Goal: Task Accomplishment & Management: Use online tool/utility

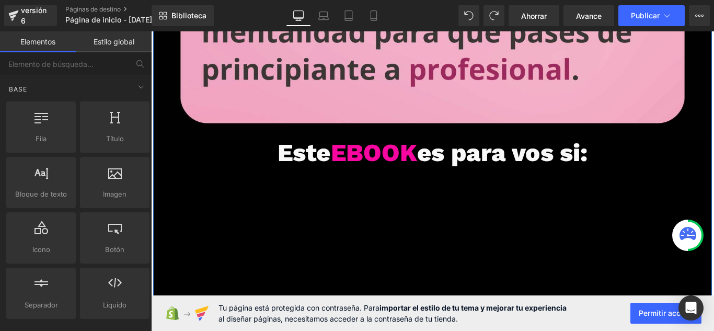
scroll to position [3099, 0]
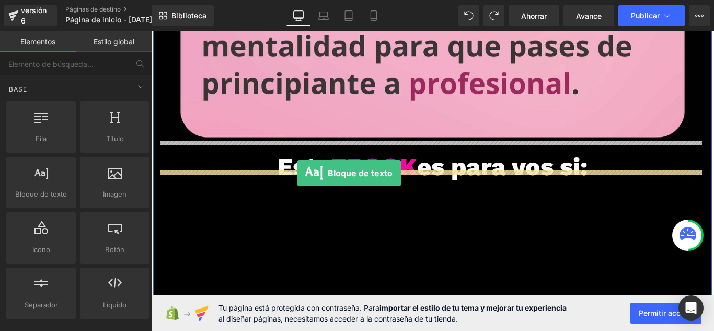
drag, startPoint x: 179, startPoint y: 220, endPoint x: 315, endPoint y: 190, distance: 139.1
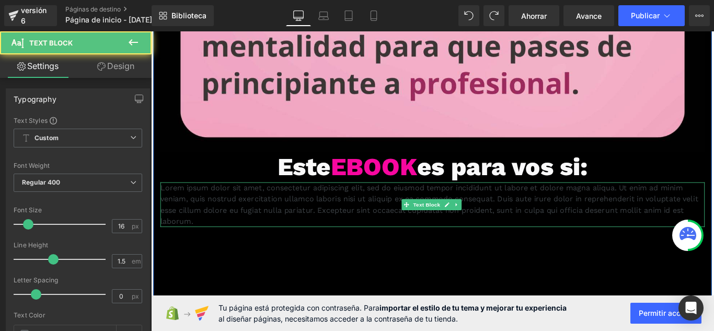
scroll to position [3152, 0]
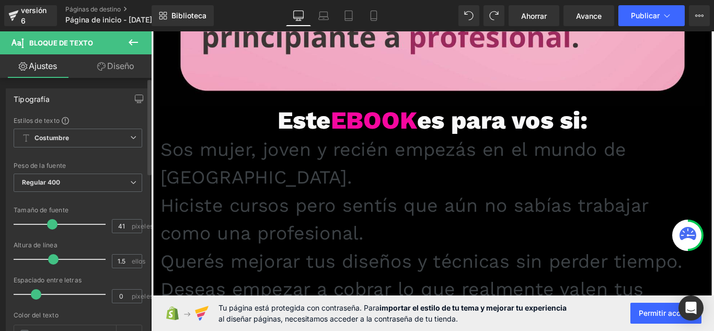
type input "42"
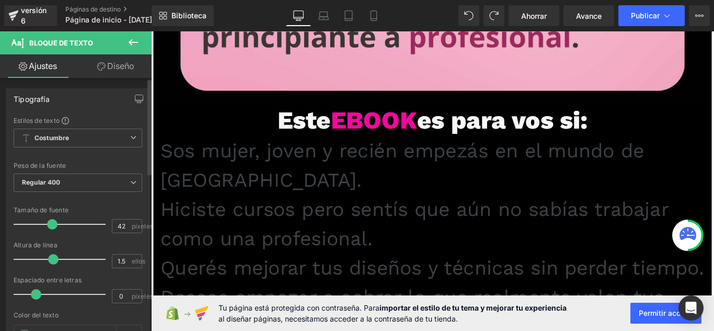
drag, startPoint x: 26, startPoint y: 224, endPoint x: 49, endPoint y: 219, distance: 23.2
click at [49, 219] on div at bounding box center [62, 224] width 87 height 21
click at [164, 154] on font "Sos mujer, joven y recién empezás en el mundo de [GEOGRAPHIC_DATA]." at bounding box center [434, 181] width 544 height 59
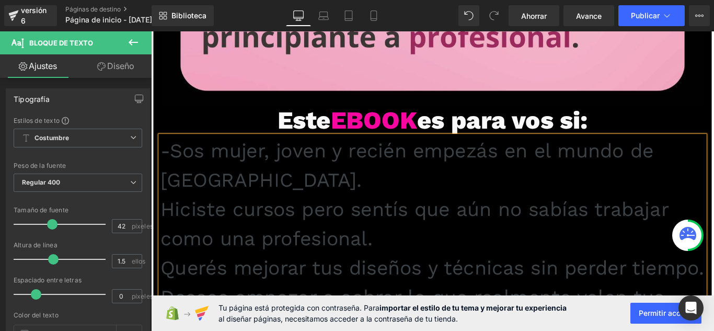
click at [162, 220] on font "Hiciste cursos pero sentís que aún no sabías trabajar como una profesional." at bounding box center [447, 247] width 571 height 59
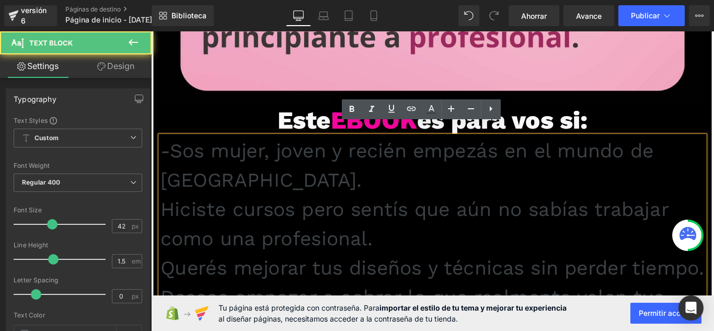
click at [162, 220] on div "-Sos mujer, joven y recién empezás en el mundo de las uñas. Hiciste cursos pero…" at bounding box center [468, 279] width 612 height 263
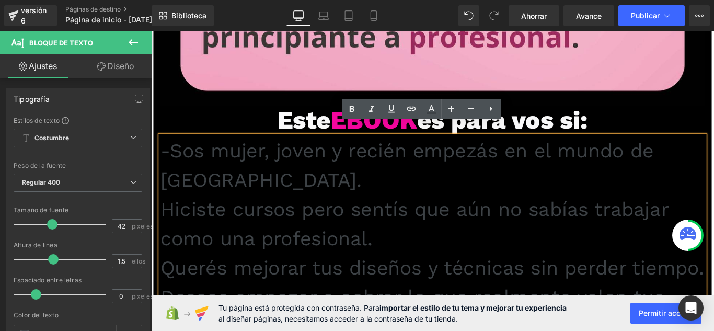
click at [162, 223] on div "-Sos mujer, joven y recién empezás en el mundo de las uñas. Hiciste cursos pero…" at bounding box center [468, 279] width 612 height 263
click at [162, 218] on font "Hiciste cursos pero sentís que aún no sabías trabajar como una profesional." at bounding box center [447, 247] width 571 height 59
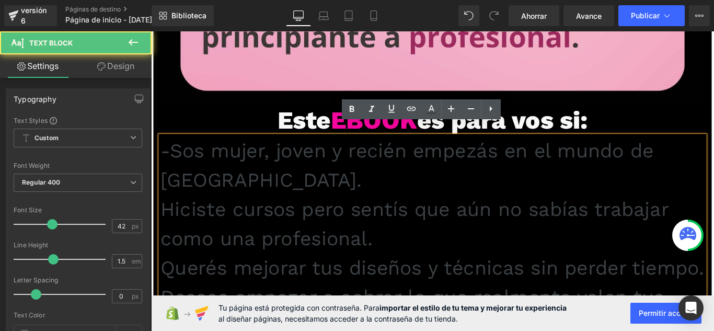
click at [189, 218] on font "Hiciste cursos pero sentís que aún no sabías trabajar como una profesional." at bounding box center [447, 247] width 571 height 59
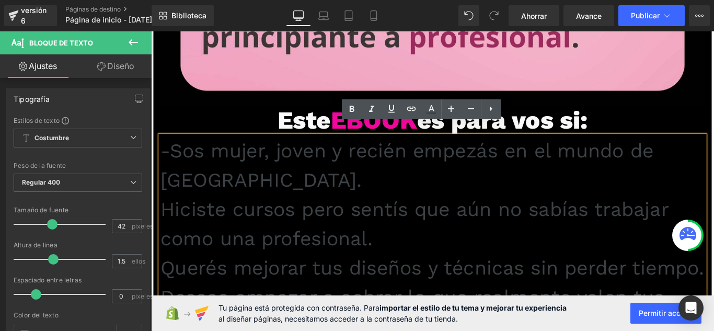
click at [162, 221] on font "Hiciste cursos pero sentís que aún no sabías trabajar como una profesional." at bounding box center [447, 247] width 571 height 59
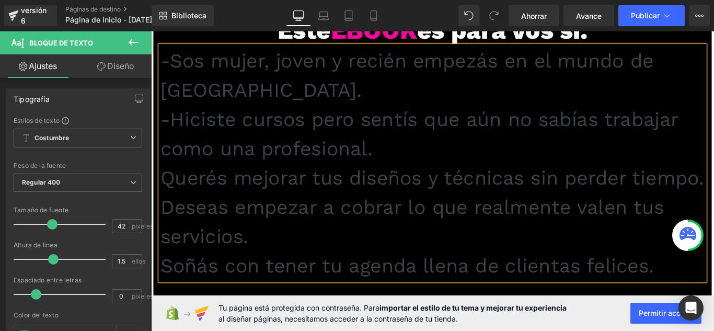
scroll to position [3256, 0]
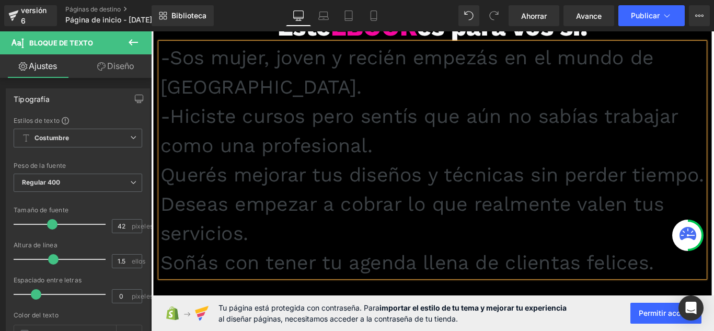
click at [162, 181] on font "Querés mejorar tus diseños y técnicas sin perder tiempo." at bounding box center [467, 192] width 611 height 26
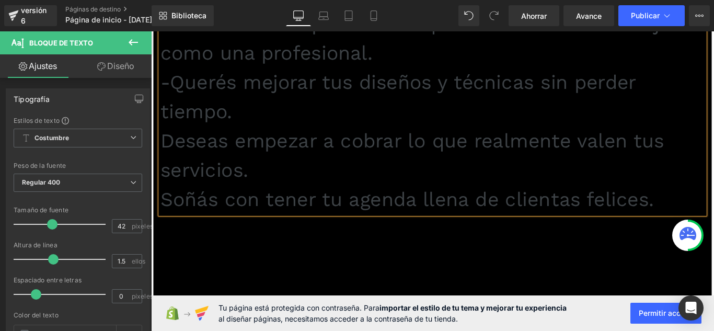
scroll to position [3361, 0]
click at [162, 154] on p "Deseas empezar a cobrar lo que realmente valen tus servicios." at bounding box center [468, 170] width 612 height 66
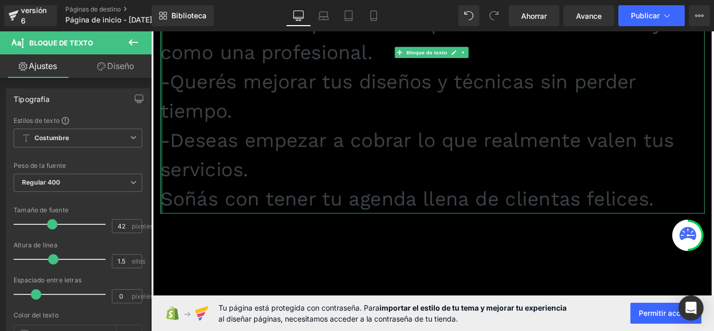
click at [162, 210] on div at bounding box center [163, 87] width 3 height 296
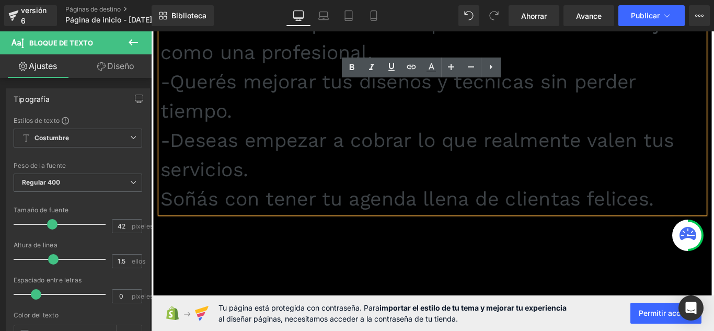
click at [162, 210] on font "Soñás con tener tu agenda llena de clientas felices." at bounding box center [439, 219] width 555 height 26
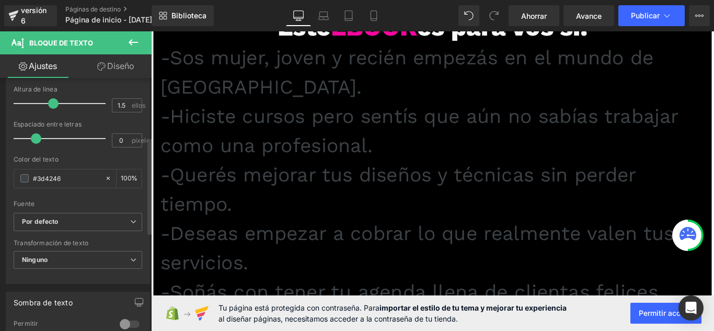
scroll to position [157, 0]
click at [25, 178] on span at bounding box center [24, 177] width 8 height 8
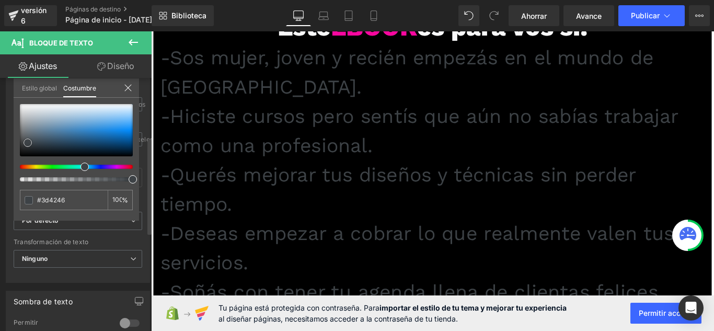
click at [25, 106] on div at bounding box center [76, 130] width 113 height 52
type input "#f6f7f7"
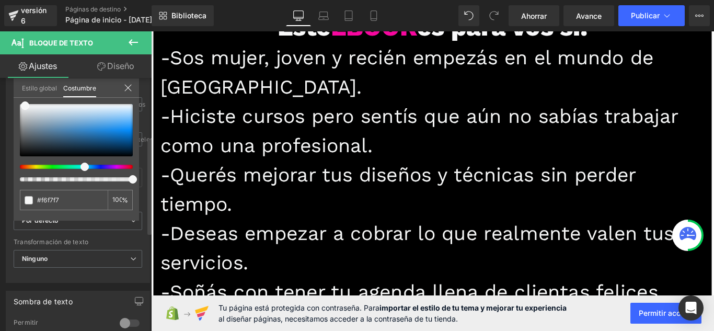
click at [129, 85] on icon at bounding box center [128, 88] width 8 height 8
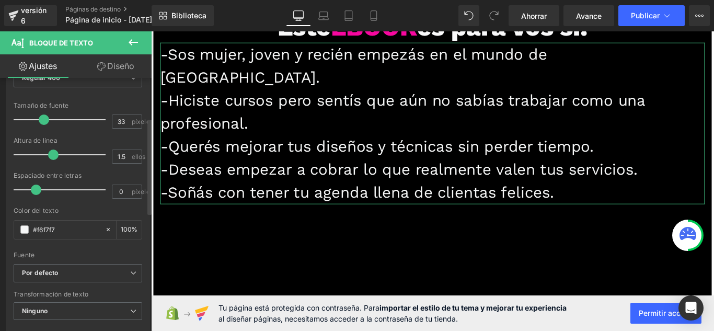
scroll to position [3255, 0]
drag, startPoint x: 53, startPoint y: 120, endPoint x: 45, endPoint y: 122, distance: 8.1
click at [45, 122] on span at bounding box center [44, 119] width 10 height 10
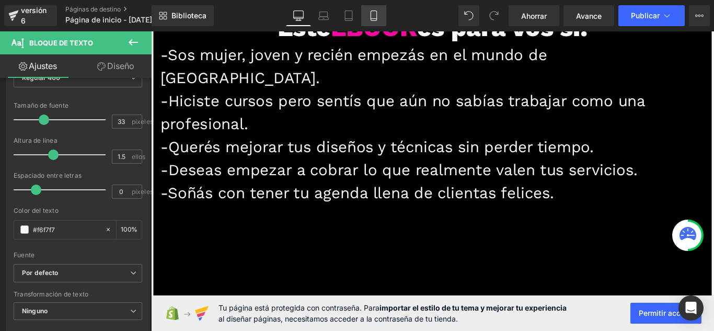
click at [367, 21] on link "Móvil" at bounding box center [373, 15] width 25 height 21
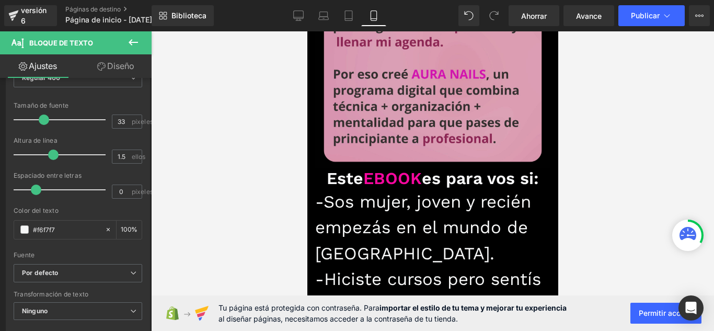
scroll to position [1214, 0]
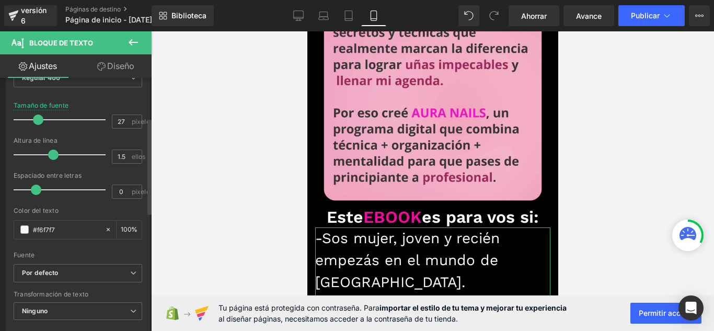
type input "26"
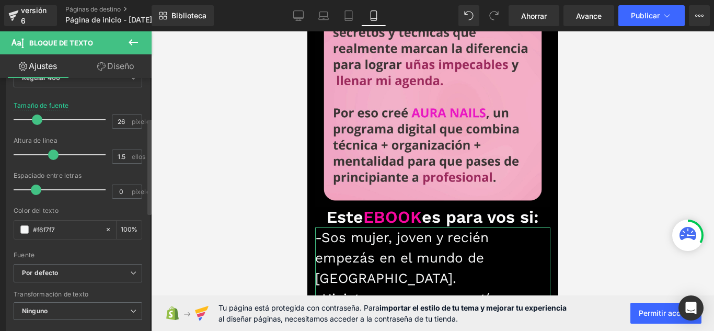
drag, startPoint x: 44, startPoint y: 120, endPoint x: 38, endPoint y: 121, distance: 5.8
click at [38, 121] on span at bounding box center [37, 119] width 10 height 10
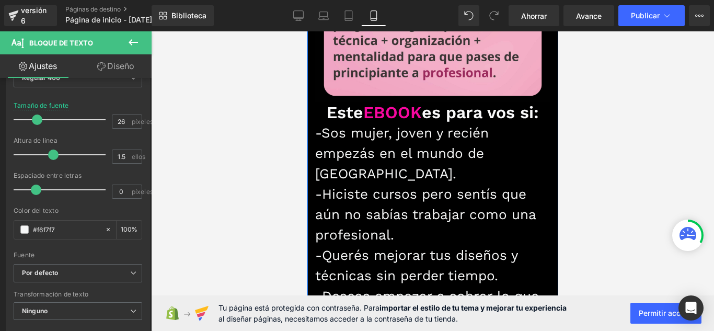
scroll to position [1371, 0]
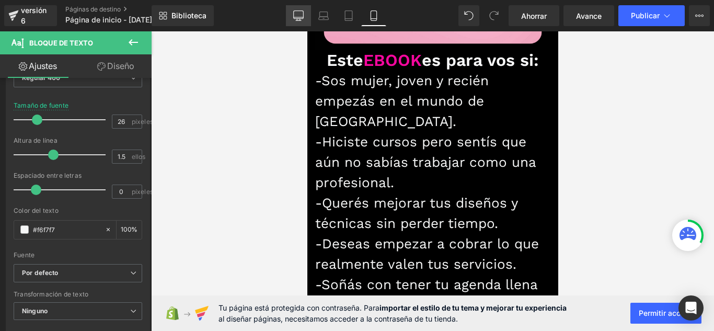
click at [296, 20] on icon at bounding box center [298, 20] width 5 height 0
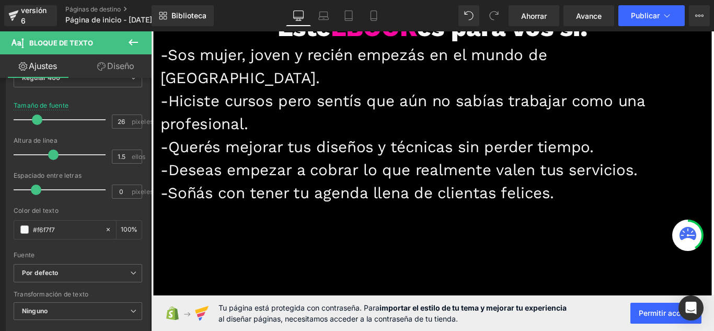
scroll to position [3203, 0]
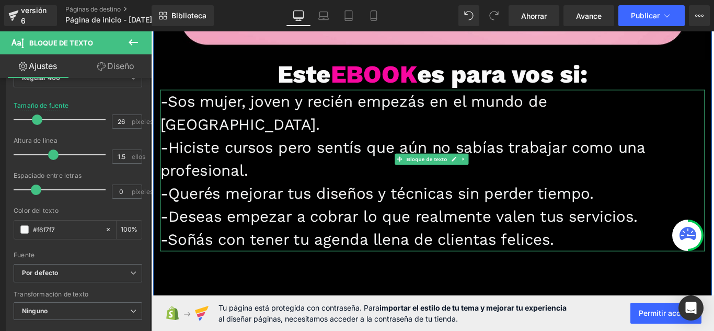
click at [687, 101] on p "-Sos mujer, joven y recién empezás en el mundo de las uñas." at bounding box center [468, 123] width 612 height 52
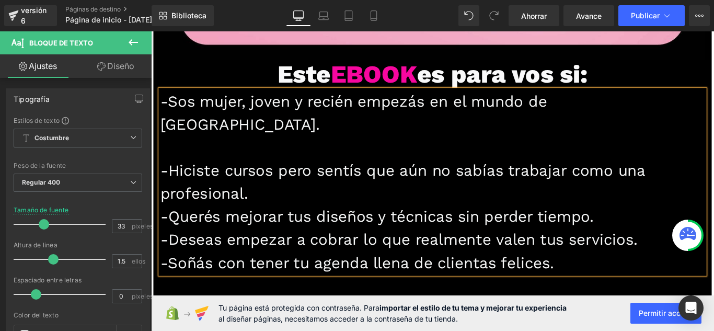
click at [411, 175] on p "-Hiciste cursos pero sentís que aún no sabías trabajar como una profesional." at bounding box center [468, 201] width 612 height 52
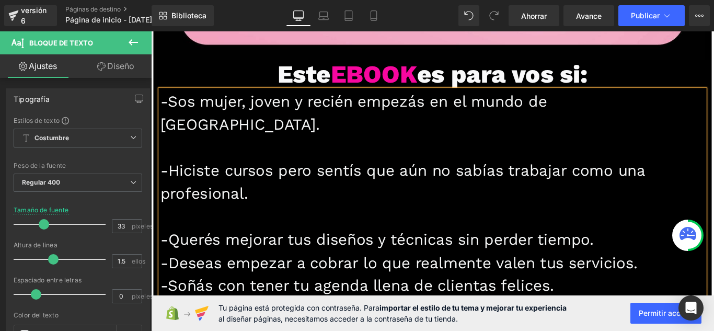
click at [659, 252] on p "-Querés mejorar tus diseños y técnicas sin perder tiempo." at bounding box center [468, 265] width 612 height 26
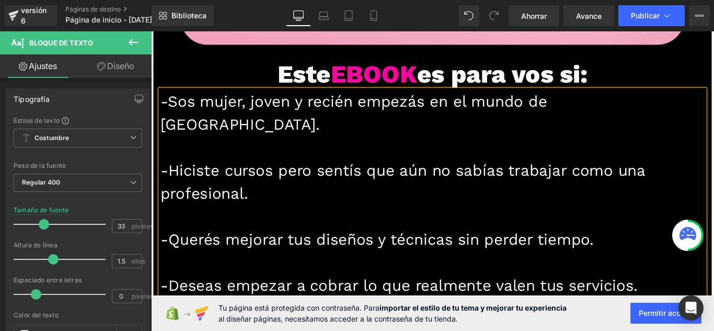
click at [704, 304] on p "-Deseas empezar a cobrar lo que realmente valen tus servicios." at bounding box center [468, 317] width 612 height 26
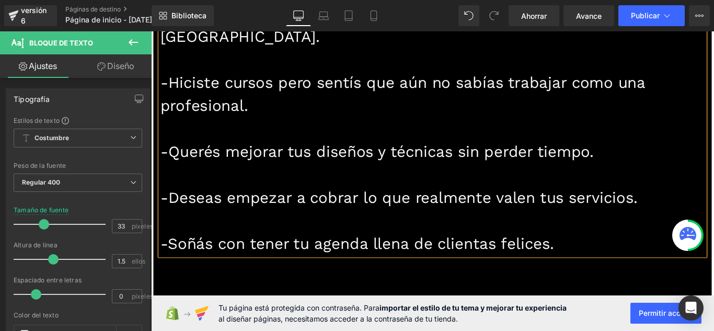
scroll to position [3307, 0]
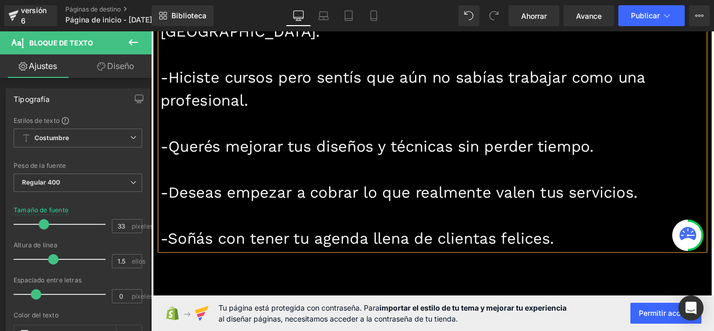
click at [645, 251] on p "-Soñás con tener tu agenda llena de clientas felices." at bounding box center [468, 264] width 612 height 26
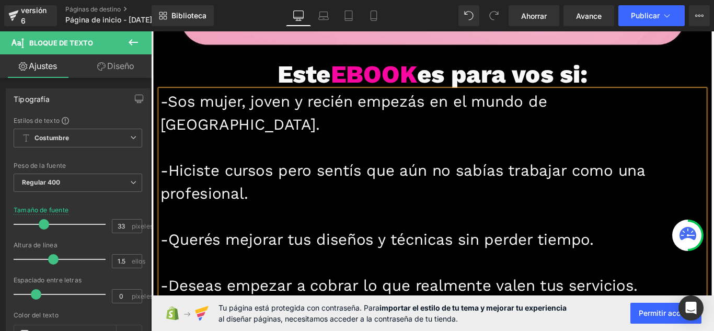
scroll to position [3151, 0]
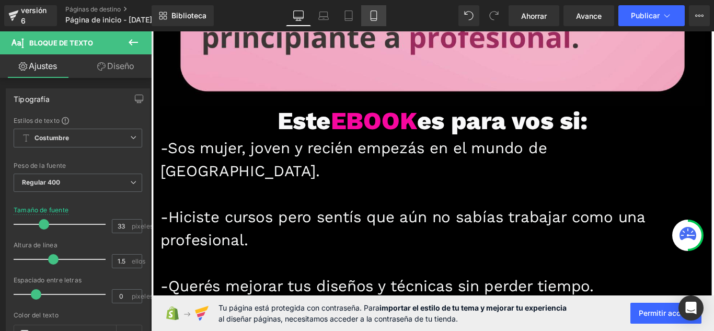
click at [372, 12] on icon at bounding box center [374, 15] width 10 height 10
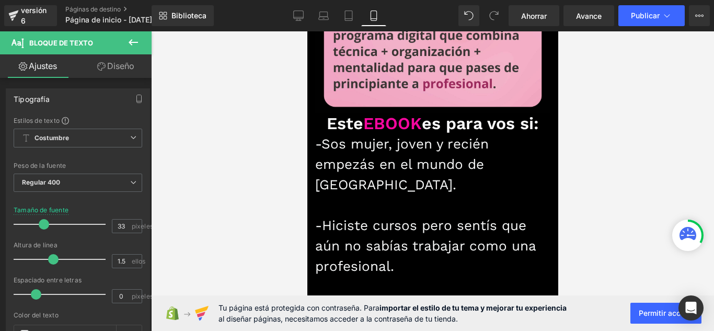
scroll to position [1318, 0]
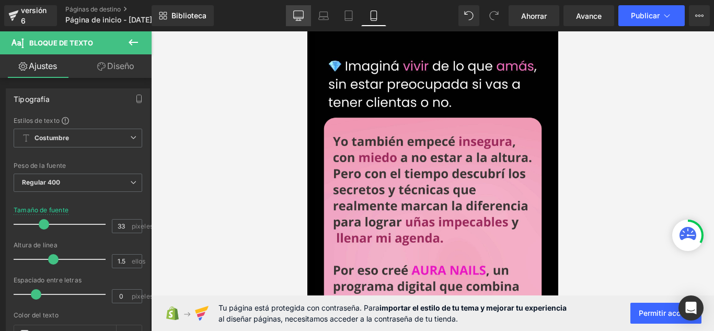
click at [305, 17] on link "De oficina" at bounding box center [298, 15] width 25 height 21
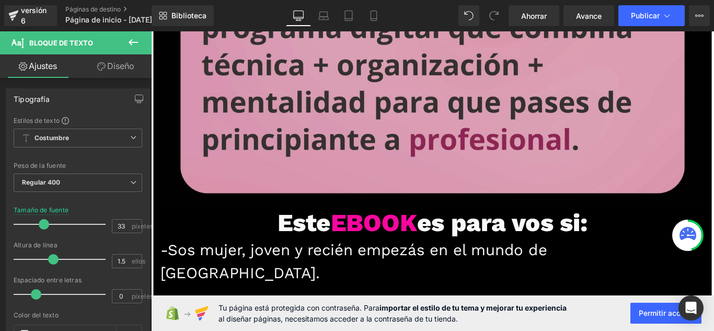
scroll to position [3045, 0]
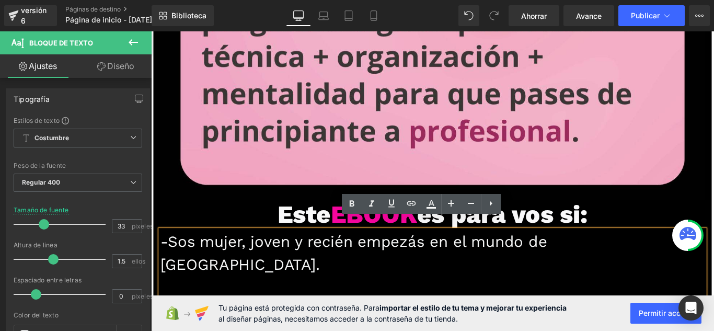
click at [162, 259] on font "-Sos mujer, joven y recién empezás en el mundo de las uñas." at bounding box center [379, 280] width 434 height 47
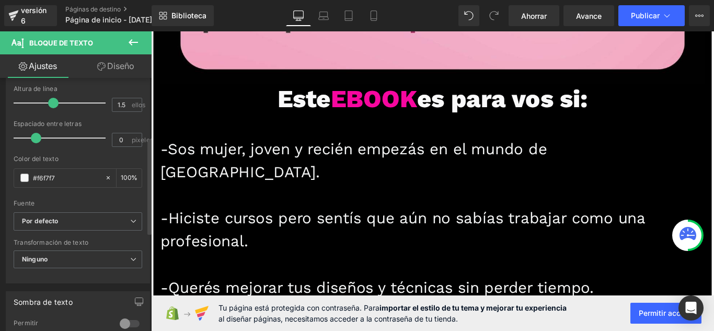
scroll to position [157, 0]
click at [77, 257] on span "Ninguno" at bounding box center [78, 259] width 129 height 18
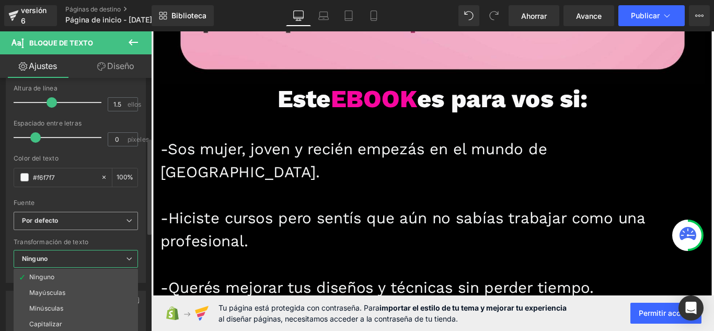
click at [118, 224] on b "Por defecto" at bounding box center [74, 220] width 104 height 9
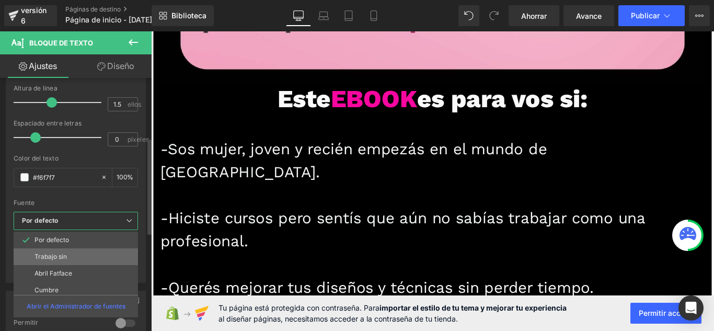
scroll to position [38, 0]
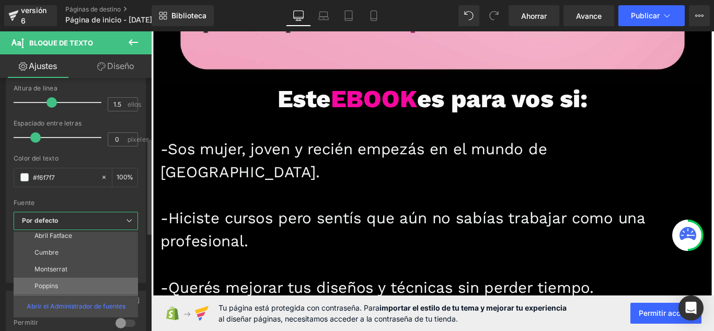
click at [77, 283] on li "Poppins" at bounding box center [78, 286] width 129 height 17
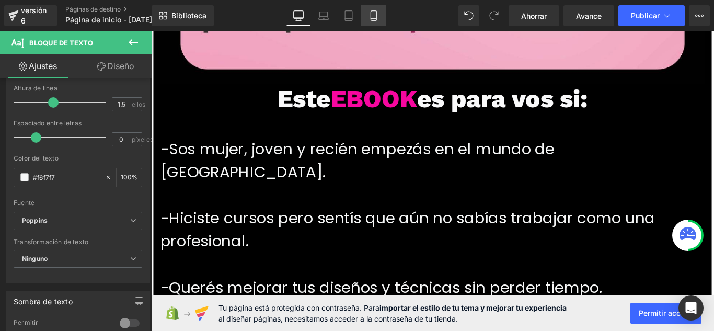
click at [366, 13] on link "Móvil" at bounding box center [373, 15] width 25 height 21
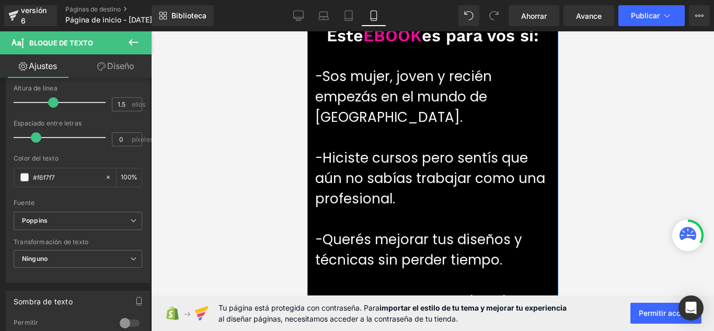
scroll to position [1291, 0]
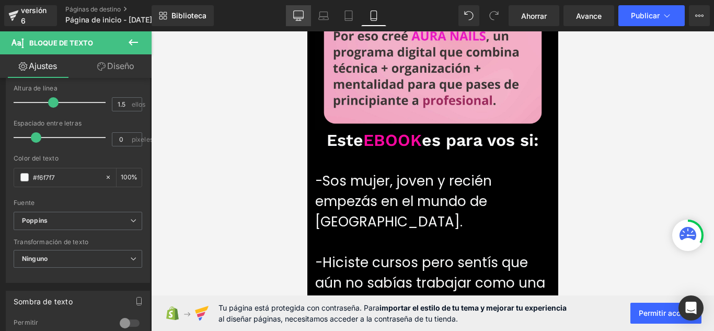
click at [304, 22] on link "De oficina" at bounding box center [298, 15] width 25 height 21
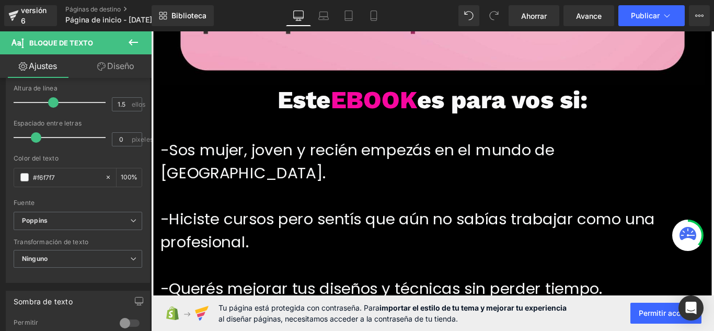
scroll to position [3175, 0]
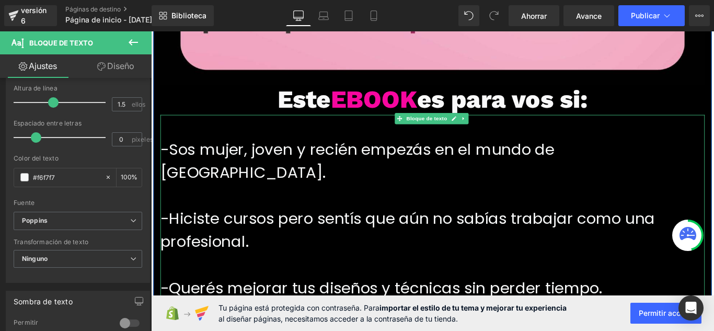
click at [686, 153] on p "-Sos mujer, joven y recién empezás en el mundo de las uñas." at bounding box center [468, 177] width 612 height 52
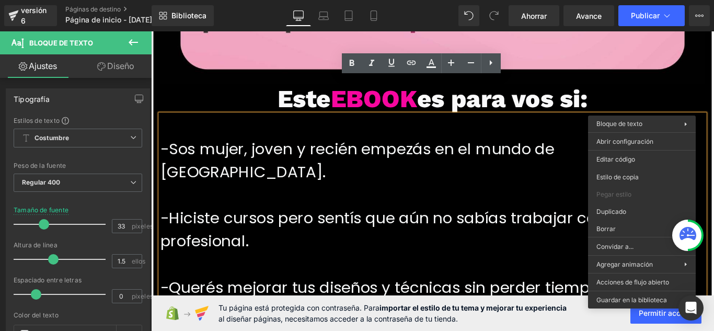
scroll to position [3227, 0]
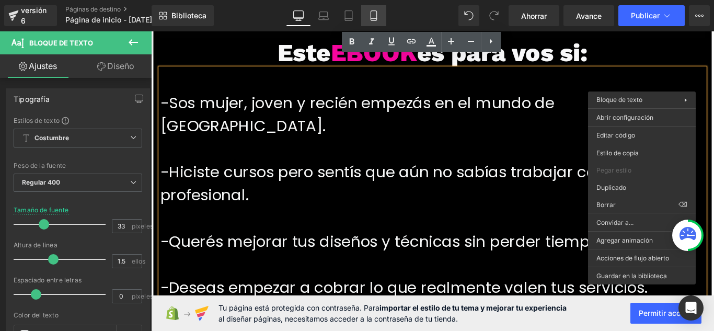
click at [375, 10] on link "Móvil" at bounding box center [373, 15] width 25 height 21
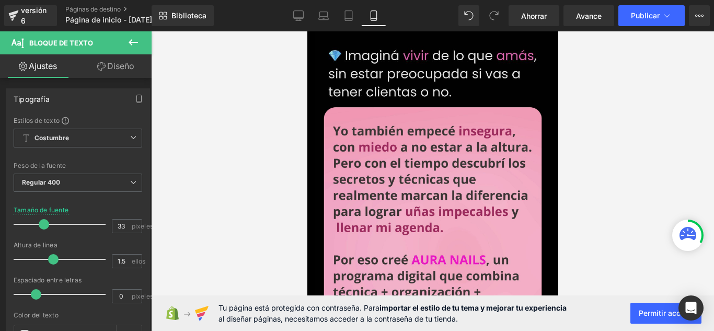
scroll to position [1029, 0]
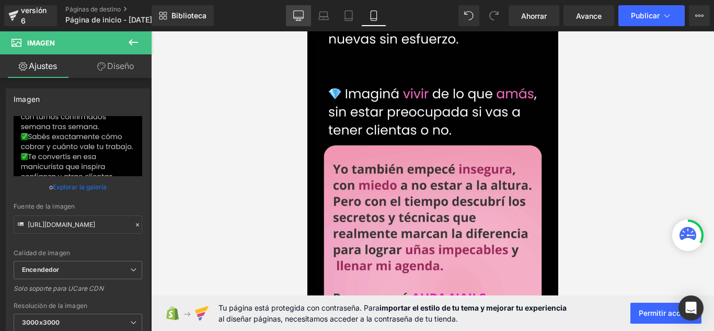
click at [303, 14] on link "De oficina" at bounding box center [298, 15] width 25 height 21
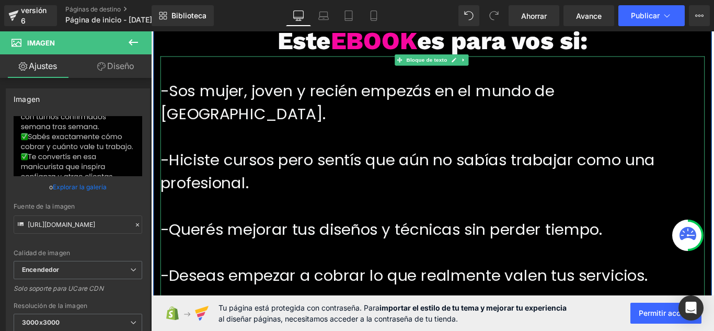
scroll to position [3241, 0]
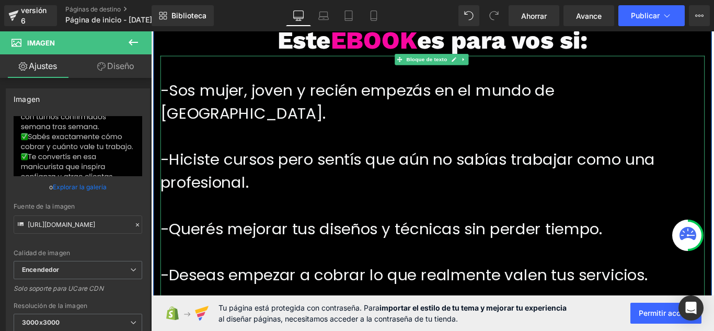
click at [253, 163] on font "-Hiciste cursos pero sentís que aún no sabías trabajar como una profesional." at bounding box center [440, 188] width 556 height 51
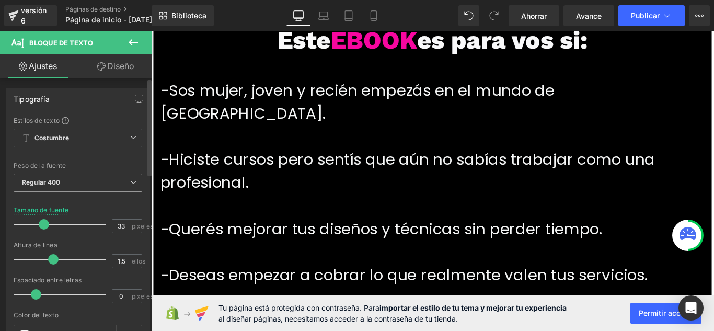
click at [111, 177] on span "Regular 400" at bounding box center [78, 183] width 129 height 18
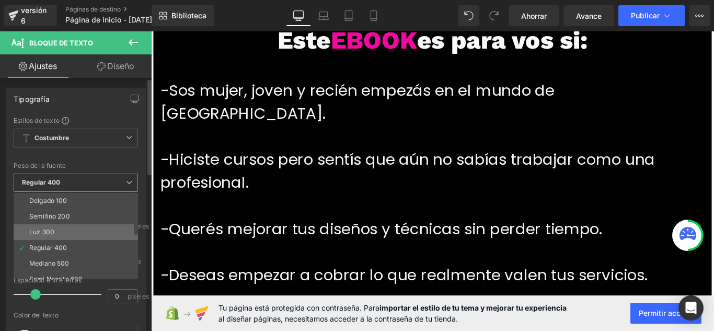
click at [118, 235] on li "Luz 300" at bounding box center [78, 232] width 129 height 16
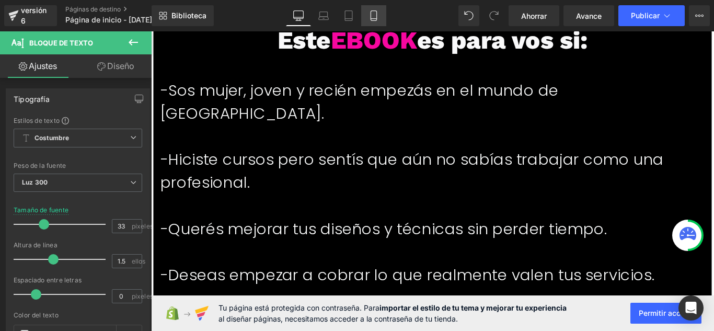
click at [381, 16] on link "Móvil" at bounding box center [373, 15] width 25 height 21
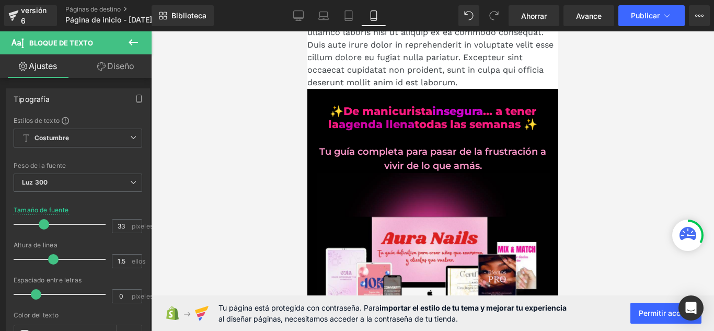
scroll to position [0, 0]
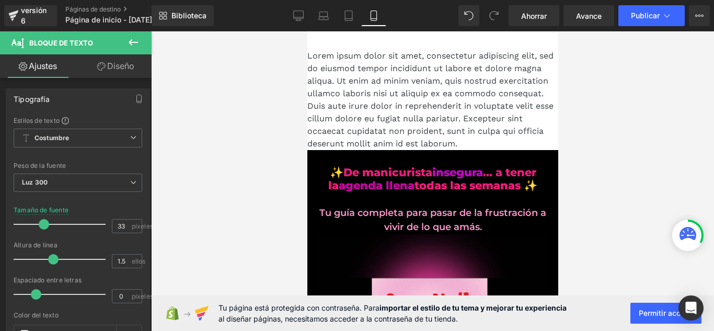
click at [473, 75] on p "Lorem ipsum dolor sit amet, consectetur adipiscing elit, sed do eiusmod tempor …" at bounding box center [432, 100] width 251 height 100
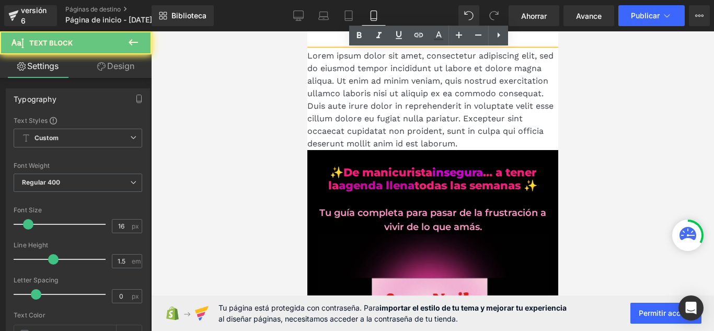
click at [493, 81] on font "Lorem ipsum dolor sit amet, consectetur adipiscing elit, sed do eiusmod tempor …" at bounding box center [430, 100] width 246 height 98
click at [500, 83] on font "Lorem ipsum dolor sit amet, consectetur adipiscing elit, sed do eiusmod tempor …" at bounding box center [430, 100] width 246 height 98
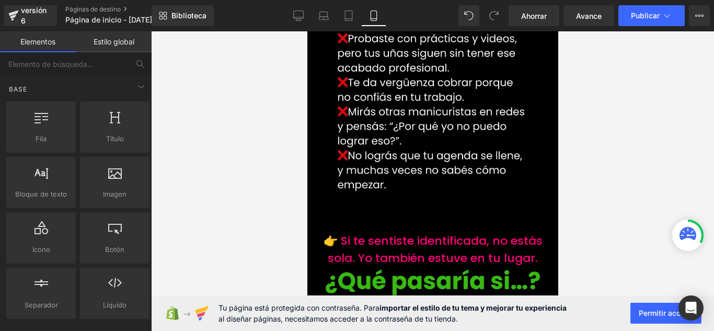
scroll to position [804, 0]
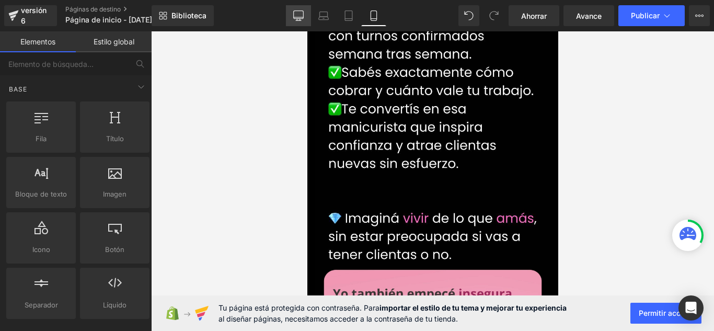
click at [304, 17] on link "De oficina" at bounding box center [298, 15] width 25 height 21
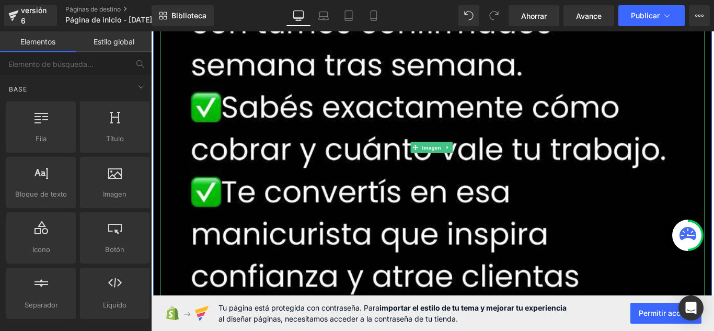
scroll to position [1955, 0]
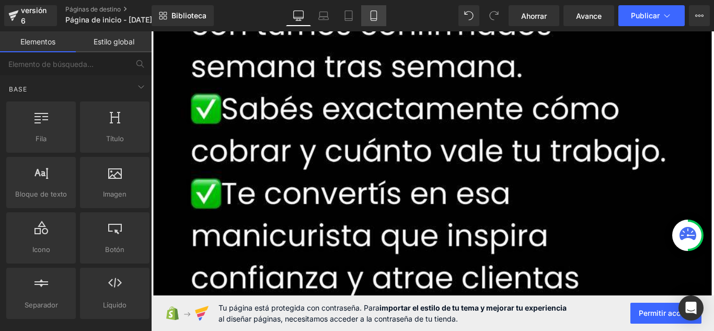
click at [377, 25] on link "Móvil" at bounding box center [373, 15] width 25 height 21
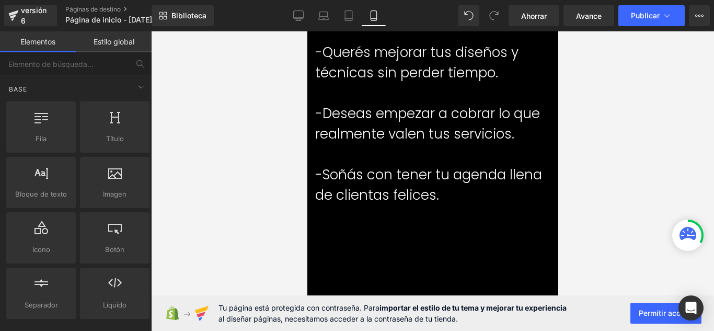
scroll to position [1411, 0]
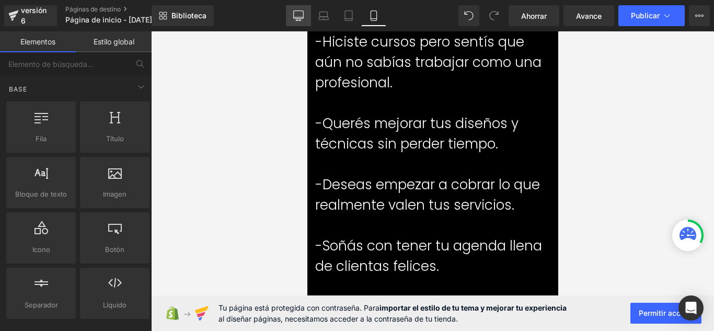
click at [294, 22] on link "De oficina" at bounding box center [298, 15] width 25 height 21
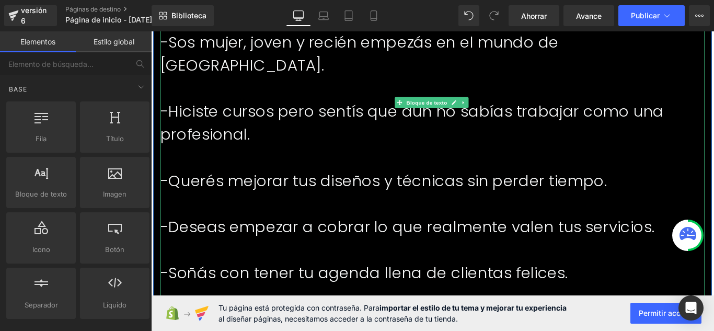
scroll to position [3105, 0]
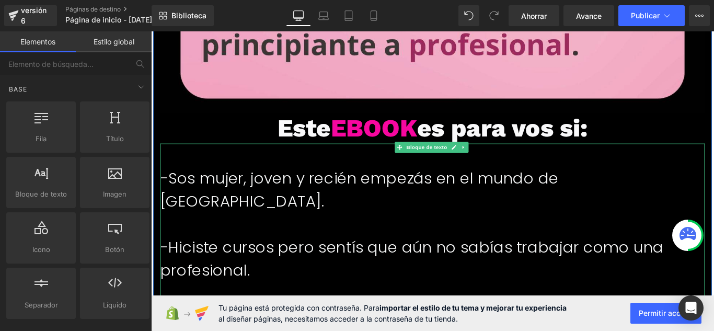
click at [255, 164] on p at bounding box center [468, 170] width 612 height 26
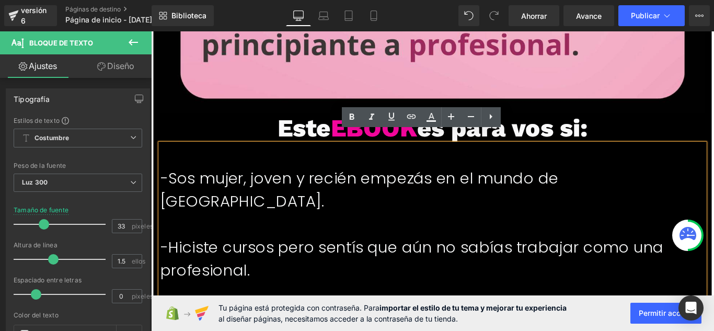
click at [137, 70] on link "Diseño" at bounding box center [116, 66] width 76 height 24
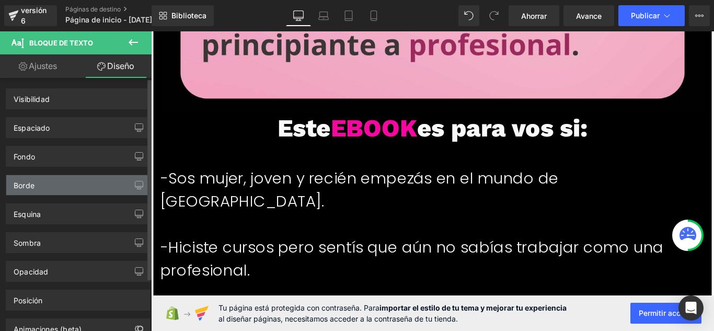
click at [92, 176] on div "Borde" at bounding box center [77, 185] width 143 height 20
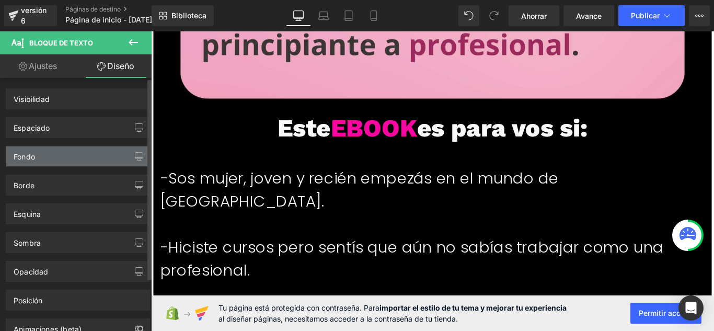
click at [110, 161] on div "Fondo" at bounding box center [77, 156] width 143 height 20
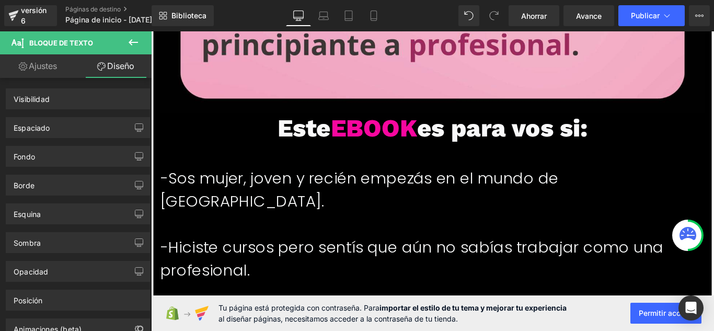
click at [48, 73] on link "Ajustes" at bounding box center [38, 66] width 76 height 24
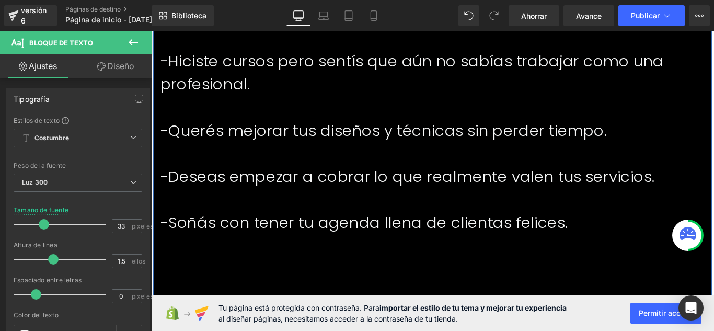
scroll to position [3366, 0]
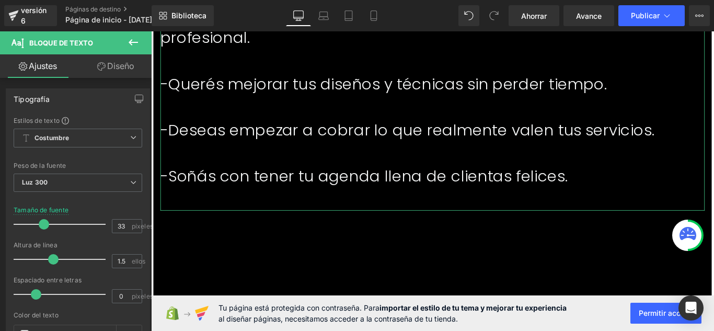
click at [128, 63] on font "Diseño" at bounding box center [120, 66] width 27 height 10
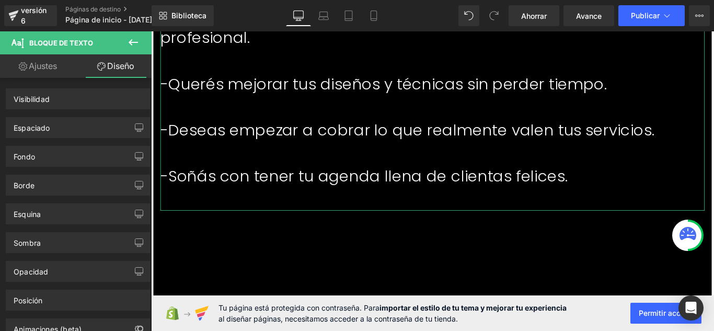
click at [59, 64] on link "Ajustes" at bounding box center [38, 66] width 76 height 24
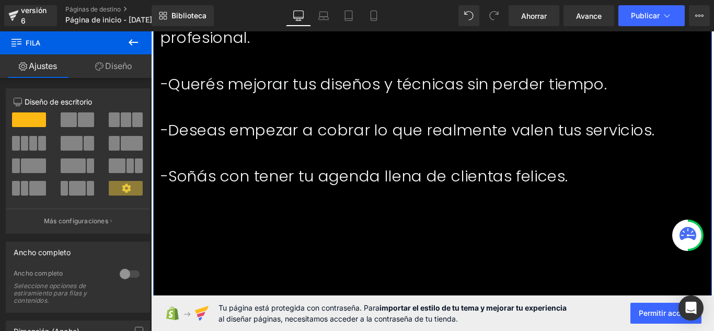
drag, startPoint x: 22, startPoint y: 118, endPoint x: 25, endPoint y: 90, distance: 27.3
click at [25, 91] on div "Personalizador de tamaño de columna 12 Diseño de escritorio Disposición de la c…" at bounding box center [78, 160] width 144 height 145
click at [121, 68] on font "Diseño" at bounding box center [118, 66] width 27 height 10
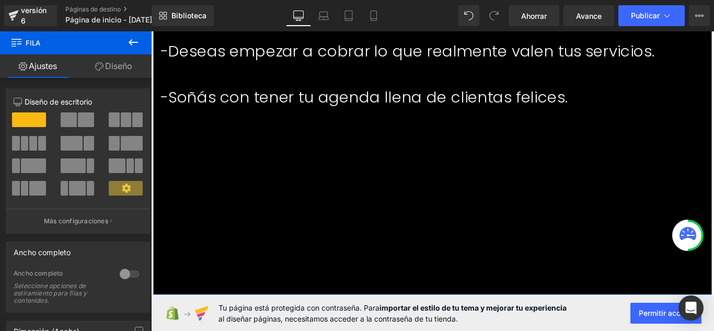
scroll to position [3471, 0]
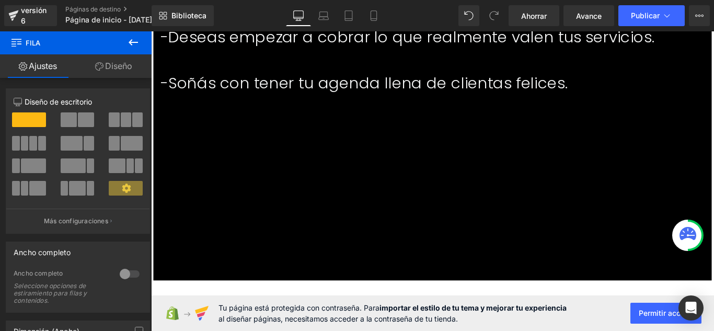
click at [137, 50] on button at bounding box center [133, 42] width 37 height 23
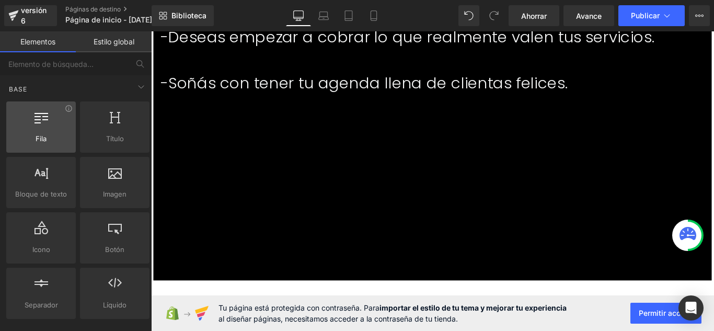
scroll to position [3366, 0]
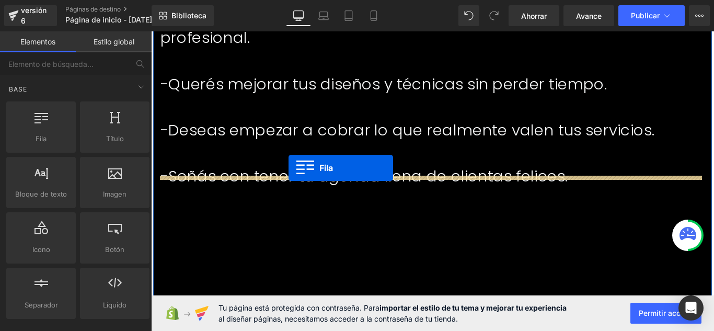
drag, startPoint x: 199, startPoint y: 151, endPoint x: 306, endPoint y: 185, distance: 111.9
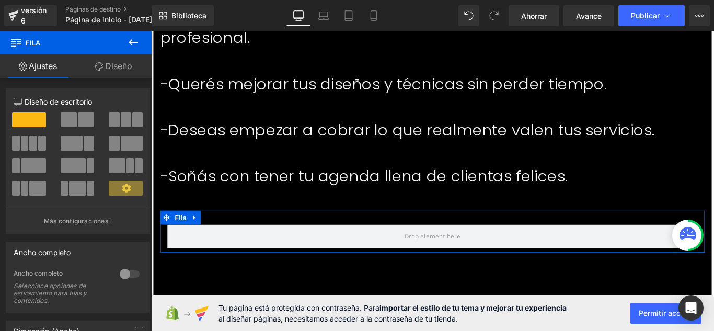
click at [112, 70] on font "Diseño" at bounding box center [118, 66] width 27 height 10
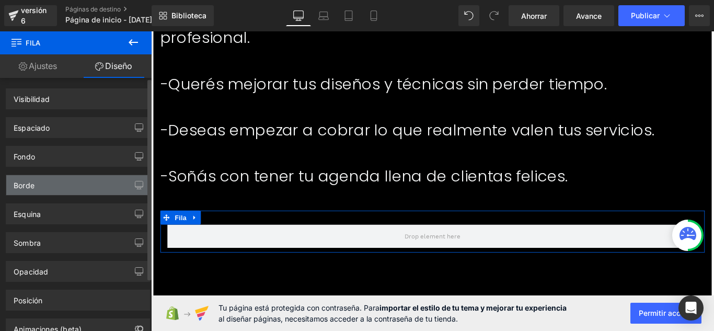
click at [79, 178] on div "Borde" at bounding box center [77, 185] width 143 height 20
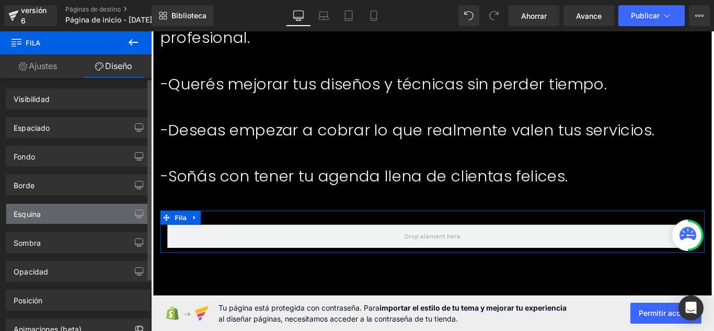
click at [80, 216] on div "Esquina" at bounding box center [77, 214] width 143 height 20
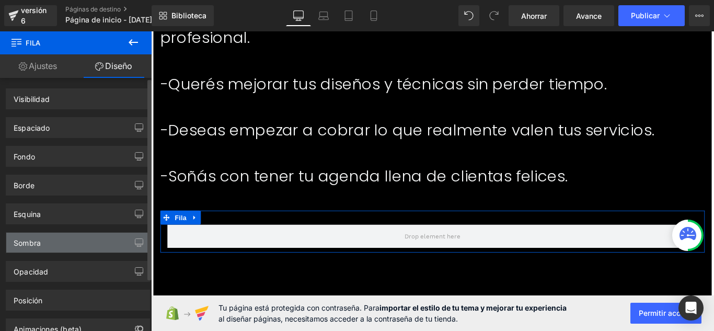
click at [110, 240] on div "Sombra" at bounding box center [77, 243] width 143 height 20
click at [110, 241] on div "Sombra" at bounding box center [77, 243] width 143 height 20
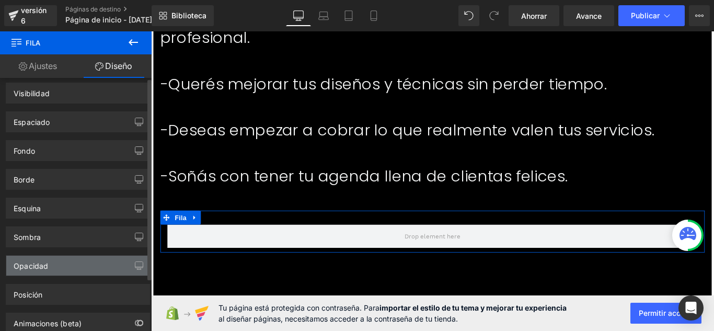
scroll to position [0, 0]
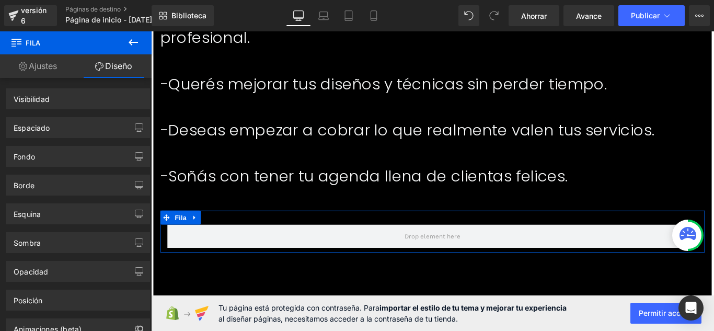
click at [58, 64] on link "Ajustes" at bounding box center [38, 66] width 76 height 24
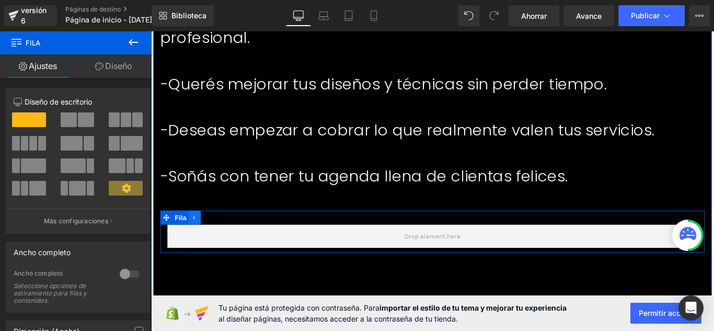
click at [199, 238] on icon at bounding box center [200, 240] width 2 height 5
click at [122, 187] on icon at bounding box center [126, 187] width 9 height 9
click at [91, 65] on link "Diseño" at bounding box center [114, 66] width 76 height 24
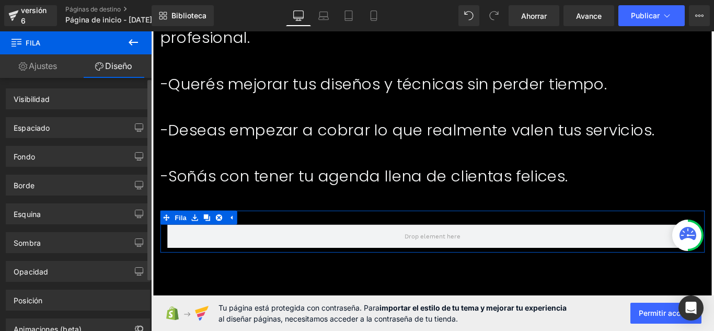
drag, startPoint x: 82, startPoint y: 102, endPoint x: 61, endPoint y: 115, distance: 23.9
click at [61, 115] on div "Espaciado Margen Relleno" at bounding box center [78, 123] width 156 height 29
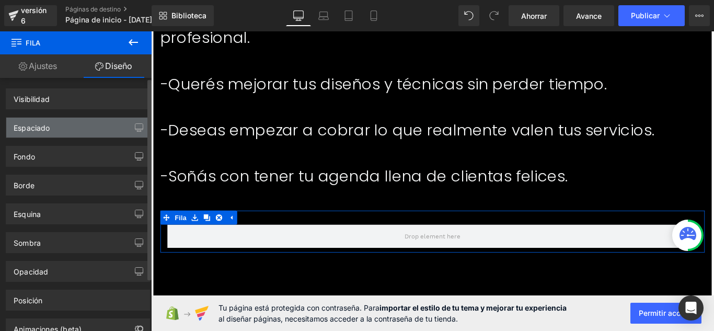
click at [57, 122] on div "Espaciado" at bounding box center [77, 128] width 143 height 20
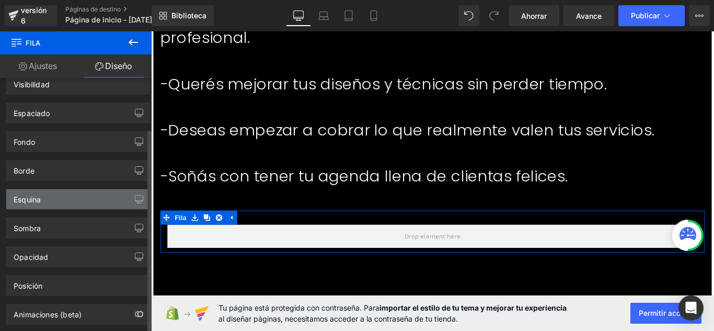
scroll to position [66, 0]
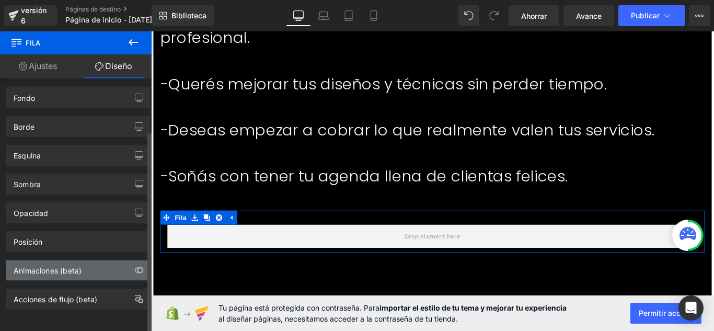
click at [45, 269] on div "Animaciones (beta)" at bounding box center [77, 270] width 143 height 20
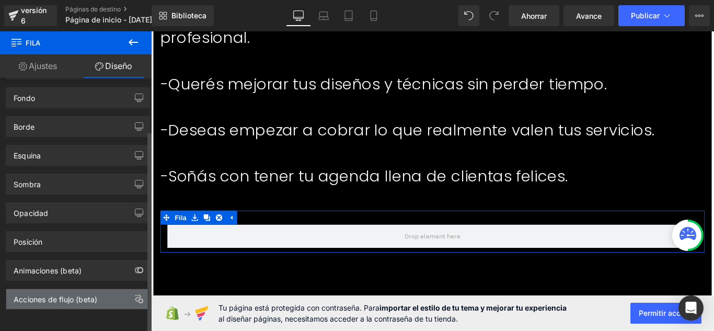
click at [43, 295] on font "Acciones de flujo (beta)" at bounding box center [56, 299] width 84 height 9
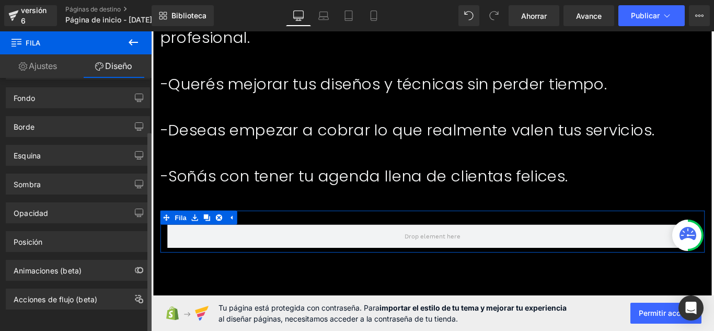
click at [74, 223] on div "Posición Opción avanzada : continúe si tiene conocimientos de codificación. Rel…" at bounding box center [78, 237] width 156 height 29
click at [87, 210] on div "Opacidad" at bounding box center [77, 213] width 143 height 20
click at [95, 174] on div "Sombra" at bounding box center [77, 184] width 143 height 20
click at [96, 152] on div "Esquina" at bounding box center [77, 155] width 143 height 20
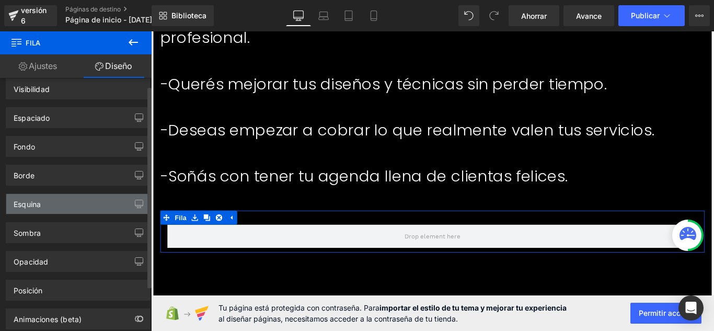
scroll to position [0, 0]
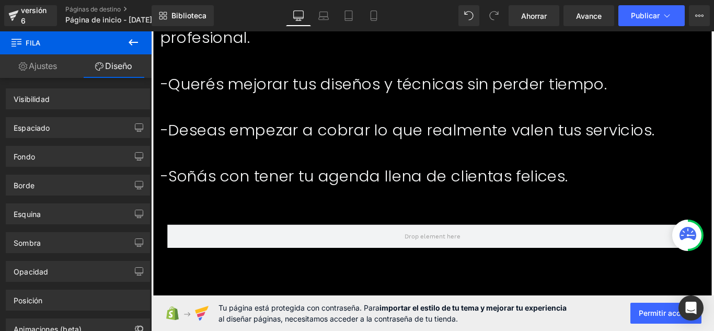
click at [77, 42] on span "Fila" at bounding box center [62, 42] width 105 height 23
click at [138, 42] on icon at bounding box center [133, 42] width 9 height 6
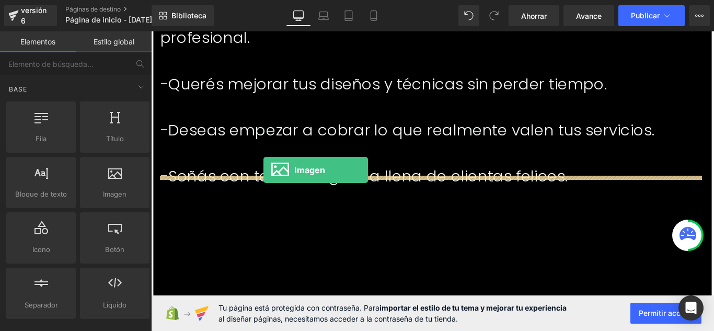
drag, startPoint x: 280, startPoint y: 222, endPoint x: 277, endPoint y: 187, distance: 35.1
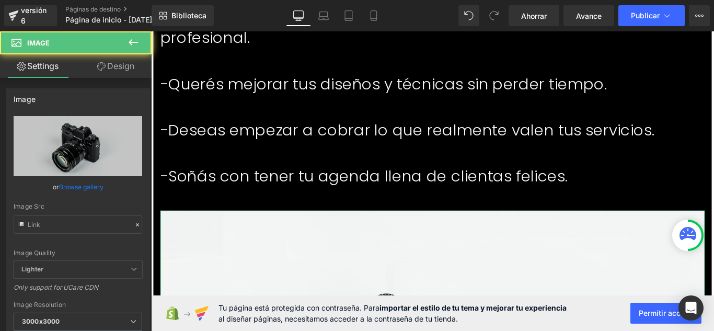
type input "//[DOMAIN_NAME][URL]"
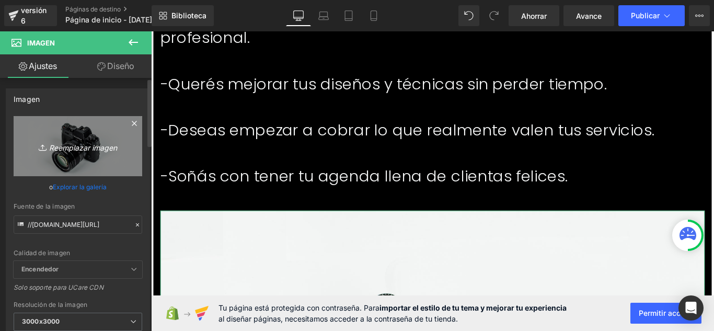
click at [59, 153] on link "Reemplazar imagen" at bounding box center [78, 146] width 129 height 60
type input "C:\fakepath\lkkk.jpg"
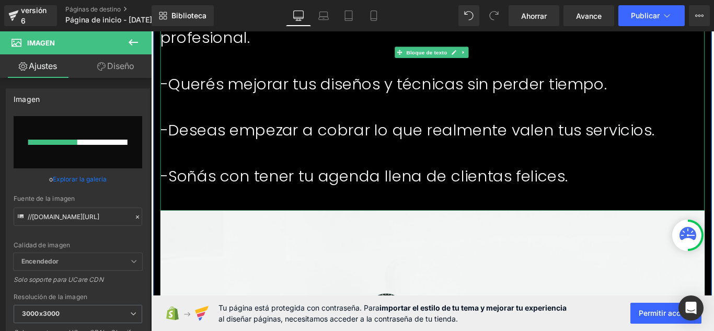
scroll to position [3419, 0]
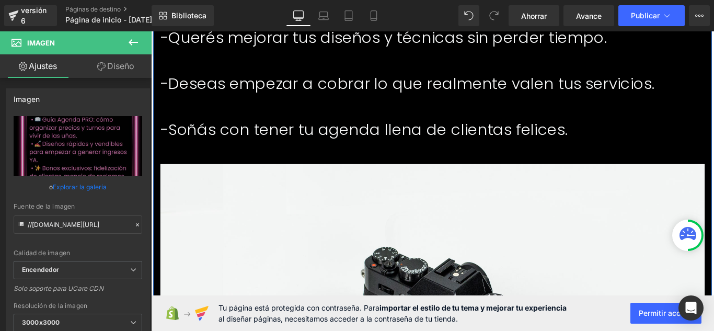
type input "https://ucarecdn.com/67320490-9979-4ea3-a9ad-60f67d3f4ffe/-/format/auto/-/previ…"
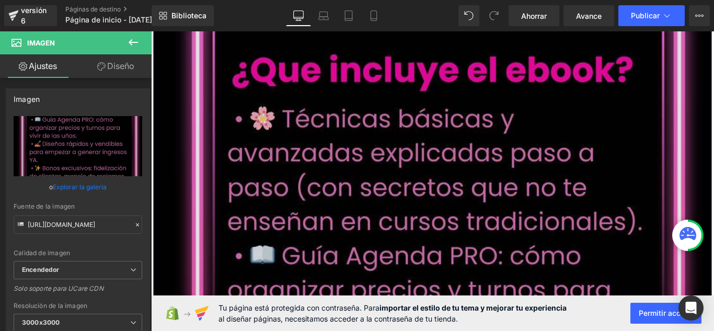
scroll to position [3680, 0]
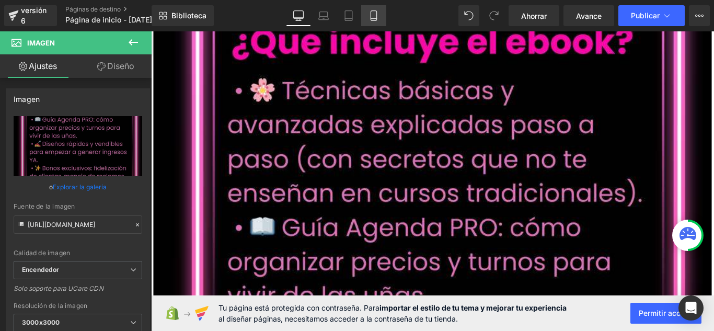
click at [372, 21] on link "Móvil" at bounding box center [373, 15] width 25 height 21
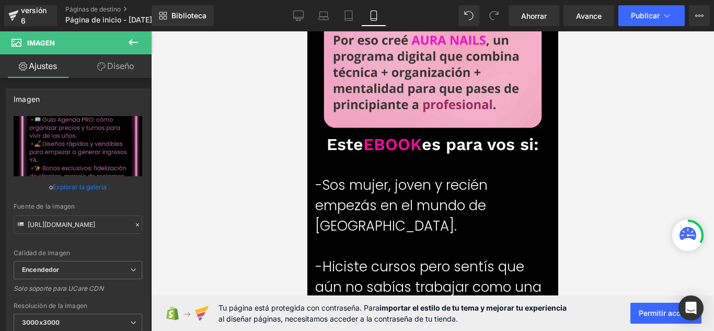
scroll to position [1173, 0]
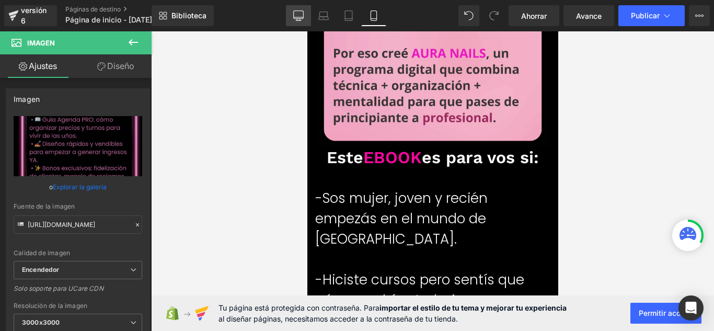
click at [295, 19] on icon at bounding box center [299, 15] width 10 height 8
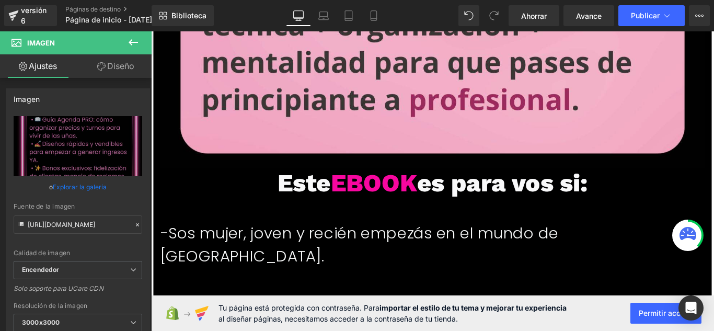
scroll to position [3096, 0]
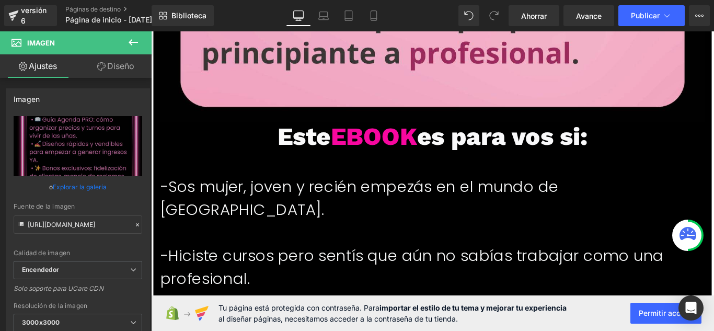
click at [286, 194] on font "-Sos mujer, joven y recién empezás en el mundo de las uñas." at bounding box center [385, 218] width 447 height 51
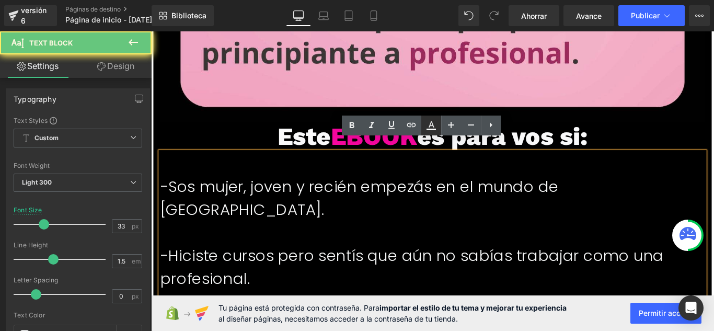
click at [428, 118] on link at bounding box center [431, 126] width 20 height 20
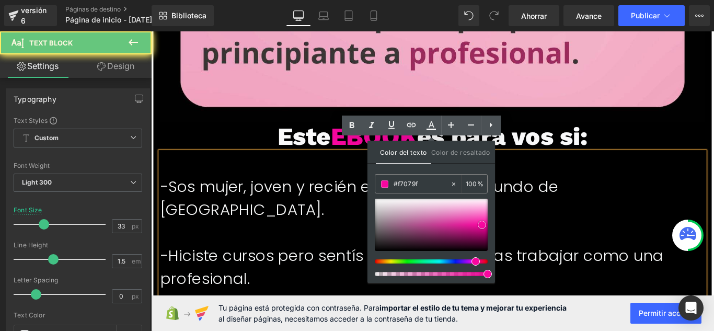
click at [482, 223] on span at bounding box center [482, 225] width 8 height 8
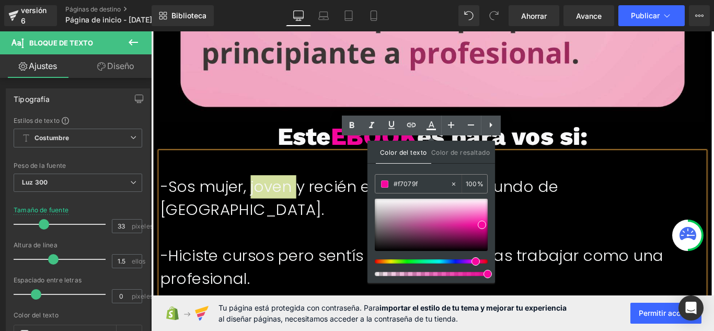
drag, startPoint x: 487, startPoint y: 277, endPoint x: 491, endPoint y: 270, distance: 8.0
click at [494, 275] on div "Color del texto Color de resaltado rgba(247, 7, 159, 1) #f7079f 100 % none 0 %" at bounding box center [431, 212] width 128 height 142
click at [465, 226] on div at bounding box center [431, 225] width 113 height 52
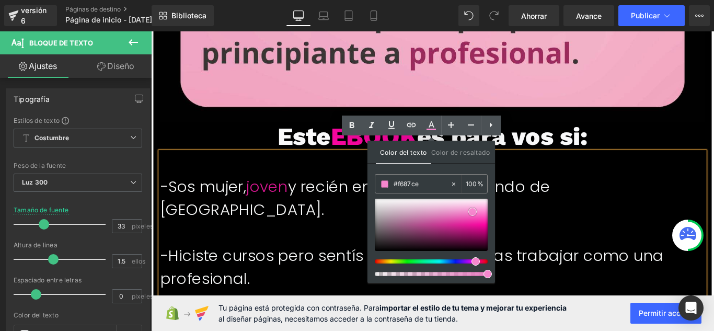
click at [473, 212] on div at bounding box center [431, 225] width 113 height 52
click at [461, 231] on div at bounding box center [431, 225] width 113 height 52
drag, startPoint x: 591, startPoint y: 177, endPoint x: 582, endPoint y: 228, distance: 52.5
click at [591, 176] on p at bounding box center [468, 180] width 612 height 26
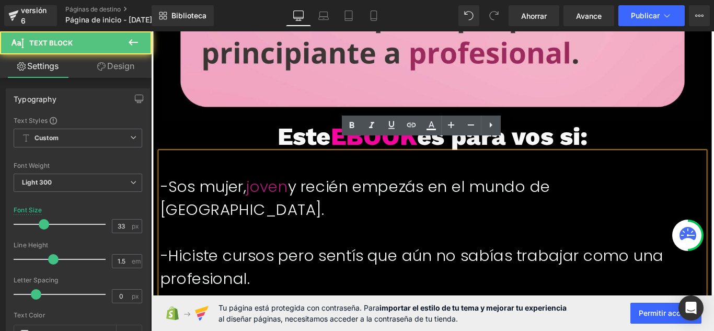
click at [582, 245] on p at bounding box center [468, 258] width 612 height 26
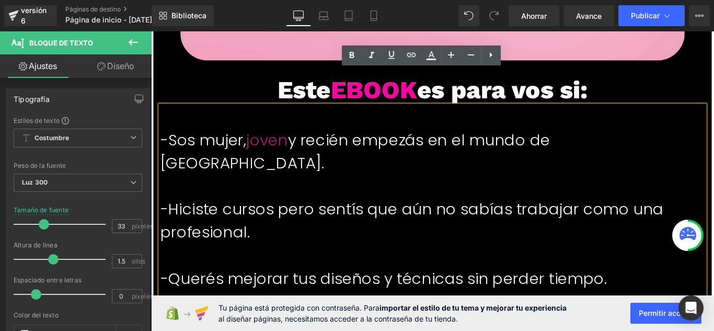
scroll to position [3200, 0]
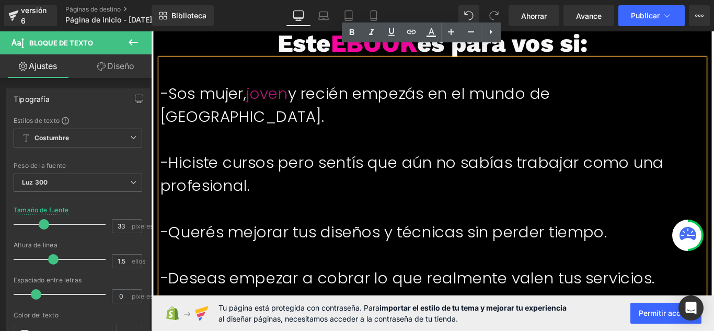
click at [439, 92] on font "-Sos mujer, joven y recién empezás en el mundo de las uñas." at bounding box center [381, 114] width 438 height 51
click at [594, 166] on p "-Hiciste cursos pero sentís que aún no sabías trabajar como una profesional." at bounding box center [468, 192] width 612 height 52
click at [239, 171] on font "-Hiciste cursos pero sentís que aún no sabías trabajar como una profesional." at bounding box center [445, 191] width 566 height 51
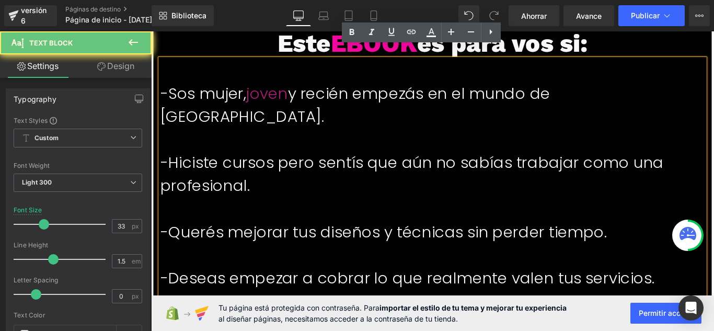
drag, startPoint x: 424, startPoint y: 31, endPoint x: 450, endPoint y: 81, distance: 55.9
click at [425, 31] on icon at bounding box center [431, 32] width 13 height 13
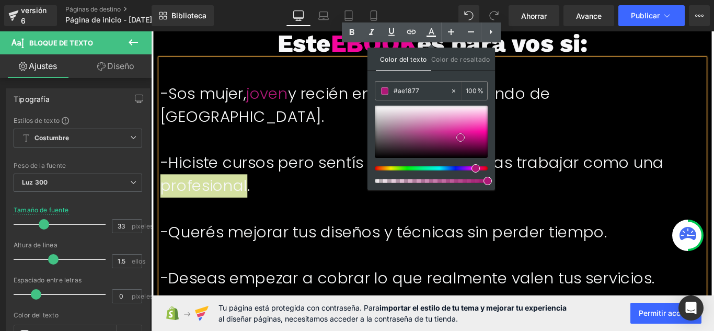
click at [459, 136] on span at bounding box center [460, 137] width 8 height 8
click at [460, 140] on span at bounding box center [460, 137] width 8 height 8
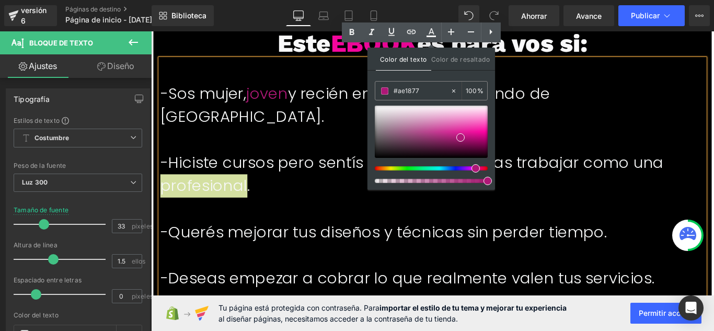
click at [475, 170] on span at bounding box center [476, 168] width 8 height 8
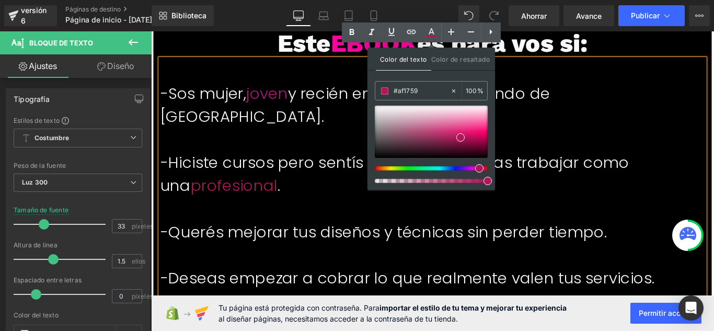
click at [475, 169] on div at bounding box center [427, 168] width 113 height 4
click at [363, 166] on p "-Hiciste cursos pero sentís que aún no sabías trabajar como una profesional ." at bounding box center [468, 192] width 612 height 52
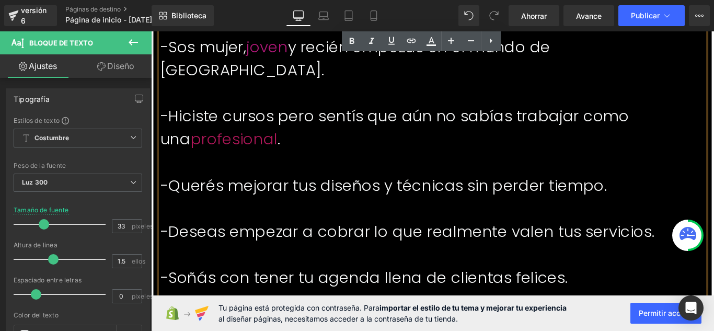
scroll to position [3305, 0]
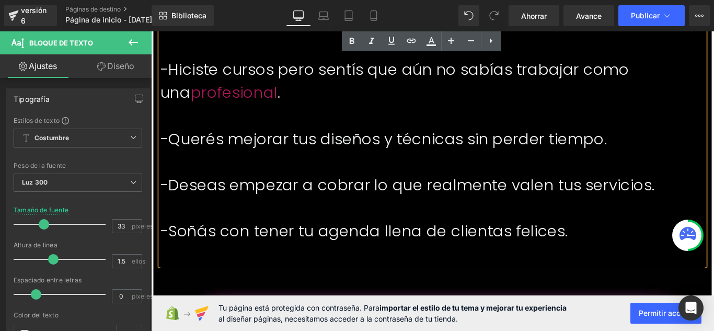
click at [547, 140] on font "-Querés mejorar tus diseños y técnicas sin perder tiempo." at bounding box center [412, 152] width 501 height 25
click at [576, 140] on font "-Querés mejorar tus diseños y técnicas sin perder tiempo." at bounding box center [412, 152] width 501 height 25
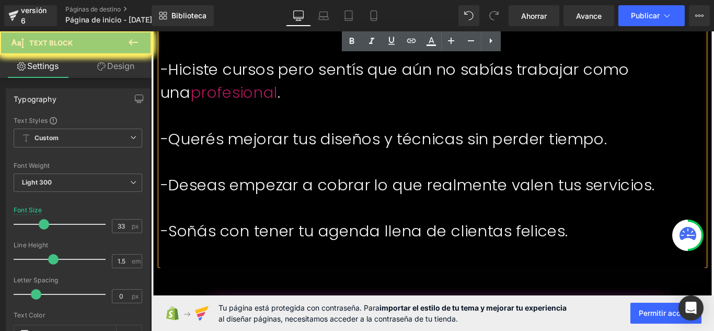
drag, startPoint x: 651, startPoint y: 116, endPoint x: 528, endPoint y: 116, distance: 122.8
click at [528, 140] on font "-Querés mejorar tus diseños y técnicas sin perder tiempo." at bounding box center [412, 152] width 501 height 25
click at [434, 37] on icon at bounding box center [431, 41] width 13 height 13
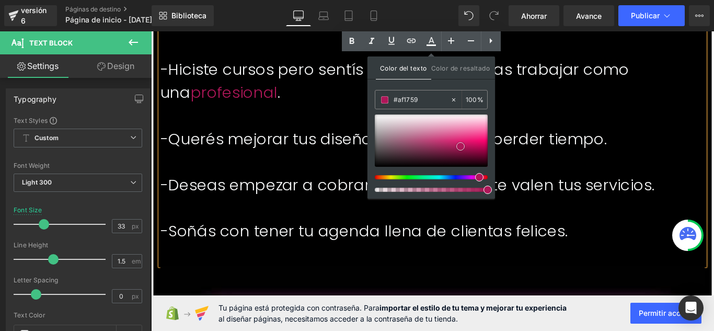
click at [461, 147] on span at bounding box center [460, 146] width 8 height 8
click at [481, 179] on span at bounding box center [479, 177] width 8 height 8
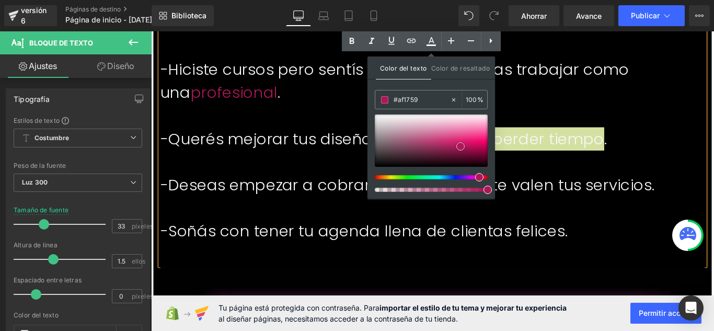
click at [459, 143] on span at bounding box center [460, 146] width 8 height 8
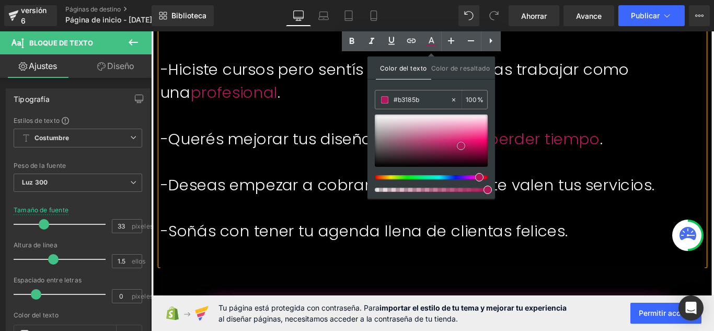
click at [460, 142] on span at bounding box center [461, 146] width 8 height 8
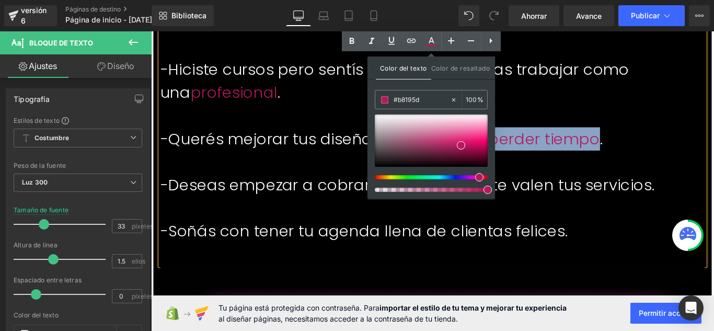
click at [579, 140] on span "perder tiempo" at bounding box center [592, 152] width 125 height 25
click at [574, 165] on p at bounding box center [468, 178] width 612 height 26
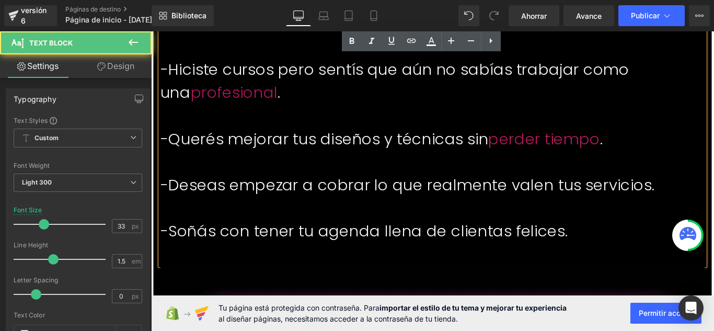
drag, startPoint x: 548, startPoint y: 164, endPoint x: 588, endPoint y: 171, distance: 40.5
click at [588, 191] on font "-Deseas empezar a cobrar lo que realmente valen tus servicios." at bounding box center [439, 203] width 555 height 25
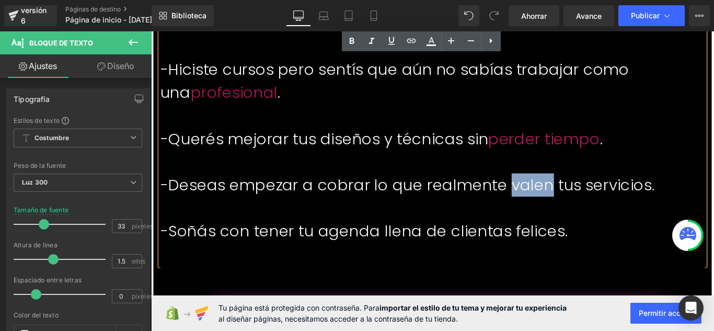
click at [586, 191] on font "-Deseas empezar a cobrar lo que realmente valen tus servicios." at bounding box center [439, 203] width 555 height 25
click at [576, 191] on font "-Deseas empezar a cobrar lo que realmente valen tus servicios." at bounding box center [439, 203] width 555 height 25
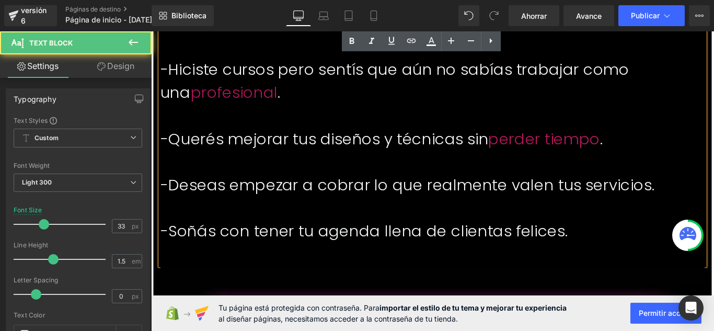
click at [576, 191] on font "-Deseas empezar a cobrar lo que realmente valen tus servicios." at bounding box center [439, 203] width 555 height 25
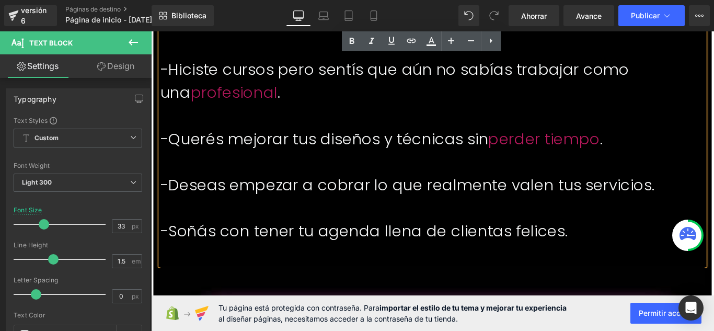
drag, startPoint x: 593, startPoint y: 168, endPoint x: 553, endPoint y: 165, distance: 39.9
click at [553, 191] on font "-Deseas empezar a cobrar lo que realmente valen tus servicios." at bounding box center [439, 203] width 555 height 25
drag, startPoint x: 544, startPoint y: 167, endPoint x: 571, endPoint y: 165, distance: 27.8
click at [577, 191] on font "-Deseas empezar a cobrar lo que realmente valen tus servicios." at bounding box center [439, 203] width 555 height 25
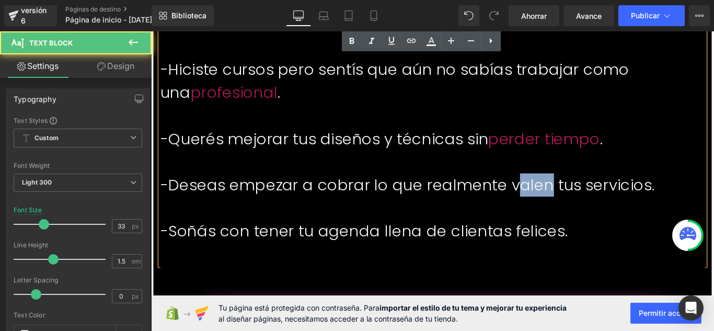
click at [597, 191] on font "-Deseas empezar a cobrar lo que realmente valen tus servicios." at bounding box center [439, 203] width 555 height 25
drag, startPoint x: 562, startPoint y: 166, endPoint x: 550, endPoint y: 166, distance: 12.5
click at [550, 191] on font "-Deseas empezar a cobrar lo que realmente valen tus servicios." at bounding box center [439, 203] width 555 height 25
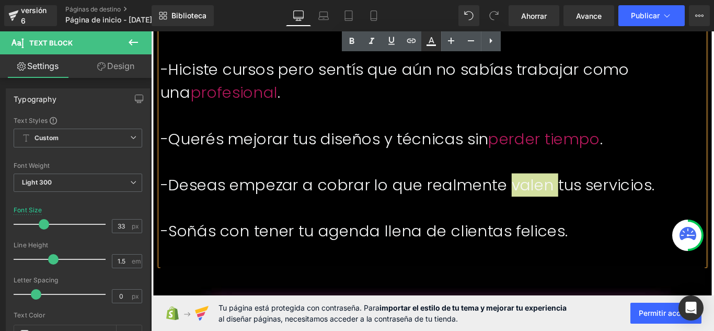
click at [434, 37] on icon at bounding box center [431, 41] width 13 height 13
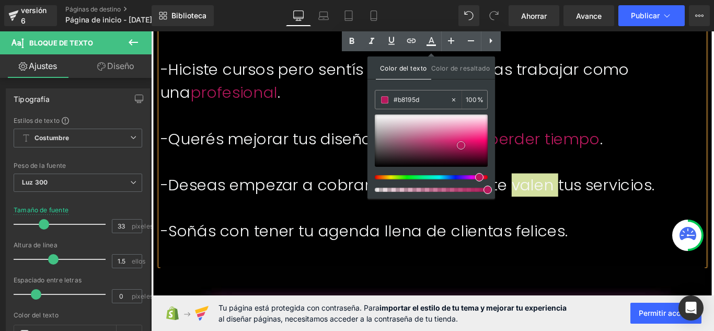
click at [463, 142] on span at bounding box center [461, 145] width 8 height 8
click at [464, 142] on span at bounding box center [461, 145] width 8 height 8
click at [456, 143] on div at bounding box center [431, 140] width 113 height 52
click at [581, 165] on p at bounding box center [468, 178] width 612 height 26
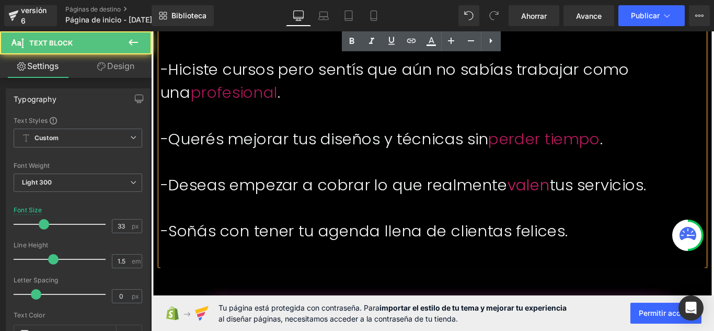
click at [581, 165] on p at bounding box center [468, 178] width 612 height 26
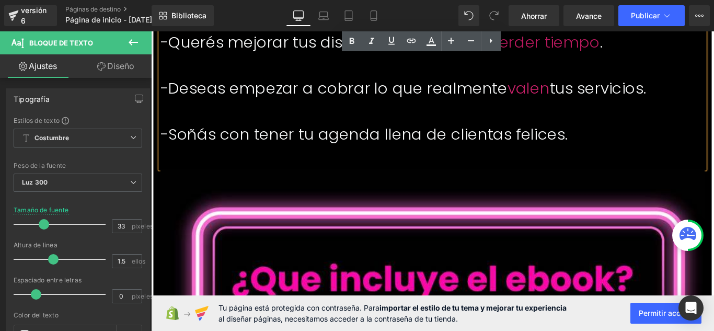
scroll to position [3409, 0]
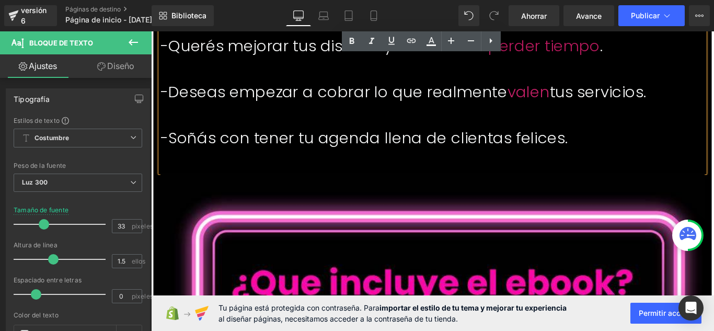
drag, startPoint x: 330, startPoint y: 113, endPoint x: 428, endPoint y: 121, distance: 97.5
click at [422, 139] on font "-Soñás con tener tu agenda llena de clientas felices." at bounding box center [390, 151] width 457 height 25
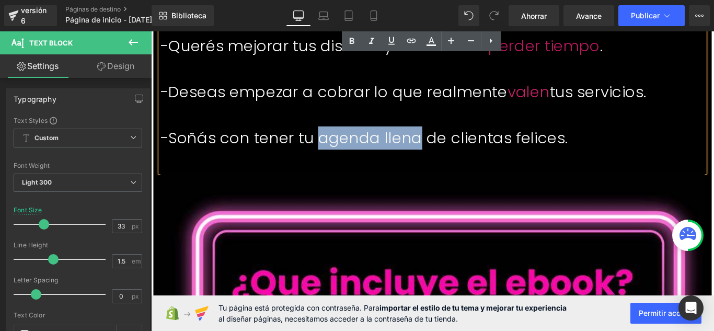
drag, startPoint x: 446, startPoint y: 110, endPoint x: 338, endPoint y: 111, distance: 108.7
click at [338, 139] on font "-Soñás con tener tu agenda llena de clientas felices." at bounding box center [390, 151] width 457 height 25
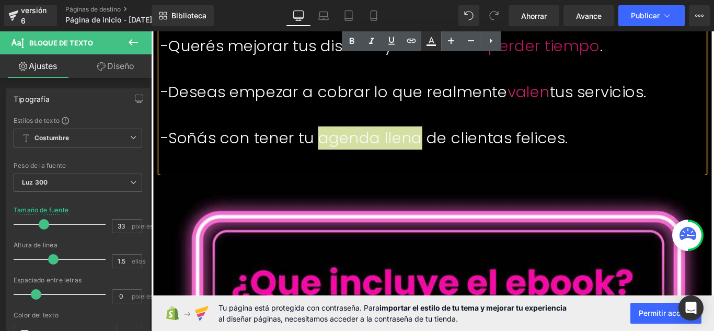
click at [427, 43] on icon at bounding box center [431, 41] width 13 height 13
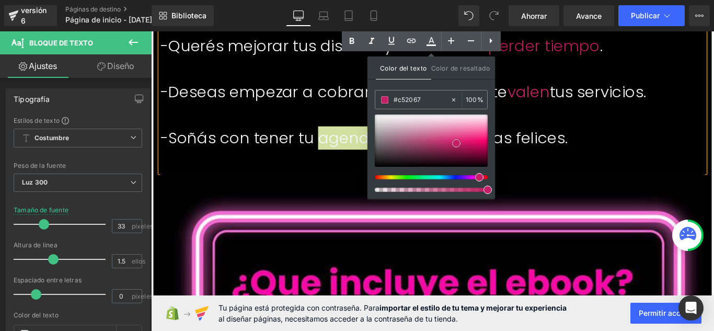
type input "#ce1c69"
click at [461, 143] on div at bounding box center [431, 140] width 113 height 52
click at [583, 164] on p at bounding box center [468, 177] width 612 height 26
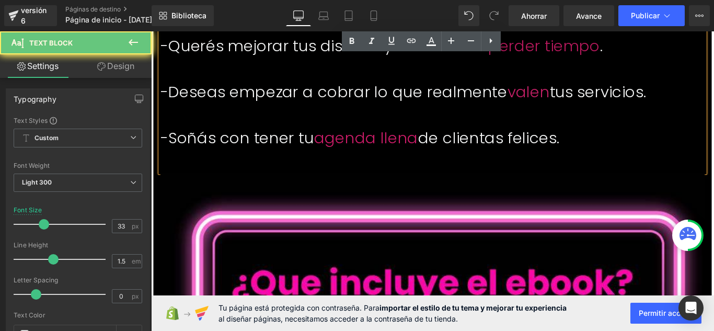
drag, startPoint x: 587, startPoint y: 107, endPoint x: 550, endPoint y: 110, distance: 37.3
click at [550, 139] on font "-Soñás con tener tu agenda llena de clientas felices." at bounding box center [386, 151] width 448 height 25
click at [436, 39] on icon at bounding box center [431, 41] width 13 height 13
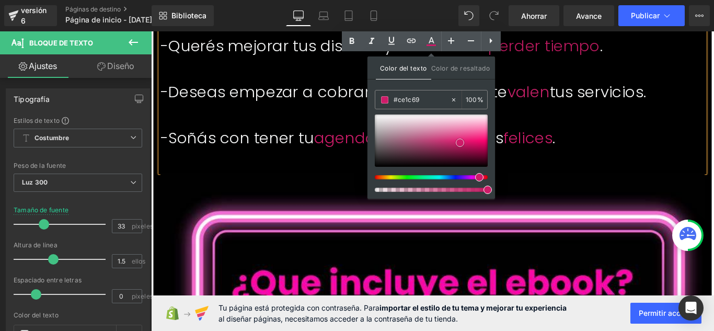
click at [457, 142] on span at bounding box center [460, 143] width 8 height 8
click at [571, 164] on p at bounding box center [468, 177] width 612 height 26
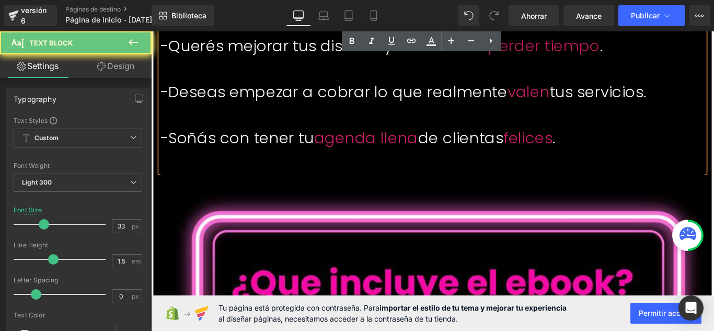
click at [571, 164] on p at bounding box center [468, 177] width 612 height 26
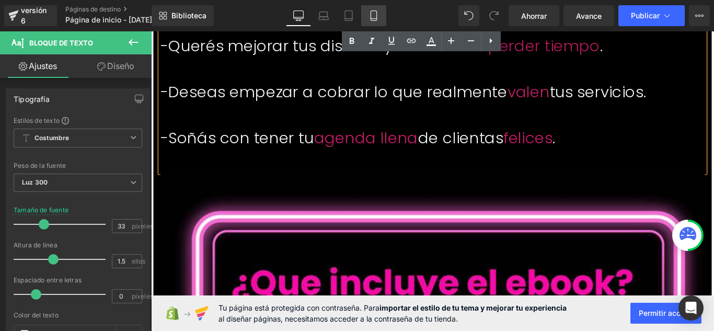
click at [373, 12] on icon at bounding box center [374, 15] width 10 height 10
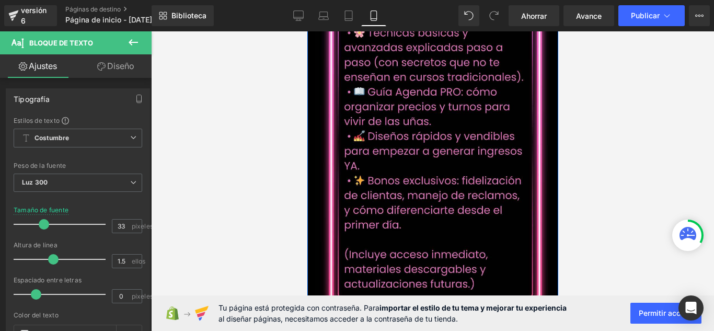
scroll to position [1692, 0]
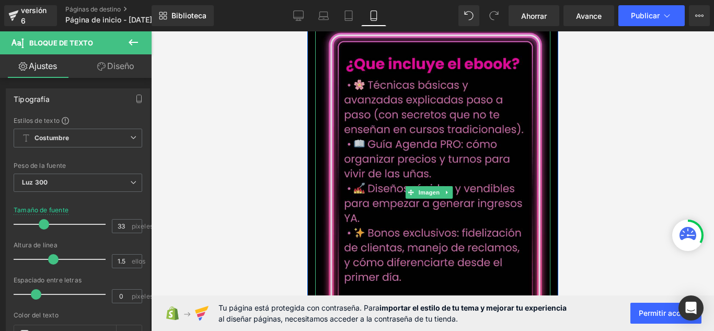
click at [488, 139] on img at bounding box center [432, 192] width 235 height 353
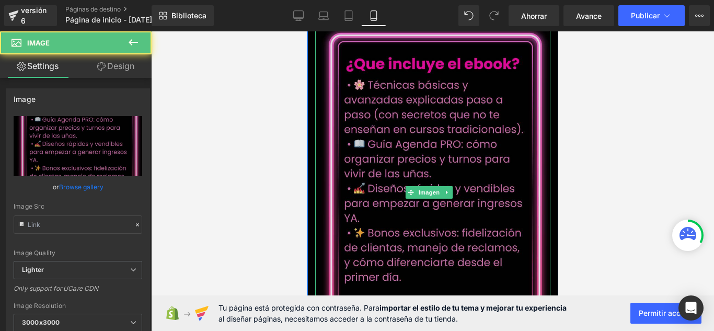
type input "https://ucarecdn.com/67320490-9979-4ea3-a9ad-60f67d3f4ffe/-/format/auto/-/previ…"
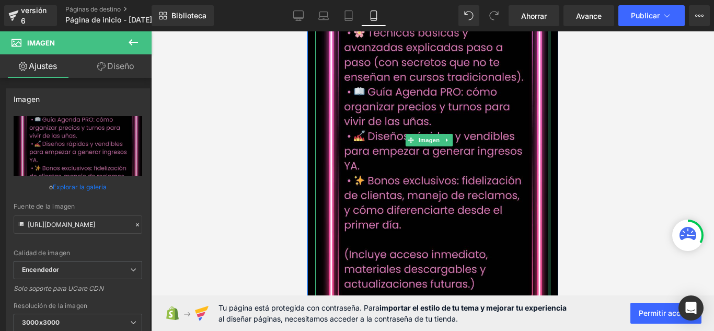
scroll to position [1796, 0]
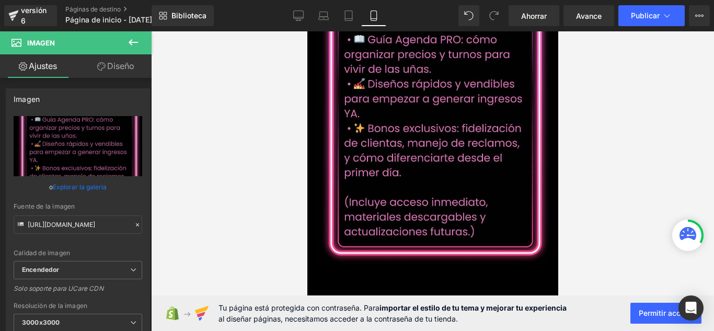
click at [583, 120] on div at bounding box center [432, 181] width 563 height 300
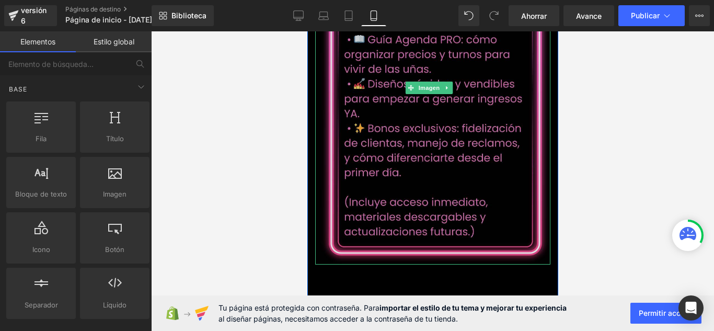
scroll to position [1901, 0]
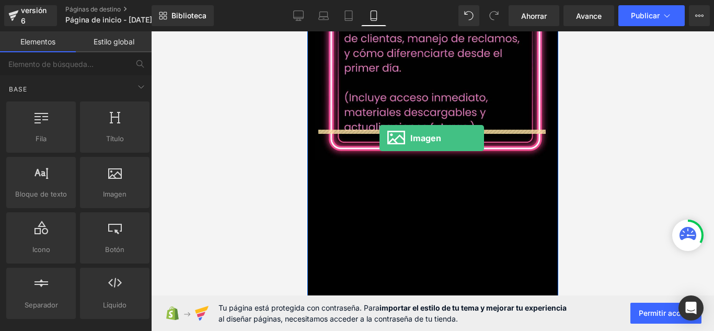
drag, startPoint x: 423, startPoint y: 221, endPoint x: 379, endPoint y: 138, distance: 93.5
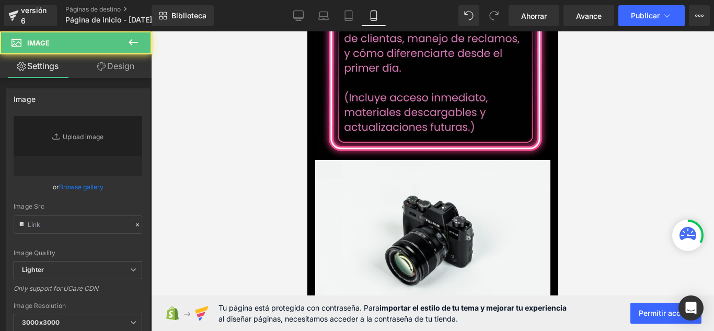
type input "//[DOMAIN_NAME][URL]"
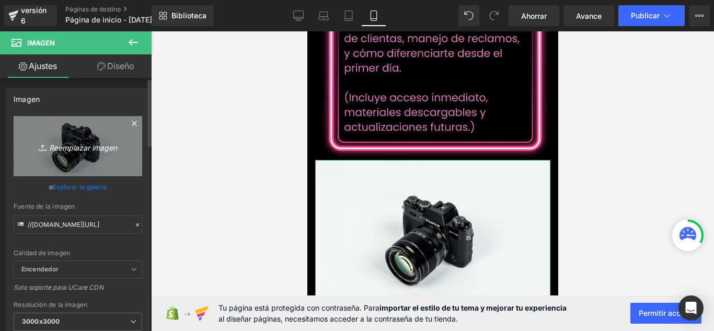
click at [115, 147] on font "Reemplazar imagen" at bounding box center [83, 147] width 68 height 9
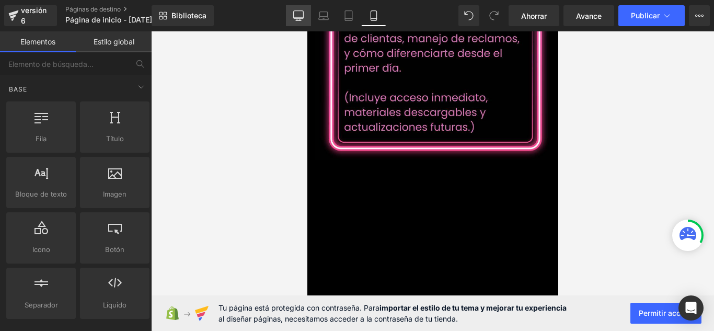
click at [289, 9] on link "De oficina" at bounding box center [298, 15] width 25 height 21
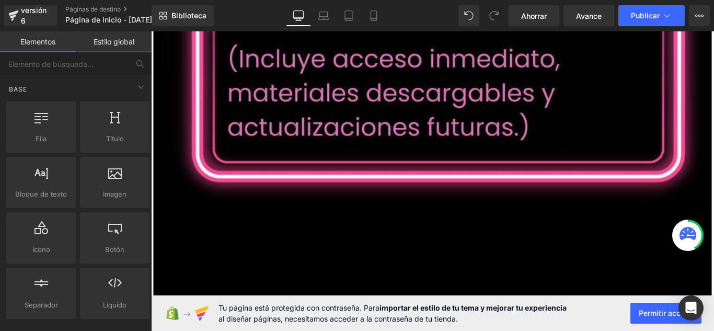
scroll to position [4281, 0]
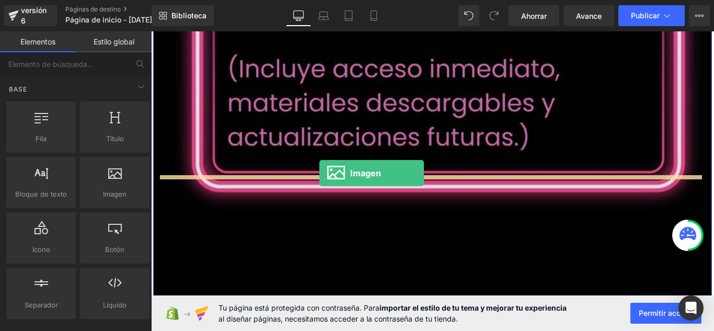
drag, startPoint x: 276, startPoint y: 224, endPoint x: 340, endPoint y: 190, distance: 72.7
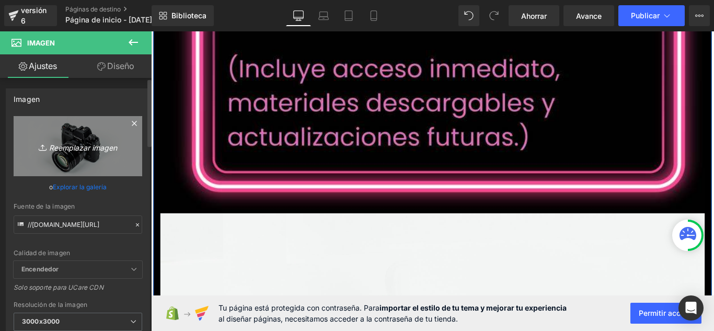
click at [102, 141] on icon "Reemplazar imagen" at bounding box center [78, 146] width 84 height 13
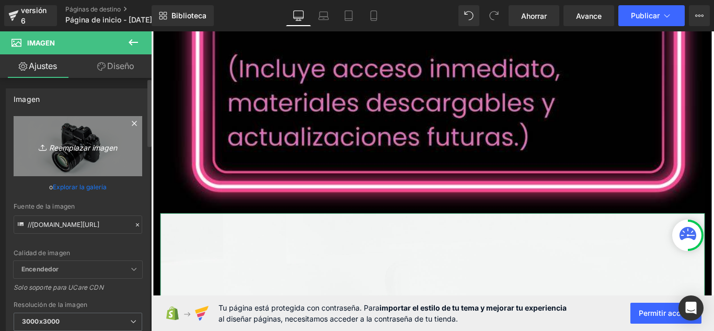
type input "C:\fakepath\guuia.jpg"
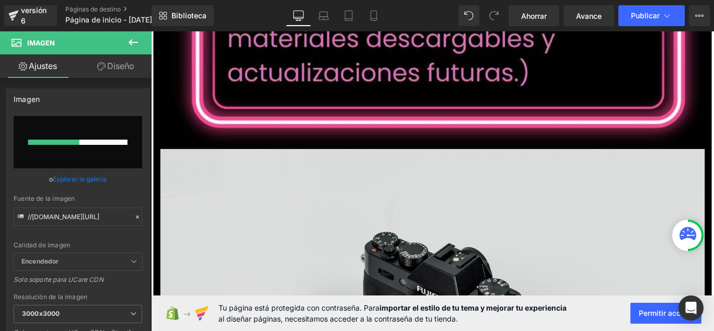
scroll to position [4385, 0]
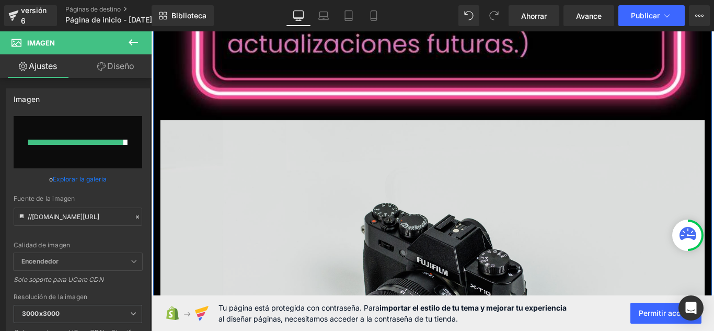
type input "https://ucarecdn.com/f4452714-2bf1-41c2-b8fd-c71df9976cca/-/format/auto/-/previ…"
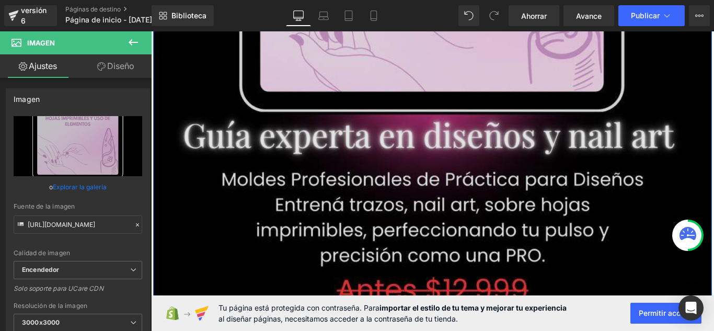
scroll to position [5065, 0]
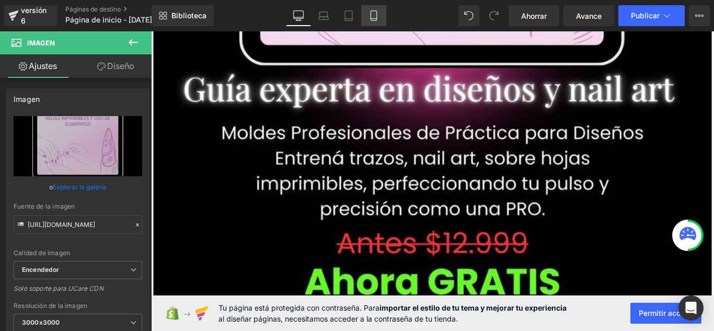
click at [367, 22] on link "Móvil" at bounding box center [373, 15] width 25 height 21
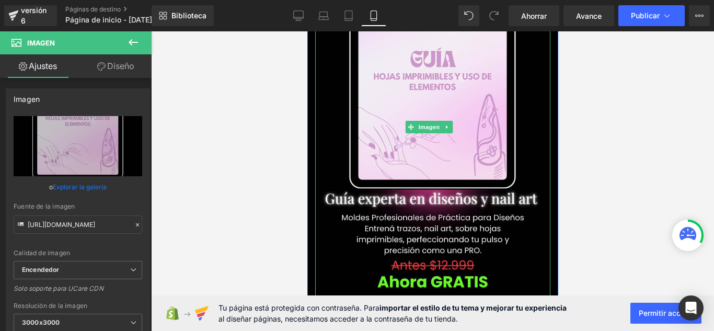
scroll to position [2159, 0]
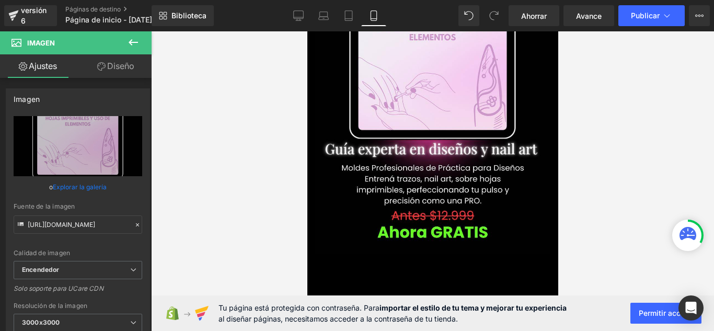
click at [133, 40] on icon at bounding box center [133, 42] width 13 height 13
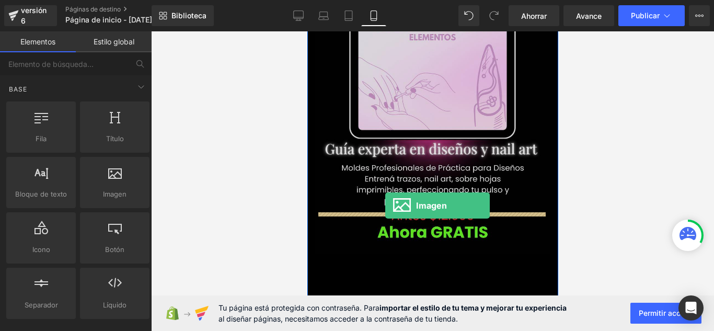
drag, startPoint x: 397, startPoint y: 203, endPoint x: 385, endPoint y: 205, distance: 12.2
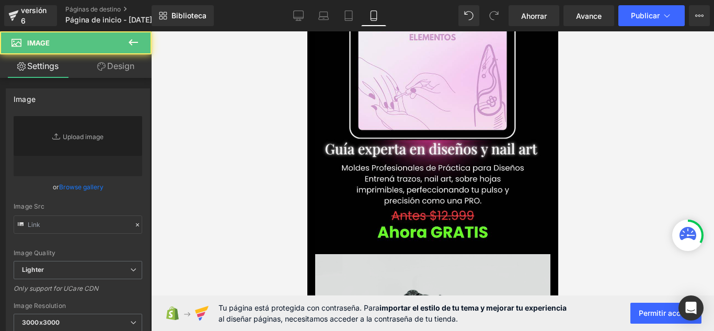
type input "//[DOMAIN_NAME][URL]"
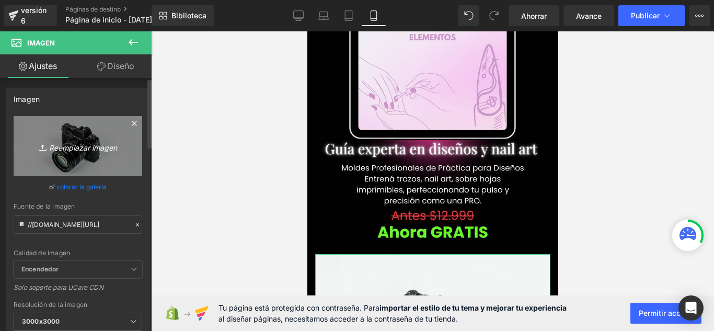
click at [73, 150] on font "Reemplazar imagen" at bounding box center [83, 147] width 68 height 9
type input "C:\fakepath\efecpro.jpg"
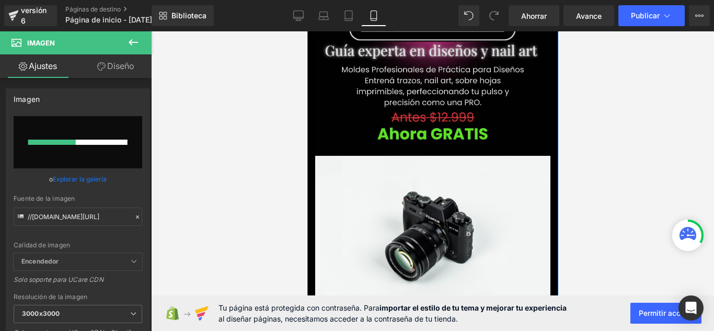
scroll to position [2264, 0]
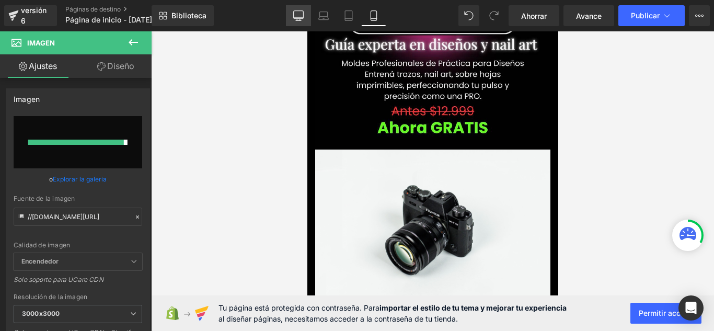
type input "https://ucarecdn.com/05a6599a-946e-4340-95e0-b1d0db4ce3ce/-/format/auto/-/previ…"
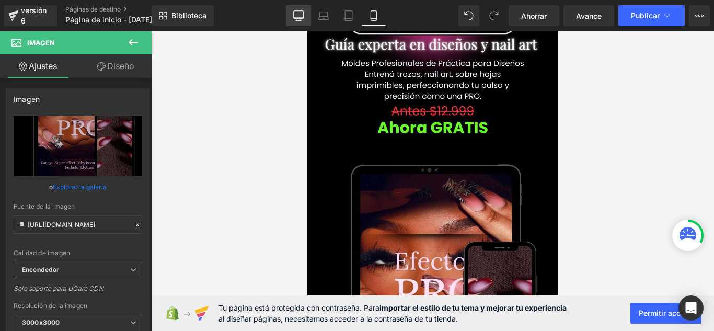
click at [290, 13] on link "De oficina" at bounding box center [298, 15] width 25 height 21
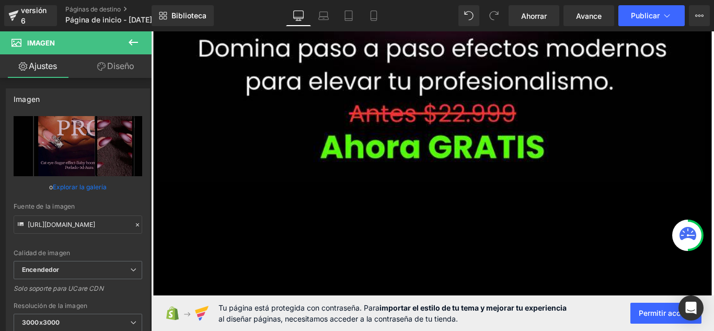
scroll to position [6169, 0]
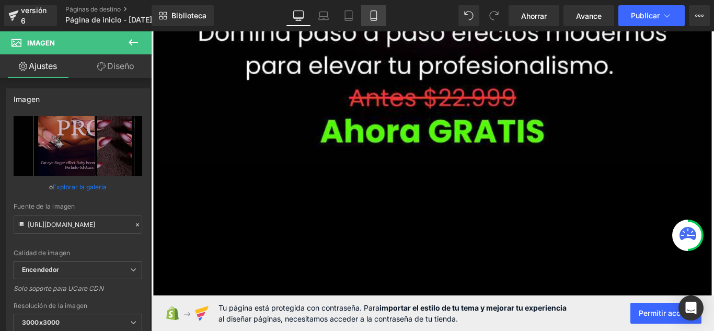
click at [373, 16] on icon at bounding box center [374, 15] width 10 height 10
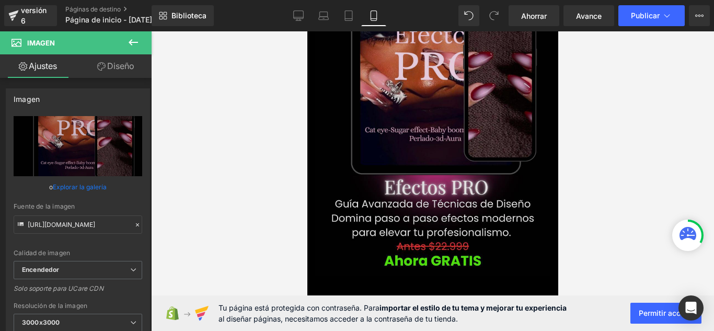
scroll to position [2501, 0]
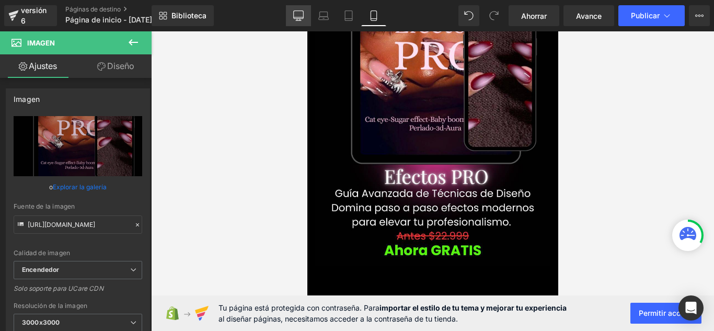
click at [301, 13] on icon at bounding box center [298, 15] width 10 height 10
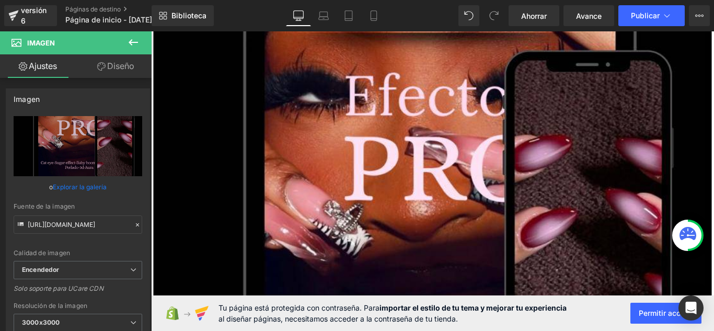
click at [134, 44] on icon at bounding box center [133, 42] width 13 height 13
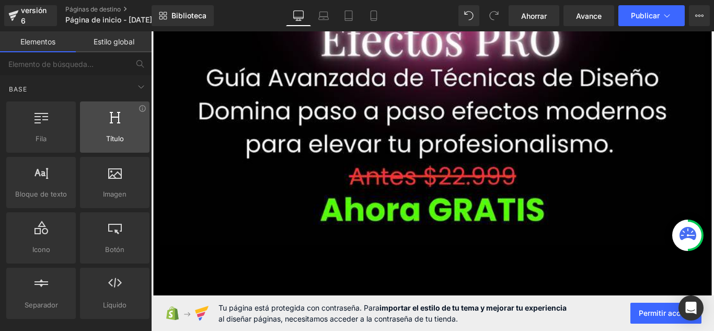
scroll to position [6091, 0]
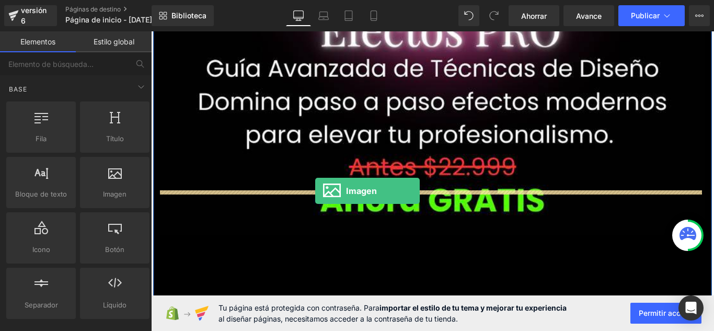
drag, startPoint x: 269, startPoint y: 208, endPoint x: 336, endPoint y: 211, distance: 67.0
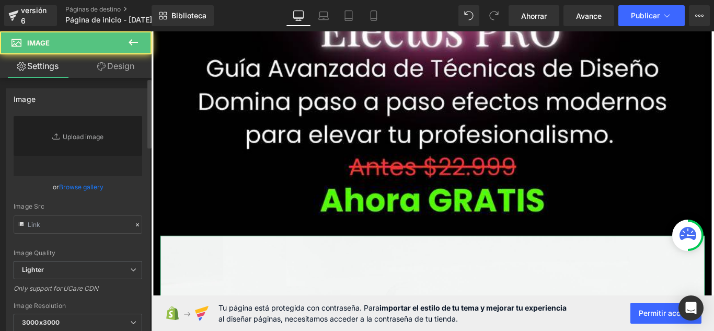
type input "//[DOMAIN_NAME][URL]"
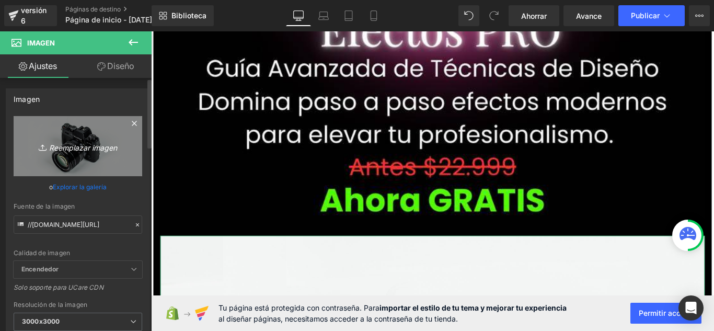
click at [91, 154] on link "Reemplazar imagen" at bounding box center [78, 146] width 129 height 60
type input "C:\fakepath\mym.jpg"
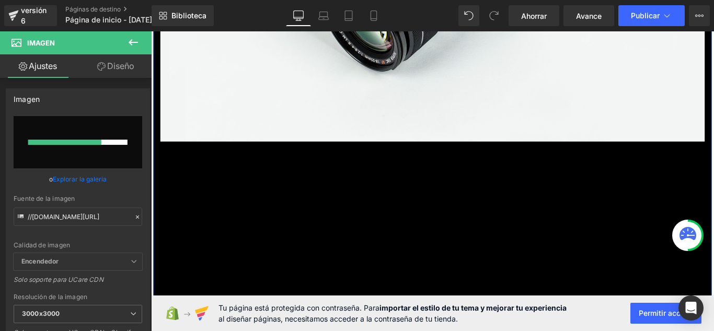
scroll to position [6614, 0]
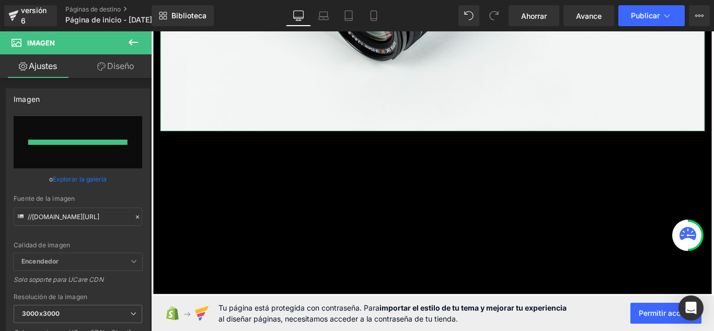
type input "https://ucarecdn.com/ee5099e1-b860-4b4d-91d5-f32434514641/-/format/auto/-/previ…"
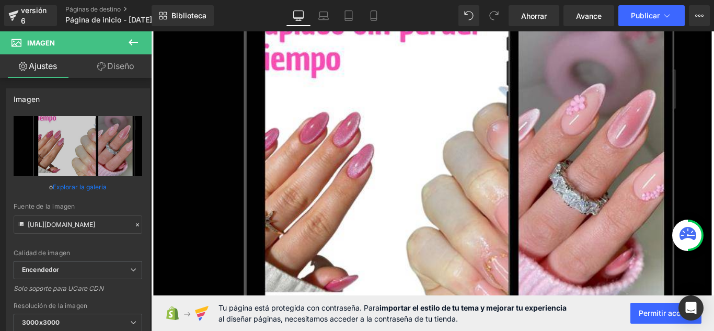
click at [133, 47] on icon at bounding box center [133, 42] width 13 height 13
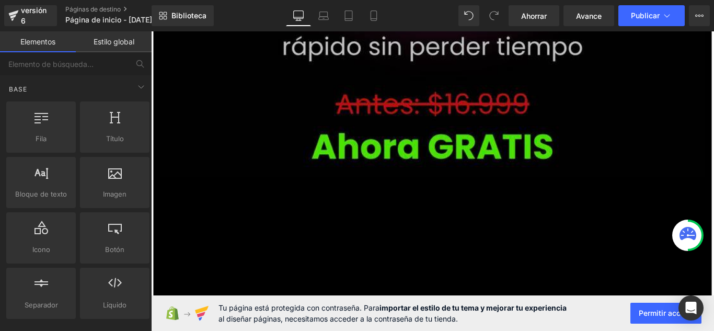
scroll to position [7085, 0]
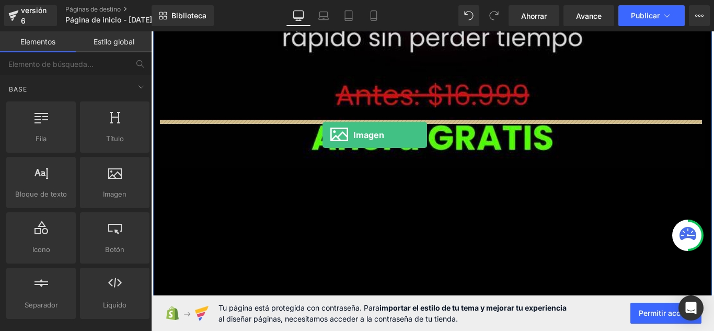
drag, startPoint x: 258, startPoint y: 209, endPoint x: 343, endPoint y: 147, distance: 105.3
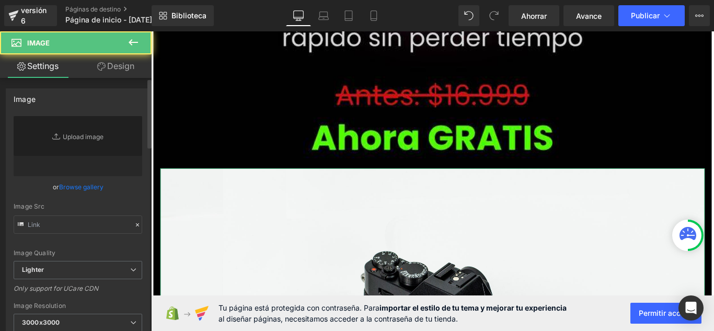
type input "//[DOMAIN_NAME][URL]"
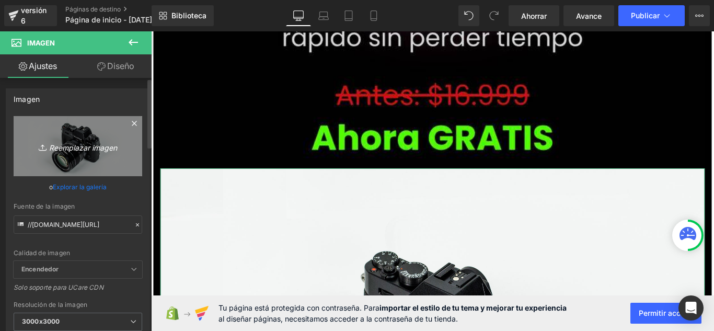
click at [85, 129] on link "Reemplazar imagen" at bounding box center [78, 146] width 129 height 60
type input "C:\fakepath\cerfti.jpg"
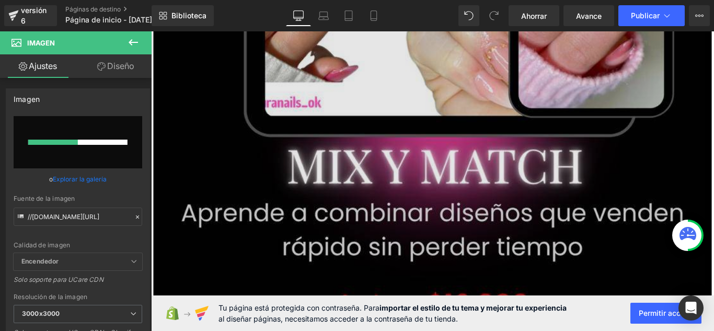
scroll to position [6876, 0]
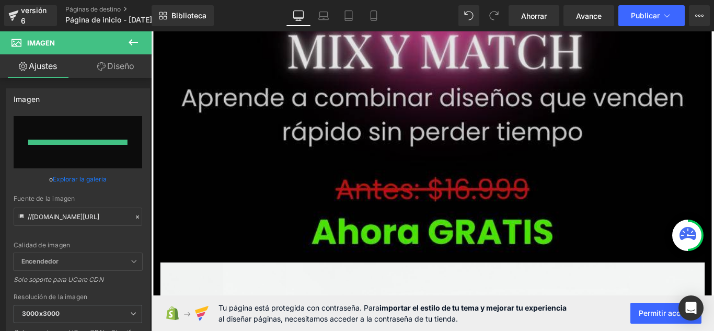
type input "https://ucarecdn.com/48f1db58-6623-4643-968b-282b8f226371/-/format/auto/-/previ…"
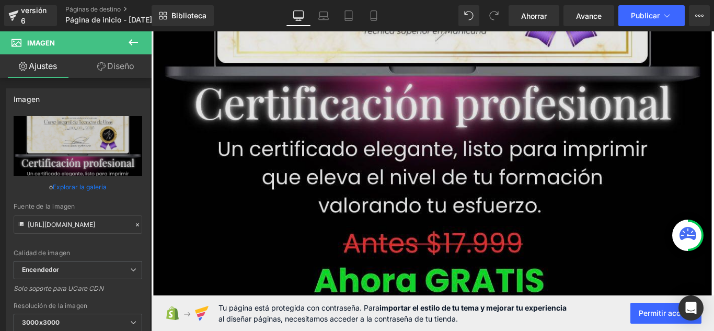
scroll to position [7607, 0]
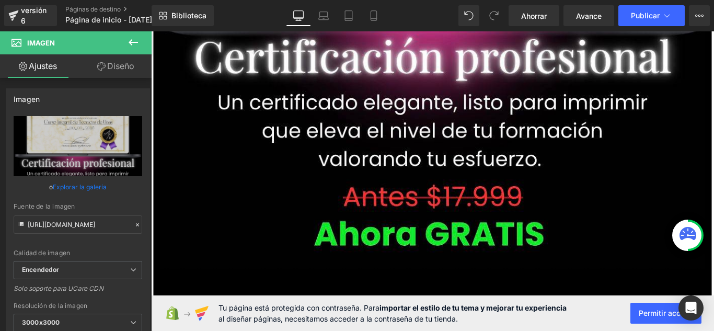
click at [136, 46] on icon at bounding box center [133, 42] width 13 height 13
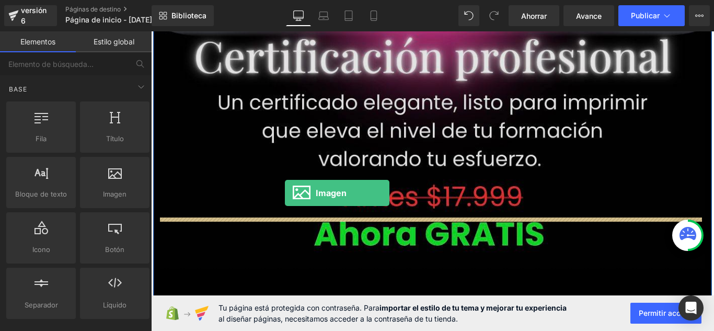
drag, startPoint x: 258, startPoint y: 214, endPoint x: 302, endPoint y: 213, distance: 43.9
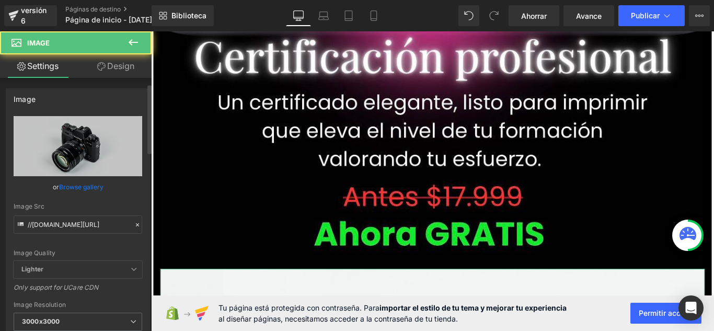
scroll to position [52, 0]
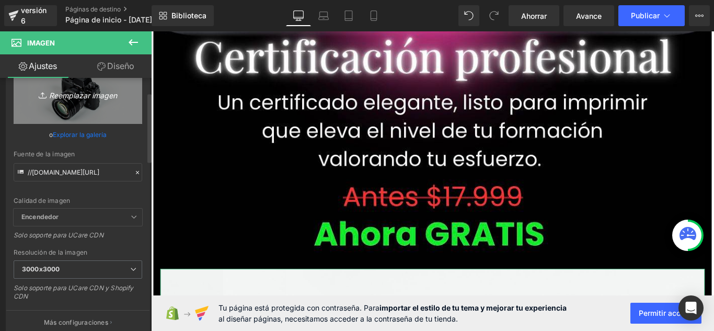
click at [104, 98] on font "Reemplazar imagen" at bounding box center [83, 94] width 68 height 9
type input "C:\fakepath\man.jpg"
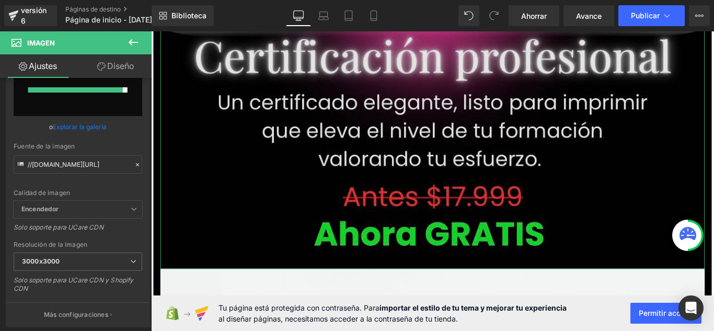
type input "https://ucarecdn.com/5ab33477-7741-4857-a57a-7e43e932e2fe/-/format/auto/-/previ…"
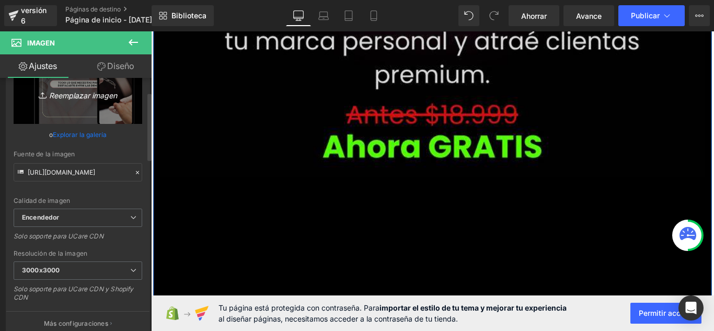
scroll to position [8731, 0]
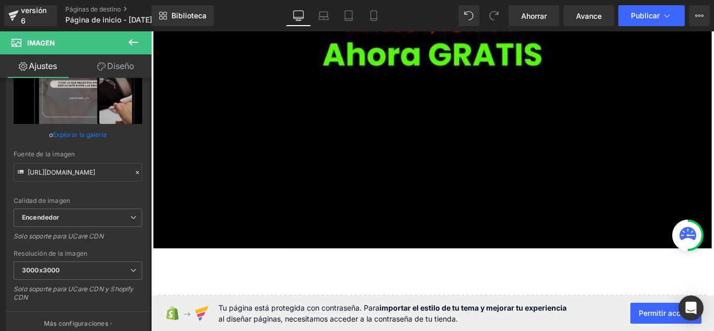
click at [127, 48] on icon at bounding box center [133, 42] width 13 height 13
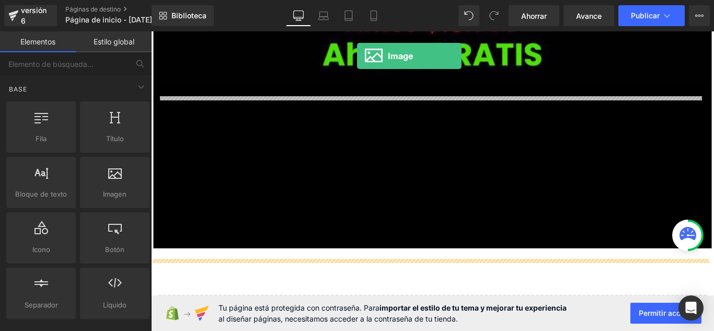
scroll to position [8647, 0]
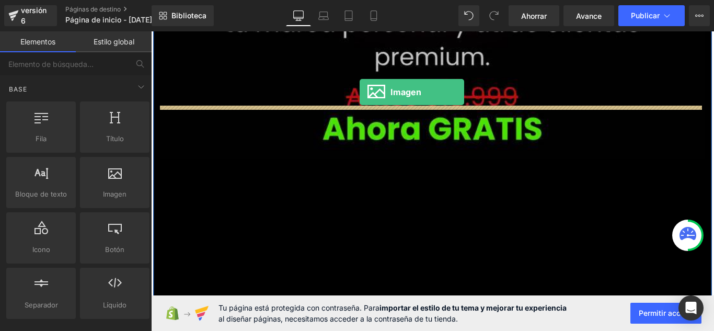
drag, startPoint x: 251, startPoint y: 204, endPoint x: 385, endPoint y: 99, distance: 170.1
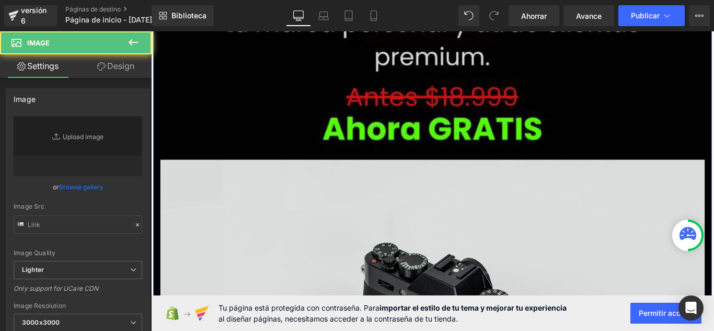
type input "//[DOMAIN_NAME][URL]"
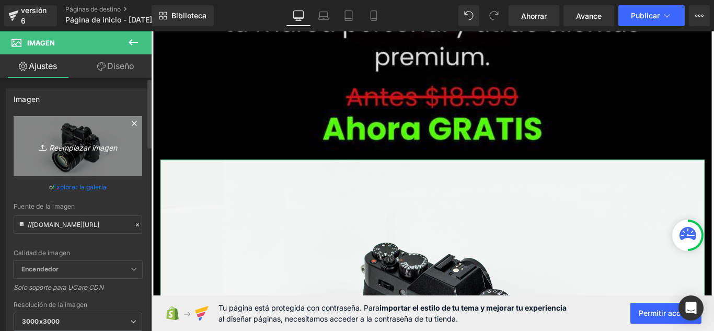
click at [64, 157] on link "Reemplazar imagen" at bounding box center [78, 146] width 129 height 60
type input "C:\fakepath\10k.jpg"
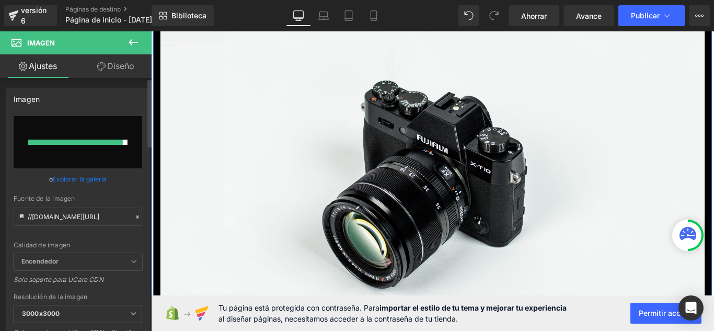
scroll to position [8908, 0]
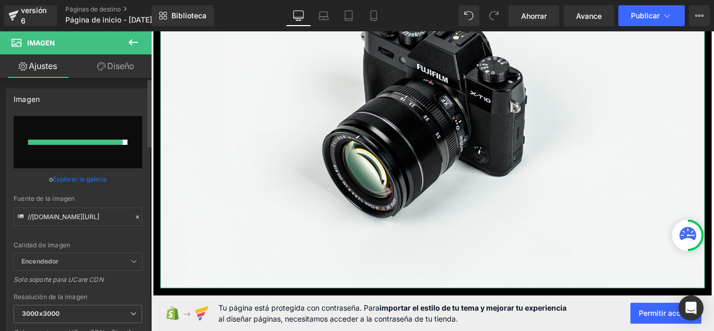
click at [73, 145] on input "file" at bounding box center [78, 142] width 129 height 52
type input "C:\fakepath\10k.jpg"
type input "https://ucarecdn.com/52bdd6f6-fb0f-4f06-b3da-a3d71bce68a7/-/format/auto/-/previ…"
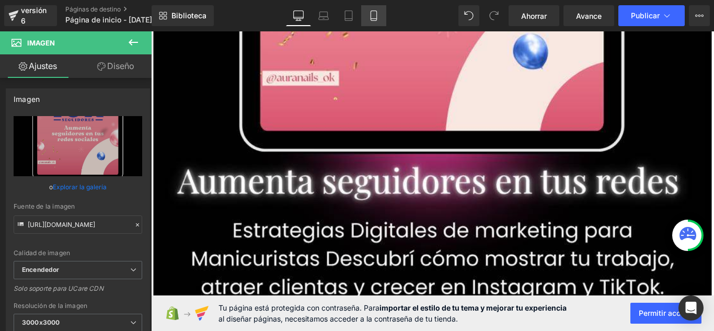
click at [376, 18] on icon at bounding box center [374, 15] width 10 height 10
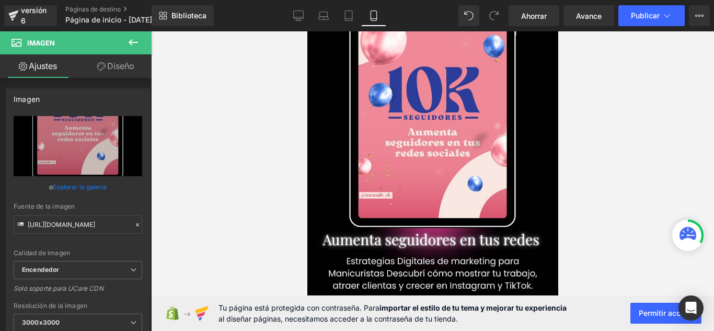
scroll to position [3840, 0]
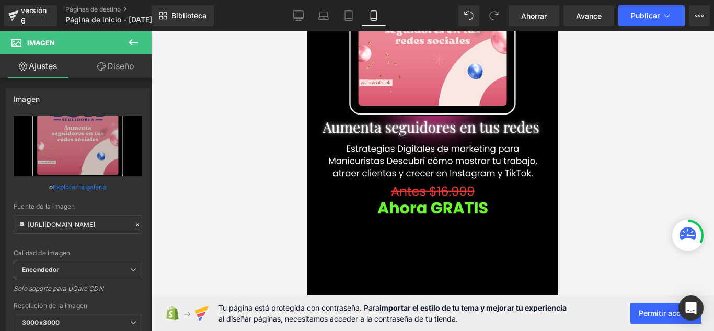
drag, startPoint x: 553, startPoint y: 293, endPoint x: 884, endPoint y: 321, distance: 332.7
click at [290, 21] on link "De oficina" at bounding box center [298, 15] width 25 height 21
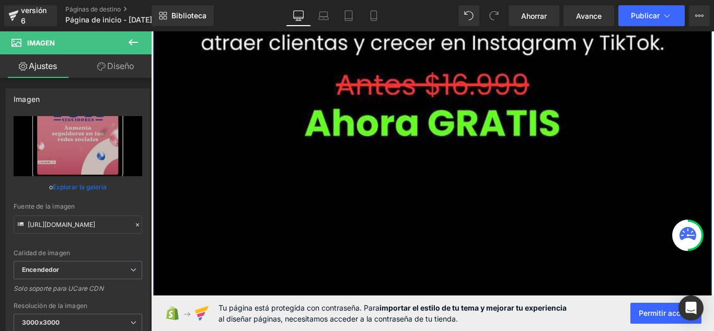
scroll to position [9623, 0]
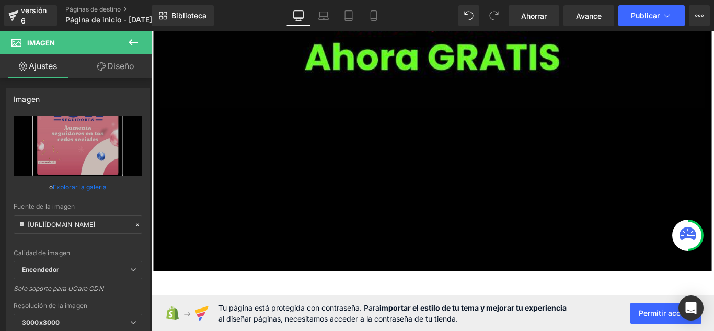
click at [135, 41] on icon at bounding box center [133, 42] width 13 height 13
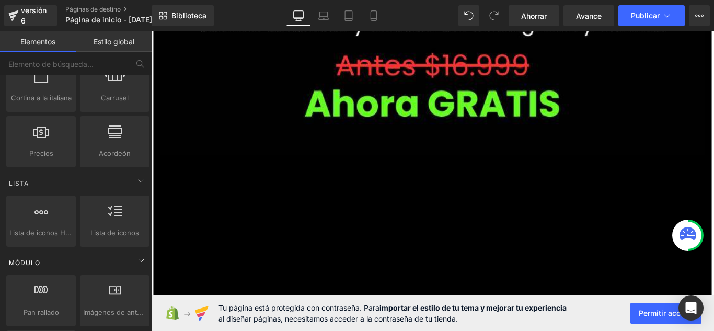
scroll to position [314, 0]
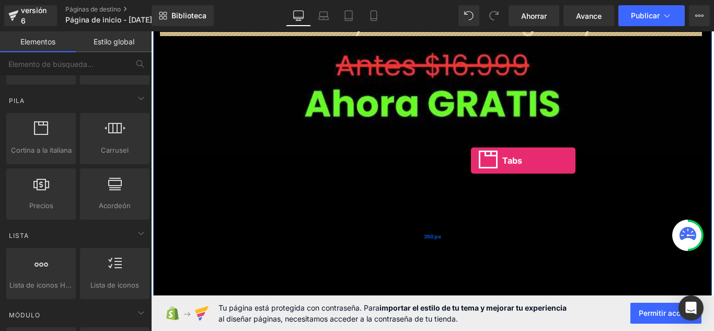
drag, startPoint x: 188, startPoint y: 171, endPoint x: 508, endPoint y: 146, distance: 321.4
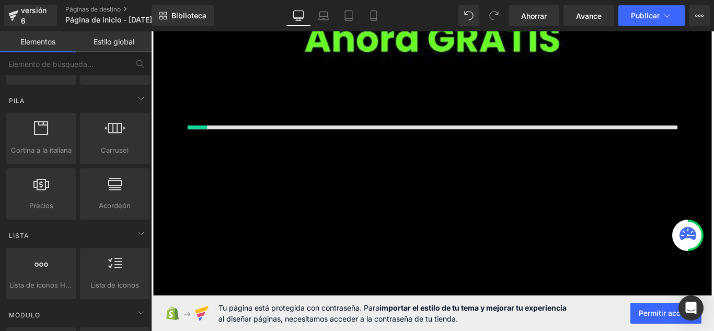
scroll to position [9591, 0]
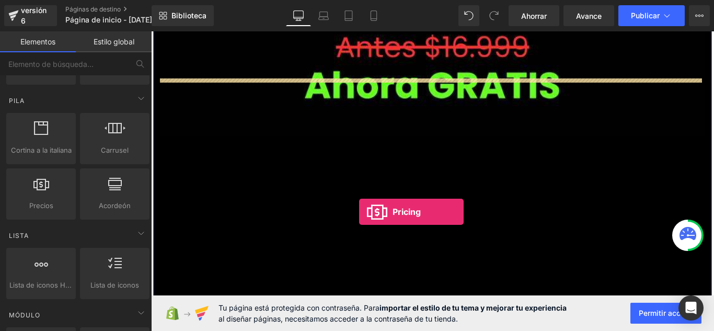
drag, startPoint x: 190, startPoint y: 222, endPoint x: 385, endPoint y: 234, distance: 194.9
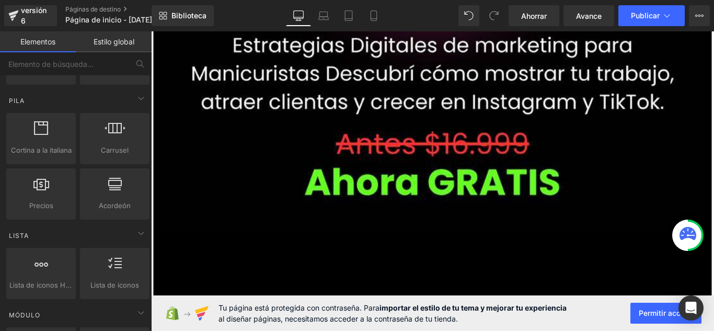
scroll to position [9535, 0]
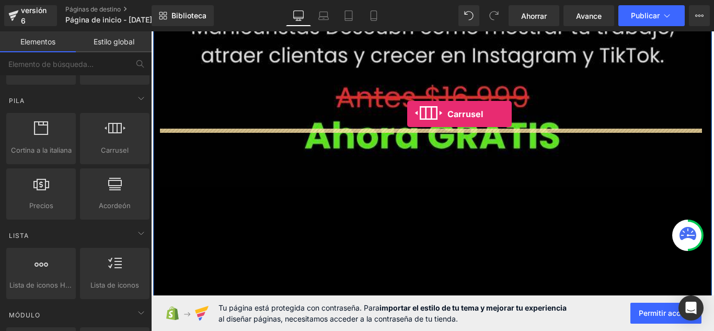
drag, startPoint x: 263, startPoint y: 175, endPoint x: 439, endPoint y: 124, distance: 183.3
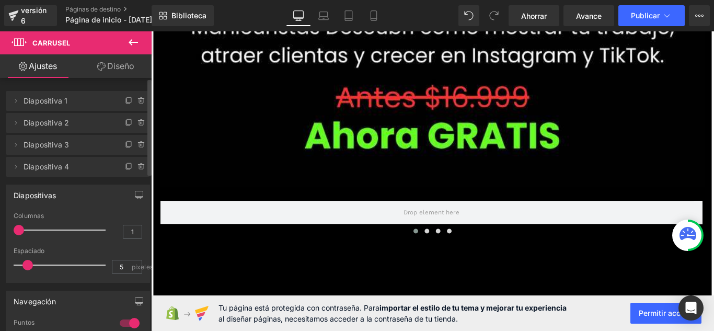
drag, startPoint x: 50, startPoint y: 232, endPoint x: 18, endPoint y: 228, distance: 31.6
click at [18, 232] on span at bounding box center [19, 230] width 10 height 10
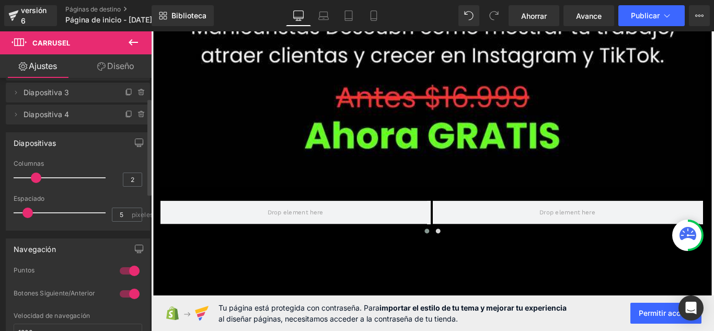
type input "1"
click at [18, 179] on span at bounding box center [19, 178] width 10 height 10
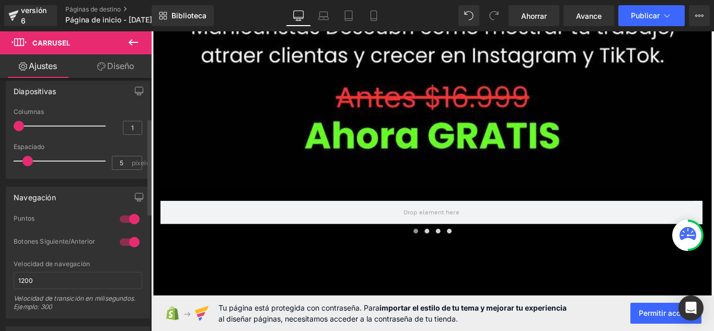
scroll to position [105, 0]
drag, startPoint x: 26, startPoint y: 159, endPoint x: 25, endPoint y: 181, distance: 22.0
click at [25, 181] on div "Borrar Cancelar Diapositiva 1 Slide 1 Nombre Slide 1 Borrar Cancelar Diapositiv…" at bounding box center [78, 291] width 156 height 636
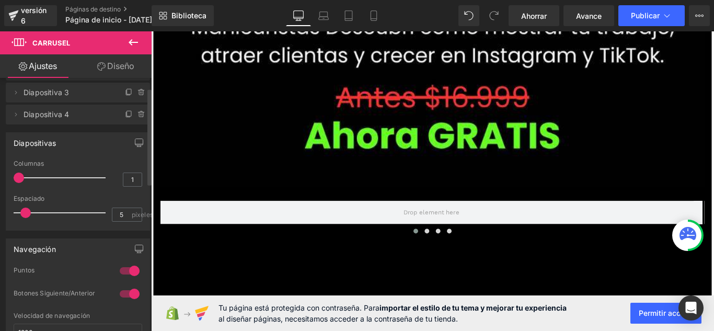
scroll to position [0, 0]
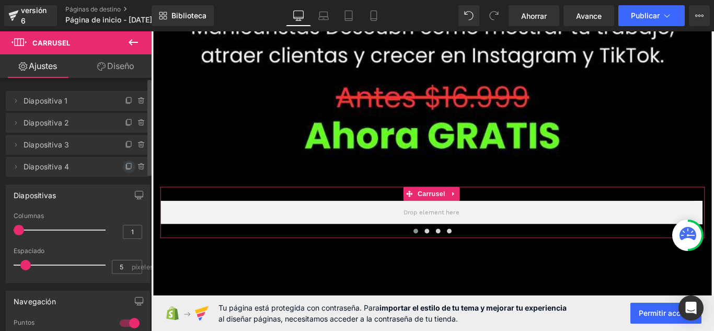
click at [126, 166] on icon at bounding box center [129, 167] width 8 height 8
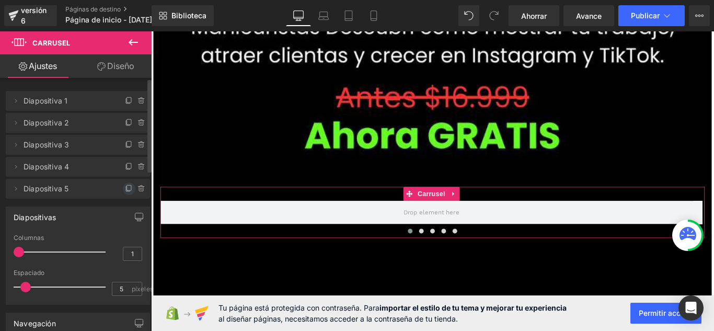
click at [125, 192] on icon at bounding box center [129, 189] width 8 height 8
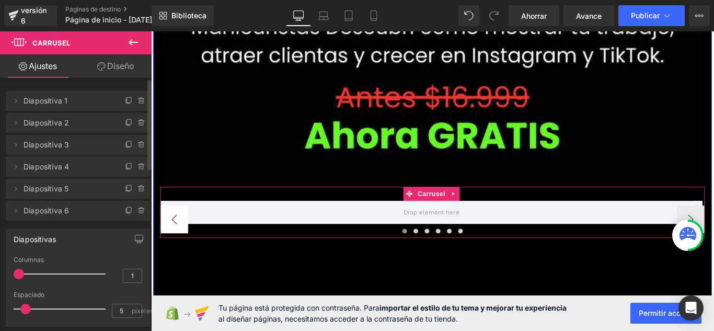
click at [183, 227] on button "‹" at bounding box center [177, 242] width 31 height 31
click at [170, 227] on button "‹" at bounding box center [177, 242] width 31 height 31
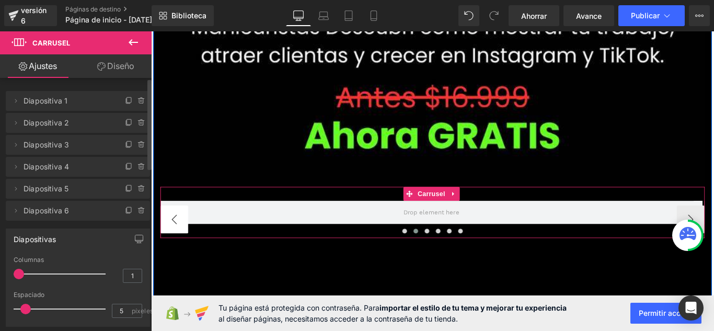
click at [170, 227] on button "‹" at bounding box center [177, 242] width 31 height 31
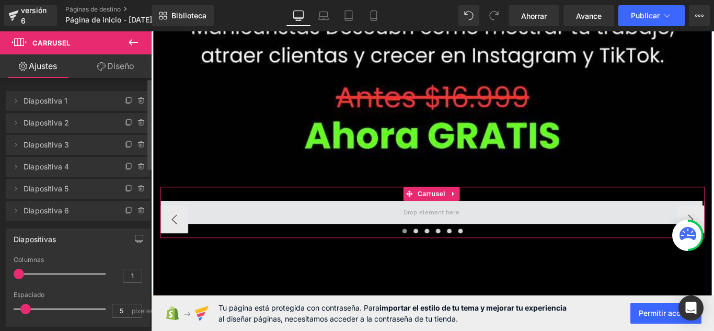
click at [373, 222] on span at bounding box center [466, 235] width 609 height 26
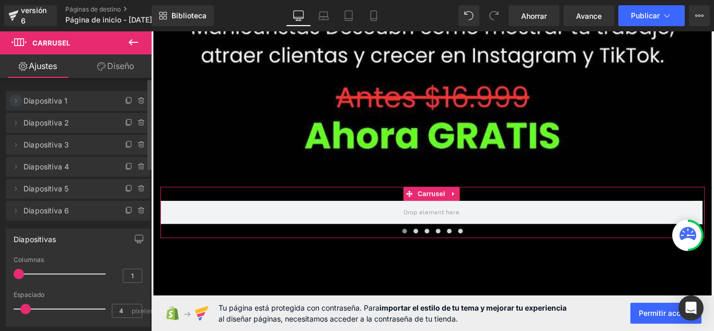
click at [15, 102] on icon at bounding box center [16, 101] width 2 height 4
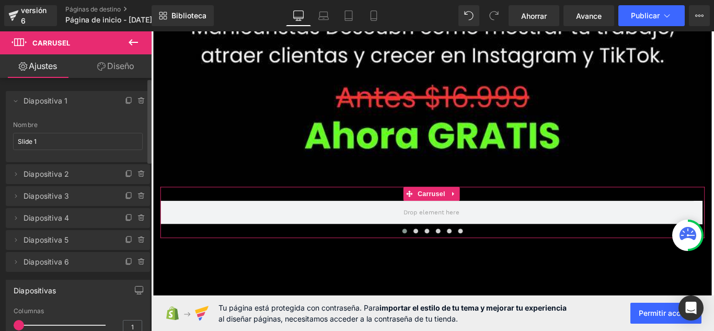
click at [60, 101] on font "Diapositiva 1" at bounding box center [46, 100] width 44 height 9
click at [16, 101] on icon at bounding box center [16, 101] width 8 height 8
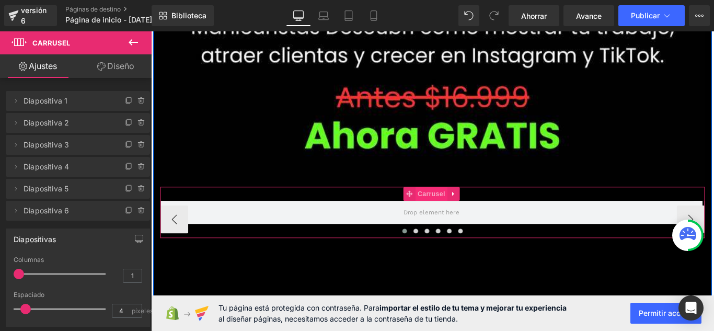
click at [459, 210] on font "Carrusel" at bounding box center [466, 214] width 31 height 8
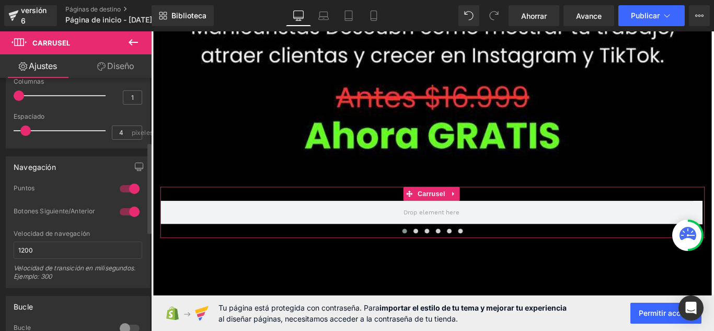
scroll to position [90, 0]
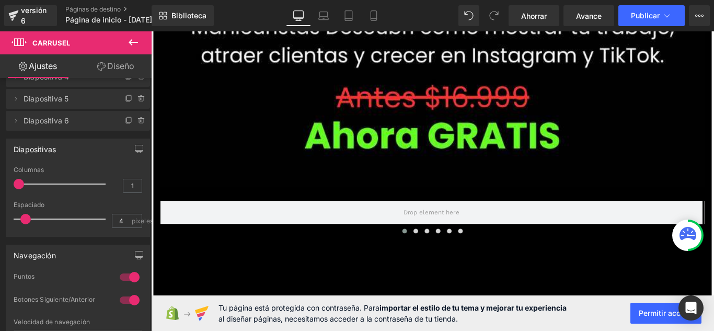
click at [132, 46] on icon at bounding box center [133, 42] width 13 height 13
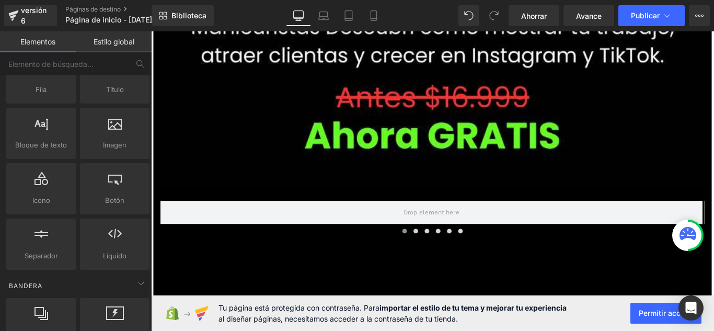
scroll to position [0, 0]
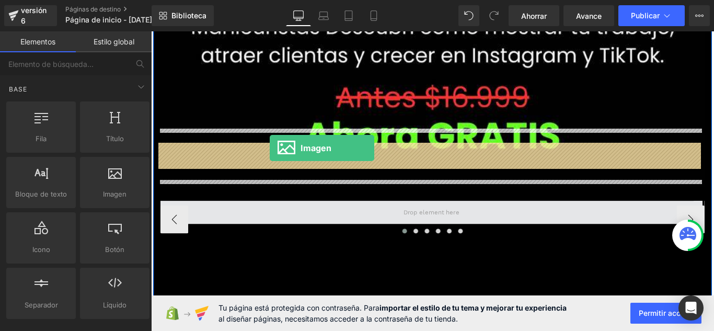
drag, startPoint x: 258, startPoint y: 215, endPoint x: 284, endPoint y: 163, distance: 58.9
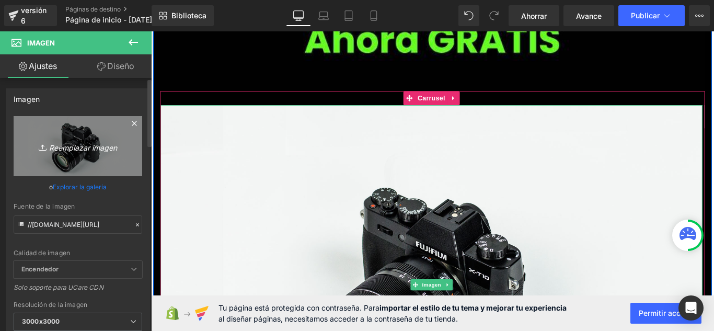
scroll to position [9692, 0]
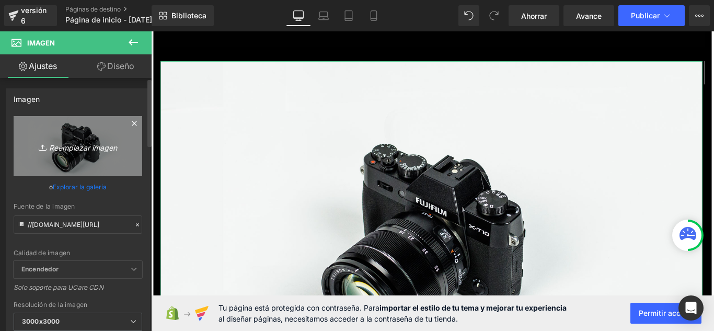
click at [112, 150] on font "Reemplazar imagen" at bounding box center [83, 147] width 68 height 9
type input "C:\fakepath\an.jpg"
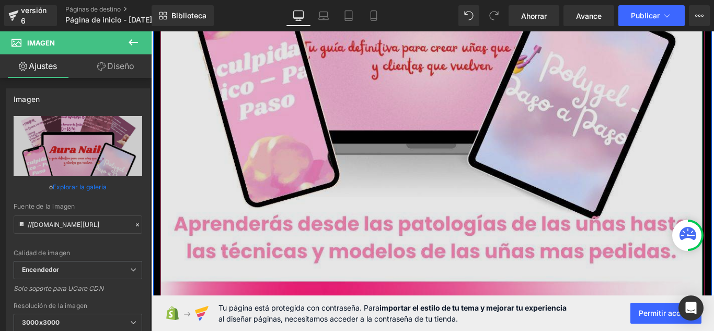
scroll to position [10214, 0]
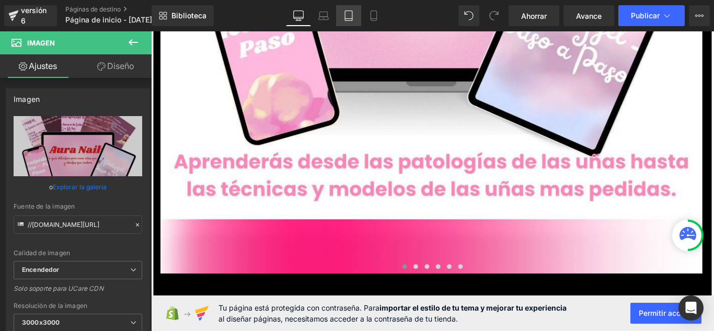
click at [350, 17] on icon at bounding box center [348, 15] width 10 height 10
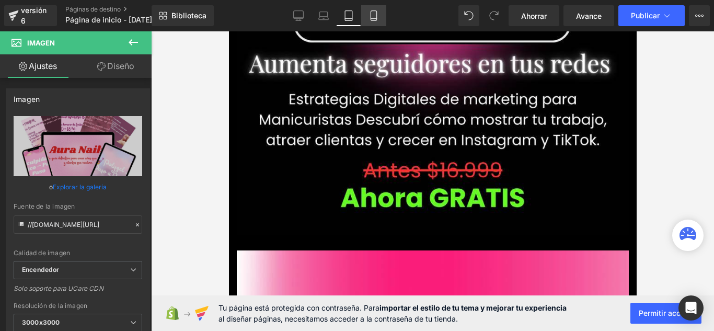
click at [374, 17] on icon at bounding box center [374, 15] width 10 height 10
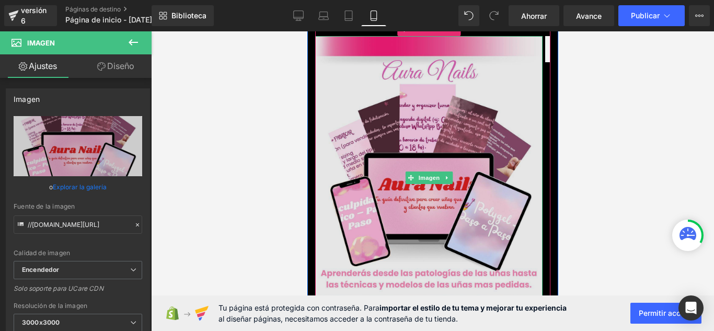
scroll to position [4014, 0]
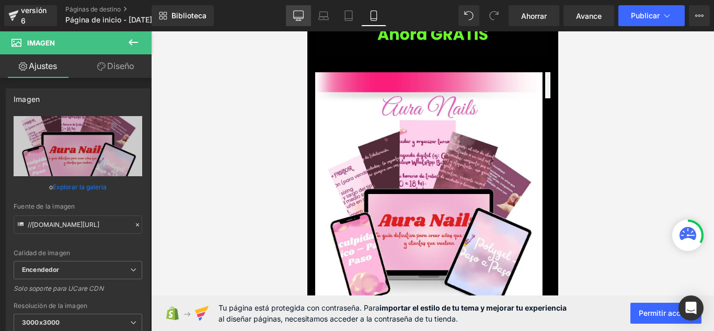
click at [297, 15] on icon at bounding box center [298, 15] width 10 height 10
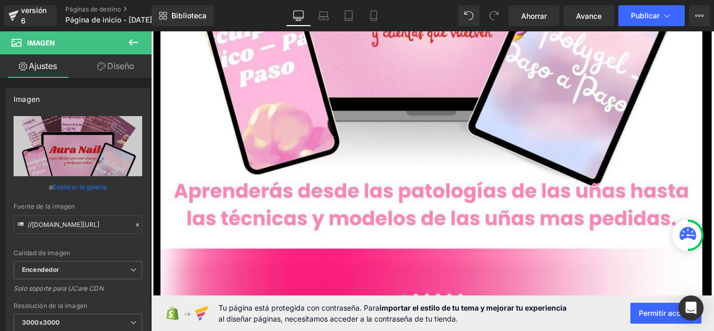
scroll to position [10186, 0]
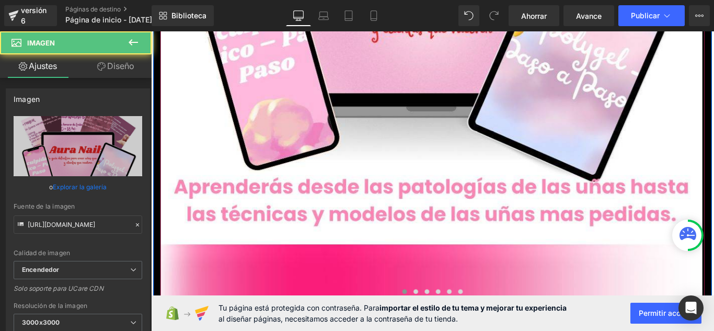
click at [266, 329] on div at bounding box center [468, 330] width 612 height 3
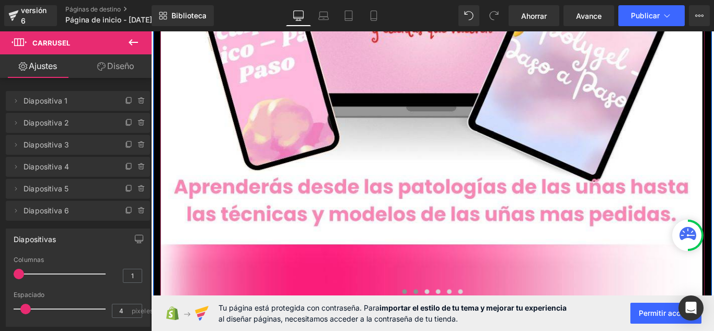
click at [446, 321] on span at bounding box center [448, 323] width 5 height 5
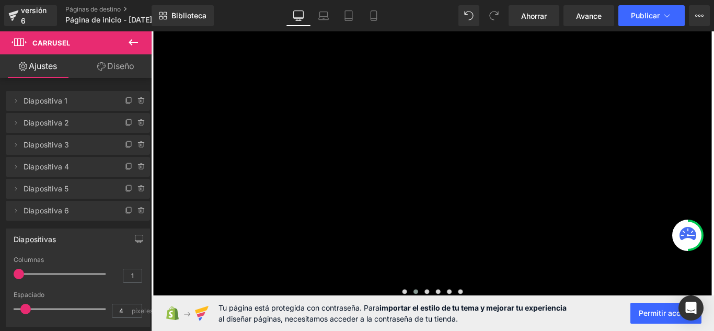
click at [130, 43] on icon at bounding box center [133, 42] width 9 height 6
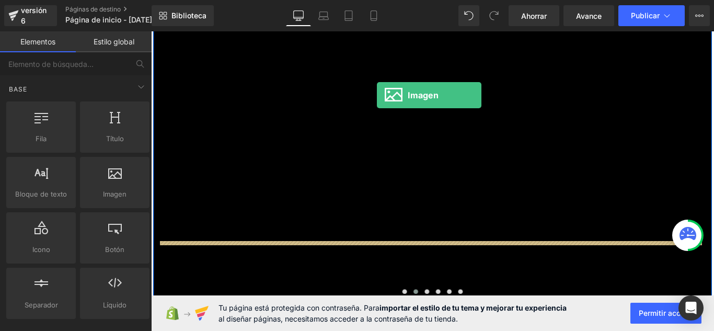
drag, startPoint x: 270, startPoint y: 212, endPoint x: 405, endPoint y: 103, distance: 173.6
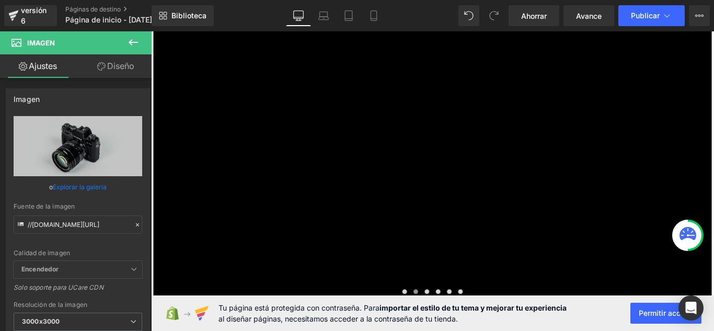
drag, startPoint x: 242, startPoint y: 189, endPoint x: 404, endPoint y: 283, distance: 187.6
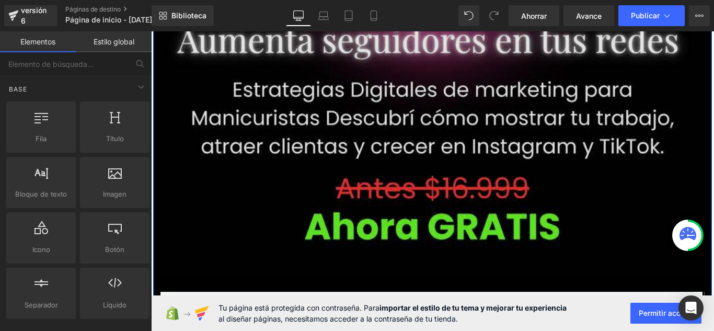
scroll to position [9402, 0]
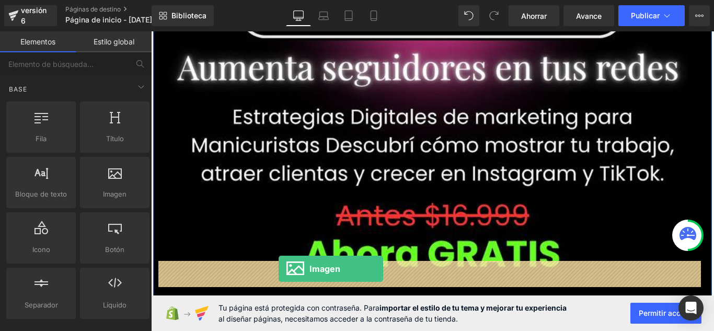
drag, startPoint x: 257, startPoint y: 211, endPoint x: 294, endPoint y: 298, distance: 94.9
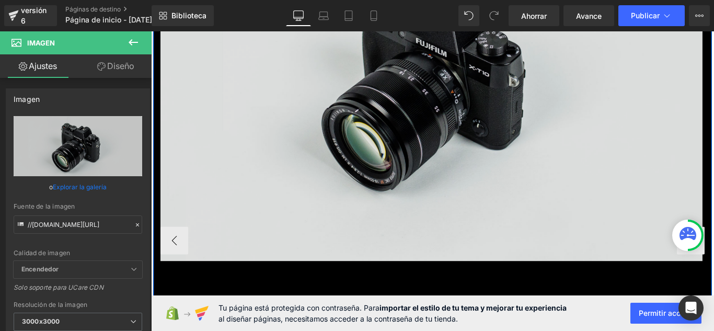
scroll to position [9872, 0]
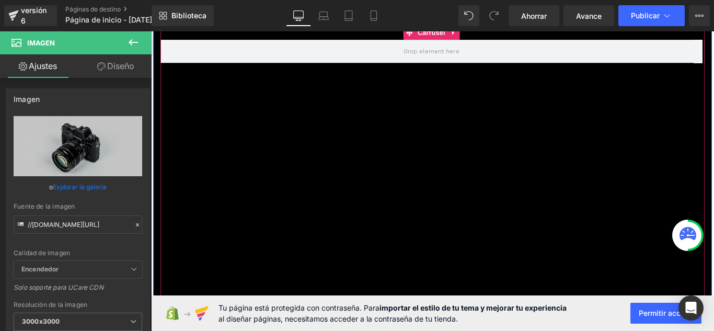
scroll to position [9507, 0]
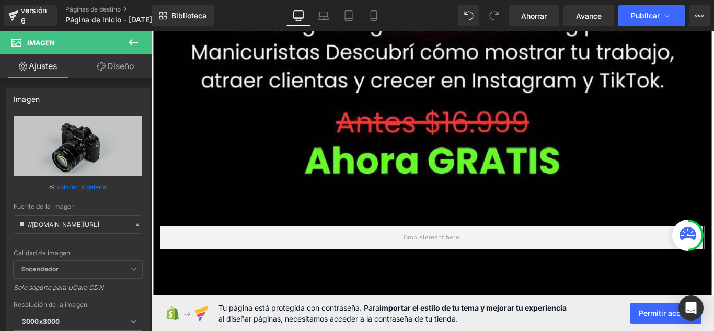
click at [137, 40] on icon at bounding box center [133, 42] width 13 height 13
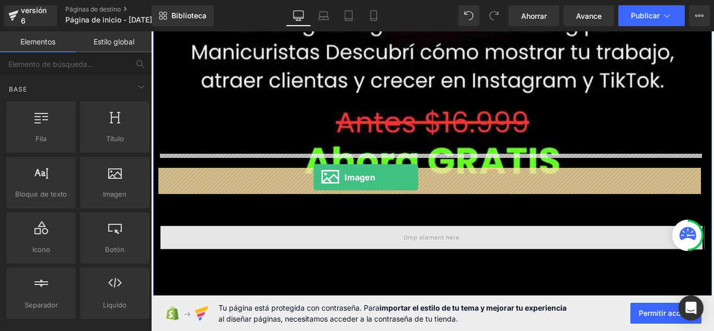
drag, startPoint x: 246, startPoint y: 203, endPoint x: 334, endPoint y: 195, distance: 87.7
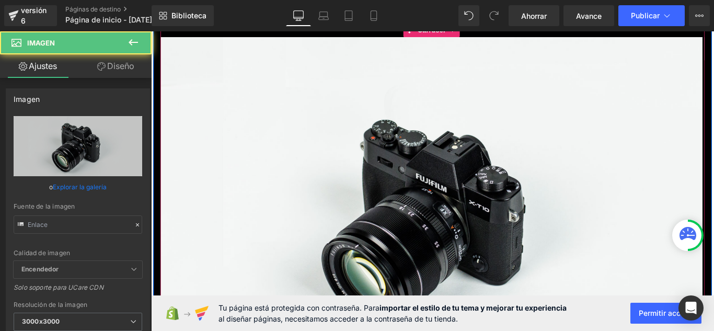
scroll to position [10029, 0]
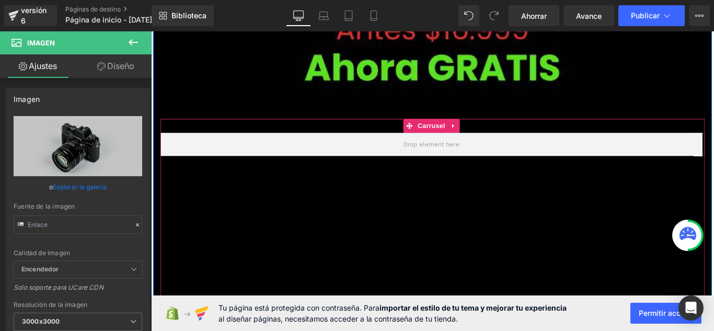
scroll to position [9507, 0]
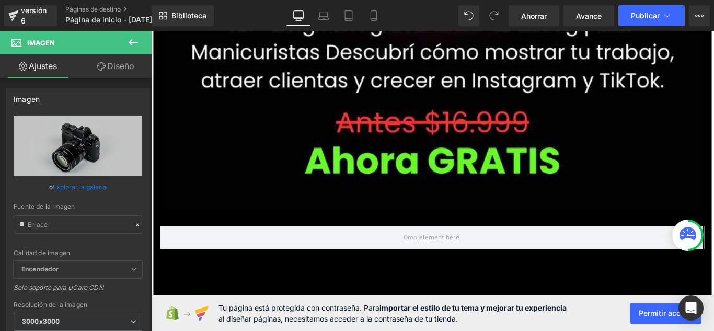
click at [132, 47] on icon at bounding box center [133, 42] width 13 height 13
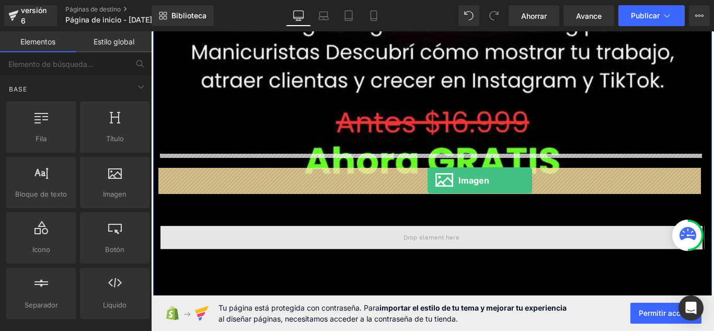
drag, startPoint x: 255, startPoint y: 205, endPoint x: 462, endPoint y: 199, distance: 206.6
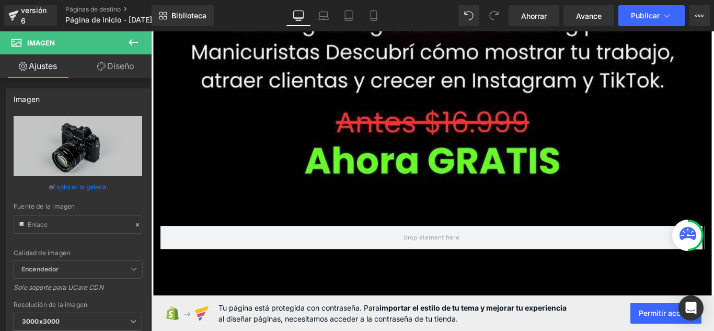
click at [140, 44] on button at bounding box center [133, 42] width 37 height 23
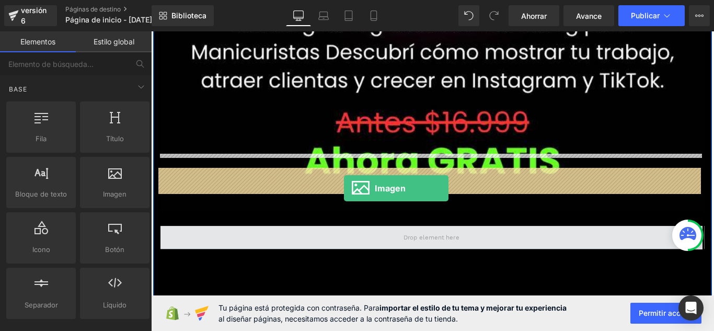
drag, startPoint x: 302, startPoint y: 203, endPoint x: 368, endPoint y: 208, distance: 66.6
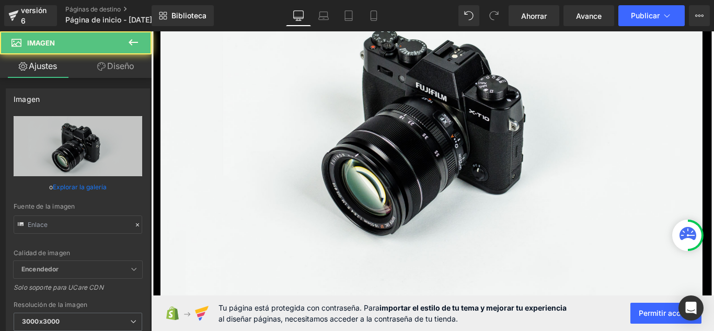
scroll to position [9977, 0]
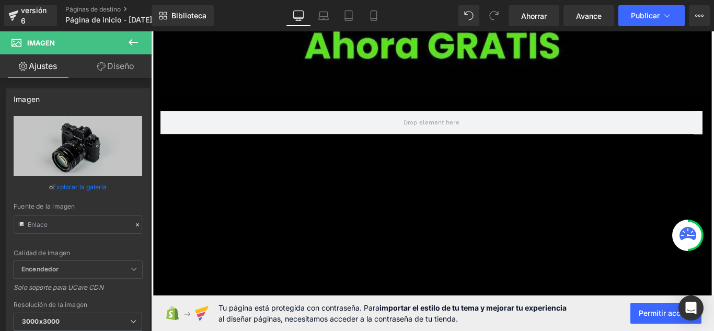
scroll to position [9507, 0]
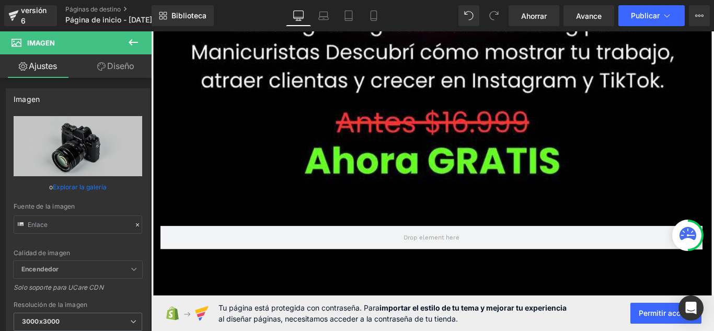
click at [135, 45] on icon at bounding box center [133, 42] width 13 height 13
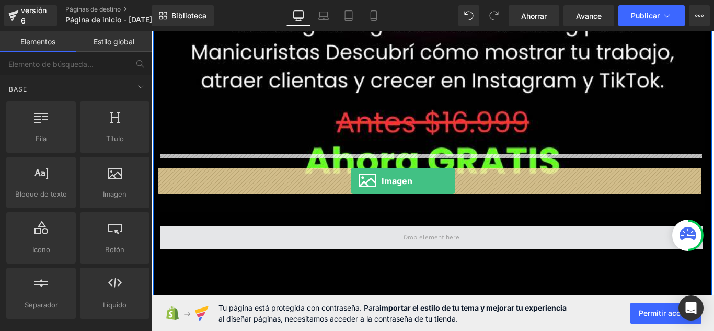
drag, startPoint x: 189, startPoint y: 202, endPoint x: 375, endPoint y: 199, distance: 186.1
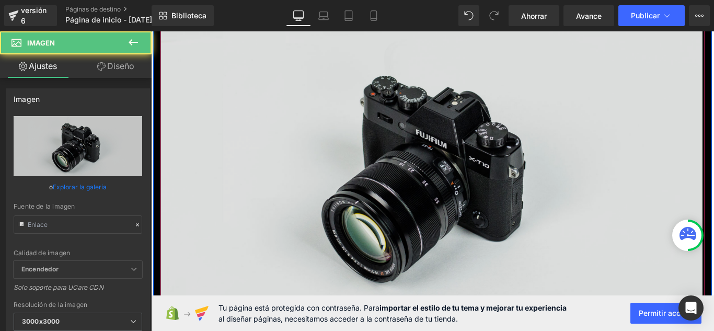
scroll to position [9977, 0]
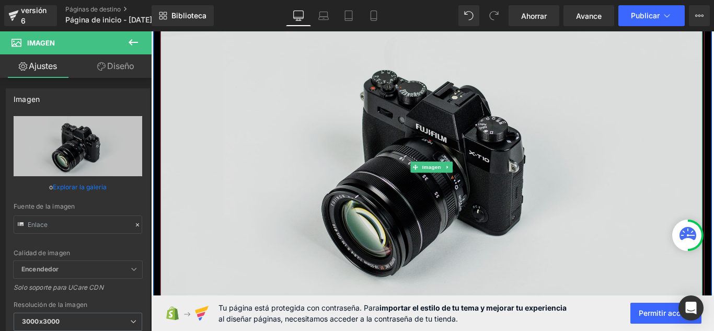
scroll to position [9872, 0]
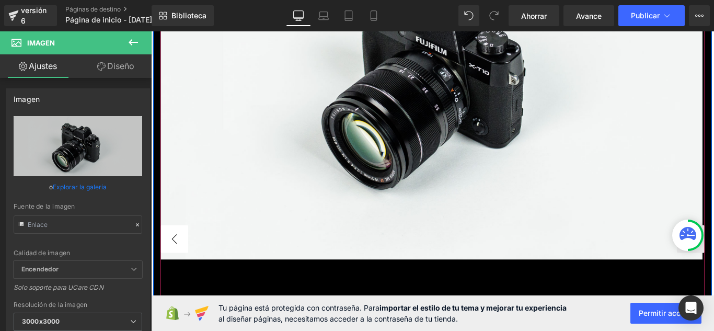
click at [167, 249] on button "‹" at bounding box center [177, 264] width 31 height 31
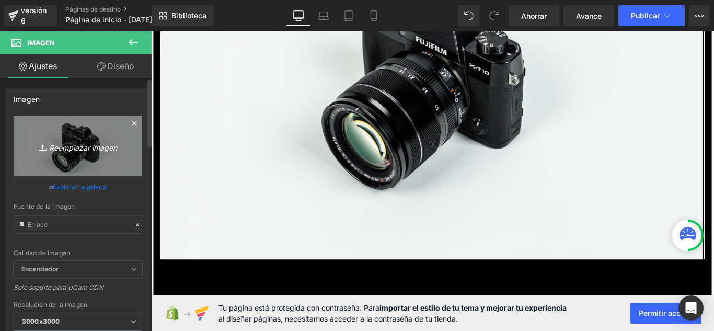
click at [100, 146] on font "Reemplazar imagen" at bounding box center [83, 147] width 68 height 9
type input "C:\fakepath\kkk4.jpg"
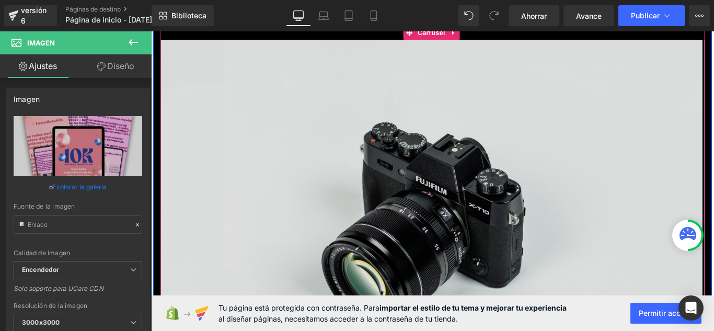
scroll to position [9820, 0]
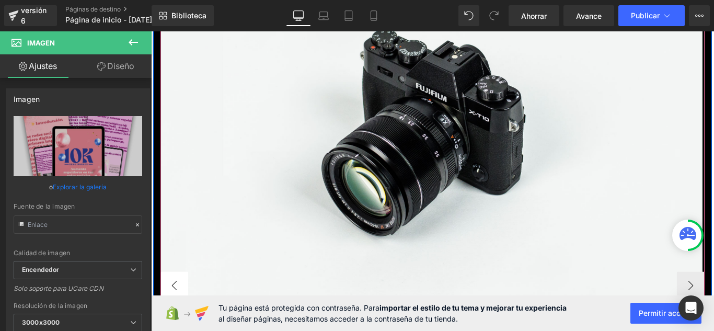
click at [183, 301] on button "‹" at bounding box center [177, 316] width 31 height 31
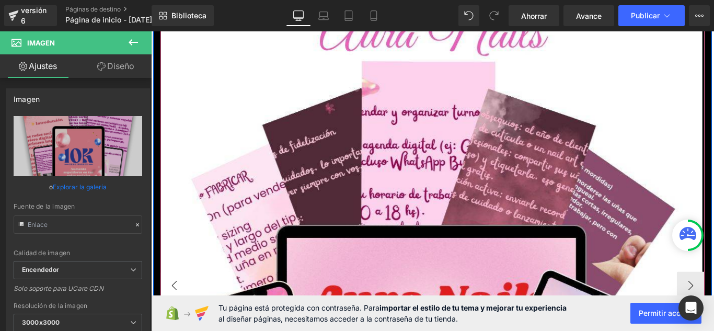
click at [183, 301] on button "‹" at bounding box center [177, 316] width 31 height 31
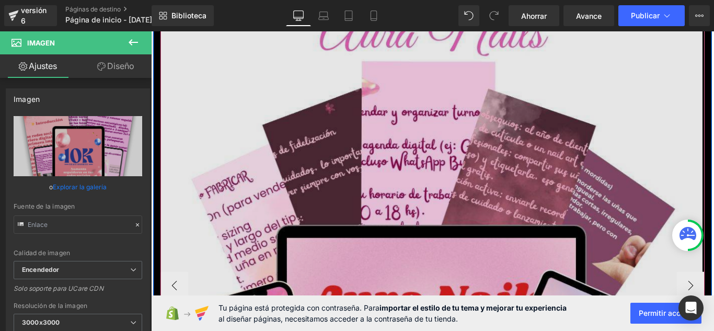
scroll to position [9872, 0]
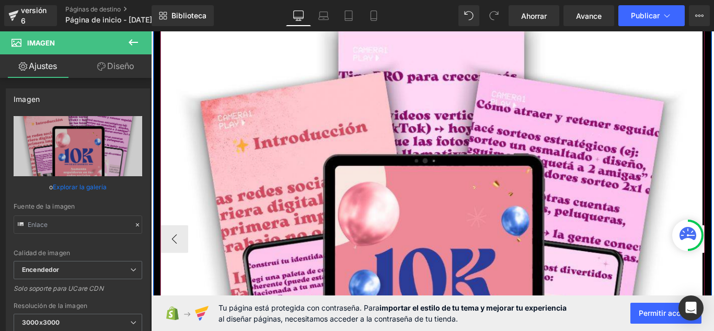
click at [182, 249] on button "‹" at bounding box center [177, 264] width 31 height 31
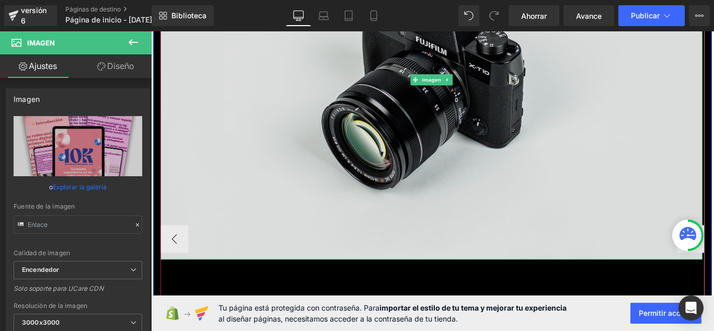
scroll to position [9768, 0]
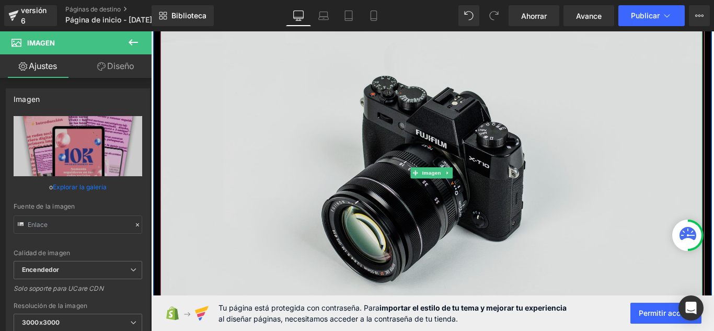
click at [395, 119] on img at bounding box center [466, 190] width 609 height 404
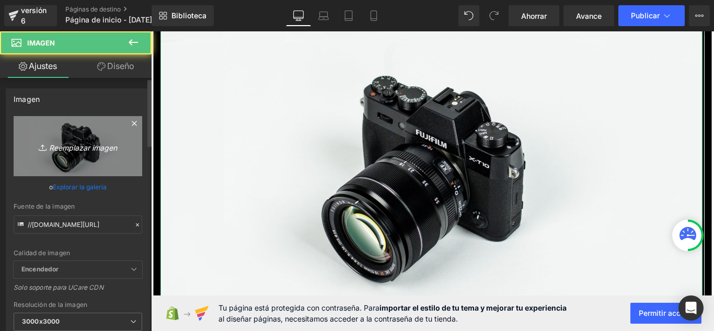
click at [58, 154] on link "Reemplazar imagen" at bounding box center [78, 146] width 129 height 60
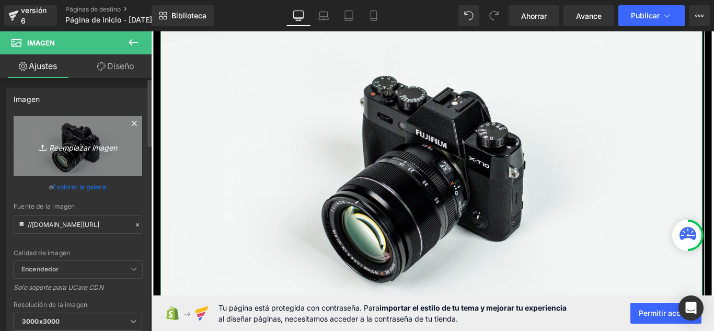
type input "C:\fakepath\mymj.jpg"
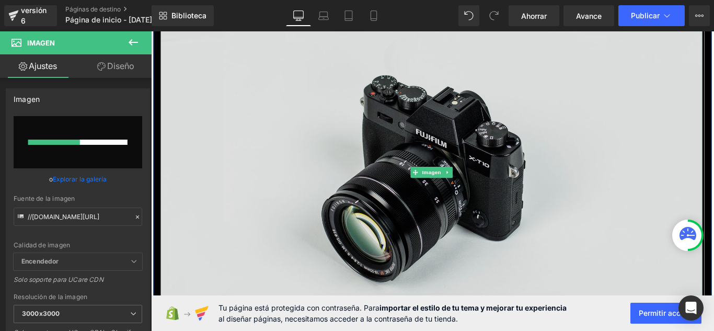
scroll to position [9820, 0]
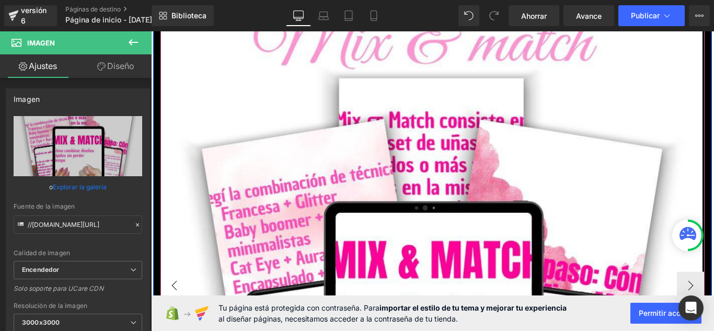
click at [168, 301] on button "‹" at bounding box center [177, 316] width 31 height 31
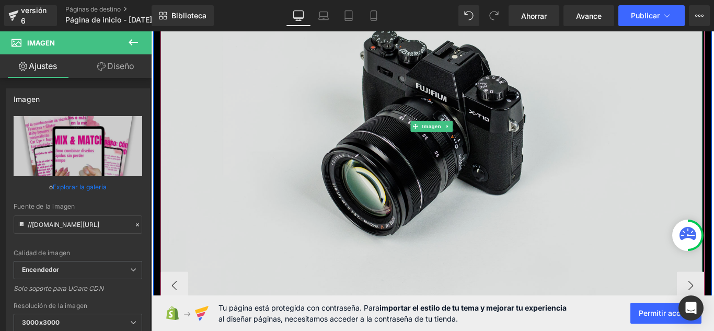
click at [295, 144] on img at bounding box center [466, 138] width 609 height 404
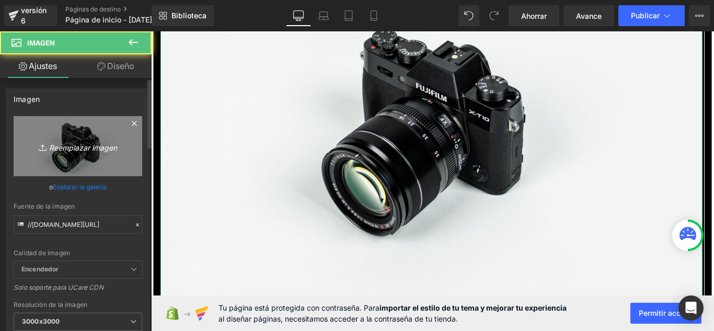
click at [110, 154] on link "Reemplazar imagen" at bounding box center [78, 146] width 129 height 60
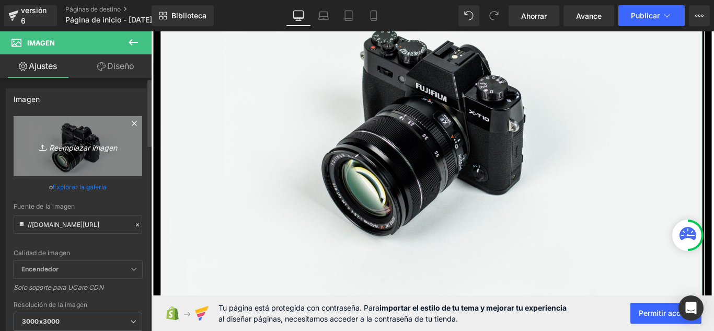
type input "C:\fakepath\dd.jpg"
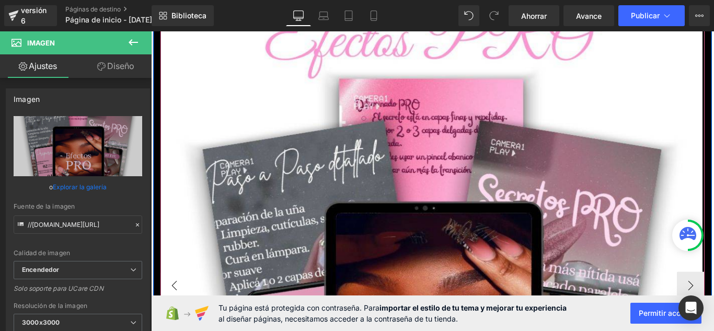
click at [180, 301] on button "‹" at bounding box center [177, 316] width 31 height 31
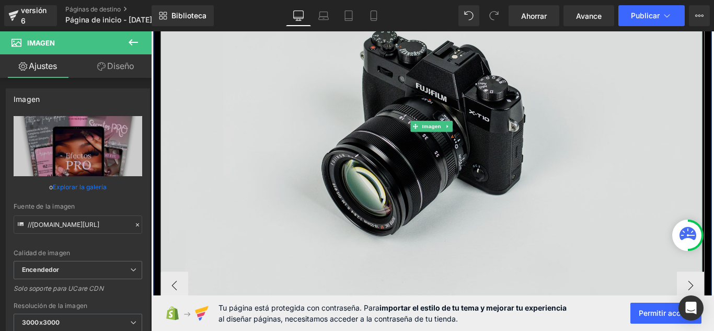
click at [364, 128] on img at bounding box center [466, 138] width 609 height 404
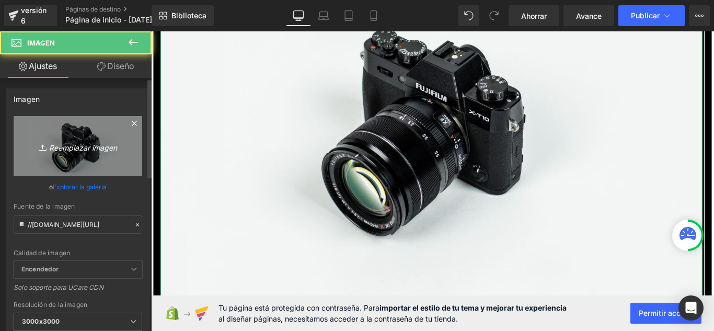
click at [96, 158] on link "Reemplazar imagen" at bounding box center [78, 146] width 129 height 60
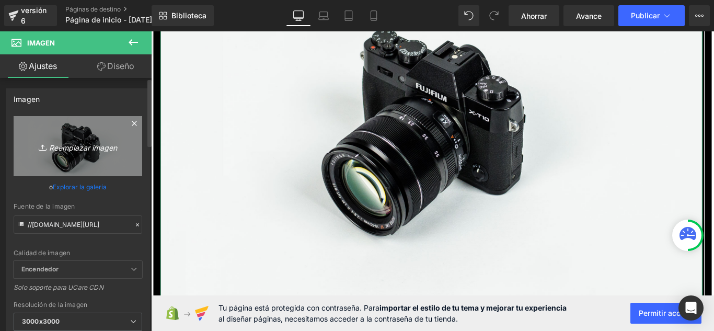
type input "C:\fakepath\gggg.jpg"
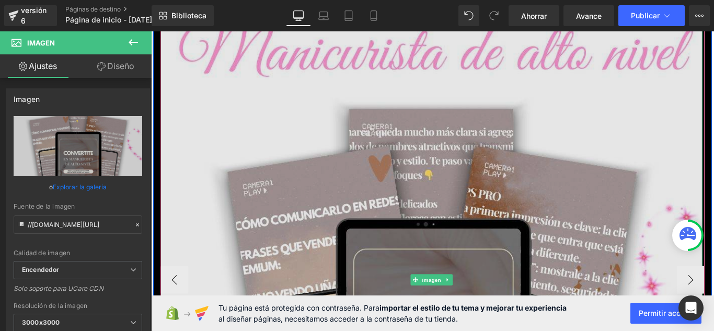
scroll to position [9872, 0]
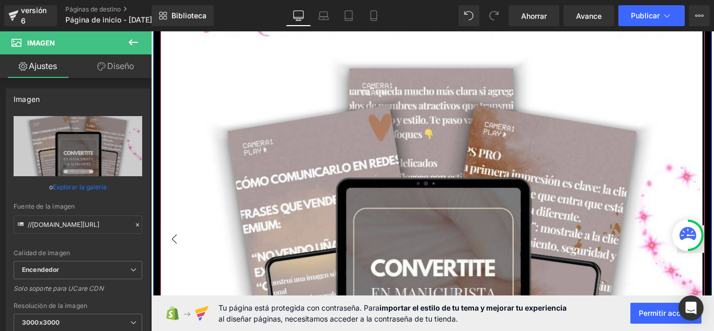
click at [174, 249] on button "‹" at bounding box center [177, 264] width 31 height 31
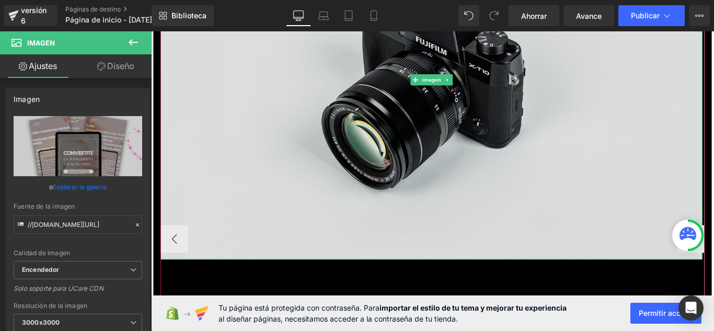
click at [398, 90] on img at bounding box center [466, 86] width 609 height 404
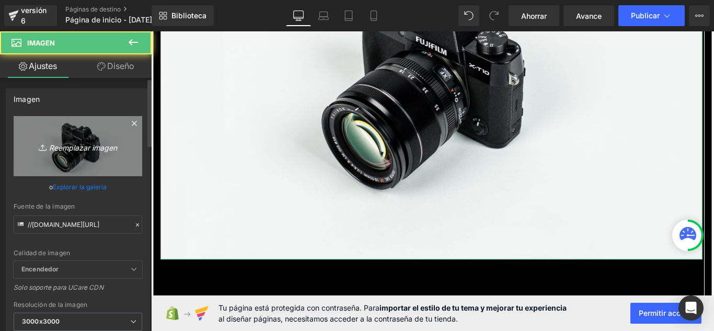
click at [81, 143] on font "Reemplazar imagen" at bounding box center [83, 147] width 68 height 9
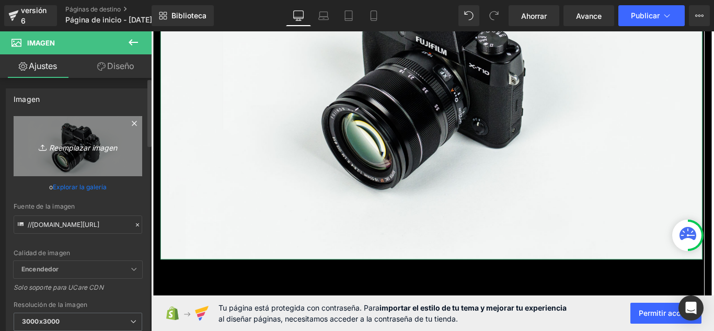
type input "C:\fakepath\hh.jpg"
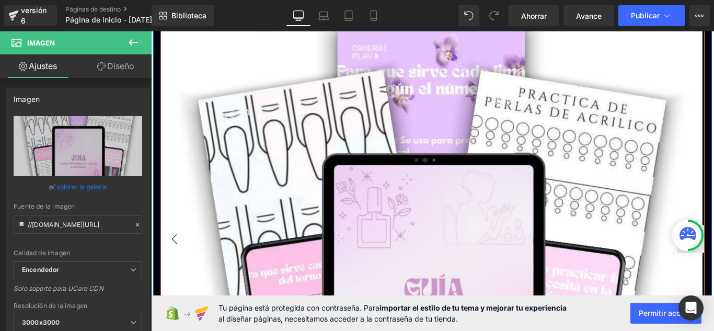
click at [165, 249] on button "‹" at bounding box center [177, 264] width 31 height 31
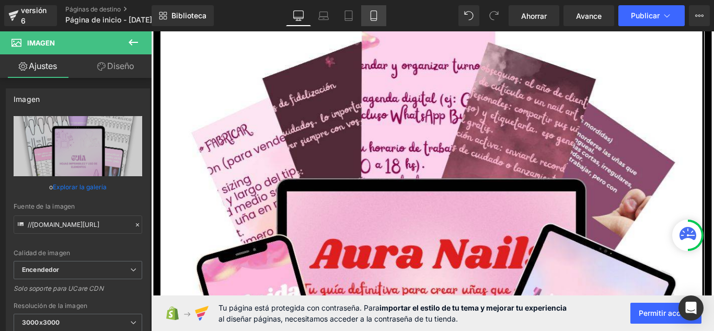
click at [375, 17] on icon at bounding box center [374, 15] width 10 height 10
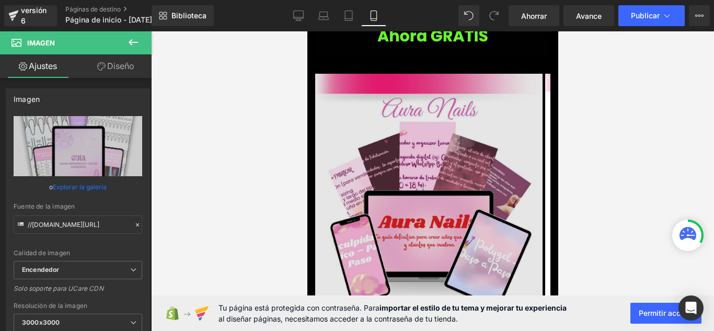
scroll to position [3960, 0]
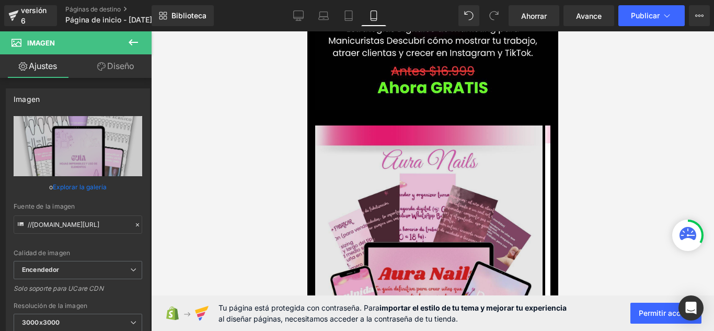
click at [525, 141] on img at bounding box center [428, 267] width 227 height 284
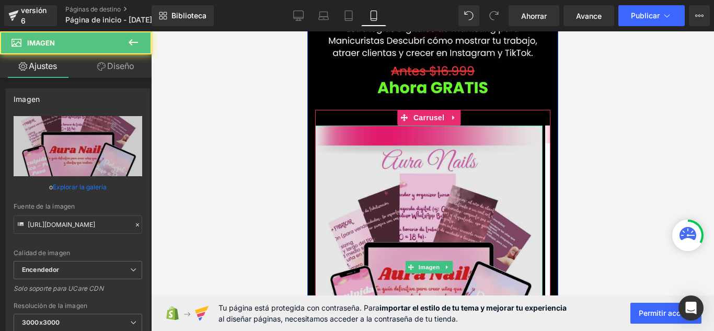
scroll to position [4013, 0]
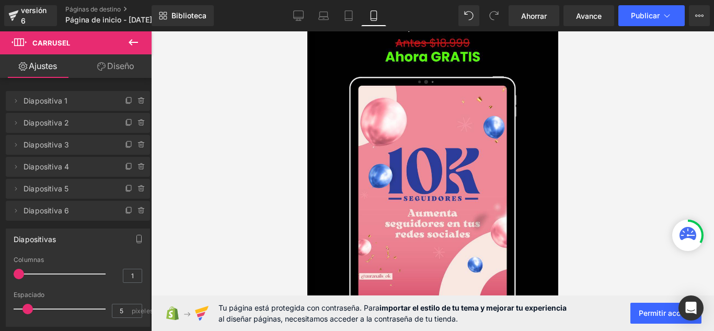
scroll to position [3490, 0]
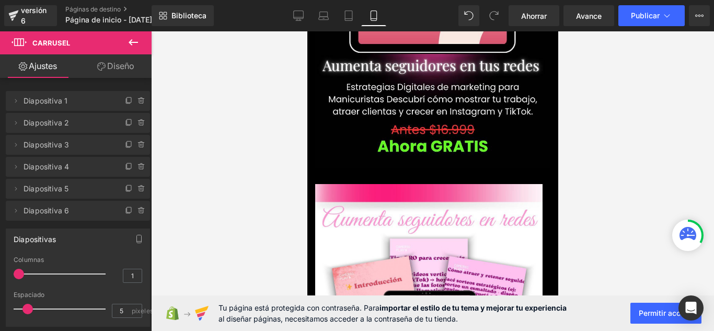
drag, startPoint x: 553, startPoint y: 257, endPoint x: 873, endPoint y: 308, distance: 324.5
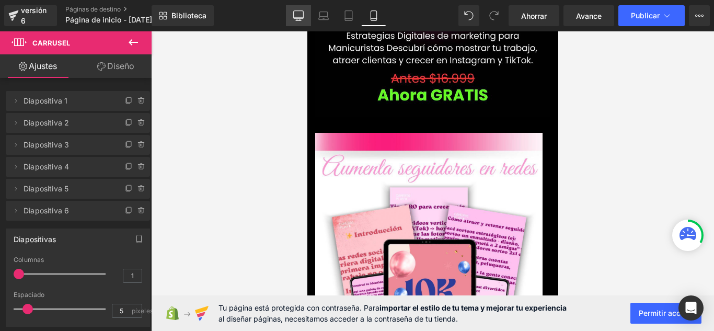
click at [294, 18] on icon at bounding box center [299, 15] width 10 height 8
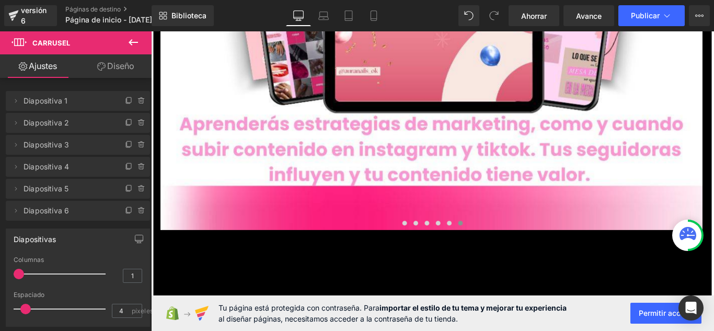
scroll to position [10275, 0]
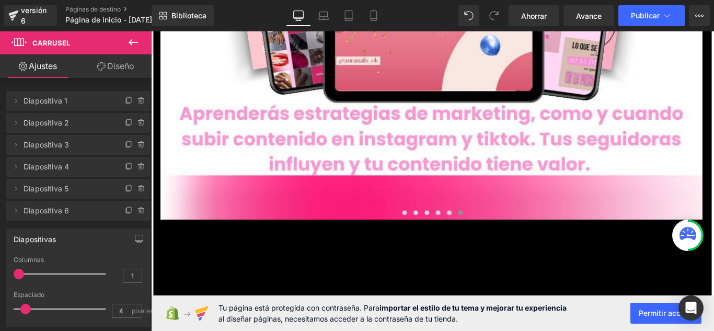
click at [141, 41] on button at bounding box center [133, 42] width 37 height 23
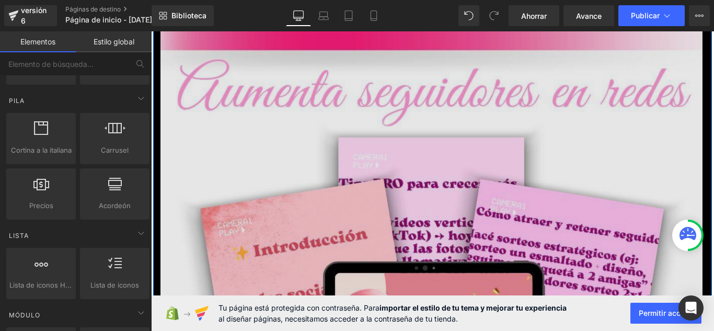
scroll to position [9804, 0]
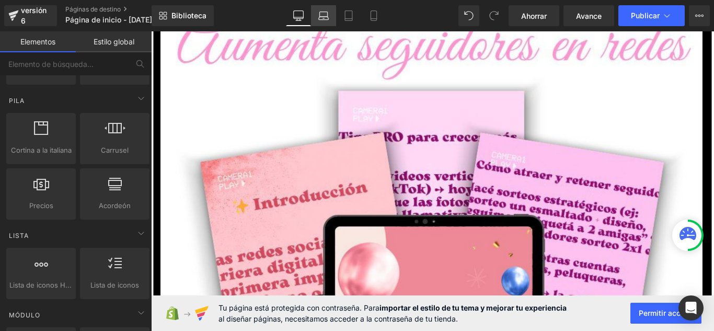
click at [326, 16] on icon at bounding box center [323, 15] width 10 height 10
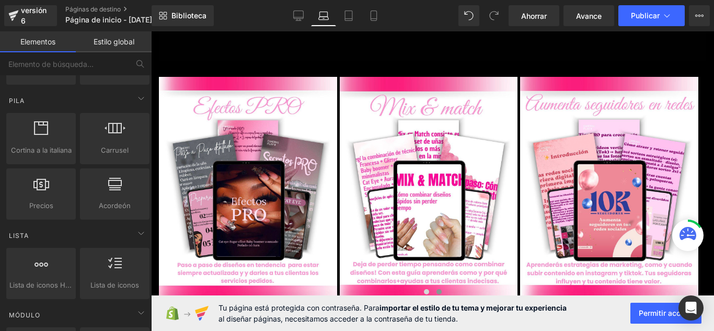
scroll to position [8697, 0]
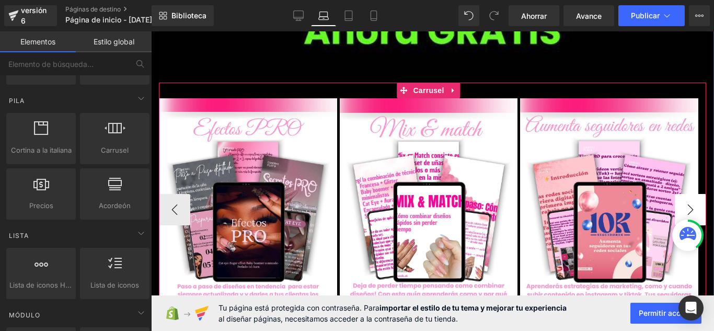
click at [685, 194] on button "›" at bounding box center [690, 209] width 31 height 31
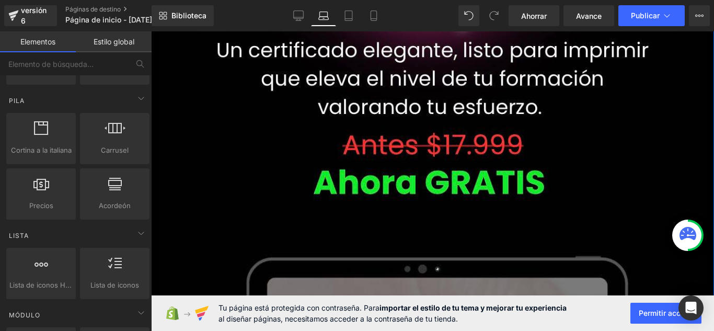
scroll to position [6659, 0]
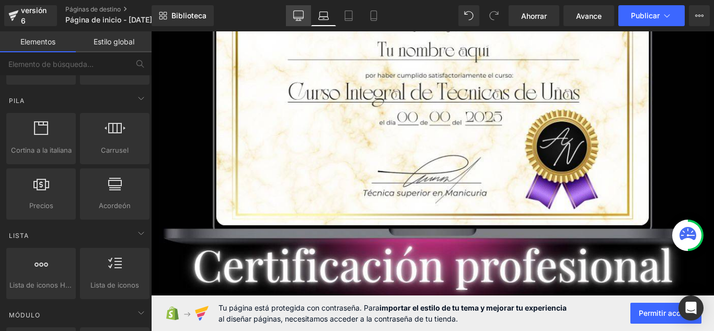
click at [305, 18] on link "De oficina" at bounding box center [298, 15] width 25 height 21
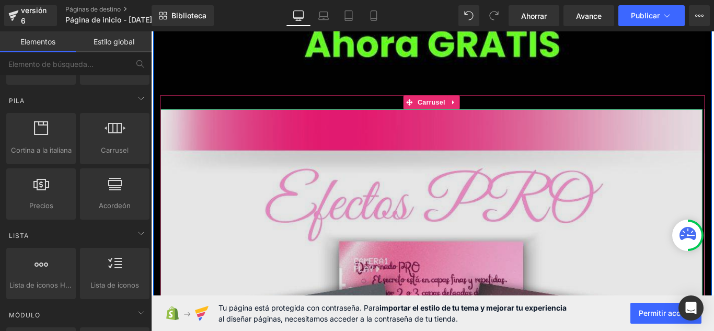
scroll to position [9669, 0]
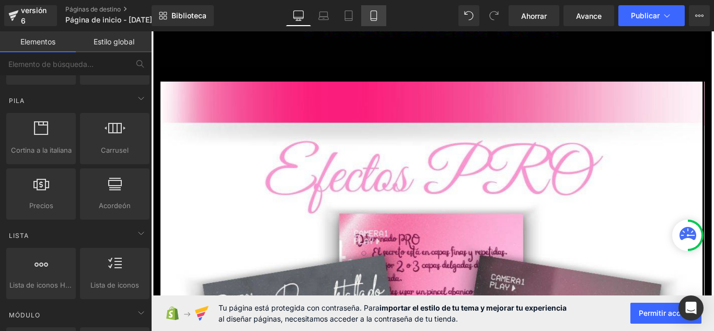
click at [372, 16] on icon at bounding box center [374, 15] width 10 height 10
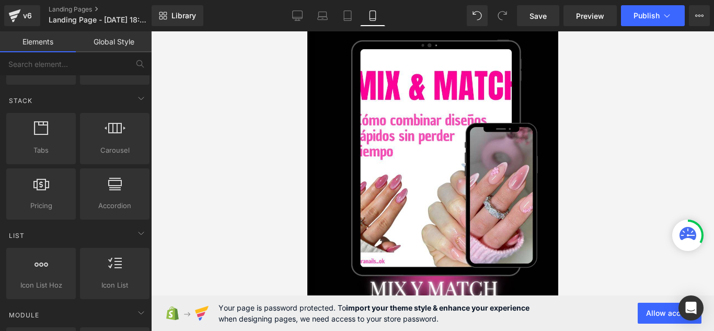
scroll to position [2719, 0]
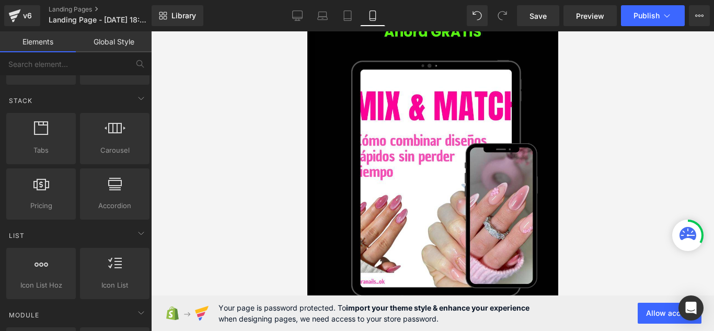
click at [628, 134] on div at bounding box center [432, 181] width 563 height 300
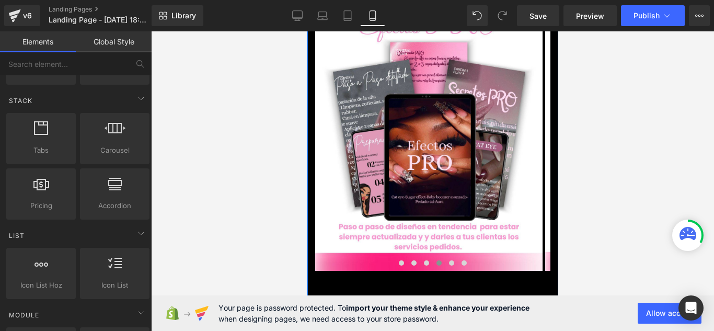
scroll to position [4182, 0]
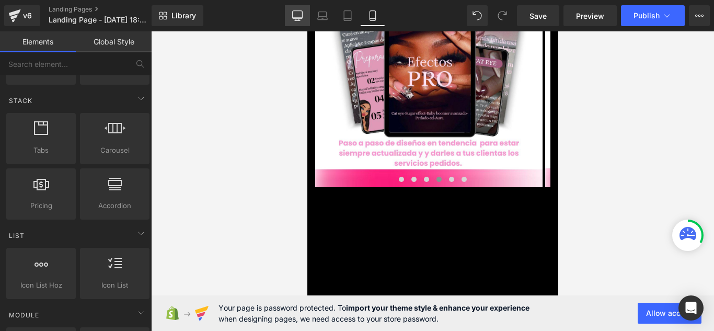
click at [295, 24] on link "Desktop" at bounding box center [297, 15] width 25 height 21
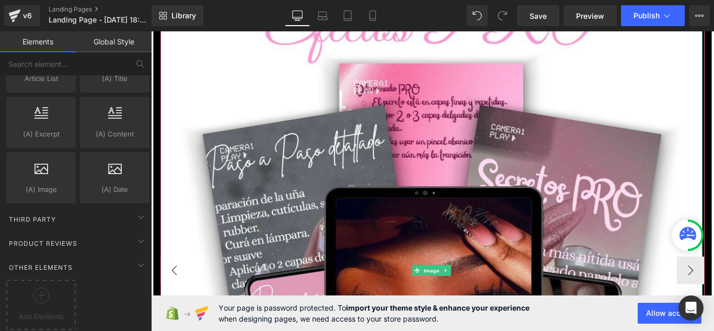
scroll to position [9834, 0]
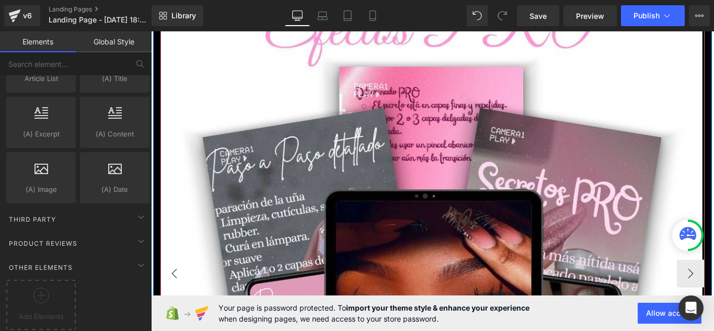
click at [164, 288] on button "‹" at bounding box center [177, 303] width 31 height 31
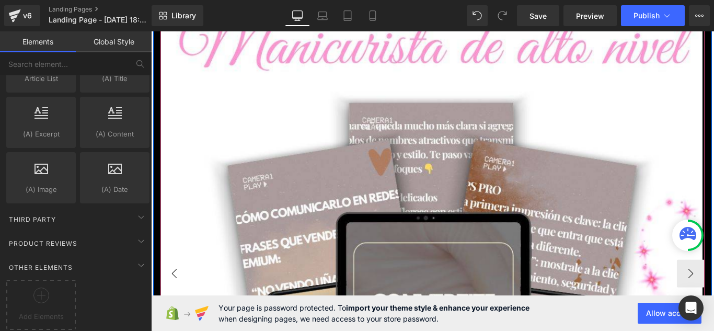
click at [164, 288] on button "‹" at bounding box center [177, 303] width 31 height 31
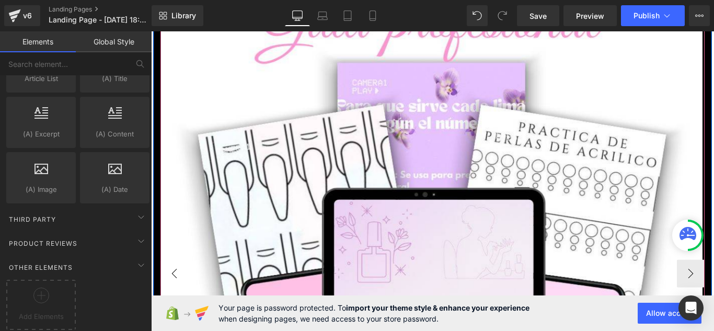
click at [164, 288] on button "‹" at bounding box center [177, 303] width 31 height 31
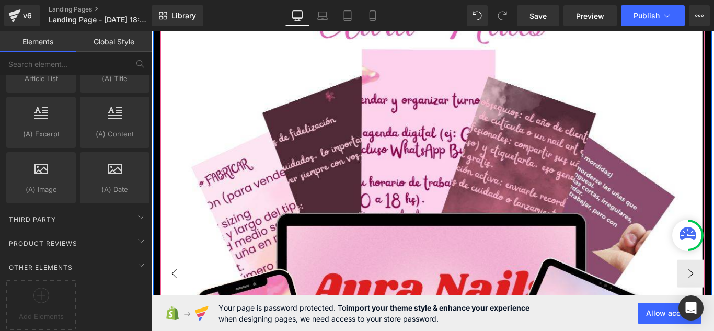
click at [164, 288] on button "‹" at bounding box center [177, 303] width 31 height 31
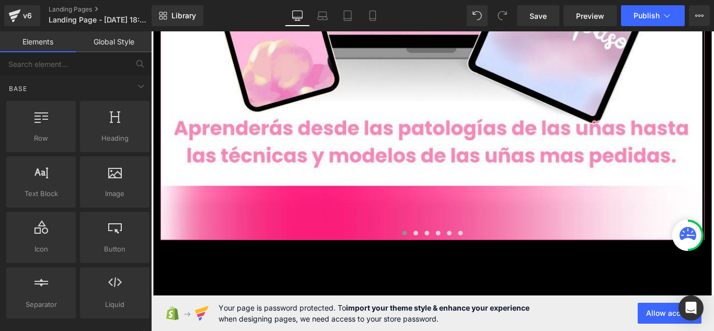
scroll to position [0, 0]
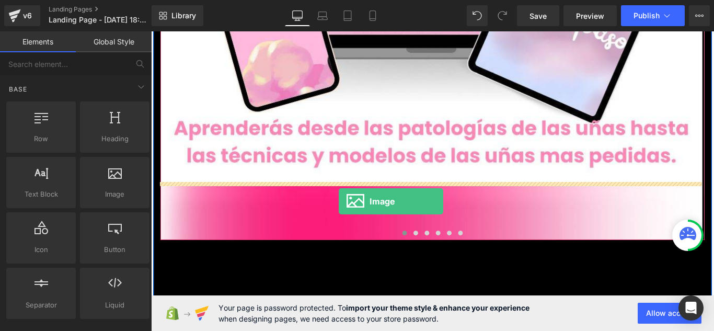
drag, startPoint x: 253, startPoint y: 233, endPoint x: 362, endPoint y: 222, distance: 109.8
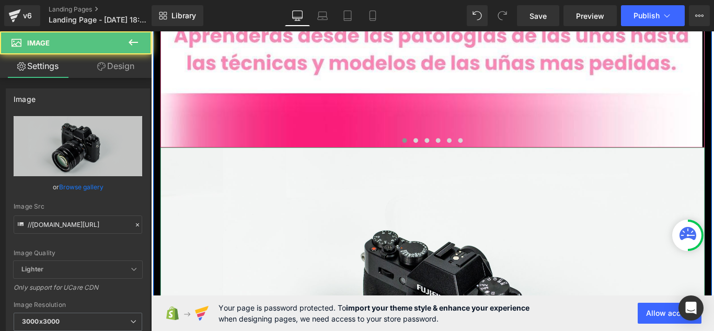
scroll to position [10356, 0]
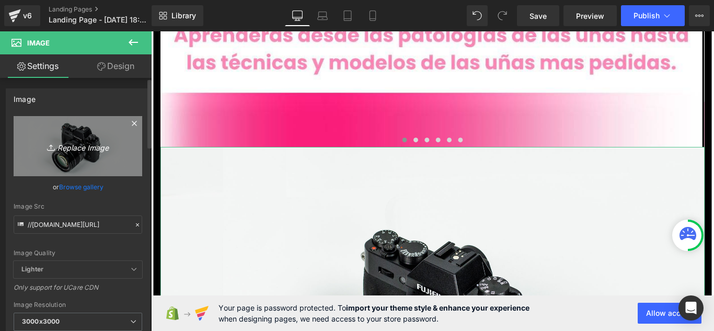
click at [90, 158] on link "Replace Image" at bounding box center [78, 146] width 129 height 60
type input "C:\fakepath\oer.jpg"
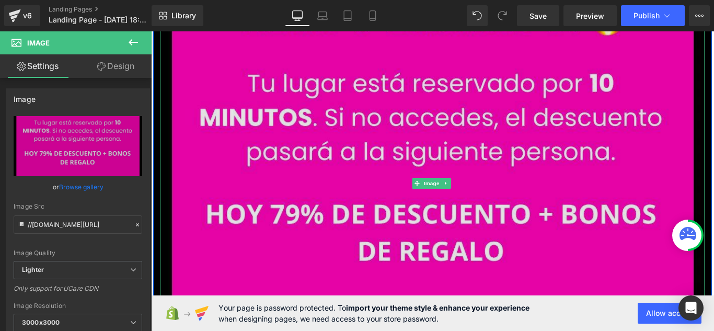
scroll to position [10722, 0]
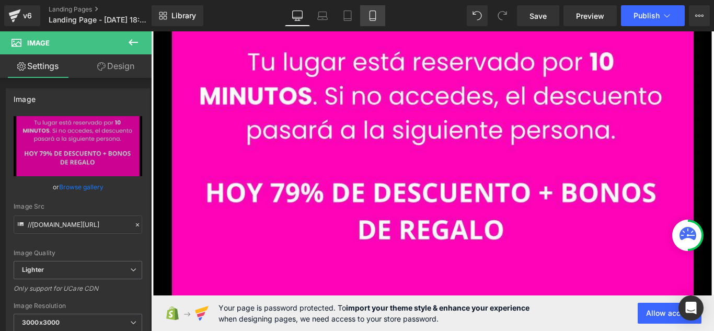
click at [381, 18] on link "Mobile" at bounding box center [372, 15] width 25 height 21
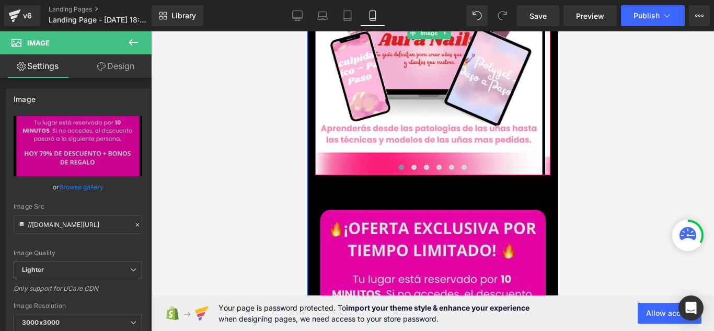
scroll to position [4258, 0]
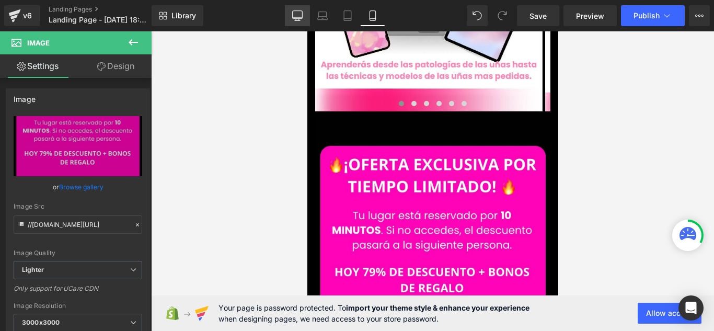
click at [301, 14] on icon at bounding box center [297, 15] width 10 height 10
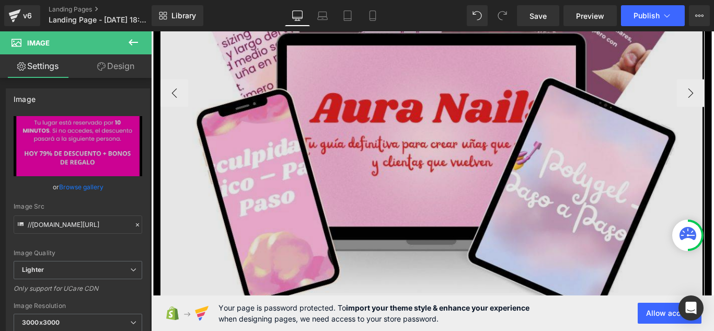
scroll to position [10104, 0]
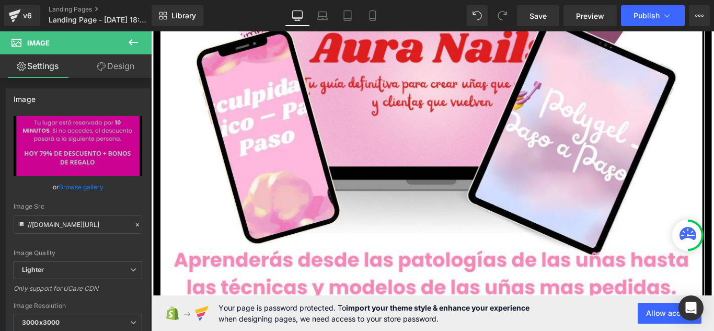
click at [137, 46] on icon at bounding box center [133, 42] width 13 height 13
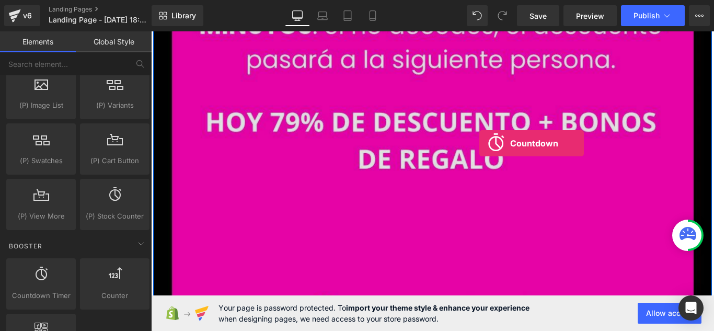
scroll to position [10784, 0]
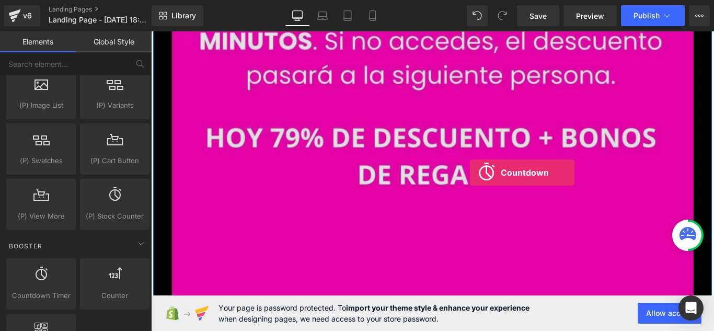
drag, startPoint x: 200, startPoint y: 316, endPoint x: 509, endPoint y: 190, distance: 333.8
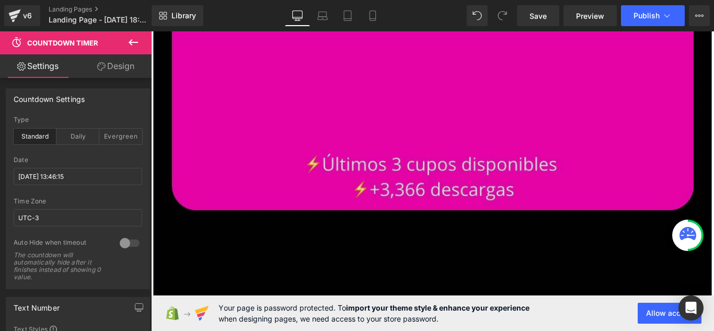
scroll to position [10940, 0]
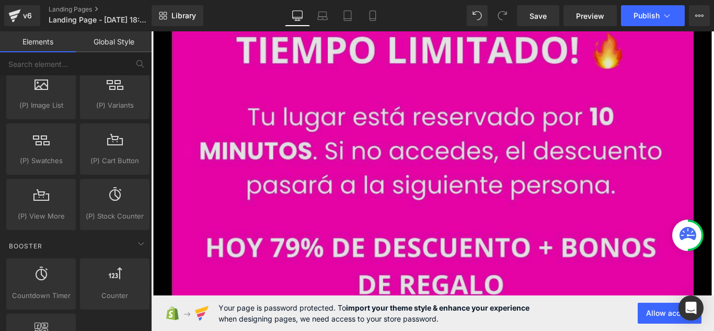
scroll to position [10679, 0]
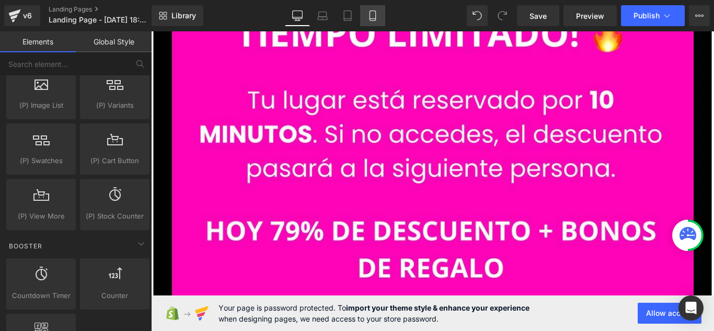
click at [371, 17] on icon at bounding box center [372, 15] width 10 height 10
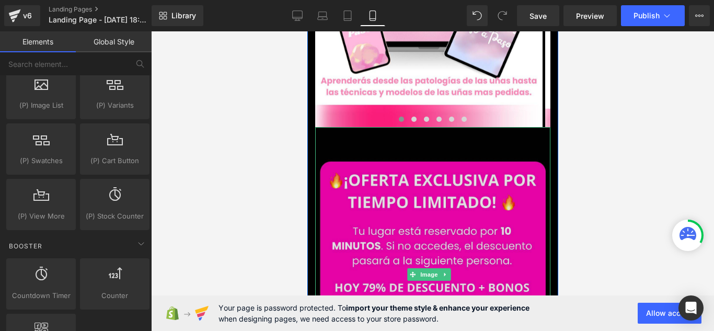
scroll to position [4258, 0]
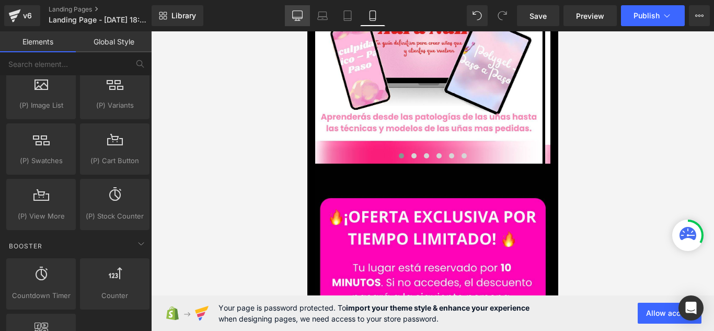
click at [304, 22] on link "Desktop" at bounding box center [297, 15] width 25 height 21
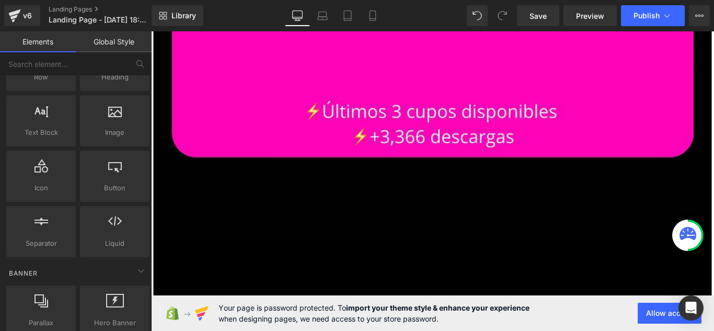
scroll to position [0, 0]
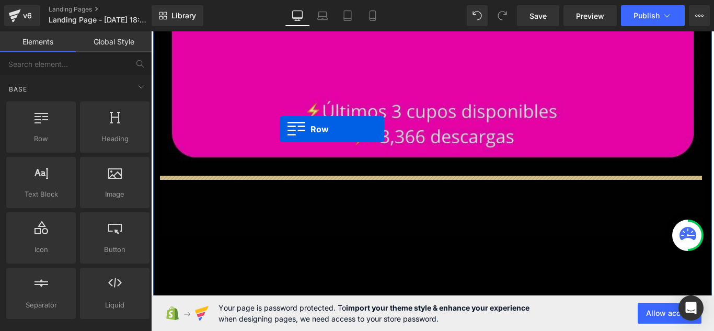
drag, startPoint x: 180, startPoint y: 163, endPoint x: 295, endPoint y: 142, distance: 116.9
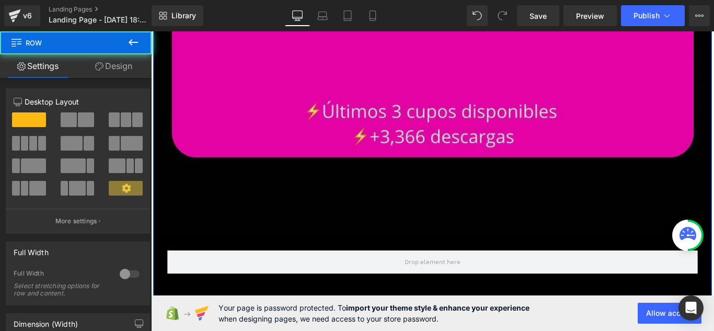
scroll to position [11073, 0]
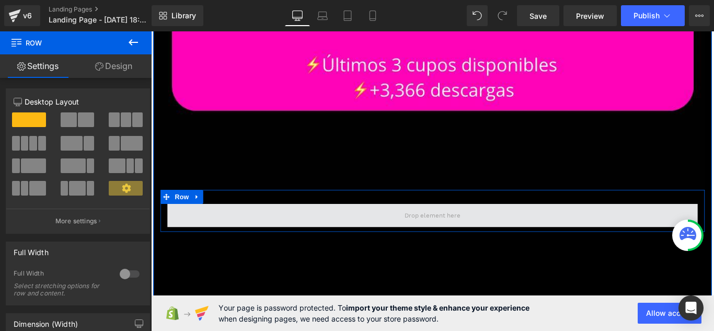
click at [334, 225] on span at bounding box center [467, 238] width 596 height 26
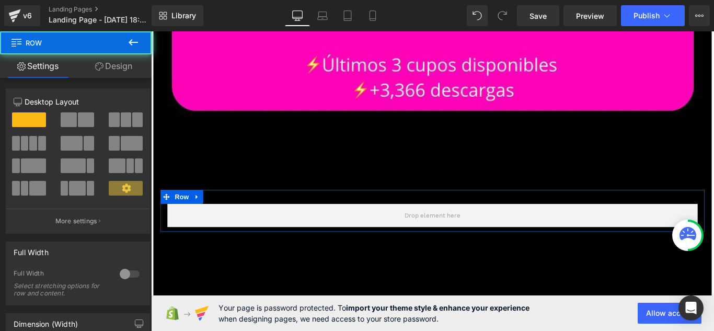
click at [137, 71] on link "Design" at bounding box center [114, 66] width 76 height 24
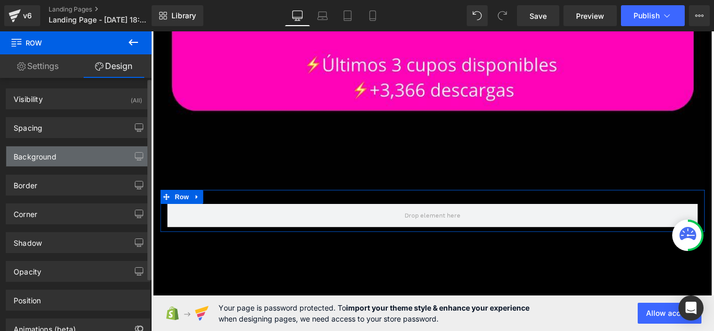
click at [118, 160] on div "Background" at bounding box center [77, 156] width 143 height 20
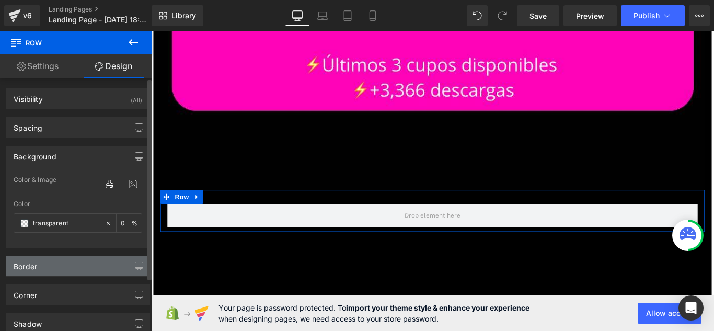
click at [124, 271] on div "Border" at bounding box center [77, 266] width 143 height 20
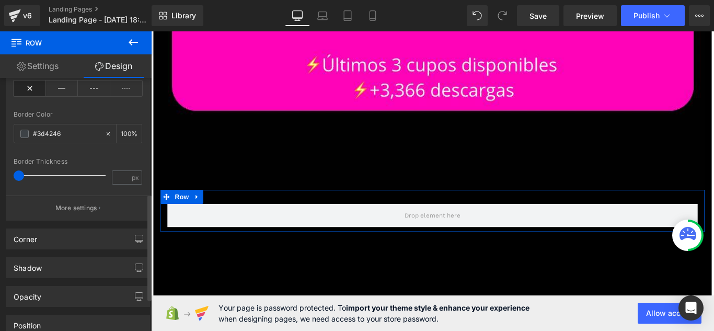
scroll to position [314, 0]
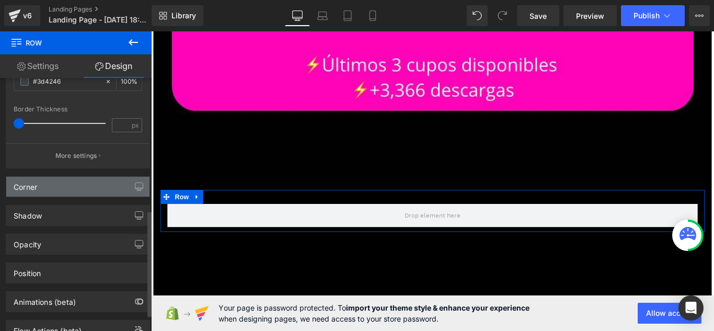
click at [123, 181] on div "Corner" at bounding box center [77, 187] width 143 height 20
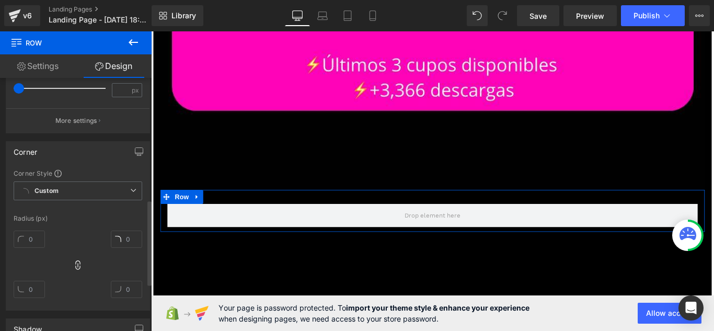
scroll to position [366, 0]
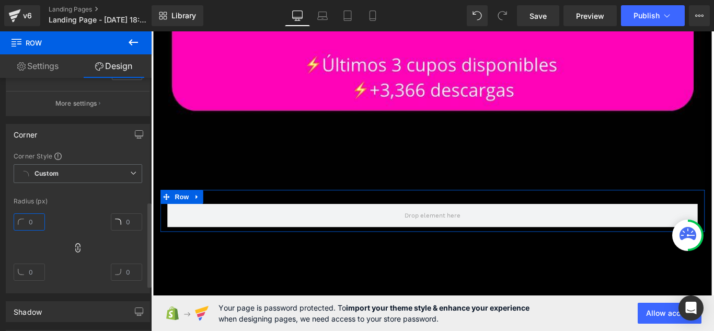
click at [32, 220] on input "text" at bounding box center [29, 221] width 31 height 17
type input "2"
type input "100"
click at [78, 244] on icon at bounding box center [78, 248] width 10 height 10
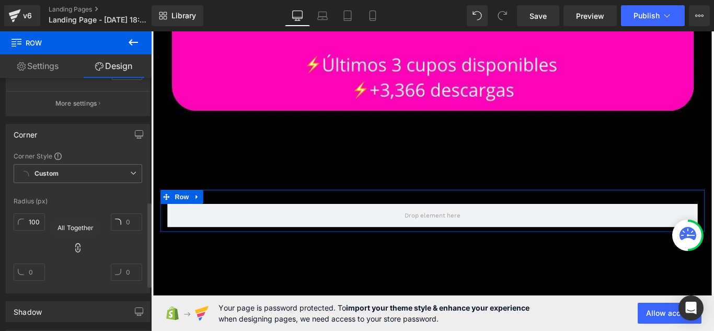
scroll to position [418, 0]
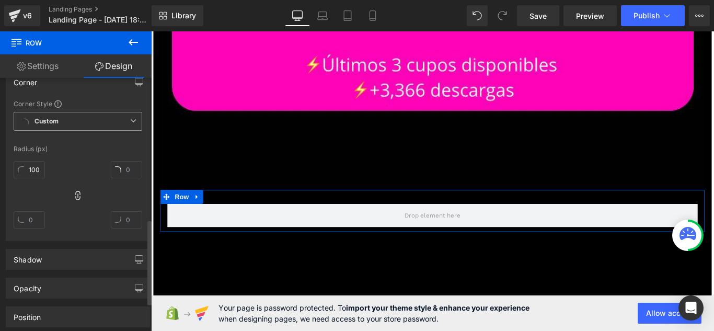
click at [118, 119] on span "Custom Setup Global Style" at bounding box center [78, 121] width 129 height 19
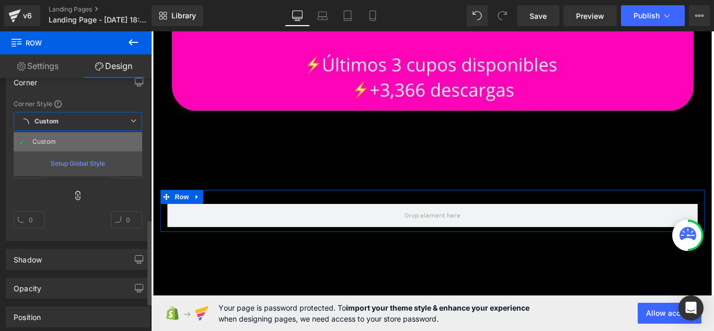
click at [118, 135] on li "Custom" at bounding box center [78, 141] width 129 height 19
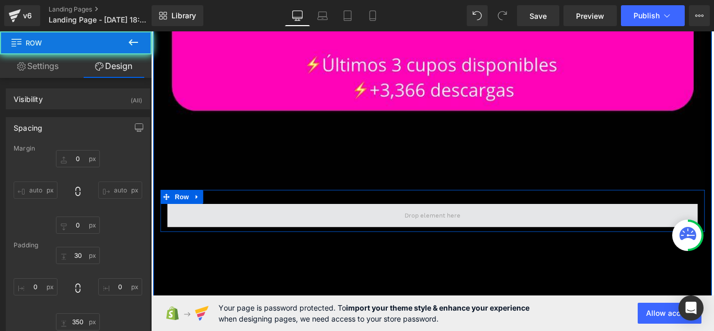
click at [280, 225] on span at bounding box center [467, 238] width 596 height 26
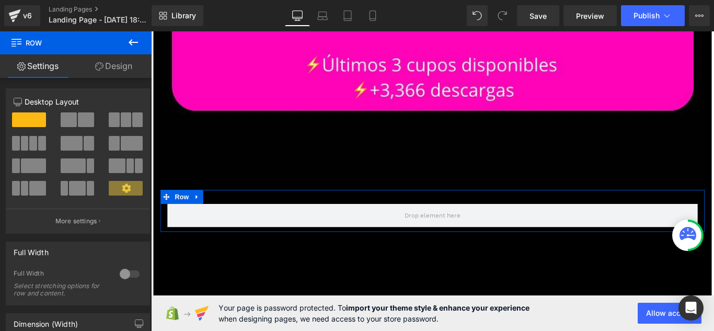
click at [99, 65] on icon at bounding box center [99, 66] width 8 height 8
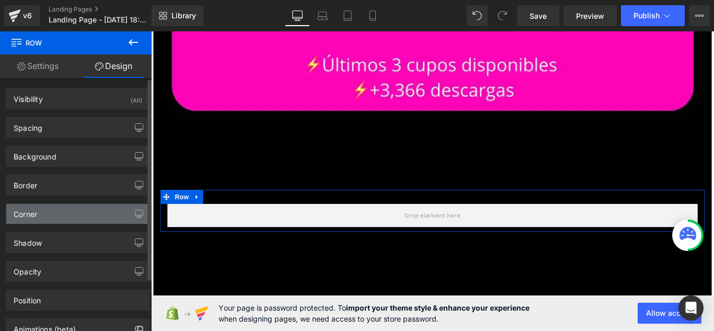
click at [54, 220] on div "Corner" at bounding box center [77, 214] width 143 height 20
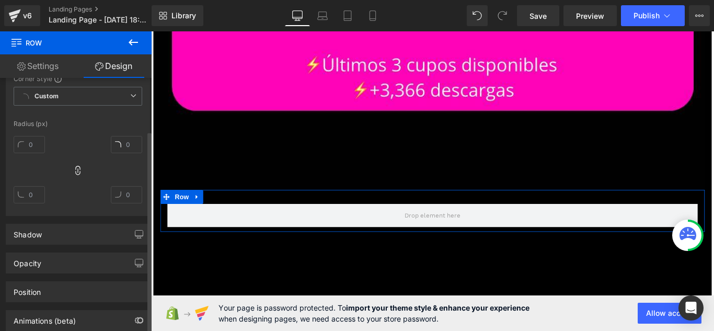
scroll to position [105, 0]
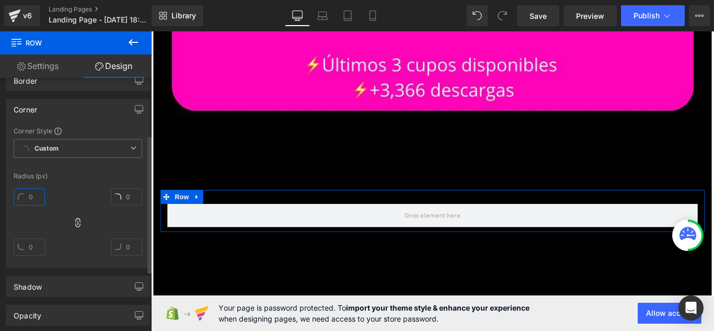
click at [40, 197] on input "text" at bounding box center [29, 196] width 31 height 17
type input "6"
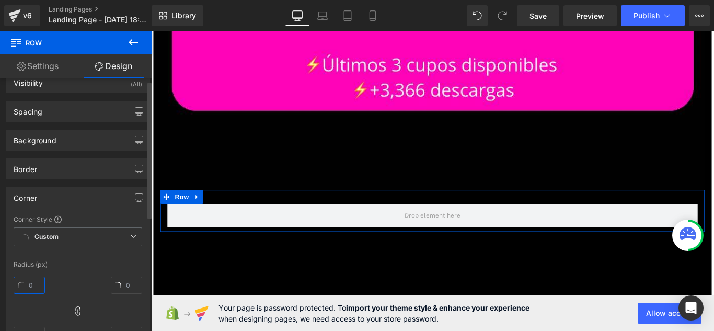
scroll to position [0, 0]
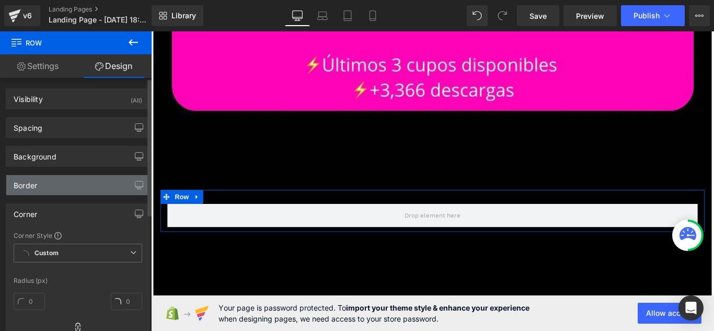
click at [95, 178] on div "Border" at bounding box center [77, 185] width 143 height 20
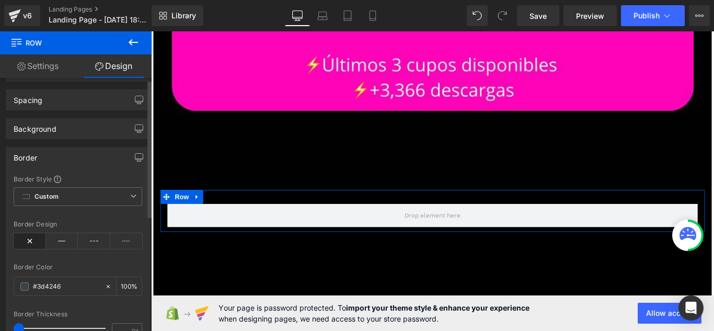
scroll to position [52, 0]
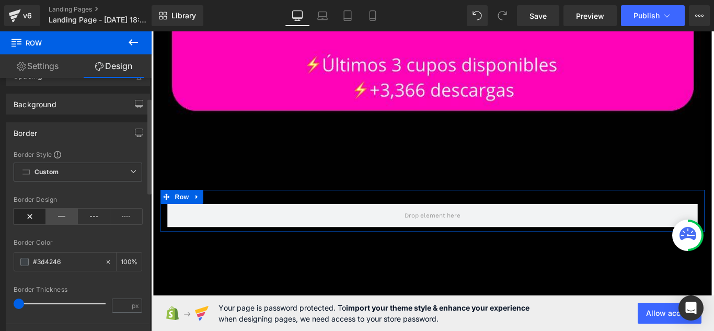
click at [71, 209] on icon at bounding box center [62, 217] width 32 height 16
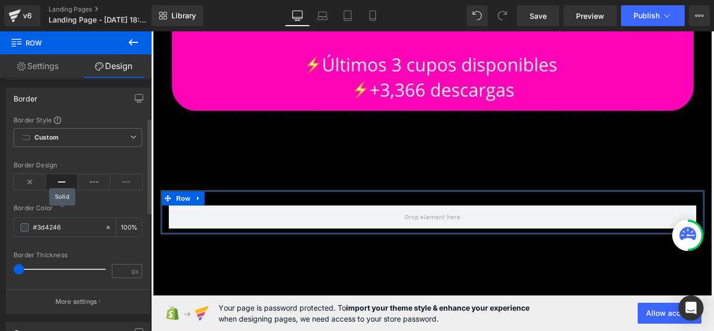
scroll to position [105, 0]
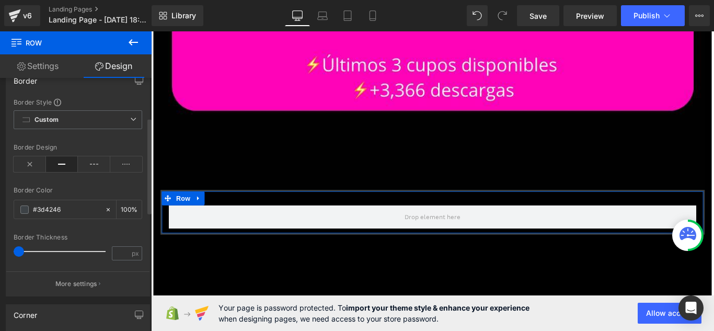
click at [60, 158] on icon at bounding box center [62, 164] width 32 height 16
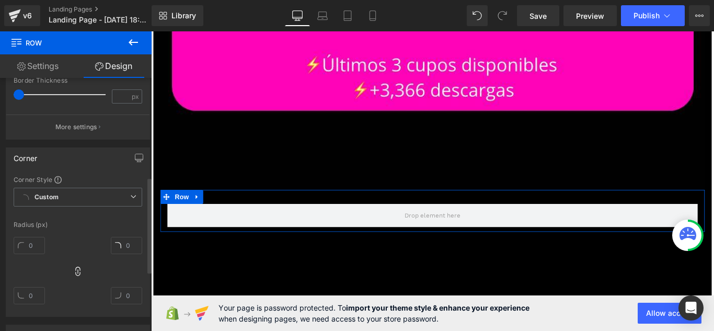
scroll to position [314, 0]
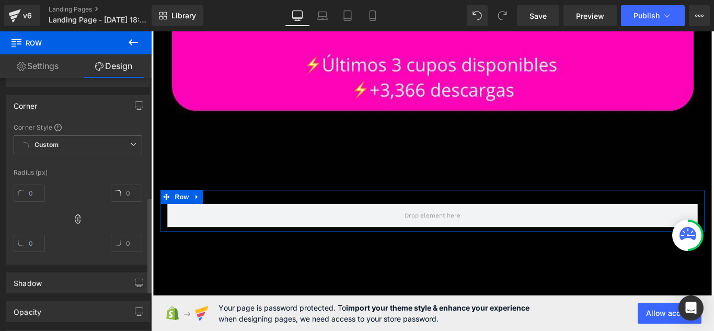
click at [60, 129] on span at bounding box center [57, 127] width 7 height 7
click at [64, 68] on link "Settings" at bounding box center [38, 66] width 76 height 24
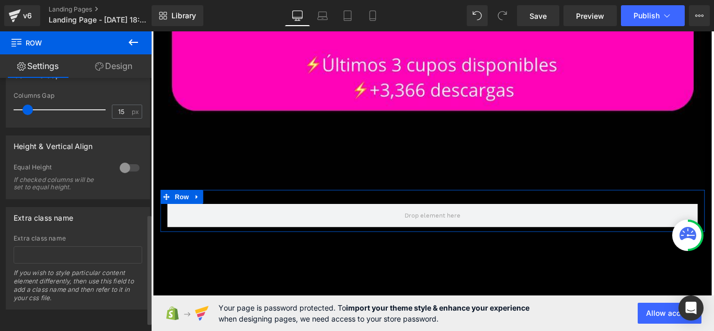
scroll to position [229, 0]
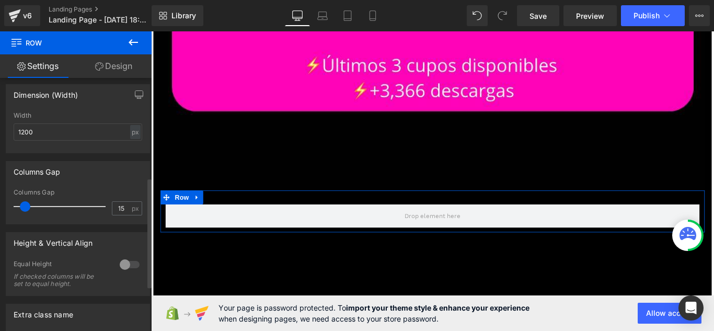
click at [22, 206] on span at bounding box center [25, 206] width 10 height 10
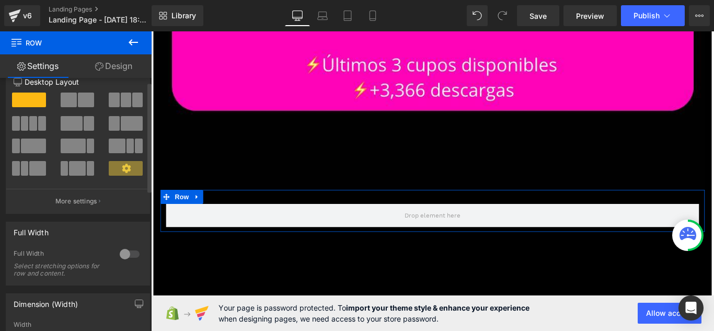
scroll to position [0, 0]
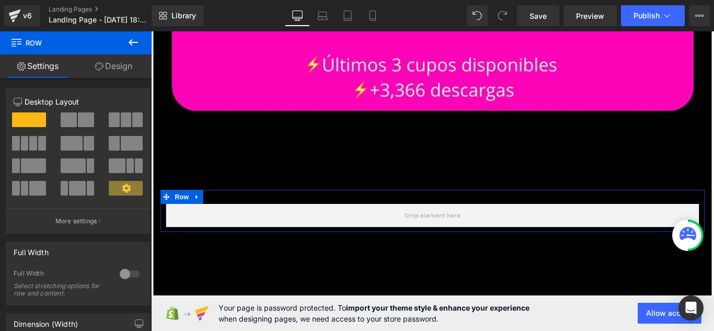
click at [111, 73] on link "Design" at bounding box center [114, 66] width 76 height 24
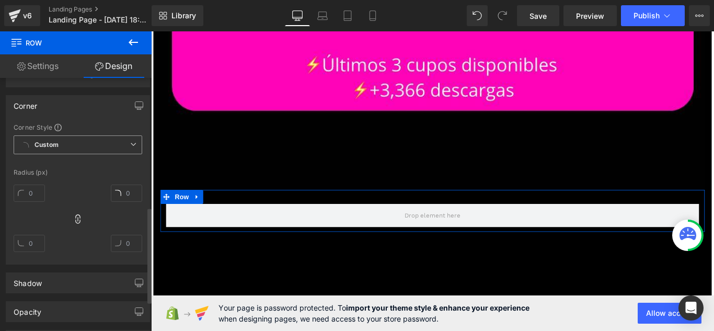
scroll to position [366, 0]
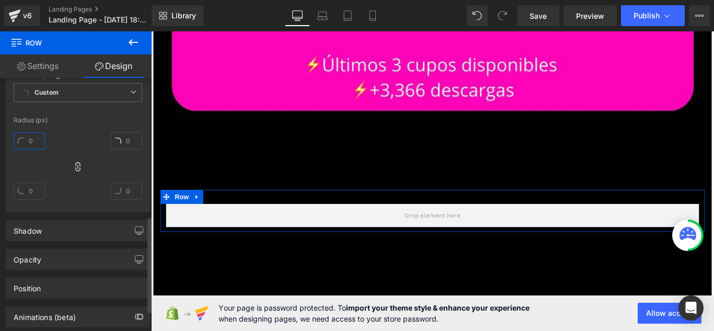
click at [39, 143] on input "text" at bounding box center [29, 140] width 31 height 17
click at [79, 161] on div at bounding box center [78, 170] width 129 height 84
click at [78, 164] on icon at bounding box center [78, 167] width 10 height 10
click at [78, 165] on icon at bounding box center [77, 166] width 5 height 9
click at [39, 139] on input "text" at bounding box center [29, 140] width 31 height 17
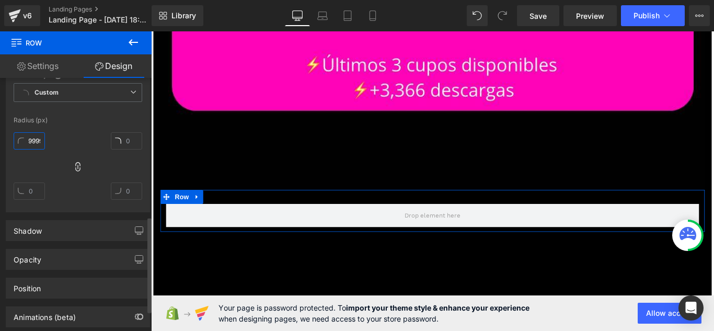
scroll to position [0, 12]
type input "999999"
click at [55, 129] on div "999999" at bounding box center [78, 170] width 129 height 84
click at [36, 122] on div "Radius (px)" at bounding box center [78, 120] width 129 height 7
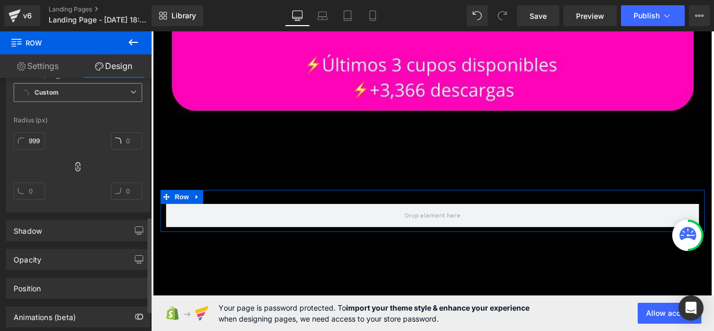
click at [133, 89] on span "Custom Setup Global Style" at bounding box center [78, 92] width 129 height 19
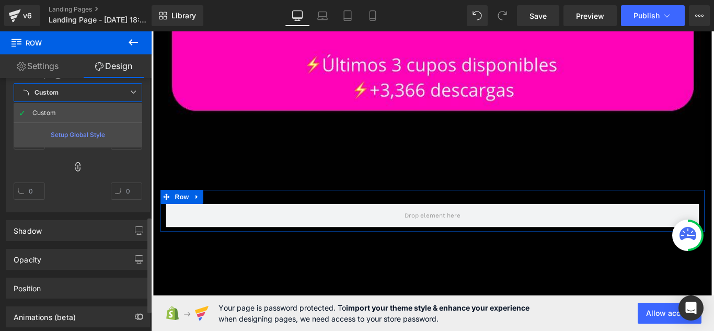
click at [133, 89] on span "Custom Setup Global Style" at bounding box center [78, 92] width 129 height 19
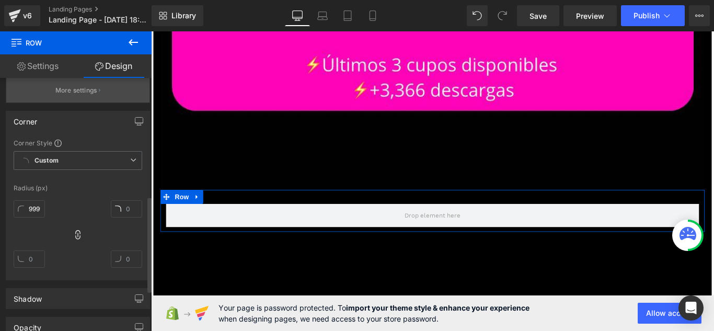
scroll to position [314, 0]
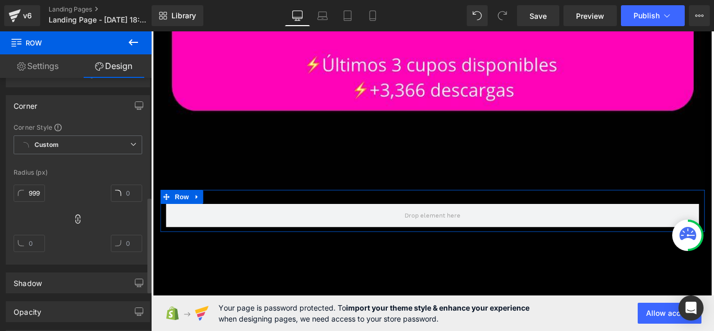
click at [59, 127] on span at bounding box center [57, 127] width 7 height 7
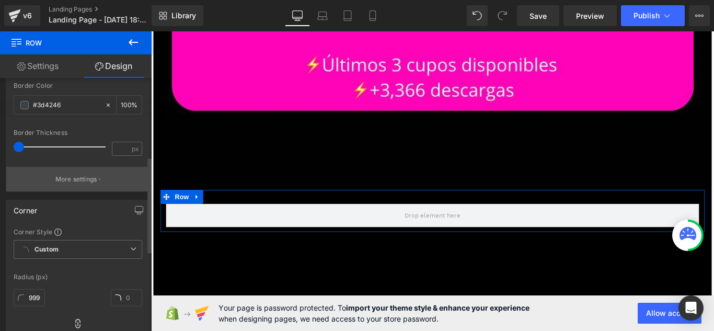
scroll to position [157, 0]
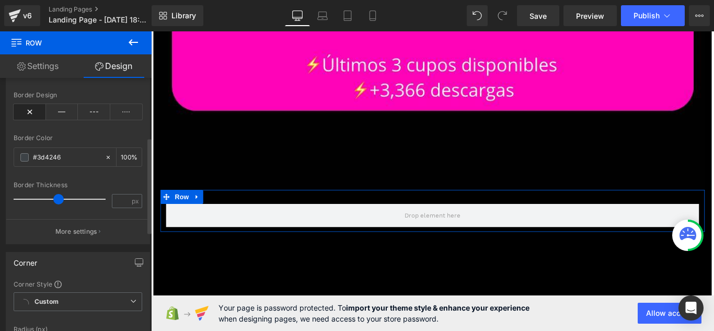
drag, startPoint x: 20, startPoint y: 198, endPoint x: 58, endPoint y: 199, distance: 37.7
click at [58, 199] on span at bounding box center [58, 199] width 10 height 10
click at [132, 203] on span "px" at bounding box center [136, 201] width 9 height 7
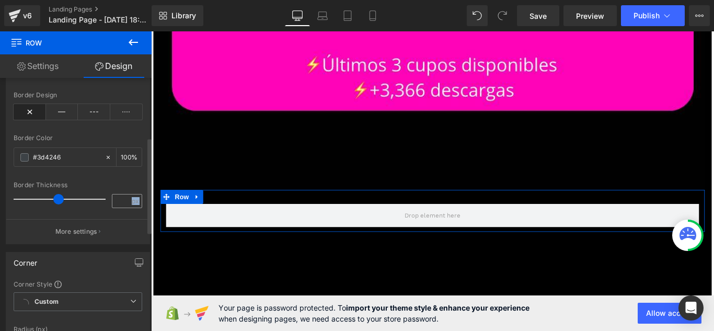
click at [132, 202] on span "px" at bounding box center [136, 201] width 9 height 7
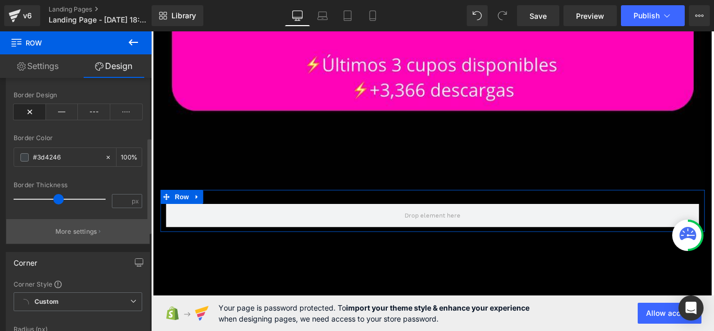
click at [99, 231] on icon "button" at bounding box center [100, 231] width 2 height 5
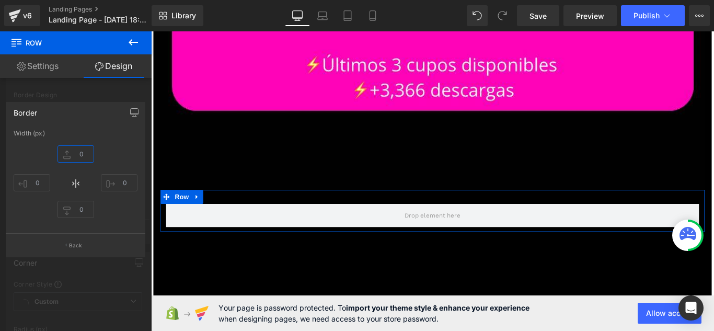
click at [88, 157] on input "text" at bounding box center [76, 153] width 37 height 17
type input "66665"
click at [41, 131] on div "Width (px)" at bounding box center [76, 133] width 124 height 7
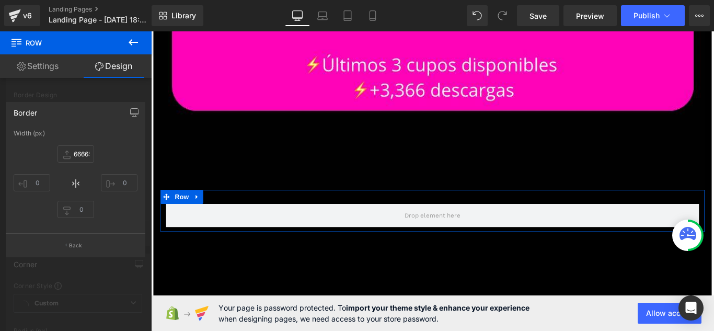
click at [41, 131] on div "Width (px)" at bounding box center [76, 133] width 124 height 7
click at [131, 111] on icon "button" at bounding box center [135, 112] width 8 height 6
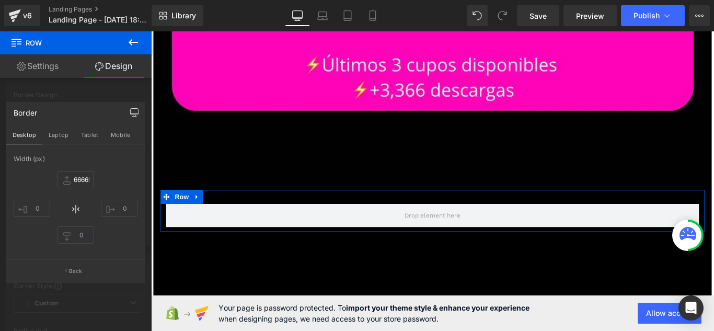
click at [108, 90] on div at bounding box center [76, 183] width 152 height 305
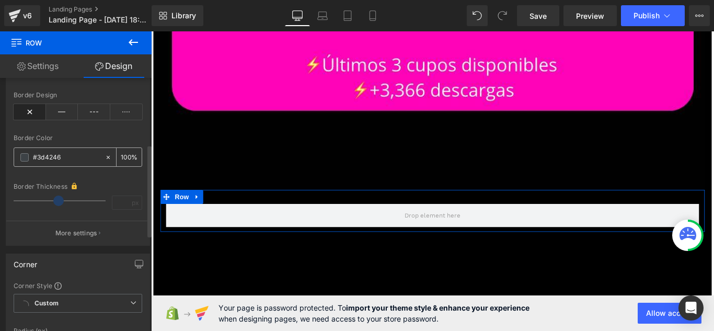
click at [105, 157] on icon at bounding box center [108, 157] width 7 height 7
click at [98, 176] on div at bounding box center [78, 175] width 129 height 7
click at [62, 195] on div "Border Thickness px" at bounding box center [78, 199] width 129 height 37
click at [60, 196] on div "Border Thickness px" at bounding box center [78, 199] width 129 height 37
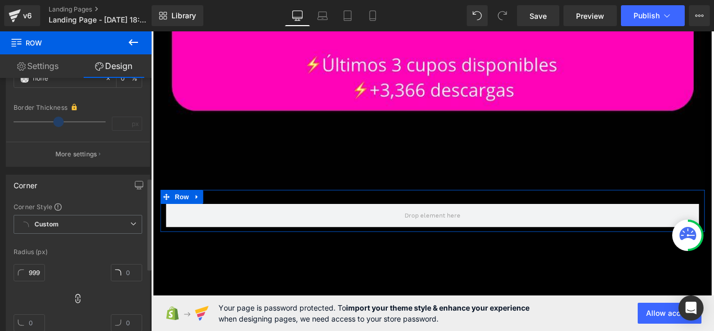
scroll to position [314, 0]
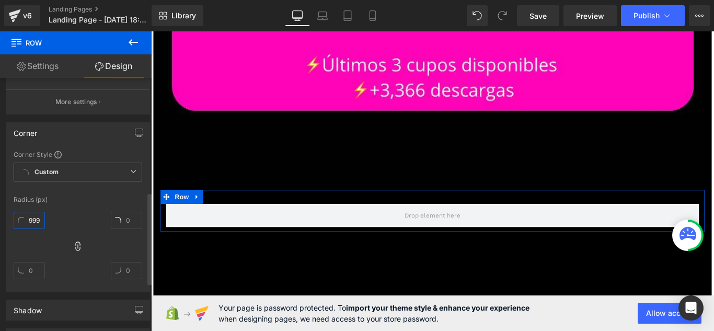
click at [37, 216] on input "999999" at bounding box center [29, 220] width 31 height 17
type input "10"
click at [110, 203] on div "Radius (px)" at bounding box center [78, 199] width 129 height 7
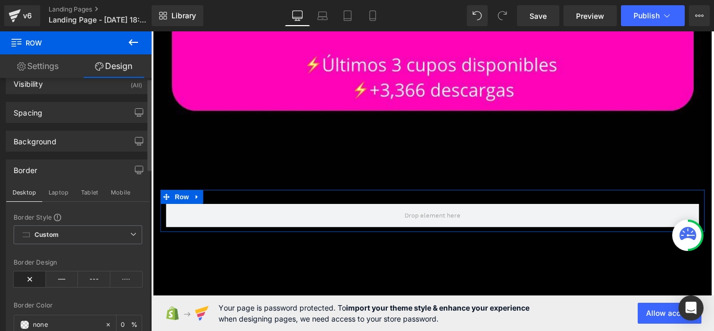
scroll to position [0, 0]
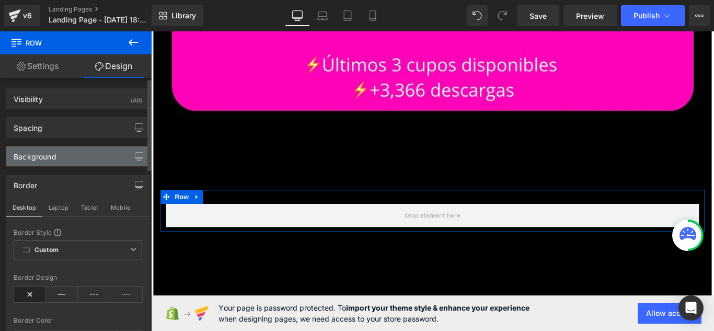
click at [101, 150] on div "Background" at bounding box center [77, 156] width 143 height 20
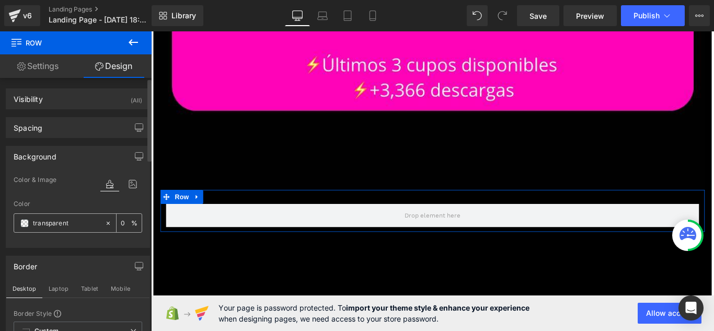
click at [28, 222] on span at bounding box center [24, 223] width 8 height 8
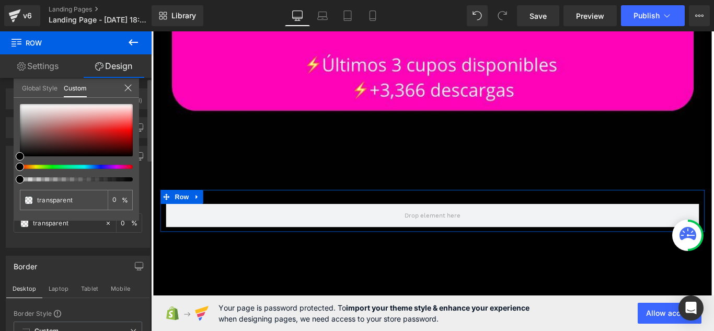
click at [42, 165] on div at bounding box center [72, 167] width 113 height 4
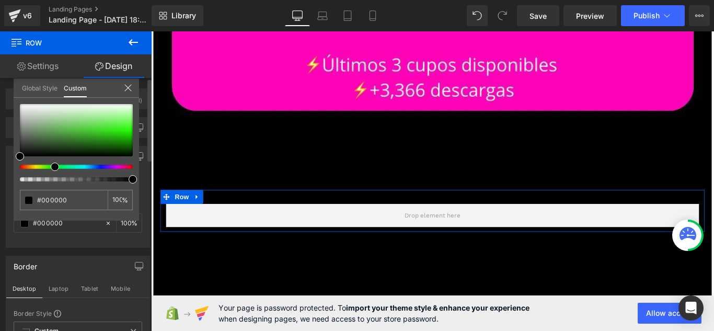
click at [51, 167] on div at bounding box center [72, 167] width 113 height 4
click at [127, 131] on div at bounding box center [76, 130] width 113 height 52
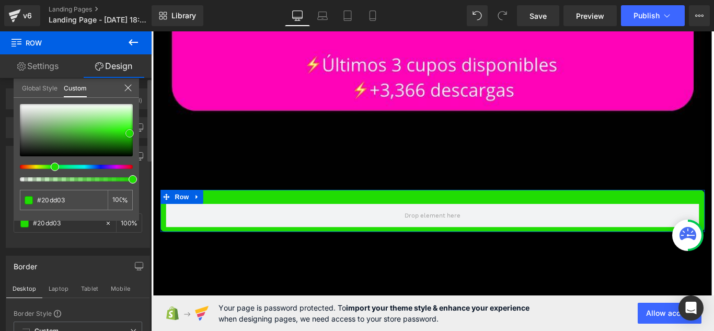
click at [131, 130] on span at bounding box center [129, 133] width 8 height 8
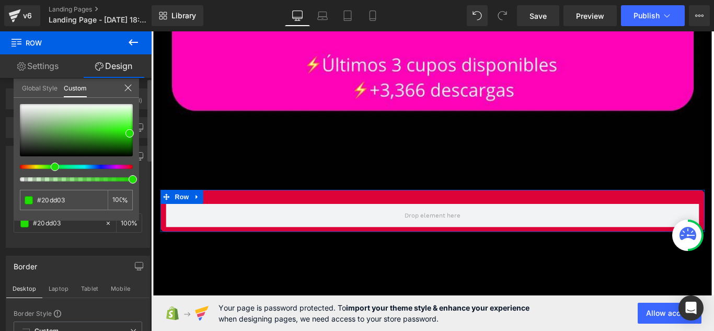
click at [124, 167] on div at bounding box center [72, 167] width 113 height 4
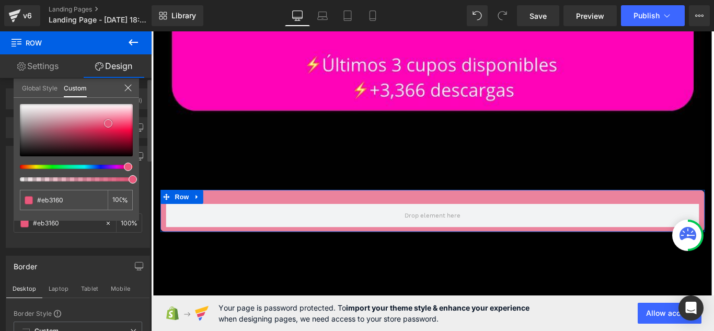
drag, startPoint x: 129, startPoint y: 132, endPoint x: 102, endPoint y: 117, distance: 31.1
click at [104, 119] on span at bounding box center [108, 123] width 8 height 8
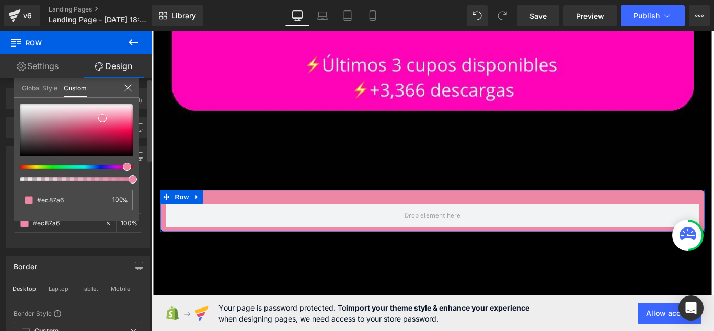
click at [120, 169] on div at bounding box center [76, 142] width 113 height 77
click at [126, 117] on div at bounding box center [76, 130] width 113 height 52
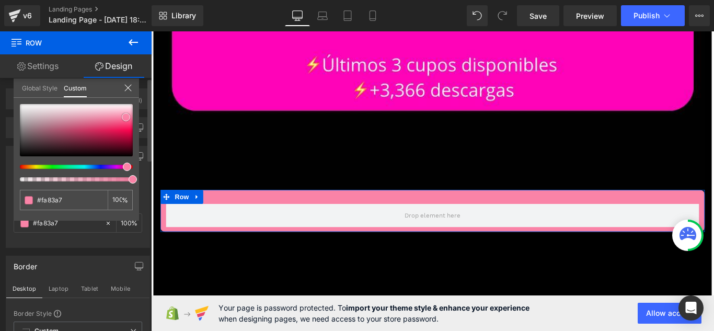
click at [127, 124] on div at bounding box center [76, 130] width 113 height 52
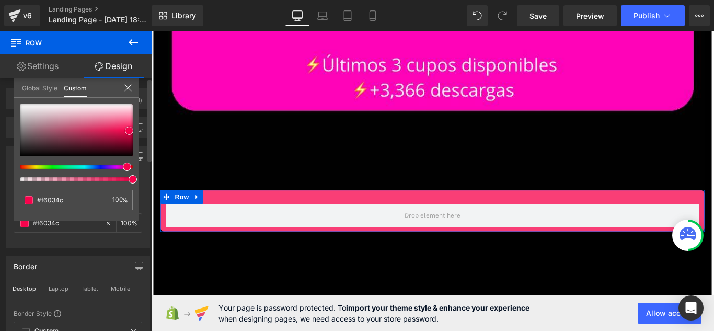
click at [129, 131] on div at bounding box center [76, 130] width 113 height 52
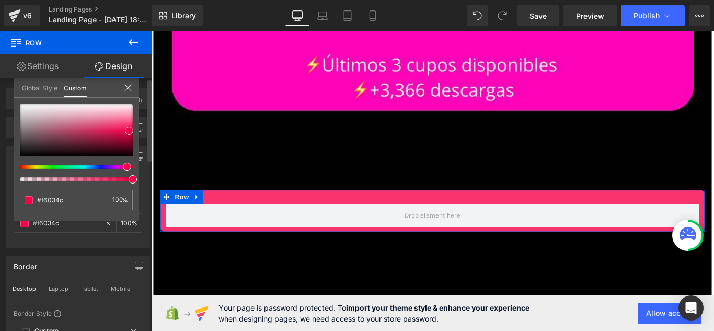
click at [128, 125] on div at bounding box center [76, 130] width 113 height 52
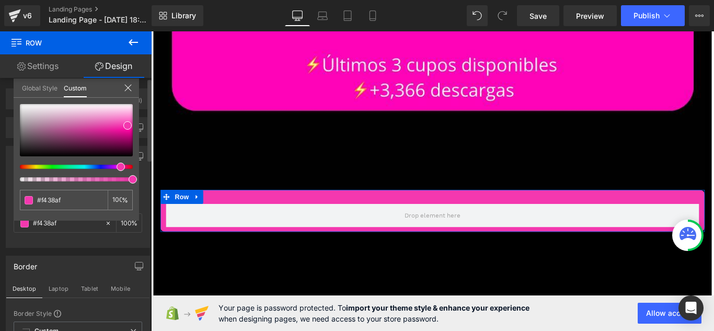
drag, startPoint x: 127, startPoint y: 165, endPoint x: 117, endPoint y: 169, distance: 11.0
click at [117, 169] on span at bounding box center [121, 167] width 8 height 8
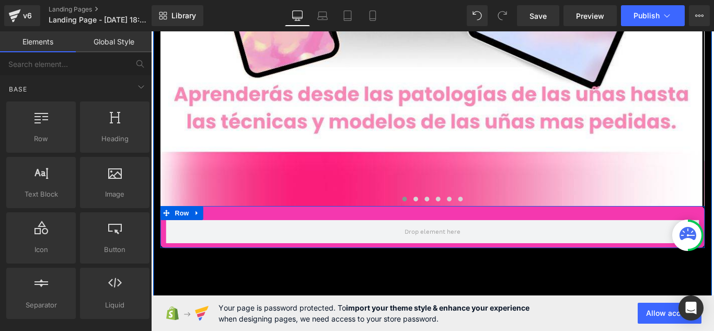
scroll to position [10306, 0]
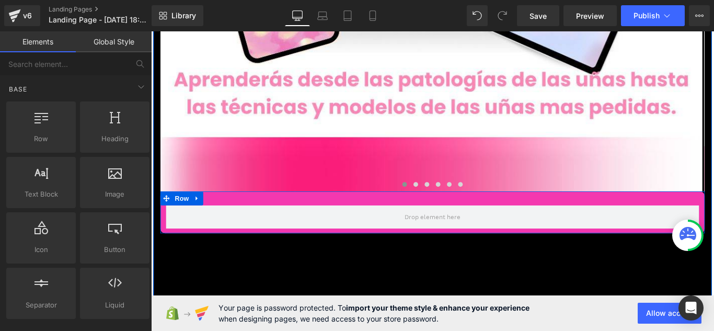
click at [235, 211] on div "Row" at bounding box center [468, 234] width 612 height 47
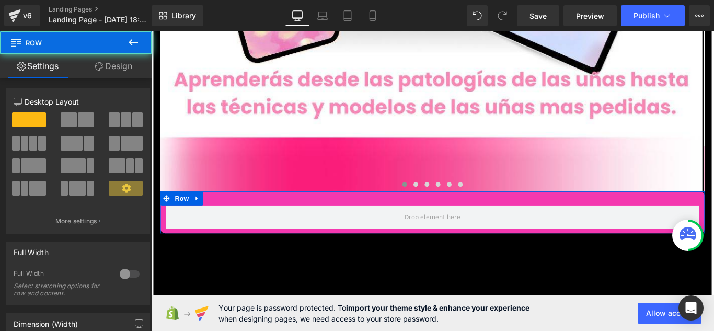
click at [133, 70] on link "Design" at bounding box center [114, 66] width 76 height 24
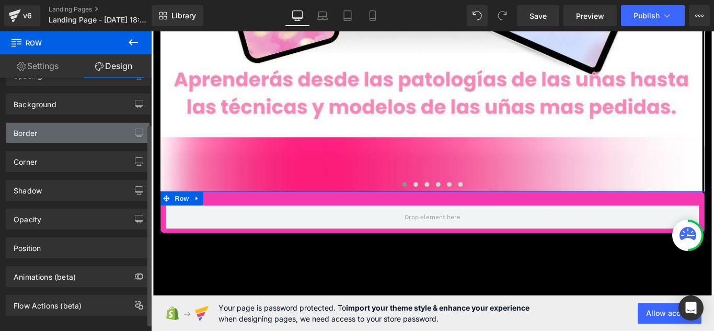
scroll to position [66, 0]
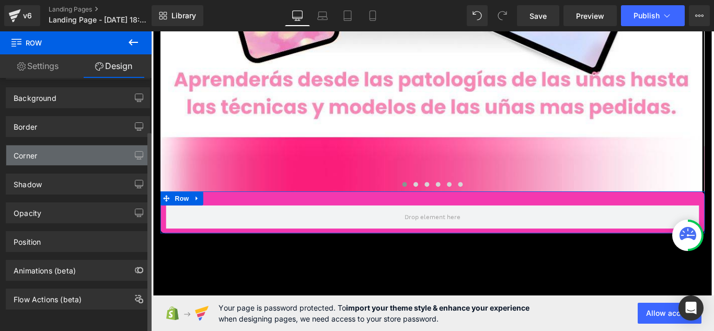
click at [123, 145] on div "Corner" at bounding box center [77, 155] width 143 height 20
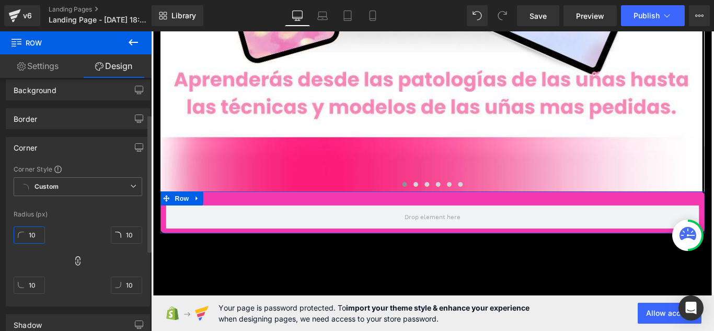
click at [28, 235] on input "10" at bounding box center [29, 234] width 31 height 17
click at [35, 235] on input "10" at bounding box center [29, 234] width 31 height 17
type input "2"
type input "5"
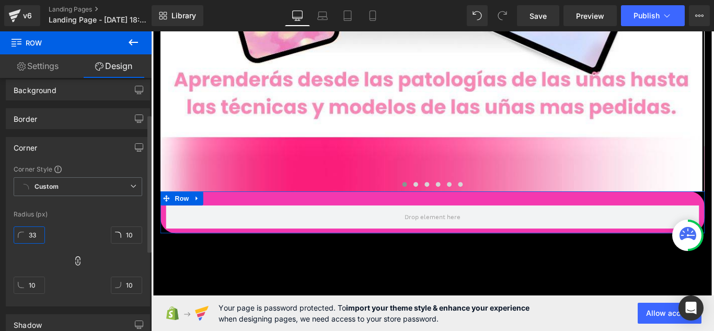
type input "3"
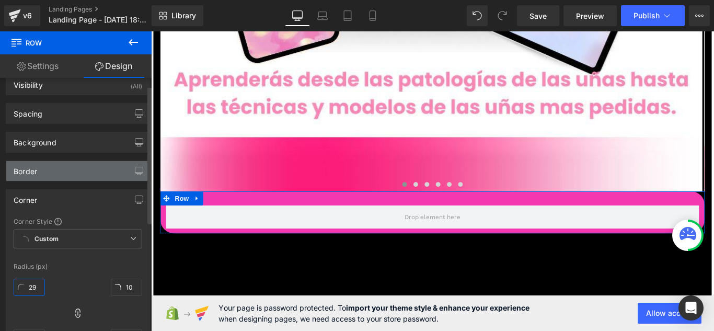
type input "29"
click at [69, 166] on div "Border" at bounding box center [77, 171] width 143 height 20
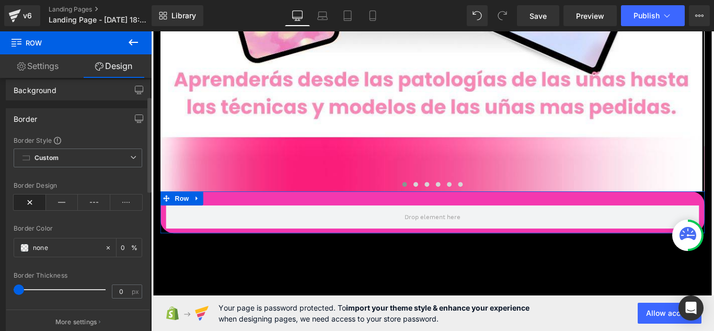
scroll to position [0, 0]
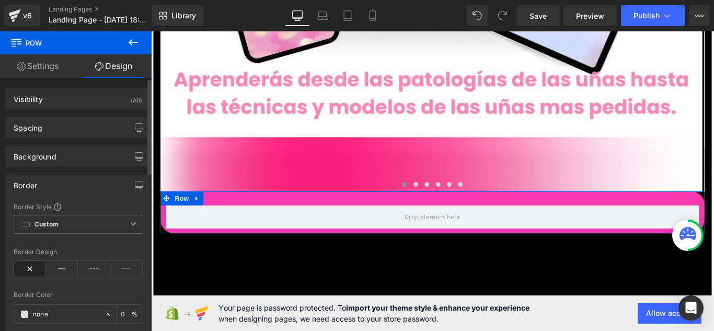
click at [116, 117] on div "Spacing Margin 0 auto 0 auto Padding 30 0 10 0 Setup Global Style" at bounding box center [78, 123] width 156 height 29
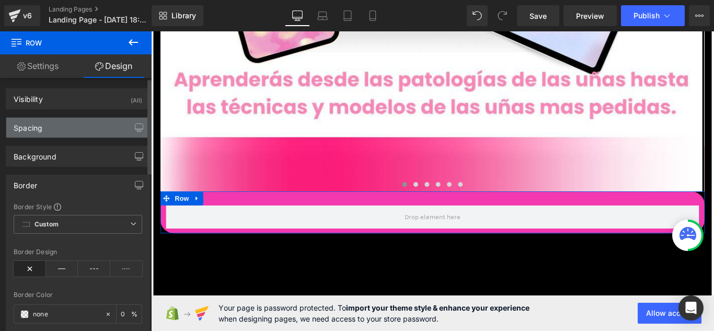
click at [116, 120] on div "Spacing" at bounding box center [77, 128] width 143 height 20
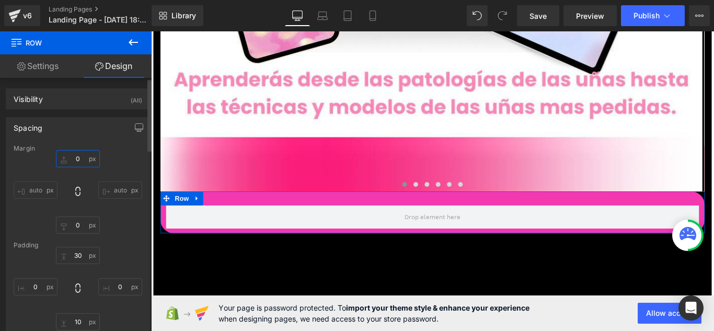
click at [72, 154] on input "0" at bounding box center [78, 158] width 44 height 17
click at [93, 156] on input "0" at bounding box center [78, 158] width 44 height 17
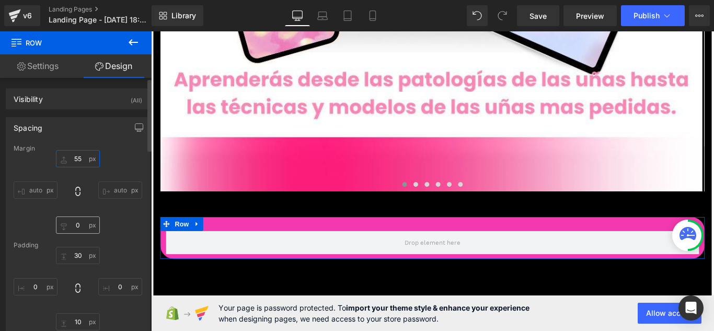
type input "55"
click at [85, 222] on input "0" at bounding box center [78, 224] width 44 height 17
type input "4"
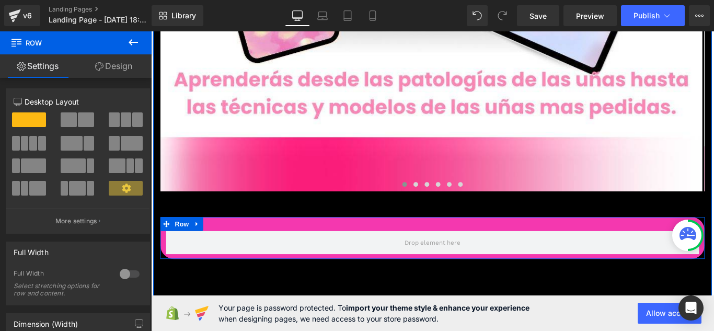
click at [306, 240] on div at bounding box center [468, 248] width 612 height 16
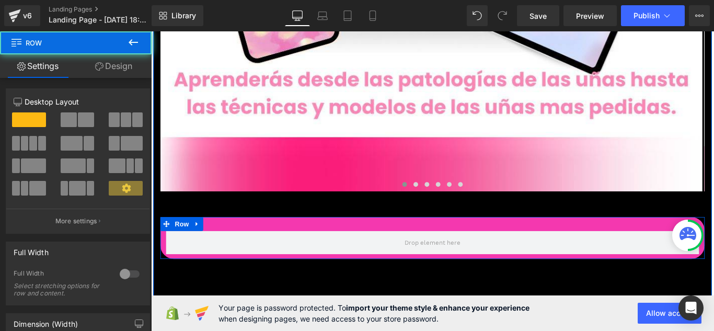
click at [303, 240] on div at bounding box center [468, 248] width 612 height 16
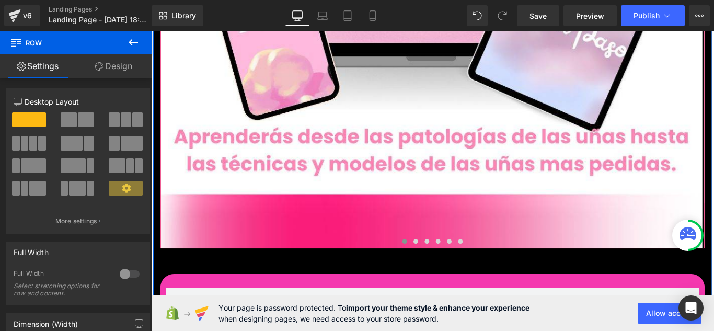
scroll to position [10254, 0]
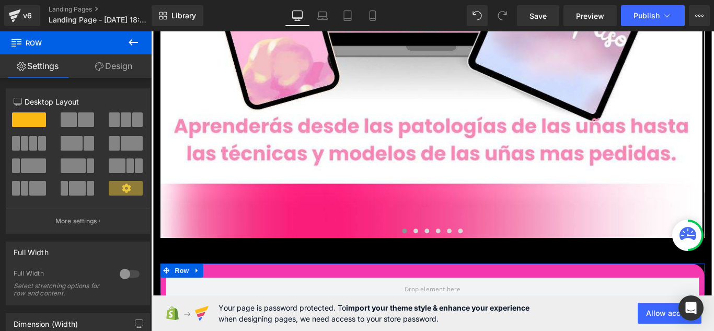
drag, startPoint x: 134, startPoint y: 72, endPoint x: 94, endPoint y: 134, distance: 73.9
click at [134, 72] on link "Design" at bounding box center [114, 66] width 76 height 24
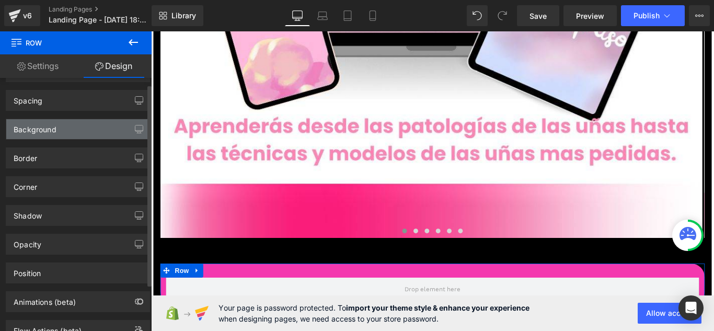
scroll to position [0, 0]
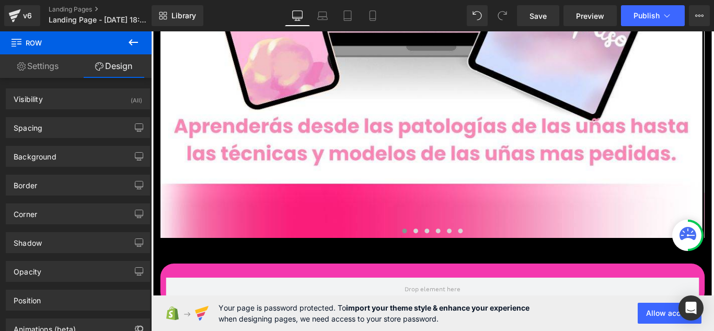
click at [136, 39] on icon at bounding box center [133, 42] width 13 height 13
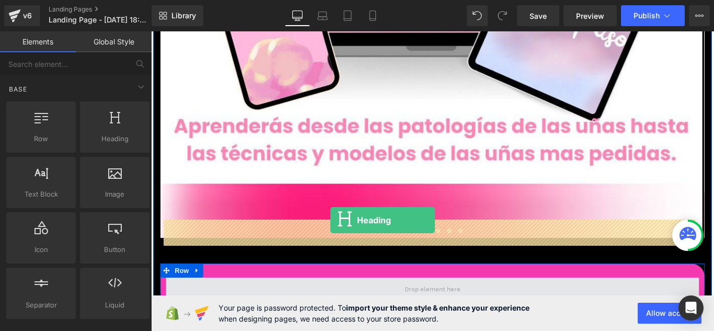
drag, startPoint x: 245, startPoint y: 164, endPoint x: 352, endPoint y: 244, distance: 133.8
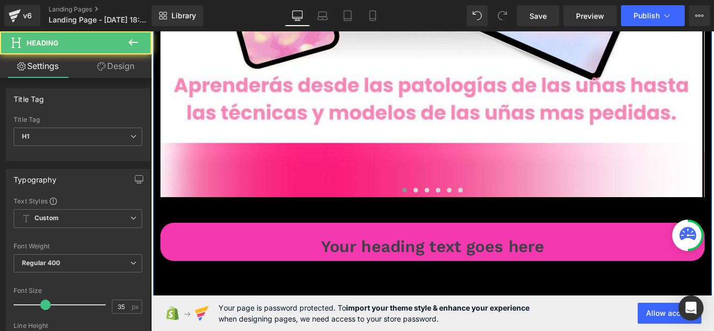
scroll to position [10306, 0]
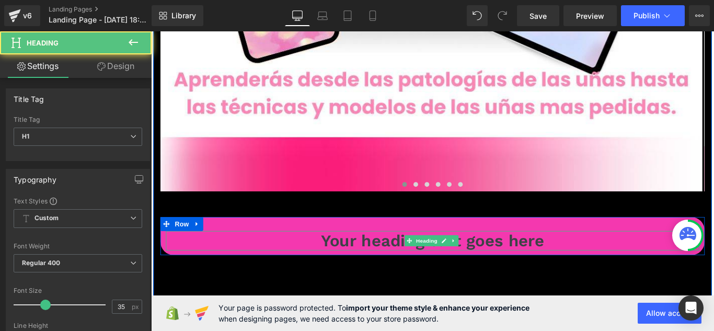
click at [413, 256] on h1 "Your heading text goes here" at bounding box center [467, 267] width 599 height 22
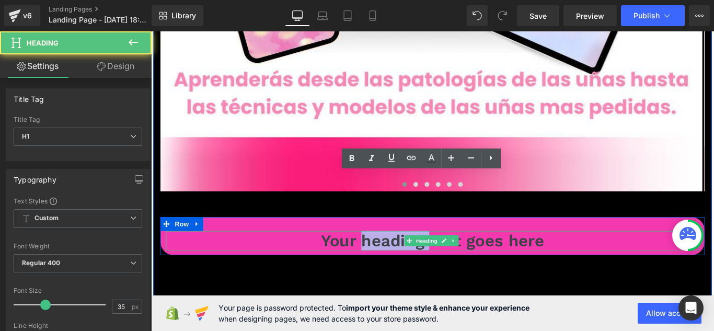
click at [413, 256] on h1 "Your heading text goes here" at bounding box center [467, 267] width 599 height 22
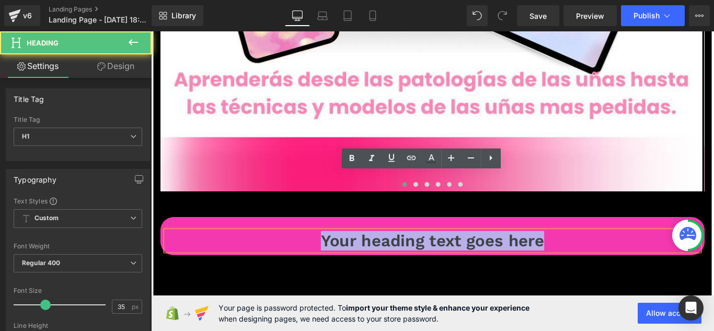
click at [413, 256] on h1 "Your heading text goes here" at bounding box center [467, 267] width 599 height 22
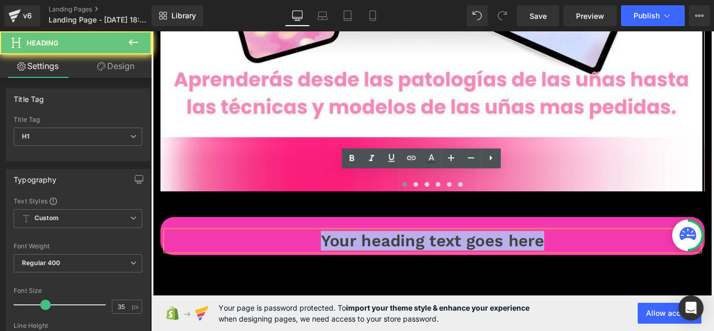
click at [413, 256] on h1 "Your heading text goes here" at bounding box center [467, 267] width 599 height 22
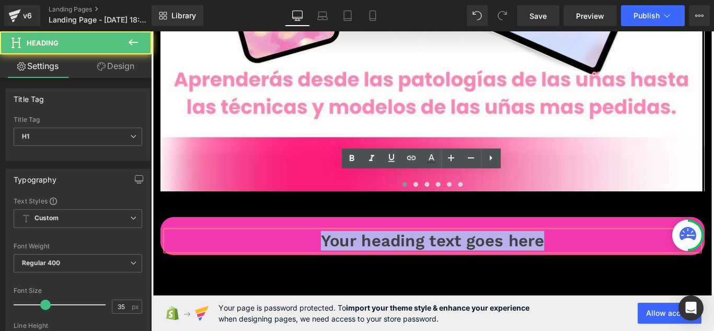
click at [348, 256] on h1 "Your heading text goes here" at bounding box center [467, 267] width 599 height 22
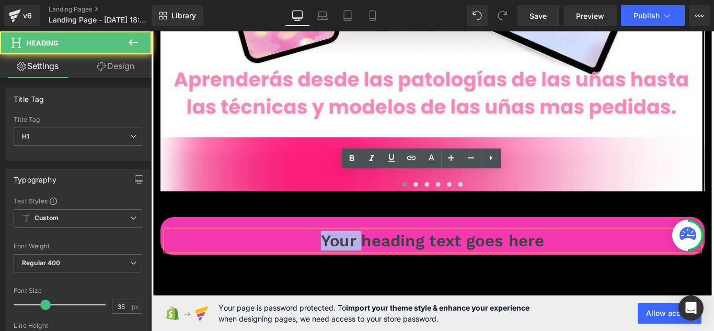
click at [348, 256] on h1 "Your heading text goes here" at bounding box center [467, 267] width 599 height 22
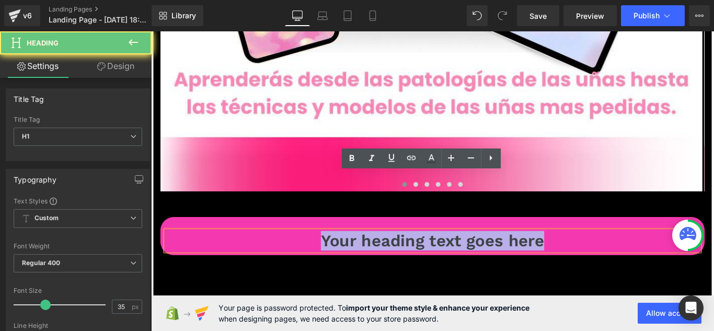
click at [348, 256] on h1 "Your heading text goes here" at bounding box center [467, 267] width 599 height 22
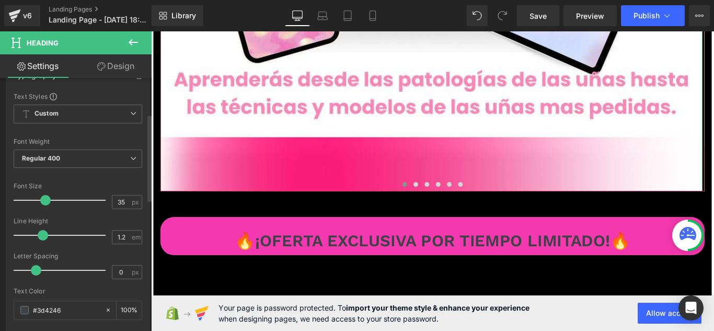
scroll to position [157, 0]
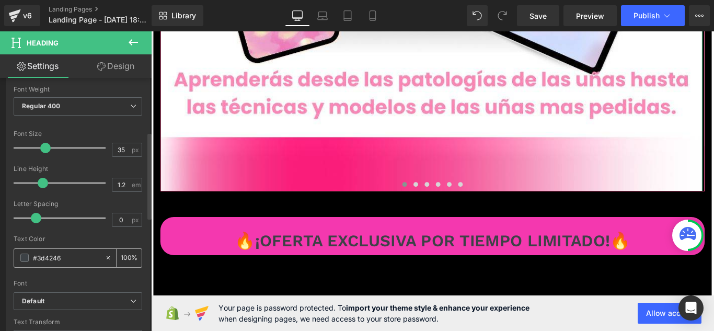
click at [28, 259] on span at bounding box center [24, 258] width 8 height 8
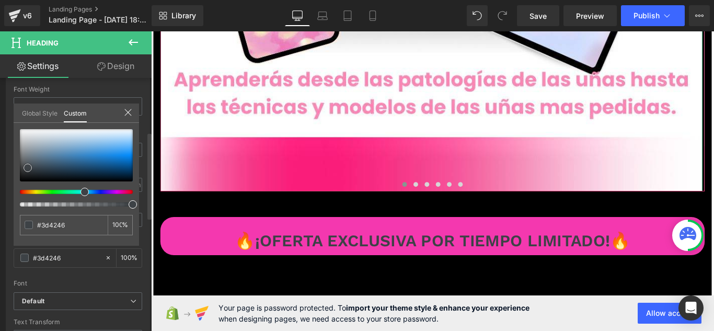
click at [24, 131] on div at bounding box center [76, 155] width 113 height 52
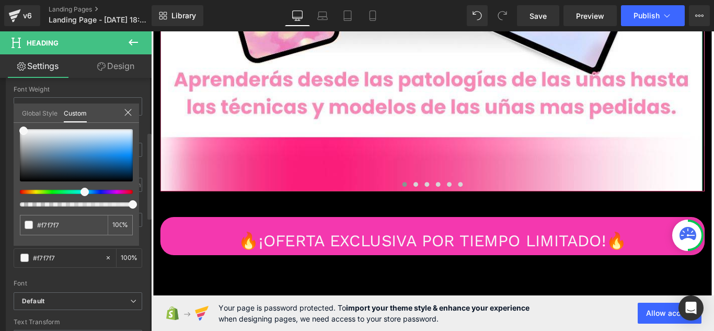
click at [133, 112] on div "Global Style Custom" at bounding box center [76, 113] width 125 height 19
click at [132, 113] on icon at bounding box center [128, 112] width 8 height 8
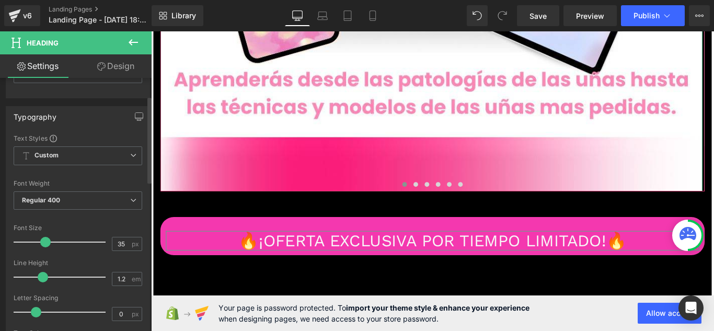
scroll to position [52, 0]
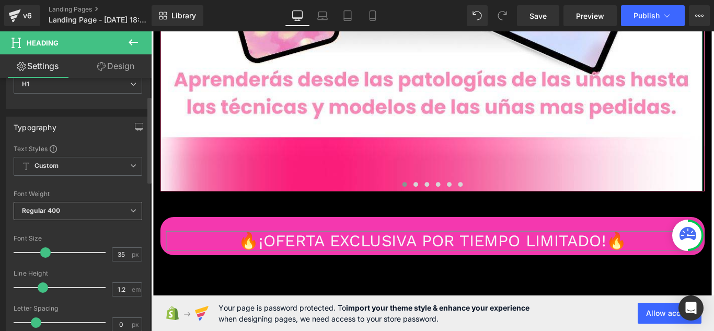
click at [130, 205] on span "Regular 400" at bounding box center [78, 211] width 129 height 18
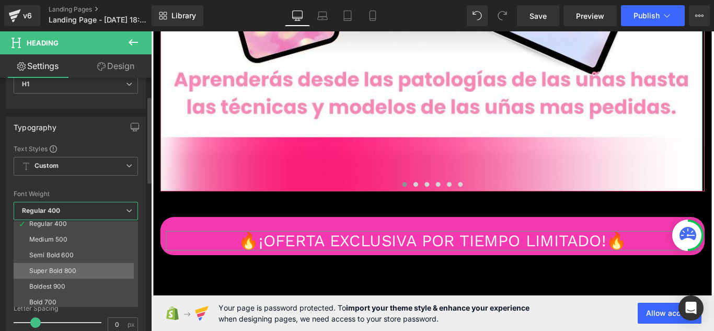
click at [93, 265] on li "Super Bold 800" at bounding box center [78, 271] width 129 height 16
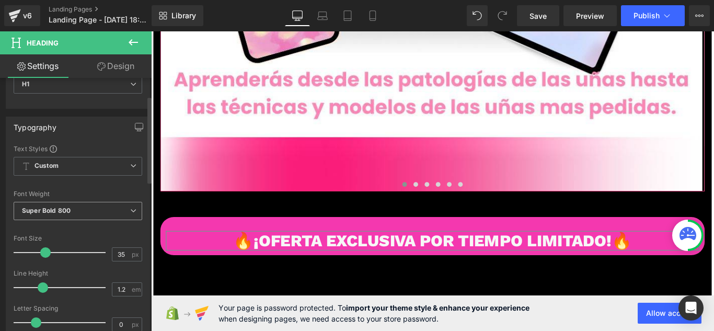
click at [105, 213] on span "Super Bold 800" at bounding box center [78, 211] width 129 height 18
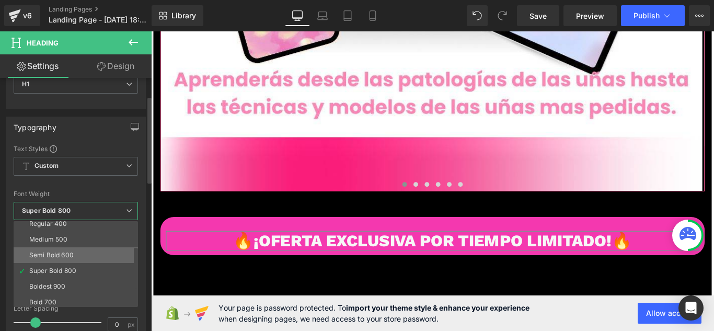
click at [73, 257] on div "Semi Bold 600" at bounding box center [51, 254] width 44 height 7
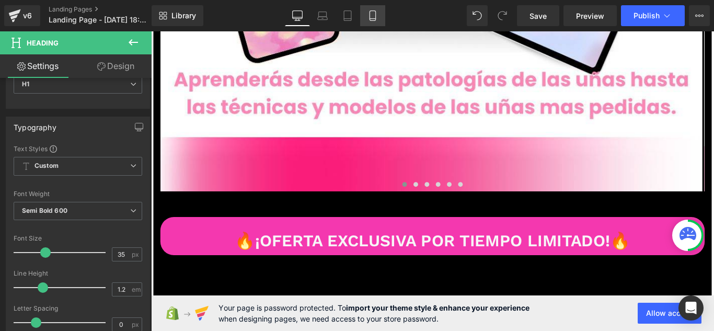
click at [366, 10] on link "Mobile" at bounding box center [372, 15] width 25 height 21
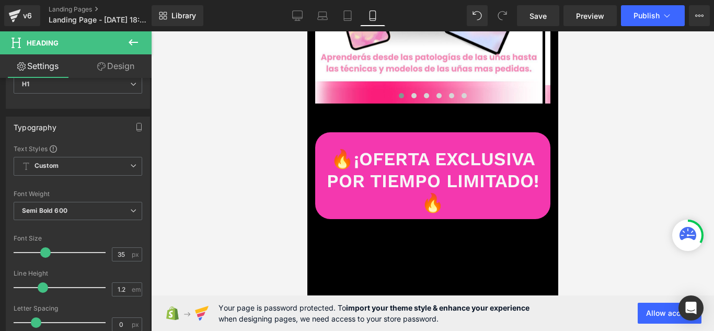
scroll to position [4248, 0]
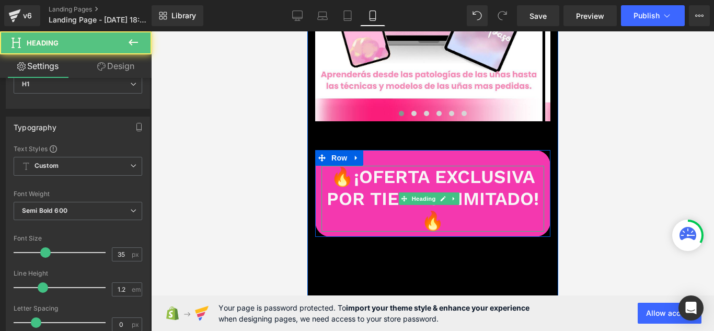
click at [408, 166] on h1 "🔥¡OFERTA EXCLUSIVA POR TIEMPO LIMITADO!🔥" at bounding box center [432, 199] width 223 height 66
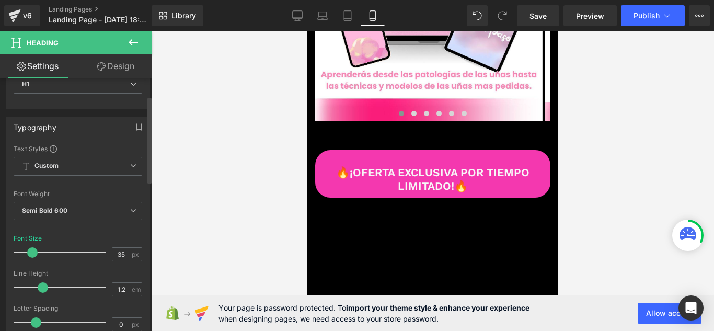
drag, startPoint x: 48, startPoint y: 250, endPoint x: 36, endPoint y: 253, distance: 12.9
click at [36, 253] on span at bounding box center [32, 252] width 10 height 10
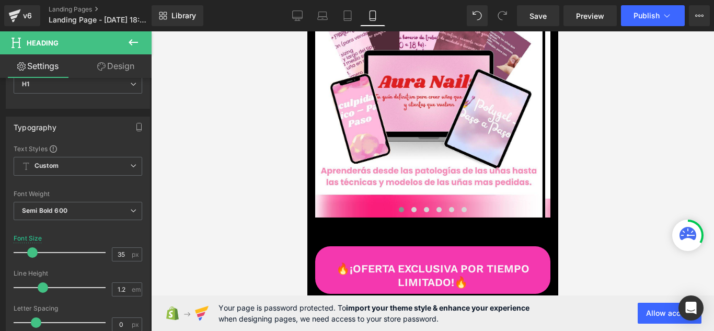
scroll to position [4144, 0]
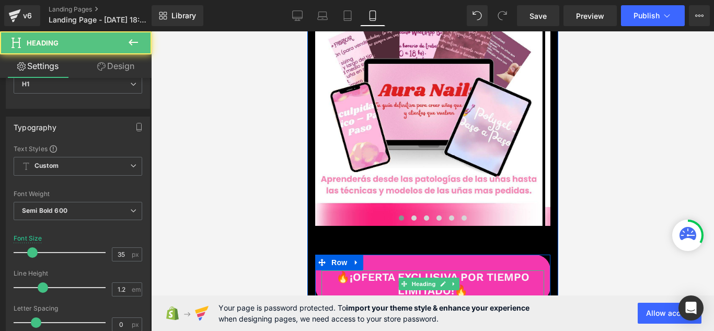
click at [340, 270] on h1 "🔥¡OFERTA EXCLUSIVA POR TIEMPO LIMITADO!🔥" at bounding box center [432, 283] width 223 height 26
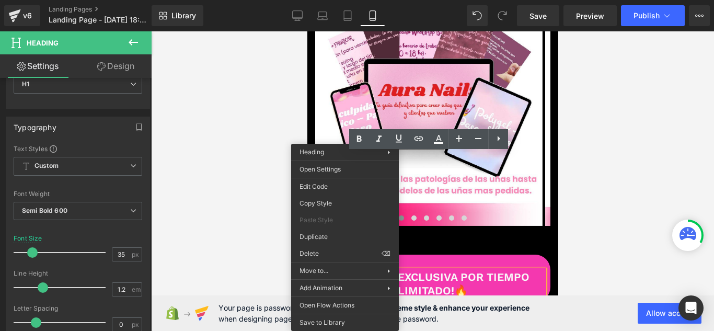
click at [403, 270] on h1 "🔥¡OFERTA EXCLUSIVA POR TIEMPO LIMITADO!🔥" at bounding box center [432, 283] width 223 height 26
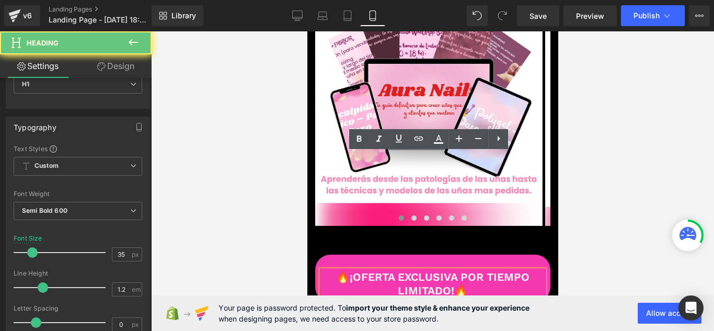
click at [355, 270] on h1 "🔥¡OFERTA EXCLUSIVA POR TIEMPO LIMITADO!🔥" at bounding box center [432, 283] width 223 height 26
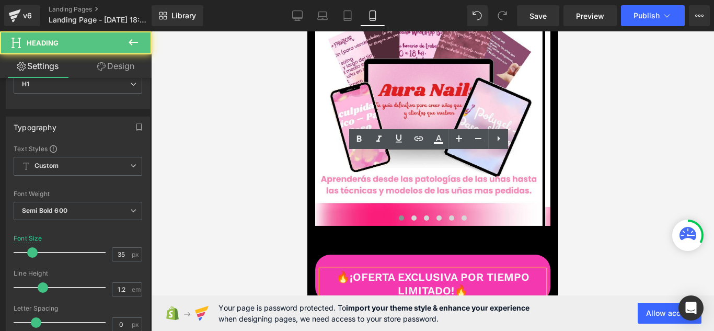
click at [349, 270] on h1 "🔥¡OFERTA EXCLUSIVA POR TIEMPO LIMITADO!🔥" at bounding box center [432, 283] width 223 height 26
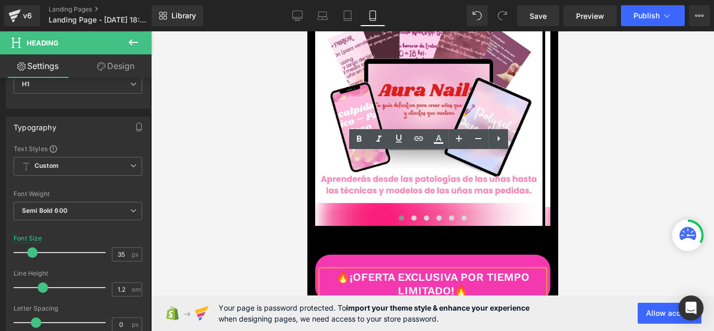
click at [344, 270] on h1 "🔥¡OFERTA EXCLUSIVA POR TIEMPO LIMITADO!🔥" at bounding box center [432, 283] width 223 height 26
click at [501, 146] on link at bounding box center [498, 139] width 20 height 20
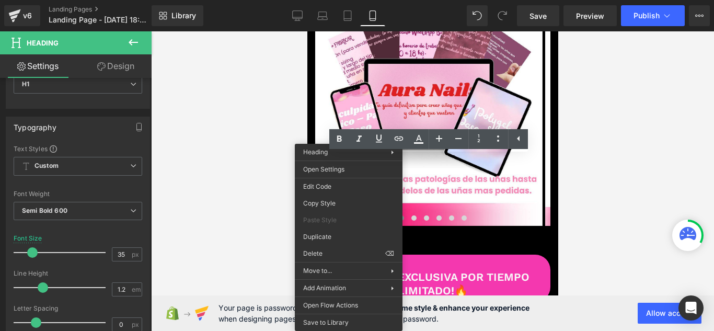
click at [254, 150] on div at bounding box center [432, 181] width 563 height 300
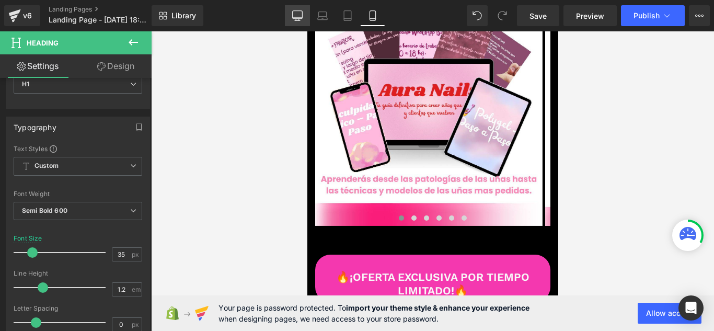
click at [303, 14] on icon at bounding box center [298, 15] width 10 height 8
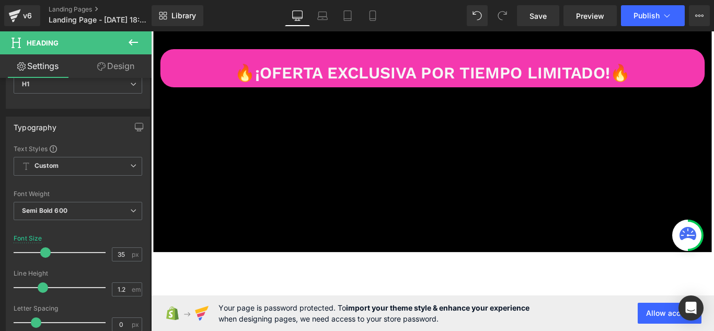
scroll to position [10338, 0]
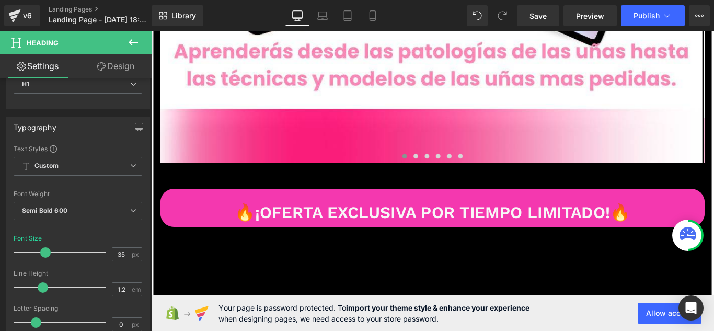
click at [139, 45] on icon at bounding box center [133, 42] width 13 height 13
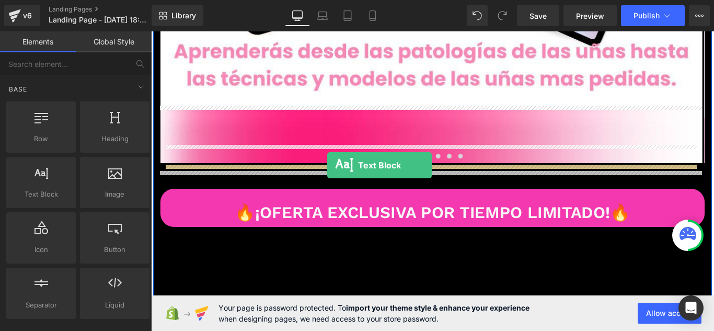
drag, startPoint x: 196, startPoint y: 211, endPoint x: 349, endPoint y: 182, distance: 155.9
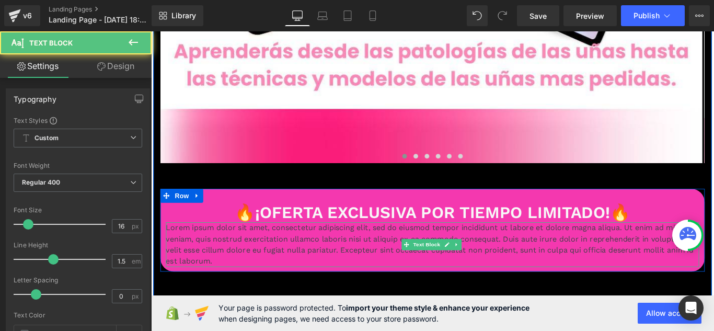
click at [352, 246] on p "Lorem ipsum dolor sit amet, consectetur adipiscing elit, sed do eiusmod tempor …" at bounding box center [467, 271] width 599 height 50
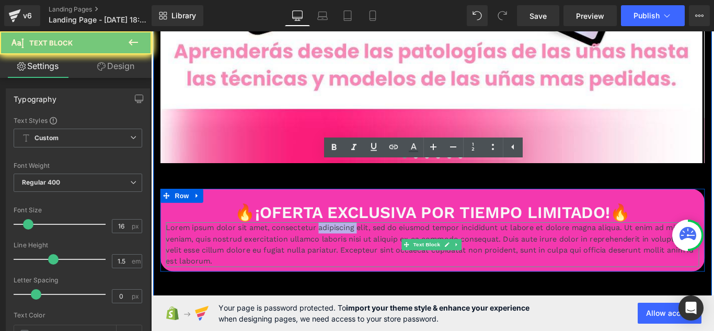
click at [352, 246] on p "Lorem ipsum dolor sit amet, consectetur adipiscing elit, sed do eiusmod tempor …" at bounding box center [467, 271] width 599 height 50
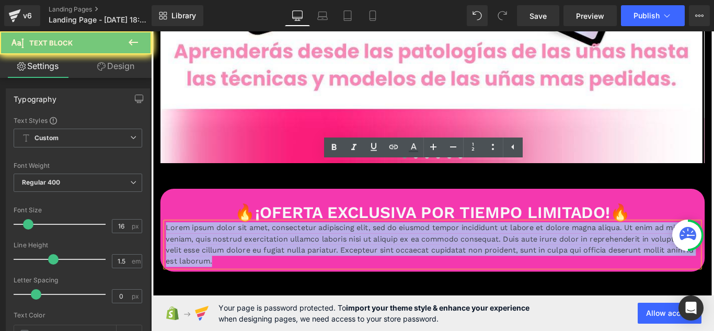
click at [352, 246] on p "Lorem ipsum dolor sit amet, consectetur adipiscing elit, sed do eiusmod tempor …" at bounding box center [467, 271] width 599 height 50
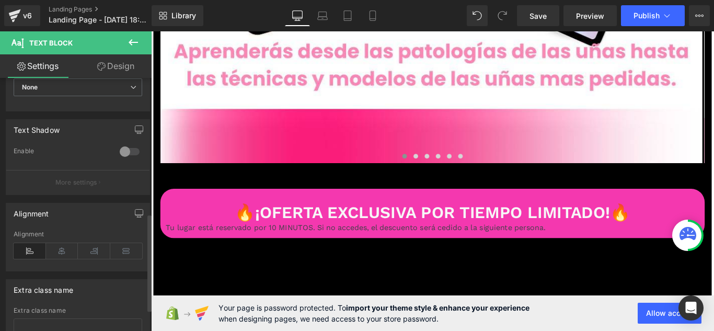
scroll to position [366, 0]
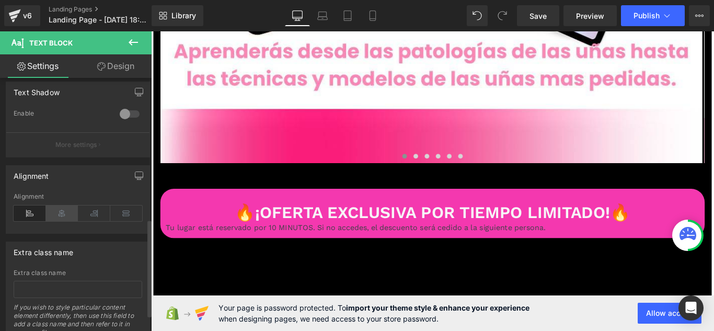
click at [66, 208] on icon at bounding box center [62, 213] width 32 height 16
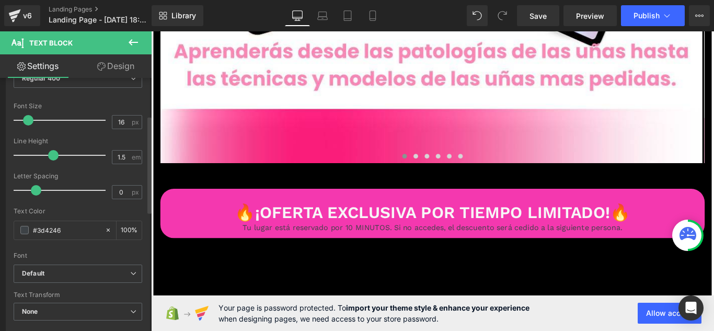
scroll to position [105, 0]
click at [23, 231] on span at bounding box center [24, 229] width 8 height 8
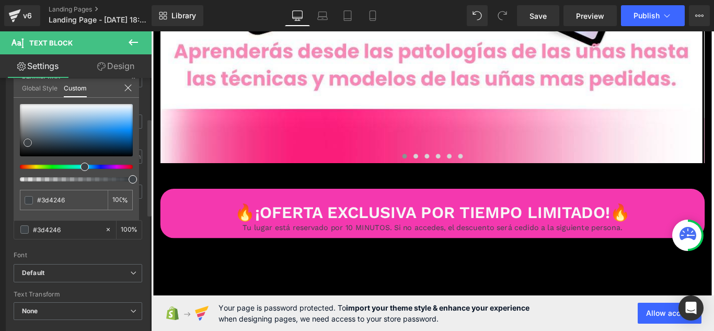
click at [22, 107] on div at bounding box center [76, 130] width 113 height 52
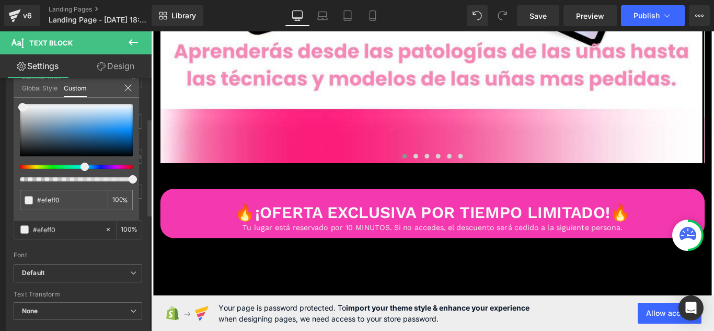
click at [127, 90] on icon at bounding box center [128, 88] width 8 height 8
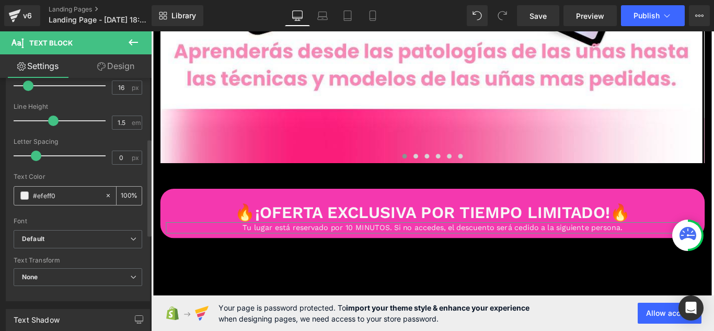
scroll to position [157, 0]
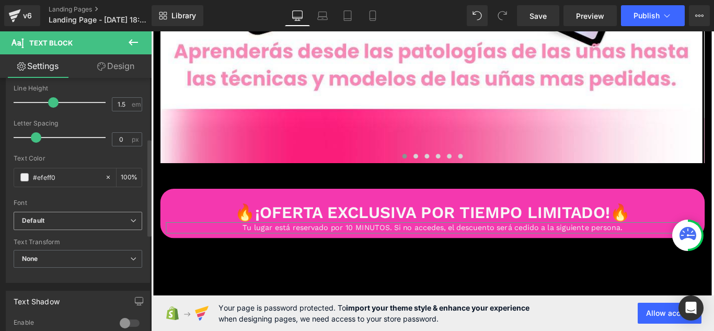
click at [98, 223] on b "Default" at bounding box center [76, 220] width 108 height 9
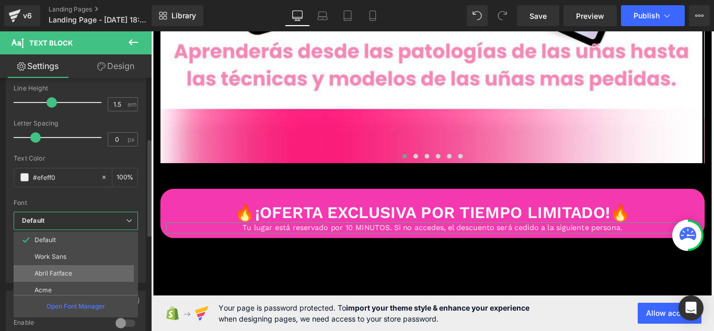
scroll to position [38, 0]
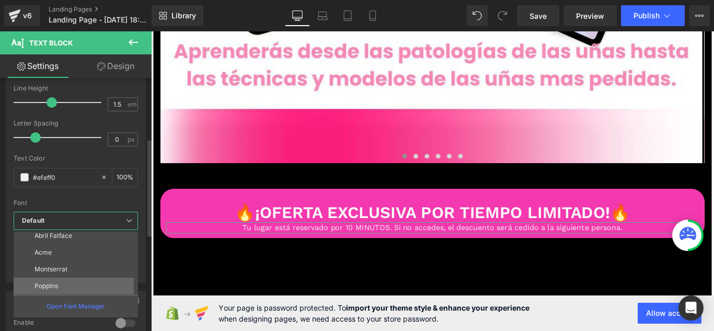
click at [100, 284] on li "Poppins" at bounding box center [78, 286] width 129 height 17
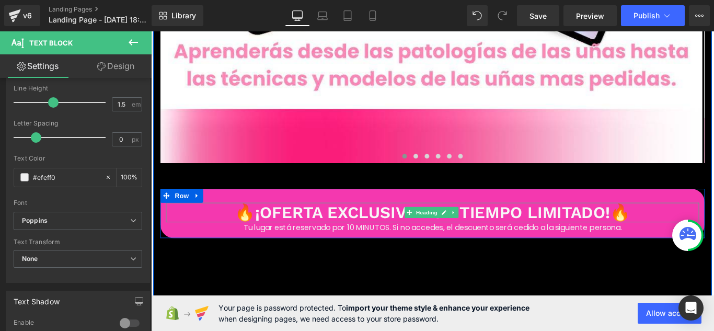
click at [332, 224] on h1 "🔥¡OFERTA EXCLUSIVA POR TIEMPO LIMITADO!🔥" at bounding box center [467, 235] width 599 height 22
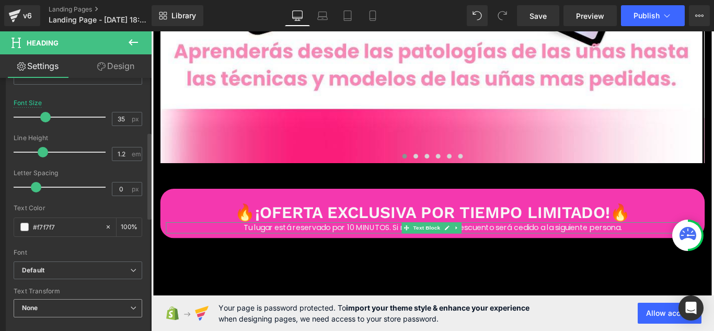
scroll to position [209, 0]
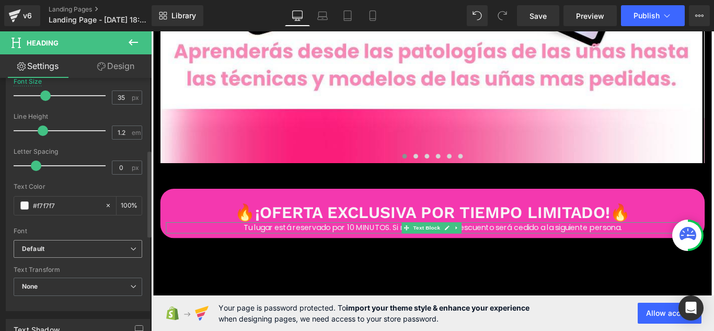
click at [111, 248] on b "Default" at bounding box center [76, 249] width 108 height 9
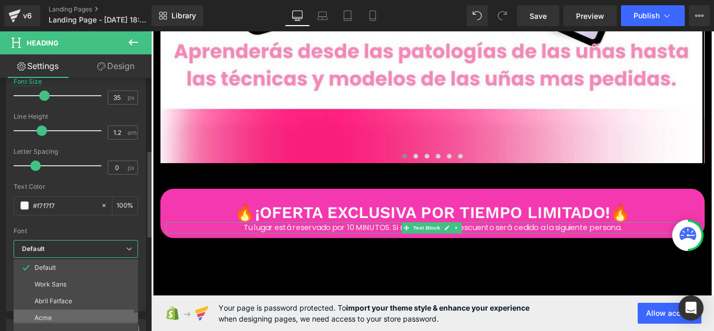
scroll to position [38, 0]
click at [71, 310] on li "Poppins" at bounding box center [78, 313] width 129 height 17
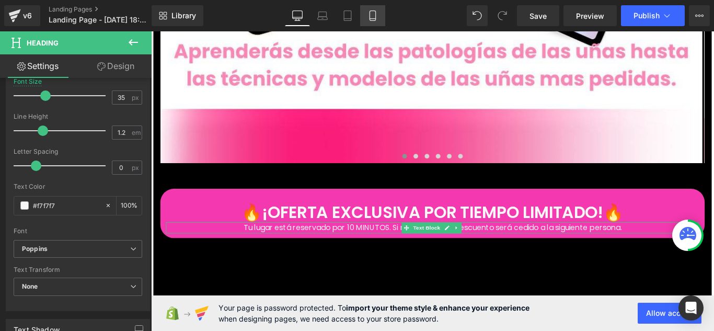
click at [374, 15] on icon at bounding box center [372, 15] width 10 height 10
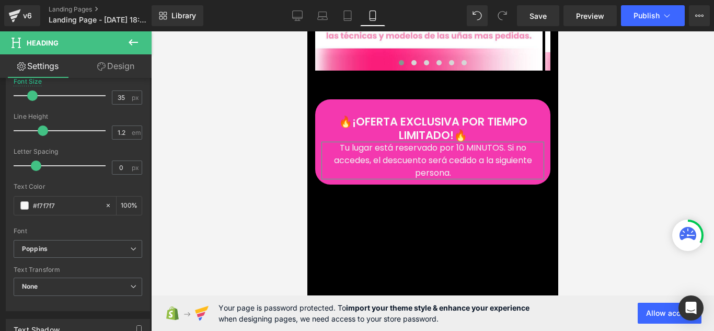
scroll to position [4247, 0]
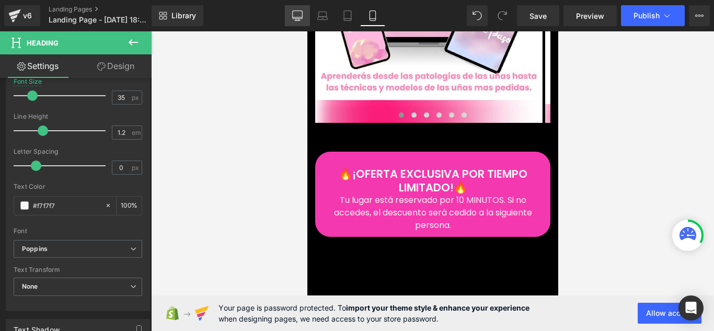
click at [300, 17] on icon at bounding box center [298, 17] width 10 height 0
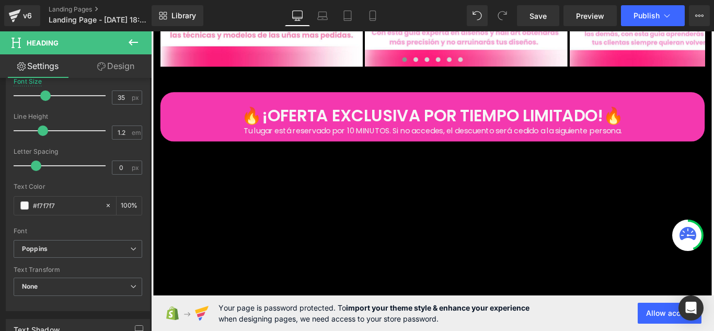
scroll to position [10446, 0]
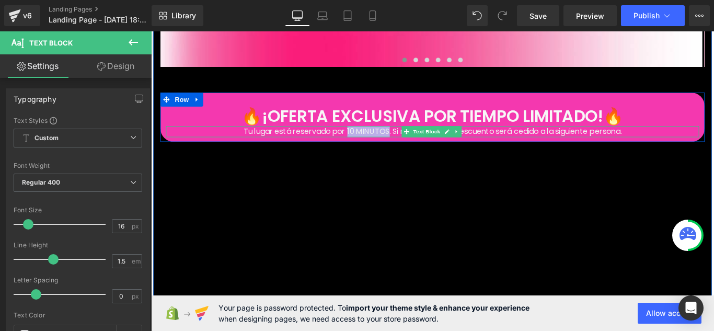
drag, startPoint x: 363, startPoint y: 77, endPoint x: 411, endPoint y: 80, distance: 48.2
click at [411, 137] on p "Tu lugar está reservado por 10 MINUTOS. Si no accedes, el descuento será cedido…" at bounding box center [467, 143] width 599 height 13
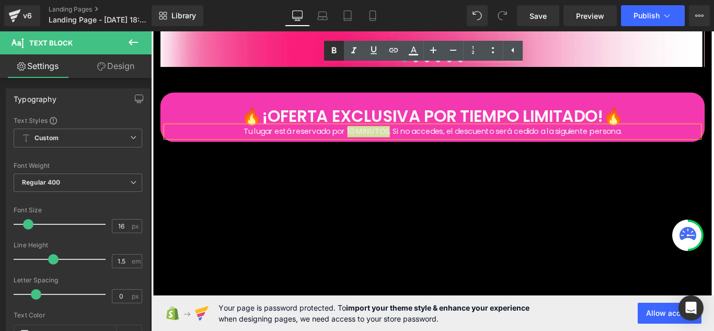
click at [336, 53] on icon at bounding box center [334, 51] width 5 height 6
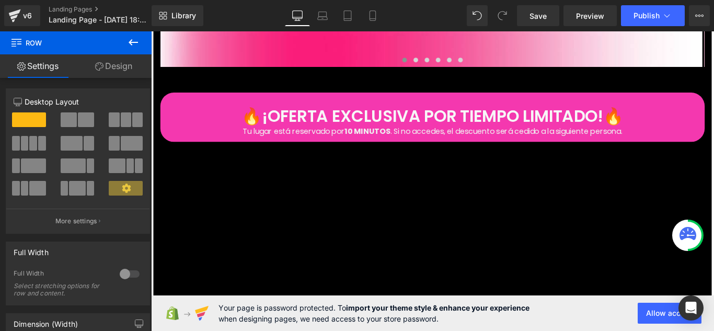
click at [131, 46] on icon at bounding box center [133, 42] width 13 height 13
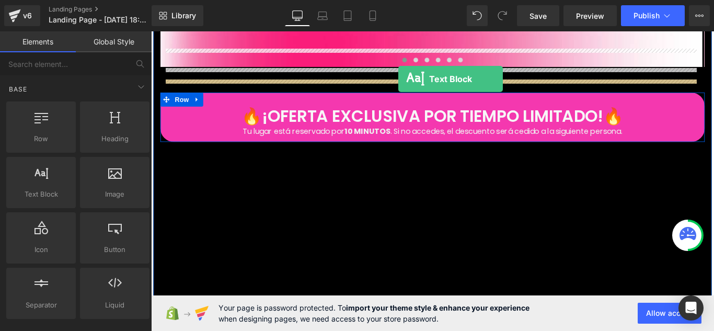
drag, startPoint x: 213, startPoint y: 214, endPoint x: 429, endPoint y: 85, distance: 251.8
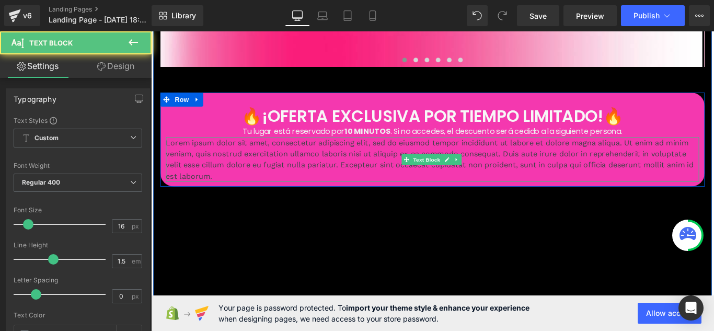
click at [347, 150] on p "Lorem ipsum dolor sit amet, consectetur adipiscing elit, sed do eiusmod tempor …" at bounding box center [467, 175] width 599 height 50
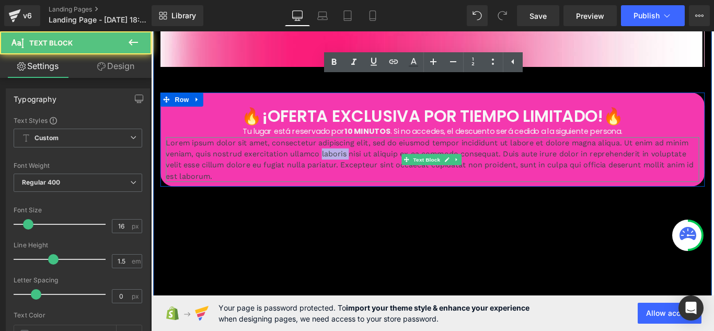
click at [347, 150] on p "Lorem ipsum dolor sit amet, consectetur adipiscing elit, sed do eiusmod tempor …" at bounding box center [467, 175] width 599 height 50
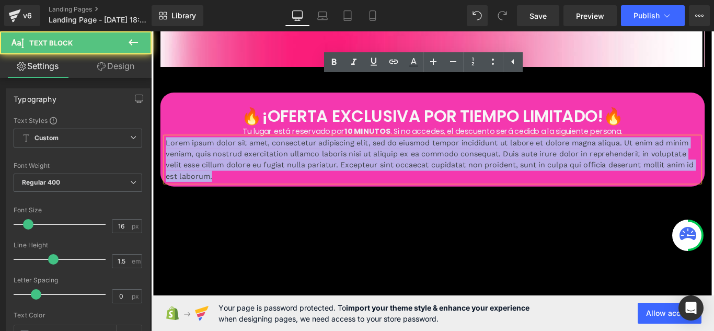
click at [347, 150] on p "Lorem ipsum dolor sit amet, consectetur adipiscing elit, sed do eiusmod tempor …" at bounding box center [467, 175] width 599 height 50
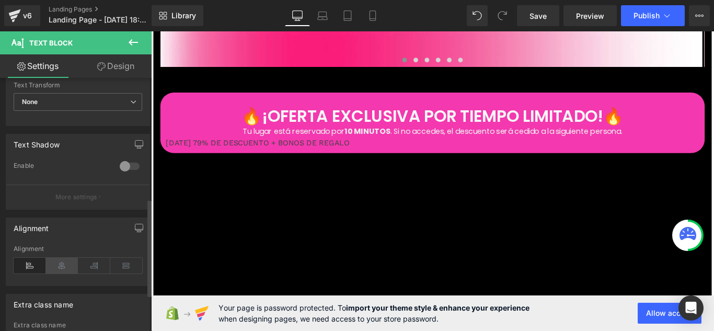
click at [59, 261] on icon at bounding box center [62, 266] width 32 height 16
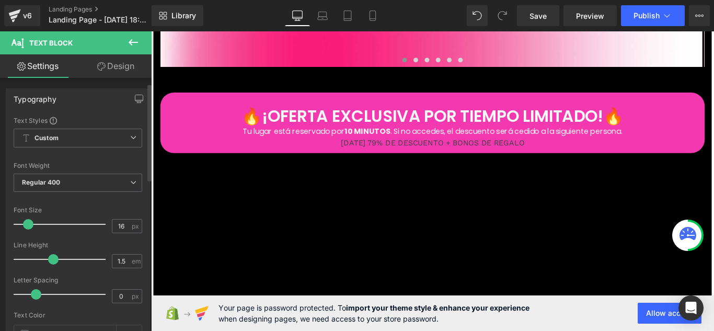
scroll to position [52, 0]
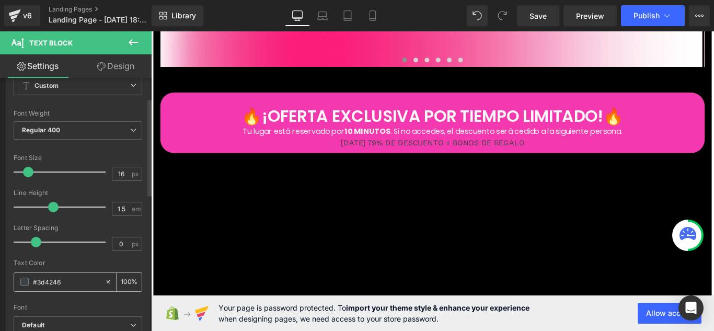
click at [28, 280] on span at bounding box center [24, 282] width 8 height 8
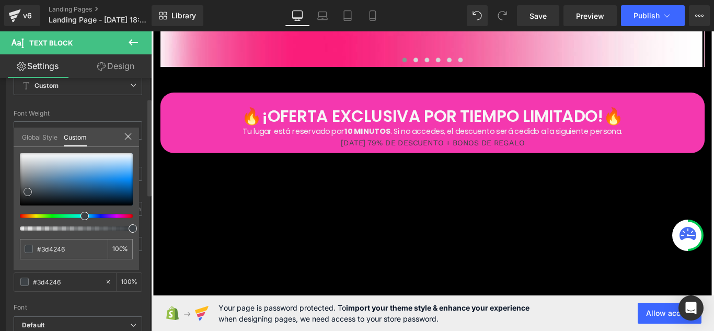
click at [22, 156] on div at bounding box center [76, 179] width 113 height 52
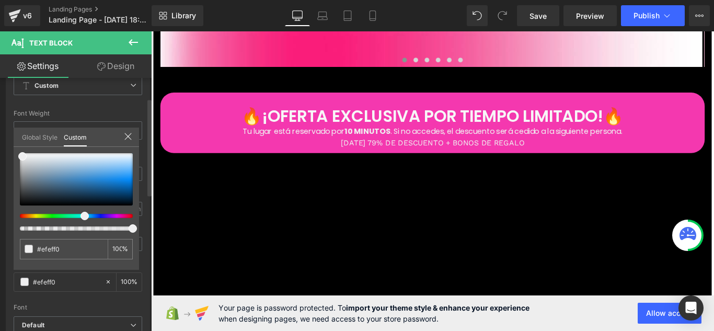
click at [129, 139] on icon at bounding box center [128, 136] width 8 height 8
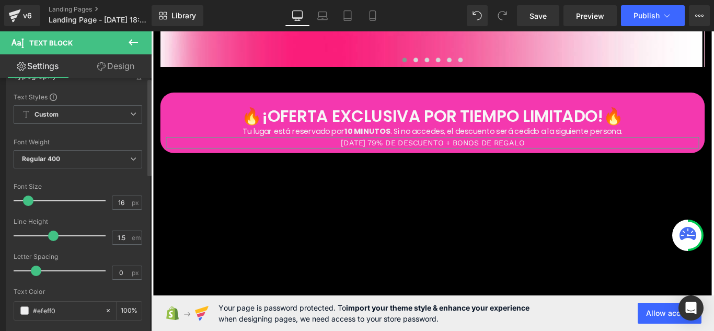
scroll to position [0, 0]
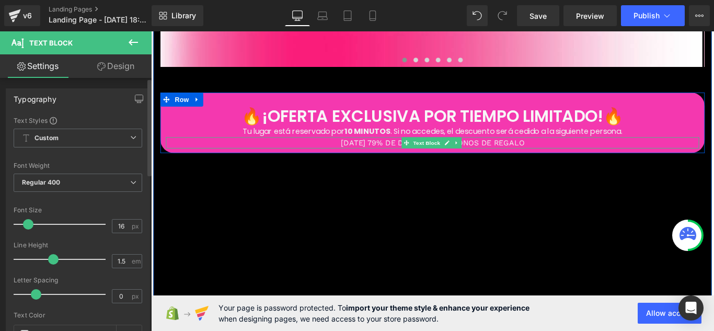
click at [443, 151] on span "Text Block" at bounding box center [460, 157] width 35 height 13
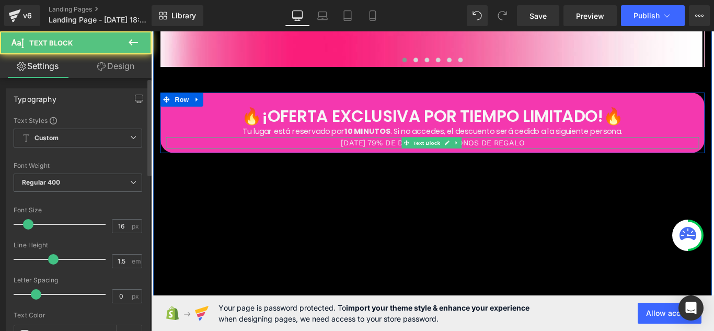
click at [404, 150] on p "[DATE] 79% DE DESCUENTO + BONOS DE REGALO" at bounding box center [467, 156] width 599 height 13
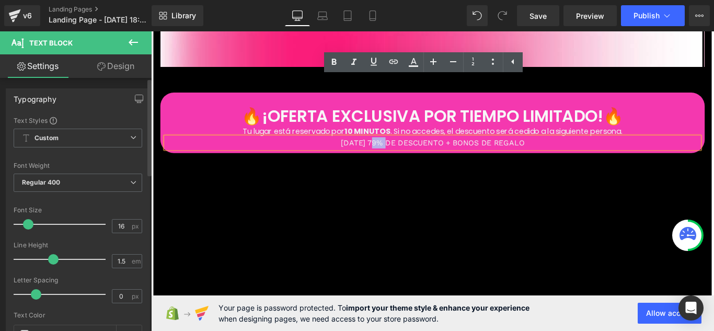
click at [404, 150] on p "[DATE] 79% DE DESCUENTO + BONOS DE REGALO" at bounding box center [467, 156] width 599 height 13
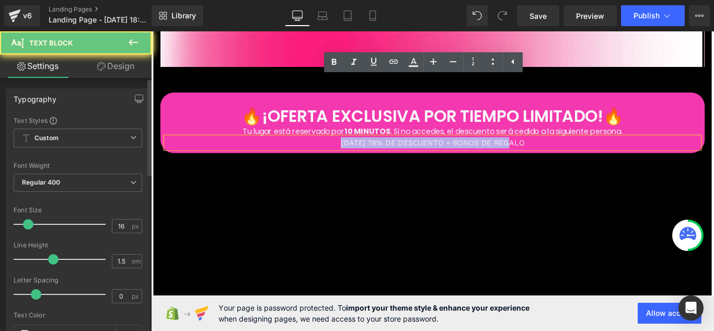
click at [404, 150] on p "[DATE] 79% DE DESCUENTO + BONOS DE REGALO" at bounding box center [467, 156] width 599 height 13
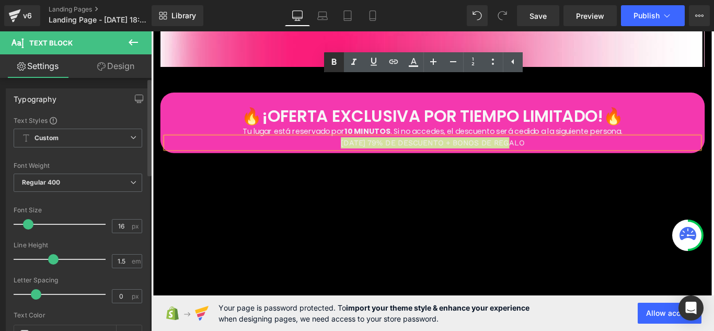
click at [334, 63] on icon at bounding box center [334, 62] width 13 height 13
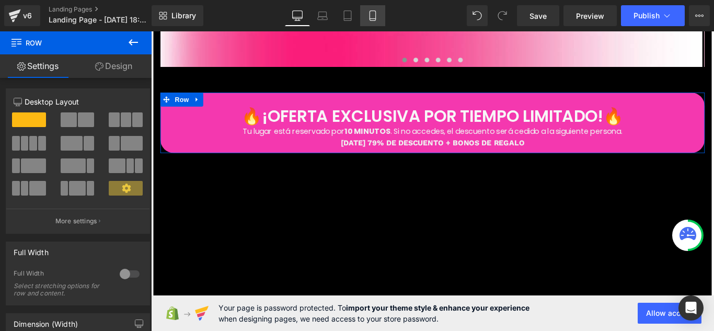
click at [365, 15] on link "Mobile" at bounding box center [372, 15] width 25 height 21
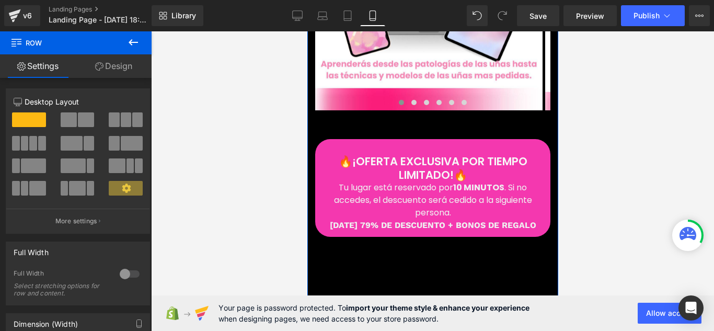
scroll to position [4207, 0]
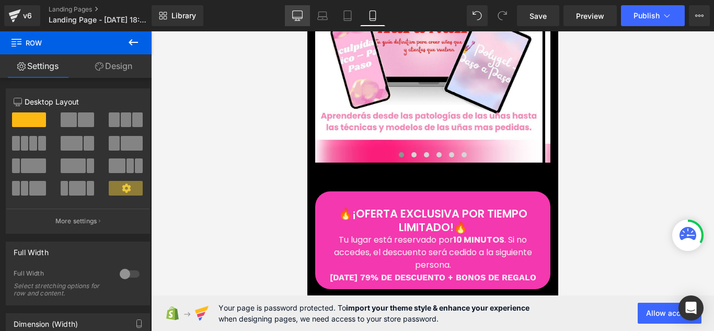
click at [302, 15] on icon at bounding box center [297, 15] width 10 height 10
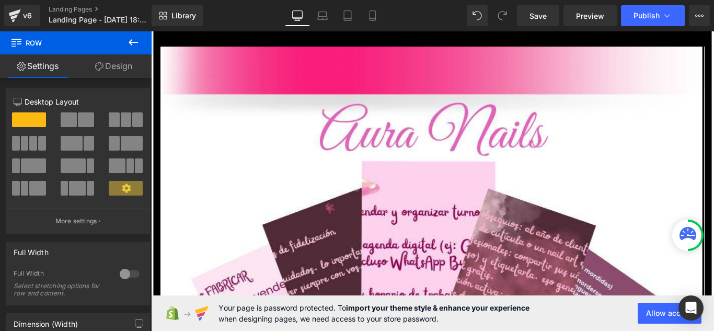
scroll to position [1882, 0]
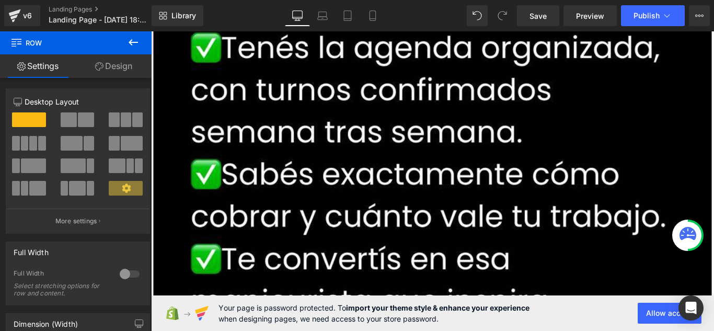
drag, startPoint x: 780, startPoint y: 99, endPoint x: 811, endPoint y: 327, distance: 229.9
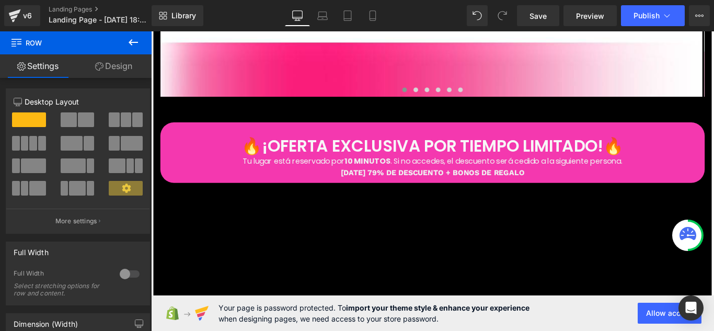
scroll to position [10423, 0]
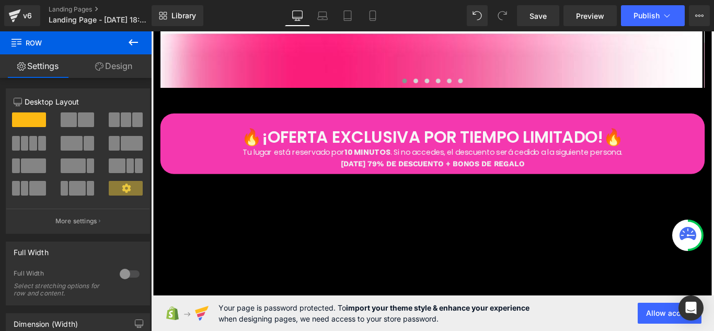
click at [559, 175] on span "[DATE] 79% DE DESCUENTO + BONOS DE REGALO" at bounding box center [467, 180] width 206 height 10
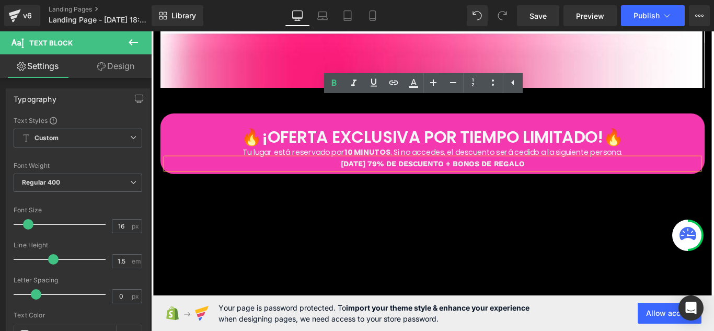
click at [363, 174] on p "[DATE] 79% DE DESCUENTO + BONOS DE REGALO" at bounding box center [467, 180] width 599 height 13
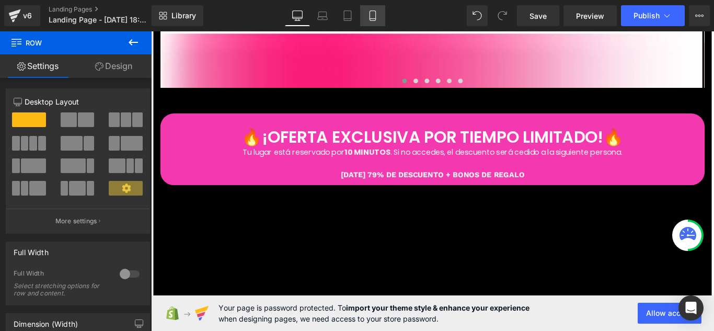
click at [372, 13] on icon at bounding box center [372, 15] width 10 height 10
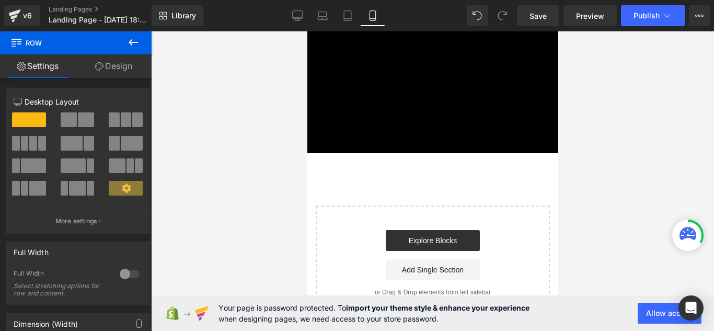
scroll to position [0, 0]
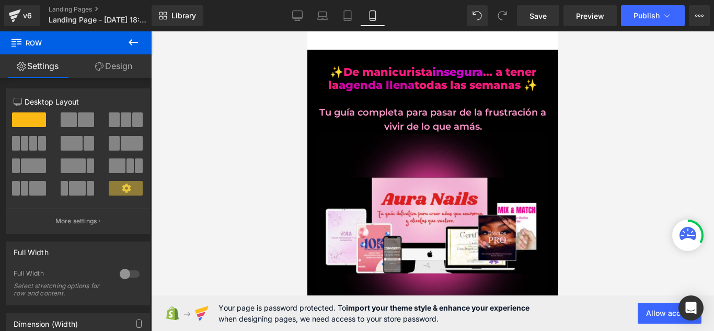
click at [710, 260] on div at bounding box center [432, 181] width 563 height 300
click at [712, 264] on div at bounding box center [432, 181] width 563 height 300
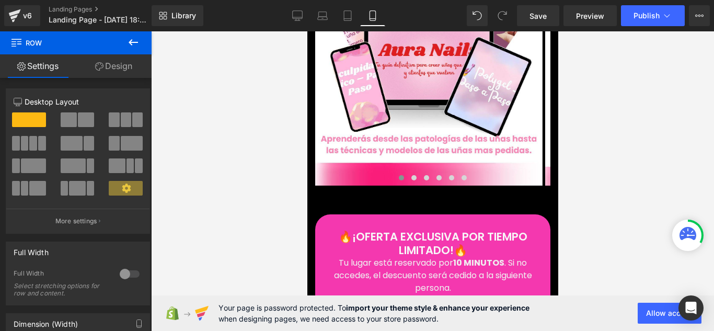
scroll to position [4210, 0]
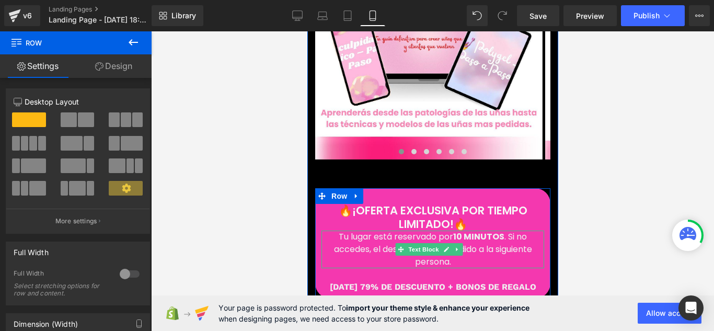
click at [354, 231] on p "Tu lugar está reservado por 10 MINUTOS . Si no accedes, el descuento será cedid…" at bounding box center [432, 250] width 223 height 38
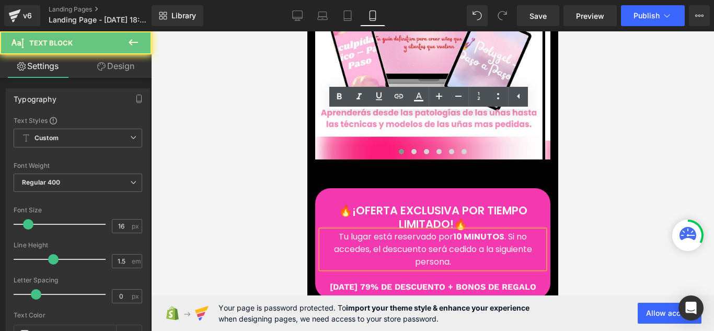
click at [331, 231] on p "Tu lugar está reservado por 10 MINUTOS . Si no accedes, el descuento será cedid…" at bounding box center [432, 250] width 223 height 38
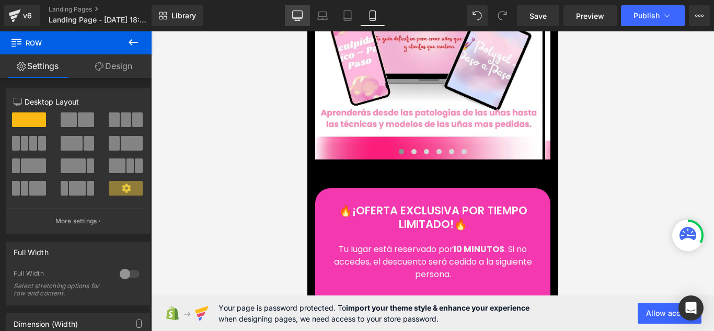
click at [294, 15] on icon at bounding box center [297, 15] width 10 height 10
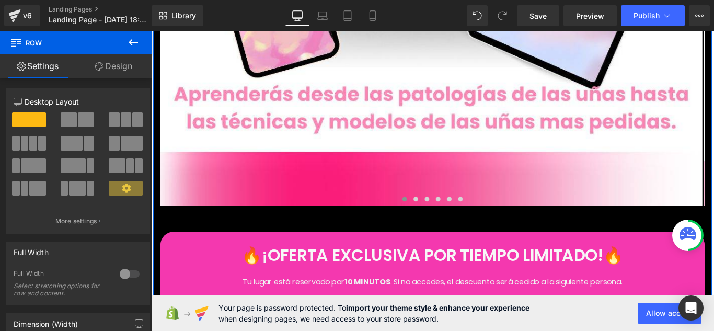
scroll to position [10395, 0]
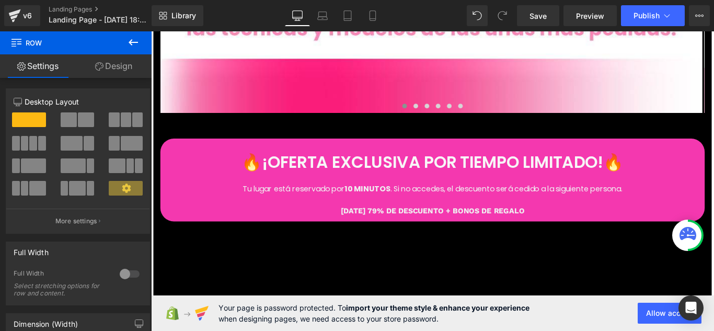
click at [132, 38] on icon at bounding box center [133, 42] width 13 height 13
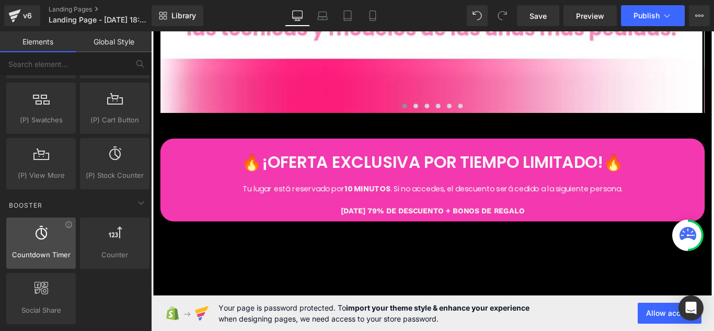
scroll to position [1318, 0]
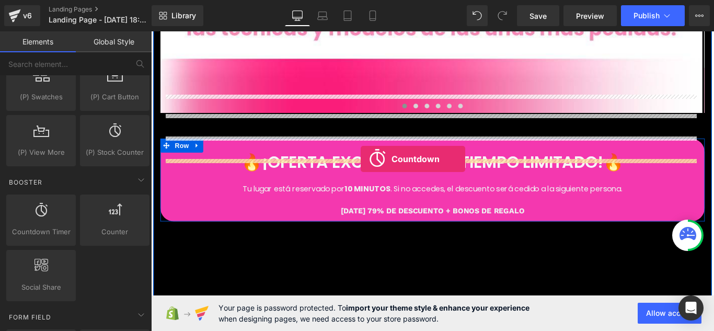
drag, startPoint x: 193, startPoint y: 254, endPoint x: 387, endPoint y: 175, distance: 209.6
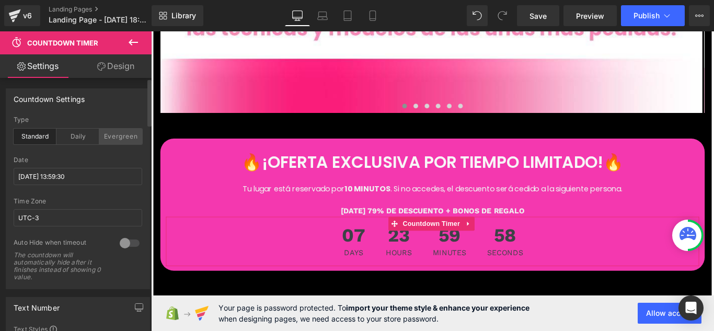
click at [117, 130] on div "Evergreen" at bounding box center [120, 137] width 43 height 16
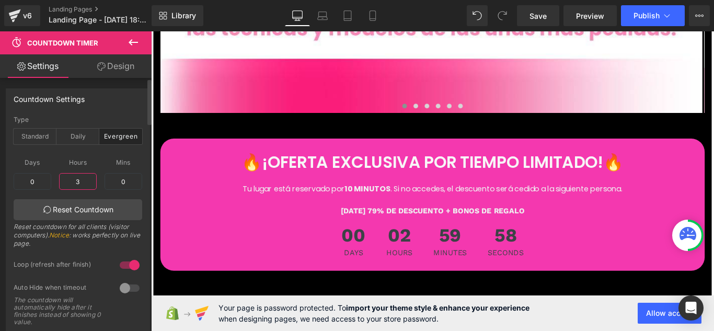
click at [85, 183] on input "3" at bounding box center [78, 181] width 38 height 17
click at [83, 186] on input "30" at bounding box center [78, 181] width 38 height 17
type input "0"
click at [117, 175] on input "0" at bounding box center [124, 181] width 38 height 17
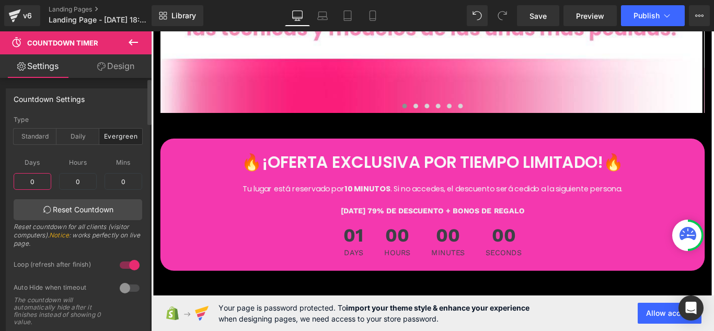
click at [50, 183] on input "0" at bounding box center [33, 181] width 38 height 17
type input "0"
click at [116, 180] on input "0" at bounding box center [124, 181] width 38 height 17
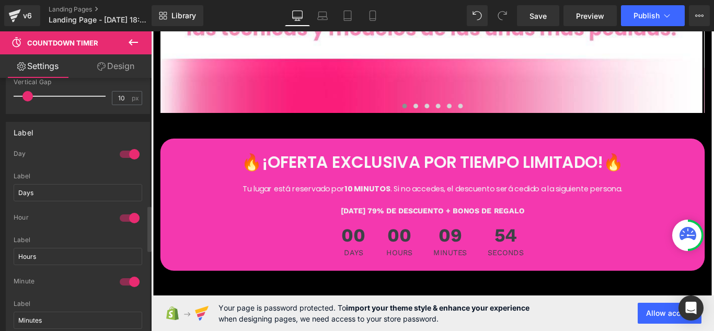
scroll to position [732, 0]
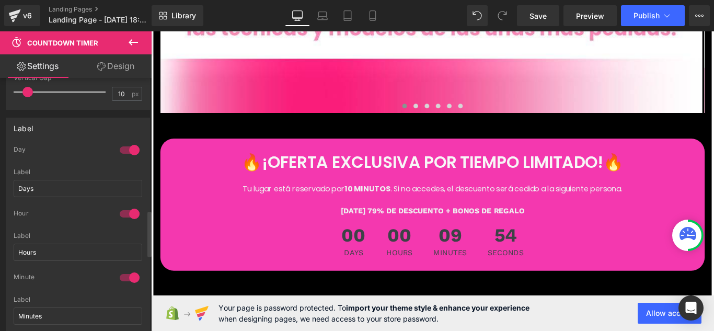
type input "10"
click at [125, 150] on div at bounding box center [129, 150] width 25 height 17
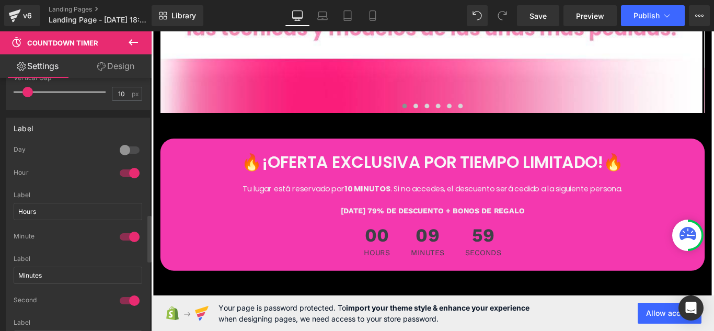
click at [130, 171] on div at bounding box center [129, 173] width 25 height 17
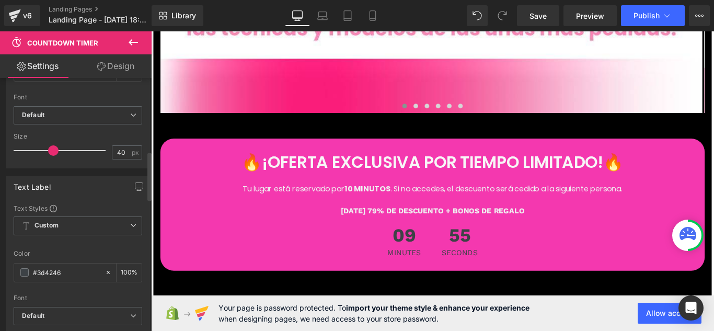
scroll to position [366, 0]
click at [27, 270] on span at bounding box center [24, 273] width 8 height 8
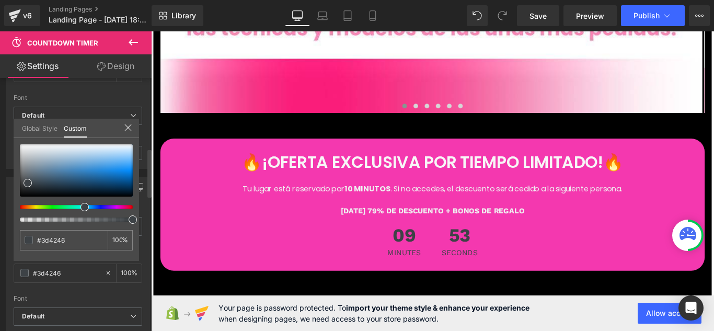
click at [34, 206] on div at bounding box center [72, 207] width 113 height 4
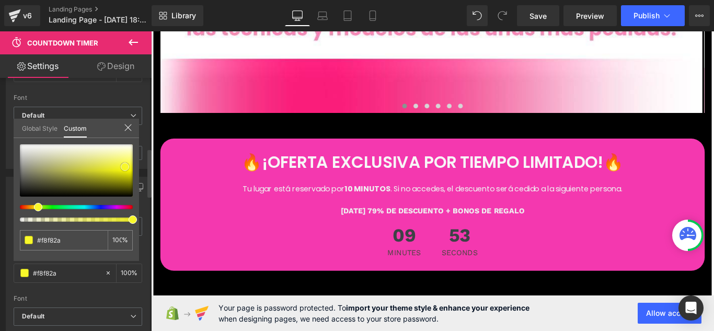
click at [125, 167] on div at bounding box center [76, 170] width 113 height 52
click at [124, 163] on span at bounding box center [125, 167] width 8 height 8
click at [29, 205] on div at bounding box center [72, 207] width 113 height 4
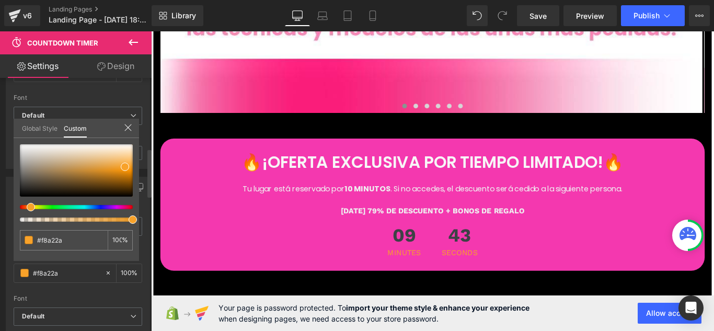
drag, startPoint x: 31, startPoint y: 206, endPoint x: 25, endPoint y: 205, distance: 5.8
click at [25, 205] on div at bounding box center [72, 207] width 113 height 4
click at [129, 126] on icon at bounding box center [128, 127] width 8 height 8
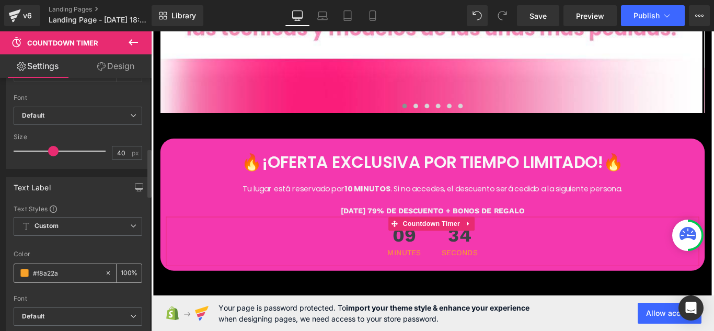
drag, startPoint x: 62, startPoint y: 268, endPoint x: 37, endPoint y: 274, distance: 26.3
click at [37, 274] on input "#3d4246" at bounding box center [66, 273] width 67 height 12
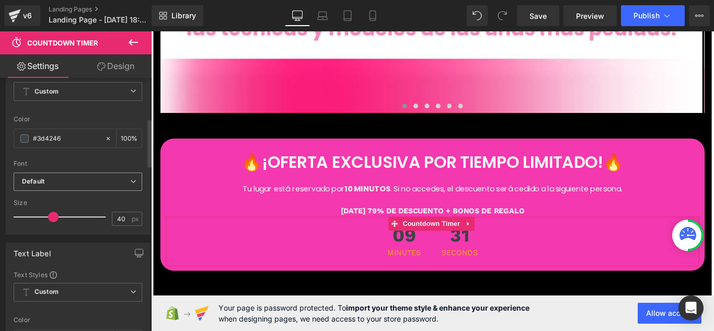
scroll to position [209, 0]
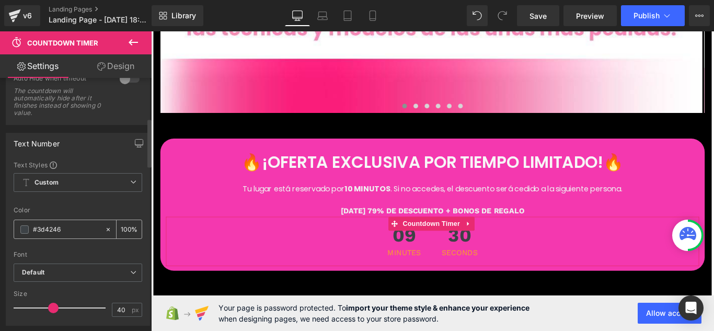
click at [70, 224] on input "#3d4246" at bounding box center [66, 230] width 67 height 12
paste input "f8a22a"
type input "#f8a22a"
click at [25, 225] on span at bounding box center [24, 229] width 8 height 8
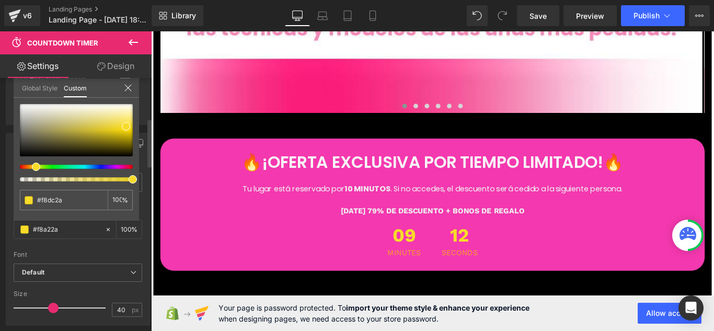
drag, startPoint x: 32, startPoint y: 167, endPoint x: 84, endPoint y: 145, distance: 56.5
click at [35, 171] on div at bounding box center [76, 142] width 113 height 77
drag, startPoint x: 128, startPoint y: 128, endPoint x: 137, endPoint y: 122, distance: 11.5
click at [137, 122] on div "#f8a22a 100 %" at bounding box center [76, 162] width 125 height 117
click at [130, 86] on icon at bounding box center [128, 88] width 8 height 8
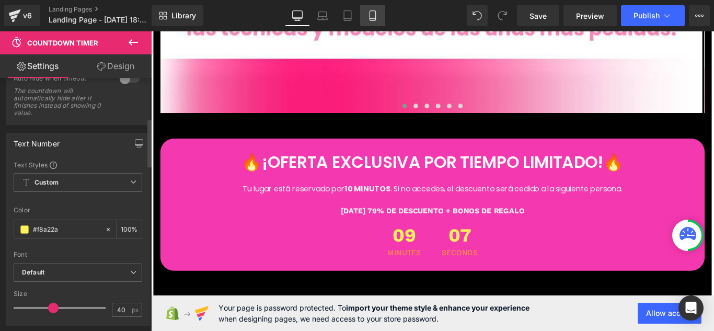
click at [374, 17] on icon at bounding box center [372, 15] width 10 height 10
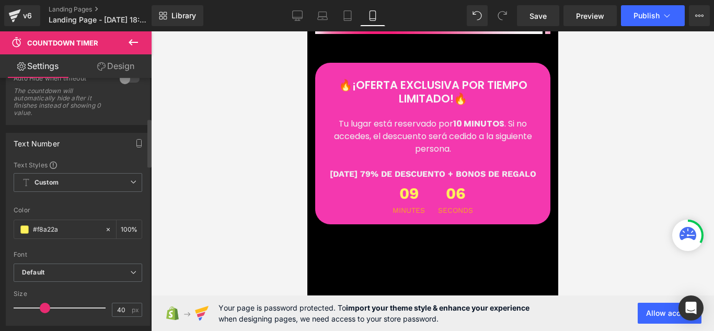
scroll to position [4277, 0]
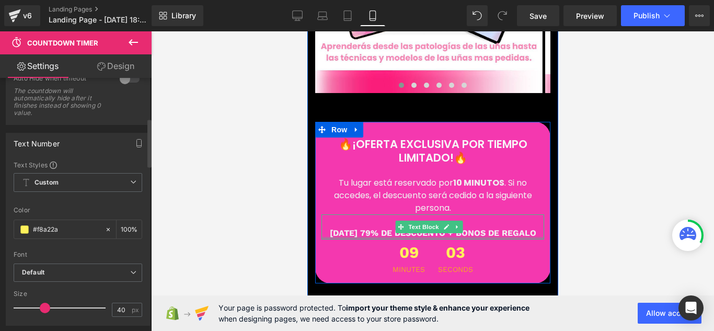
click at [334, 237] on div at bounding box center [432, 238] width 223 height 3
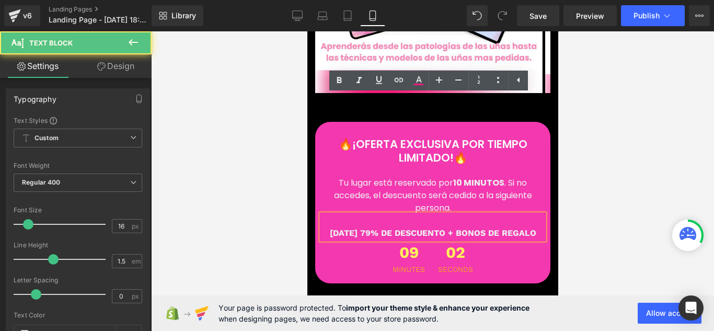
click at [330, 227] on p "[DATE] 79% DE DESCUENTO + BONOS DE REGALO" at bounding box center [432, 233] width 223 height 13
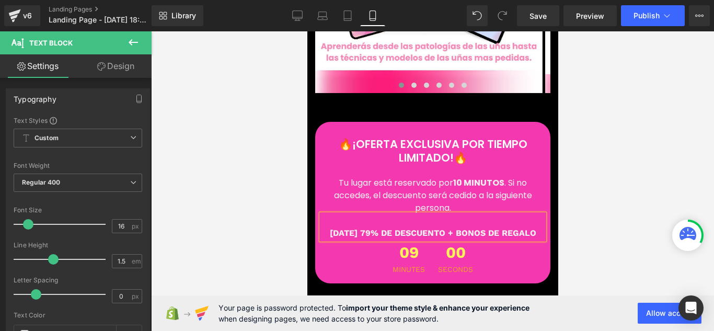
click at [279, 128] on div at bounding box center [432, 181] width 563 height 300
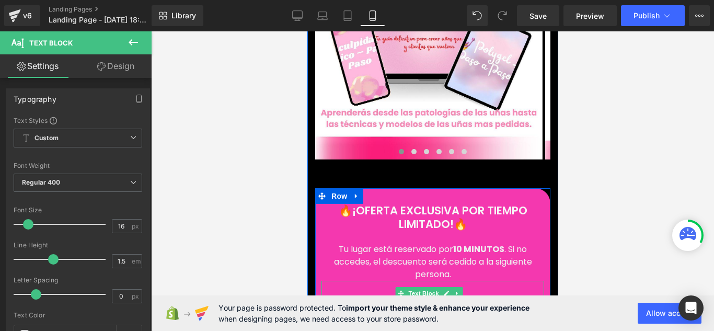
scroll to position [4224, 0]
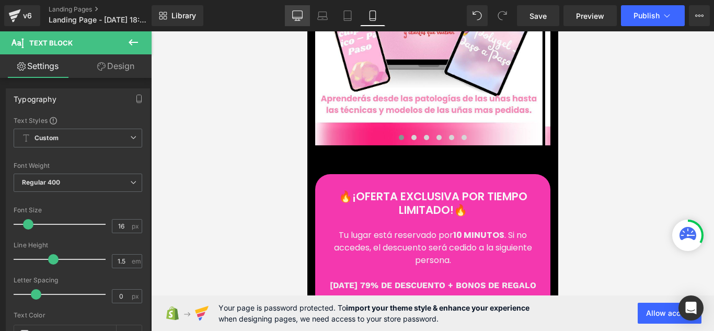
click at [302, 12] on icon at bounding box center [297, 15] width 10 height 10
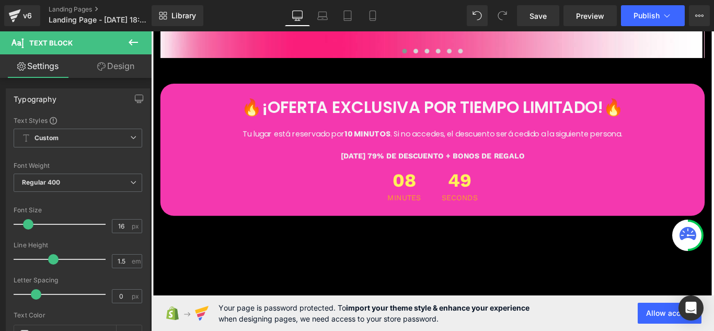
scroll to position [10547, 0]
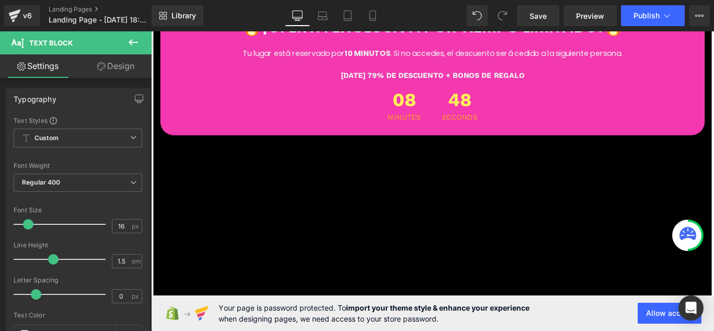
drag, startPoint x: 779, startPoint y: 313, endPoint x: 853, endPoint y: 349, distance: 82.1
click at [133, 49] on button at bounding box center [133, 42] width 37 height 23
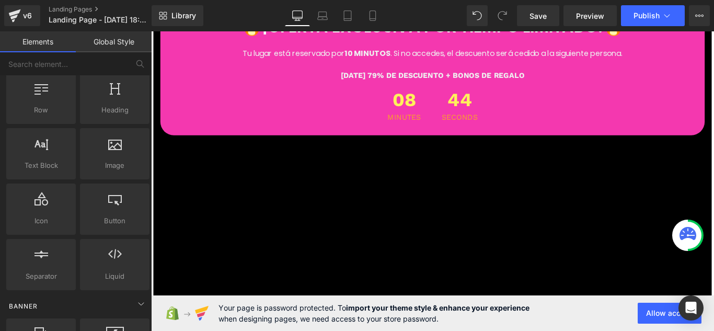
scroll to position [0, 0]
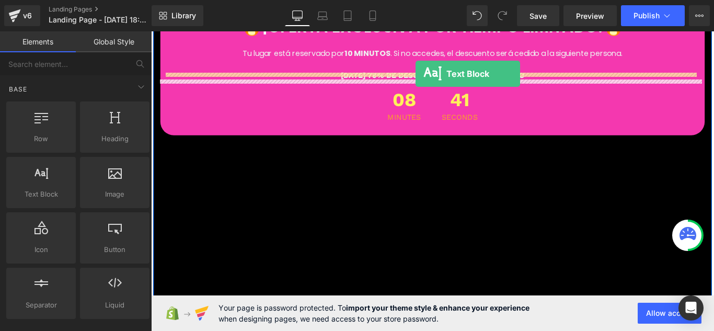
drag, startPoint x: 197, startPoint y: 214, endPoint x: 448, endPoint y: 79, distance: 284.9
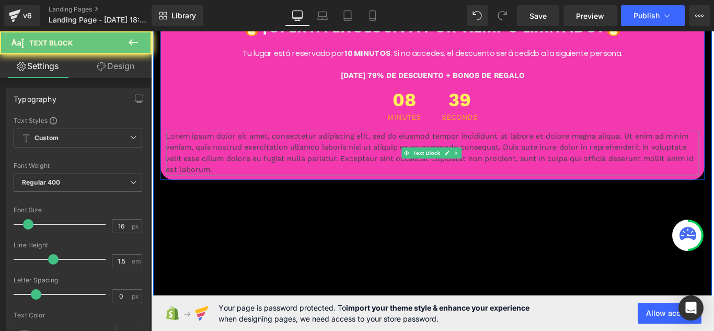
click at [285, 143] on p "Lorem ipsum dolor sit amet, consectetur adipiscing elit, sed do eiusmod tempor …" at bounding box center [467, 168] width 599 height 50
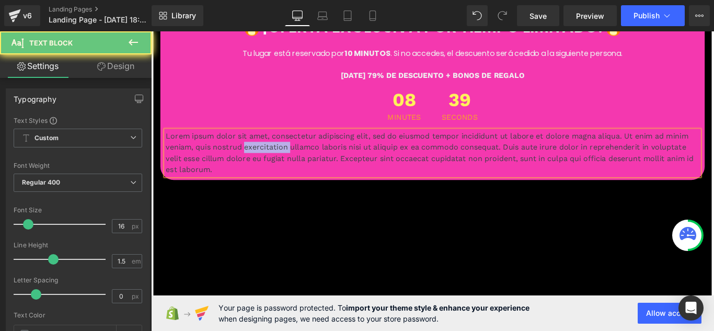
click at [285, 143] on p "Lorem ipsum dolor sit amet, consectetur adipiscing elit, sed do eiusmod tempor …" at bounding box center [467, 168] width 599 height 50
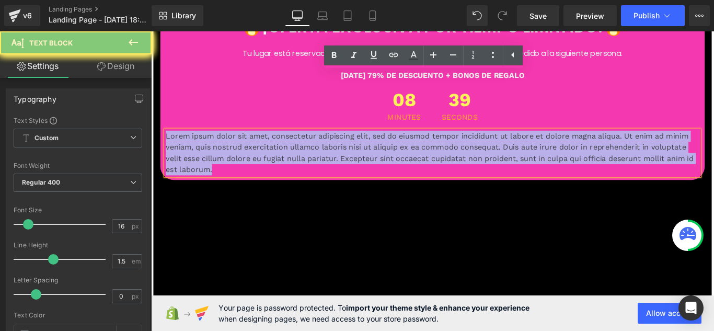
click at [285, 143] on p "Lorem ipsum dolor sit amet, consectetur adipiscing elit, sed do eiusmod tempor …" at bounding box center [467, 168] width 599 height 50
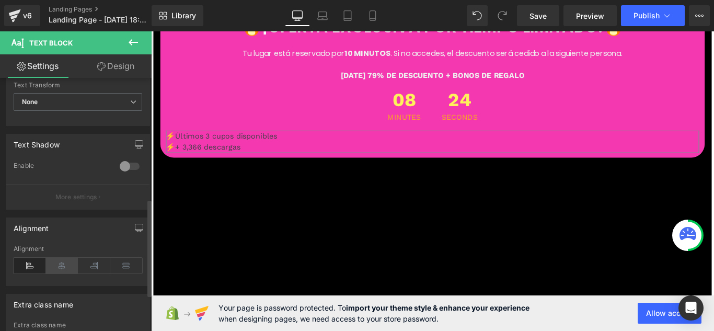
click at [61, 268] on icon at bounding box center [62, 266] width 32 height 16
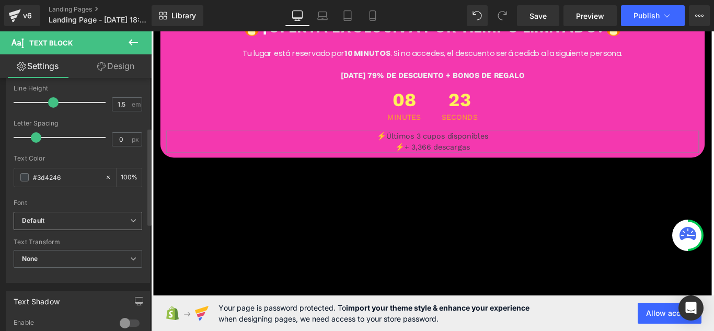
scroll to position [105, 0]
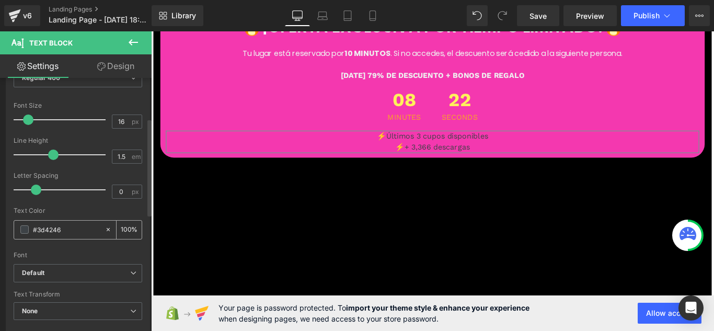
click at [28, 235] on div "#3d4246" at bounding box center [59, 230] width 90 height 18
click at [25, 229] on span at bounding box center [24, 229] width 8 height 8
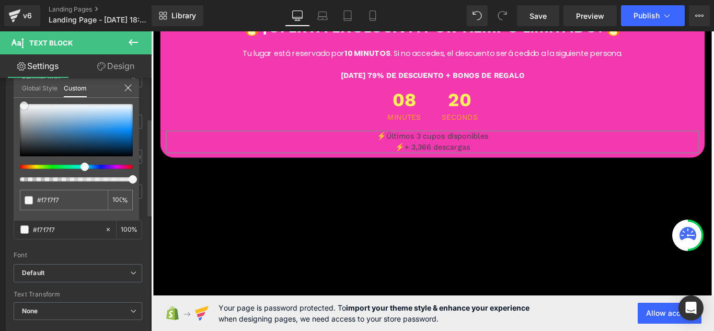
click at [24, 106] on div at bounding box center [76, 130] width 113 height 52
click at [131, 88] on icon at bounding box center [128, 88] width 8 height 8
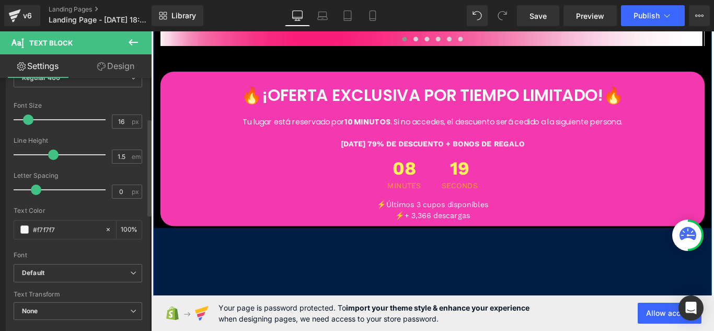
scroll to position [10390, 0]
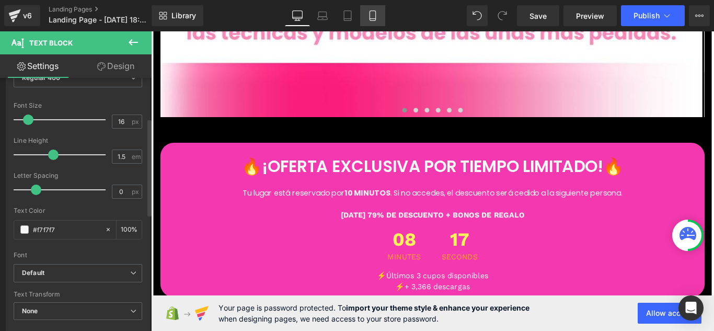
click at [381, 14] on link "Mobile" at bounding box center [372, 15] width 25 height 21
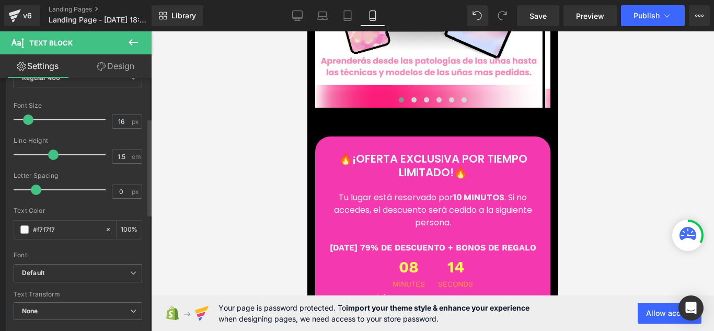
scroll to position [4244, 0]
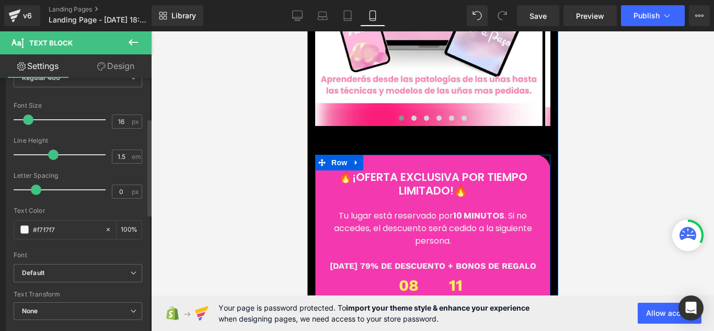
click at [401, 317] on span at bounding box center [400, 323] width 11 height 13
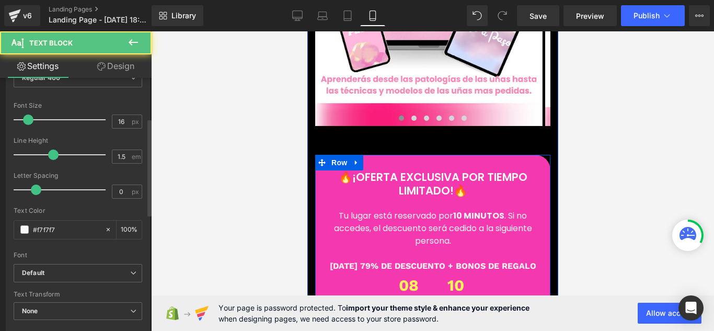
click at [387, 324] on p "⚡️+ 3,366 descargas" at bounding box center [432, 330] width 223 height 13
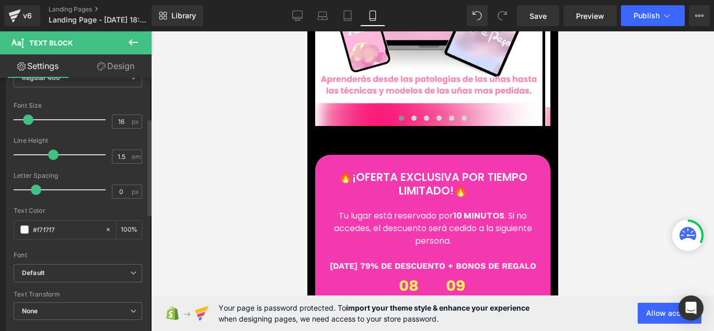
scroll to position [0, 0]
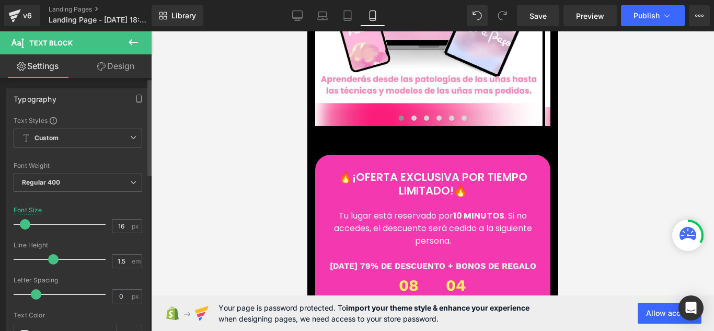
click at [28, 225] on span at bounding box center [25, 224] width 10 height 10
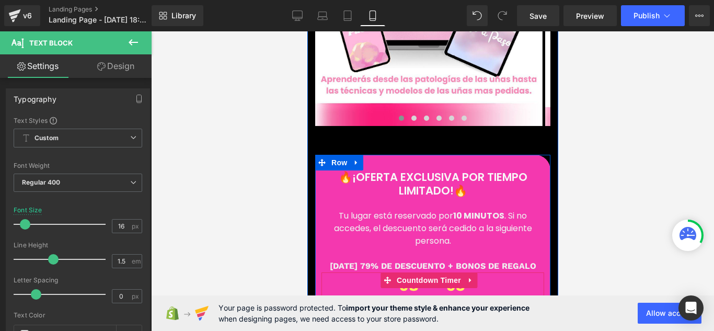
click at [394, 278] on span "08" at bounding box center [408, 288] width 32 height 21
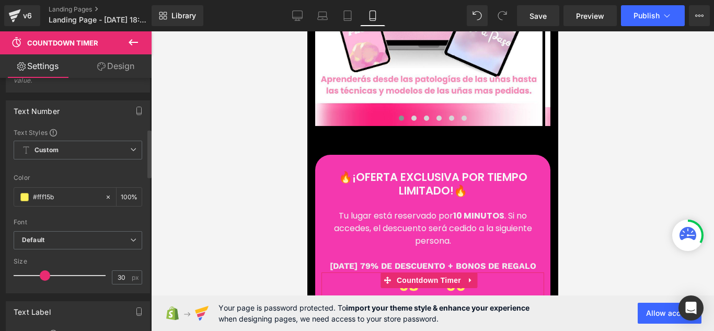
scroll to position [314, 0]
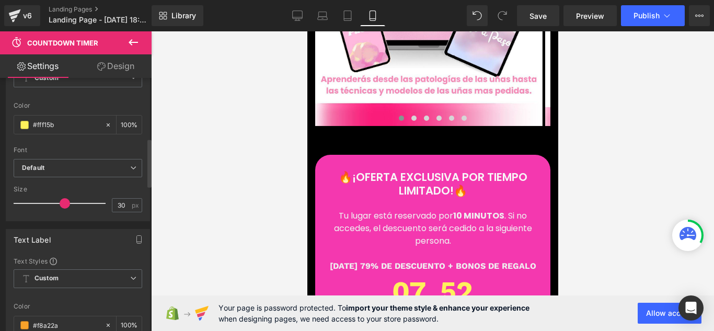
drag, startPoint x: 45, startPoint y: 203, endPoint x: 64, endPoint y: 205, distance: 19.0
click at [64, 205] on span at bounding box center [65, 203] width 10 height 10
click at [292, 19] on link "Desktop" at bounding box center [297, 15] width 25 height 21
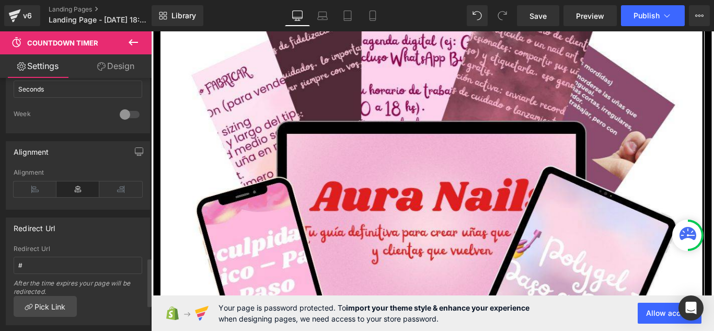
scroll to position [889, 0]
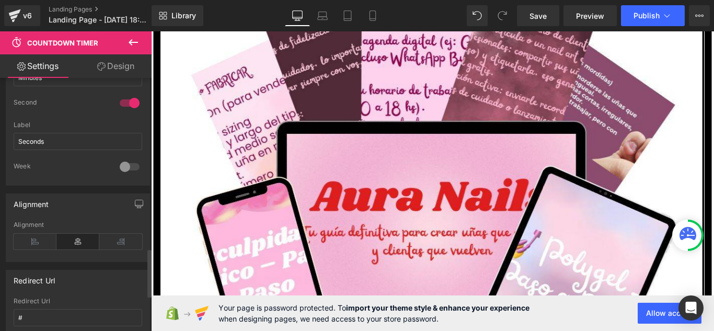
click at [124, 160] on div at bounding box center [129, 166] width 25 height 17
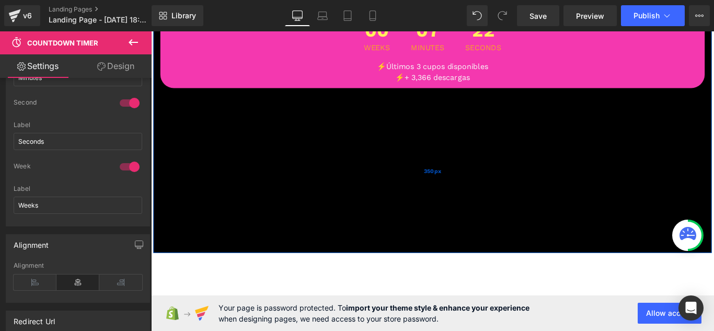
scroll to position [10626, 0]
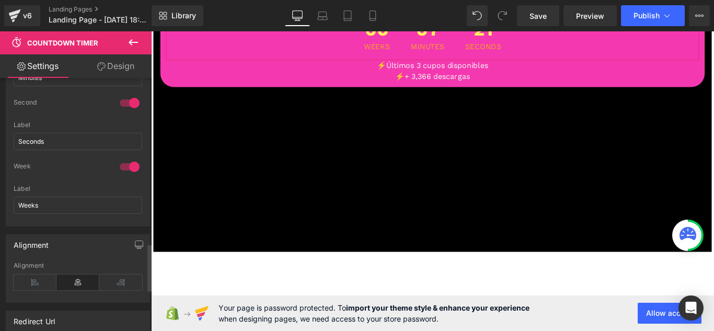
click at [132, 166] on div at bounding box center [129, 166] width 25 height 17
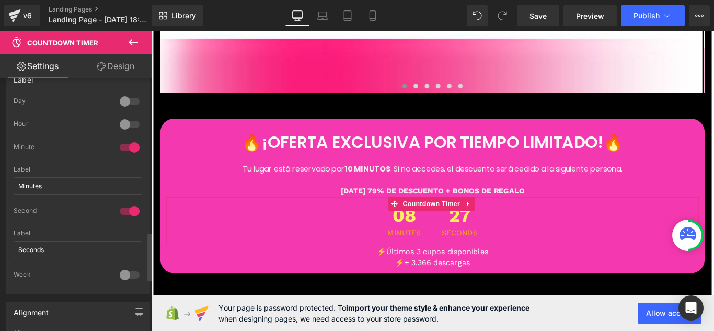
scroll to position [732, 0]
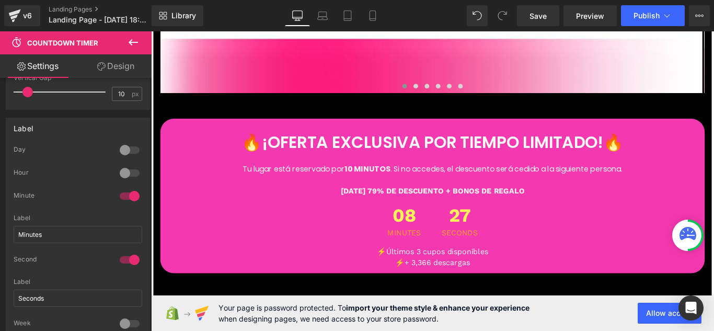
click at [137, 44] on icon at bounding box center [133, 42] width 13 height 13
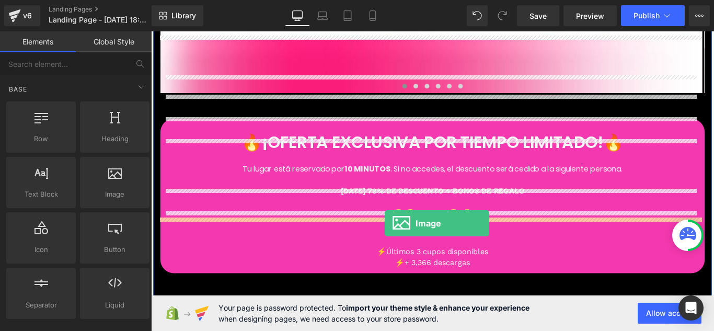
drag, startPoint x: 277, startPoint y: 209, endPoint x: 413, endPoint y: 247, distance: 142.2
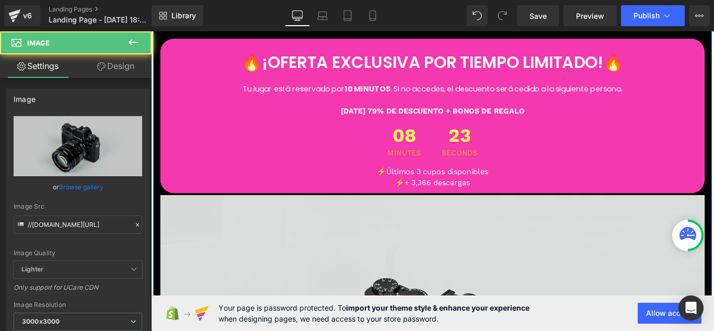
scroll to position [10521, 0]
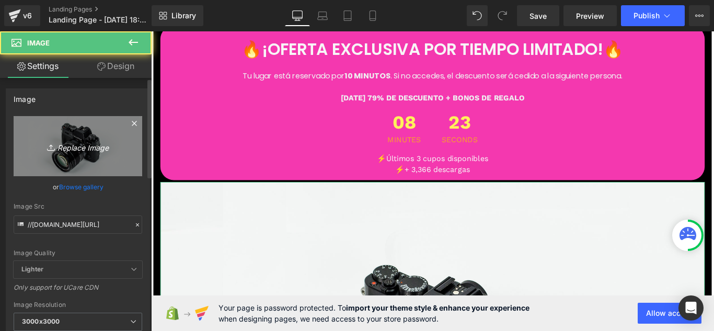
click at [113, 152] on icon "Replace Image" at bounding box center [78, 146] width 84 height 13
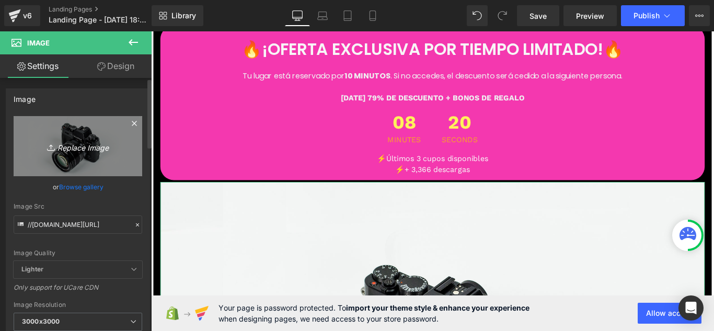
type input "C:\fakepath\antes.jpg"
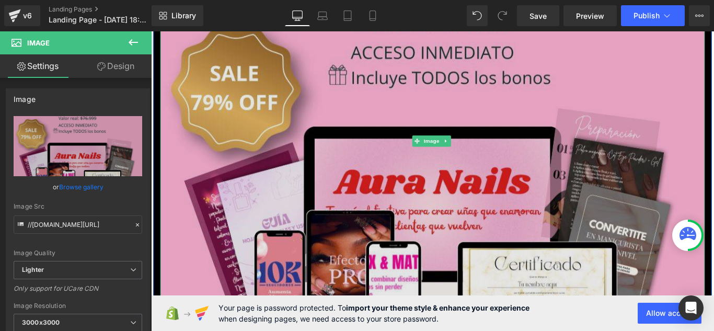
scroll to position [10730, 0]
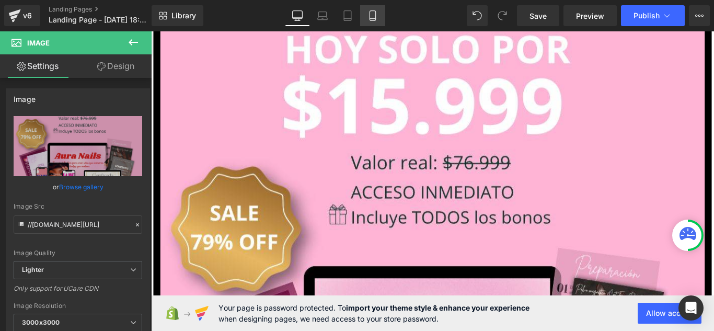
click at [375, 13] on icon at bounding box center [373, 16] width 6 height 10
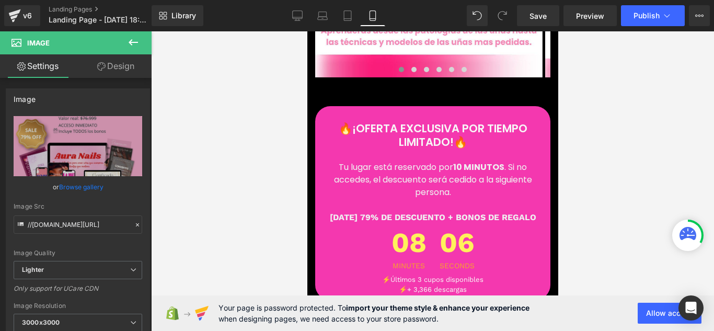
scroll to position [4293, 0]
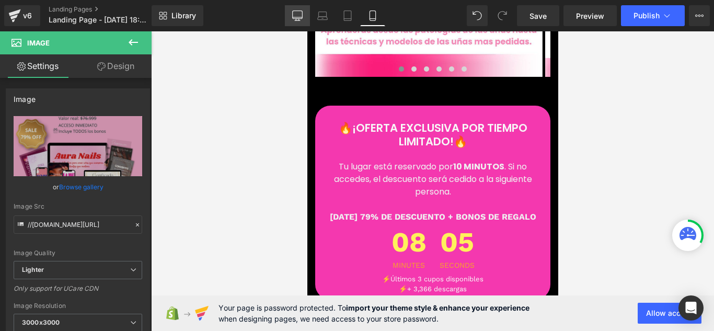
click at [307, 16] on link "Desktop" at bounding box center [297, 15] width 25 height 21
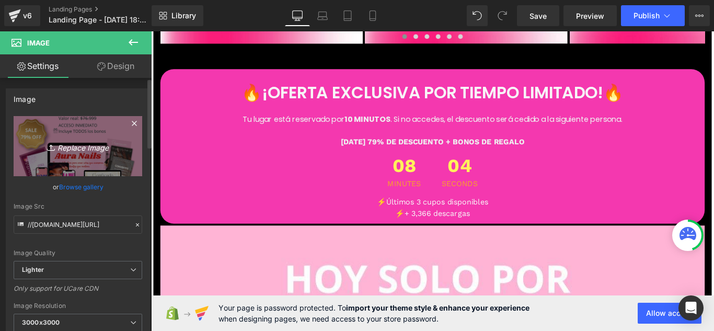
scroll to position [10473, 0]
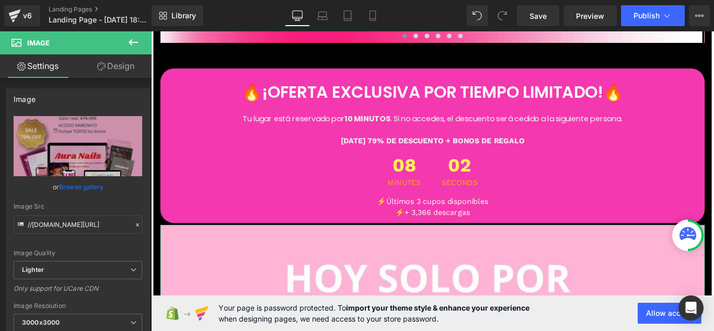
drag, startPoint x: 110, startPoint y: 67, endPoint x: 98, endPoint y: 130, distance: 64.4
click at [110, 67] on link "Design" at bounding box center [116, 66] width 76 height 24
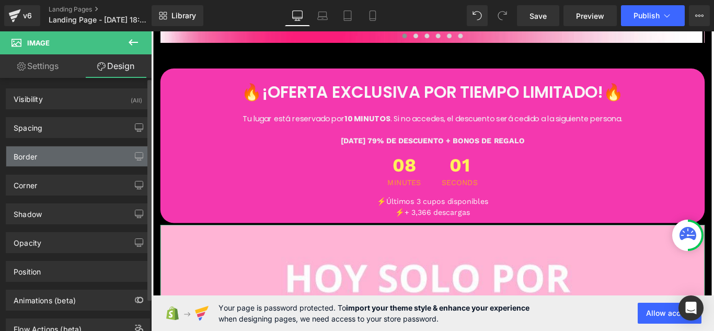
click at [100, 150] on div "Border" at bounding box center [77, 156] width 143 height 20
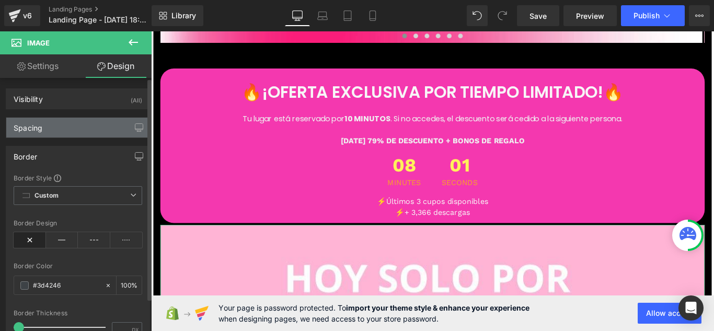
click at [119, 130] on div "Spacing" at bounding box center [77, 128] width 143 height 20
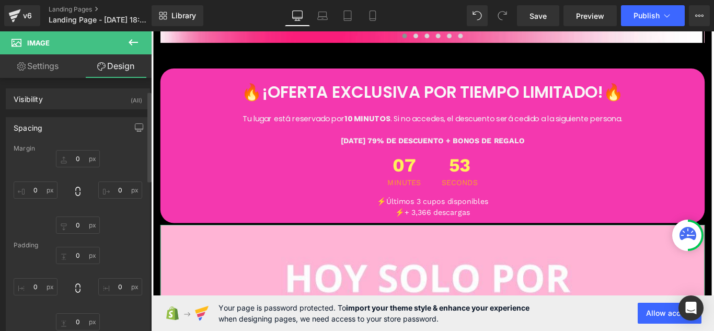
scroll to position [52, 0]
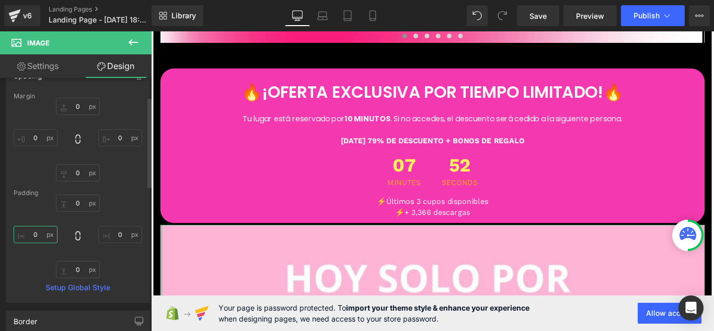
click at [42, 232] on input "text" at bounding box center [36, 234] width 44 height 17
type input "-10"
click at [381, 7] on link "Mobile" at bounding box center [372, 15] width 25 height 21
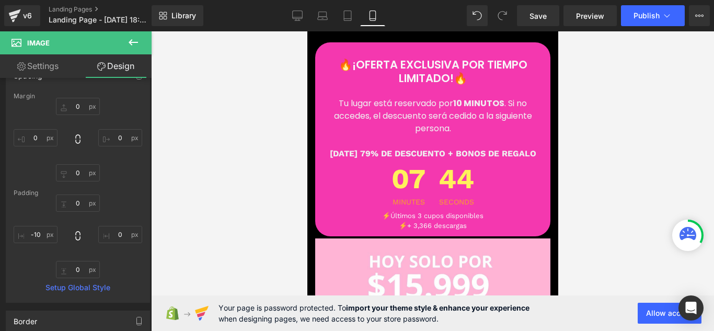
scroll to position [4397, 0]
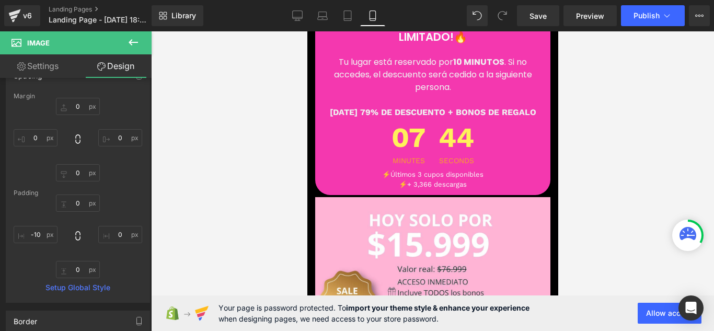
click at [432, 197] on img at bounding box center [432, 320] width 235 height 246
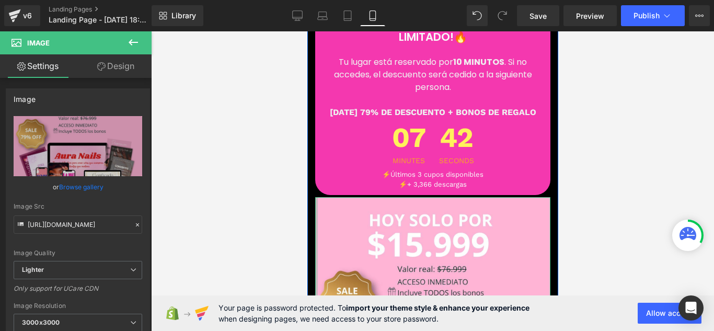
drag, startPoint x: 315, startPoint y: 185, endPoint x: 307, endPoint y: 185, distance: 7.8
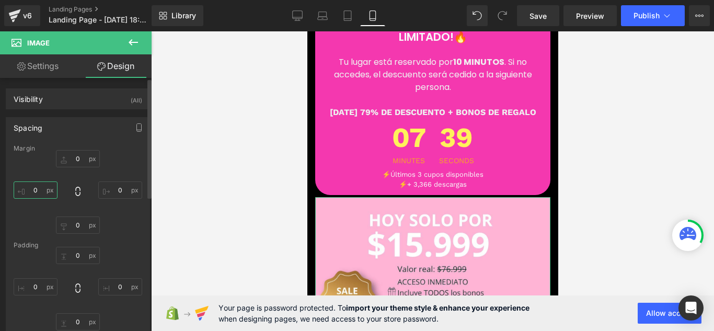
click at [45, 186] on input "0" at bounding box center [36, 189] width 44 height 17
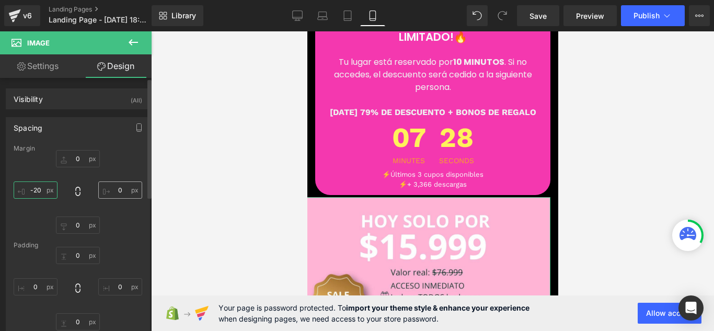
type input "-20"
click at [118, 194] on input "0" at bounding box center [120, 189] width 44 height 17
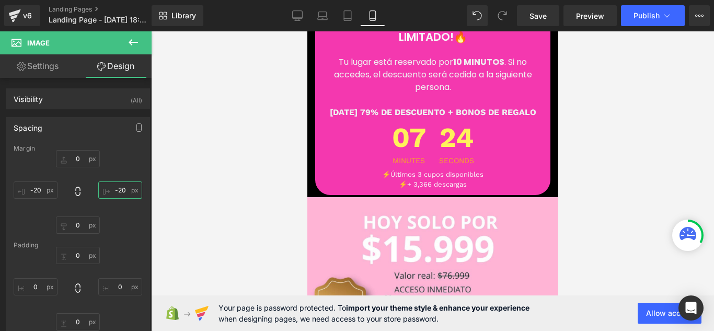
type input "-20"
click at [254, 145] on div at bounding box center [432, 181] width 563 height 300
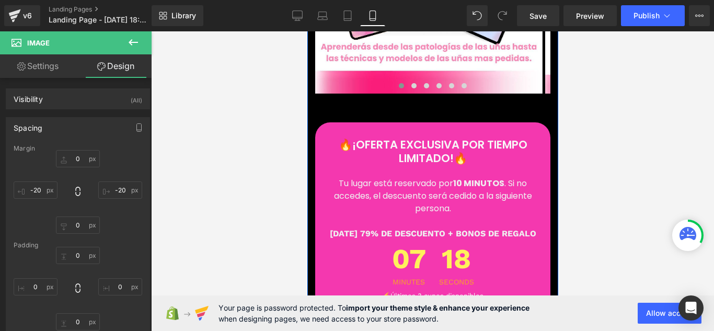
scroll to position [4293, 0]
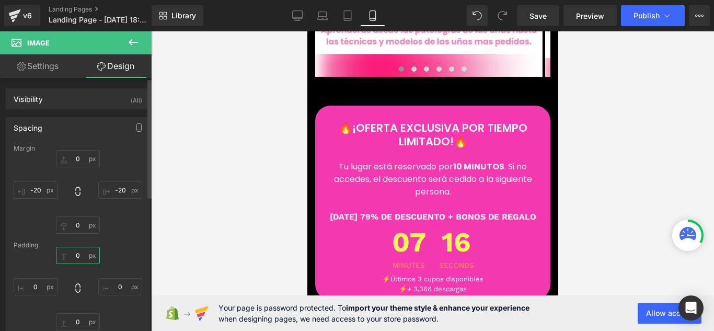
click at [82, 260] on input "0" at bounding box center [78, 255] width 44 height 17
type input "10"
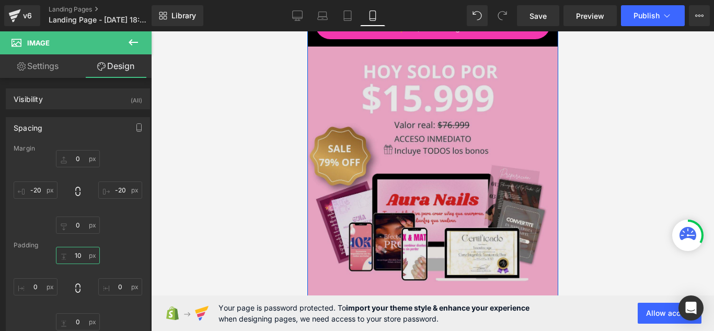
scroll to position [4554, 0]
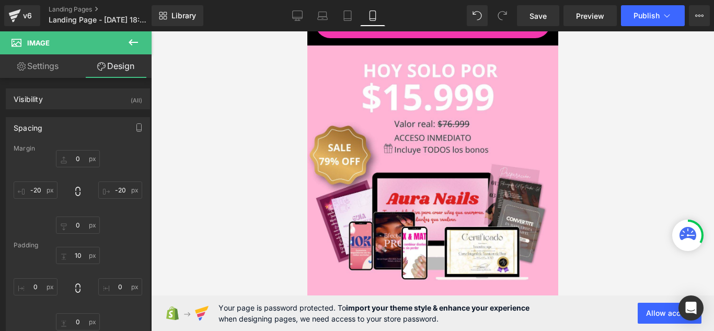
click at [132, 42] on icon at bounding box center [133, 42] width 9 height 6
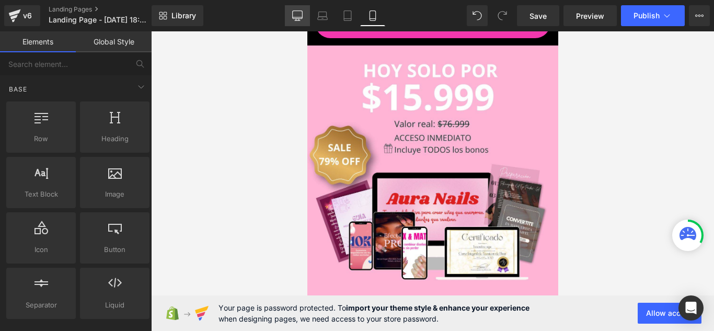
click at [296, 22] on link "Desktop" at bounding box center [297, 15] width 25 height 21
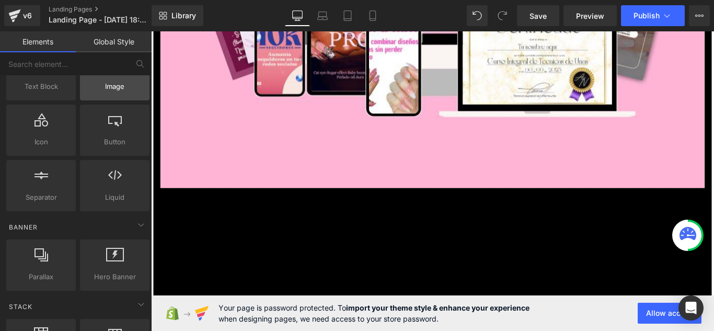
scroll to position [105, 0]
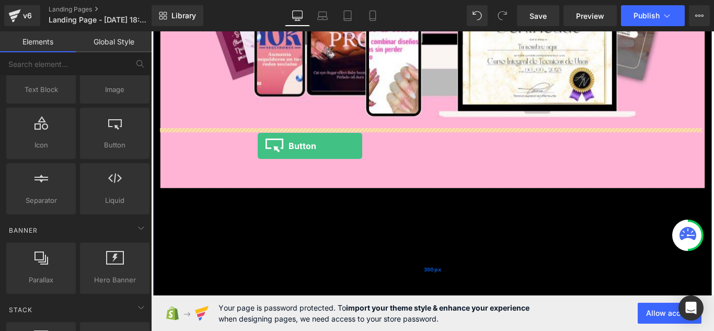
drag, startPoint x: 272, startPoint y: 172, endPoint x: 271, endPoint y: 160, distance: 12.0
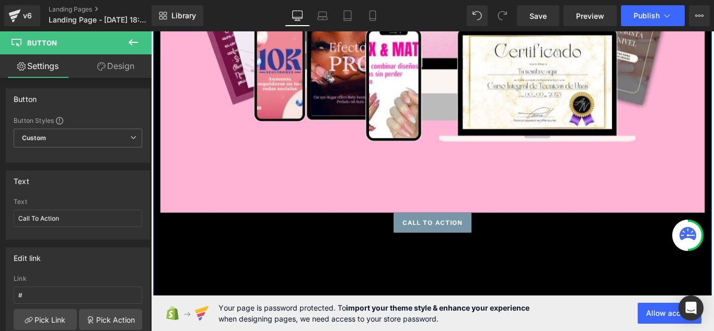
scroll to position [11101, 0]
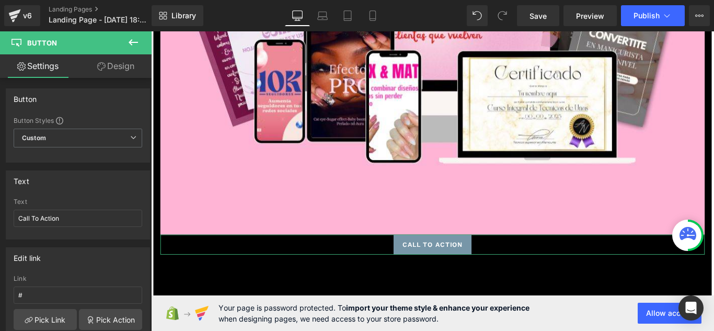
click at [98, 69] on icon at bounding box center [101, 66] width 8 height 8
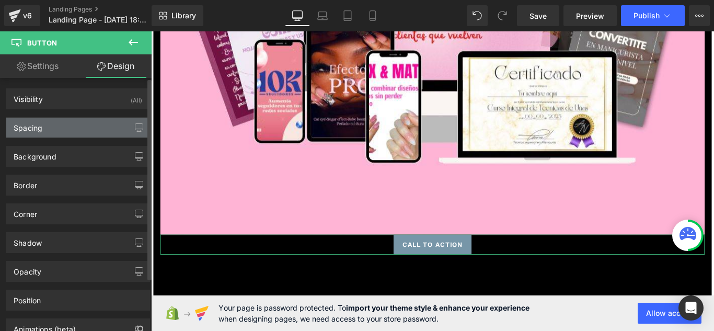
click at [102, 134] on div "Spacing" at bounding box center [77, 128] width 143 height 20
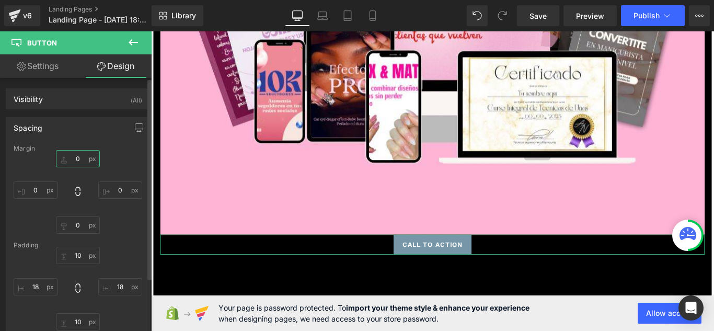
click at [84, 163] on input "0" at bounding box center [78, 158] width 44 height 17
type input "10"
click at [79, 111] on div "Spacing Margin 10 0 0 0 Padding 10 18 10 18 Setup Global Style" at bounding box center [78, 232] width 156 height 246
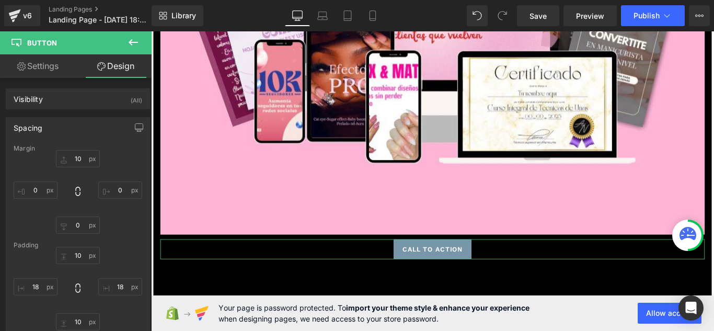
click at [54, 70] on link "Settings" at bounding box center [38, 66] width 76 height 24
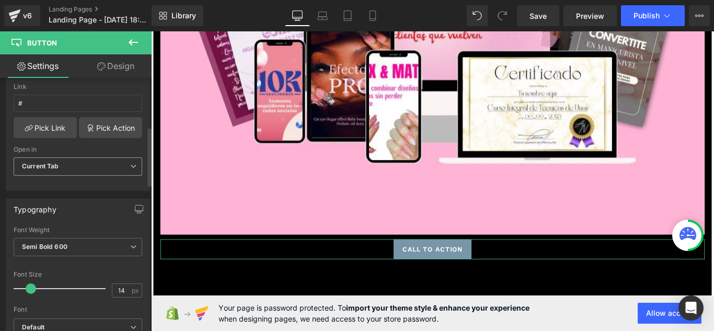
scroll to position [209, 0]
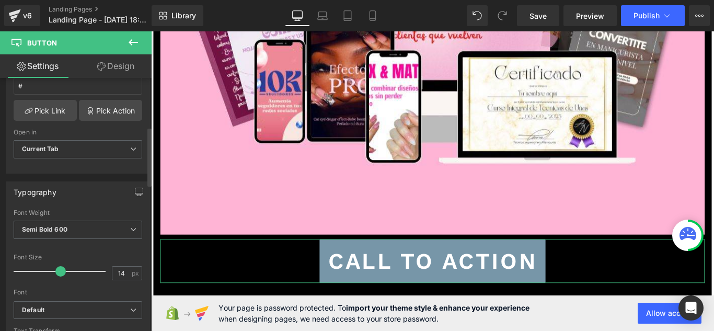
drag, startPoint x: 31, startPoint y: 273, endPoint x: 59, endPoint y: 270, distance: 28.3
click at [59, 270] on span at bounding box center [60, 271] width 10 height 10
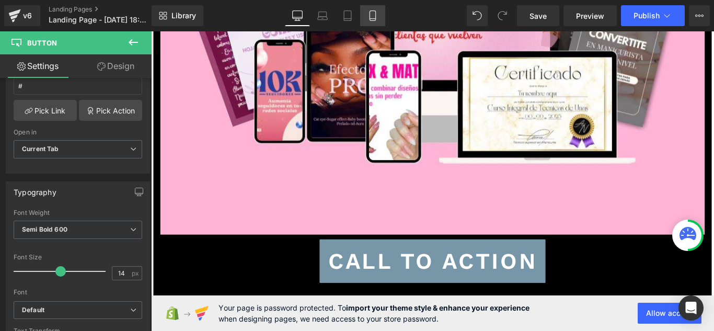
click at [371, 21] on link "Mobile" at bounding box center [372, 15] width 25 height 21
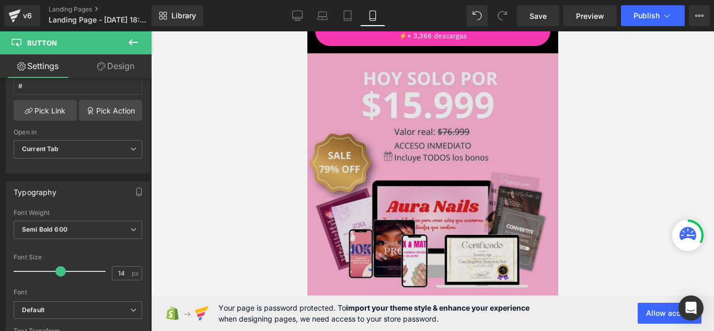
scroll to position [4546, 0]
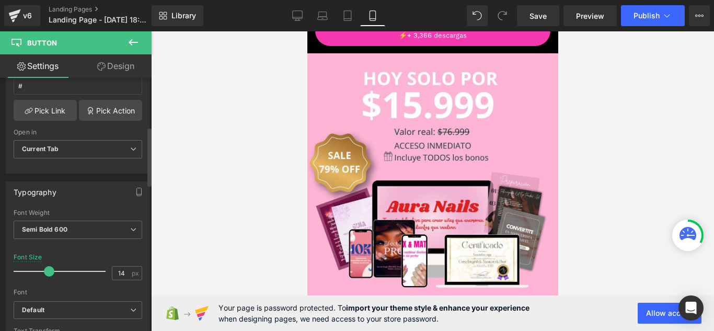
drag, startPoint x: 58, startPoint y: 275, endPoint x: 47, endPoint y: 277, distance: 10.6
click at [47, 277] on div at bounding box center [62, 271] width 87 height 21
click at [301, 14] on icon at bounding box center [297, 15] width 10 height 10
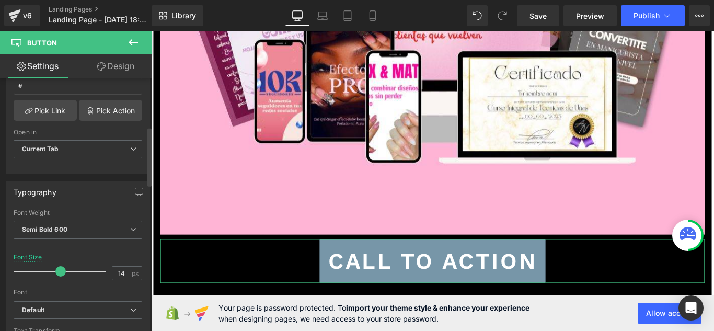
scroll to position [157, 0]
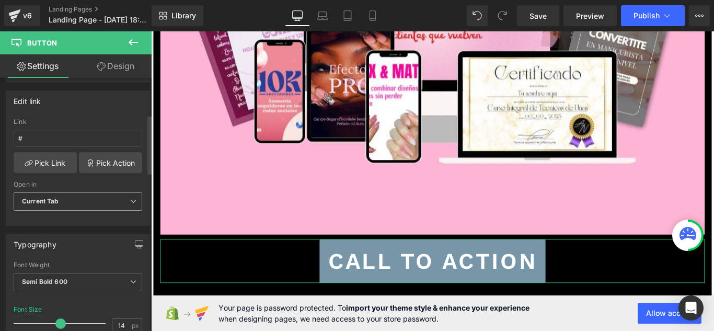
click at [100, 200] on span "Current Tab" at bounding box center [78, 201] width 129 height 18
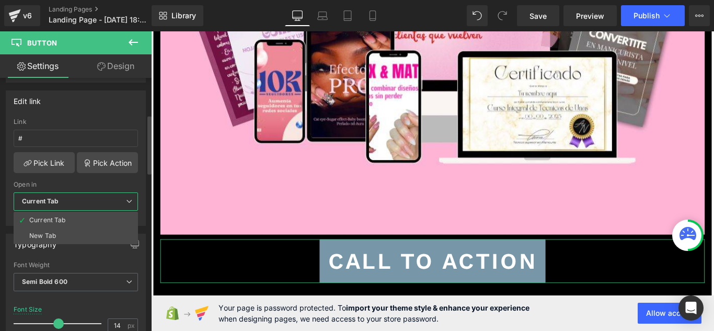
click at [100, 200] on span "Current Tab" at bounding box center [76, 201] width 124 height 18
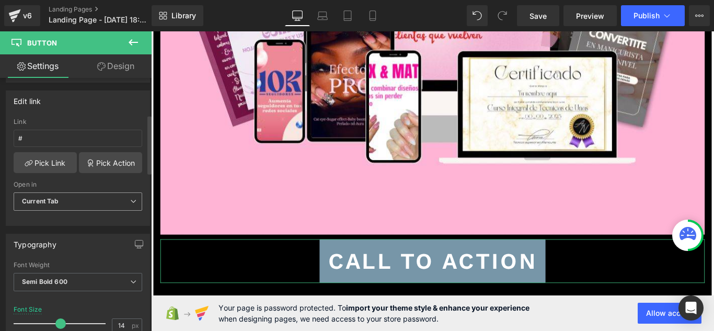
click at [100, 200] on span "Current Tab" at bounding box center [78, 201] width 129 height 18
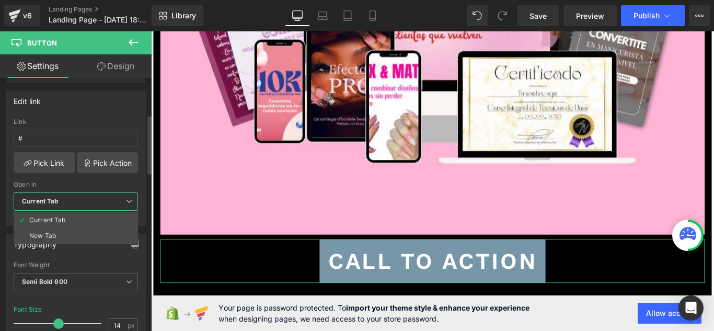
click at [100, 200] on span "Current Tab" at bounding box center [76, 201] width 124 height 18
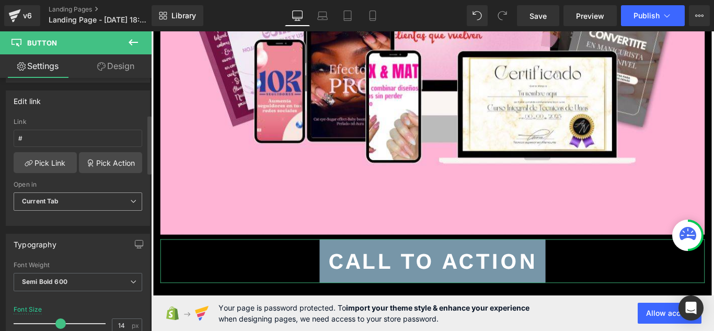
click at [107, 196] on span "Current Tab" at bounding box center [78, 201] width 129 height 18
click at [98, 136] on input "#" at bounding box center [78, 138] width 129 height 17
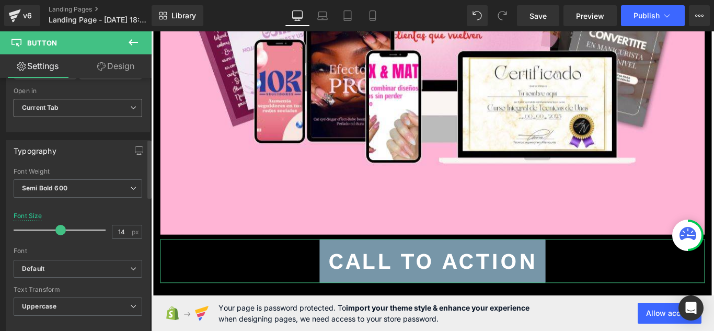
scroll to position [261, 0]
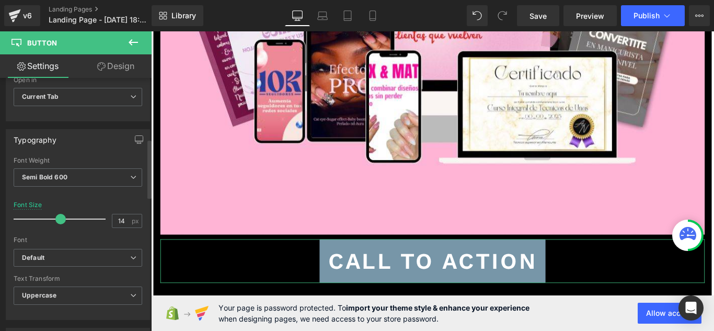
click at [87, 128] on div "Typography Thin 100 Semi Thin 200 Light 300 Regular 400 Medium 500 Semi Bold 60…" at bounding box center [78, 220] width 156 height 199
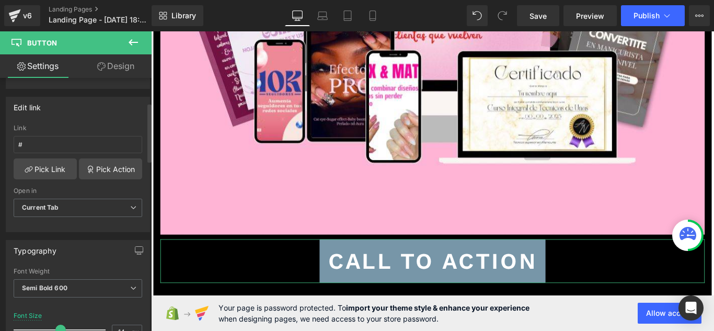
scroll to position [105, 0]
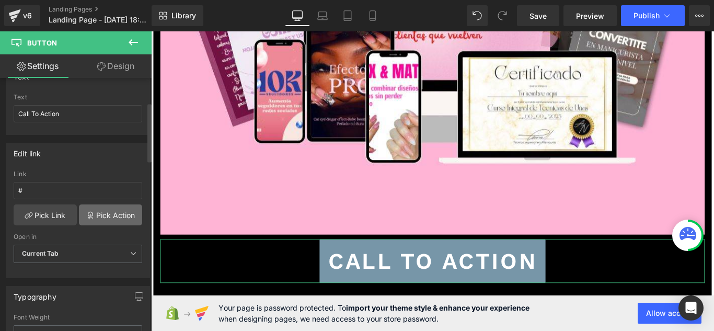
click at [114, 217] on link "Pick Action" at bounding box center [110, 214] width 63 height 21
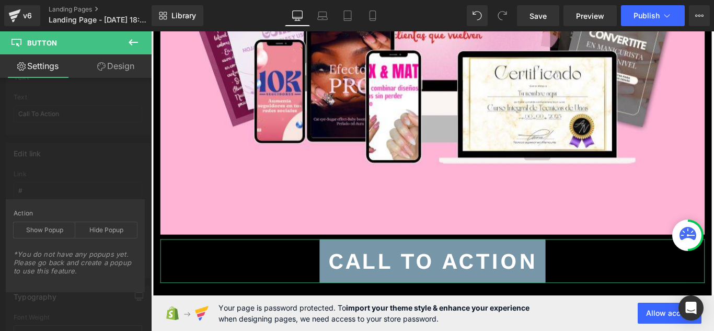
click at [114, 169] on div "Edit link # Link # Pick Link Pick Action Current Tab New Tab Open in Current Ta…" at bounding box center [78, 206] width 156 height 143
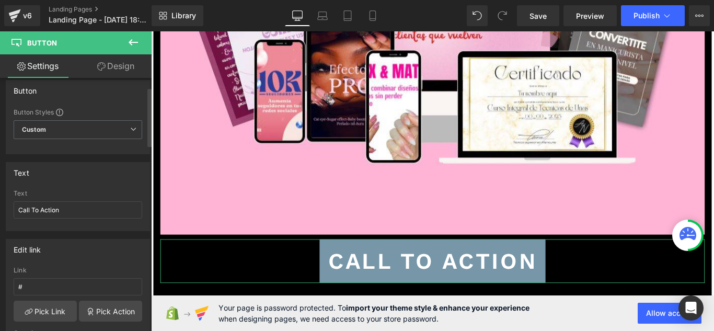
scroll to position [0, 0]
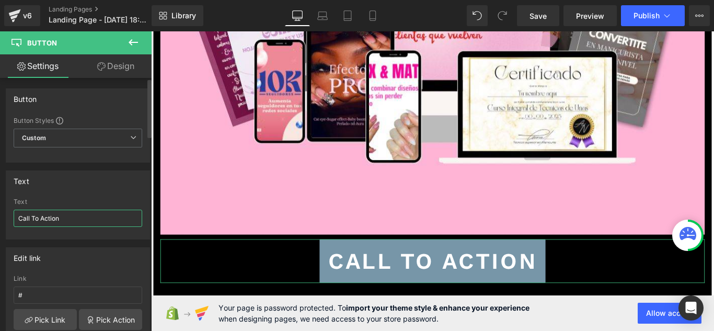
click at [106, 213] on input "Call To Action" at bounding box center [78, 218] width 129 height 17
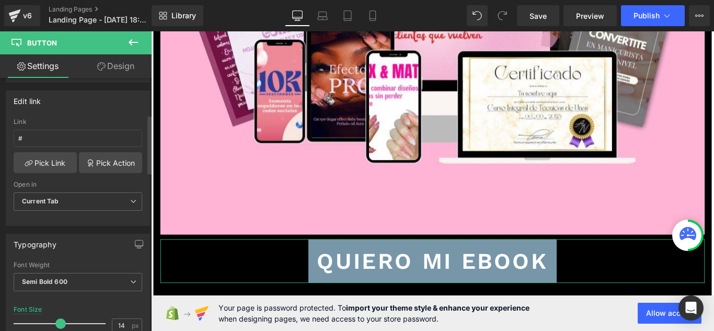
scroll to position [209, 0]
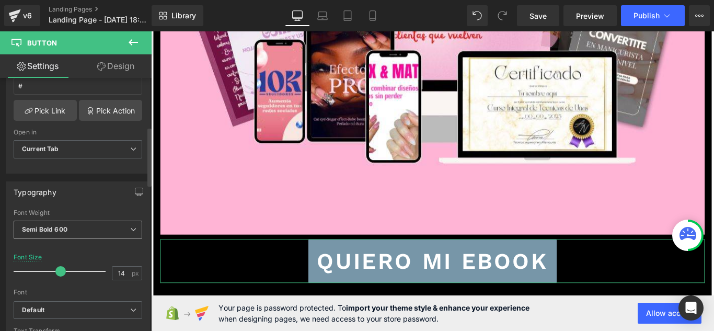
type input "QUIERO MI EBOOK"
click at [95, 233] on span "Semi Bold 600" at bounding box center [78, 230] width 129 height 18
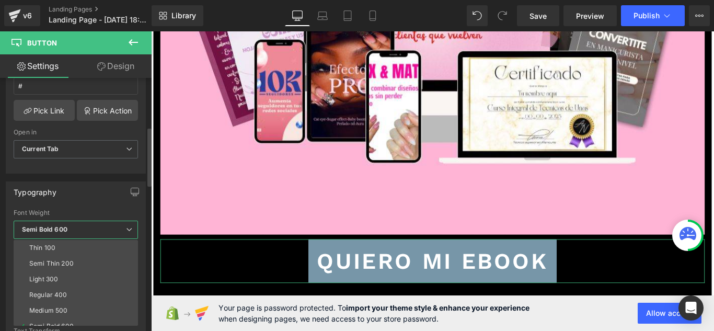
click at [93, 238] on span "Semi Bold 600" at bounding box center [76, 230] width 124 height 18
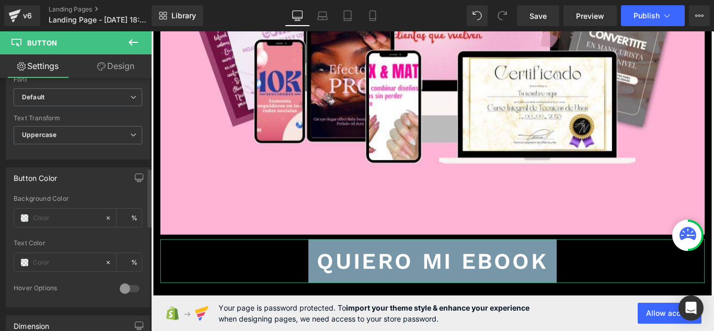
scroll to position [370, 0]
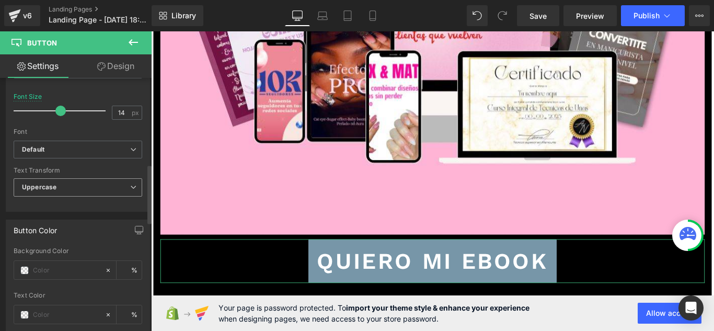
click at [108, 187] on span "Uppercase" at bounding box center [78, 187] width 129 height 18
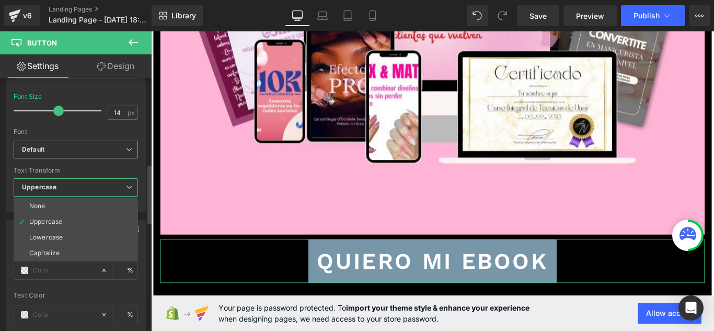
click at [105, 148] on b "Default" at bounding box center [74, 149] width 104 height 9
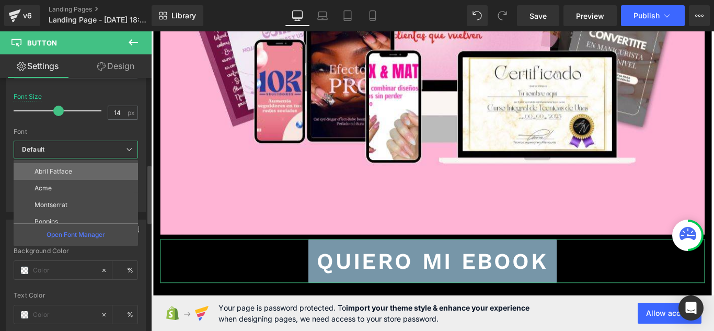
scroll to position [38, 0]
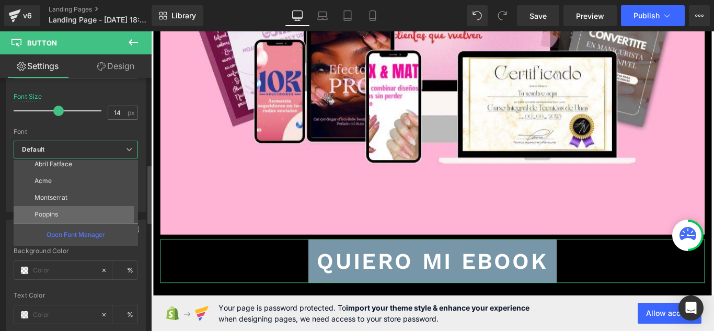
click at [96, 209] on li "Poppins" at bounding box center [78, 214] width 129 height 17
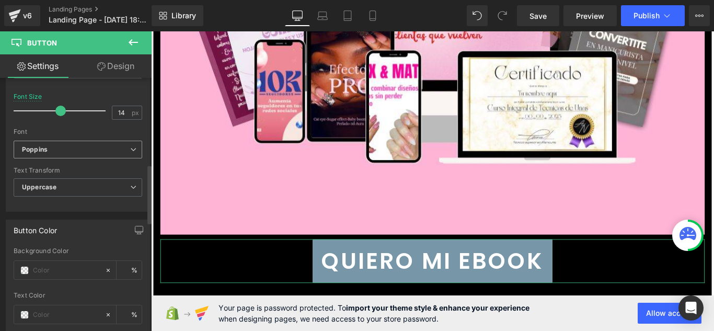
scroll to position [382, 0]
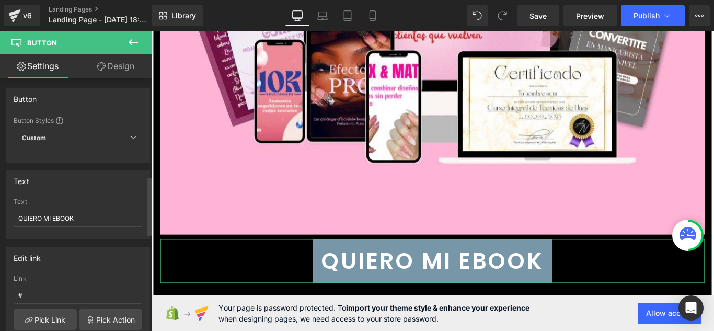
scroll to position [422, 0]
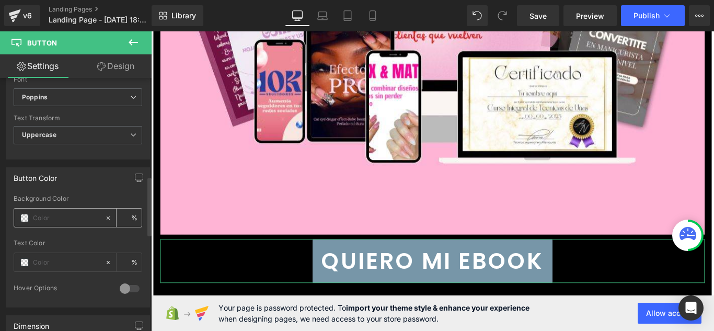
click at [24, 223] on div at bounding box center [59, 218] width 90 height 18
click at [26, 220] on span at bounding box center [24, 218] width 8 height 8
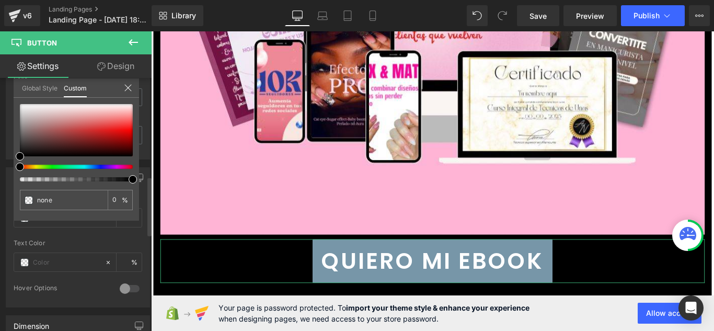
click at [120, 166] on div at bounding box center [72, 167] width 113 height 4
type input "#000000"
type input "100"
type input "#000000"
type input "100"
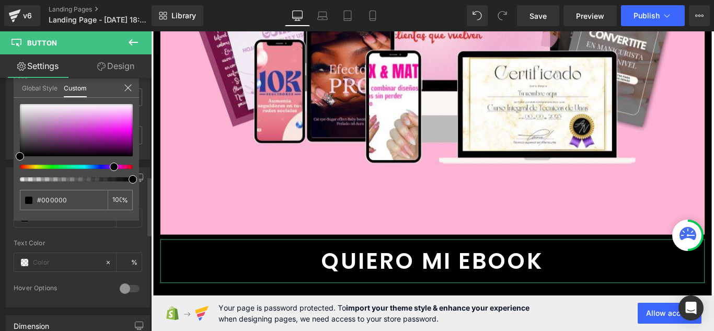
drag, startPoint x: 124, startPoint y: 163, endPoint x: 110, endPoint y: 163, distance: 13.6
click at [110, 163] on div at bounding box center [76, 142] width 113 height 77
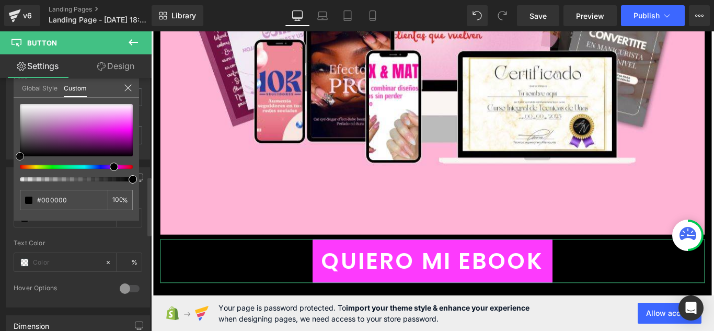
type input "#fd3afd"
click at [130, 124] on div at bounding box center [76, 130] width 113 height 52
type input "#fd3ad6"
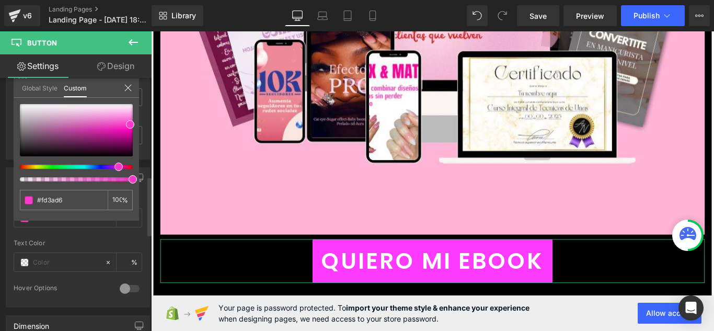
type input "#fd3ad2"
type input "#fd3acc"
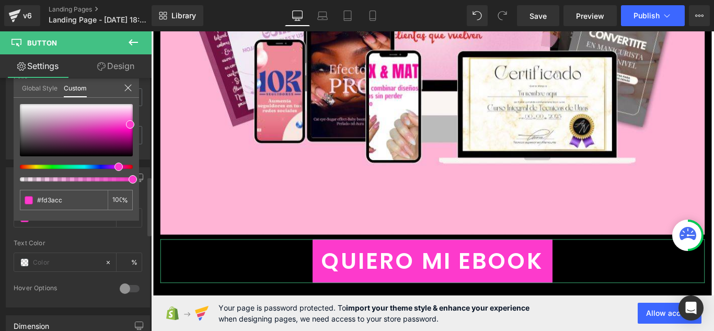
type input "#fd3abc"
type input "#fd3ab5"
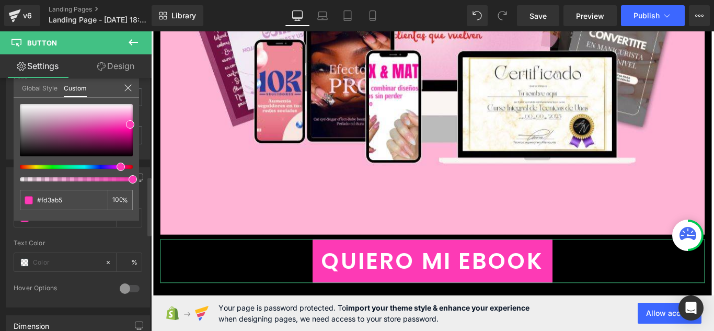
click at [118, 169] on span at bounding box center [121, 167] width 8 height 8
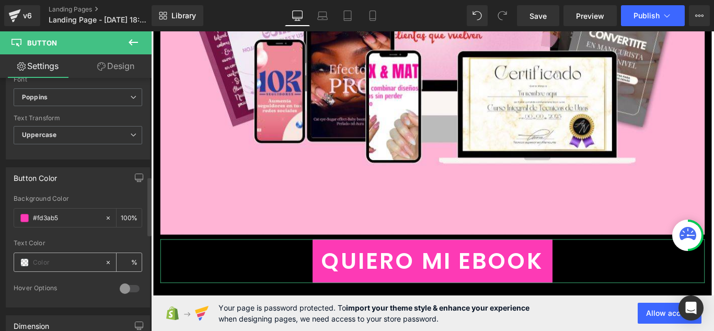
click at [21, 262] on span at bounding box center [24, 262] width 8 height 8
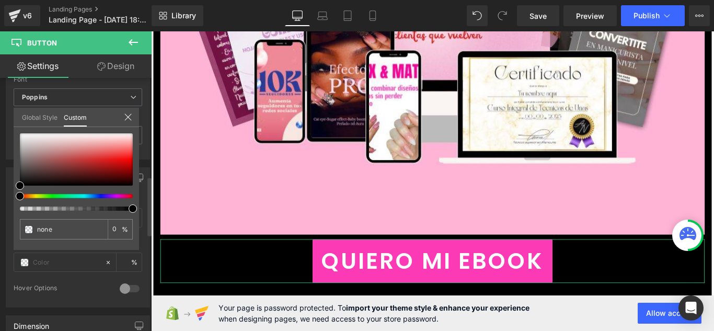
click at [133, 118] on div "Global Style Custom" at bounding box center [76, 117] width 125 height 19
click at [131, 117] on icon at bounding box center [128, 117] width 8 height 8
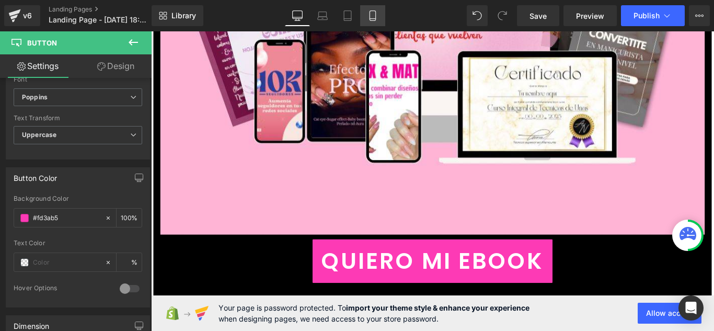
click at [369, 19] on icon at bounding box center [372, 15] width 10 height 10
type input "35"
type input "100"
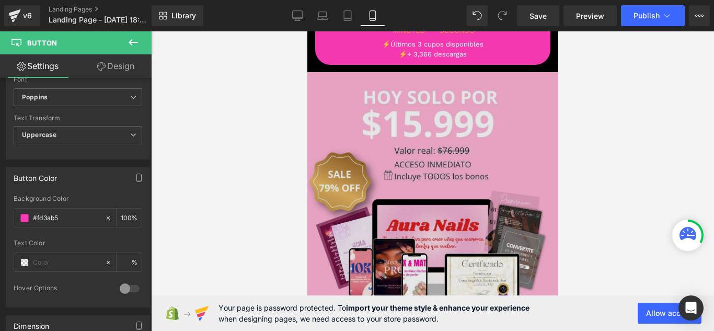
scroll to position [4546, 0]
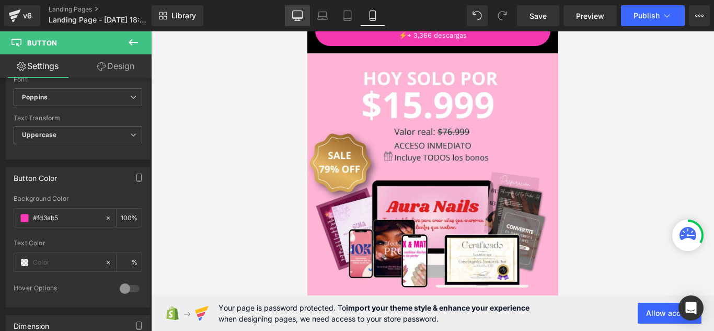
click at [300, 18] on icon at bounding box center [298, 15] width 10 height 8
type input "48"
type input "100"
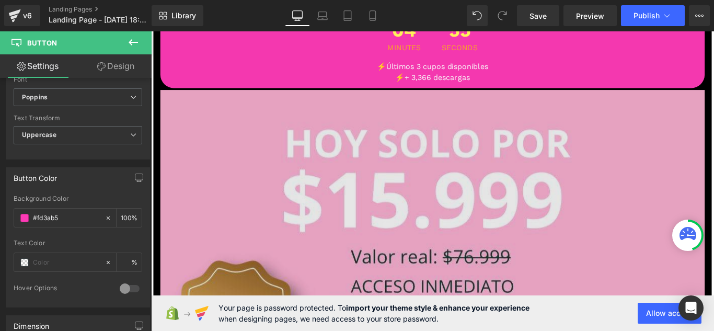
scroll to position [11101, 0]
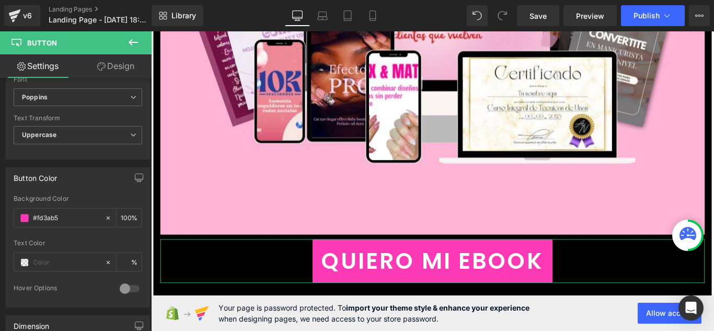
click at [113, 70] on link "Design" at bounding box center [116, 66] width 76 height 24
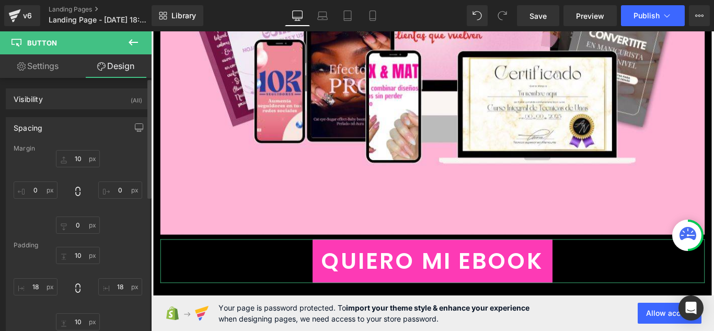
type input "10"
type input "0"
type input "10"
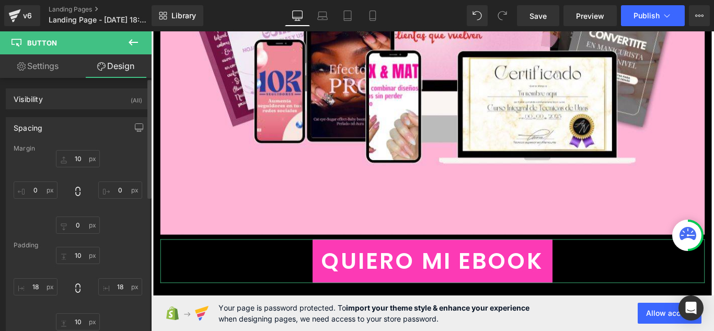
type input "18"
type input "10"
type input "18"
type input "0"
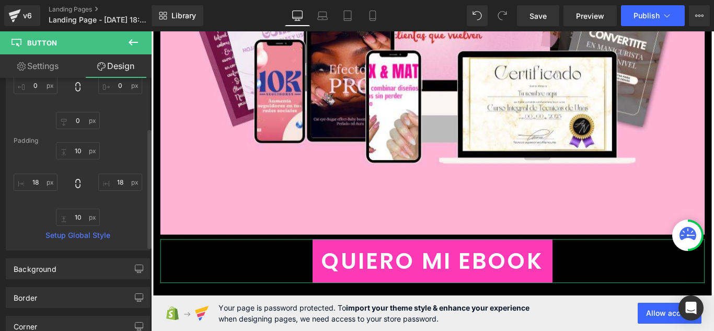
scroll to position [157, 0]
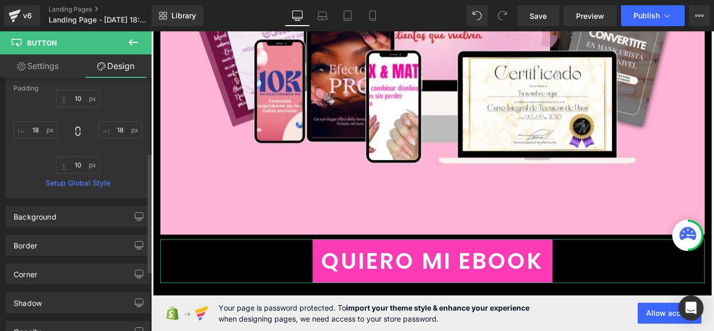
click at [76, 235] on div "Border Border Style Custom Custom Setup Global Style Custom Setup Global Style …" at bounding box center [78, 245] width 144 height 21
click at [77, 239] on div "Border" at bounding box center [77, 245] width 143 height 20
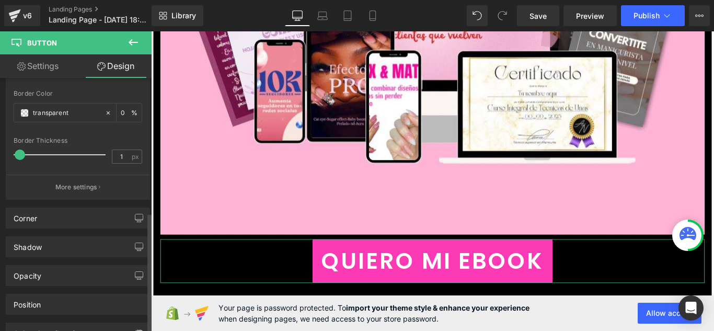
click at [80, 225] on div "Corner" at bounding box center [77, 218] width 143 height 20
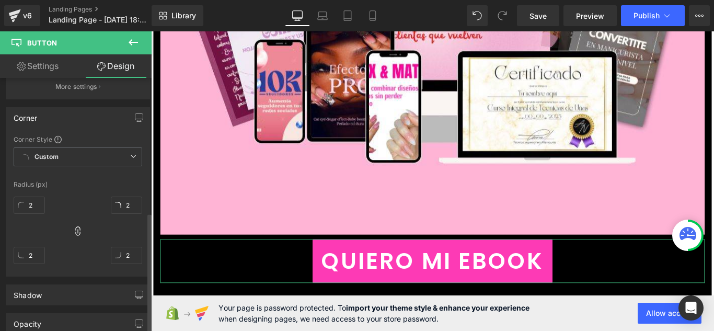
scroll to position [523, 0]
click at [36, 200] on input "2" at bounding box center [29, 200] width 31 height 17
type input "10"
type input "1"
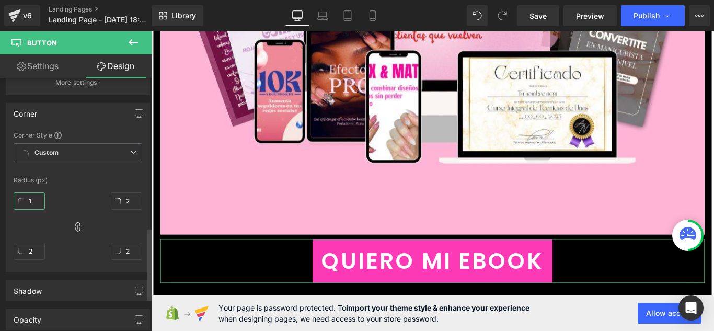
type input "1"
type input "10"
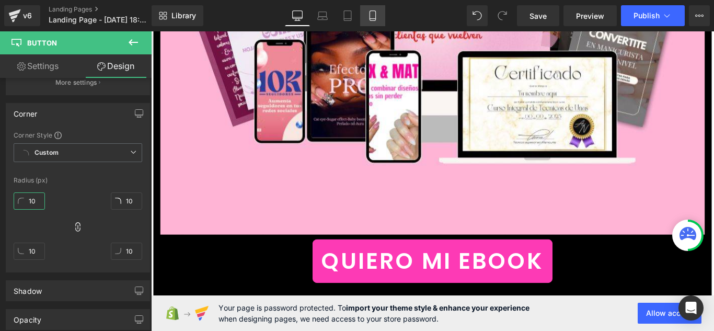
type input "10"
drag, startPoint x: 369, startPoint y: 19, endPoint x: 370, endPoint y: 26, distance: 7.5
click at [368, 19] on icon at bounding box center [372, 15] width 10 height 10
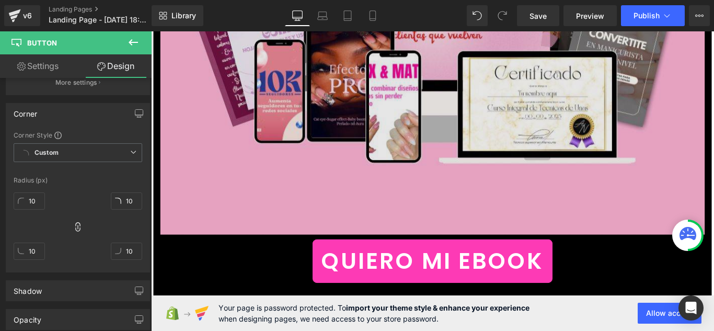
type input "10"
type input "0"
type input "8"
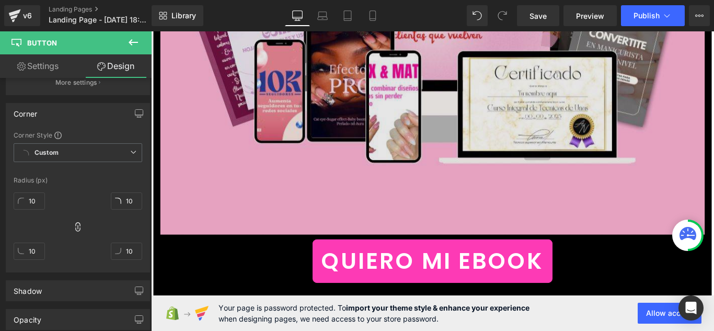
type input "15"
type input "8"
type input "15"
type input "0"
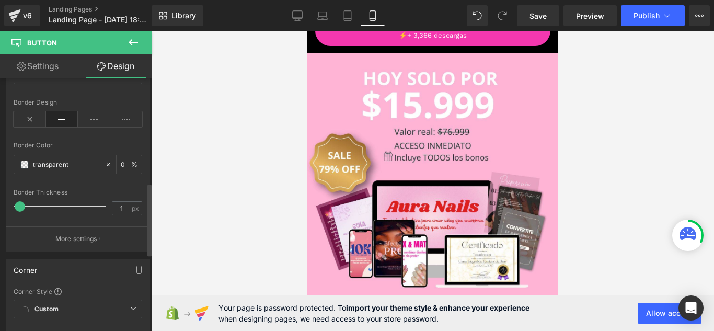
scroll to position [366, 0]
click at [20, 210] on span at bounding box center [20, 207] width 10 height 10
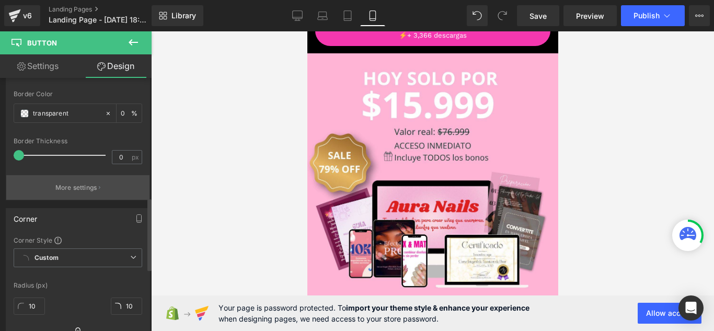
scroll to position [418, 0]
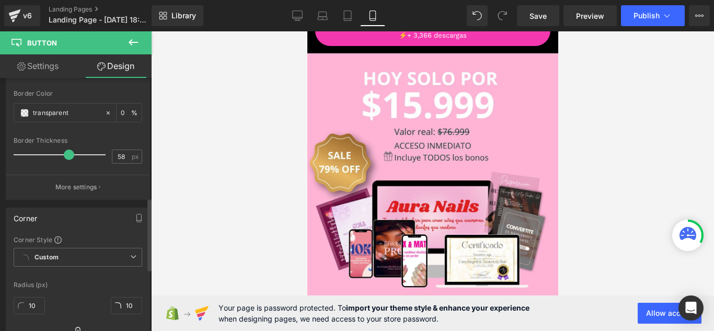
click at [66, 153] on div at bounding box center [62, 154] width 87 height 21
type input "3"
drag, startPoint x: 66, startPoint y: 153, endPoint x: 21, endPoint y: 162, distance: 46.3
click at [21, 162] on div at bounding box center [62, 154] width 87 height 21
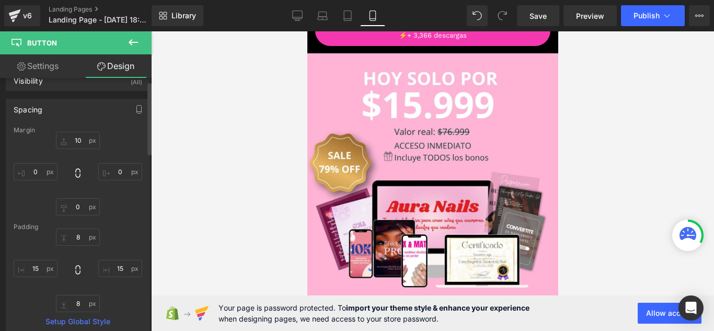
scroll to position [0, 0]
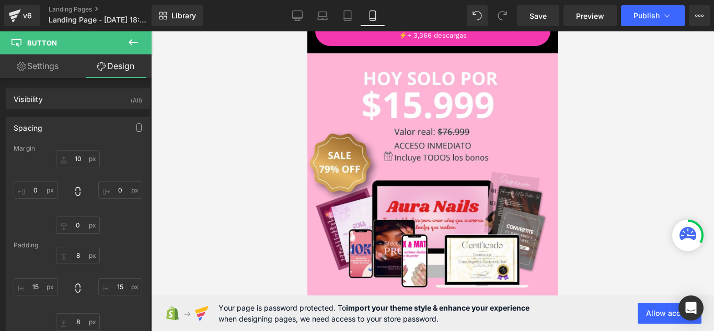
drag, startPoint x: 56, startPoint y: 69, endPoint x: 62, endPoint y: 73, distance: 7.3
click at [56, 69] on link "Settings" at bounding box center [38, 66] width 76 height 24
type input "35"
type input "100"
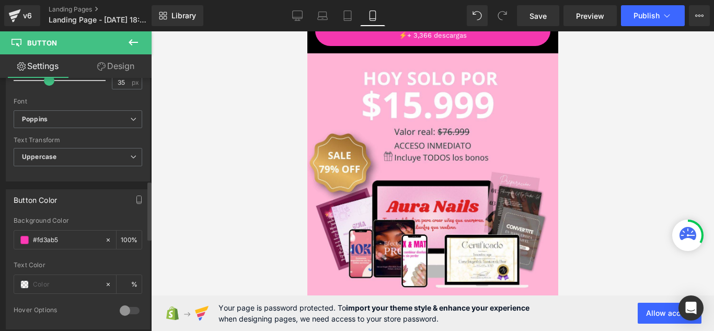
scroll to position [370, 0]
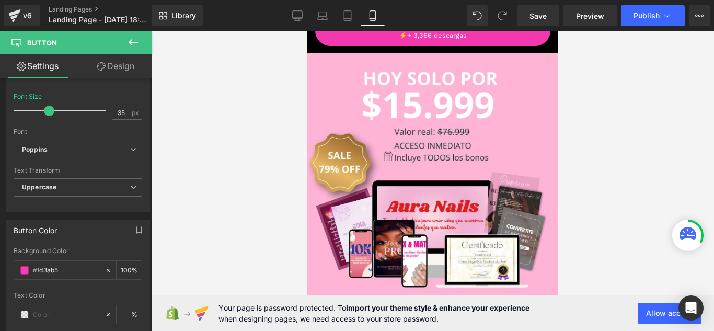
click at [152, 175] on div at bounding box center [432, 181] width 563 height 300
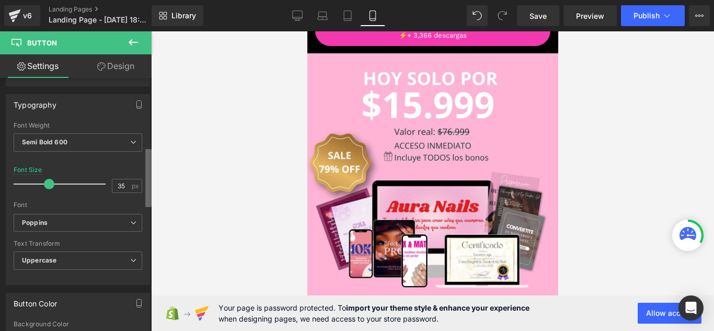
click at [154, 159] on div "Button You are previewing how the will restyle your page. You can not edit Elem…" at bounding box center [357, 174] width 714 height 349
click at [41, 182] on span at bounding box center [44, 184] width 10 height 10
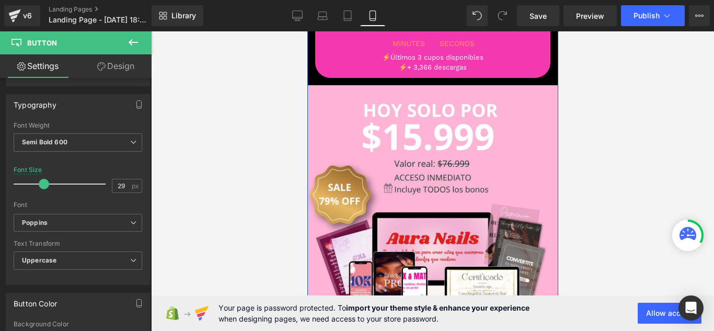
scroll to position [4546, 0]
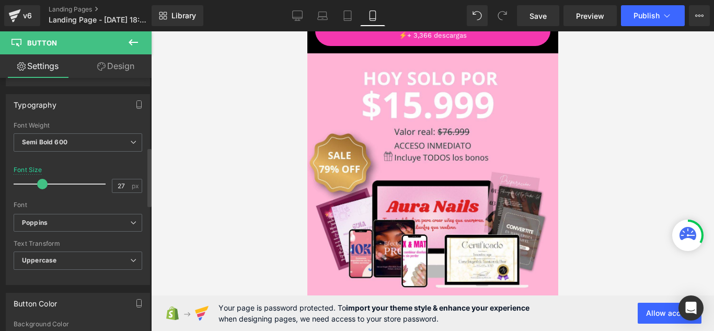
click at [43, 186] on span at bounding box center [42, 184] width 10 height 10
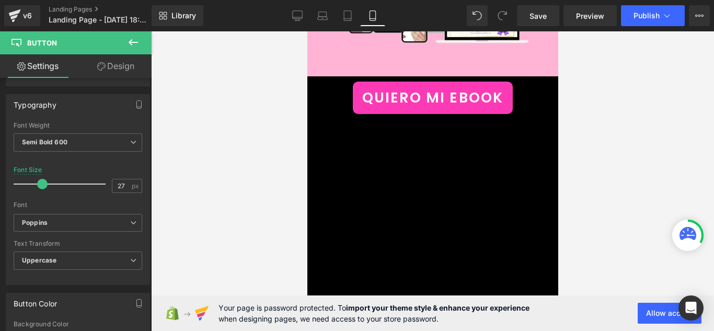
scroll to position [4808, 0]
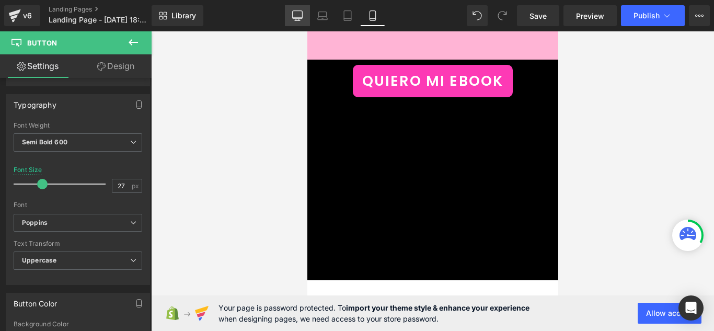
click at [301, 22] on link "Desktop" at bounding box center [297, 15] width 25 height 21
type input "48"
type input "100"
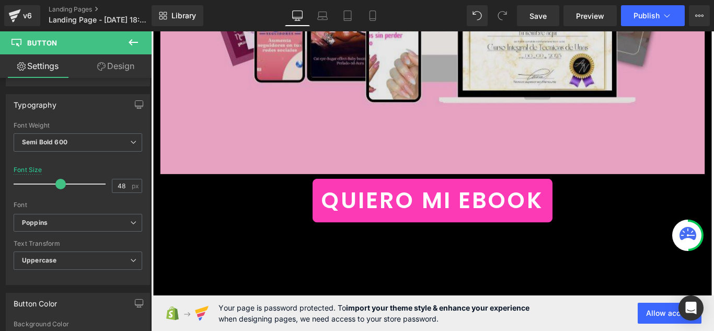
scroll to position [11169, 0]
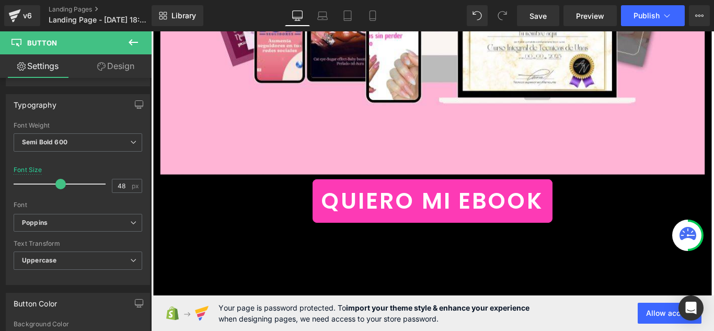
click at [133, 40] on icon at bounding box center [133, 42] width 13 height 13
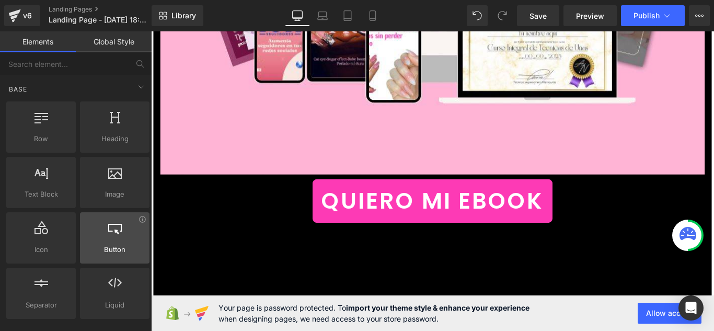
scroll to position [52, 0]
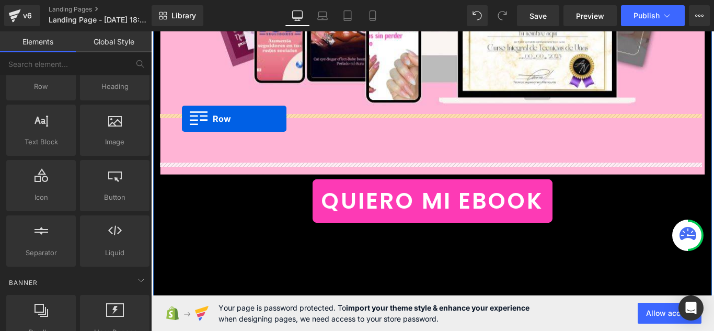
drag, startPoint x: 213, startPoint y: 125, endPoint x: 186, endPoint y: 130, distance: 28.1
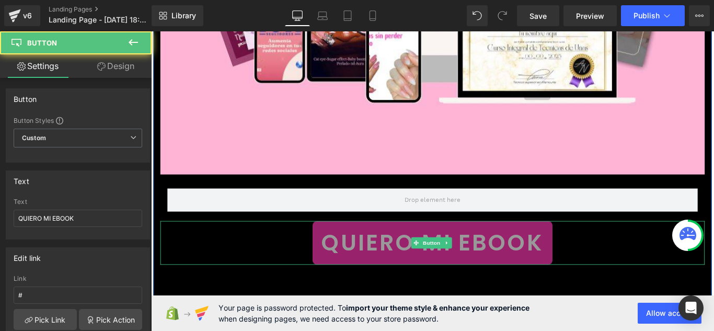
click at [332, 244] on link "QUIERO MI EBOOK" at bounding box center [467, 268] width 270 height 49
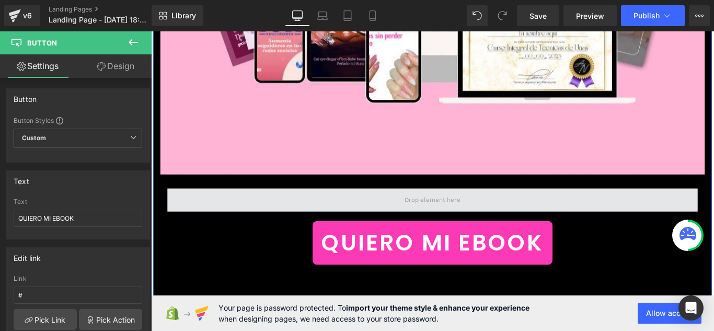
drag, startPoint x: 315, startPoint y: 208, endPoint x: 383, endPoint y: 162, distance: 81.8
click at [468, 213] on span at bounding box center [467, 221] width 70 height 16
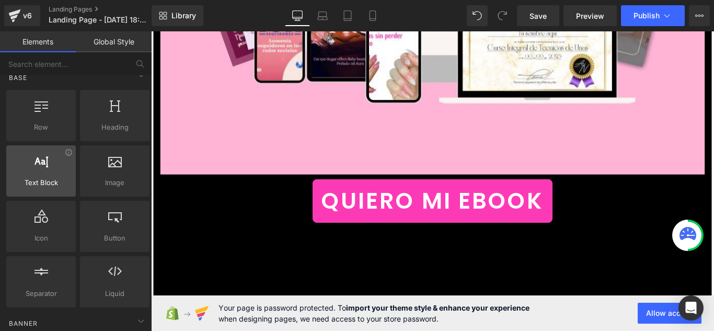
scroll to position [0, 0]
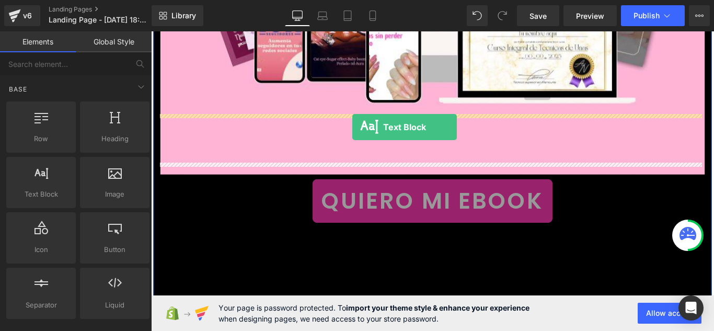
drag, startPoint x: 194, startPoint y: 223, endPoint x: 377, endPoint y: 139, distance: 201.2
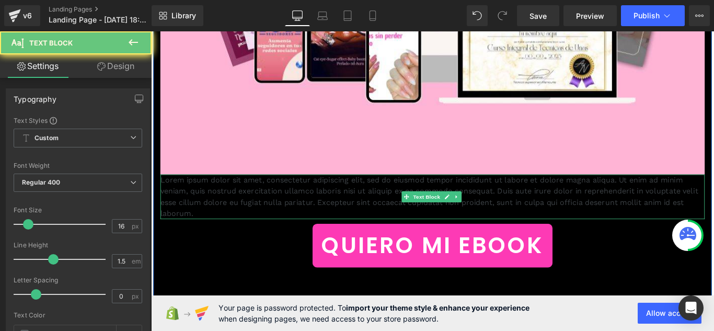
click at [377, 192] on p "Lorem ipsum dolor sit amet, consectetur adipiscing elit, sed do eiusmod tempor …" at bounding box center [468, 217] width 612 height 50
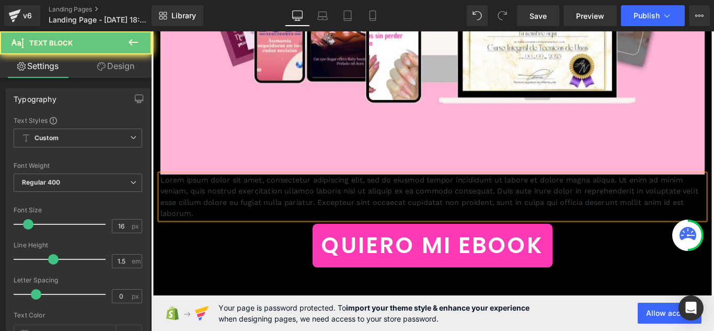
click at [377, 192] on p "Lorem ipsum dolor sit amet, consectetur adipiscing elit, sed do eiusmod tempor …" at bounding box center [468, 217] width 612 height 50
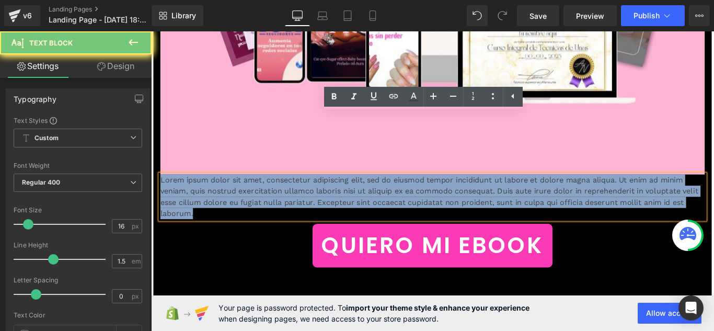
click at [377, 192] on p "Lorem ipsum dolor sit amet, consectetur adipiscing elit, sed do eiusmod tempor …" at bounding box center [468, 217] width 612 height 50
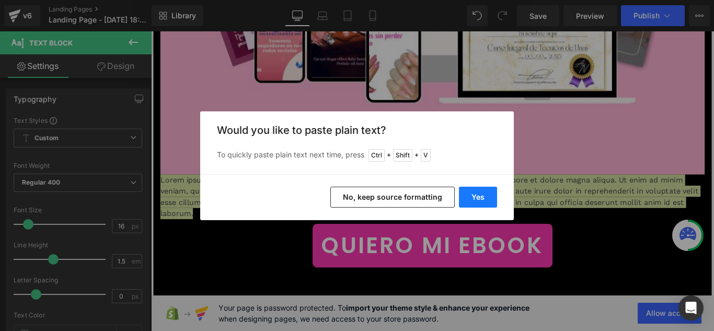
click at [466, 192] on button "Yes" at bounding box center [478, 197] width 38 height 21
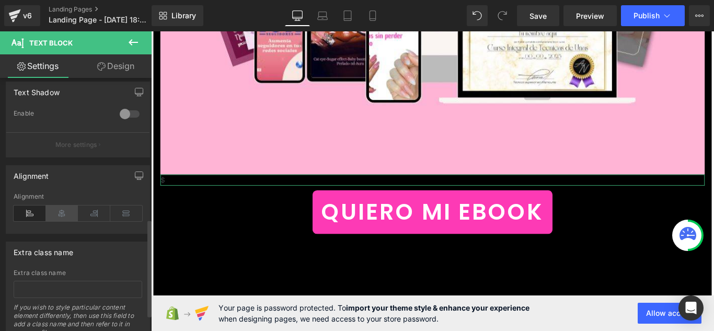
click at [66, 215] on icon at bounding box center [62, 213] width 32 height 16
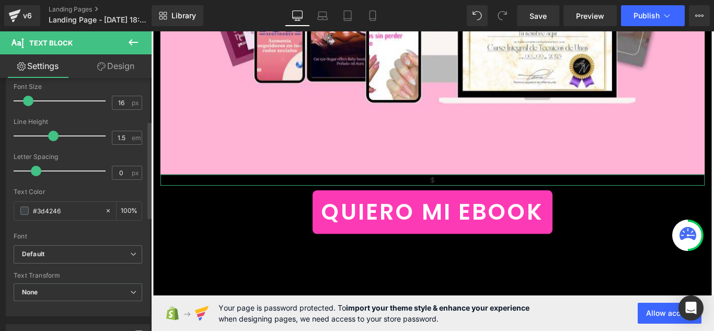
scroll to position [105, 0]
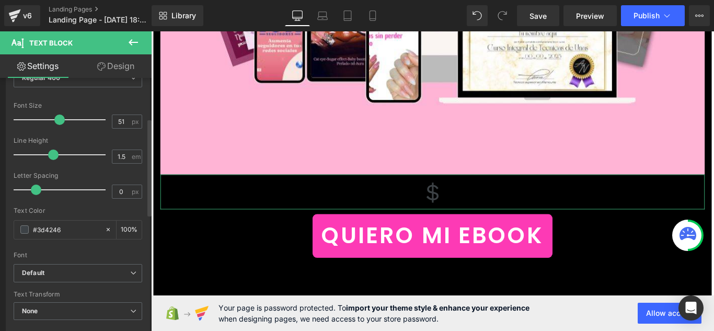
type input "52"
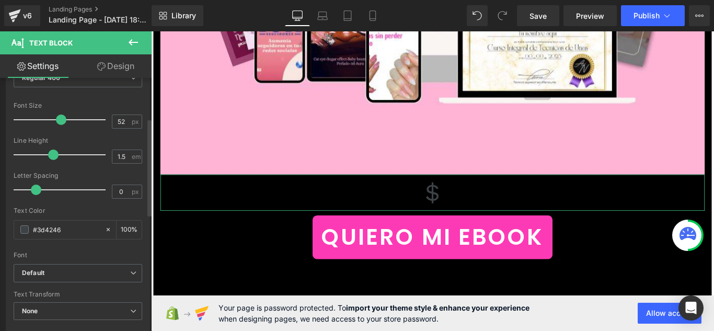
drag, startPoint x: 28, startPoint y: 122, endPoint x: 60, endPoint y: 118, distance: 31.6
click at [60, 118] on span at bounding box center [61, 119] width 10 height 10
click at [494, 209] on icon at bounding box center [494, 212] width 6 height 6
click at [535, 192] on p "$" at bounding box center [468, 212] width 612 height 41
click at [25, 232] on span at bounding box center [24, 229] width 8 height 8
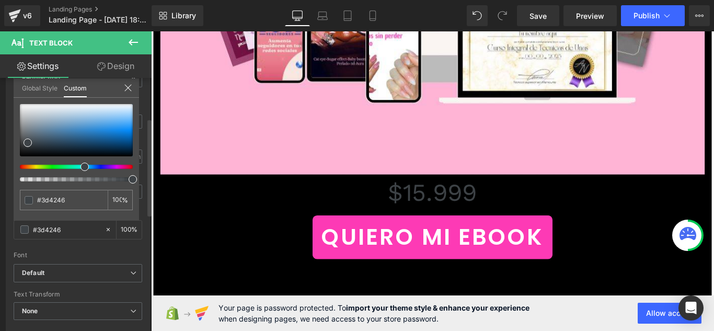
click at [48, 166] on div at bounding box center [72, 167] width 113 height 4
type input "#40463d"
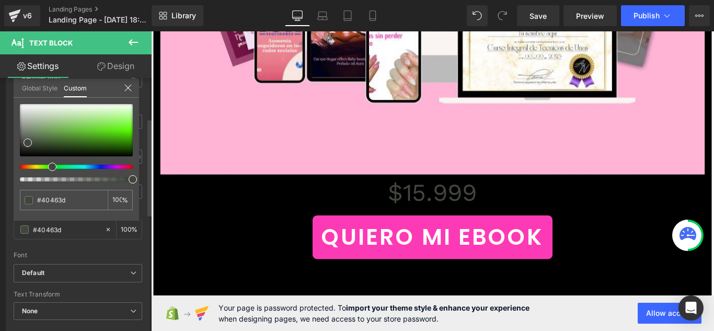
click at [133, 125] on div "#40463d 100 %" at bounding box center [76, 162] width 125 height 117
click at [129, 125] on div at bounding box center [76, 130] width 113 height 52
type input "#74fc2f"
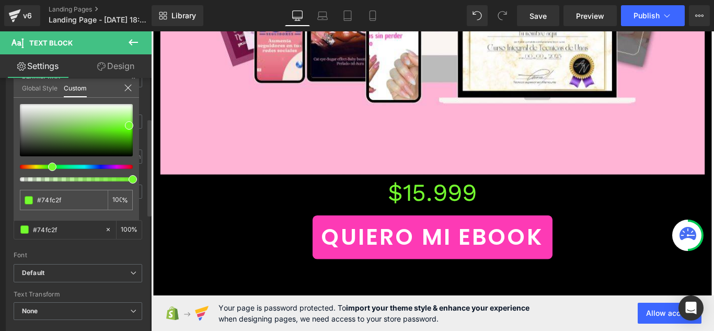
click at [132, 88] on icon at bounding box center [128, 88] width 8 height 8
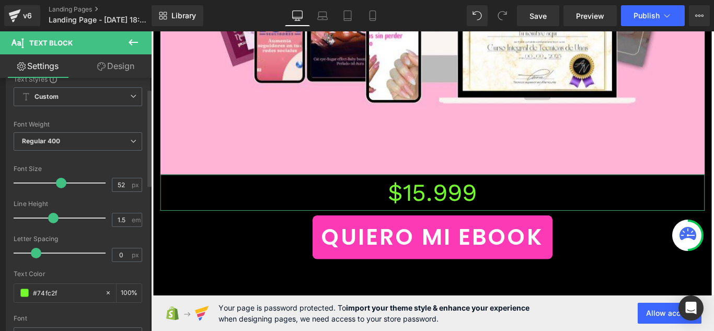
scroll to position [0, 0]
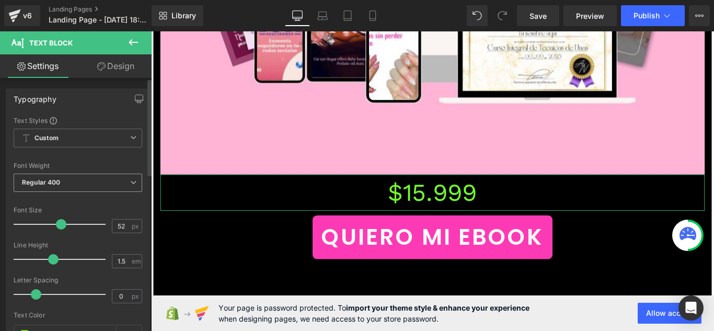
click at [125, 180] on span "Regular 400" at bounding box center [78, 183] width 129 height 18
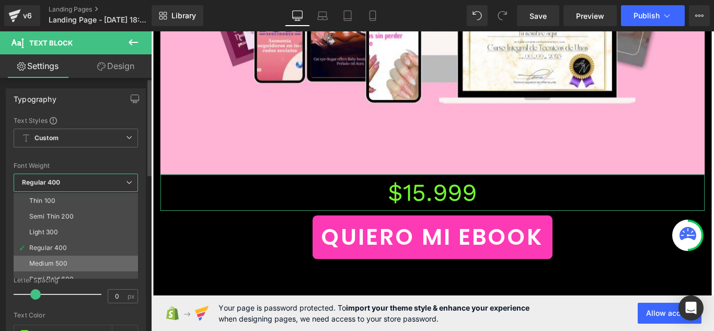
click at [100, 264] on li "Medium 500" at bounding box center [78, 264] width 129 height 16
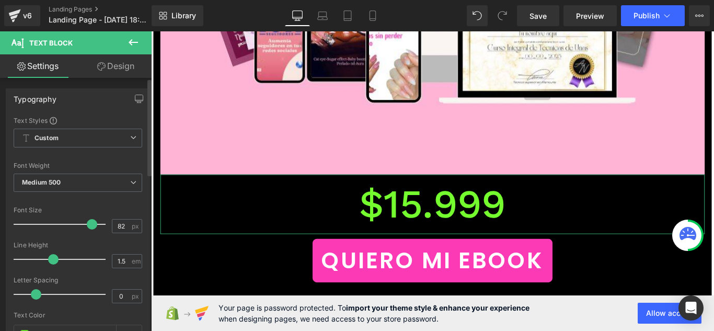
type input "78"
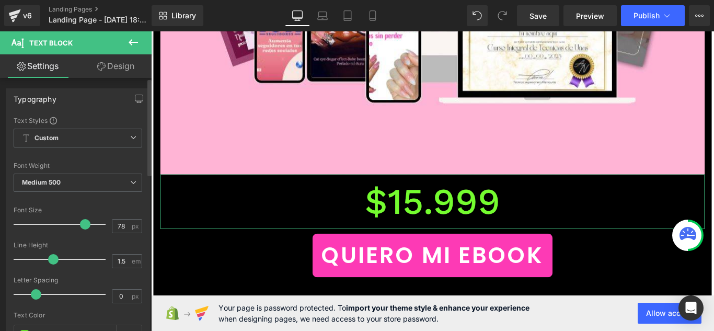
drag, startPoint x: 58, startPoint y: 224, endPoint x: 81, endPoint y: 217, distance: 23.5
click at [81, 217] on div at bounding box center [62, 224] width 87 height 21
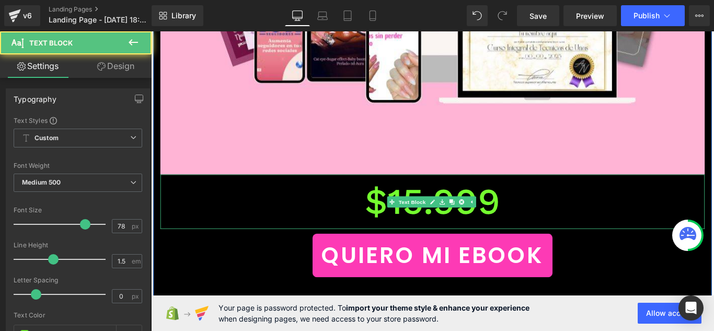
click at [545, 192] on p "$15.999" at bounding box center [468, 222] width 612 height 61
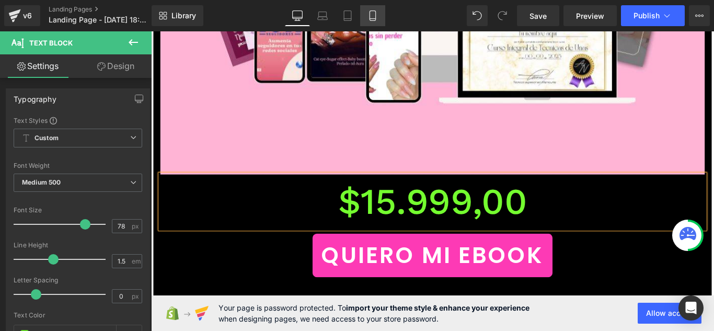
click at [375, 11] on icon at bounding box center [373, 16] width 6 height 10
type input "100"
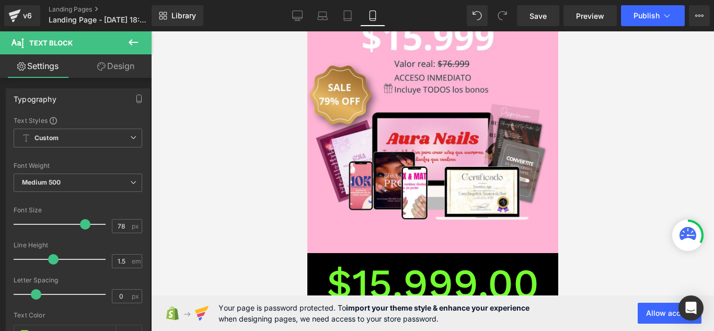
scroll to position [4614, 0]
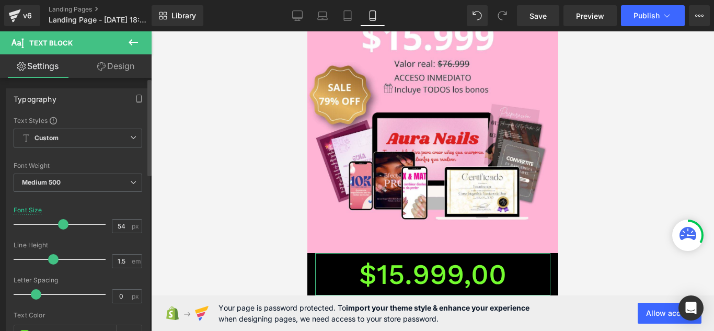
drag, startPoint x: 82, startPoint y: 227, endPoint x: 61, endPoint y: 226, distance: 20.9
click at [61, 226] on span at bounding box center [63, 224] width 10 height 10
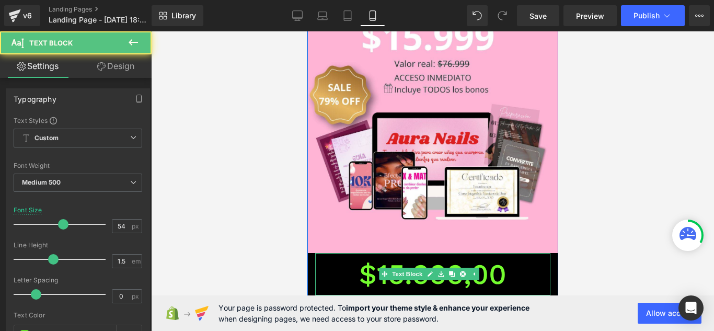
click at [504, 253] on p "$15.999,00" at bounding box center [432, 274] width 235 height 42
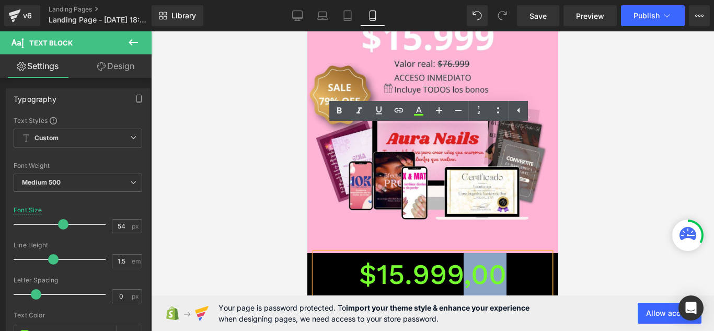
drag, startPoint x: 504, startPoint y: 145, endPoint x: 459, endPoint y: 145, distance: 44.4
click at [459, 253] on p "$15.999,00" at bounding box center [432, 274] width 235 height 42
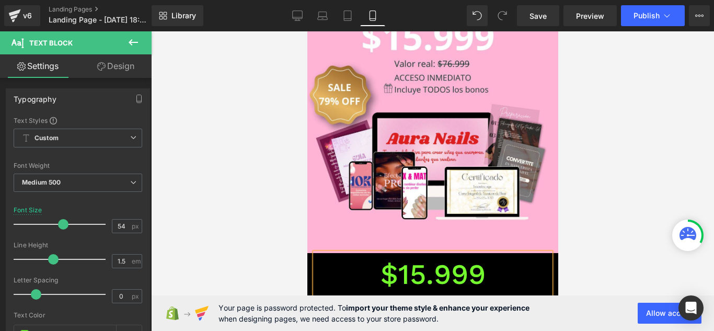
click at [243, 158] on div at bounding box center [432, 181] width 563 height 300
click at [298, 15] on icon at bounding box center [297, 15] width 10 height 10
type input "78"
type input "100"
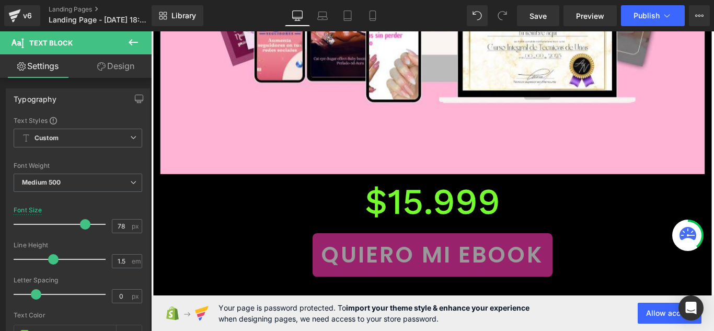
scroll to position [11169, 0]
click at [369, 264] on span "QUIERO MI EBOOK" at bounding box center [467, 283] width 250 height 38
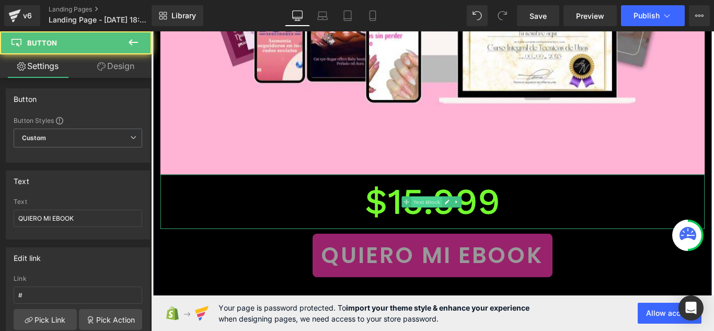
click at [428, 192] on div "$15.999 Text Block" at bounding box center [468, 222] width 612 height 61
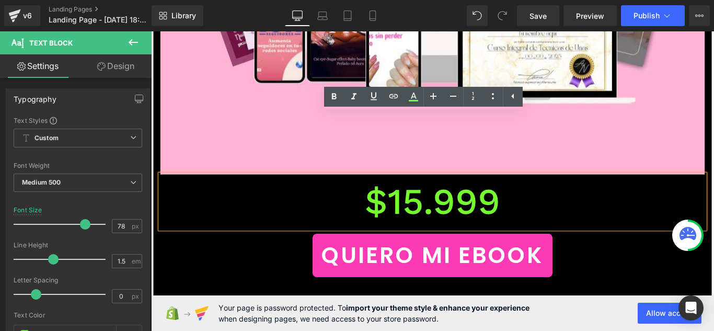
click at [401, 192] on p "$15.999" at bounding box center [468, 222] width 612 height 61
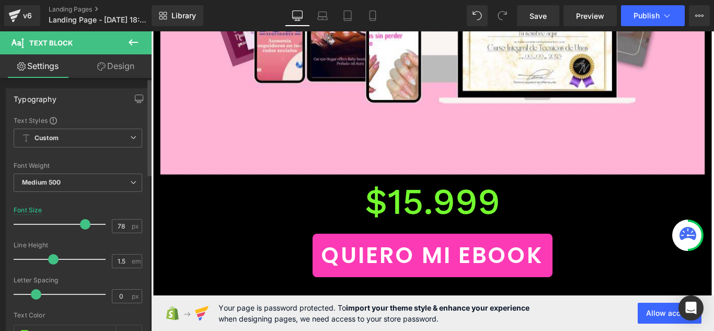
scroll to position [105, 0]
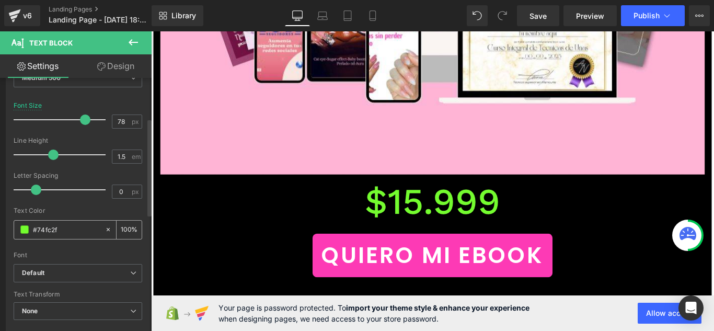
click at [26, 229] on span at bounding box center [24, 229] width 8 height 8
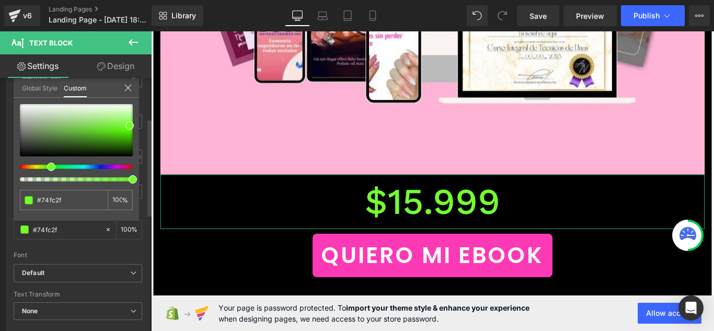
type input "#52fb31"
type input "#6bf933"
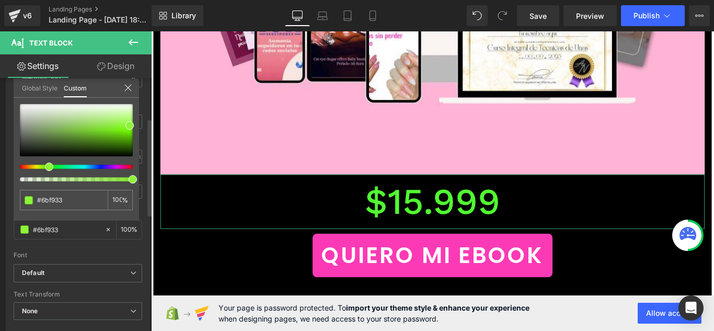
type input "#86f537"
type input "#8df438"
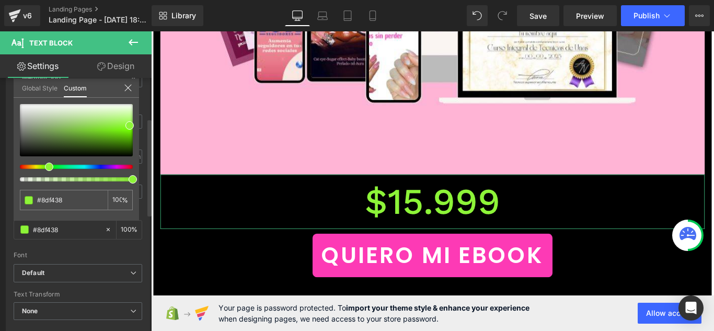
type input "#90f438"
type input "#86f438"
type input "#77f438"
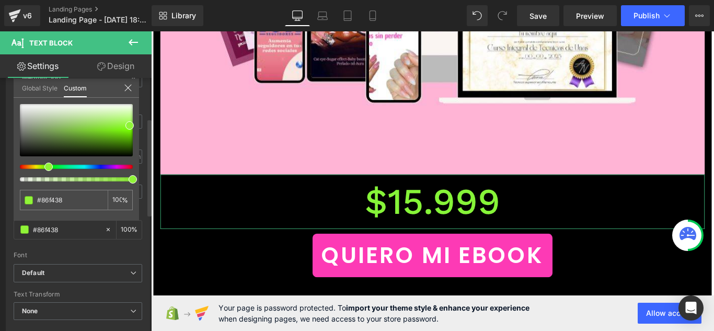
type input "#77f438"
type input "#70f438"
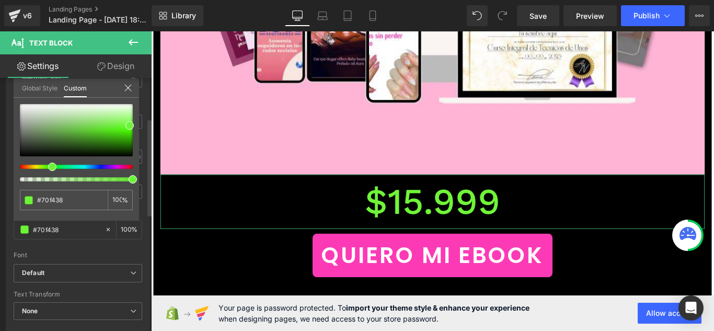
type input "#6df438"
click at [47, 167] on div at bounding box center [72, 167] width 113 height 4
type input "#60fa2d"
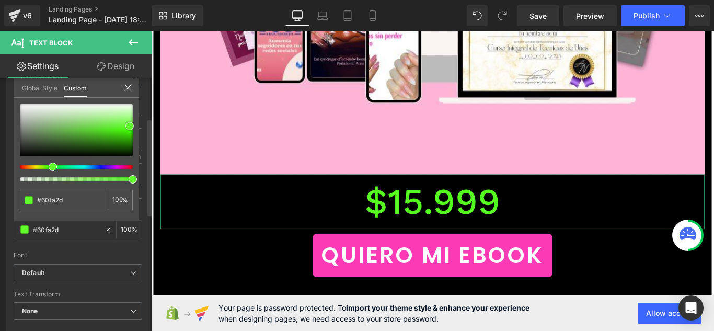
type input "#55fa1e"
type input "#4dfb12"
type input "#44fc07"
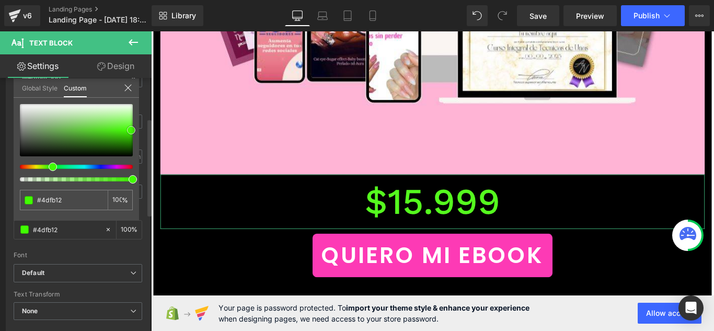
type input "#44fc07"
type input "#40fd01"
type input "#3ef900"
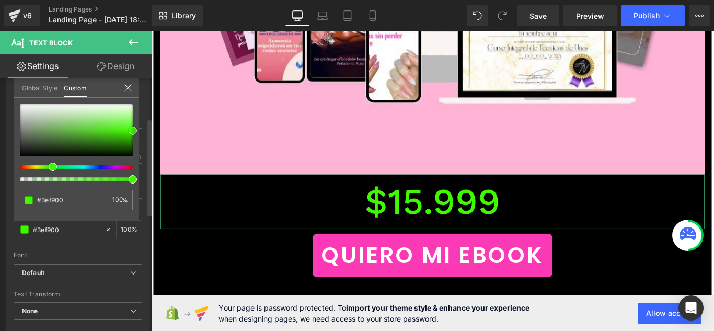
drag, startPoint x: 127, startPoint y: 124, endPoint x: 131, endPoint y: 130, distance: 6.7
click at [131, 130] on span at bounding box center [133, 131] width 8 height 8
click at [83, 195] on input "#3ef900" at bounding box center [64, 199] width 55 height 11
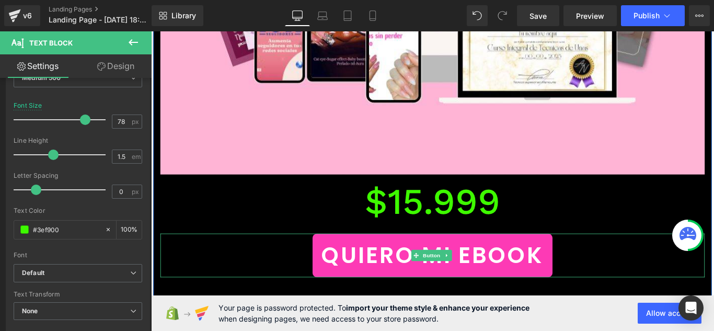
click at [301, 258] on div "QUIERO MI EBOOK" at bounding box center [468, 282] width 612 height 49
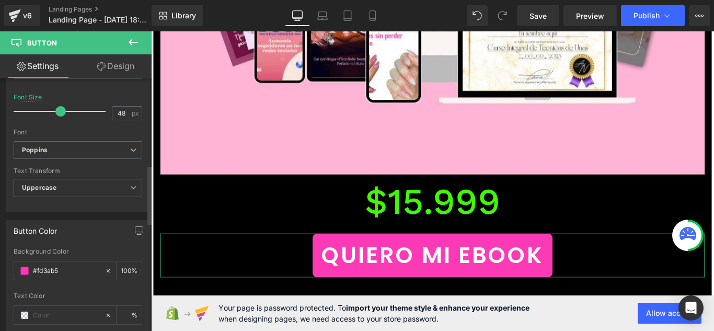
scroll to position [470, 0]
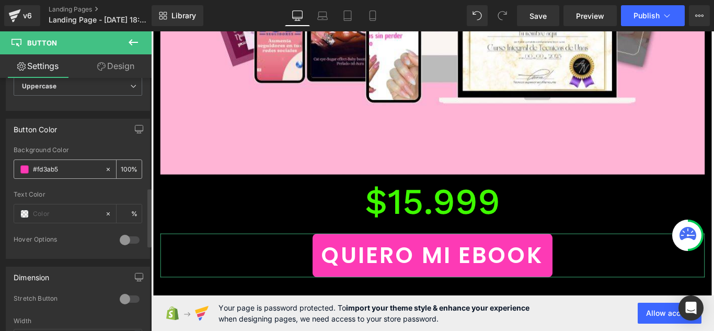
click at [68, 165] on input "#fd3ab5" at bounding box center [66, 170] width 67 height 12
paste input "3ef900"
drag, startPoint x: 70, startPoint y: 165, endPoint x: 58, endPoint y: 167, distance: 12.8
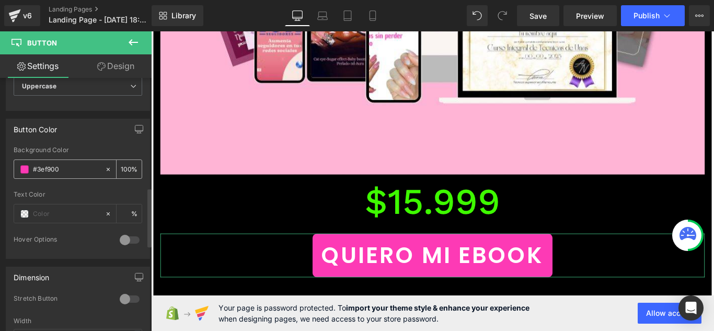
click at [58, 167] on input "#3ef900" at bounding box center [66, 170] width 67 height 12
type input "#3ef900"
click at [125, 168] on input "100" at bounding box center [126, 169] width 10 height 12
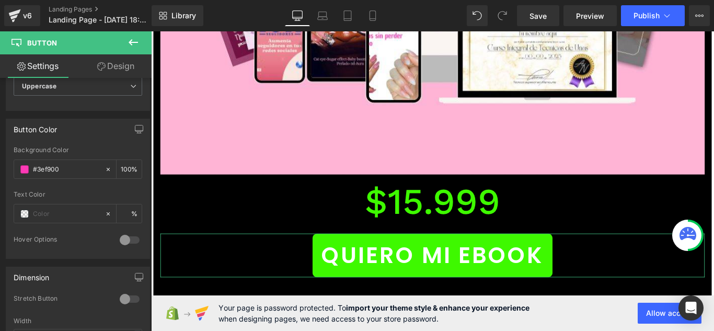
click at [177, 192] on p "$15.999" at bounding box center [468, 222] width 612 height 61
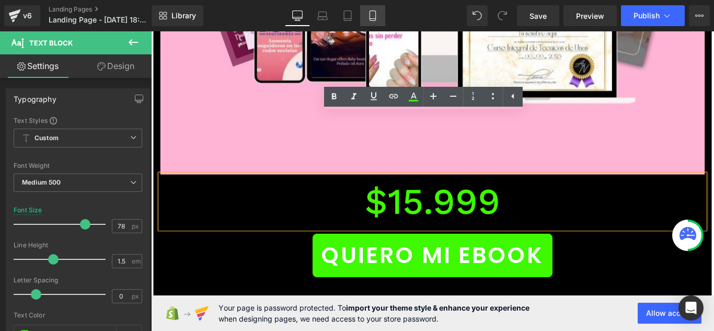
click at [375, 16] on icon at bounding box center [372, 15] width 10 height 10
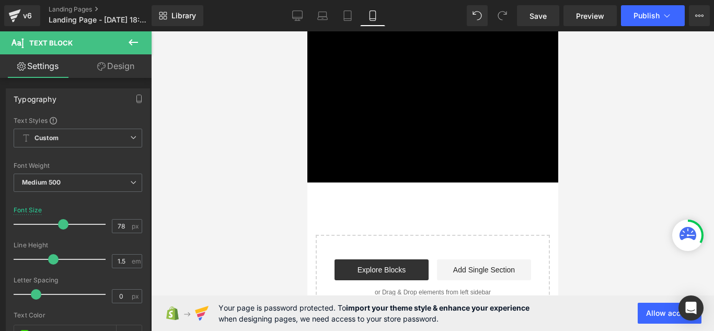
type input "54"
type input "100"
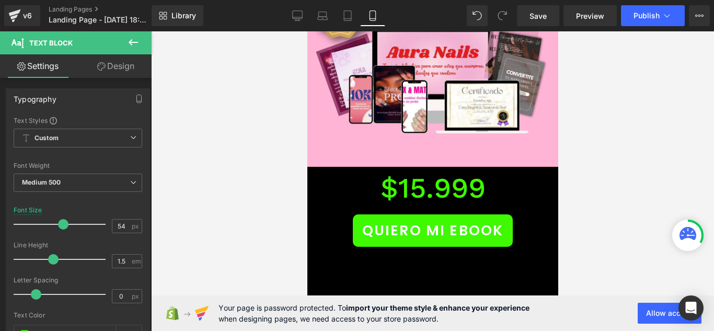
scroll to position [4648, 0]
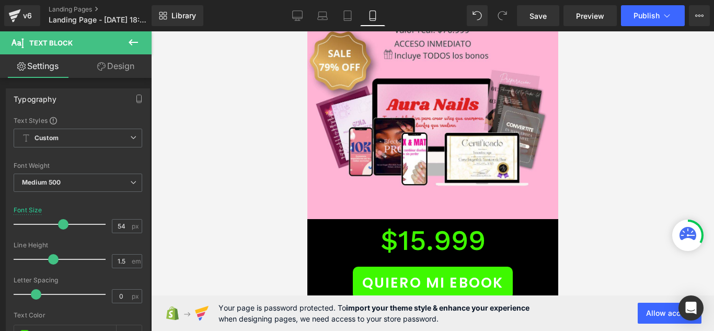
drag, startPoint x: 240, startPoint y: 83, endPoint x: 251, endPoint y: 82, distance: 10.5
click at [240, 83] on div at bounding box center [432, 181] width 563 height 300
click at [296, 20] on icon at bounding box center [297, 20] width 5 height 0
type input "78"
type input "100"
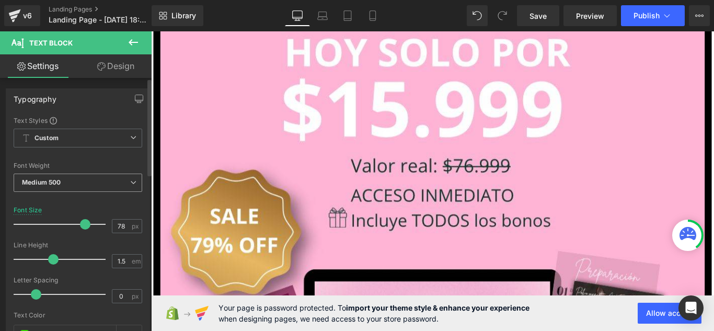
scroll to position [11203, 0]
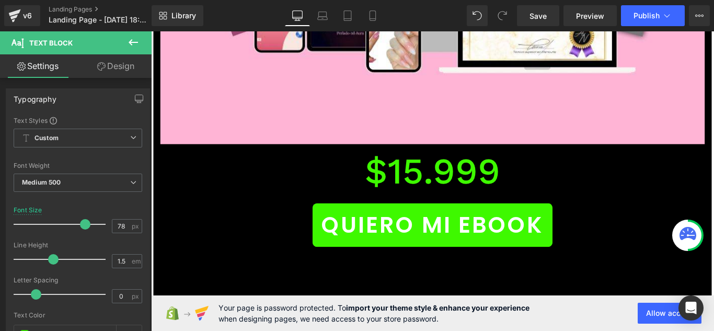
click at [129, 37] on icon at bounding box center [133, 42] width 13 height 13
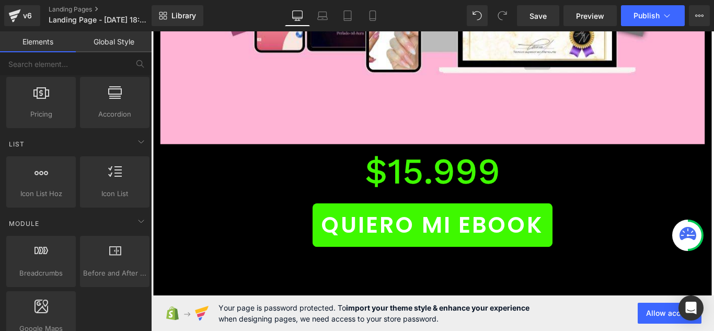
scroll to position [377, 0]
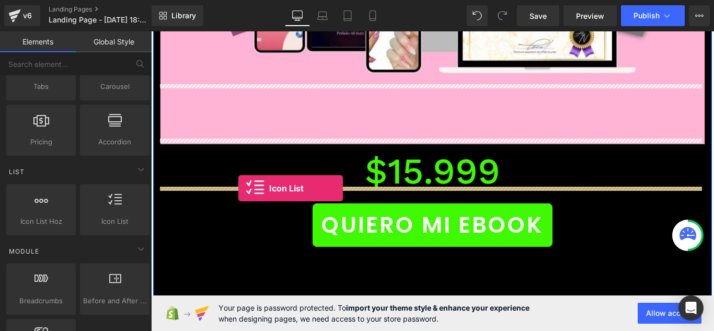
drag, startPoint x: 250, startPoint y: 242, endPoint x: 249, endPoint y: 208, distance: 34.0
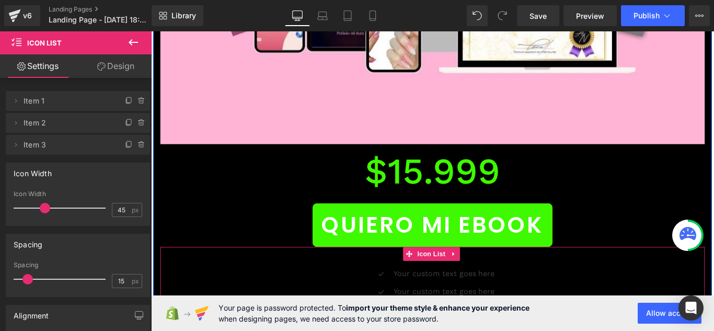
click at [424, 297] on p "Your custom text goes here" at bounding box center [480, 303] width 113 height 13
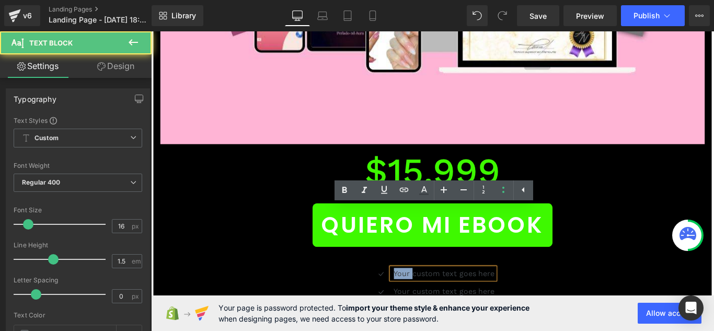
click at [424, 297] on p "Your custom text goes here" at bounding box center [480, 303] width 113 height 13
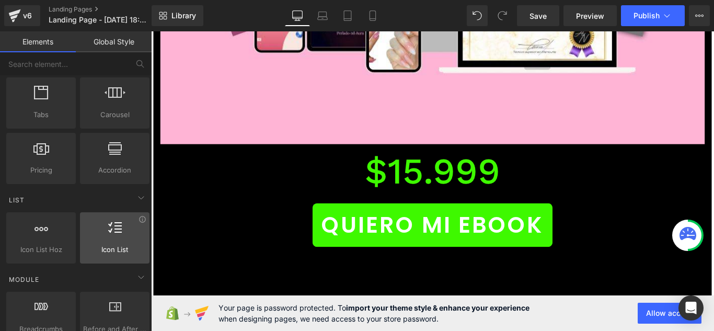
scroll to position [325, 0]
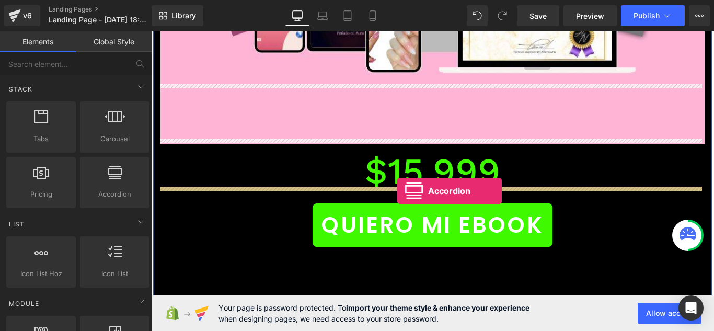
drag, startPoint x: 255, startPoint y: 213, endPoint x: 428, endPoint y: 211, distance: 172.5
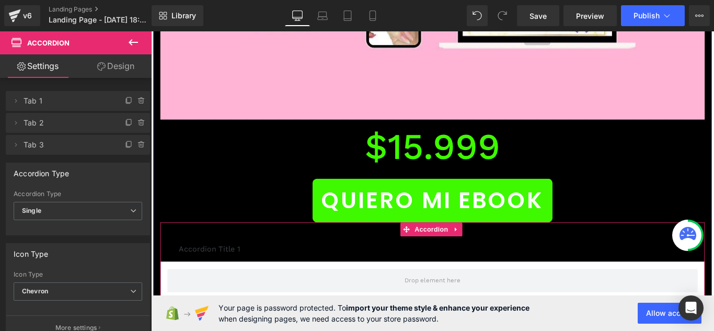
scroll to position [11256, 0]
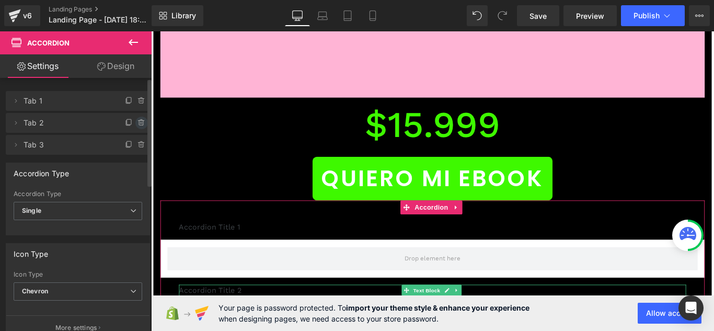
click at [137, 119] on icon at bounding box center [141, 123] width 8 height 8
click at [135, 123] on button "Delete" at bounding box center [130, 124] width 33 height 14
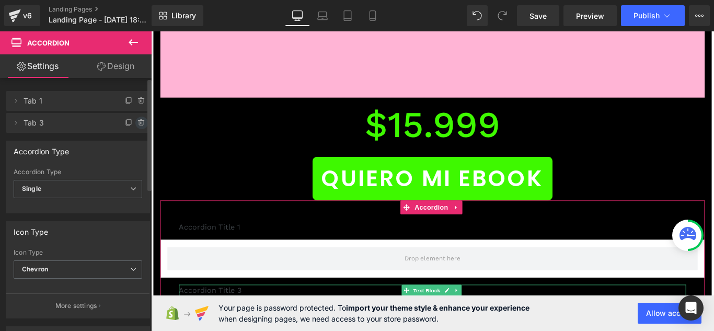
click at [137, 123] on icon at bounding box center [141, 123] width 8 height 8
click at [136, 123] on button "Delete" at bounding box center [130, 124] width 33 height 14
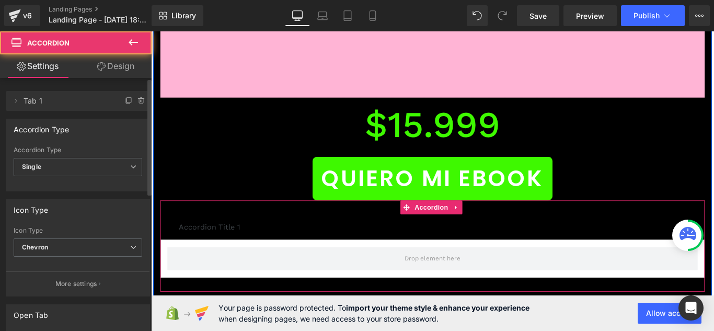
click at [373, 237] on div "Accordion Title 1 Text Block" at bounding box center [468, 251] width 612 height 29
click at [307, 237] on div "Accordion Title 1 Text Block" at bounding box center [468, 251] width 612 height 29
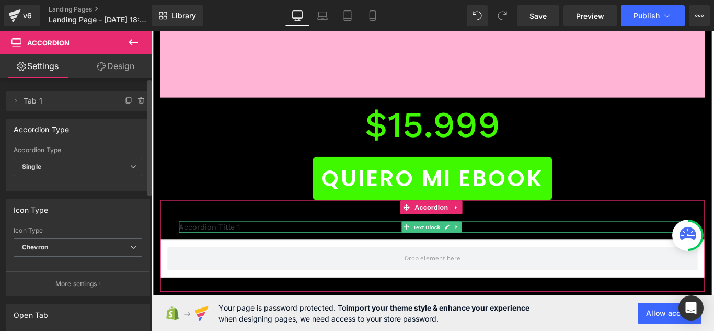
click at [316, 245] on p "Accordion Title 1" at bounding box center [467, 251] width 570 height 13
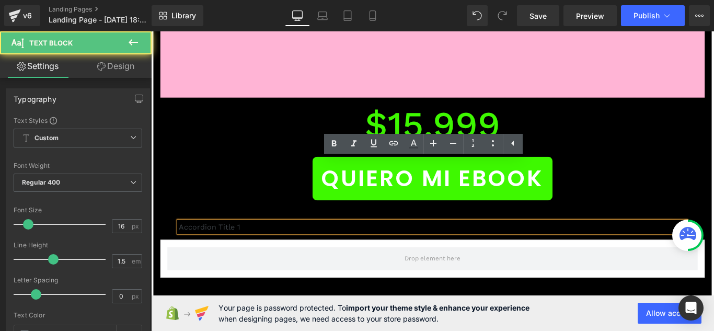
click at [316, 245] on p "Accordion Title 1" at bounding box center [467, 251] width 570 height 13
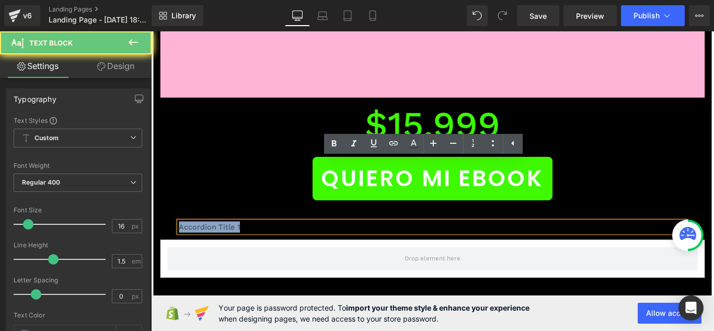
click at [316, 245] on p "Accordion Title 1" at bounding box center [467, 251] width 570 height 13
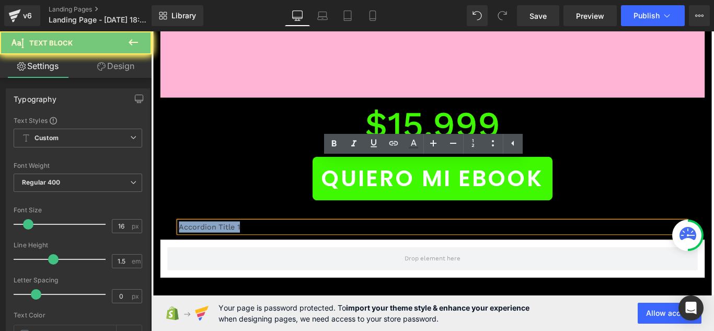
click at [316, 245] on p "Accordion Title 1" at bounding box center [467, 251] width 570 height 13
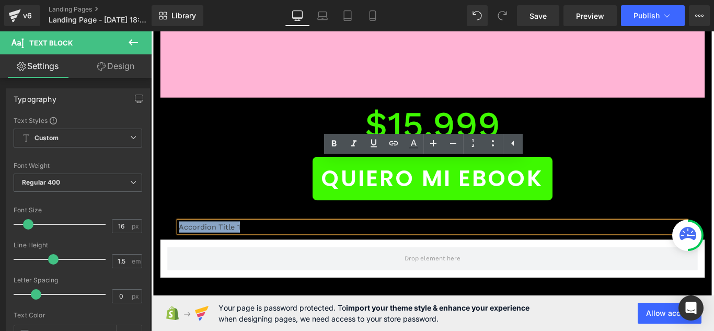
click at [316, 245] on p "Accordion Title 1" at bounding box center [467, 251] width 570 height 13
drag, startPoint x: 293, startPoint y: 265, endPoint x: 314, endPoint y: 244, distance: 29.9
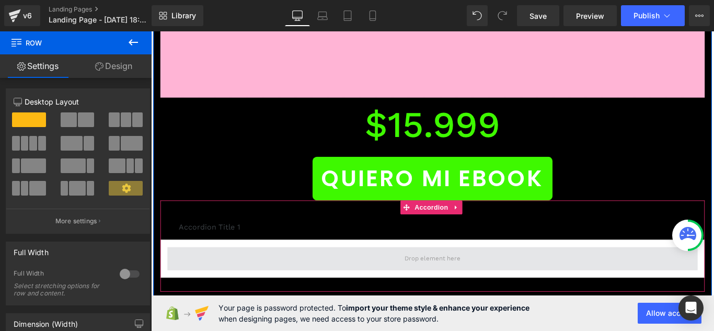
click at [424, 273] on span at bounding box center [467, 286] width 596 height 26
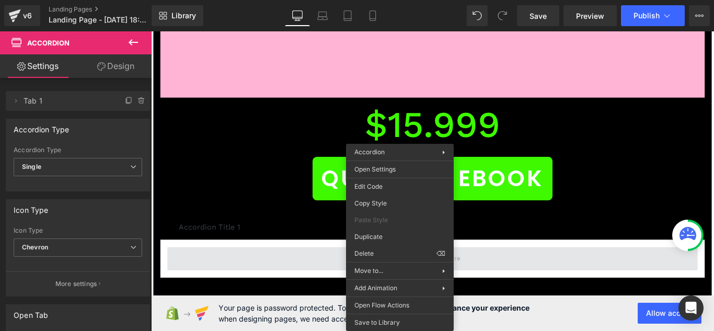
click at [296, 273] on span at bounding box center [467, 286] width 596 height 26
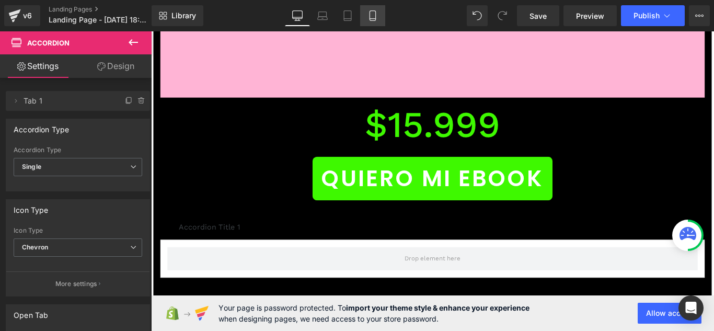
click at [380, 19] on link "Mobile" at bounding box center [372, 15] width 25 height 21
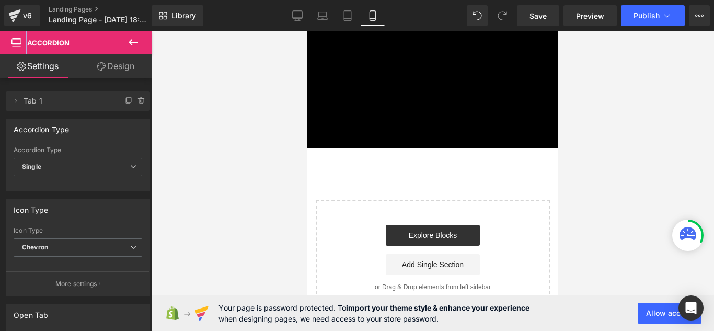
scroll to position [4665, 0]
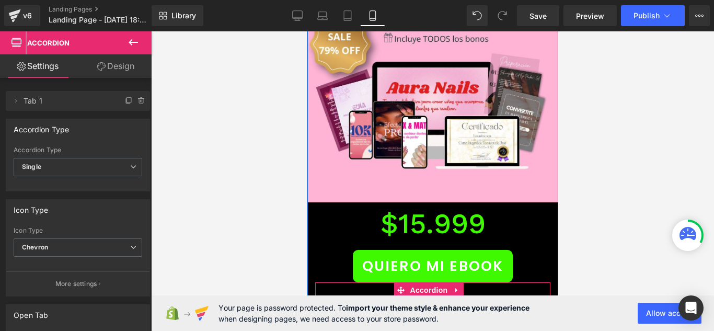
click at [458, 309] on icon at bounding box center [457, 312] width 6 height 6
click at [539, 315] on span "button" at bounding box center [539, 315] width 0 height 0
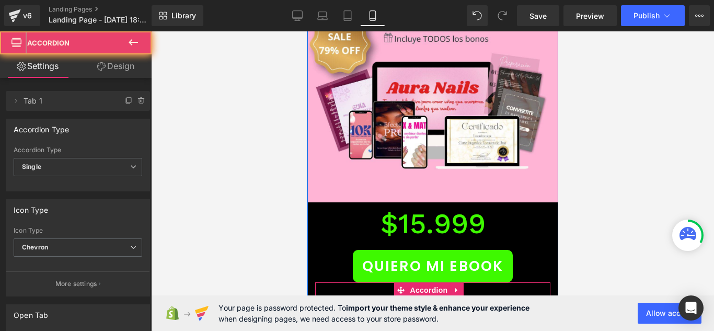
click at [539, 315] on span "button" at bounding box center [539, 315] width 0 height 0
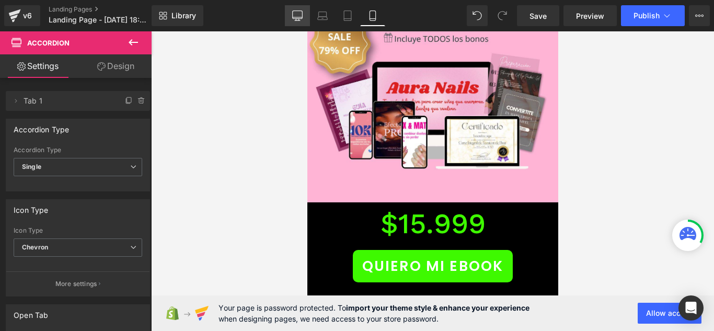
click at [299, 14] on icon at bounding box center [297, 15] width 10 height 10
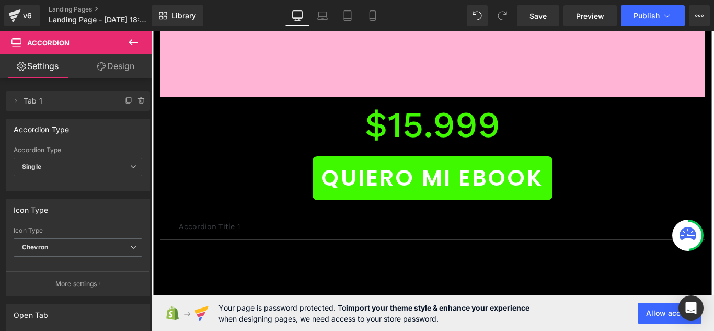
scroll to position [11256, 0]
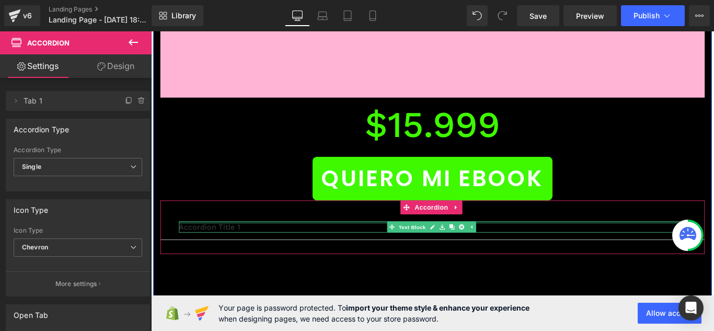
click at [279, 245] on div at bounding box center [467, 246] width 570 height 3
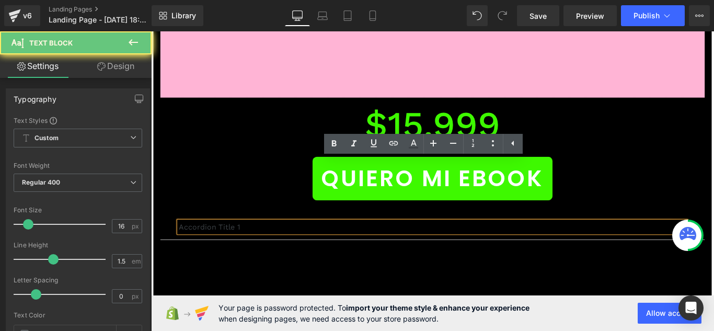
click at [279, 245] on p "Accordion Title 1" at bounding box center [467, 251] width 570 height 13
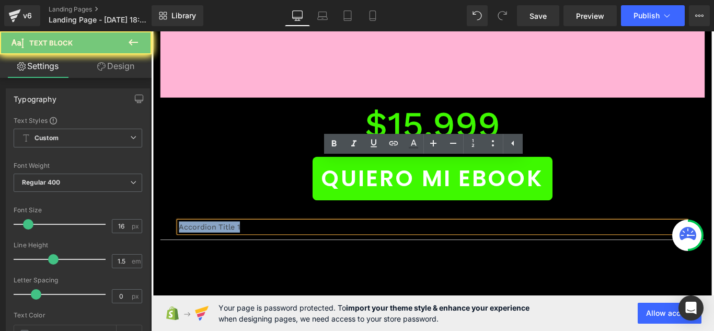
click at [279, 245] on p "Accordion Title 1" at bounding box center [467, 251] width 570 height 13
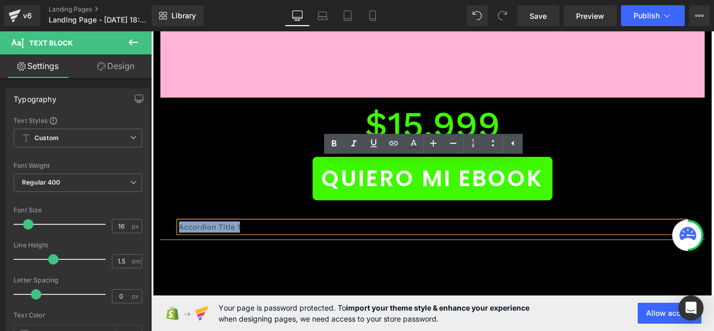
paste div
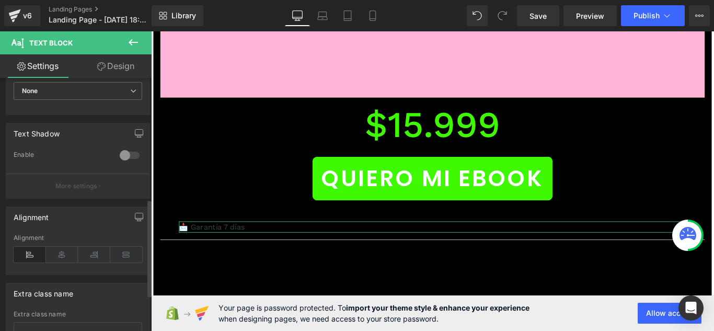
scroll to position [314, 0]
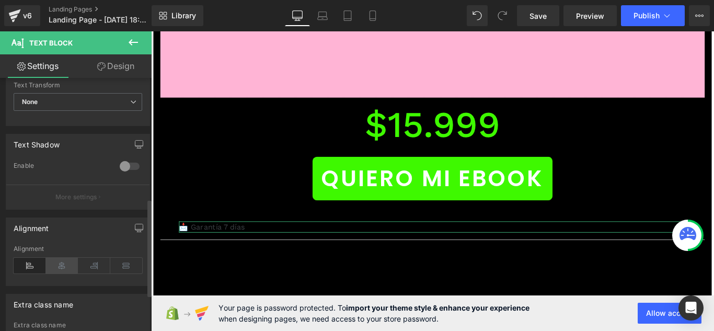
click at [66, 261] on icon at bounding box center [62, 266] width 32 height 16
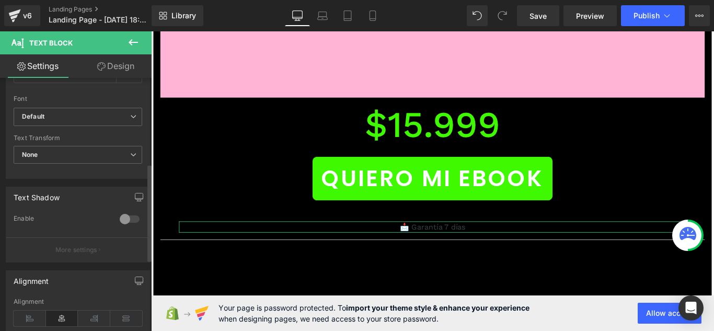
scroll to position [105, 0]
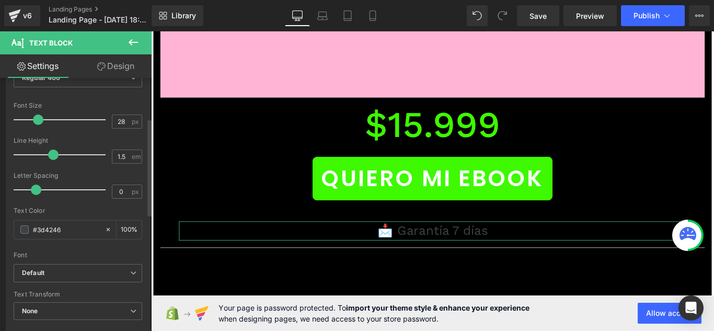
type input "29"
drag, startPoint x: 31, startPoint y: 118, endPoint x: 43, endPoint y: 120, distance: 11.7
click at [43, 120] on span at bounding box center [40, 119] width 10 height 10
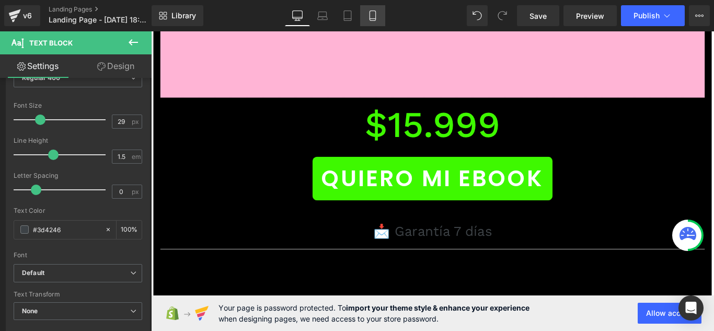
click at [378, 21] on link "Mobile" at bounding box center [372, 15] width 25 height 21
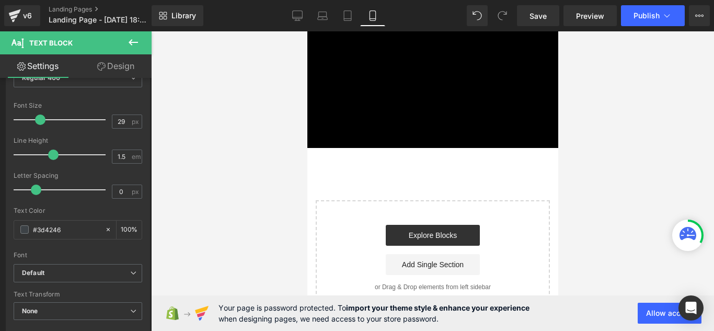
scroll to position [4665, 0]
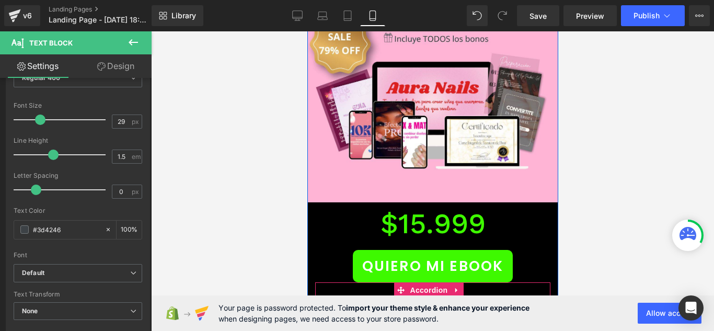
click at [500, 306] on p "📩 Garantía 7 días" at bounding box center [432, 317] width 193 height 23
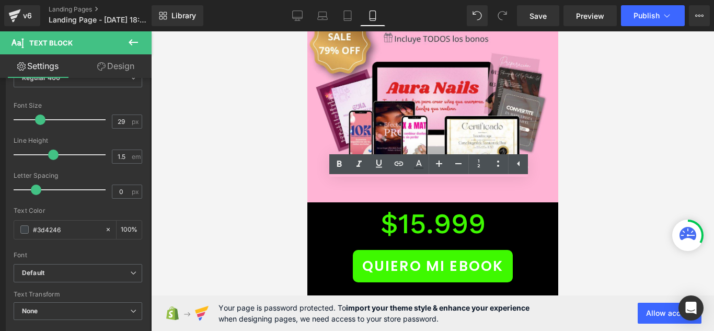
drag, startPoint x: 503, startPoint y: 196, endPoint x: 389, endPoint y: 200, distance: 114.6
click at [389, 306] on p "📩 Garantía 7 días" at bounding box center [432, 317] width 193 height 23
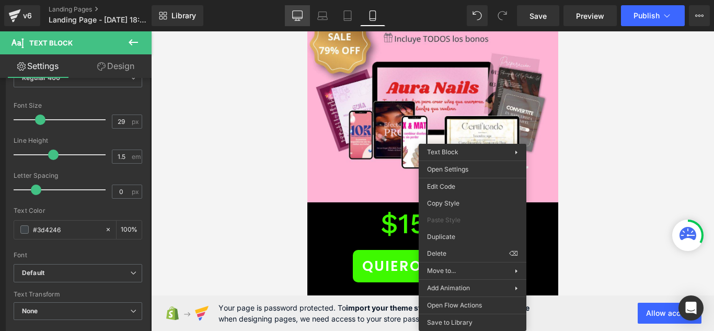
click at [296, 16] on icon at bounding box center [297, 15] width 10 height 10
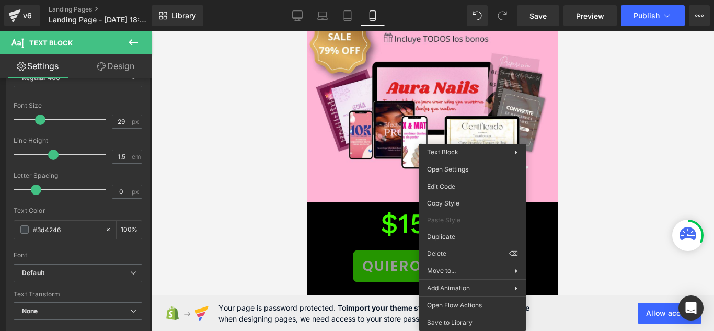
type input "100"
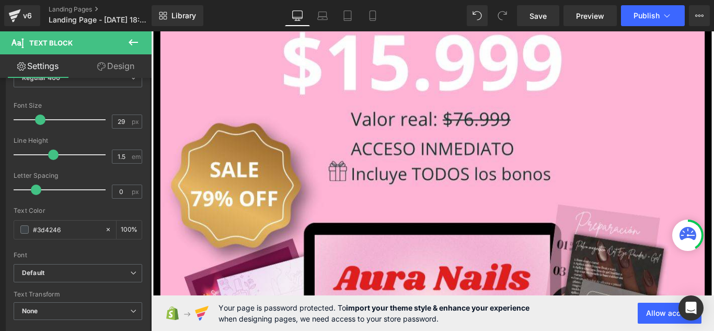
scroll to position [11256, 0]
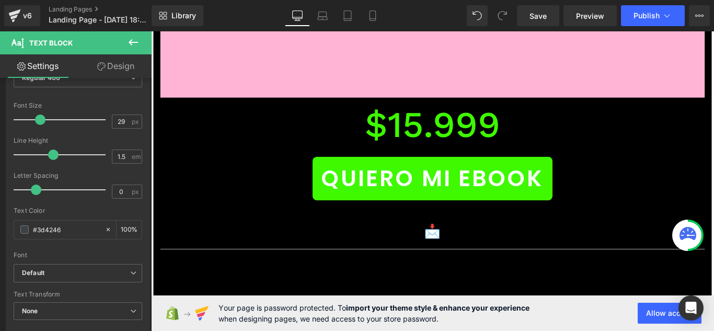
click at [528, 221] on div "📩 Text Block Accordion" at bounding box center [468, 256] width 612 height 71
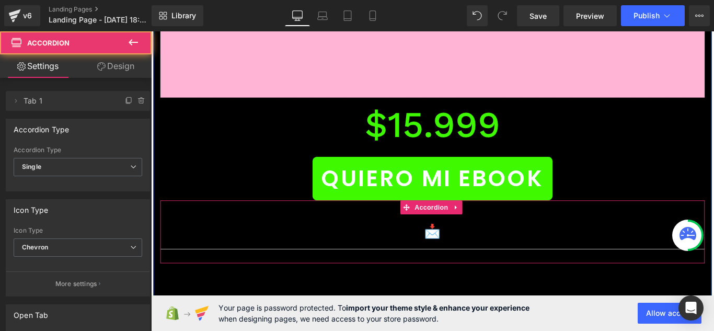
click at [536, 245] on p "📩" at bounding box center [467, 256] width 570 height 23
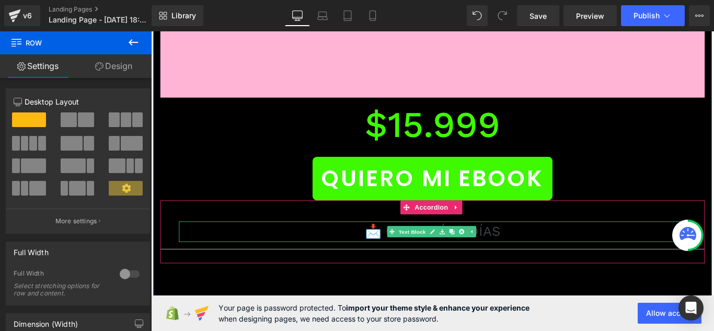
click at [553, 245] on p "📩 GARANTÍA 7 DÍAS" at bounding box center [467, 256] width 570 height 23
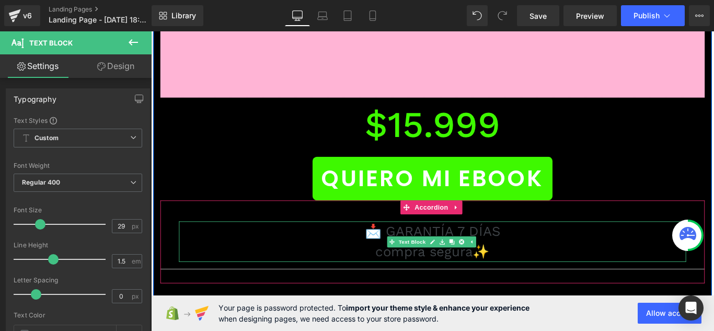
click at [361, 245] on p "📩 GARANTÍA 7 DÍAS" at bounding box center [467, 256] width 570 height 23
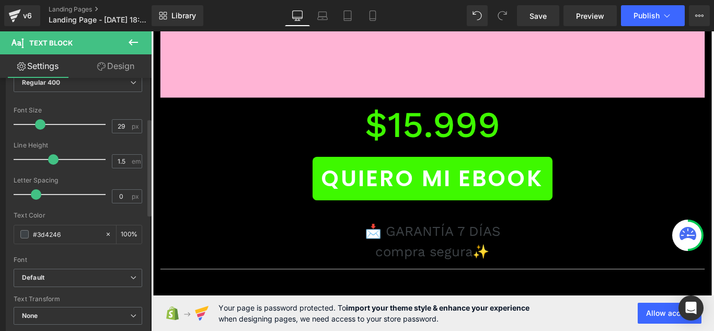
scroll to position [105, 0]
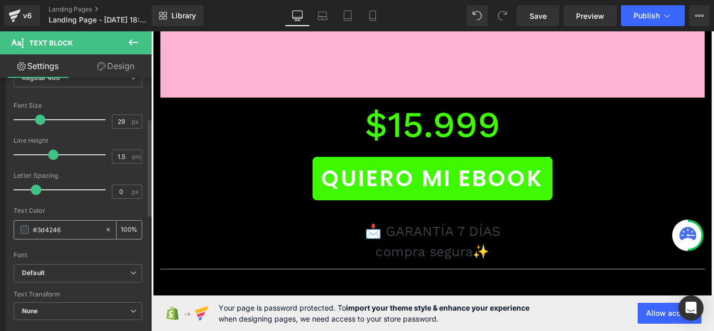
click at [22, 231] on span at bounding box center [24, 229] width 8 height 8
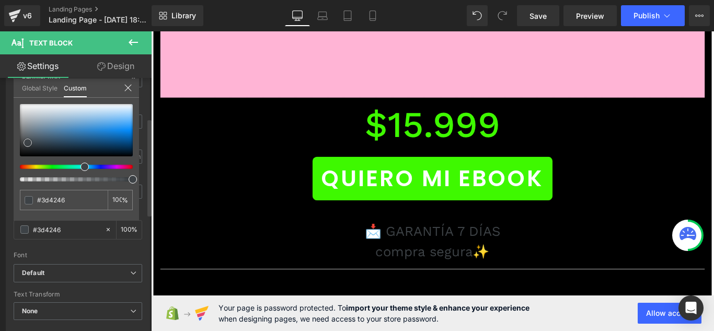
click at [24, 105] on div at bounding box center [76, 130] width 113 height 52
type input "#f9f9fa"
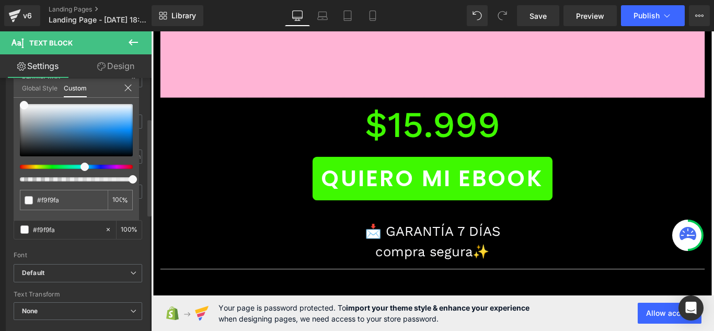
click at [130, 89] on icon at bounding box center [128, 88] width 8 height 8
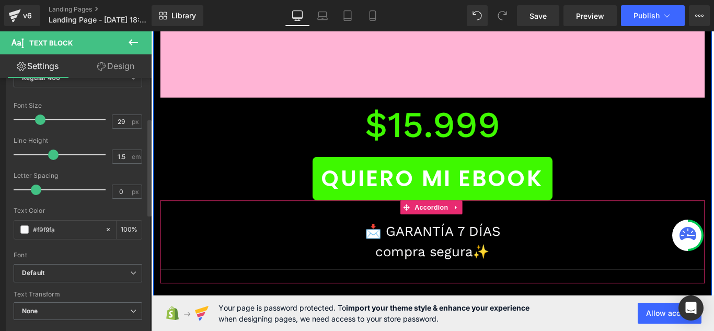
click at [234, 237] on div "📩 GARANTÍA 7 DÍAS compra segura✨ Text Block" at bounding box center [468, 268] width 612 height 62
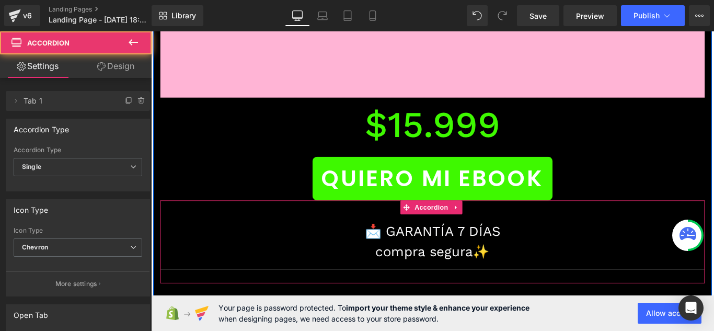
drag, startPoint x: 253, startPoint y: 220, endPoint x: 520, endPoint y: 206, distance: 267.0
click at [253, 245] on div "📩 GARANTÍA 7 DÍAS compra segura✨ Text Block" at bounding box center [467, 267] width 570 height 45
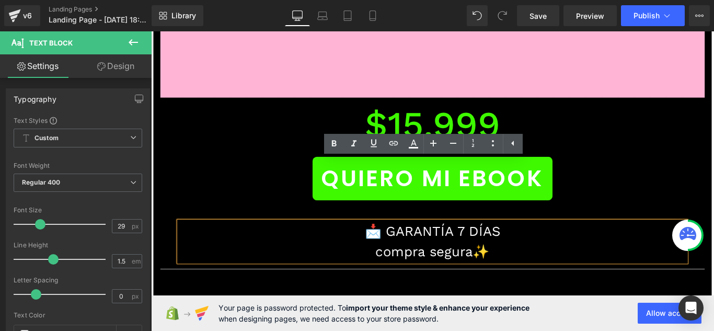
click at [714, 268] on p "compra segura✨" at bounding box center [467, 279] width 570 height 23
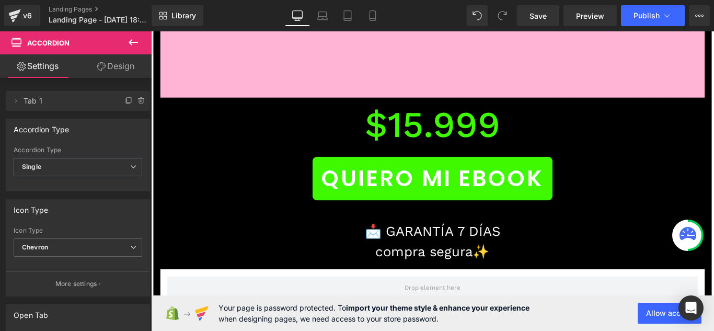
click at [137, 35] on button at bounding box center [133, 42] width 37 height 23
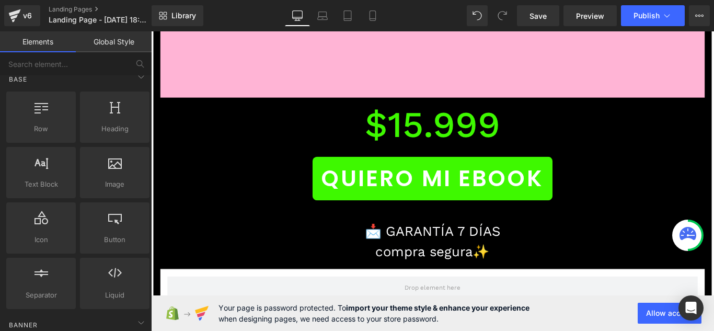
scroll to position [0, 0]
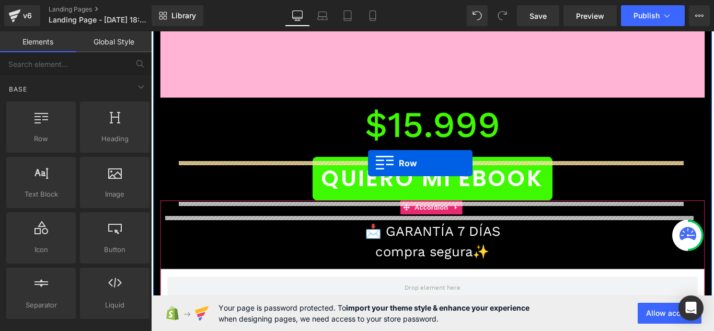
drag, startPoint x: 248, startPoint y: 171, endPoint x: 395, endPoint y: 179, distance: 146.6
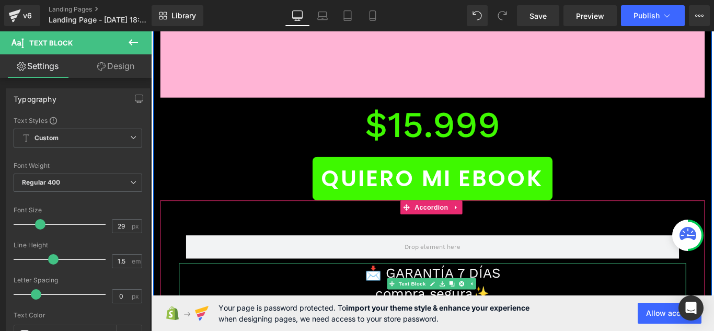
click at [344, 315] on p "compra segura✨" at bounding box center [467, 326] width 570 height 23
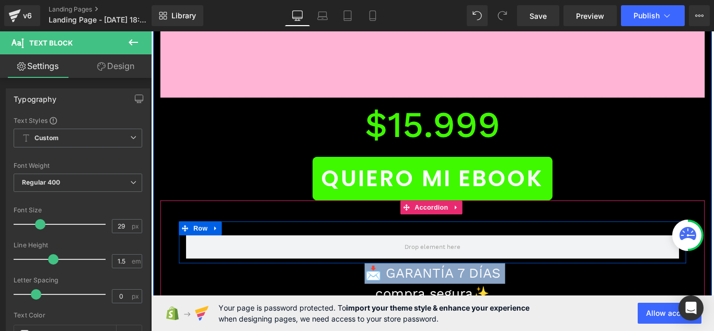
drag, startPoint x: 233, startPoint y: 260, endPoint x: 271, endPoint y: 187, distance: 82.8
click at [271, 237] on div "Row 📩 GARANTÍA 7 DÍAS compra segura✨ Text Block" at bounding box center [468, 291] width 612 height 109
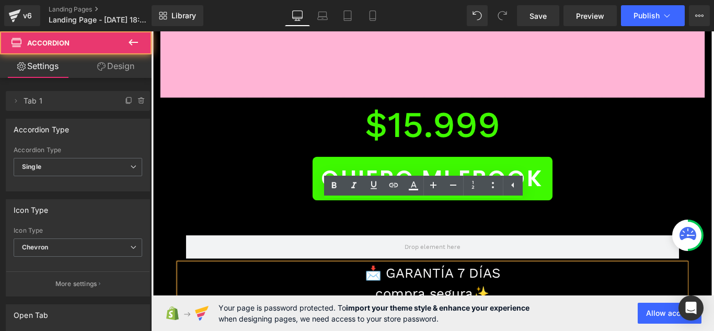
drag, startPoint x: 692, startPoint y: 289, endPoint x: 708, endPoint y: 243, distance: 48.5
click at [672, 237] on div "Row 📩 GARANTÍA 7 DÍAS compra segura✨ Text Block" at bounding box center [468, 312] width 612 height 151
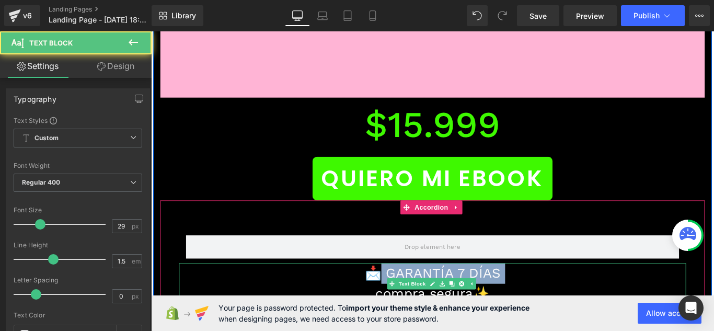
drag, startPoint x: 393, startPoint y: 248, endPoint x: 391, endPoint y: 229, distance: 18.9
click at [404, 292] on div "📩 GARANTÍA 7 DÍAS compra segura✨" at bounding box center [467, 314] width 570 height 45
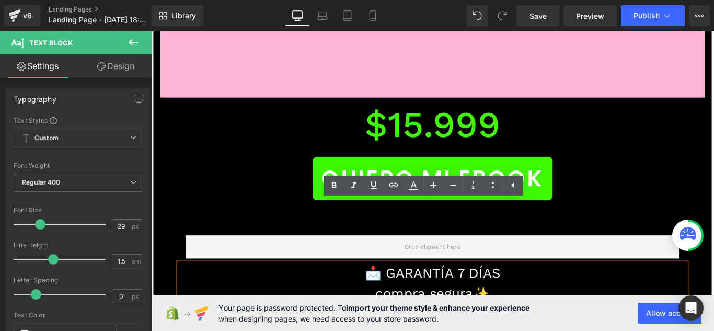
click at [309, 292] on p "📩 GARANTÍA 7 DÍAS" at bounding box center [467, 303] width 570 height 23
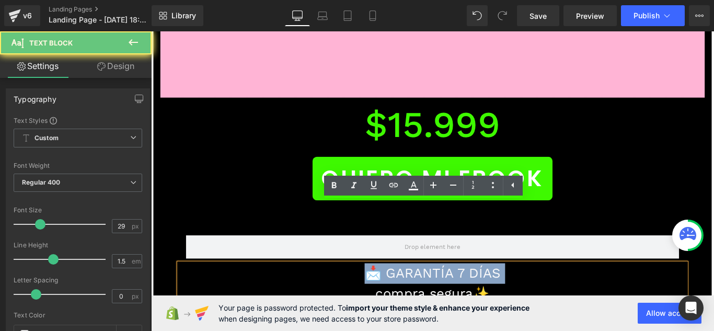
drag, startPoint x: 301, startPoint y: 248, endPoint x: 312, endPoint y: 235, distance: 17.1
click at [311, 292] on div "📩 GARANTÍA 7 DÍAS compra segura✨" at bounding box center [467, 314] width 570 height 45
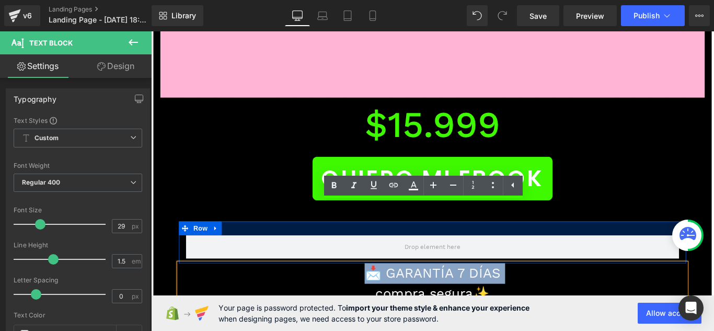
click at [714, 221] on div "Row 📩 GARANTÍA 7 DÍAS compra segura✨ Text Block Accordion" at bounding box center [468, 291] width 612 height 140
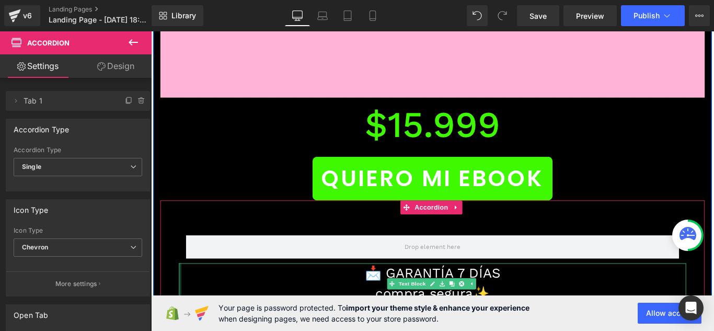
click at [182, 292] on div "📩 GARANTÍA 7 DÍAS compra segura✨ Text Block" at bounding box center [467, 314] width 570 height 45
click at [182, 292] on p "📩 GARANTÍA 7 DÍAS" at bounding box center [467, 303] width 570 height 23
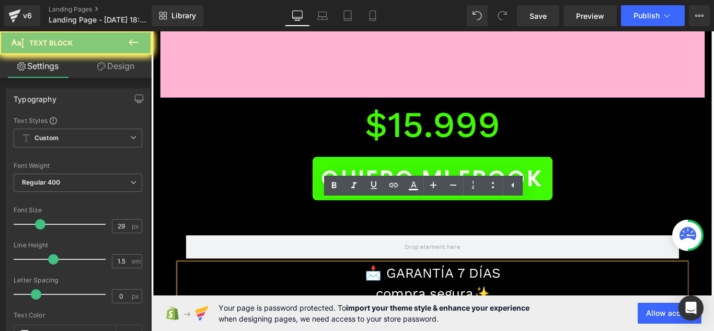
click at [183, 292] on p "📩 GARANTÍA 7 DÍAS" at bounding box center [467, 303] width 569 height 23
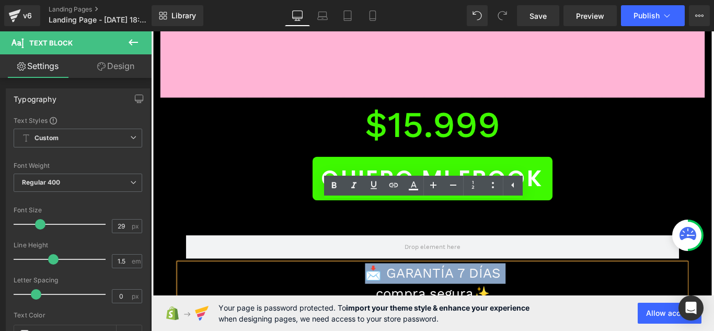
click at [173, 237] on div "Row 📩 GARANTÍA 7 DÍAS compra segura✨ Text Block" at bounding box center [468, 291] width 612 height 109
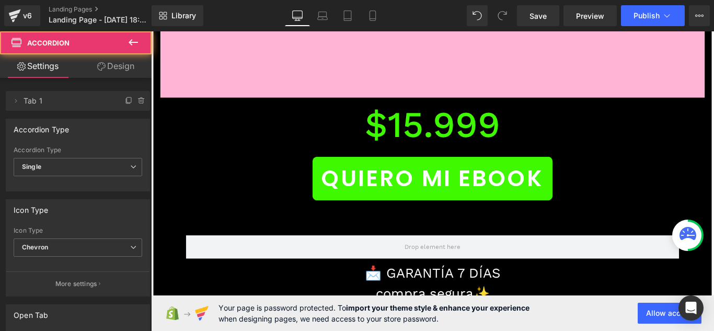
click at [201, 292] on p "📩 GARANTÍA 7 DÍAS" at bounding box center [467, 303] width 569 height 23
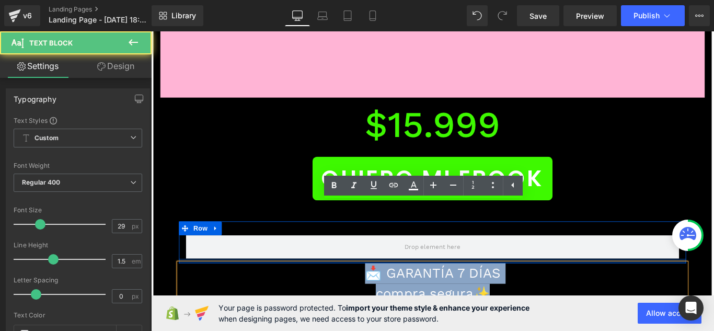
drag, startPoint x: 545, startPoint y: 254, endPoint x: 367, endPoint y: 221, distance: 180.9
click at [367, 237] on div "Row 📩 GARANTÍA 7 DÍAS compra segura✨ Text Block" at bounding box center [468, 291] width 612 height 109
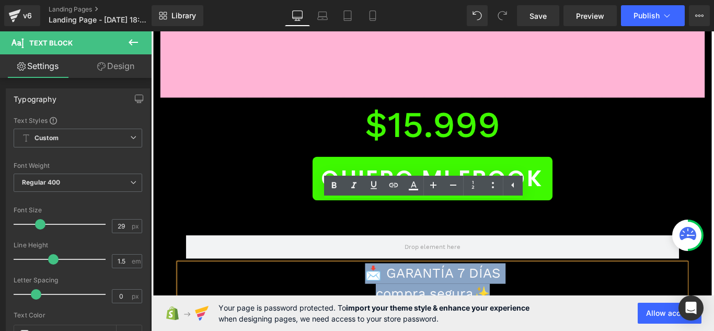
click at [197, 172] on div "QUIERO MI EBOOK Button" at bounding box center [468, 196] width 612 height 49
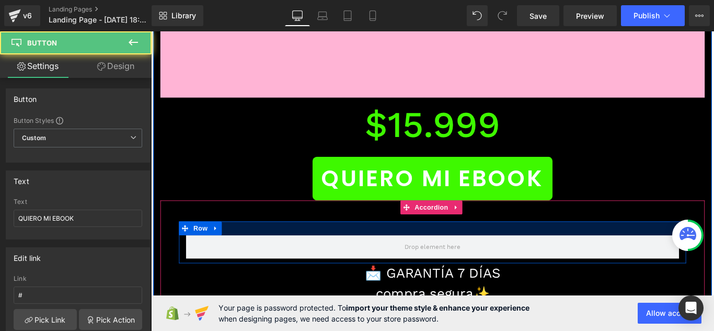
click at [235, 245] on div at bounding box center [467, 253] width 570 height 16
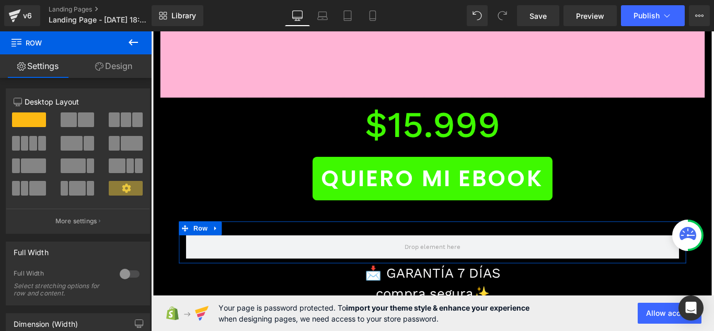
click at [107, 64] on link "Design" at bounding box center [114, 66] width 76 height 24
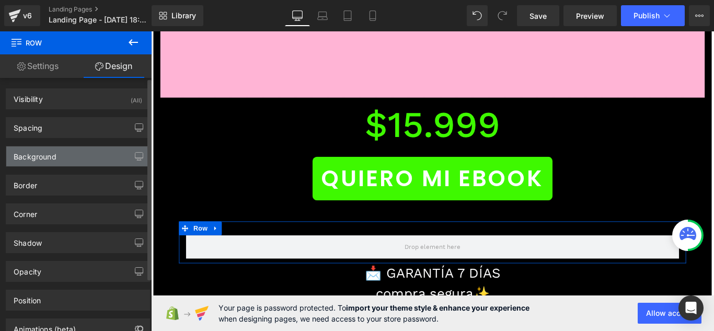
click at [100, 158] on div "Background" at bounding box center [77, 156] width 143 height 20
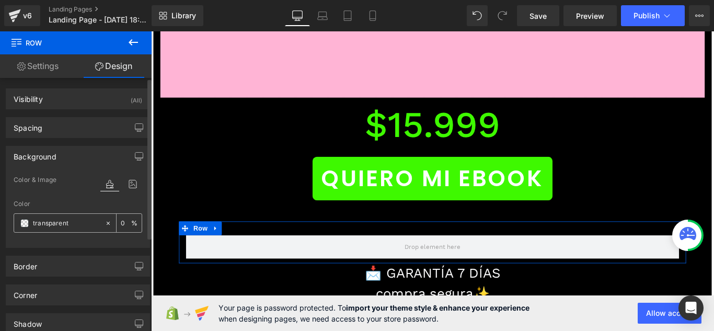
click at [32, 221] on div "transparent" at bounding box center [59, 223] width 90 height 18
click at [25, 222] on span at bounding box center [24, 223] width 8 height 8
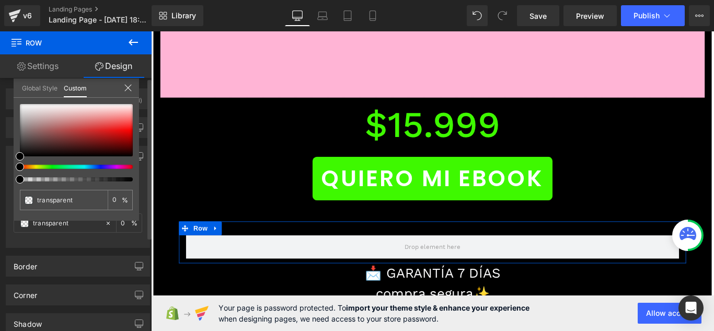
click at [116, 164] on div at bounding box center [76, 142] width 113 height 77
type input "#000000"
type input "100"
type input "#000000"
type input "100"
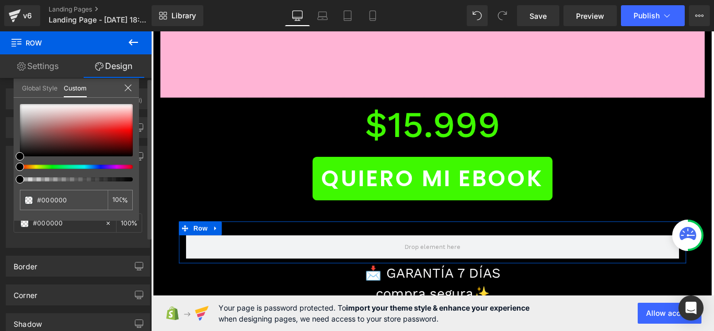
click at [121, 167] on div at bounding box center [72, 167] width 113 height 4
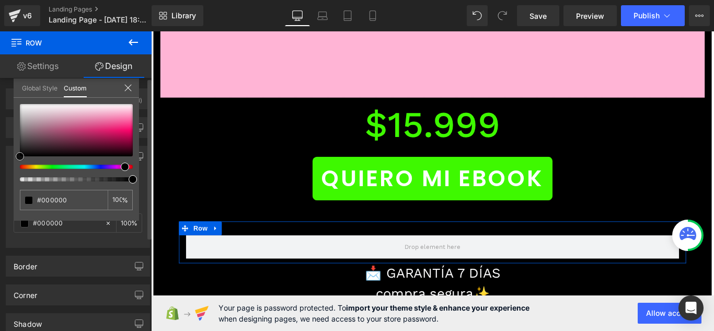
type input "#dfc2ce"
click at [55, 113] on div at bounding box center [76, 130] width 113 height 52
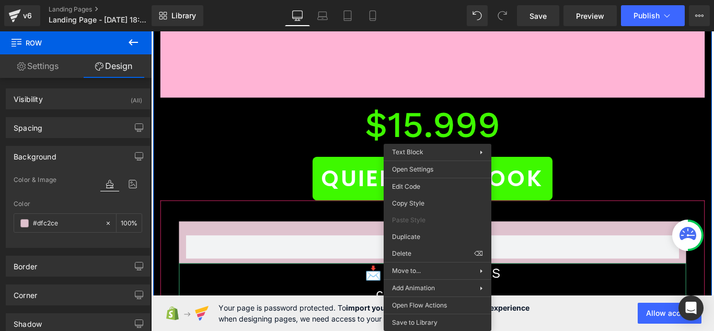
click at [349, 315] on p "compra segura✨" at bounding box center [467, 326] width 569 height 23
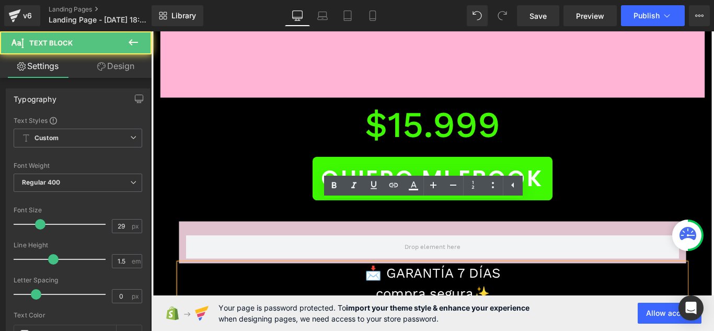
click at [248, 289] on div "Row 📩 GARANTÍA 7 DÍAS compra segura✨ Text Block Accordion" at bounding box center [468, 291] width 612 height 140
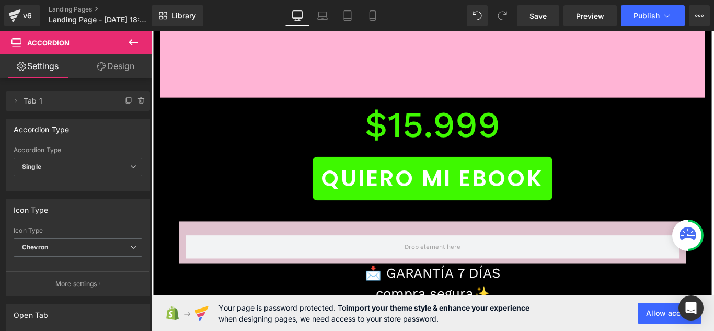
click at [135, 35] on button at bounding box center [133, 42] width 37 height 23
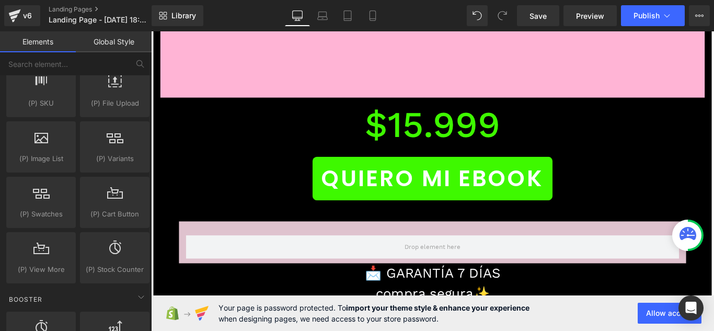
scroll to position [1202, 0]
click at [97, 68] on input "text" at bounding box center [64, 63] width 129 height 23
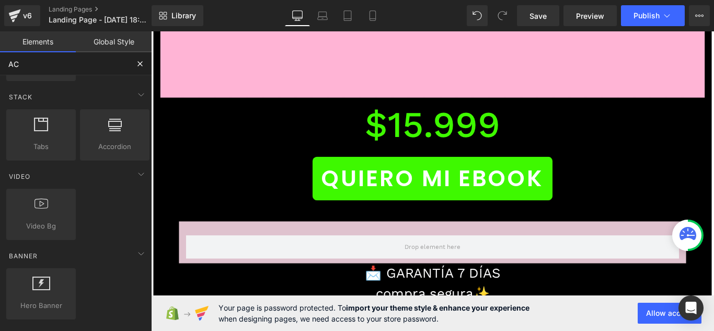
scroll to position [261, 0]
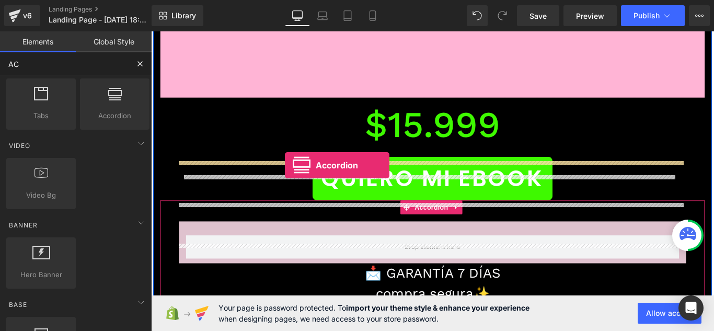
drag, startPoint x: 278, startPoint y: 128, endPoint x: 302, endPoint y: 182, distance: 59.2
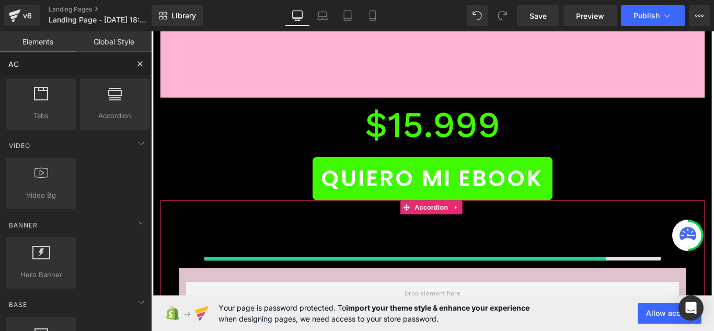
type input "AC"
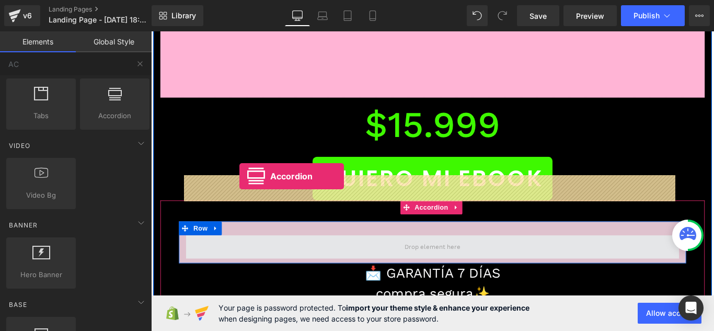
drag, startPoint x: 256, startPoint y: 146, endPoint x: 250, endPoint y: 194, distance: 48.4
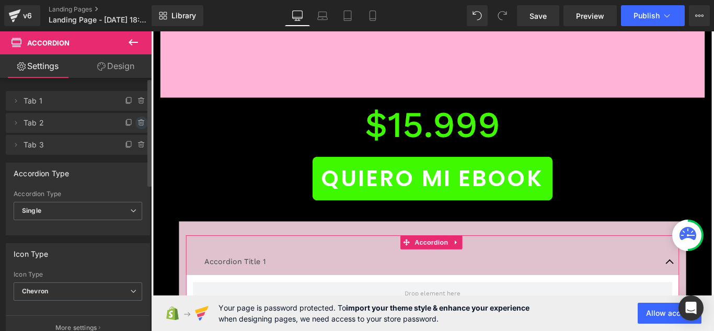
click at [137, 122] on icon at bounding box center [141, 123] width 8 height 8
click at [137, 122] on button "Delete" at bounding box center [130, 124] width 33 height 14
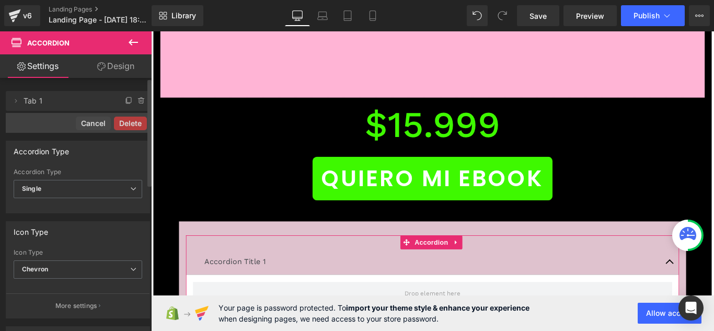
click at [137, 122] on button "Delete" at bounding box center [130, 124] width 33 height 14
click at [137, 141] on div "Accordion Type" at bounding box center [77, 151] width 143 height 20
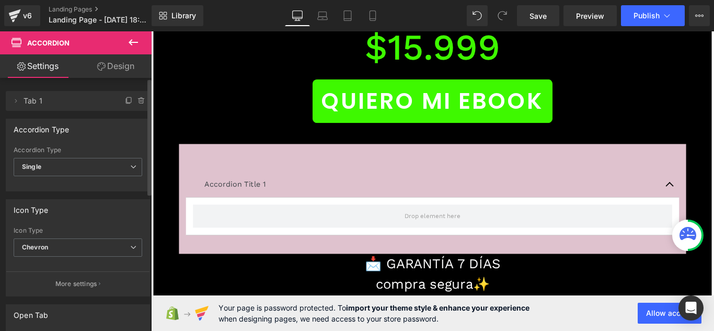
scroll to position [11360, 0]
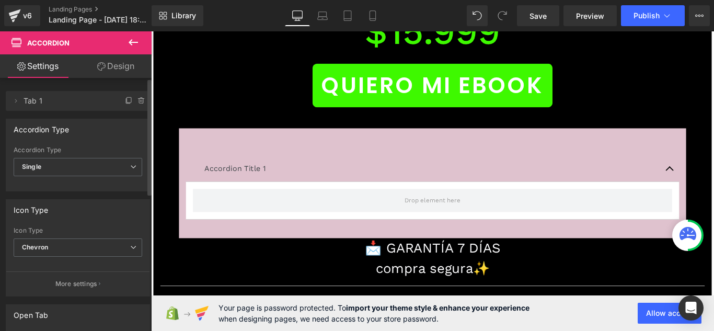
click at [314, 179] on p "Accordion Title 1" at bounding box center [467, 185] width 512 height 13
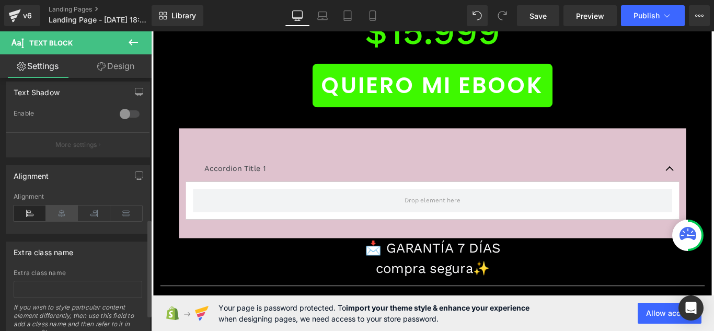
click at [63, 215] on icon at bounding box center [62, 213] width 32 height 16
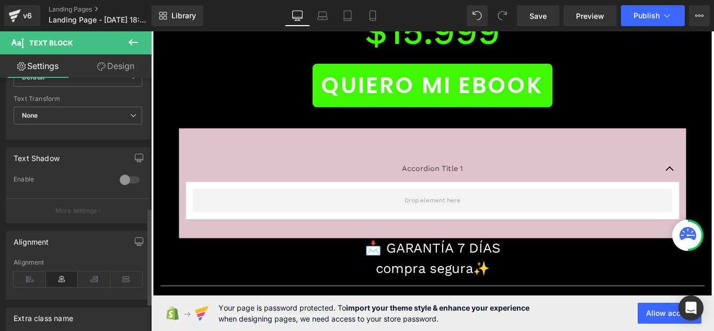
scroll to position [209, 0]
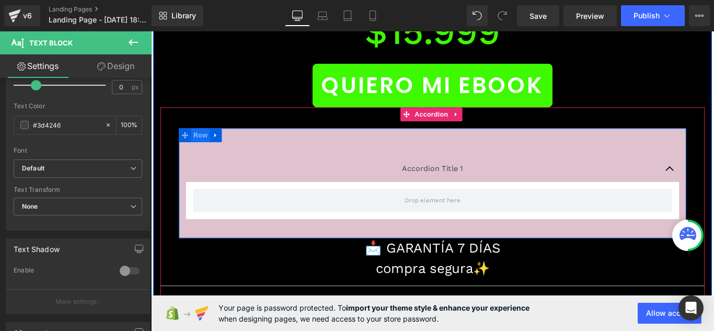
click at [208, 140] on span "Row" at bounding box center [206, 148] width 21 height 16
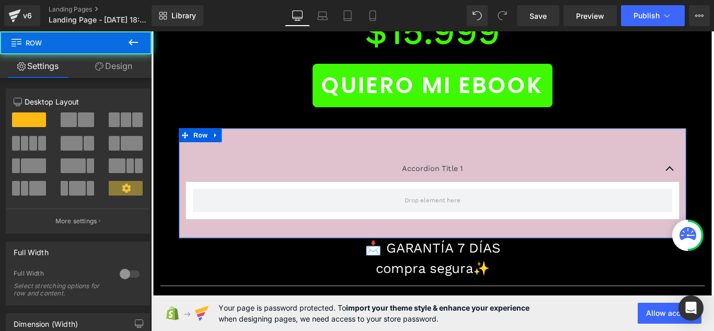
click at [124, 62] on link "Design" at bounding box center [114, 66] width 76 height 24
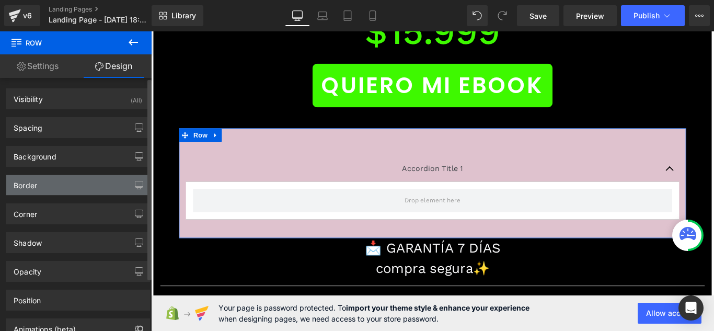
click at [73, 193] on div "Border" at bounding box center [77, 185] width 143 height 20
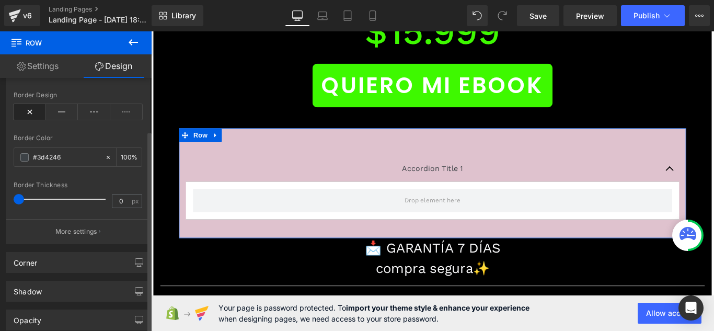
scroll to position [0, 0]
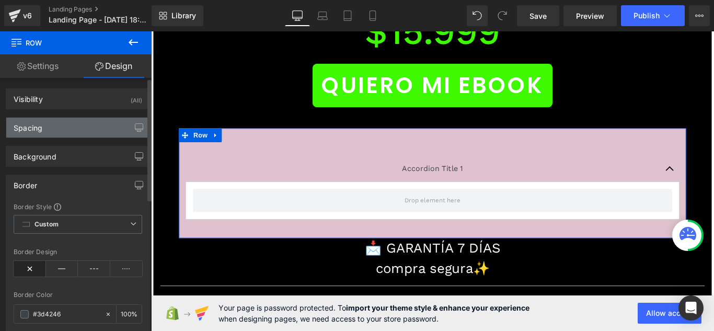
click at [44, 118] on div "Spacing" at bounding box center [77, 128] width 143 height 20
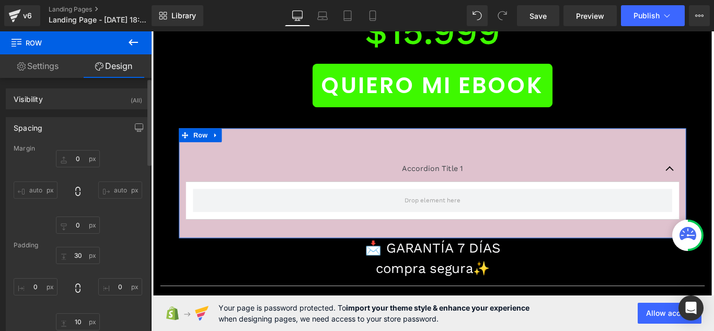
click at [41, 189] on input "auto" at bounding box center [36, 189] width 44 height 17
click at [39, 146] on div "Margin" at bounding box center [78, 148] width 129 height 7
click at [73, 192] on icon at bounding box center [78, 191] width 10 height 10
type input "0"
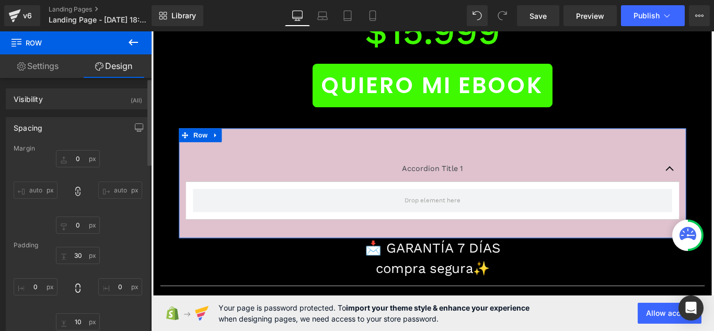
click at [44, 192] on input "auto" at bounding box center [36, 189] width 44 height 17
click at [53, 266] on div "30px 30 0px 0 10px 10 0px 0" at bounding box center [78, 289] width 129 height 84
click at [41, 285] on input "0" at bounding box center [36, 286] width 44 height 17
type input "1"
click at [63, 130] on div "Spacing" at bounding box center [77, 128] width 143 height 20
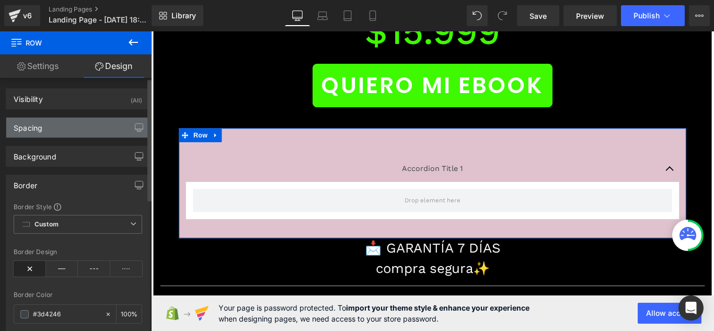
click at [75, 125] on div "Spacing" at bounding box center [77, 128] width 143 height 20
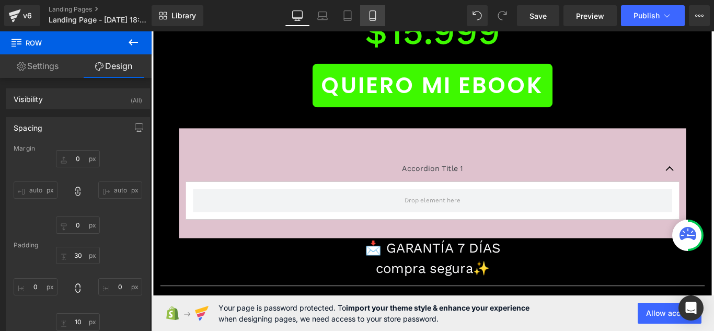
click at [368, 21] on link "Mobile" at bounding box center [372, 15] width 25 height 21
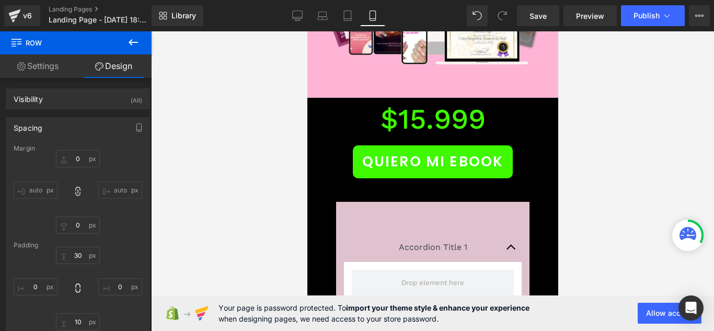
type input "0"
type input "30"
type input "0"
type input "10"
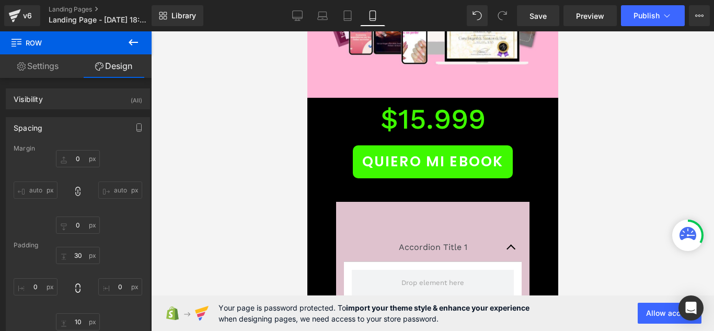
type input "0"
type input "100"
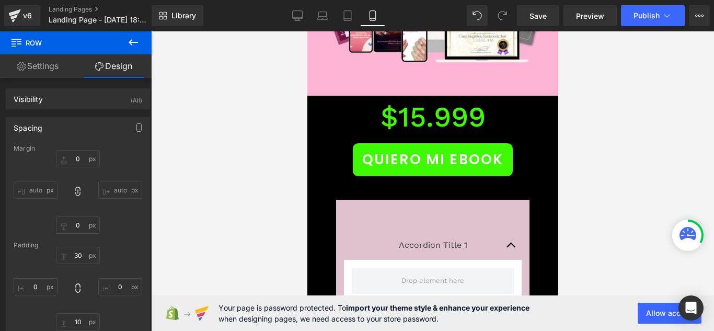
scroll to position [4773, 0]
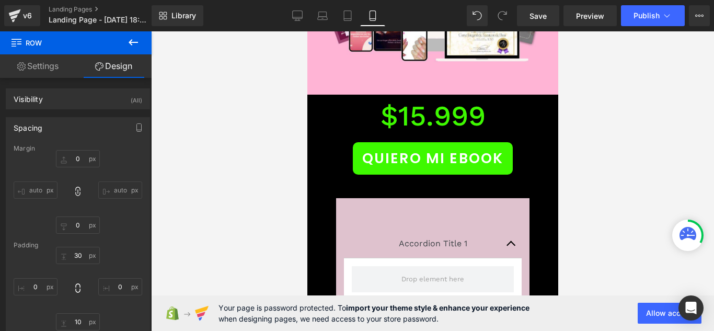
click at [384, 214] on div "Accordion Title 1 Text Block Accordion" at bounding box center [432, 265] width 178 height 102
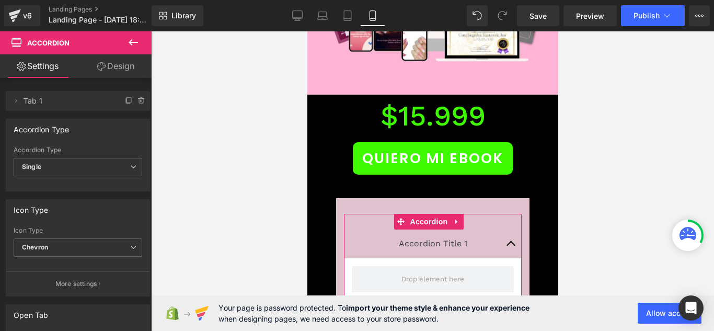
click at [121, 64] on link "Design" at bounding box center [116, 66] width 76 height 24
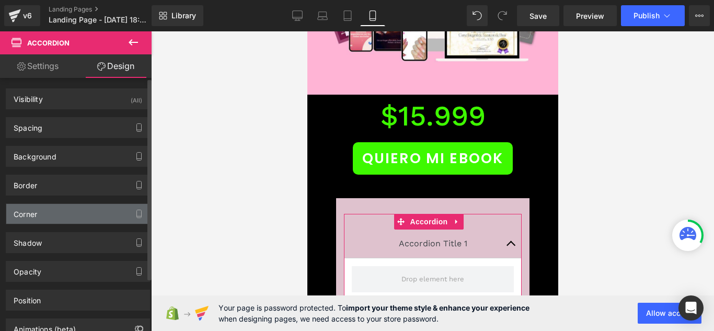
type input "0"
type input "30"
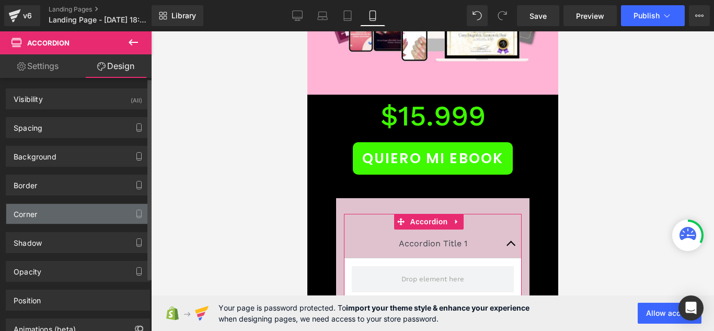
type input "0"
type input "30"
type input "0"
click at [72, 117] on div "Spacing [GEOGRAPHIC_DATA] 0px 0 0px 0 0px 0 0px 0 [GEOGRAPHIC_DATA] 30px 30 0px…" at bounding box center [78, 123] width 156 height 29
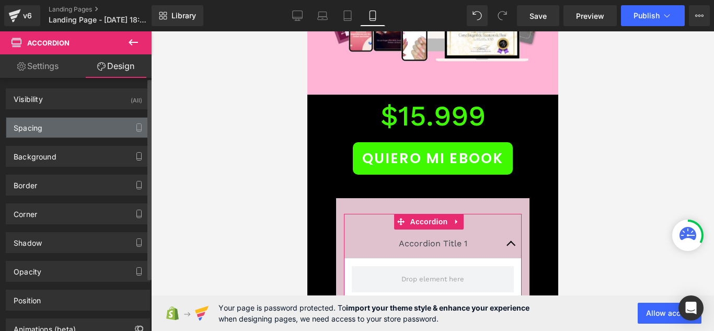
click at [70, 135] on div "Spacing" at bounding box center [77, 128] width 143 height 20
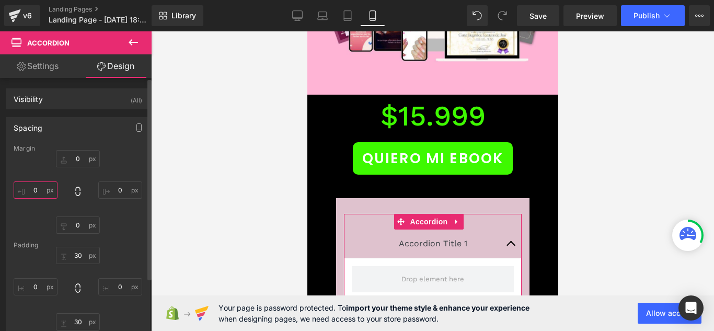
click at [45, 191] on input "0" at bounding box center [36, 189] width 44 height 17
type input "1"
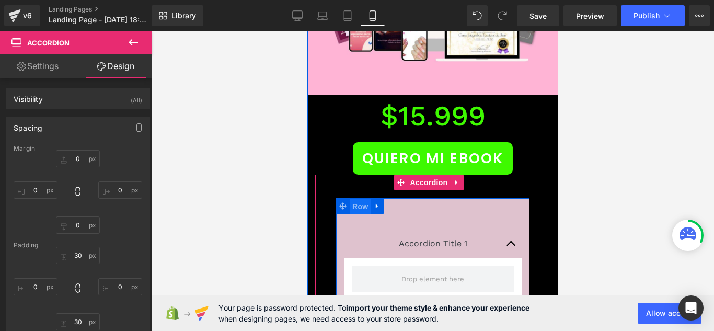
click at [351, 199] on span "Row" at bounding box center [359, 207] width 21 height 16
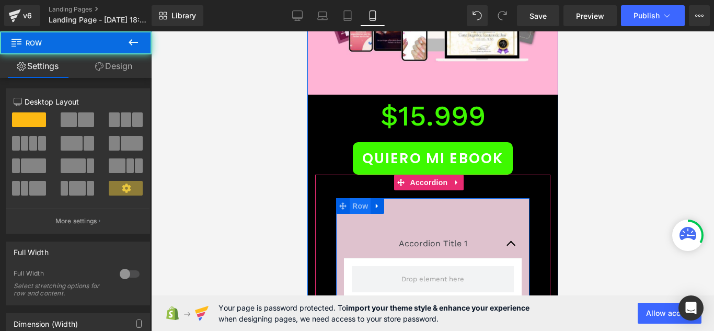
click at [355, 198] on span "Row" at bounding box center [359, 206] width 21 height 16
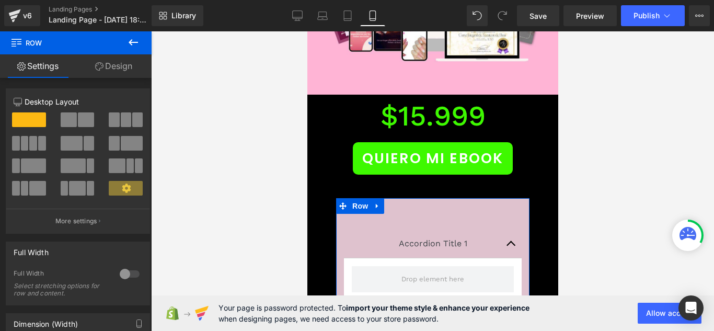
click at [102, 67] on icon at bounding box center [99, 66] width 8 height 8
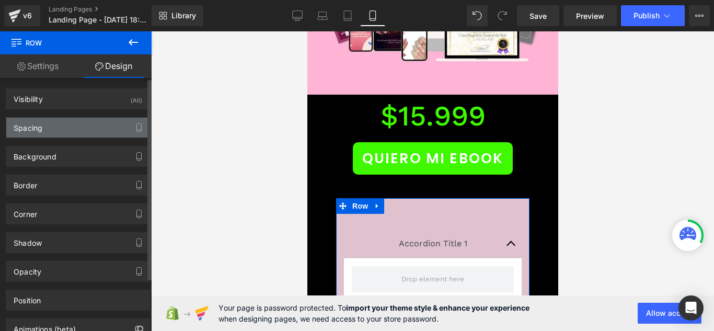
click at [78, 133] on div "Spacing" at bounding box center [77, 128] width 143 height 20
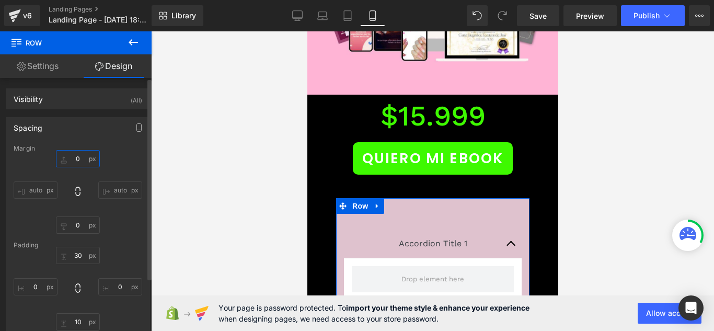
click at [75, 165] on input "0" at bounding box center [78, 158] width 44 height 17
click at [135, 129] on icon "button" at bounding box center [139, 127] width 8 height 8
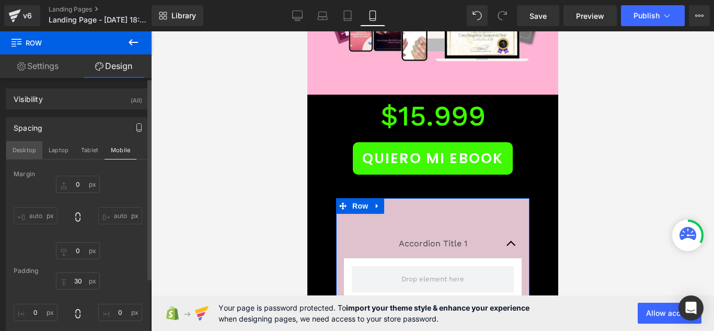
click at [19, 146] on button "Desktop" at bounding box center [24, 150] width 36 height 18
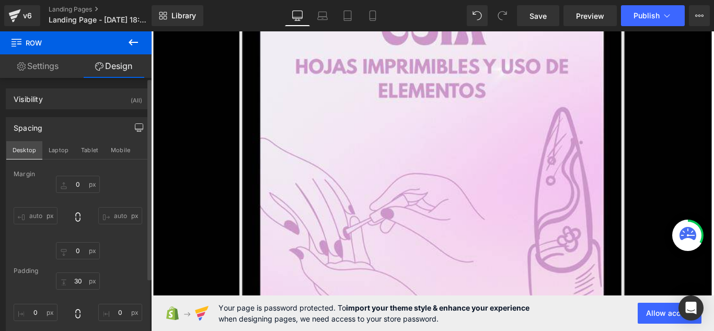
type input "0"
type input "30"
type input "0"
type input "10"
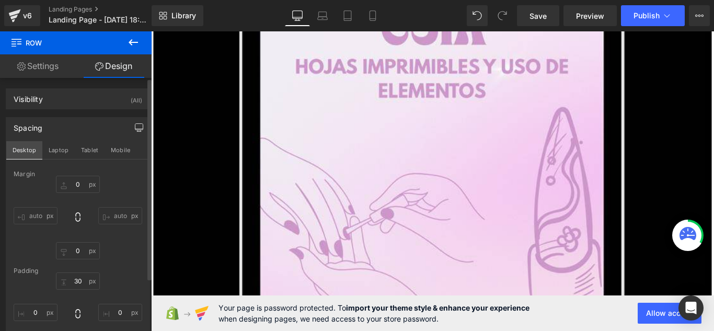
type input "0"
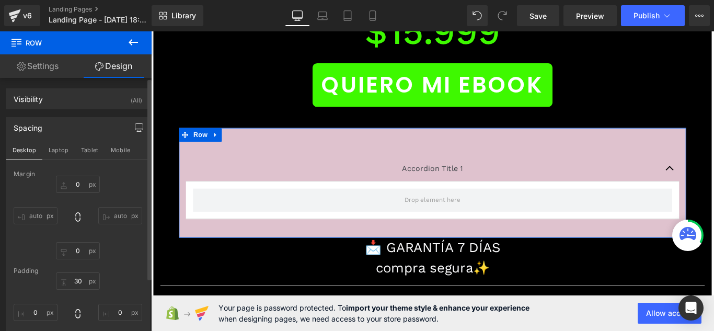
scroll to position [11360, 0]
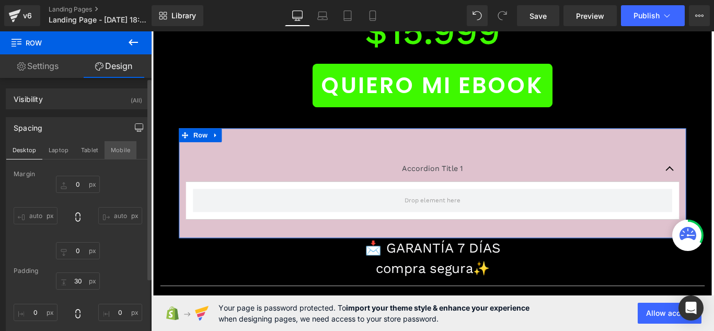
click at [123, 154] on button "Mobile" at bounding box center [121, 150] width 32 height 18
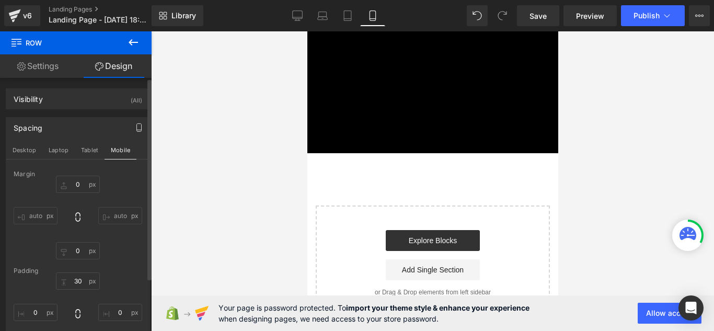
type input "0"
type input "30"
type input "0"
type input "10"
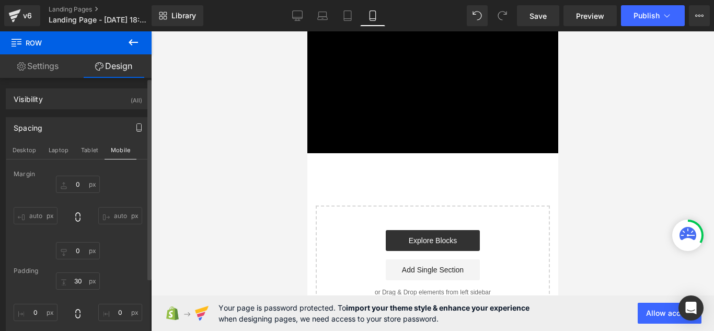
type input "0"
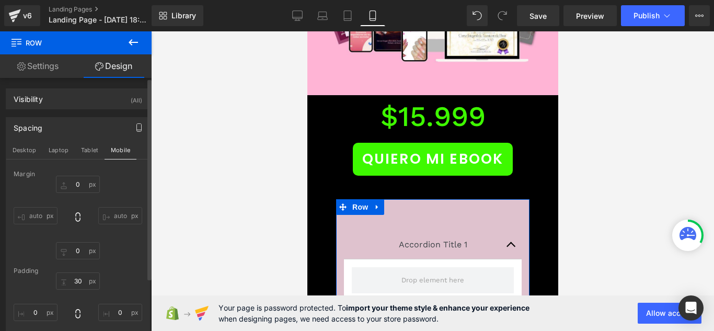
scroll to position [4772, 0]
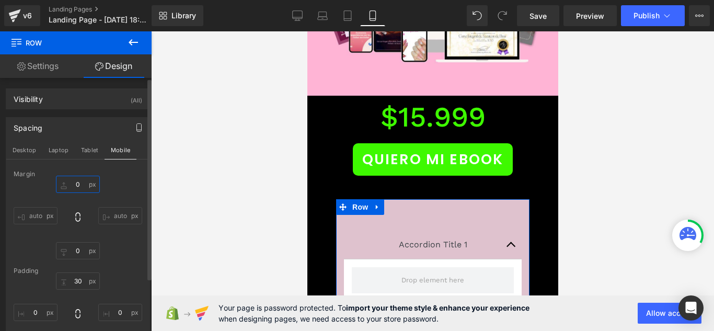
click at [65, 188] on input "0" at bounding box center [78, 184] width 44 height 17
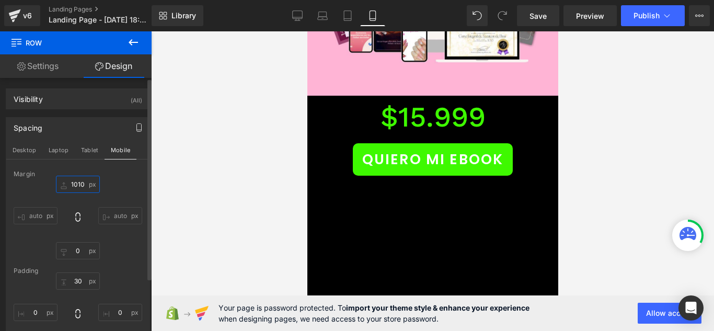
scroll to position [0, 0]
type input "1"
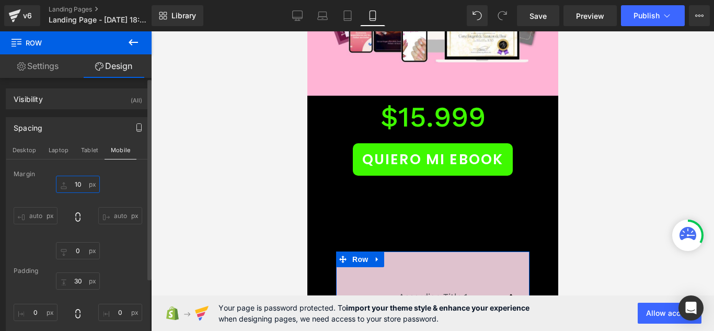
type input "1"
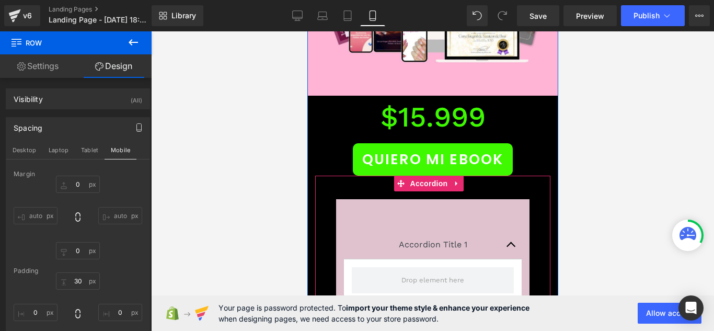
click at [328, 191] on div "Accordion Title 1 Text Block Accordion Row NaNpx 📩 GARANTÍA 7 DÍAS compra segur…" at bounding box center [432, 283] width 235 height 185
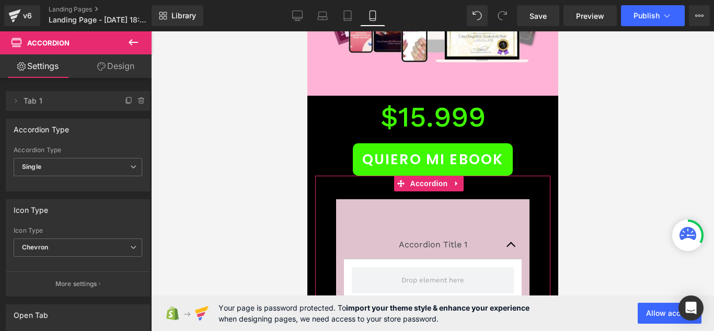
click at [131, 70] on link "Design" at bounding box center [116, 66] width 76 height 24
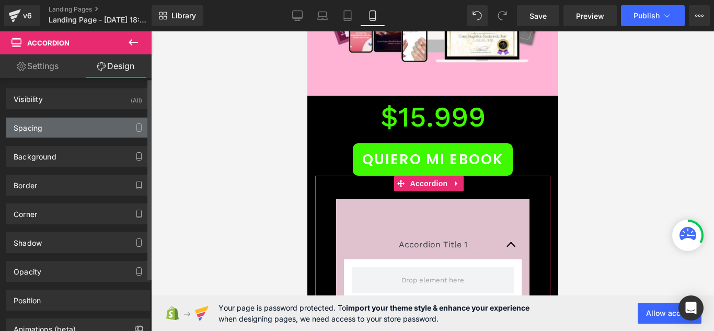
click at [72, 133] on div "Spacing" at bounding box center [77, 128] width 143 height 20
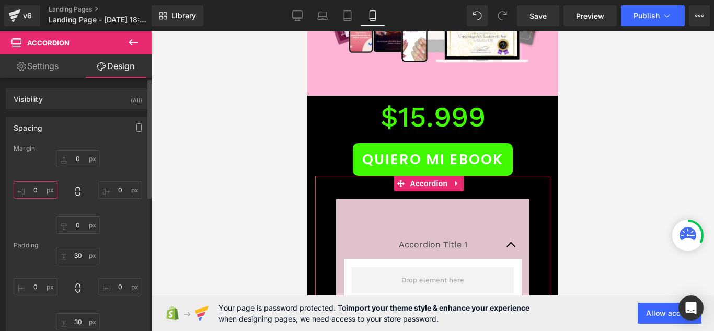
click at [42, 188] on input "0" at bounding box center [36, 189] width 44 height 17
type input "Q"
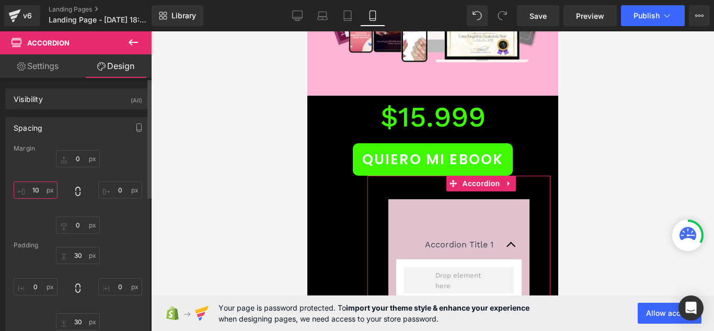
type input "1"
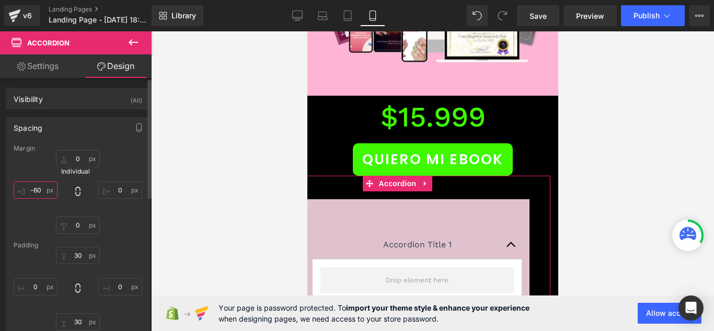
type input "-60"
click at [76, 191] on icon at bounding box center [78, 191] width 10 height 10
type input "-60"
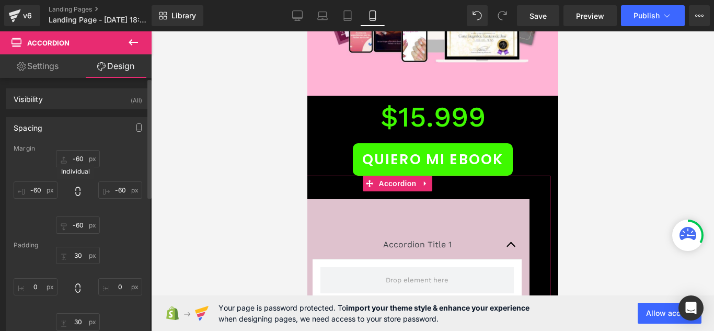
type input "-60"
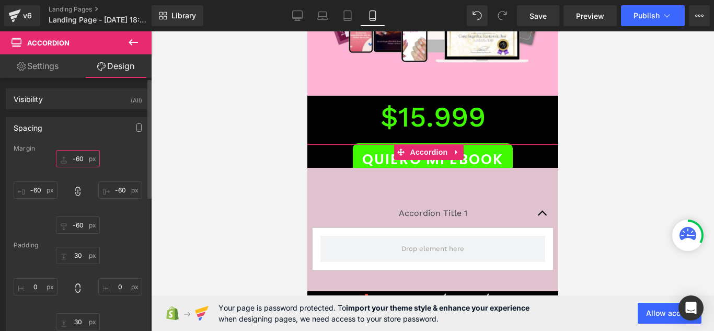
click at [78, 162] on input "-60" at bounding box center [78, 158] width 44 height 17
click at [73, 193] on icon at bounding box center [78, 191] width 10 height 10
click at [85, 165] on input "-60" at bounding box center [78, 158] width 44 height 17
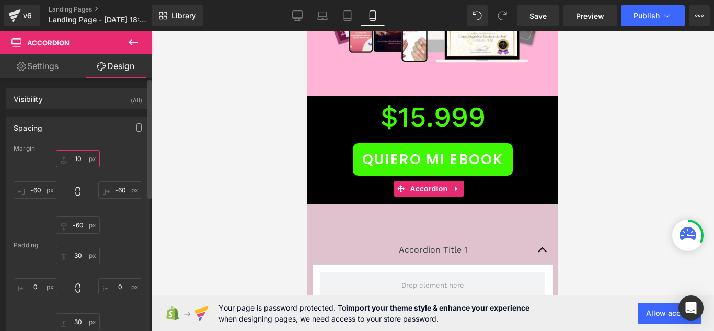
type input "1"
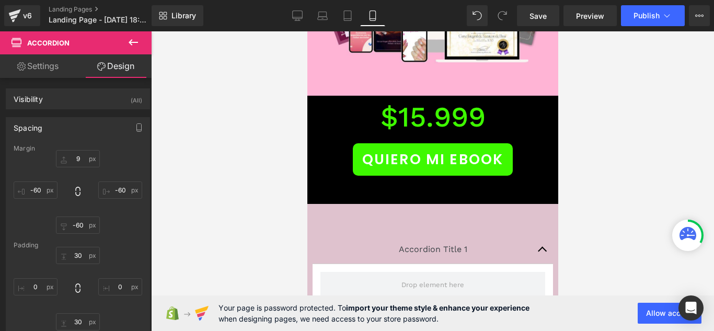
click at [221, 141] on div at bounding box center [432, 181] width 563 height 300
click at [298, 9] on link "Desktop" at bounding box center [297, 15] width 25 height 21
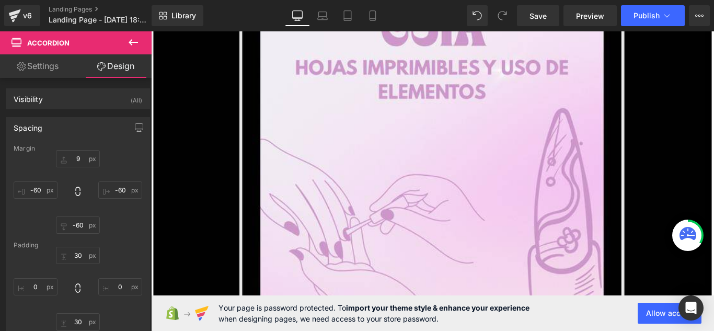
type input "0"
type input "30"
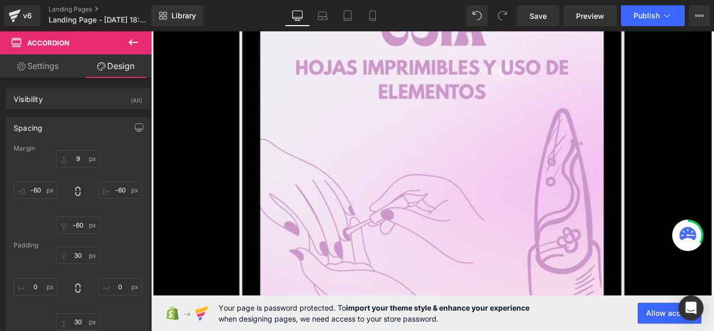
type input "0"
type input "30"
type input "0"
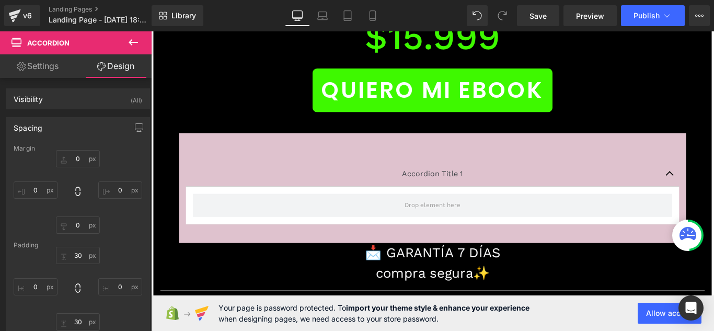
scroll to position [11354, 0]
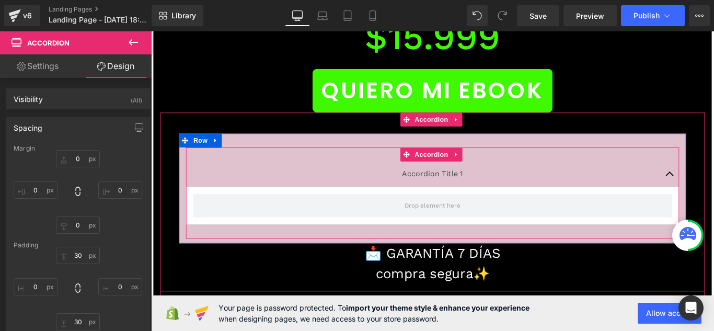
click at [151, 31] on div at bounding box center [151, 31] width 0 height 0
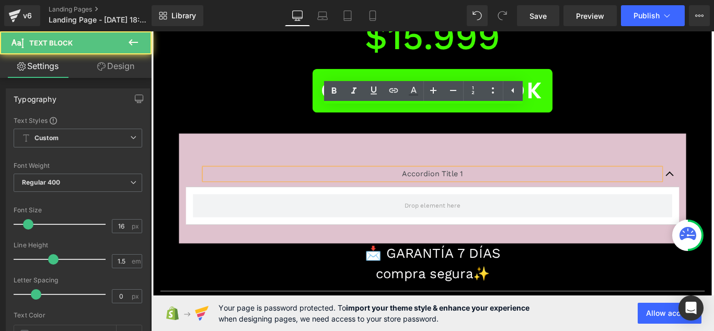
click at [510, 185] on p "Accordion Title 1" at bounding box center [467, 191] width 512 height 13
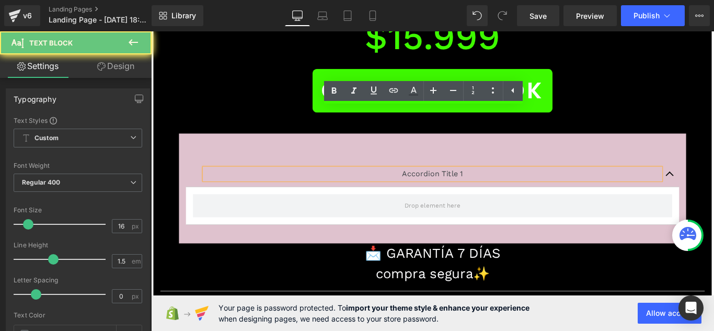
click at [510, 185] on p "Accordion Title 1" at bounding box center [467, 191] width 512 height 13
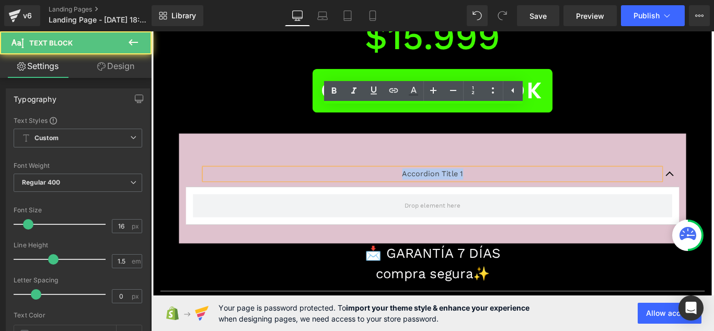
click at [510, 185] on p "Accordion Title 1" at bounding box center [467, 191] width 512 height 13
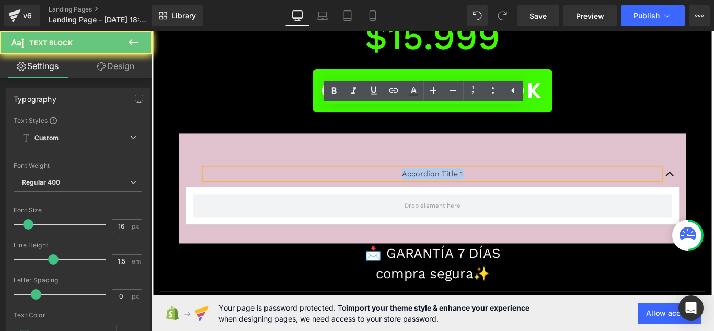
click at [510, 185] on p "Accordion Title 1" at bounding box center [467, 191] width 512 height 13
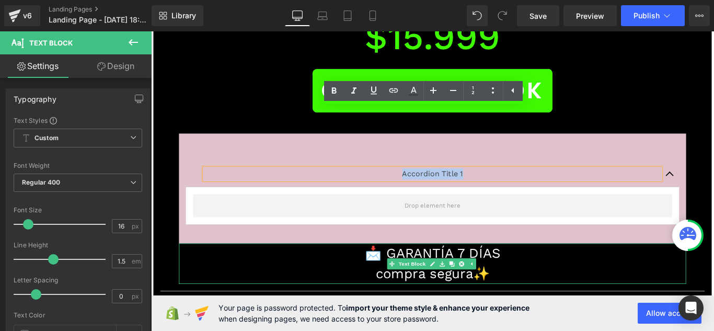
click at [554, 269] on p "📩 GARANTÍA 7 DÍAS" at bounding box center [467, 280] width 569 height 23
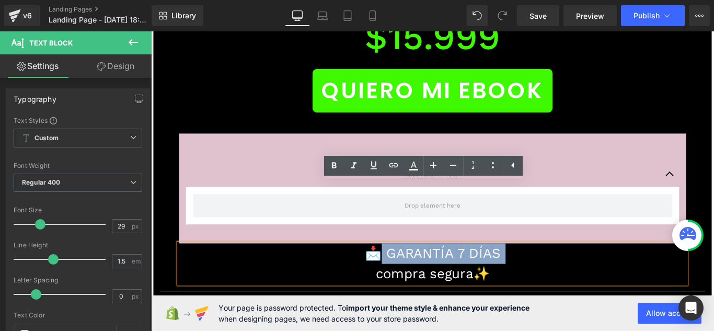
drag, startPoint x: 553, startPoint y: 212, endPoint x: 462, endPoint y: 214, distance: 91.5
click at [386, 269] on p "📩 GARANTÍA 7 DÍAS" at bounding box center [467, 280] width 569 height 23
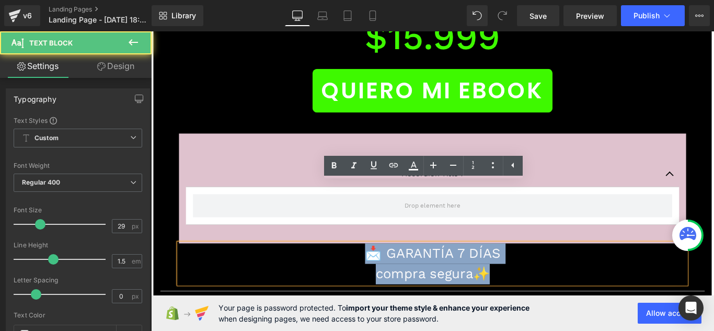
drag, startPoint x: 533, startPoint y: 235, endPoint x: 376, endPoint y: 206, distance: 159.9
click at [376, 269] on div "📩 GARANTÍA 7 DÍAS compra segura✨" at bounding box center [467, 291] width 570 height 45
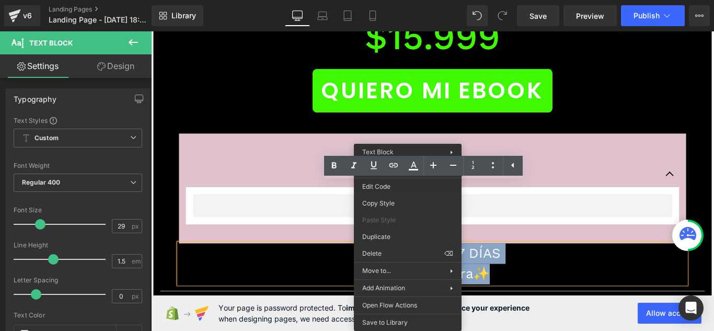
click at [530, 292] on p "compra segura✨" at bounding box center [467, 303] width 569 height 23
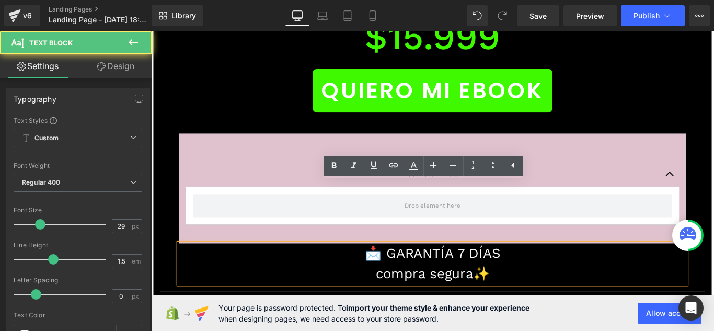
click at [485, 269] on p "📩 GARANTÍA 7 DÍAS" at bounding box center [467, 280] width 569 height 23
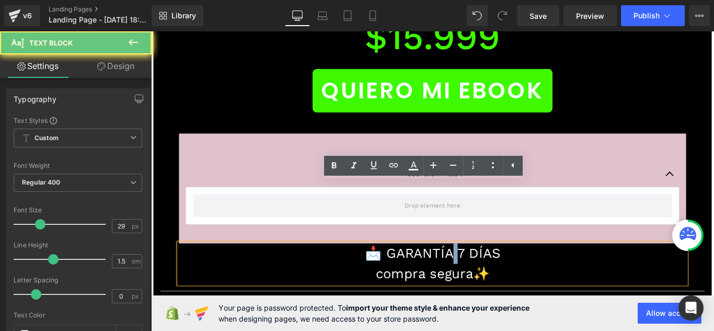
click at [485, 269] on p "📩 GARANTÍA 7 DÍAS" at bounding box center [467, 280] width 569 height 23
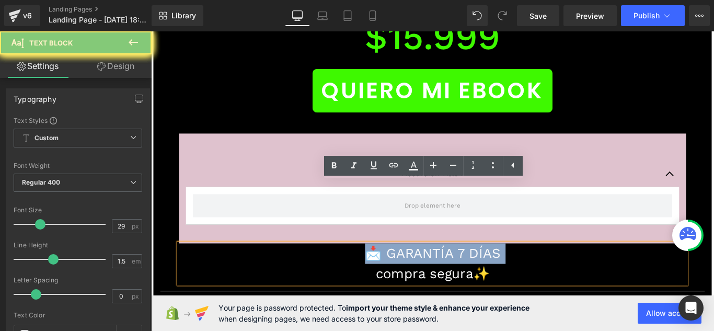
click at [485, 269] on p "📩 GARANTÍA 7 DÍAS" at bounding box center [467, 280] width 569 height 23
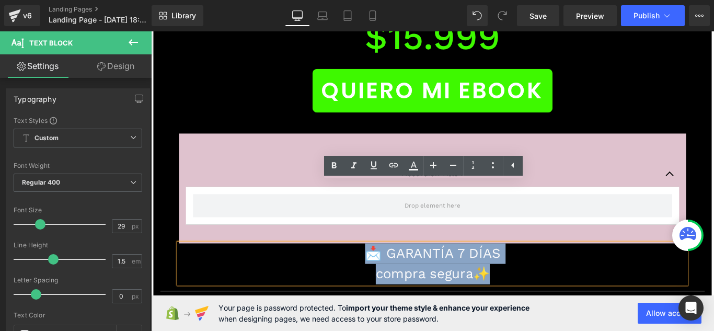
drag, startPoint x: 538, startPoint y: 239, endPoint x: 383, endPoint y: 208, distance: 158.3
click at [383, 269] on div "📩 GARANTÍA 7 DÍAS compra segura✨" at bounding box center [467, 291] width 570 height 45
copy div "📩 GARANTÍA 7 DÍAS compra segura✨"
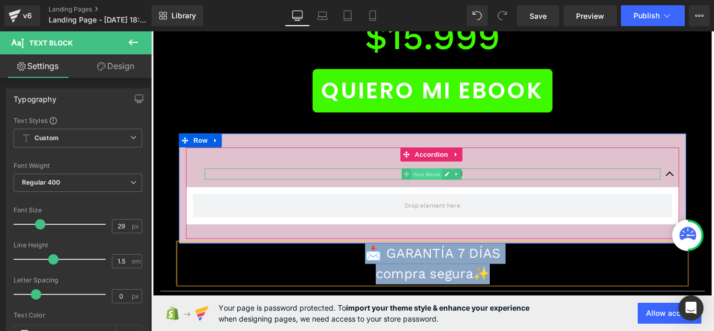
click at [472, 186] on span "Text Block" at bounding box center [460, 192] width 35 height 13
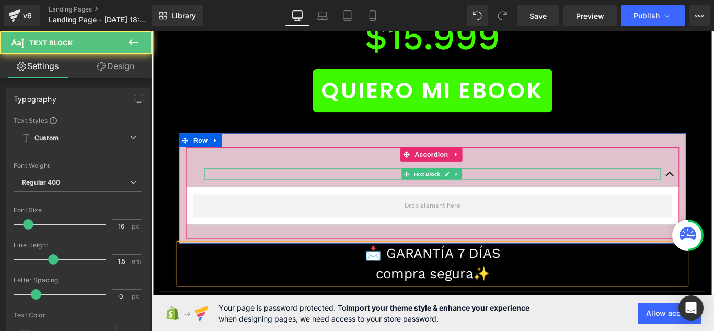
click at [525, 185] on p "Accordion Title 1" at bounding box center [467, 191] width 512 height 13
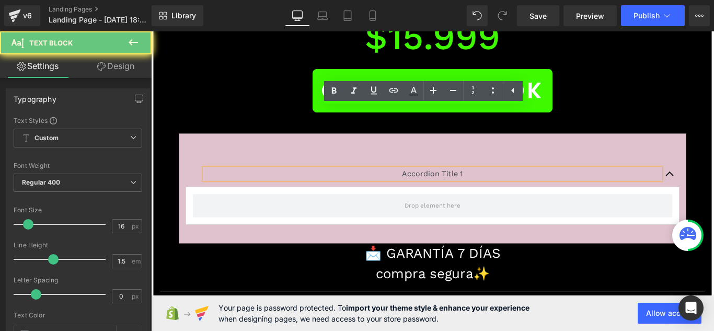
click at [524, 185] on p "Accordion Title 1" at bounding box center [467, 191] width 512 height 13
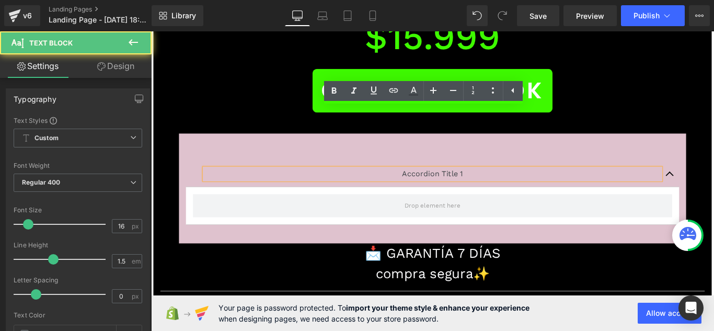
click at [524, 185] on p "Accordion Title 1" at bounding box center [467, 191] width 512 height 13
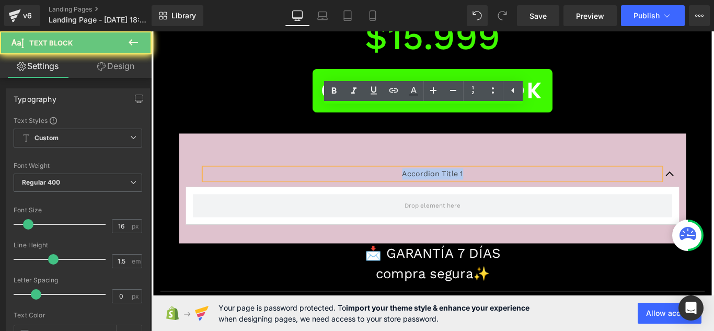
click at [524, 185] on p "Accordion Title 1" at bounding box center [467, 191] width 512 height 13
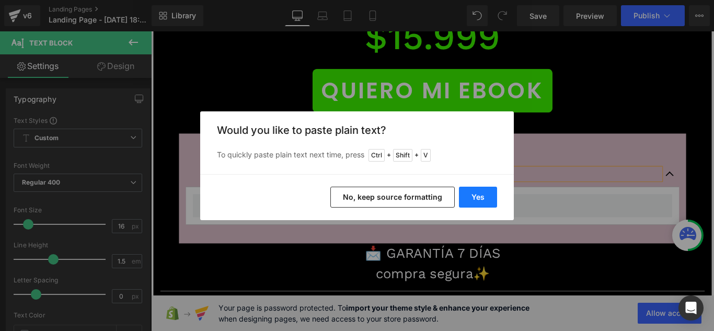
click at [488, 187] on button "Yes" at bounding box center [478, 197] width 38 height 21
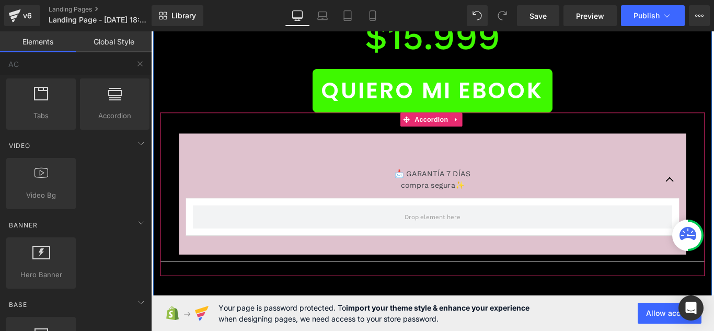
click at [496, 223] on div "📩 GARANTÍA 7 DÍAS compra segura✨ Text Block Accordion Row NaNpx Accordion" at bounding box center [468, 213] width 612 height 183
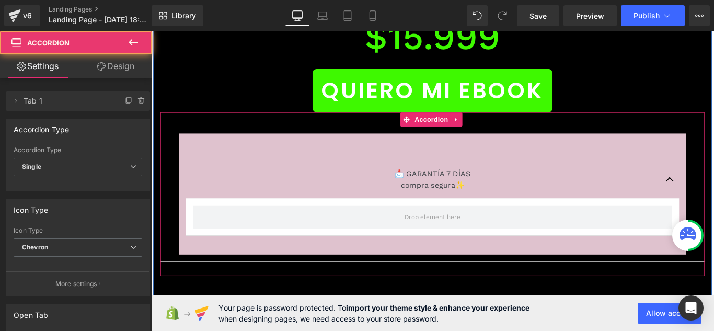
click at [502, 220] on div "📩 GARANTÍA 7 DÍAS compra segura✨ Text Block Accordion Row NaNpx" at bounding box center [468, 214] width 612 height 152
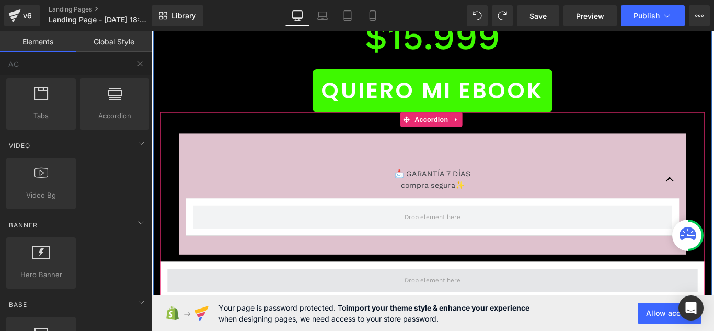
click at [604, 298] on span at bounding box center [467, 311] width 596 height 26
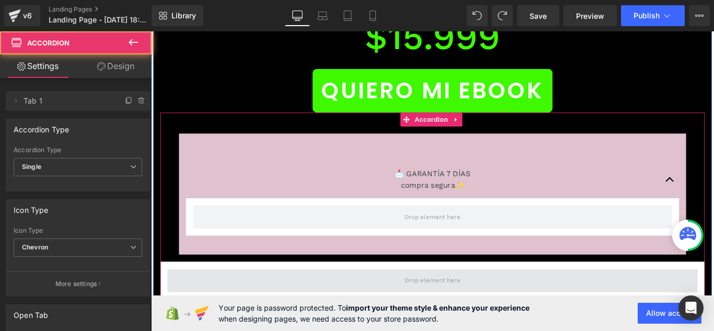
click at [511, 298] on span at bounding box center [467, 311] width 596 height 26
click at [234, 298] on span at bounding box center [467, 311] width 596 height 26
click at [291, 298] on span at bounding box center [467, 311] width 596 height 26
click at [302, 298] on span at bounding box center [467, 311] width 596 height 26
click at [450, 304] on span at bounding box center [467, 312] width 70 height 16
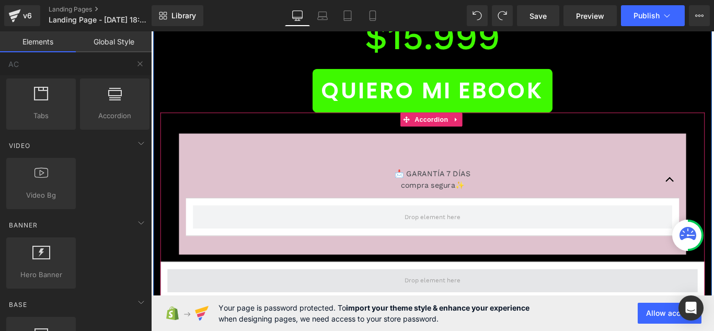
click at [450, 304] on span at bounding box center [467, 312] width 70 height 16
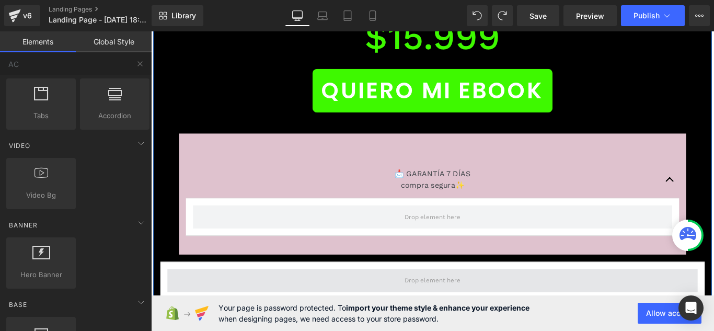
click at [444, 275] on div "📩 GARANTÍA 7 DÍAS compra segura✨ Text Block Accordion Row Accordion" at bounding box center [468, 235] width 612 height 226
click at [450, 304] on span at bounding box center [467, 312] width 70 height 16
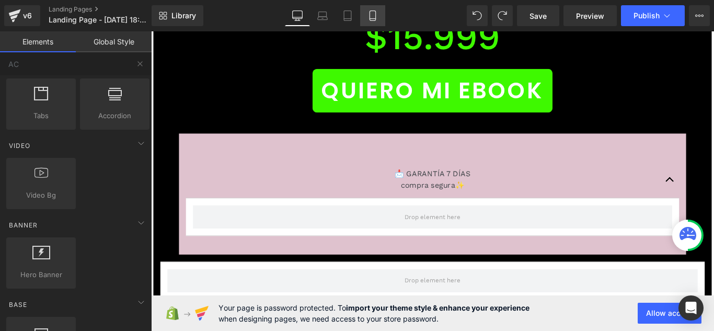
click at [367, 9] on link "Mobile" at bounding box center [372, 15] width 25 height 21
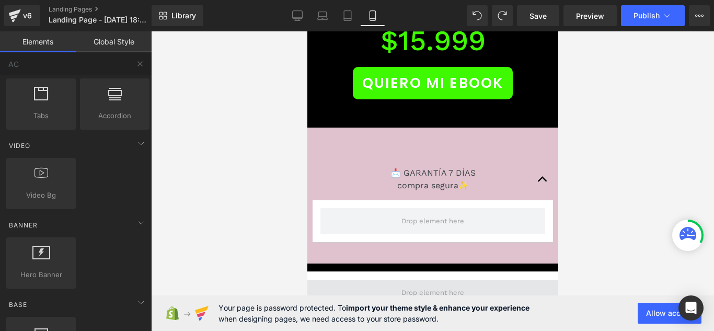
scroll to position [4847, 0]
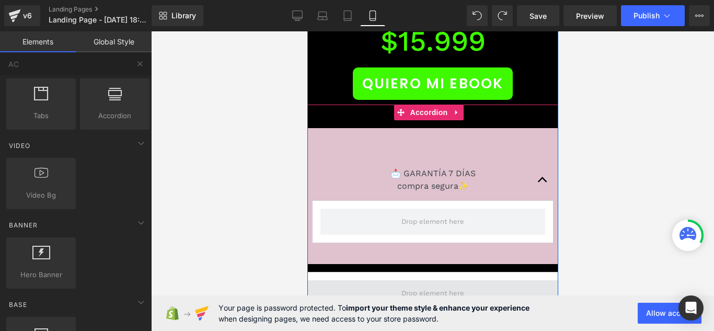
click at [429, 286] on span at bounding box center [432, 294] width 70 height 16
click at [401, 286] on span at bounding box center [432, 294] width 70 height 16
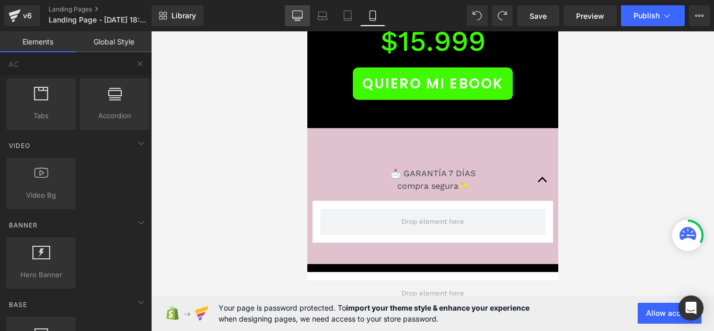
click at [291, 16] on link "Desktop" at bounding box center [297, 15] width 25 height 21
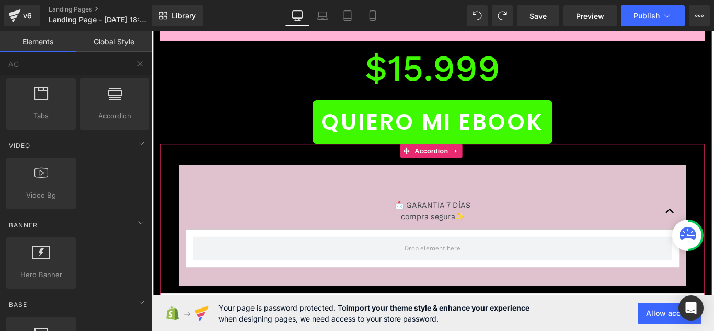
scroll to position [11337, 0]
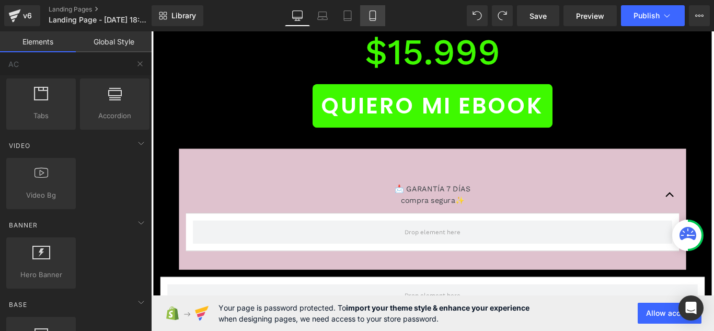
click at [371, 19] on icon at bounding box center [372, 15] width 10 height 10
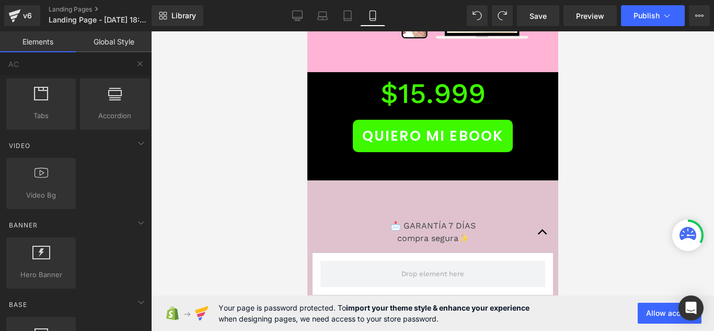
scroll to position [4691, 0]
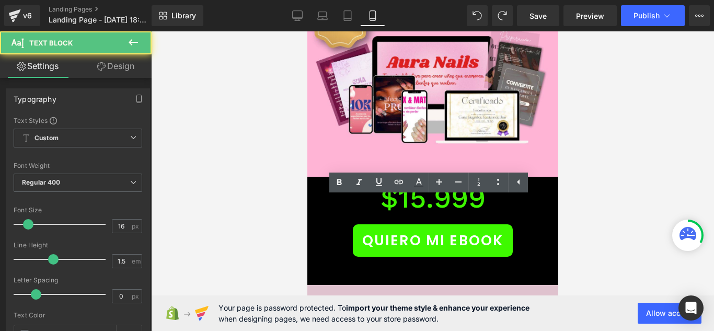
click at [456, 324] on p "📩 GARANTÍA 7 DÍAS" at bounding box center [432, 330] width 199 height 13
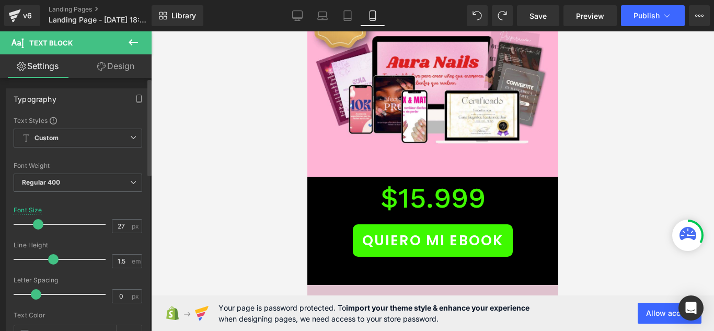
type input "28"
drag, startPoint x: 26, startPoint y: 227, endPoint x: 37, endPoint y: 226, distance: 11.0
click at [37, 226] on span at bounding box center [39, 224] width 10 height 10
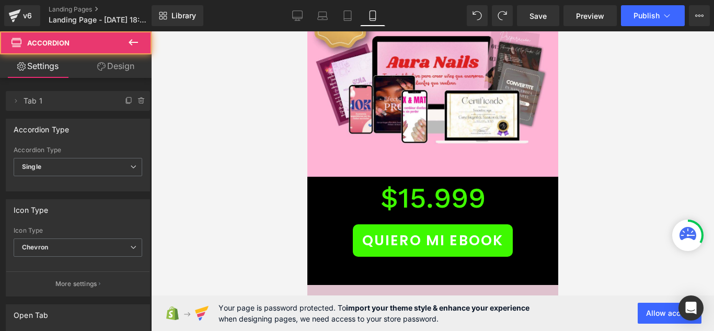
click at [589, 212] on div at bounding box center [432, 181] width 563 height 300
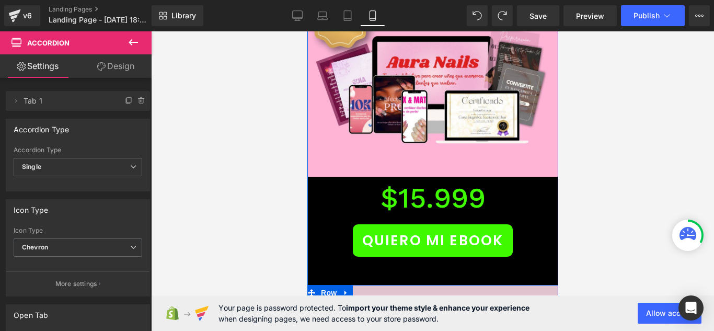
click at [457, 324] on p "📩 GARANTÍA 7 DÍAS" at bounding box center [432, 335] width 199 height 22
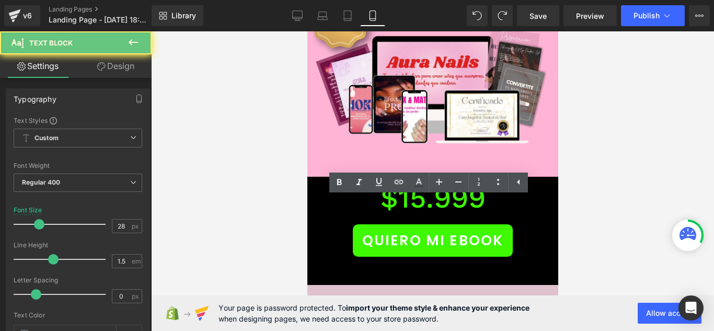
click at [482, 324] on p "📩 GARANTÍA 7 DÍAS" at bounding box center [432, 335] width 199 height 22
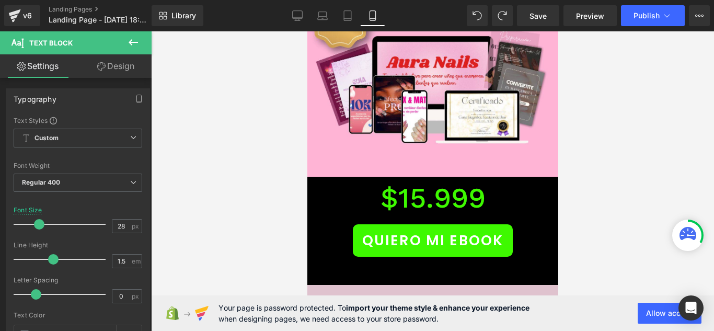
drag, startPoint x: 123, startPoint y: 68, endPoint x: 78, endPoint y: 169, distance: 110.5
click at [123, 68] on link "Design" at bounding box center [116, 66] width 76 height 24
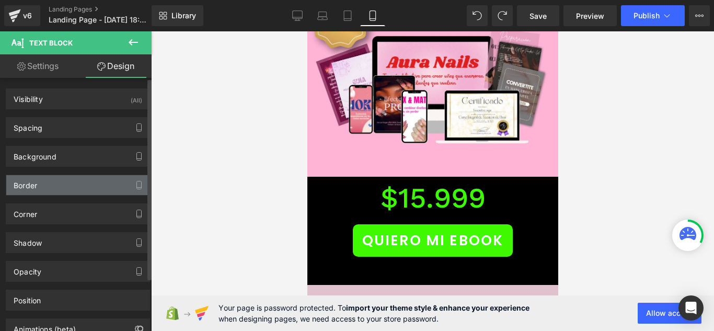
type input "0"
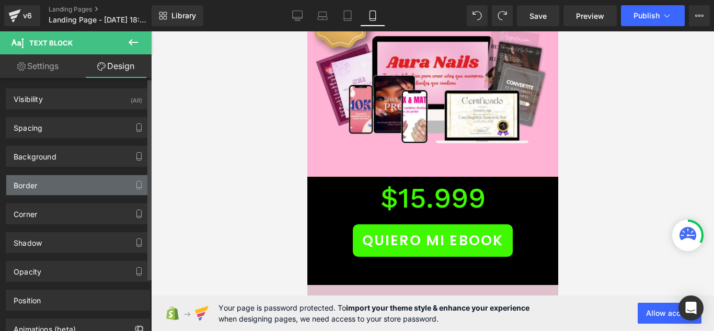
type input "0"
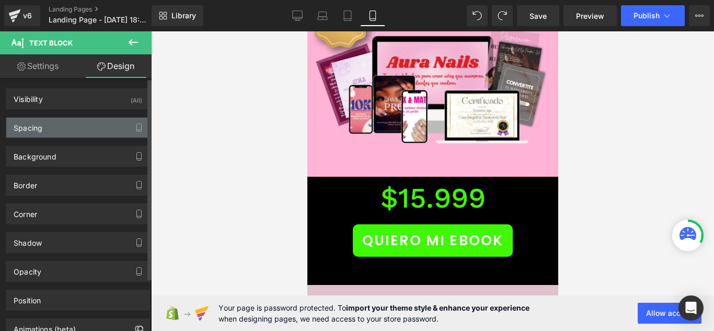
click at [97, 121] on div "Spacing" at bounding box center [77, 128] width 143 height 20
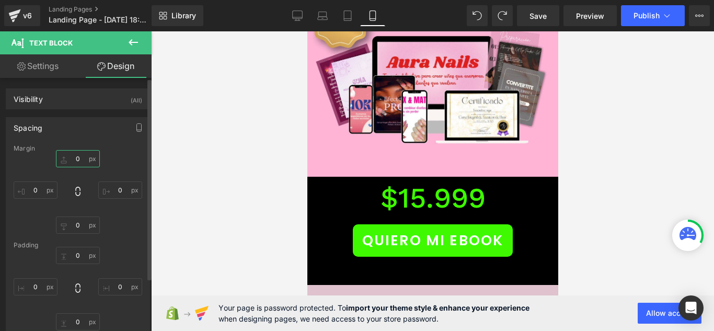
click at [87, 163] on input "0" at bounding box center [78, 158] width 44 height 17
type input "-60"
click at [198, 187] on div at bounding box center [432, 181] width 563 height 300
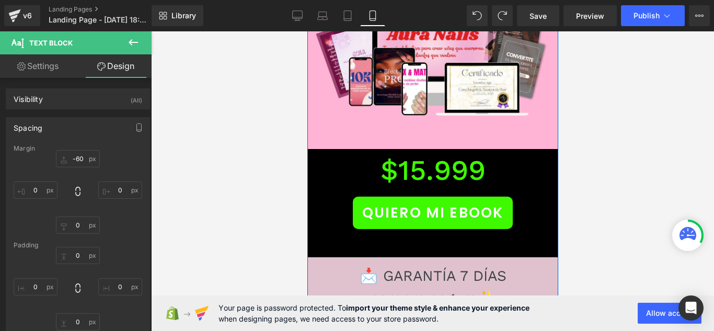
scroll to position [4743, 0]
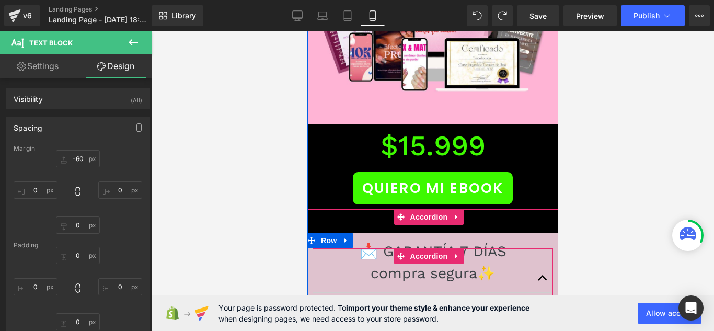
click at [534, 264] on button "button" at bounding box center [542, 278] width 21 height 28
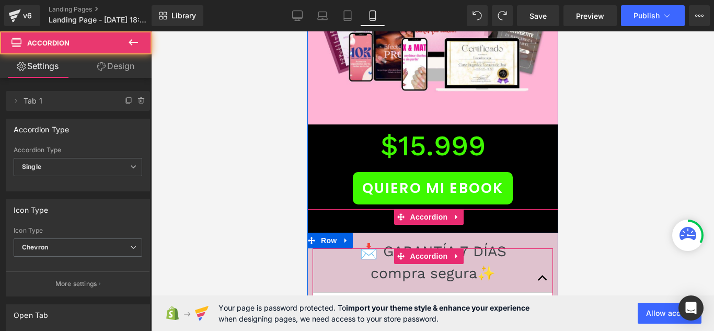
click at [485, 301] on span at bounding box center [432, 314] width 225 height 26
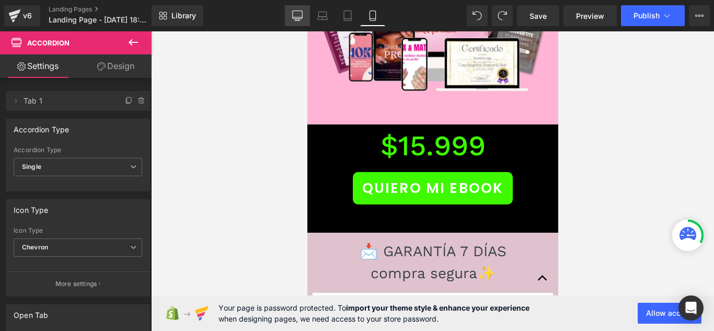
click at [301, 21] on link "Desktop" at bounding box center [297, 15] width 25 height 21
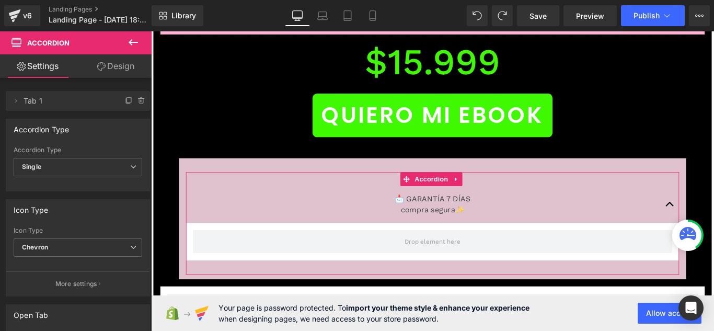
scroll to position [11326, 0]
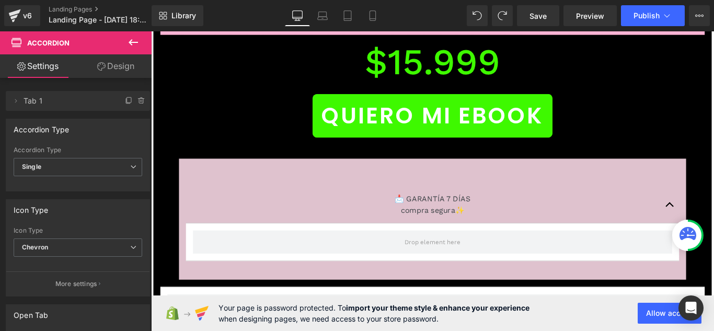
click at [136, 42] on icon at bounding box center [133, 42] width 9 height 6
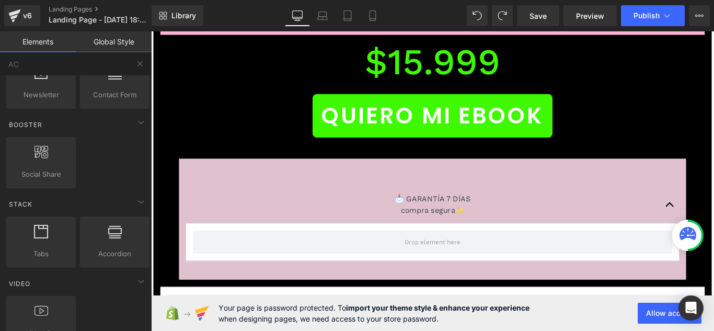
scroll to position [0, 0]
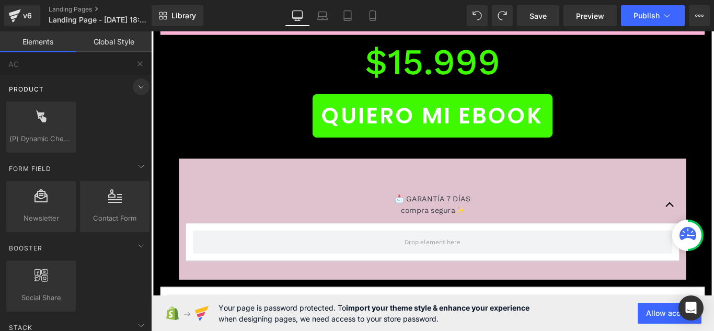
click at [139, 82] on icon at bounding box center [141, 87] width 13 height 13
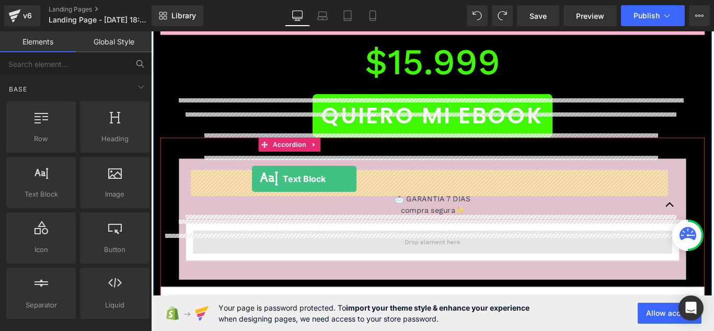
drag, startPoint x: 170, startPoint y: 210, endPoint x: 265, endPoint y: 197, distance: 95.0
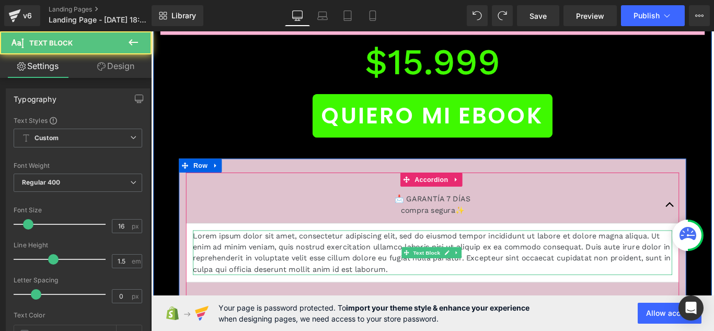
click at [318, 255] on p "Lorem ipsum dolor sit amet, consectetur adipiscing elit, sed do eiusmod tempor …" at bounding box center [467, 280] width 538 height 50
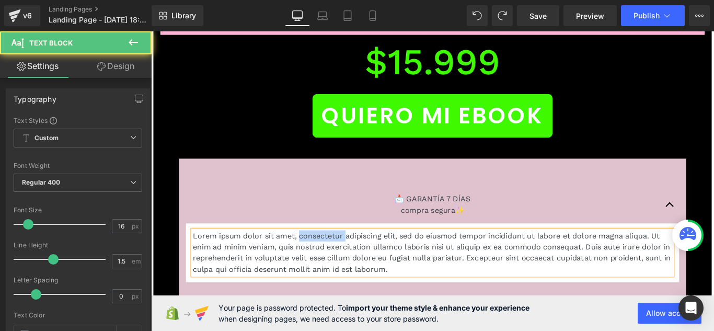
click at [318, 255] on p "Lorem ipsum dolor sit amet, consectetur adipiscing elit, sed do eiusmod tempor …" at bounding box center [467, 280] width 538 height 50
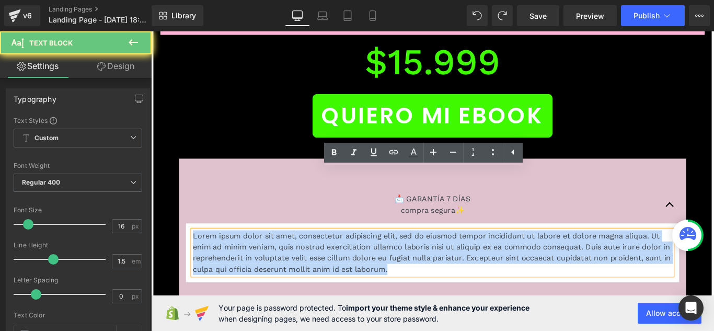
click at [318, 255] on p "Lorem ipsum dolor sit amet, consectetur adipiscing elit, sed do eiusmod tempor …" at bounding box center [467, 280] width 538 height 50
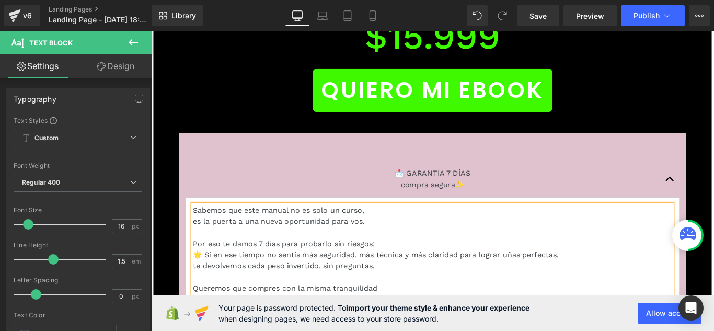
scroll to position [11378, 0]
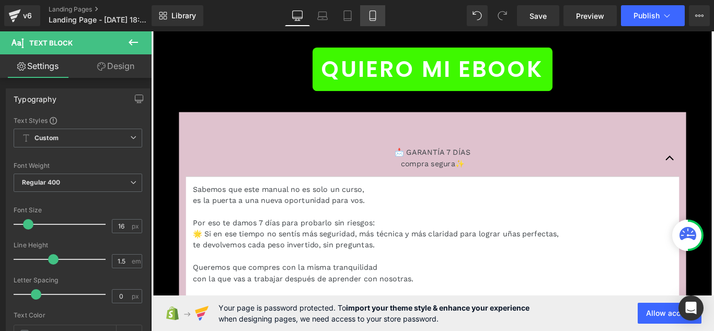
click at [374, 22] on link "Mobile" at bounding box center [372, 15] width 25 height 21
type input "100"
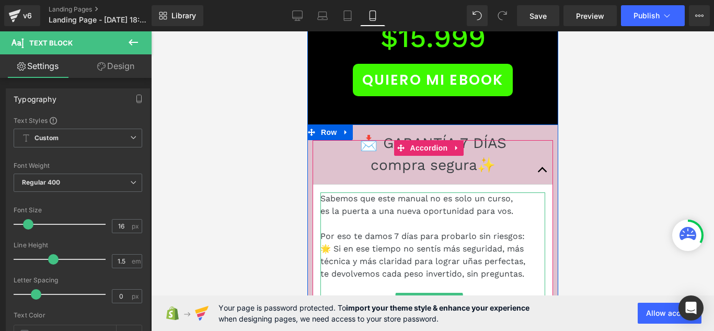
scroll to position [4835, 0]
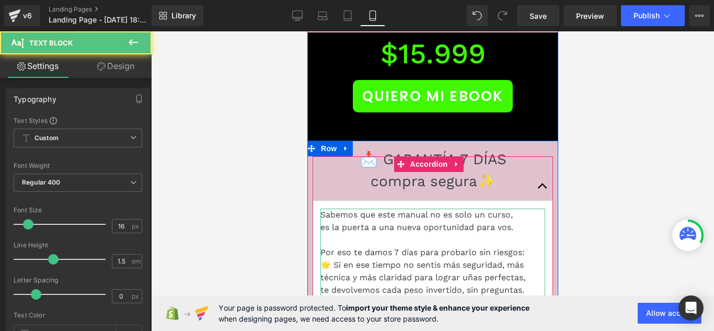
click at [405, 221] on p "es la puerta a una nueva oportunidad para vos." at bounding box center [432, 227] width 225 height 13
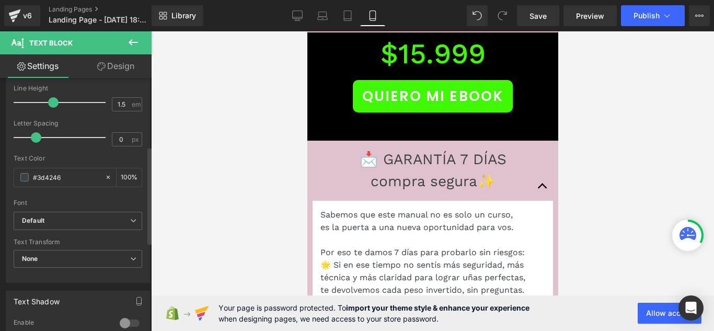
scroll to position [209, 0]
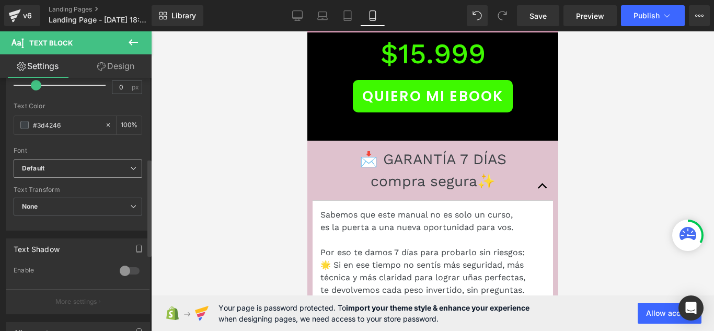
click at [113, 173] on b "Default" at bounding box center [76, 168] width 108 height 9
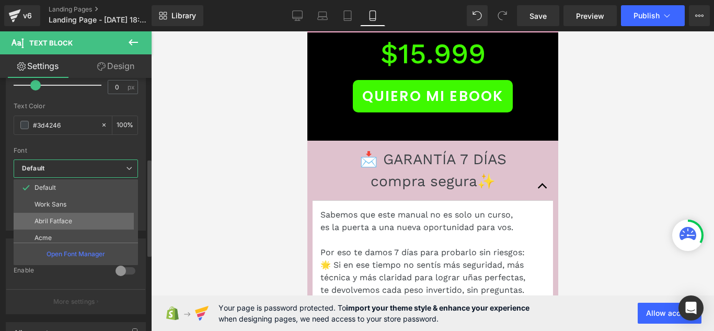
scroll to position [38, 0]
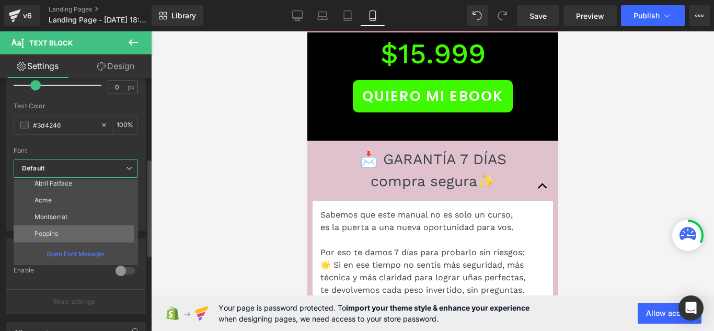
click at [90, 229] on li "Poppins" at bounding box center [78, 233] width 129 height 17
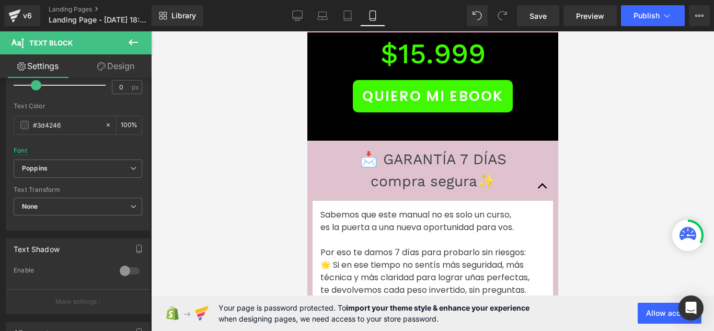
click at [245, 180] on div at bounding box center [432, 181] width 563 height 300
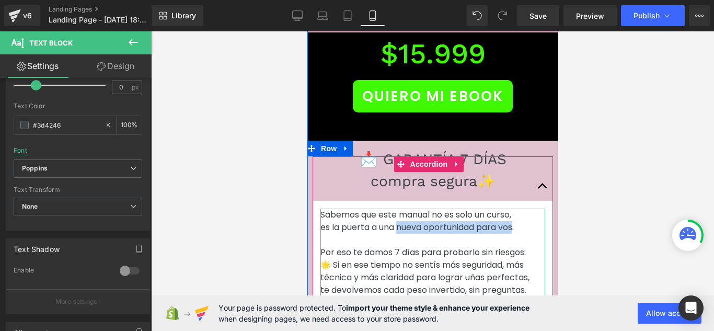
drag, startPoint x: 400, startPoint y: 100, endPoint x: 518, endPoint y: 104, distance: 117.2
click at [518, 221] on p "es la puerta a una nueva oportunidad para vos." at bounding box center [432, 227] width 225 height 13
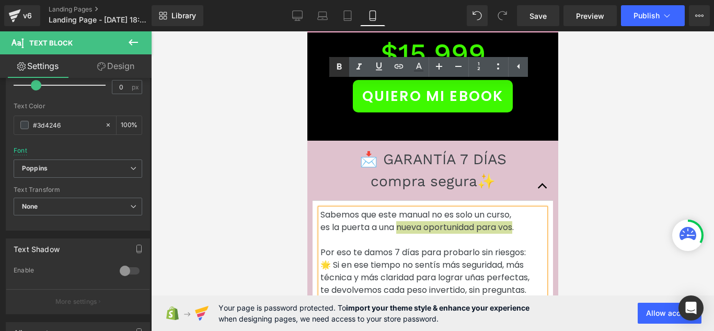
click at [341, 63] on icon at bounding box center [339, 67] width 13 height 13
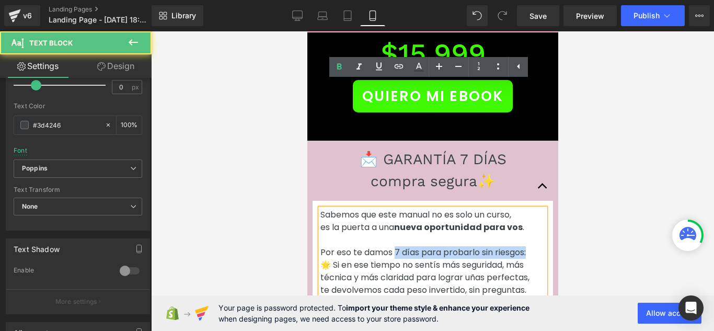
drag, startPoint x: 394, startPoint y: 125, endPoint x: 528, endPoint y: 123, distance: 133.8
click at [528, 246] on p "Por eso te damos 7 días para probarlo sin riesgos:" at bounding box center [432, 252] width 225 height 13
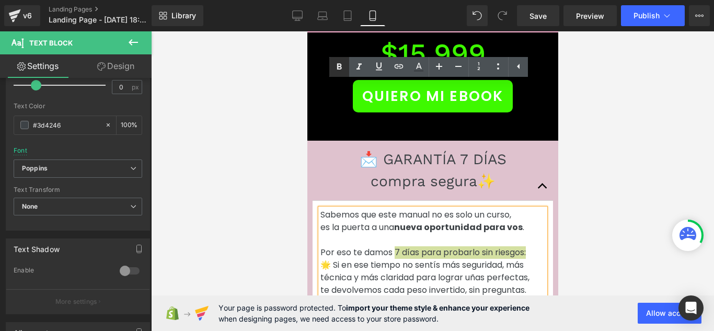
click at [343, 64] on icon at bounding box center [339, 67] width 13 height 13
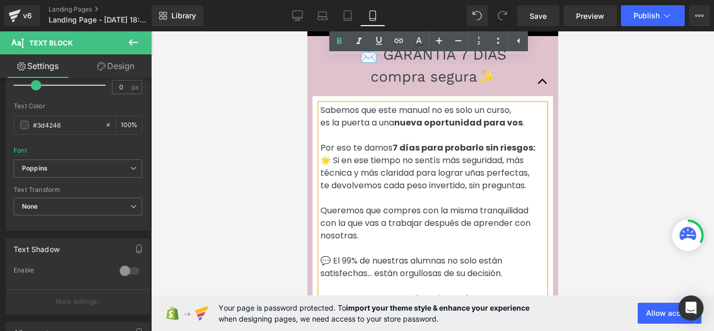
scroll to position [4887, 0]
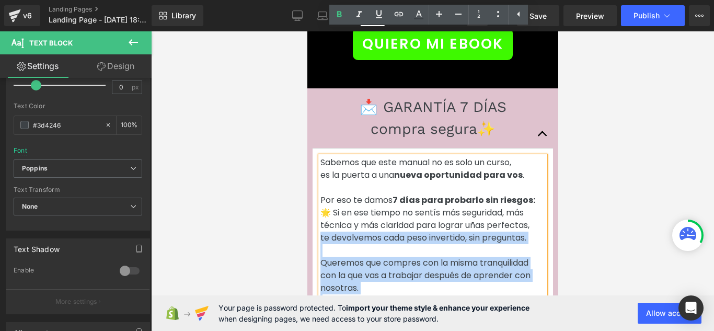
drag, startPoint x: 320, startPoint y: 115, endPoint x: 538, endPoint y: 114, distance: 217.5
click at [538, 156] on div "Sabemos que este manual no es solo un curso, es la puerta a una nueva oportunid…" at bounding box center [432, 262] width 225 height 213
click at [533, 232] on p "te devolvemos cada peso invertido, sin preguntas." at bounding box center [432, 238] width 225 height 13
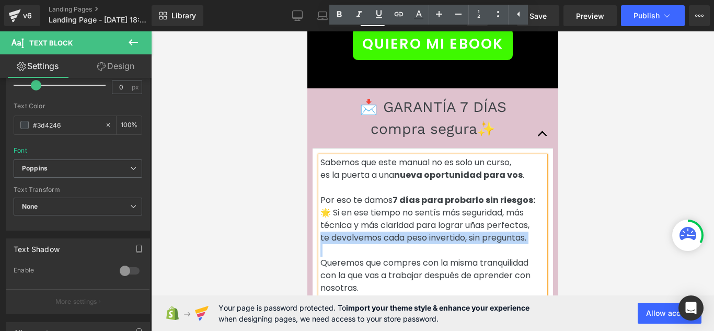
drag, startPoint x: 533, startPoint y: 112, endPoint x: 321, endPoint y: 112, distance: 211.7
click at [321, 232] on p "te devolvemos cada peso invertido, sin preguntas." at bounding box center [432, 238] width 225 height 13
click at [359, 232] on p "te devolvemos cada peso invertido, sin preguntas." at bounding box center [432, 238] width 225 height 13
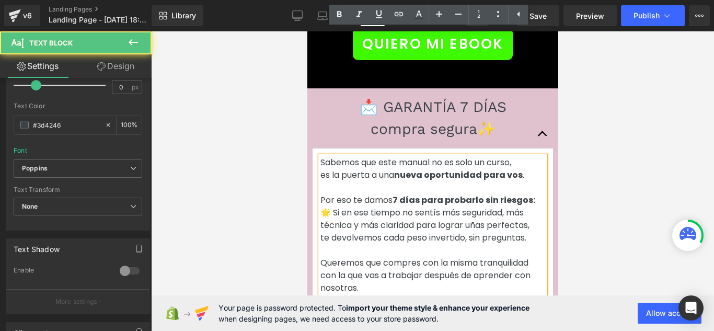
click at [359, 232] on p "te devolvemos cada peso invertido, sin preguntas." at bounding box center [432, 238] width 225 height 13
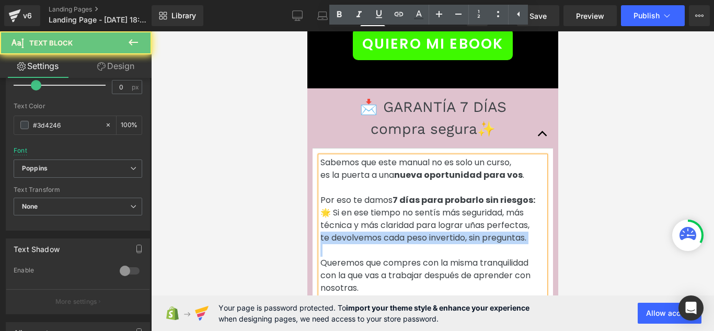
click at [359, 232] on p "te devolvemos cada peso invertido, sin preguntas." at bounding box center [432, 238] width 225 height 13
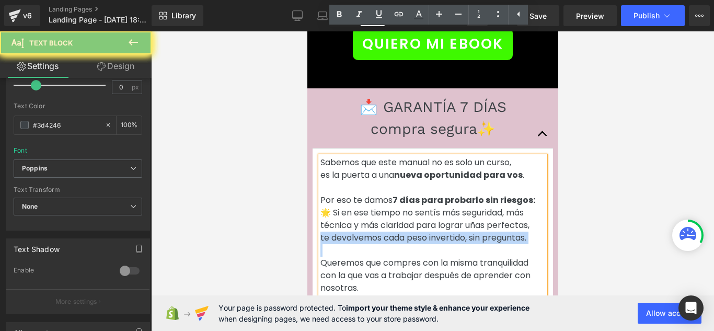
click at [359, 232] on p "te devolvemos cada peso invertido, sin preguntas." at bounding box center [432, 238] width 225 height 13
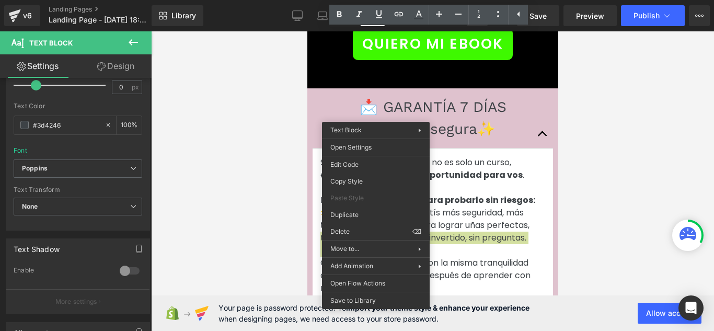
click at [305, 101] on div at bounding box center [432, 181] width 563 height 300
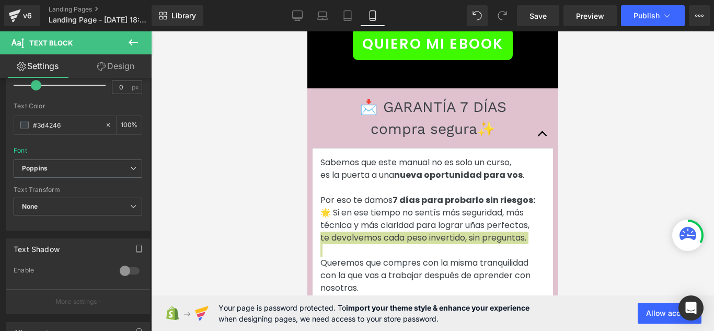
click at [305, 101] on div at bounding box center [432, 181] width 563 height 300
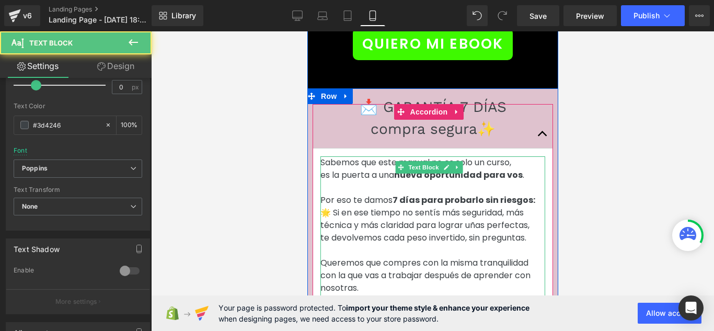
click at [352, 206] on p "🌟 Si en ese tiempo no sentís más seguridad, más técnica y más claridad para log…" at bounding box center [432, 218] width 225 height 25
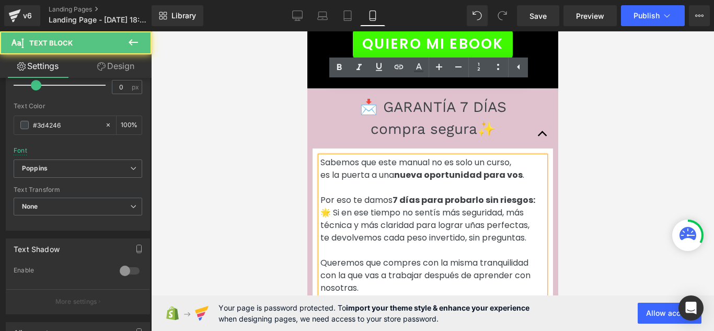
click at [351, 232] on p "te devolvemos cada peso invertido, sin preguntas." at bounding box center [432, 238] width 225 height 13
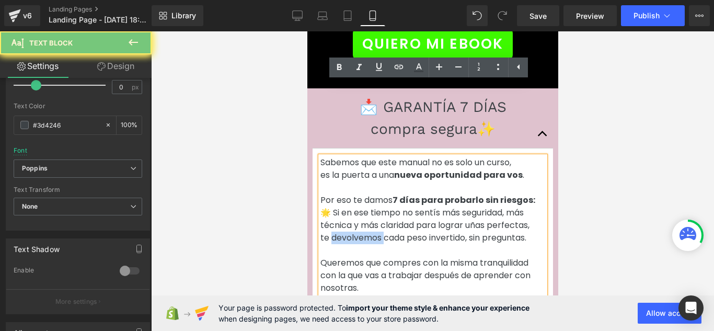
click at [351, 232] on p "te devolvemos cada peso invertido, sin preguntas." at bounding box center [432, 238] width 225 height 13
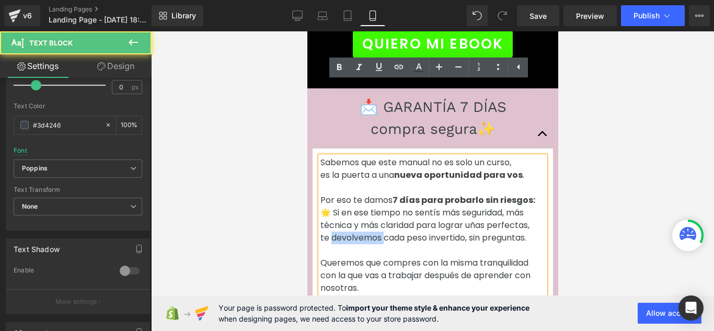
click at [351, 232] on p "te devolvemos cada peso invertido, sin preguntas." at bounding box center [432, 238] width 225 height 13
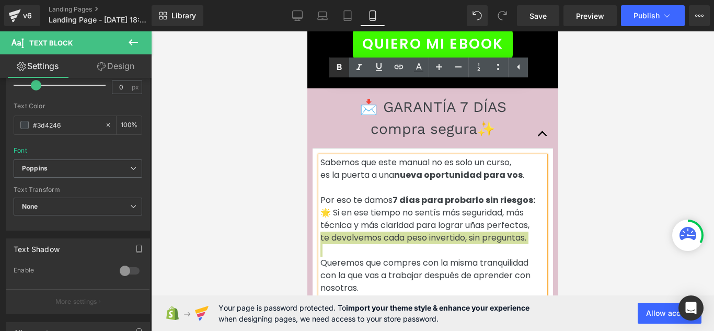
drag, startPoint x: 342, startPoint y: 65, endPoint x: 346, endPoint y: 72, distance: 7.7
click at [342, 65] on icon at bounding box center [339, 67] width 13 height 13
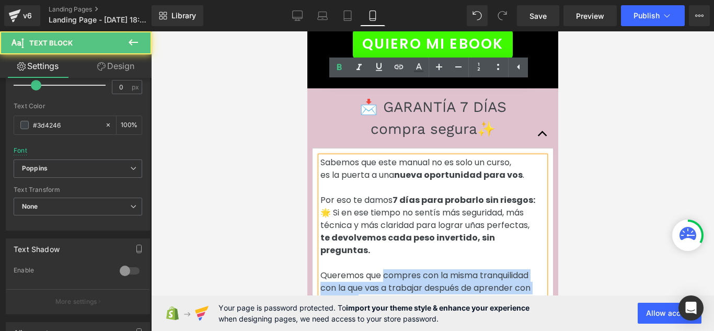
drag, startPoint x: 386, startPoint y: 142, endPoint x: 380, endPoint y: 167, distance: 26.5
click at [380, 167] on div "Sabemos que este manual no es solo un curso, es la puerta a una nueva oportunid…" at bounding box center [432, 269] width 225 height 226
click at [401, 282] on p "con la que vas a trabajar después de aprender con nosotras." at bounding box center [432, 294] width 225 height 25
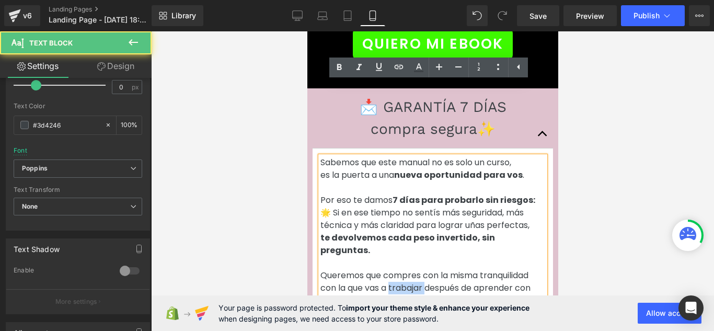
click at [401, 282] on p "con la que vas a trabajar después de aprender con nosotras." at bounding box center [432, 294] width 225 height 25
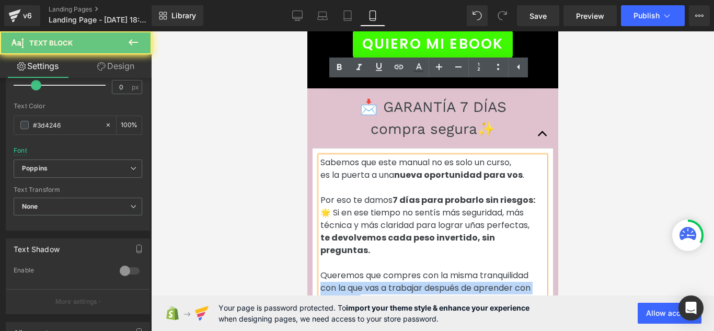
click at [401, 282] on p "con la que vas a trabajar después de aprender con nosotras." at bounding box center [432, 294] width 225 height 25
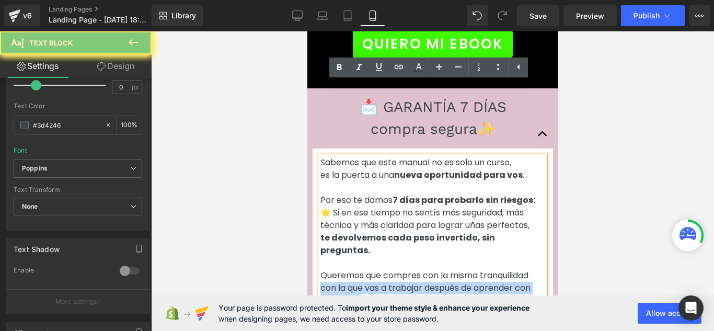
click at [401, 282] on p "con la que vas a trabajar después de aprender con nosotras." at bounding box center [432, 294] width 225 height 25
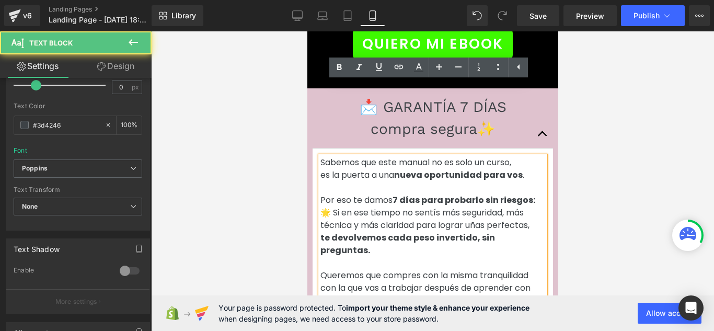
click at [389, 269] on p "Queremos que compres con la misma tranquilidad" at bounding box center [432, 275] width 225 height 13
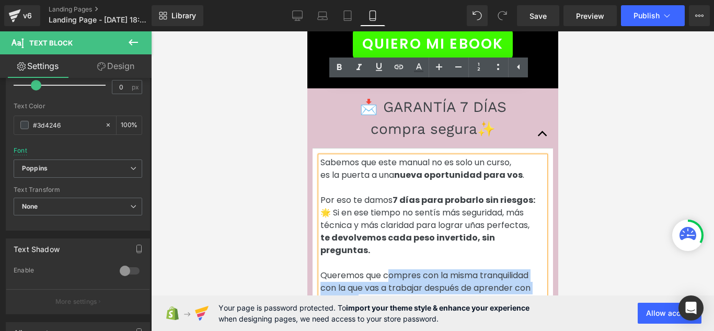
drag, startPoint x: 387, startPoint y: 139, endPoint x: 388, endPoint y: 163, distance: 24.6
click at [388, 163] on div "Sabemos que este manual no es solo un curso, es la puerta a una nueva oportunid…" at bounding box center [432, 269] width 225 height 226
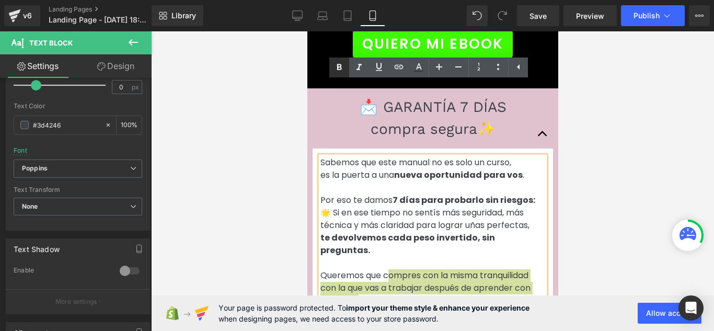
click at [335, 69] on icon at bounding box center [339, 67] width 13 height 13
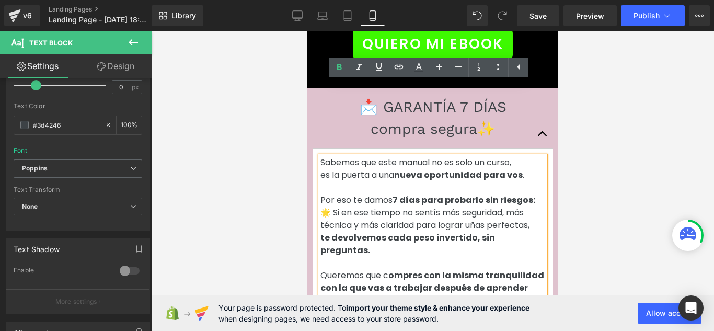
drag, startPoint x: 451, startPoint y: 202, endPoint x: 333, endPoint y: 199, distance: 117.6
click at [333, 319] on p "💬 El 99% de nuestras alumnas no solo están satisfechas… están orgullosas de su …" at bounding box center [432, 331] width 225 height 25
click at [339, 68] on icon at bounding box center [339, 67] width 13 height 13
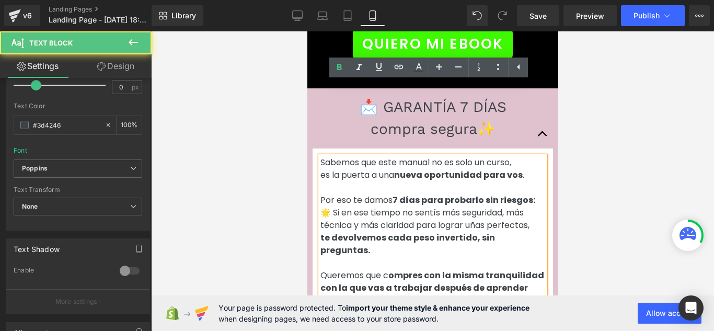
drag, startPoint x: 375, startPoint y: 213, endPoint x: 507, endPoint y: 216, distance: 131.8
click at [507, 319] on p "💬 El 99% de nuestras alumnas no solo están satisfechas… están orgullosas de su …" at bounding box center [432, 331] width 225 height 25
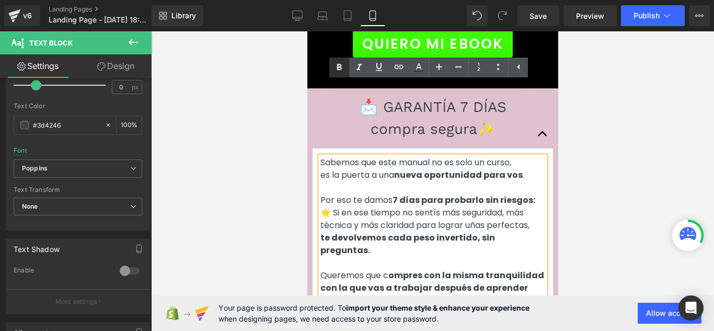
click at [340, 68] on icon at bounding box center [339, 67] width 13 height 13
click at [404, 259] on div "Sabemos que este manual no es solo un curso, es la puerta a una nueva oportunid…" at bounding box center [432, 269] width 225 height 226
drag, startPoint x: 403, startPoint y: 256, endPoint x: 312, endPoint y: 236, distance: 93.1
click at [312, 236] on article "Sabemos que este manual no es solo un curso, es la puerta a una nueva oportunid…" at bounding box center [432, 269] width 240 height 242
click at [335, 60] on link at bounding box center [339, 68] width 20 height 20
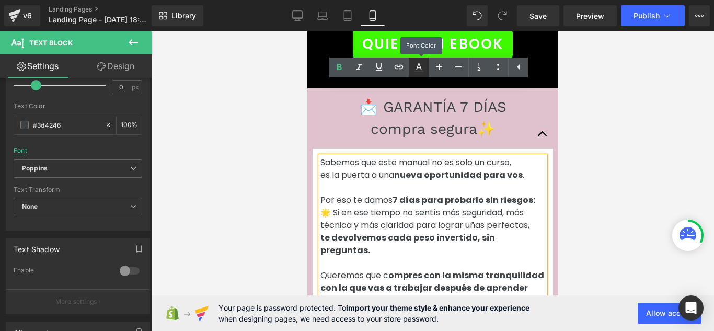
click at [423, 60] on link at bounding box center [419, 68] width 20 height 20
type input "#3d4246"
type input "100"
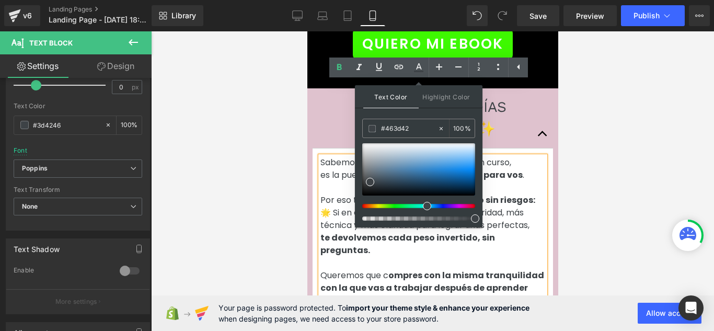
click at [461, 208] on div at bounding box center [414, 206] width 113 height 4
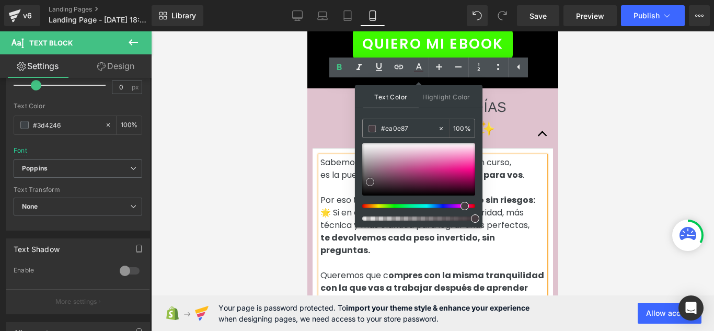
click at [461, 170] on div at bounding box center [418, 169] width 113 height 52
click at [463, 151] on div at bounding box center [418, 169] width 113 height 52
click at [466, 145] on div at bounding box center [418, 169] width 113 height 52
click at [455, 148] on div at bounding box center [418, 169] width 113 height 52
click at [467, 129] on div "100 %" at bounding box center [462, 128] width 25 height 18
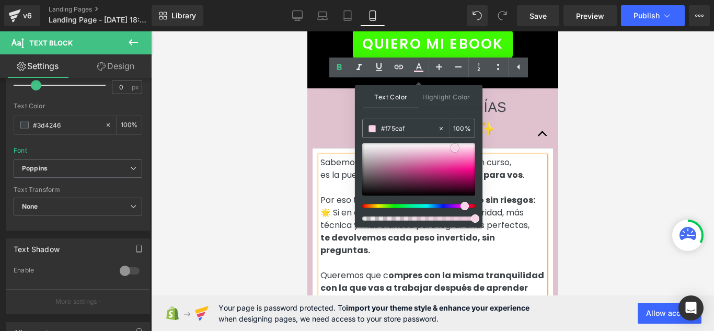
click at [467, 160] on div at bounding box center [418, 169] width 113 height 52
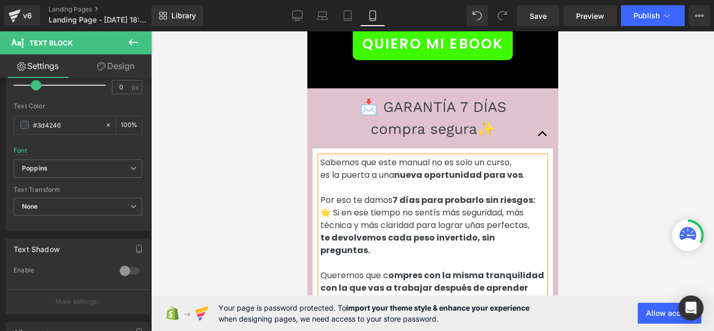
drag, startPoint x: 568, startPoint y: 160, endPoint x: 247, endPoint y: 129, distance: 323.0
click at [568, 160] on div at bounding box center [432, 181] width 563 height 300
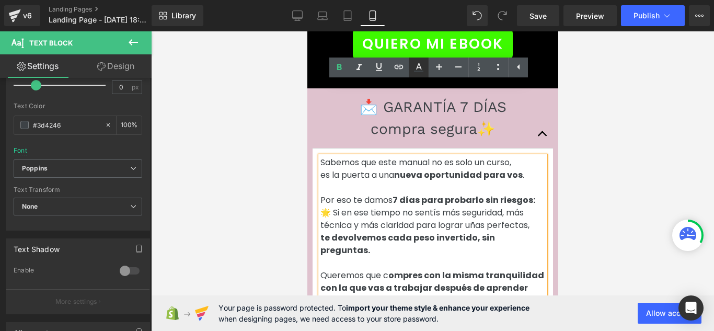
click at [415, 64] on icon at bounding box center [418, 67] width 13 height 13
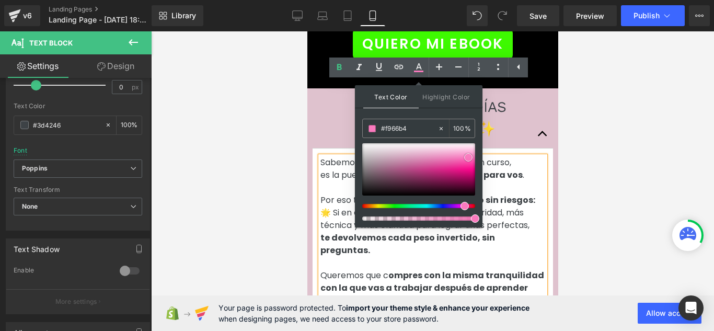
type input "#fa60b2"
click at [467, 161] on span at bounding box center [468, 160] width 8 height 8
click at [580, 156] on div at bounding box center [432, 181] width 563 height 300
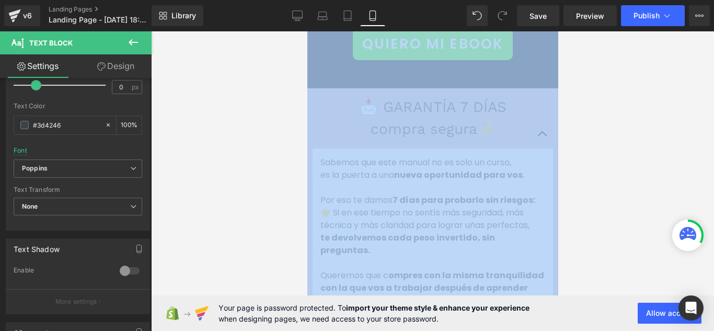
click at [580, 156] on div at bounding box center [432, 181] width 563 height 300
click at [580, 155] on div at bounding box center [432, 181] width 563 height 300
click at [616, 147] on div at bounding box center [432, 181] width 563 height 300
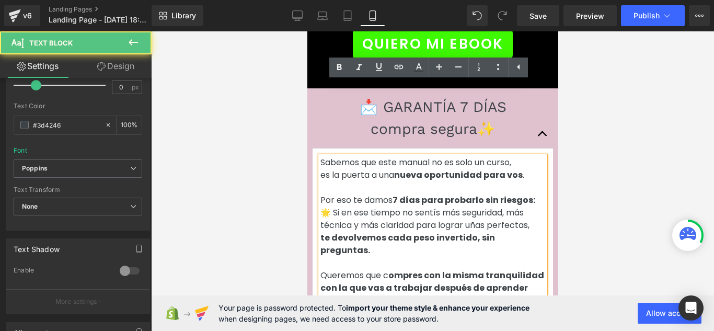
click at [623, 179] on div at bounding box center [432, 181] width 563 height 300
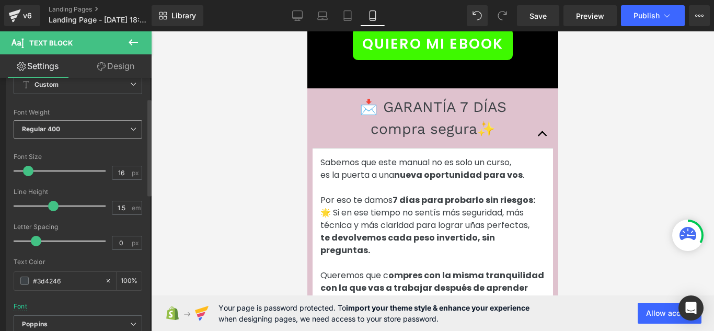
scroll to position [52, 0]
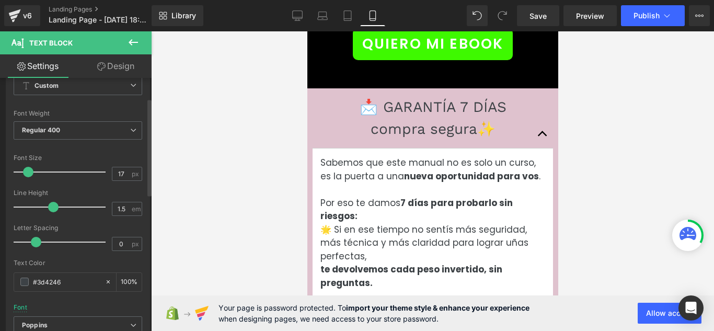
type input "18"
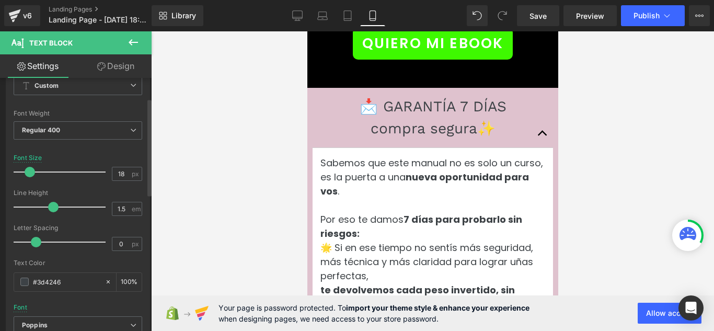
click at [29, 174] on span at bounding box center [30, 172] width 10 height 10
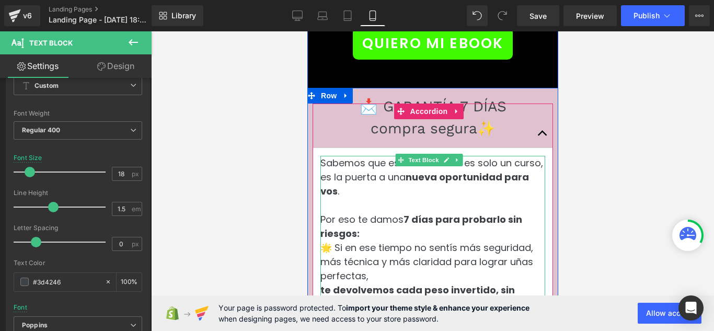
scroll to position [4783, 0]
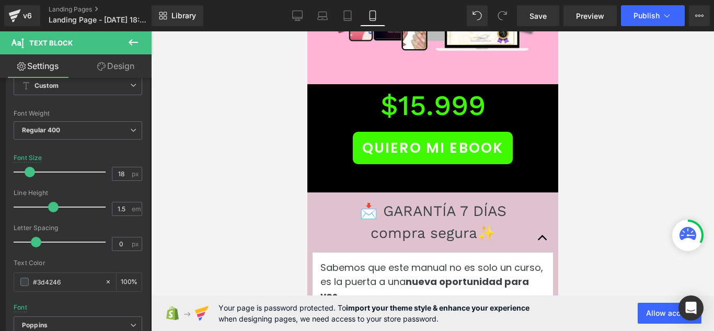
click at [292, 154] on div at bounding box center [432, 181] width 563 height 300
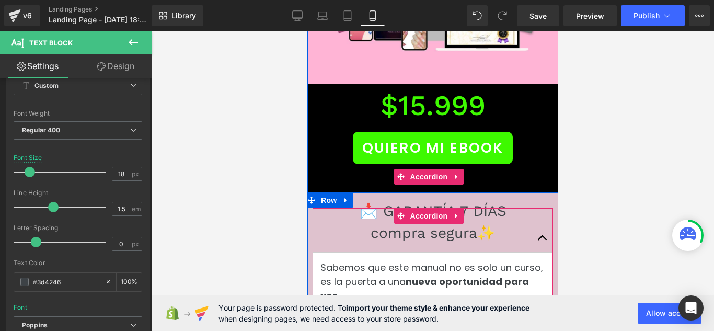
click at [538, 224] on button "button" at bounding box center [542, 238] width 21 height 28
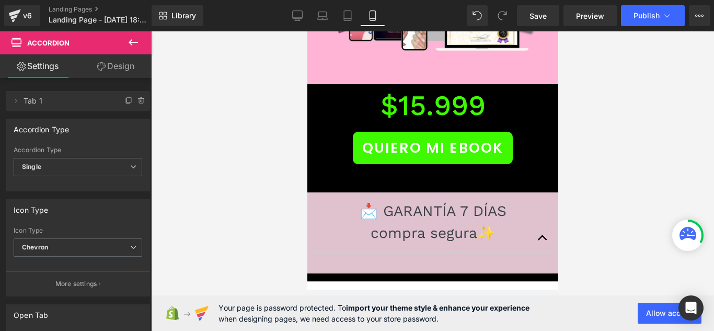
click at [227, 134] on div at bounding box center [432, 181] width 563 height 300
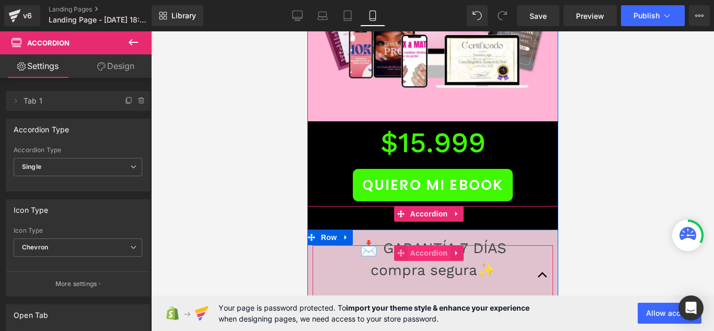
scroll to position [4731, 0]
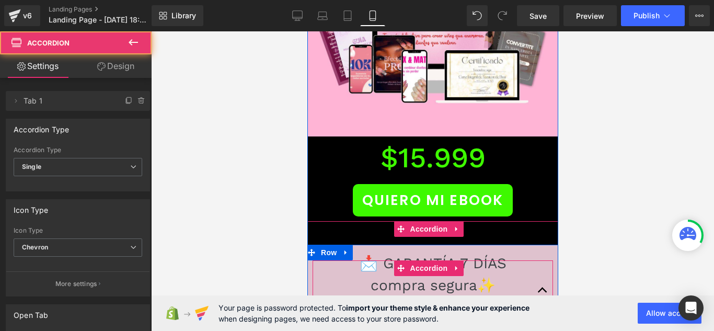
click at [536, 276] on button "button" at bounding box center [542, 290] width 21 height 28
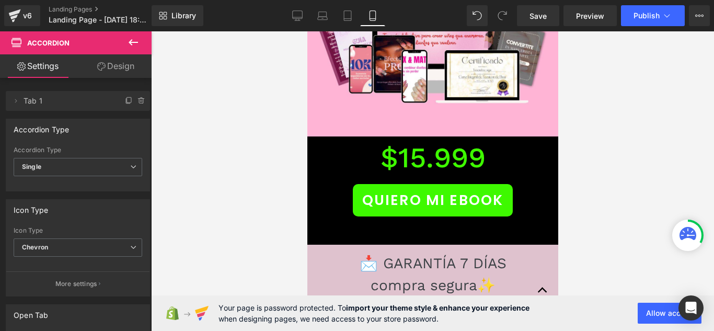
click at [572, 157] on div at bounding box center [432, 181] width 563 height 300
click at [302, 17] on icon at bounding box center [297, 15] width 10 height 10
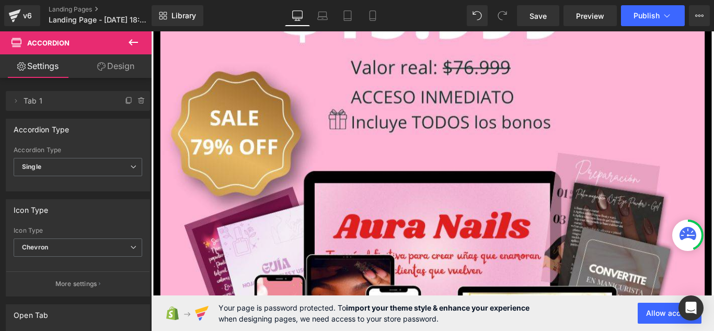
scroll to position [11314, 0]
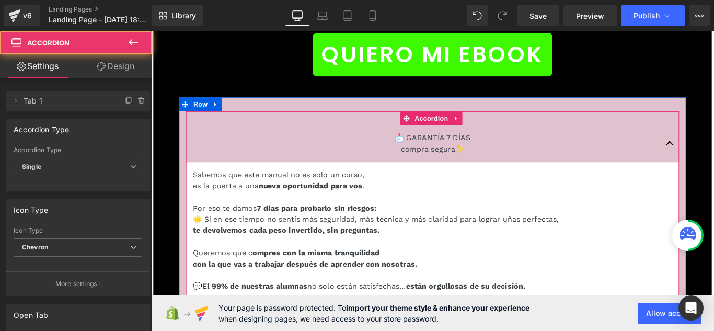
scroll to position [11419, 0]
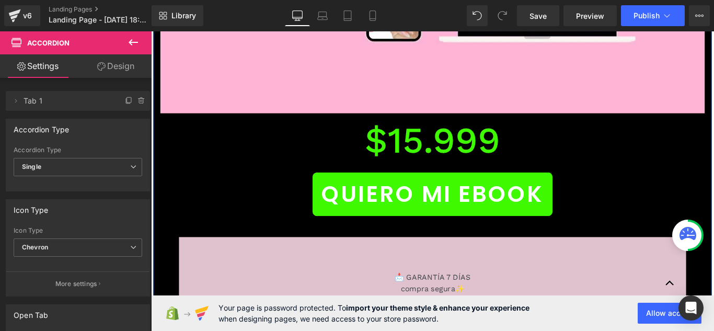
scroll to position [11262, 0]
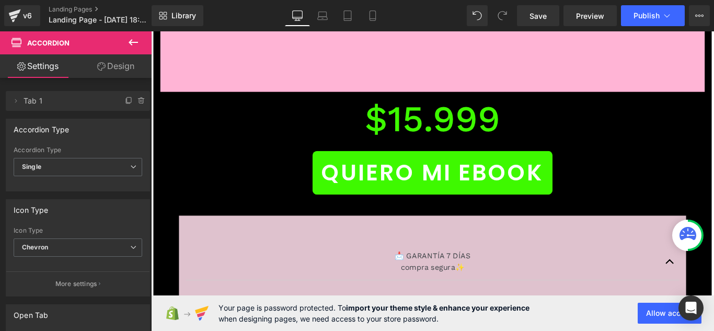
click at [128, 44] on icon at bounding box center [133, 42] width 13 height 13
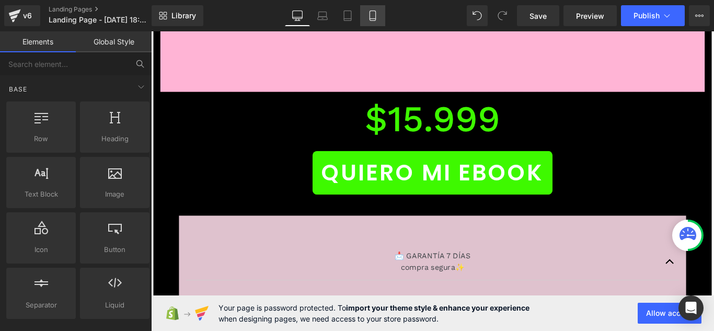
click at [371, 20] on icon at bounding box center [372, 15] width 10 height 10
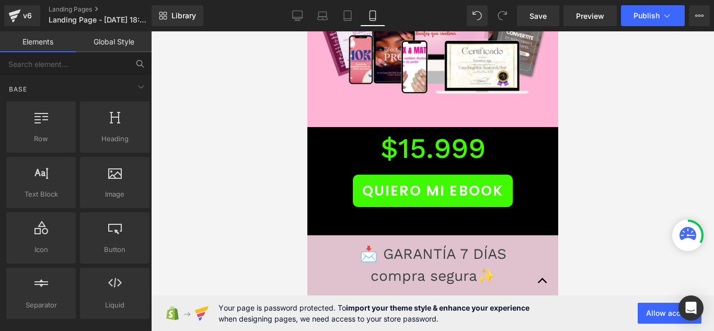
scroll to position [163, 0]
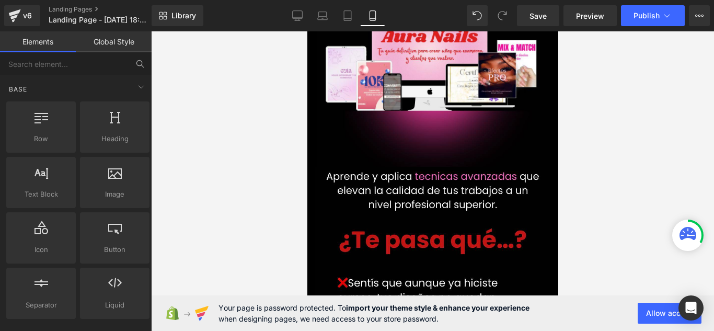
click at [569, 51] on div at bounding box center [432, 181] width 563 height 300
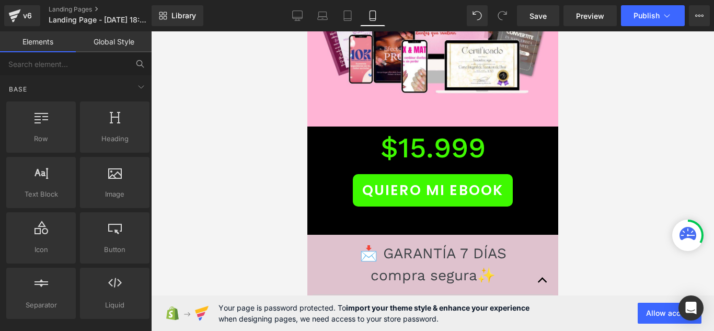
scroll to position [4740, 0]
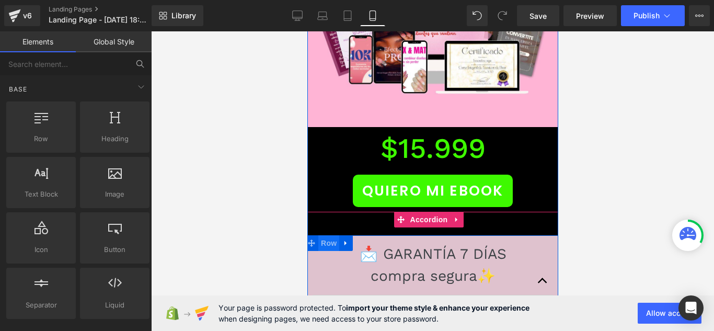
click at [333, 235] on span "Row" at bounding box center [328, 243] width 21 height 16
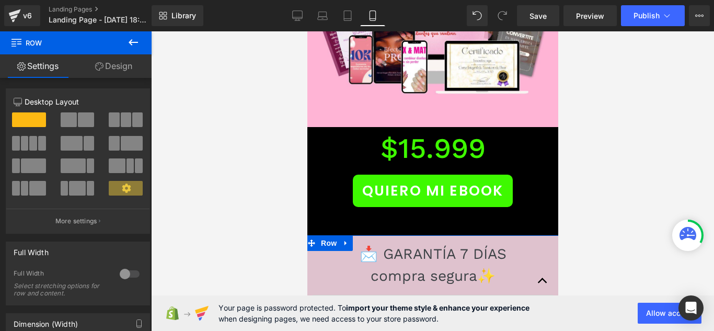
click at [122, 55] on link "Design" at bounding box center [114, 66] width 76 height 24
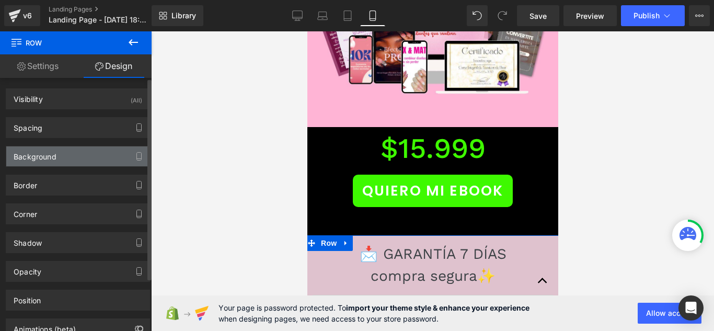
click at [104, 146] on div "Background" at bounding box center [77, 156] width 143 height 20
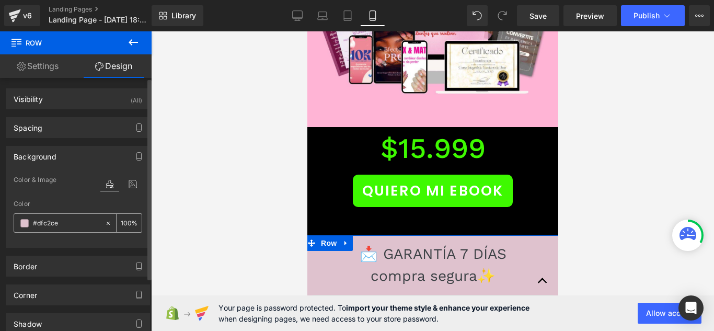
click at [22, 217] on div "#dfc2ce" at bounding box center [59, 223] width 90 height 18
click at [28, 225] on span at bounding box center [24, 223] width 8 height 8
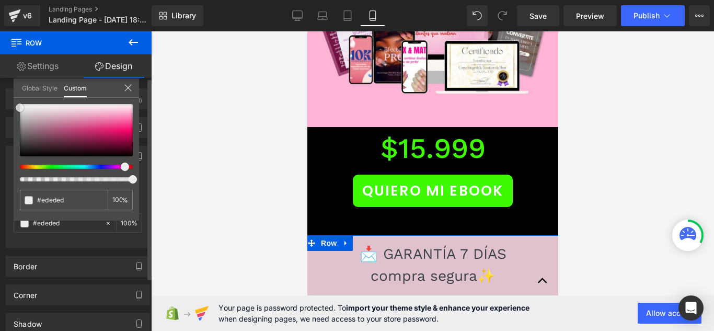
type input "#ededed"
click at [20, 108] on div at bounding box center [76, 130] width 113 height 52
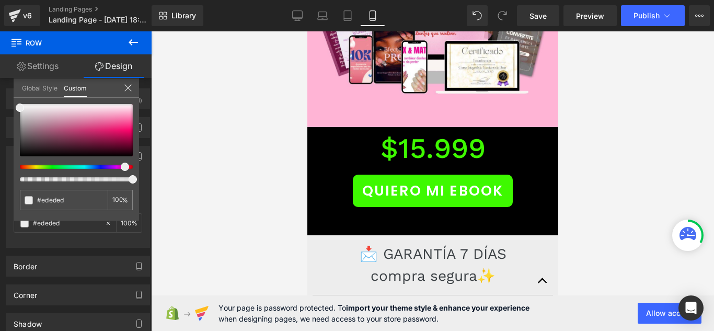
click at [212, 110] on div at bounding box center [432, 181] width 563 height 300
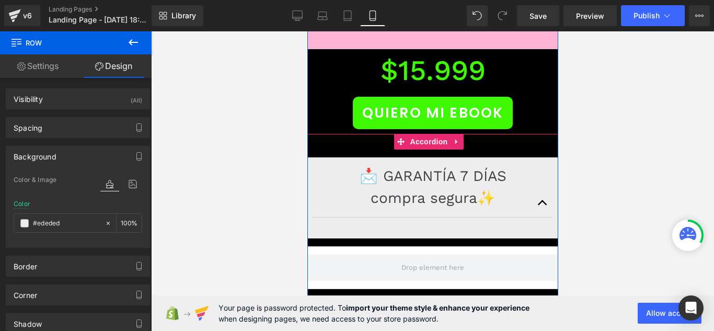
scroll to position [4792, 0]
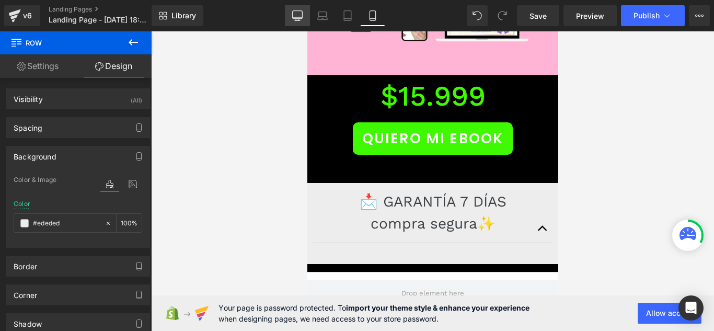
click at [293, 21] on link "Desktop" at bounding box center [297, 15] width 25 height 21
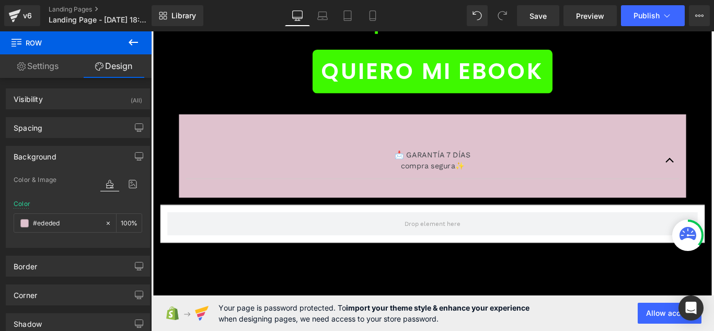
type input "#dfc2ce"
type input "100"
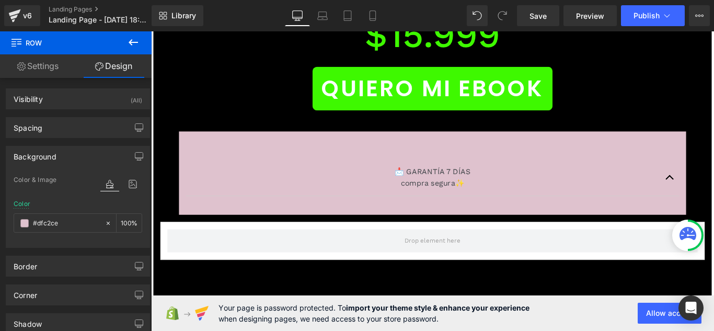
scroll to position [11375, 0]
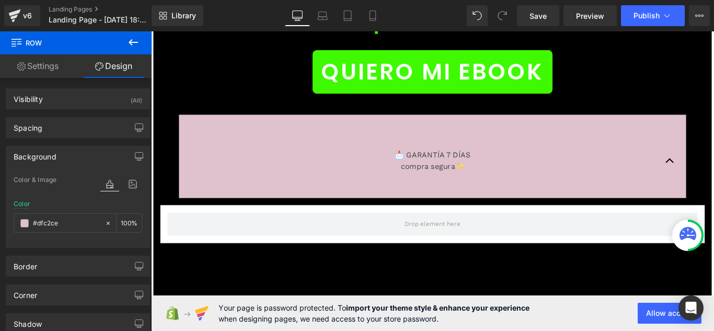
click at [249, 141] on div "📩 GARANTÍA 7 DÍAS compra segura✨ Text Block Sabemos que este manual no es solo …" at bounding box center [467, 177] width 554 height 73
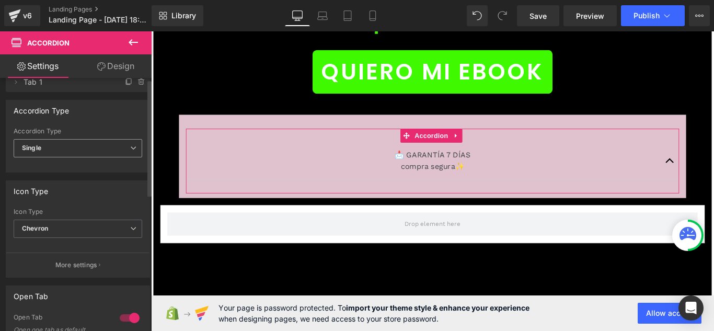
scroll to position [0, 0]
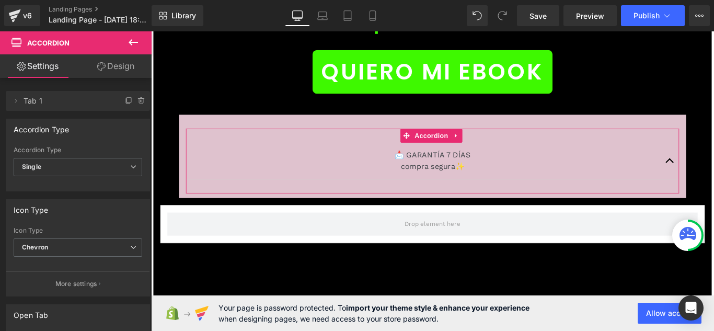
click at [123, 61] on link "Design" at bounding box center [116, 66] width 76 height 24
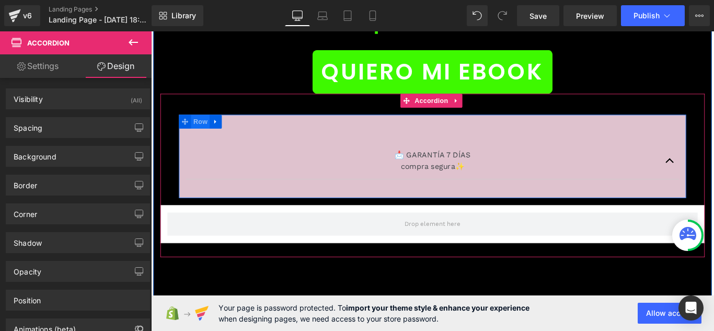
click at [199, 125] on span "Row" at bounding box center [206, 133] width 21 height 16
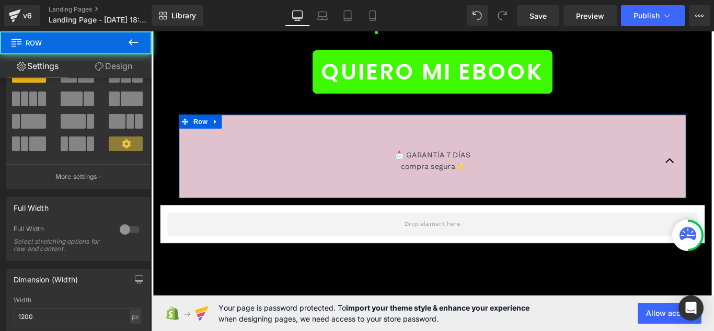
scroll to position [105, 0]
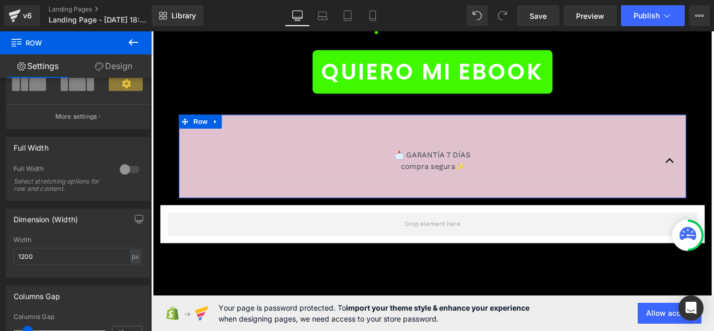
click at [121, 68] on link "Design" at bounding box center [114, 66] width 76 height 24
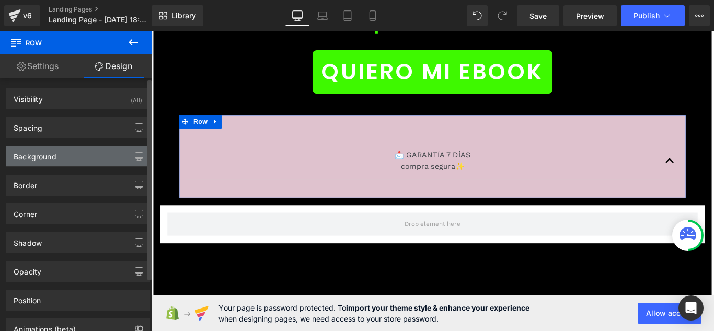
click at [118, 160] on div "Background" at bounding box center [77, 156] width 143 height 20
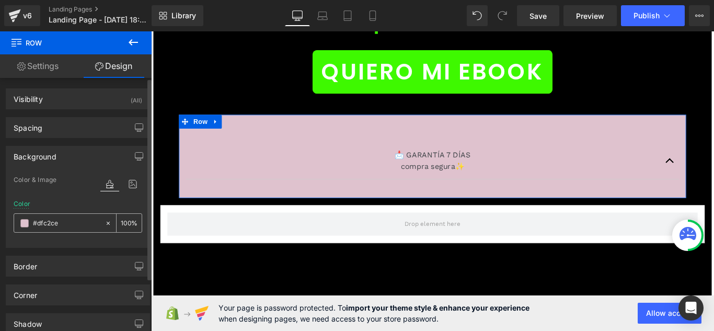
click at [29, 224] on div "#dfc2ce" at bounding box center [59, 223] width 90 height 18
click at [24, 222] on span at bounding box center [24, 223] width 8 height 8
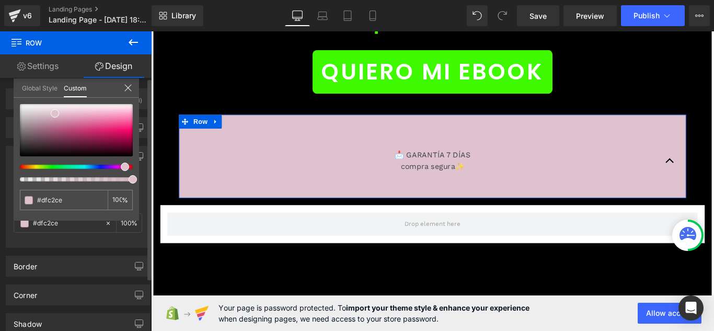
click at [21, 104] on div "#dfc2ce 100 %" at bounding box center [76, 104] width 125 height 13
type input "#ffffff"
click at [24, 104] on div at bounding box center [76, 130] width 113 height 52
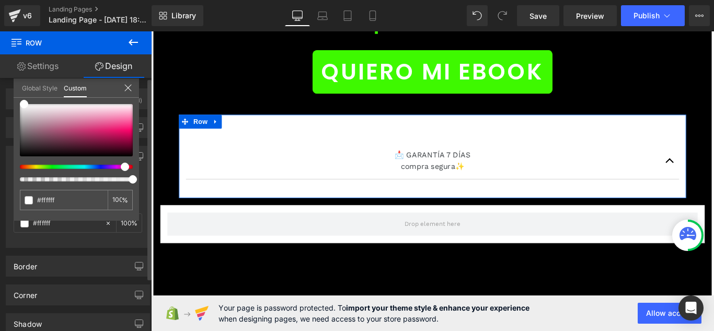
click at [134, 85] on div "Global Style Custom" at bounding box center [76, 87] width 125 height 19
click at [130, 88] on icon at bounding box center [128, 88] width 8 height 8
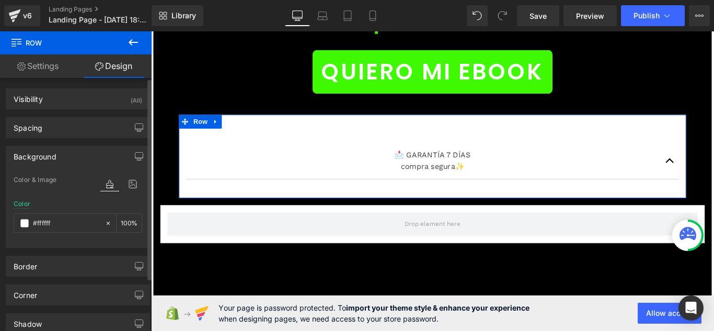
click at [58, 69] on link "Settings" at bounding box center [38, 66] width 76 height 24
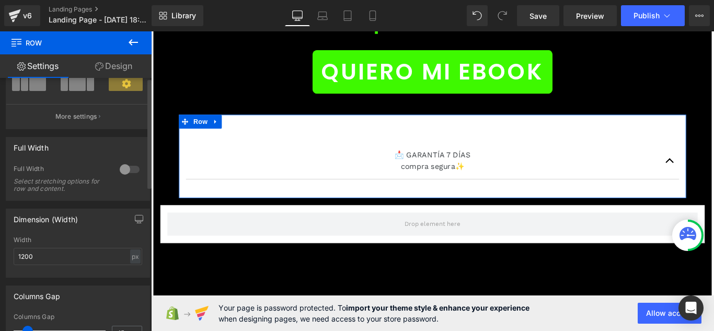
scroll to position [0, 0]
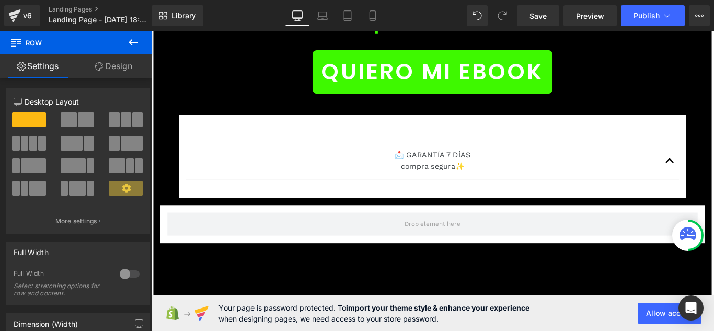
click at [130, 48] on icon at bounding box center [133, 42] width 13 height 13
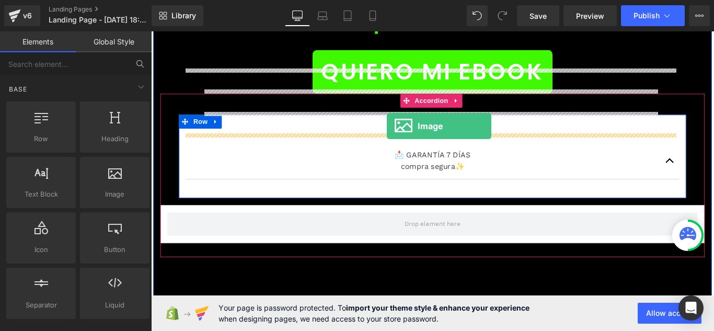
drag, startPoint x: 267, startPoint y: 219, endPoint x: 416, endPoint y: 137, distance: 169.6
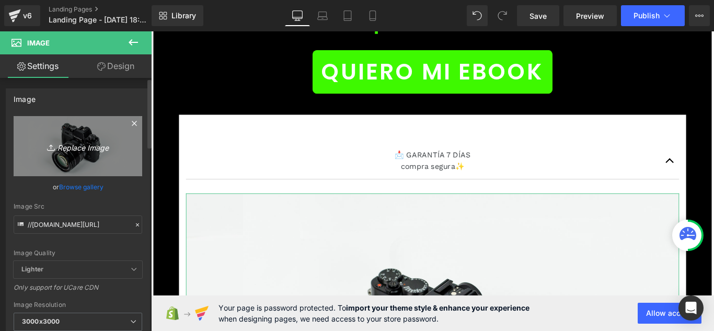
click at [47, 145] on icon at bounding box center [52, 147] width 10 height 10
type input "C:\fakepath\BBBBLL.jpg"
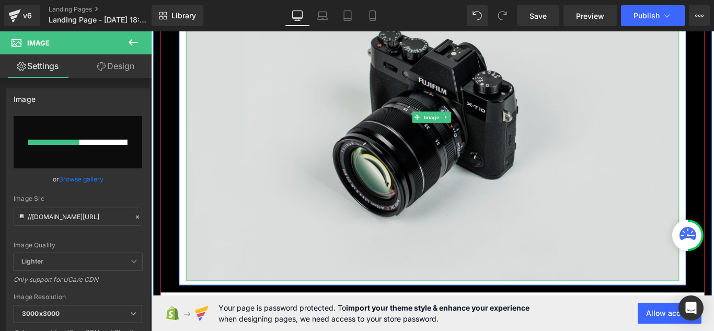
scroll to position [11689, 0]
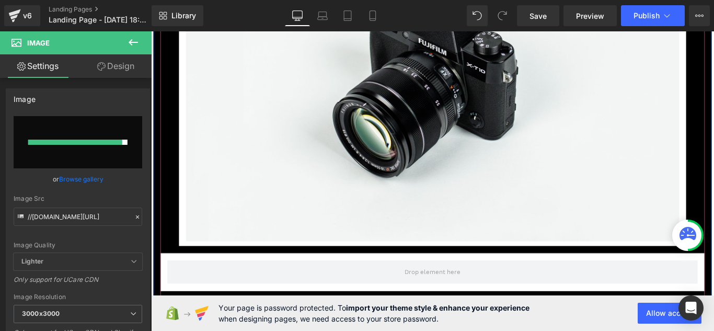
type input "[URL][DOMAIN_NAME]"
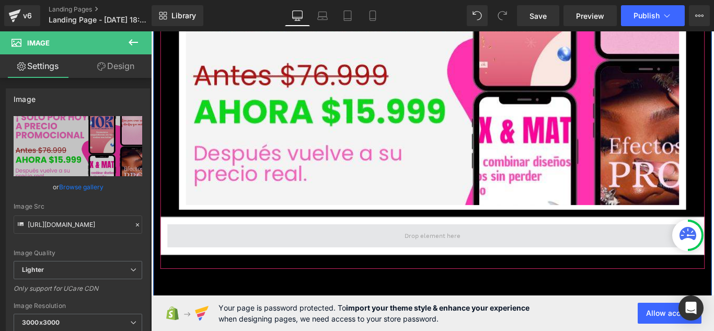
click at [447, 248] on span at bounding box center [467, 261] width 596 height 26
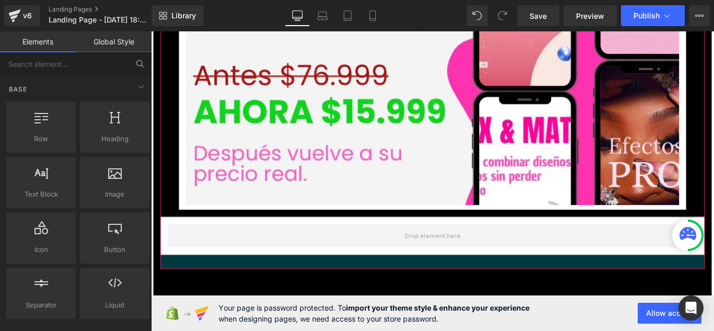
drag, startPoint x: 443, startPoint y: 199, endPoint x: 440, endPoint y: 215, distance: 16.9
click at [440, 215] on div "📩 GARANTÍA 7 DÍAS compra segura✨ Text Block Sabemos que este manual no es solo …" at bounding box center [468, 43] width 612 height 510
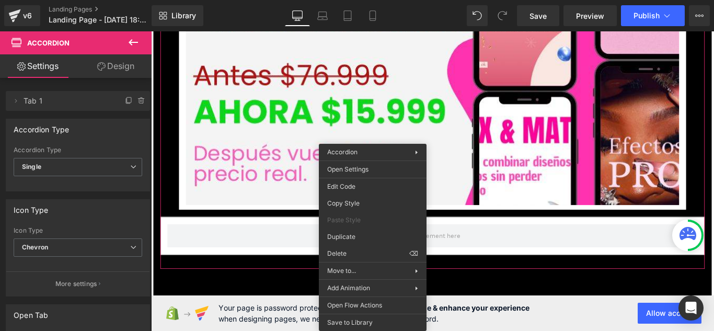
drag, startPoint x: 508, startPoint y: 281, endPoint x: 382, endPoint y: 275, distance: 125.6
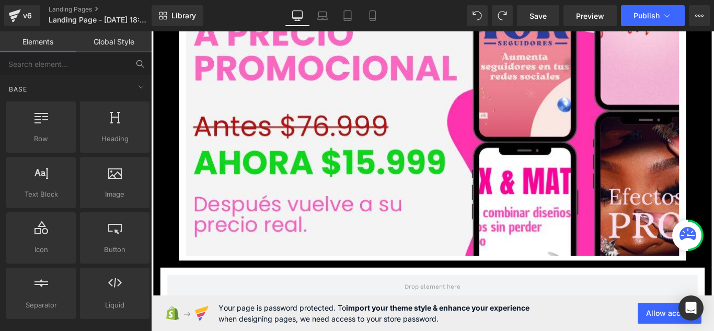
scroll to position [11843, 0]
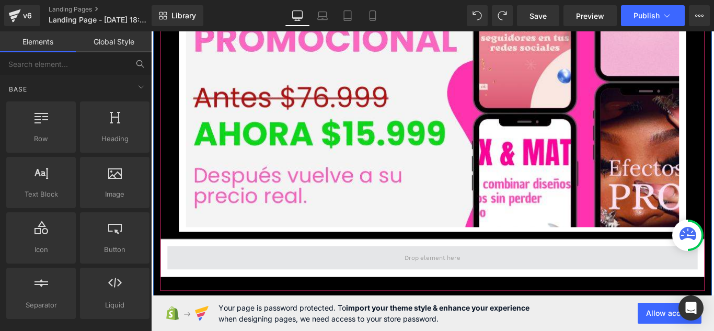
click at [714, 273] on span at bounding box center [467, 286] width 596 height 26
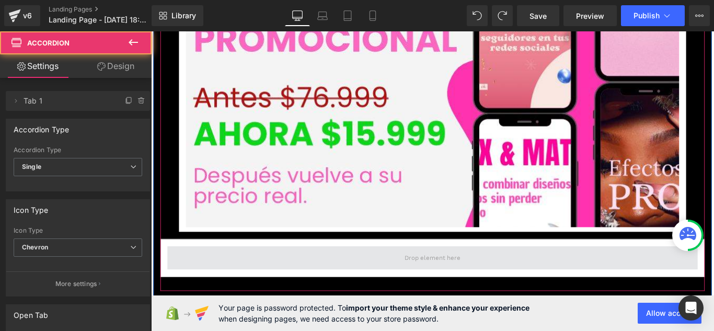
click at [608, 273] on span at bounding box center [467, 286] width 596 height 26
click at [277, 273] on span at bounding box center [467, 286] width 596 height 26
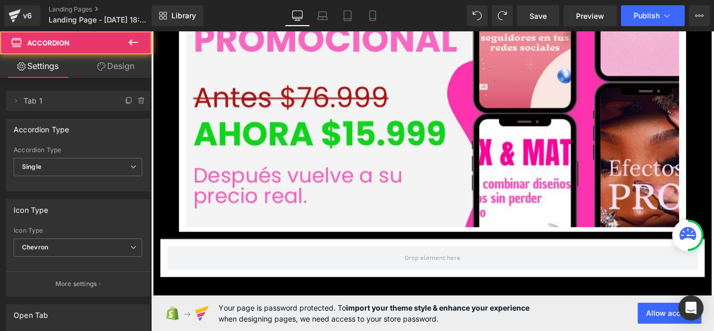
click at [134, 44] on icon at bounding box center [133, 42] width 13 height 13
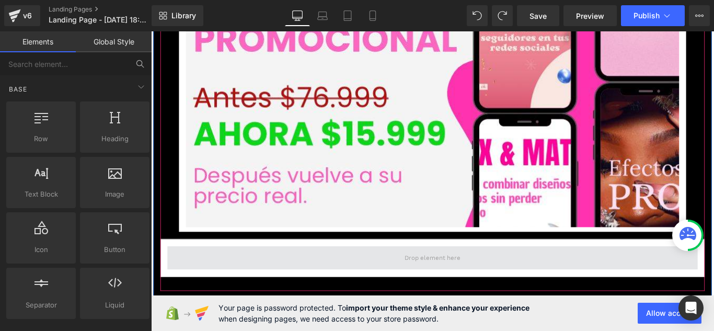
drag, startPoint x: 272, startPoint y: 232, endPoint x: 291, endPoint y: 217, distance: 23.5
click at [272, 265] on article at bounding box center [468, 286] width 612 height 42
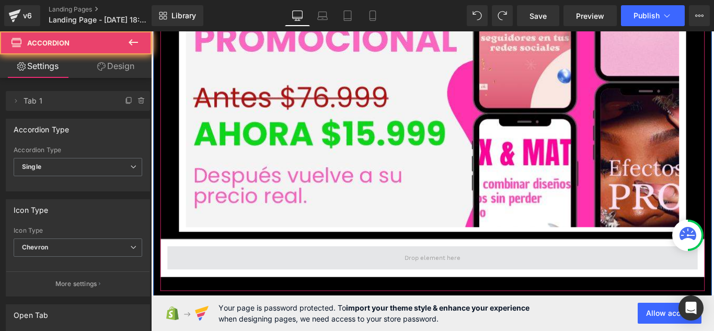
click at [292, 273] on span at bounding box center [467, 286] width 596 height 26
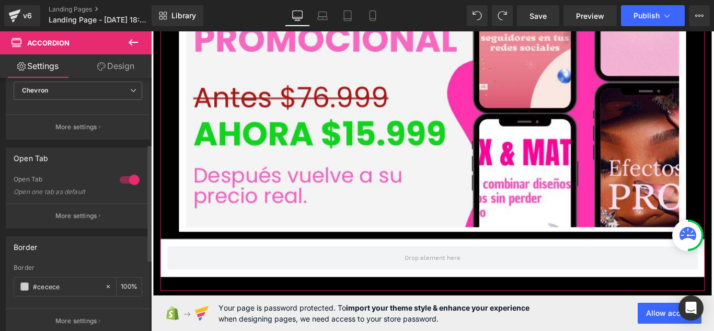
scroll to position [105, 0]
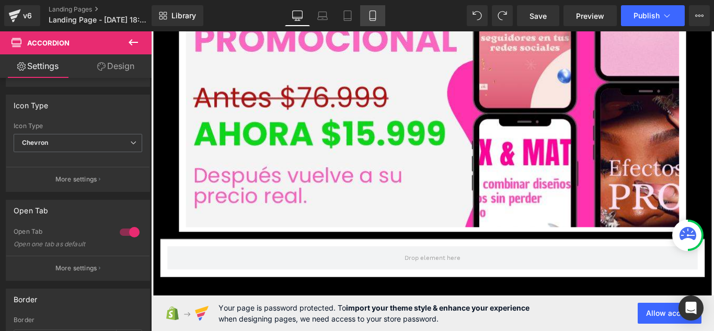
click at [377, 13] on icon at bounding box center [372, 15] width 10 height 10
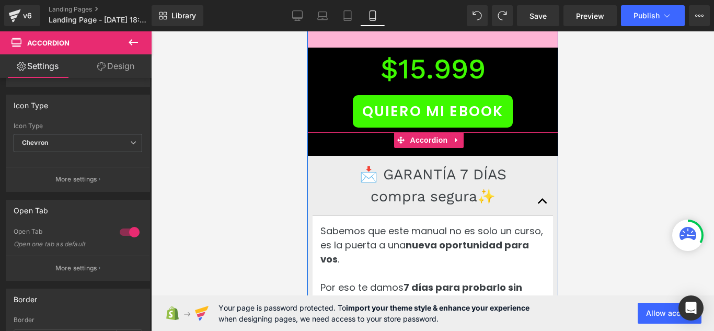
scroll to position [4795, 0]
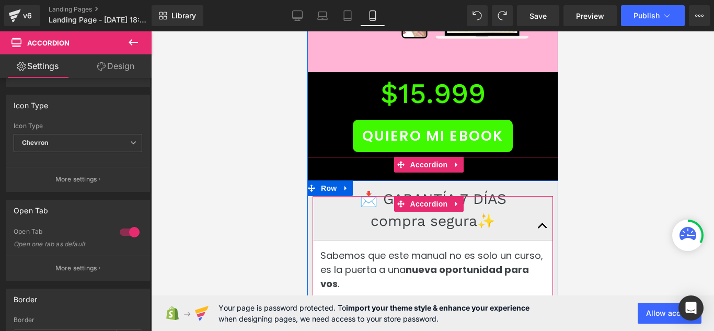
click at [532, 212] on button "button" at bounding box center [542, 226] width 21 height 28
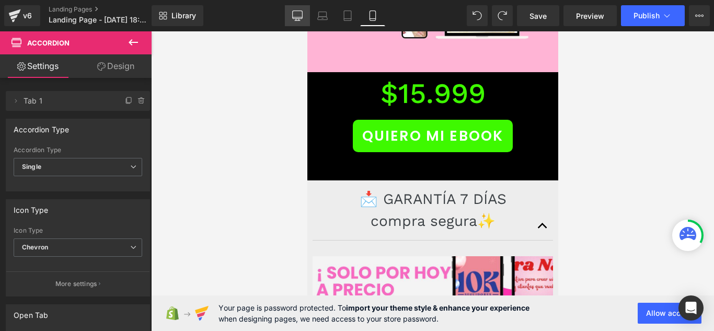
click at [303, 20] on icon at bounding box center [297, 15] width 10 height 10
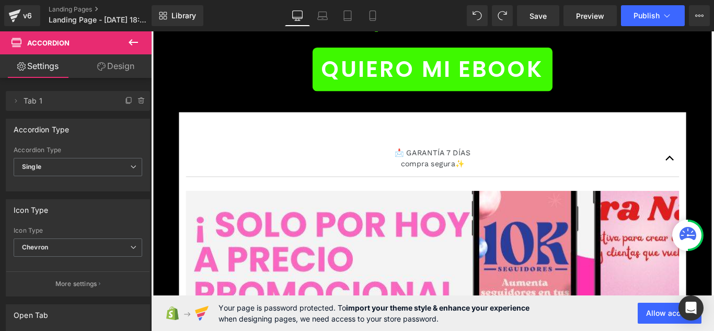
scroll to position [11378, 0]
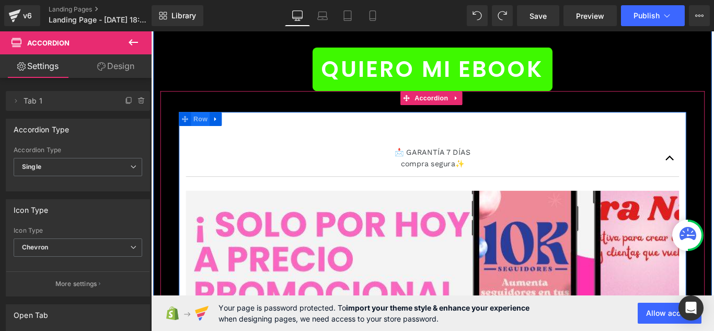
click at [206, 122] on span "Row" at bounding box center [206, 130] width 21 height 16
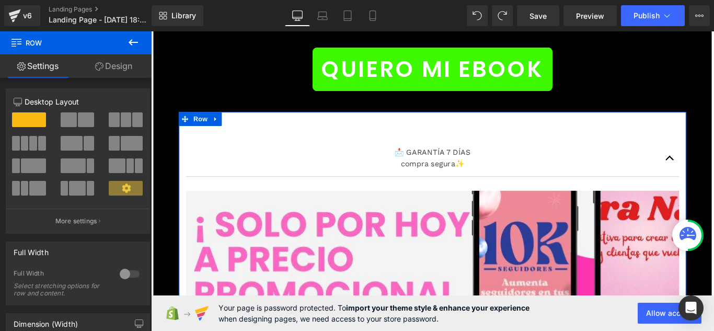
drag, startPoint x: 121, startPoint y: 69, endPoint x: 52, endPoint y: 192, distance: 141.4
click at [121, 69] on link "Design" at bounding box center [114, 66] width 76 height 24
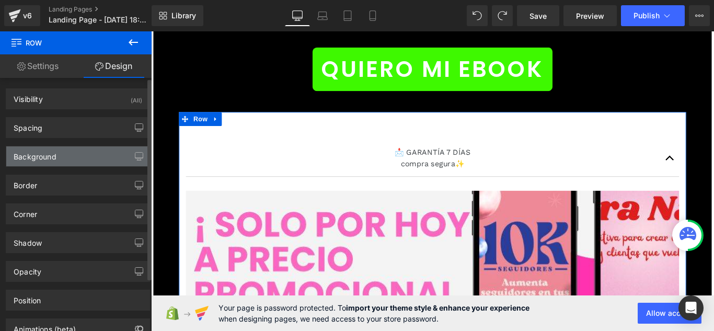
click at [104, 165] on div "Background" at bounding box center [77, 156] width 143 height 20
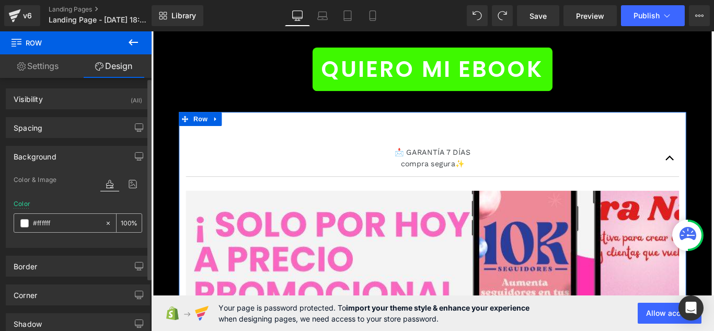
click at [24, 226] on span at bounding box center [24, 223] width 8 height 8
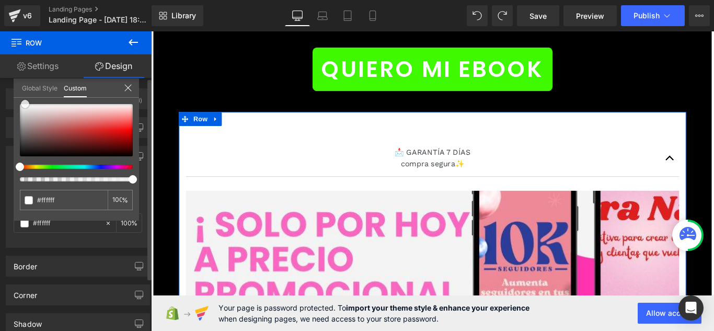
drag, startPoint x: 18, startPoint y: 104, endPoint x: 24, endPoint y: 99, distance: 7.4
click at [24, 99] on div "#ffffff 100 %" at bounding box center [76, 104] width 125 height 13
click at [85, 204] on input "#ffffff" at bounding box center [64, 199] width 55 height 11
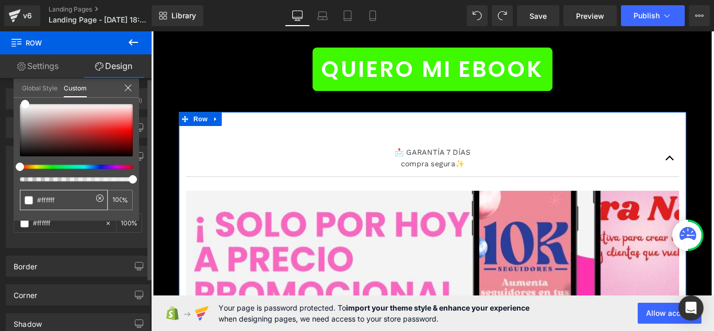
type input "0"
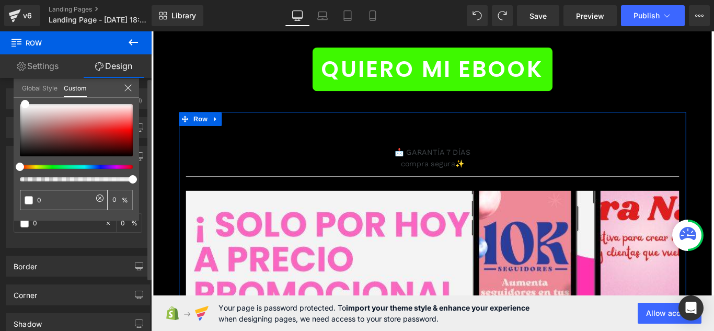
type input "00"
type input "000"
type input "100"
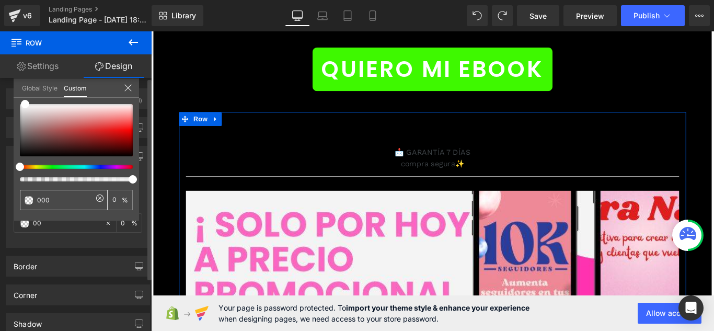
type input "100"
type input "0000"
click at [21, 181] on div at bounding box center [72, 179] width 113 height 4
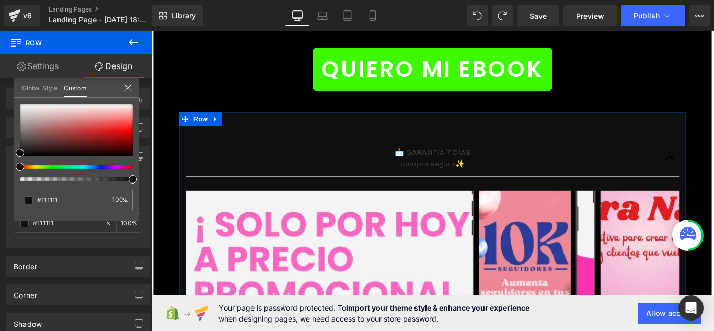
drag, startPoint x: 176, startPoint y: 210, endPoint x: 164, endPoint y: 197, distance: 18.1
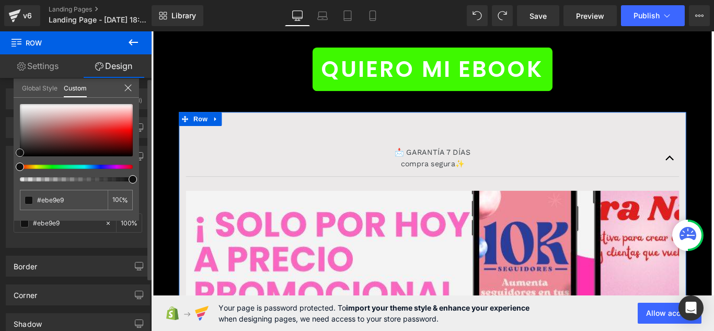
click at [26, 108] on div at bounding box center [76, 130] width 113 height 52
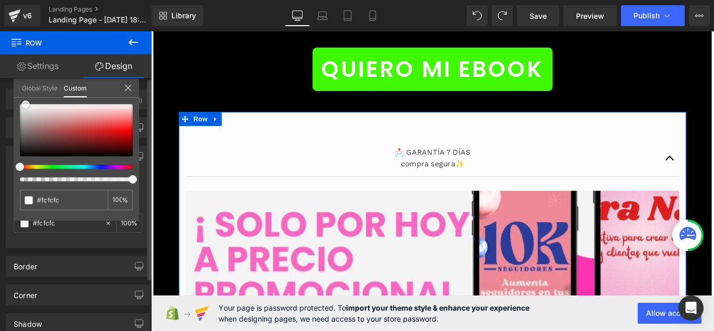
click at [26, 104] on span at bounding box center [25, 104] width 8 height 8
drag, startPoint x: 25, startPoint y: 105, endPoint x: 21, endPoint y: 98, distance: 7.0
click at [21, 98] on div "#ffffff 100 %" at bounding box center [76, 104] width 125 height 13
drag, startPoint x: 20, startPoint y: 104, endPoint x: 27, endPoint y: 101, distance: 6.8
click at [27, 101] on span at bounding box center [29, 104] width 8 height 8
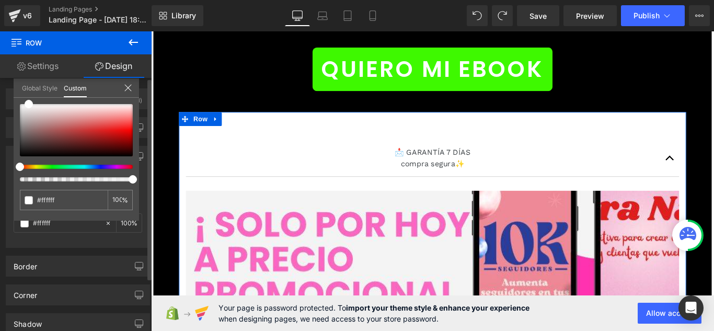
click at [124, 86] on icon at bounding box center [128, 88] width 8 height 8
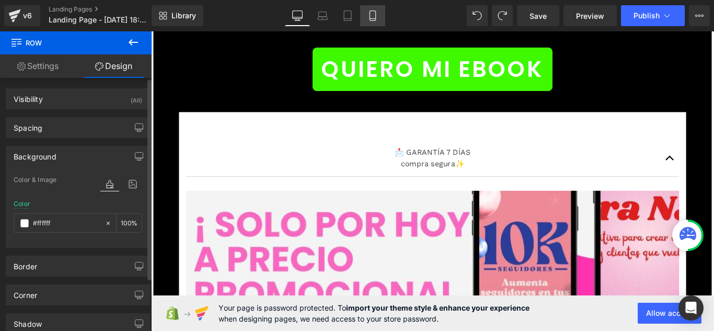
click at [378, 20] on link "Mobile" at bounding box center [372, 15] width 25 height 21
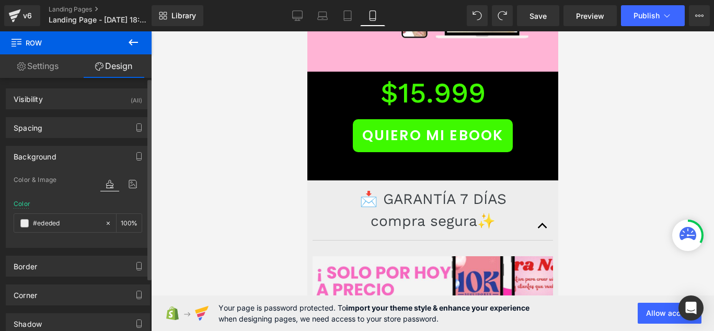
scroll to position [4796, 0]
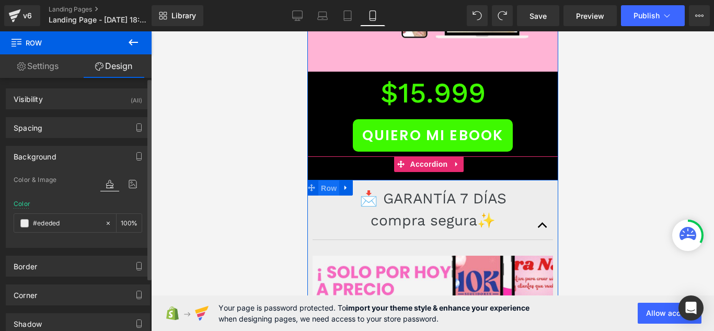
click at [332, 180] on span "Row" at bounding box center [328, 188] width 21 height 16
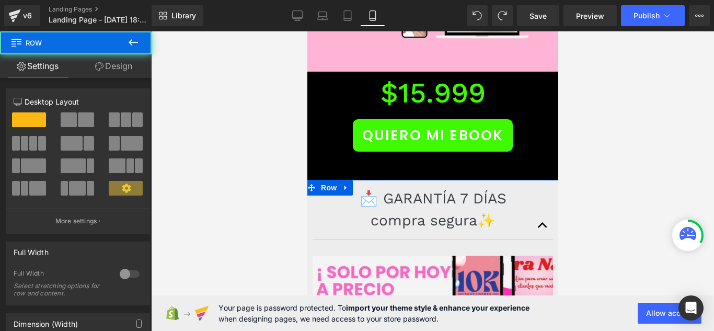
click at [111, 67] on link "Design" at bounding box center [114, 66] width 76 height 24
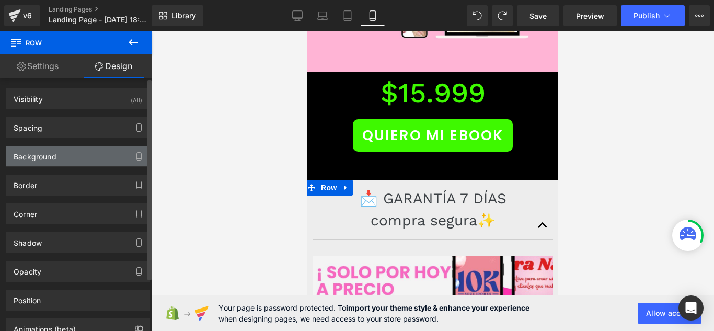
click at [94, 157] on div "Background" at bounding box center [77, 156] width 143 height 20
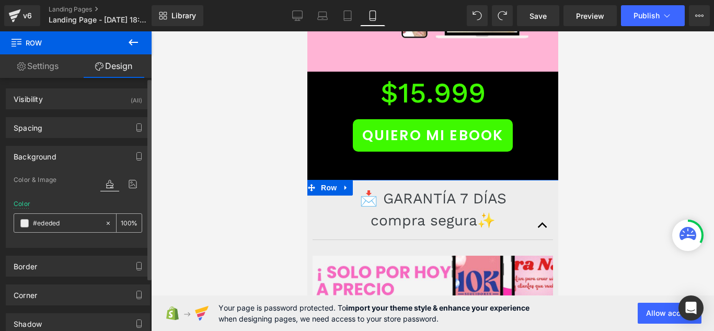
click at [25, 221] on span at bounding box center [24, 223] width 8 height 8
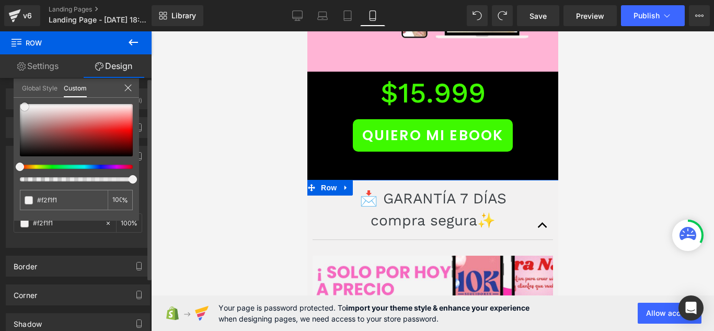
click at [25, 106] on span at bounding box center [24, 106] width 8 height 8
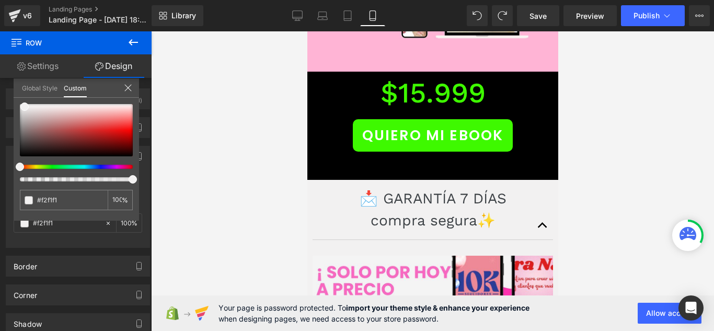
click at [177, 90] on div at bounding box center [432, 181] width 563 height 300
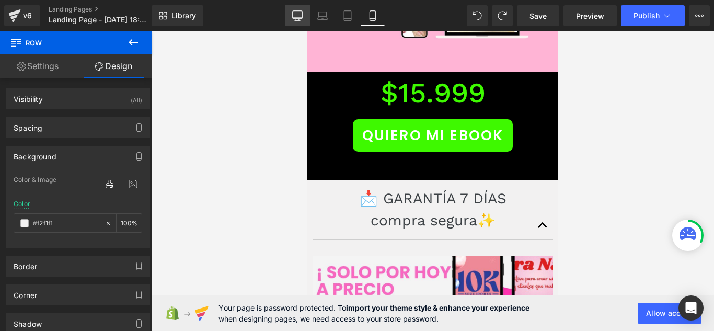
click at [297, 15] on icon at bounding box center [297, 15] width 10 height 10
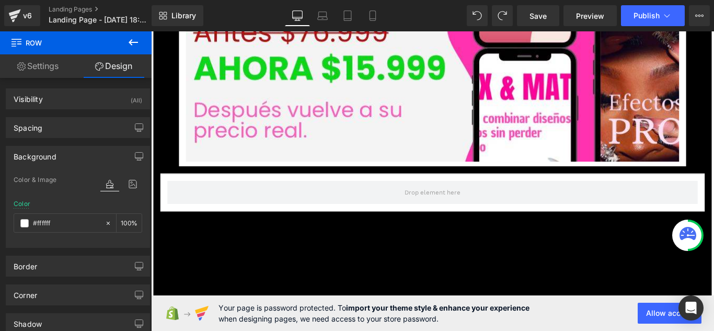
scroll to position [11745, 0]
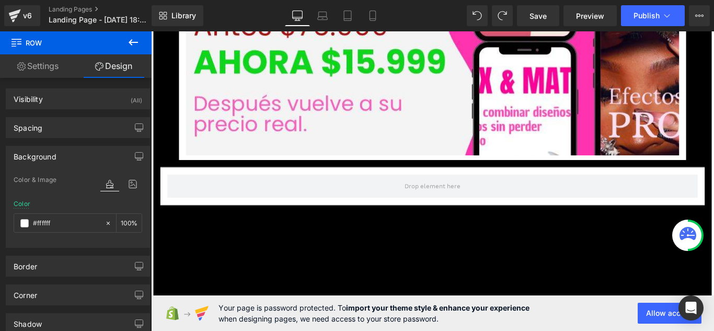
click at [131, 49] on button at bounding box center [133, 42] width 37 height 23
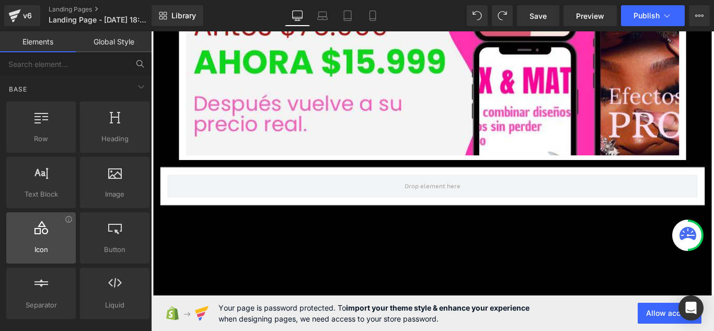
scroll to position [105, 0]
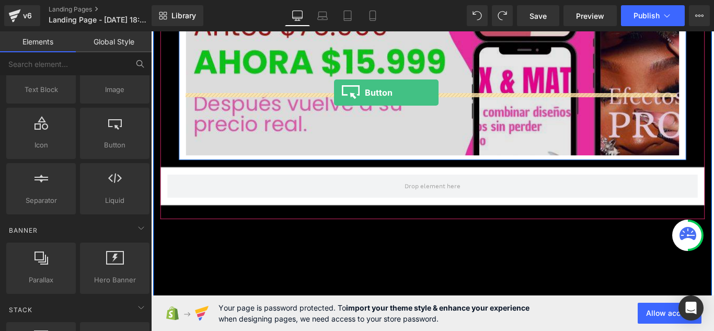
drag, startPoint x: 296, startPoint y: 168, endPoint x: 357, endPoint y: 100, distance: 91.1
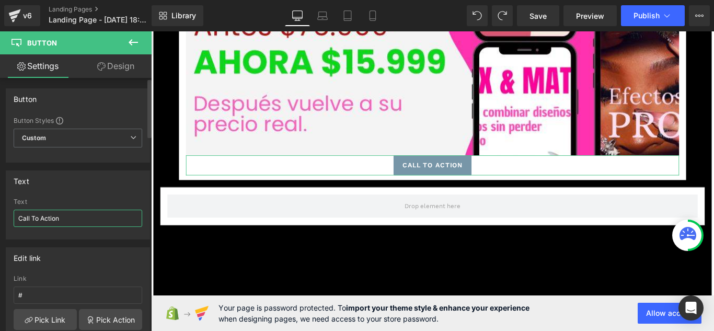
click at [118, 223] on input "Call To Action" at bounding box center [78, 218] width 129 height 17
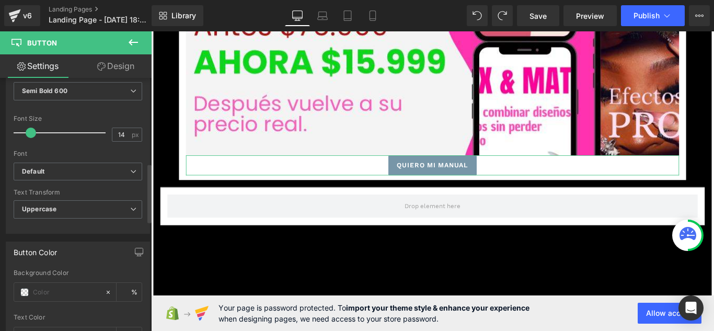
scroll to position [366, 0]
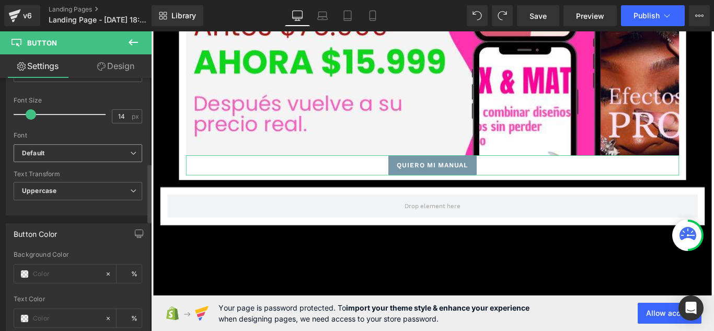
click at [95, 150] on b "Default" at bounding box center [76, 153] width 108 height 9
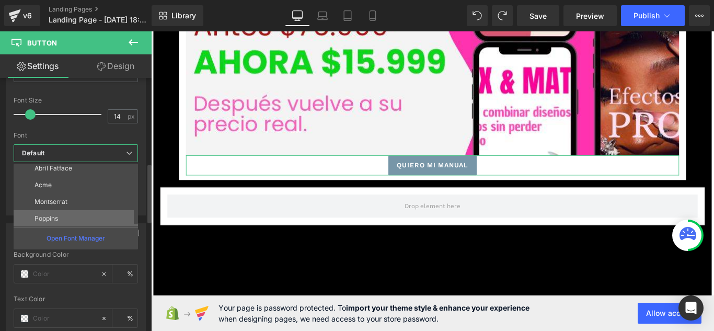
scroll to position [38, 0]
click at [95, 211] on li "Poppins" at bounding box center [78, 218] width 129 height 17
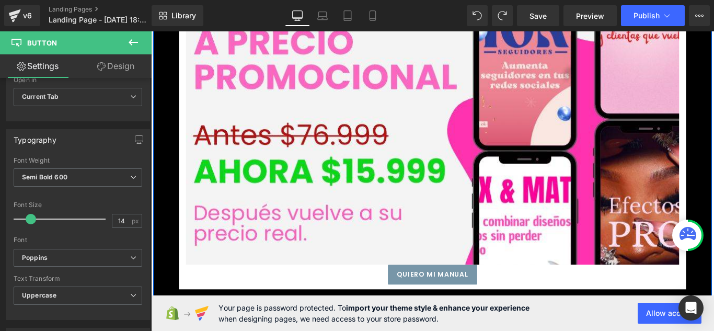
scroll to position [11640, 0]
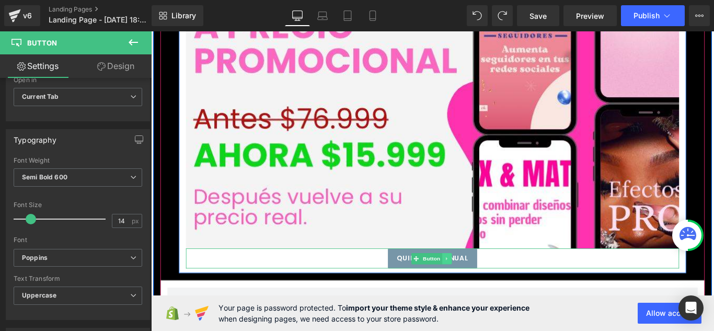
click at [478, 280] on link at bounding box center [483, 286] width 11 height 13
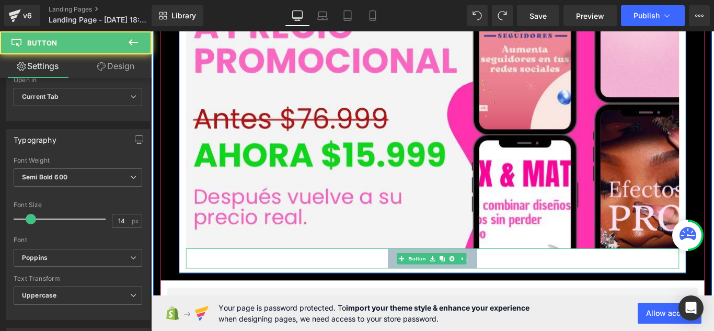
click at [509, 275] on link "QUIERO MI MANUAL" at bounding box center [467, 286] width 101 height 22
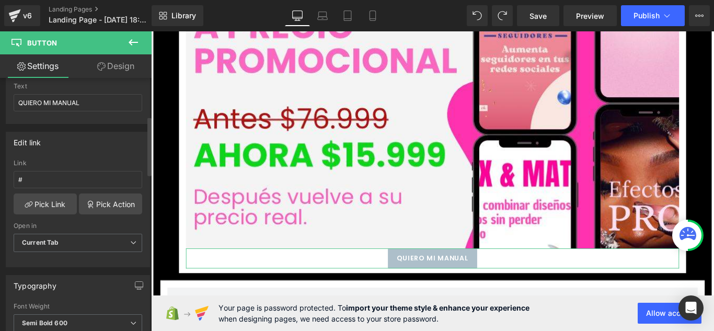
scroll to position [105, 0]
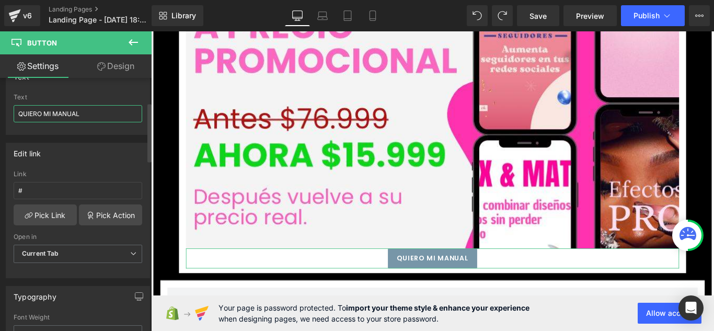
click at [93, 116] on input "QUIERO MI MANUAL" at bounding box center [78, 113] width 129 height 17
click at [93, 115] on input "QUIERO MI MANUAL" at bounding box center [78, 113] width 129 height 17
click at [372, 22] on link "Mobile" at bounding box center [372, 15] width 25 height 21
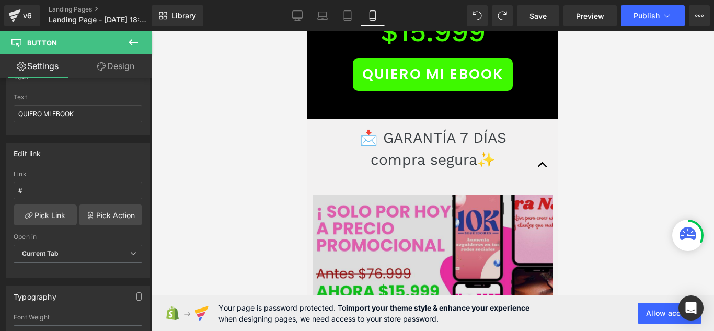
scroll to position [4857, 0]
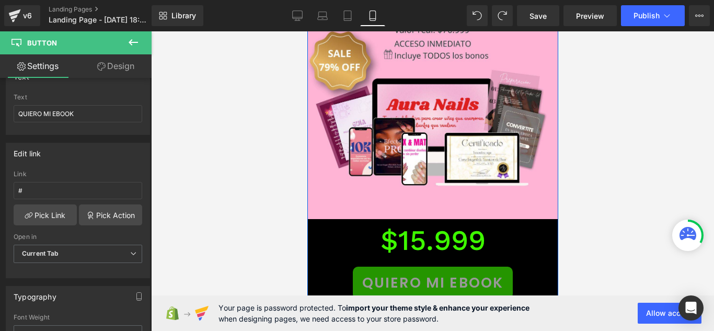
click at [474, 267] on link "QUIERO MI EBOOK" at bounding box center [432, 283] width 160 height 33
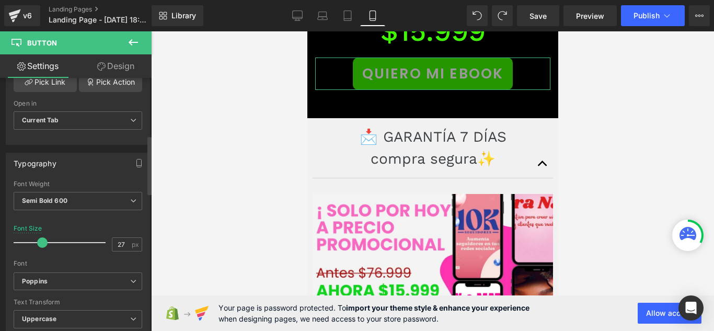
scroll to position [261, 0]
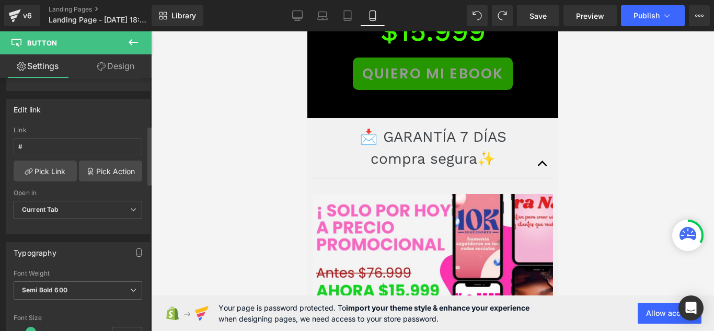
scroll to position [209, 0]
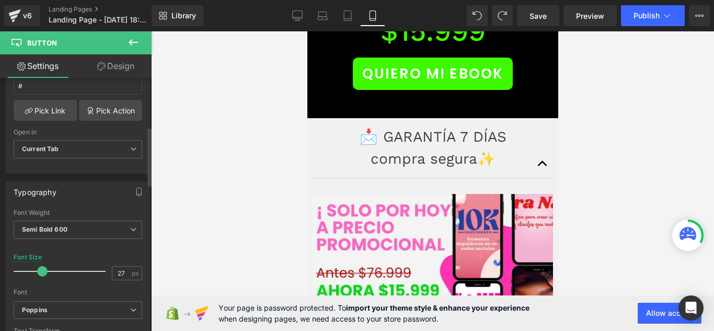
drag, startPoint x: 30, startPoint y: 272, endPoint x: 41, endPoint y: 271, distance: 11.0
click at [41, 271] on span at bounding box center [42, 271] width 10 height 10
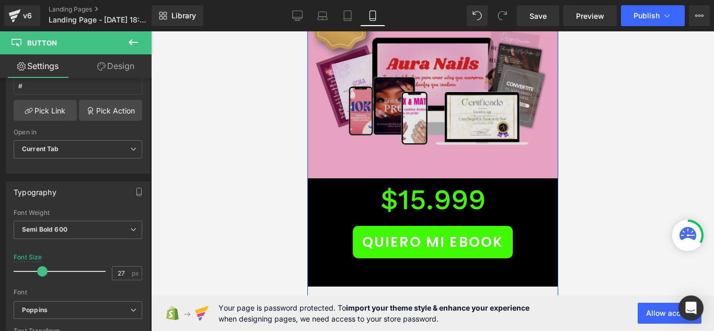
scroll to position [4596, 0]
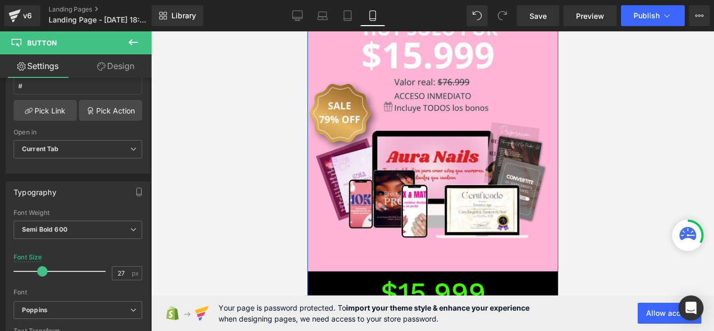
click at [374, 325] on span "QUIERO MI EBOOK" at bounding box center [432, 335] width 141 height 21
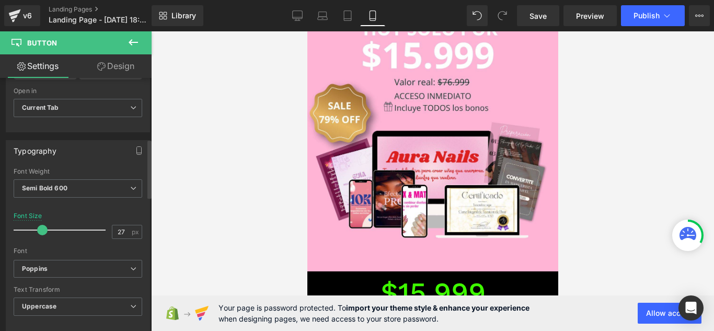
scroll to position [261, 0]
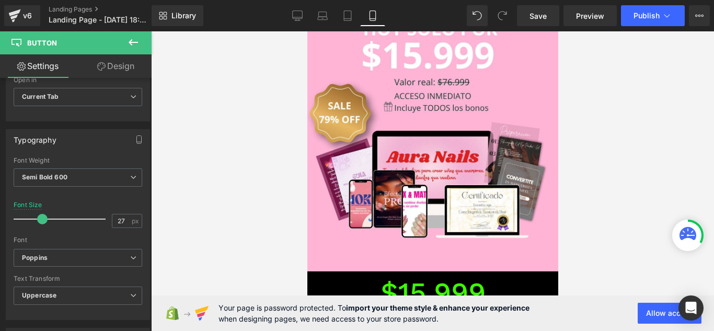
click at [112, 64] on link "Design" at bounding box center [116, 66] width 76 height 24
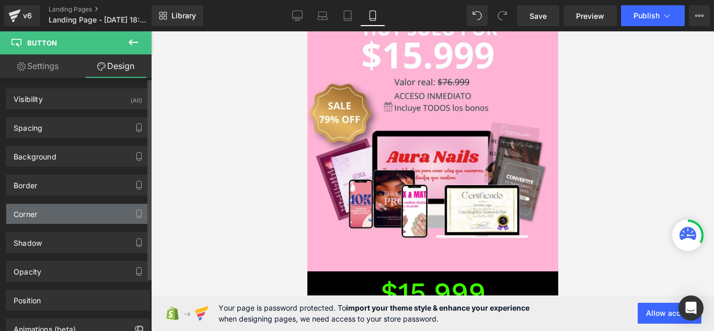
click at [84, 208] on div "Corner" at bounding box center [77, 214] width 143 height 20
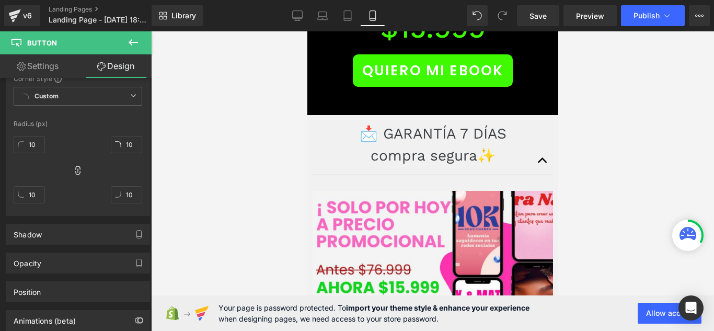
scroll to position [4962, 0]
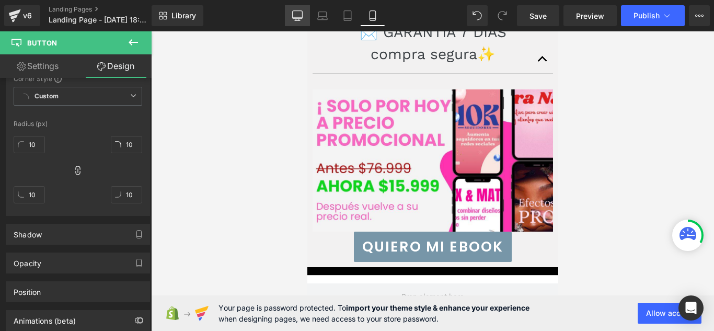
click at [296, 15] on icon at bounding box center [297, 15] width 10 height 10
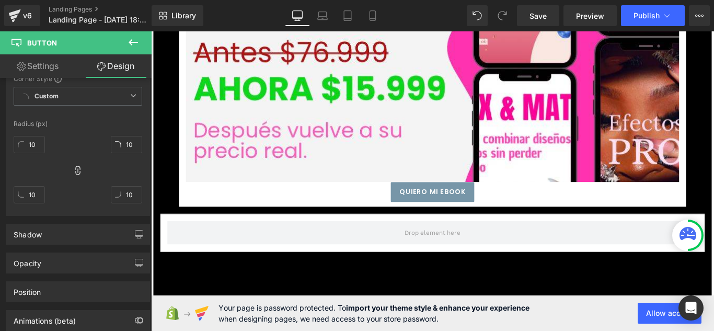
scroll to position [11700, 0]
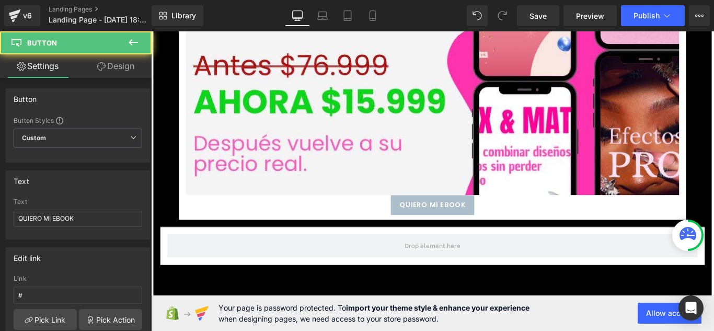
click at [440, 221] on span "QUIERO MI EBOOK" at bounding box center [467, 226] width 75 height 11
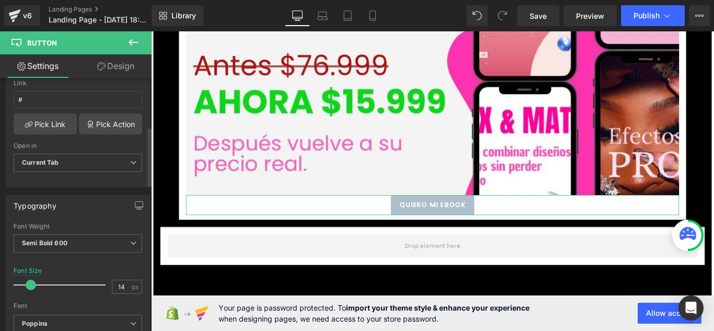
scroll to position [209, 0]
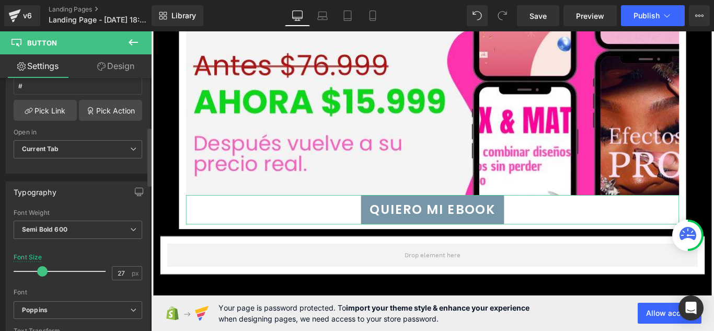
drag, startPoint x: 35, startPoint y: 270, endPoint x: 45, endPoint y: 270, distance: 10.5
click at [45, 270] on span at bounding box center [42, 271] width 10 height 10
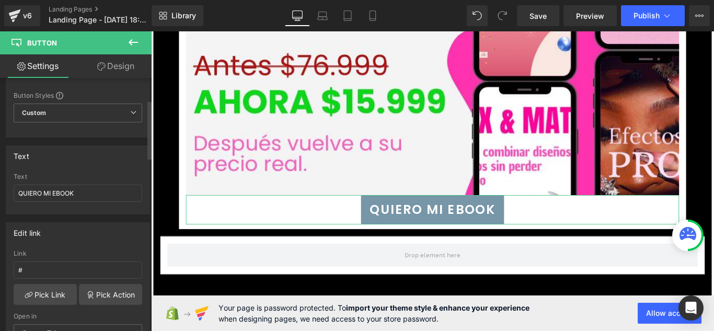
scroll to position [0, 0]
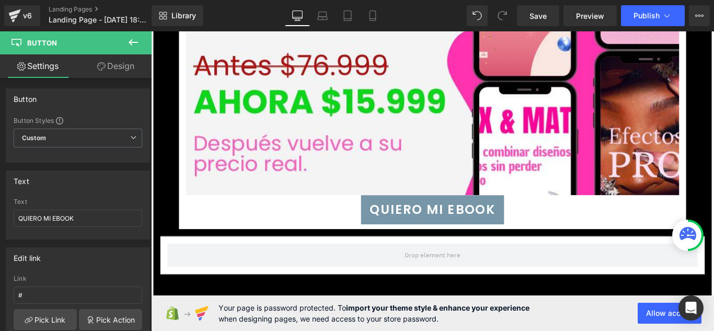
click at [124, 62] on link "Design" at bounding box center [116, 66] width 76 height 24
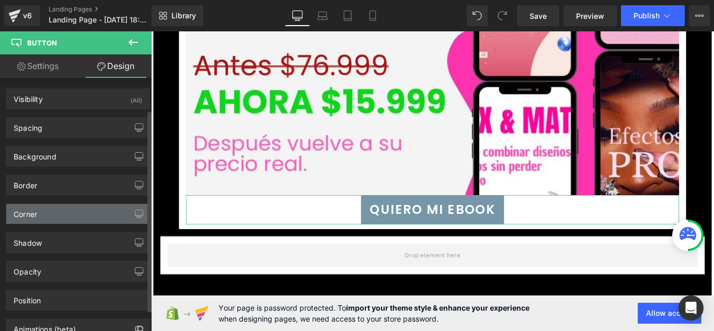
scroll to position [52, 0]
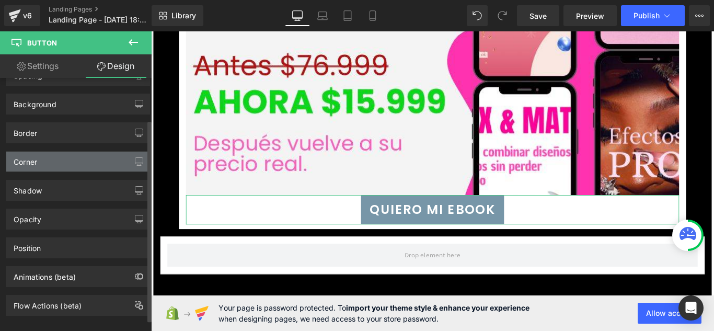
click at [82, 154] on div "Corner" at bounding box center [77, 162] width 143 height 20
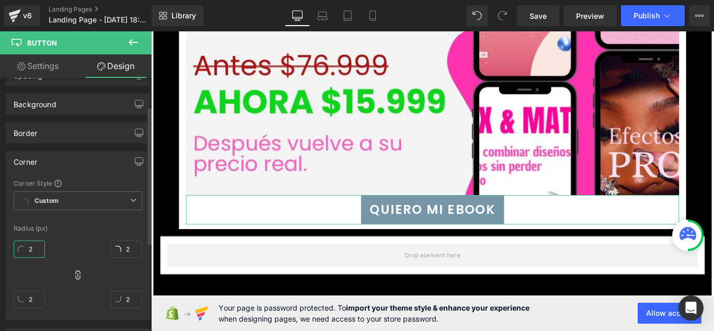
click at [39, 248] on input "2" at bounding box center [29, 248] width 31 height 17
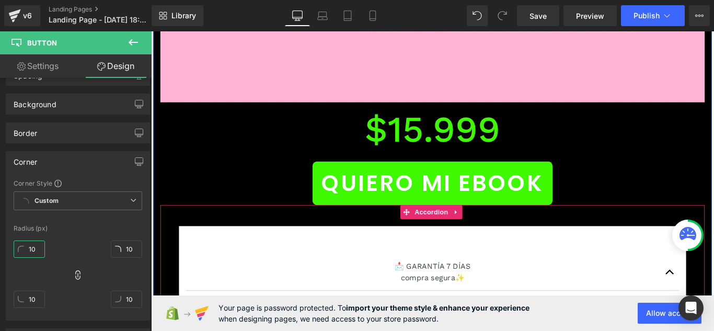
scroll to position [11125, 0]
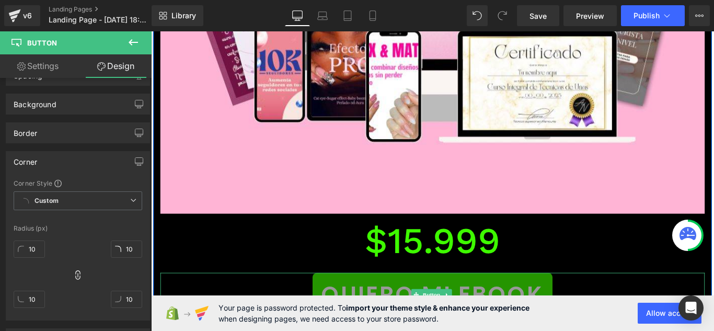
click at [360, 308] on span "QUIERO MI EBOOK" at bounding box center [467, 327] width 250 height 38
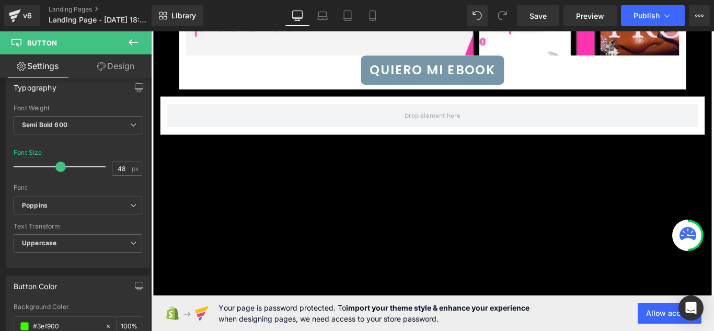
scroll to position [11752, 0]
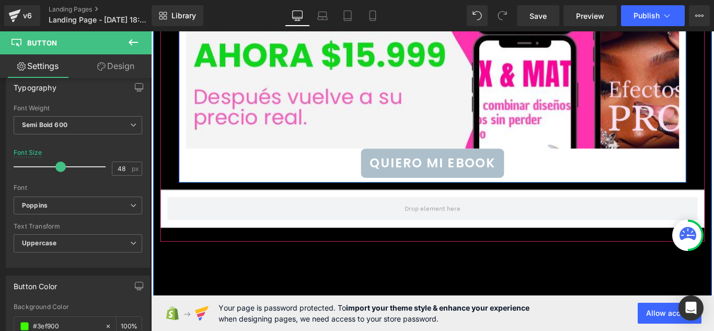
click at [413, 169] on span "QUIERO MI EBOOK" at bounding box center [467, 179] width 141 height 21
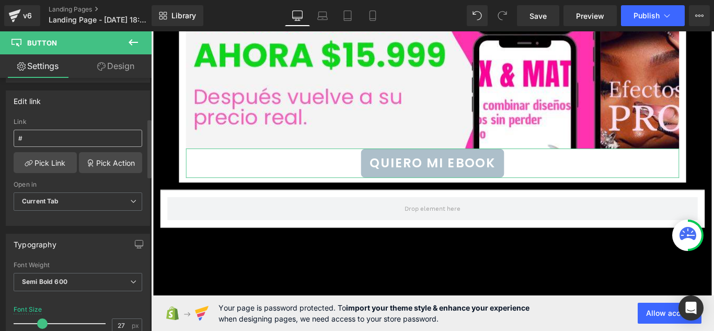
scroll to position [261, 0]
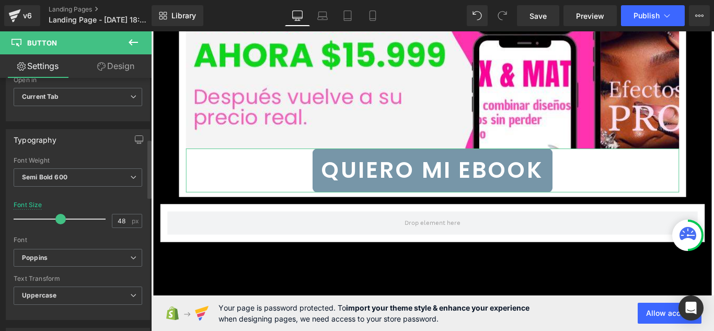
drag, startPoint x: 41, startPoint y: 216, endPoint x: 58, endPoint y: 217, distance: 17.3
click at [58, 217] on span at bounding box center [60, 219] width 10 height 10
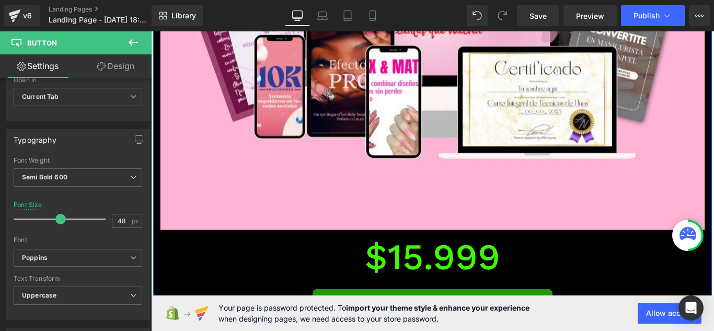
scroll to position [11125, 0]
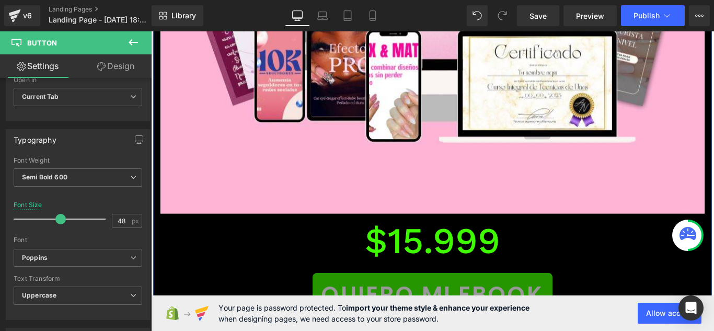
click at [457, 303] on div "QUIERO MI EBOOK Button" at bounding box center [468, 327] width 612 height 49
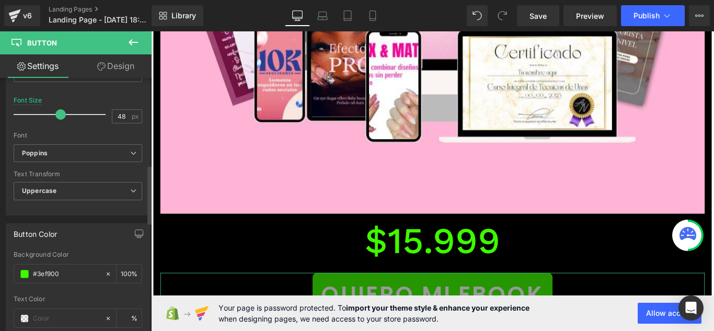
scroll to position [418, 0]
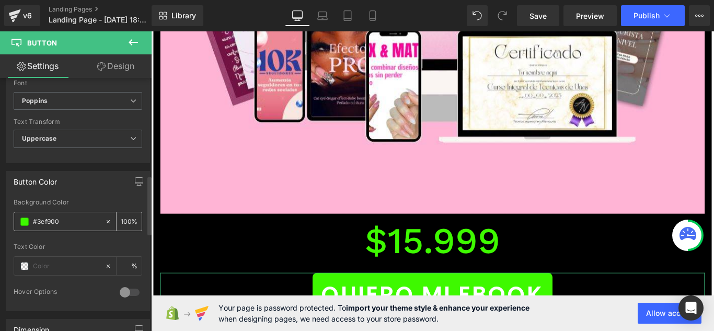
click at [71, 223] on input "#3ef900" at bounding box center [66, 222] width 67 height 12
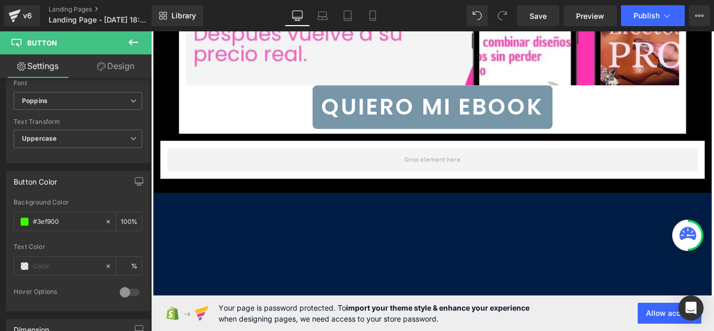
scroll to position [11804, 0]
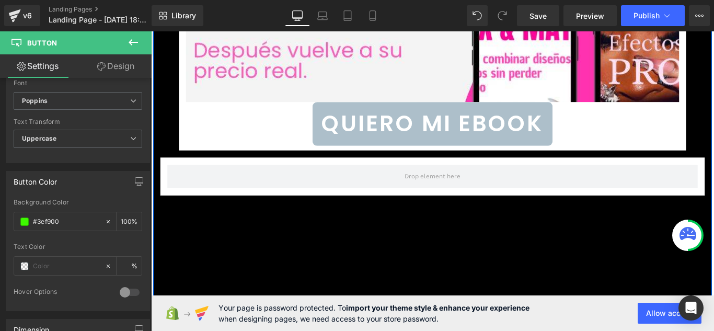
click at [394, 117] on span "QUIERO MI EBOOK" at bounding box center [467, 136] width 250 height 38
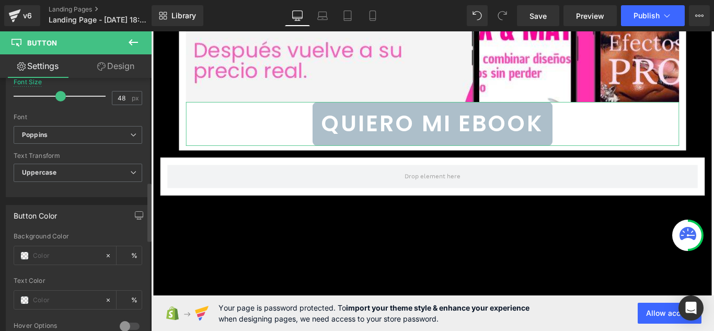
scroll to position [470, 0]
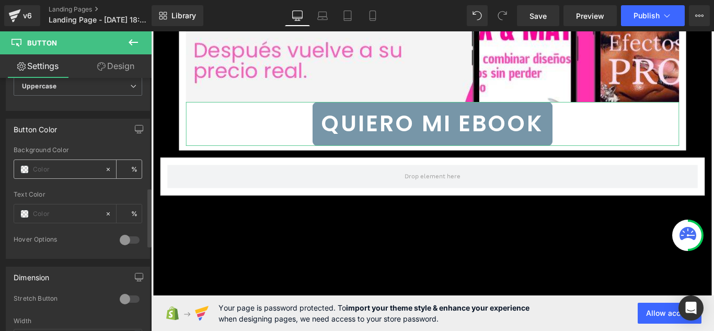
click at [29, 173] on div at bounding box center [59, 169] width 90 height 18
click at [44, 169] on input "text" at bounding box center [66, 170] width 67 height 12
paste input "3ef900"
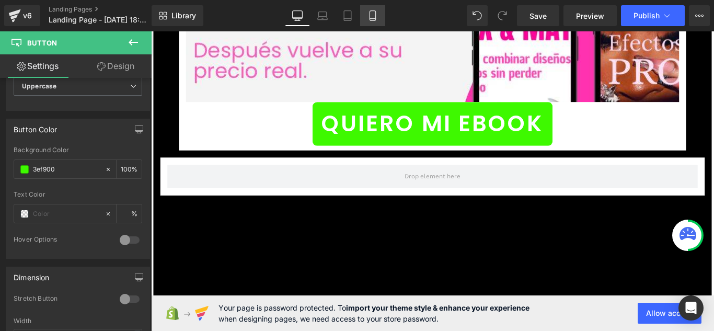
click at [364, 21] on link "Mobile" at bounding box center [372, 15] width 25 height 21
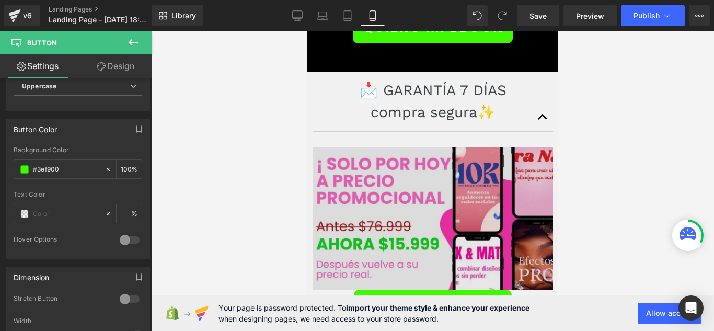
scroll to position [4865, 0]
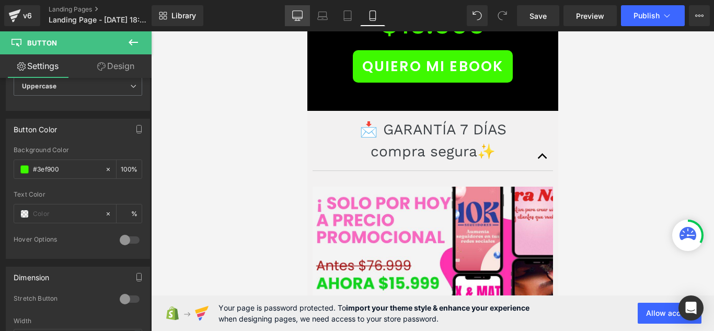
click at [296, 13] on icon at bounding box center [297, 15] width 10 height 10
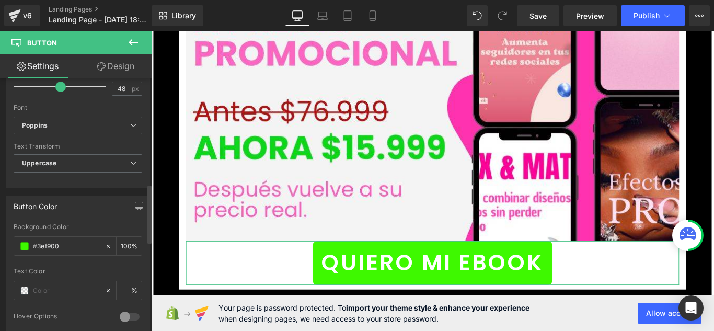
scroll to position [314, 0]
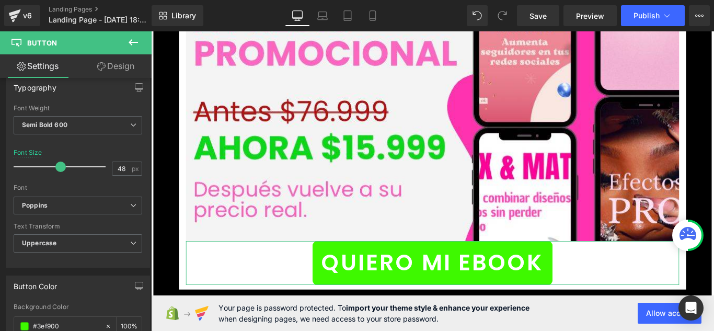
click at [113, 60] on link "Design" at bounding box center [116, 66] width 76 height 24
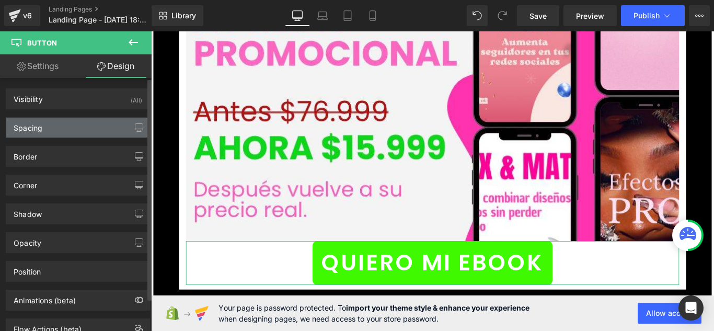
click at [78, 123] on div "Spacing" at bounding box center [77, 128] width 143 height 20
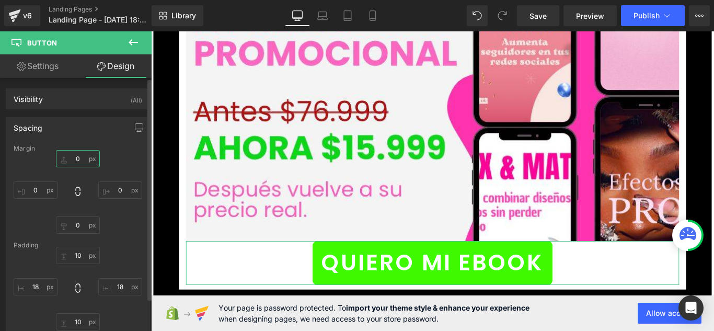
click at [76, 152] on input "0" at bounding box center [78, 158] width 44 height 17
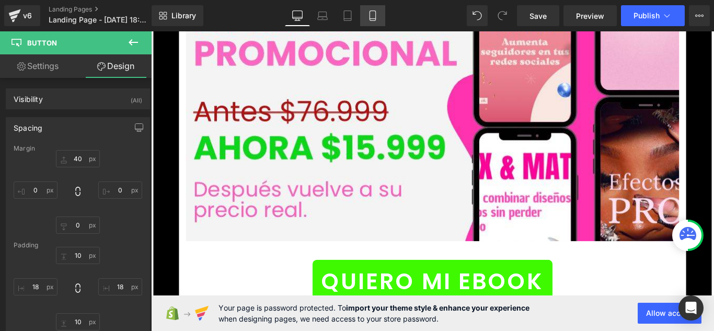
click at [379, 16] on link "Mobile" at bounding box center [372, 15] width 25 height 21
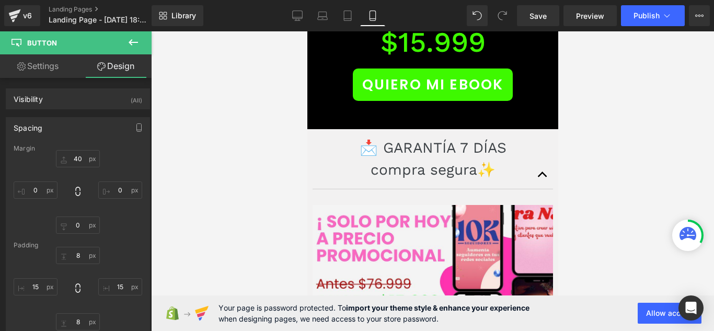
scroll to position [4886, 0]
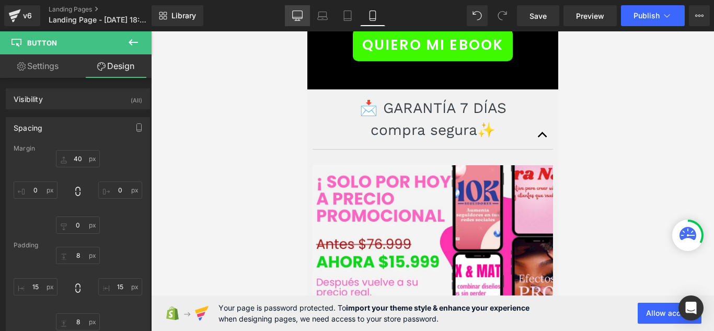
click at [294, 18] on icon at bounding box center [297, 15] width 10 height 10
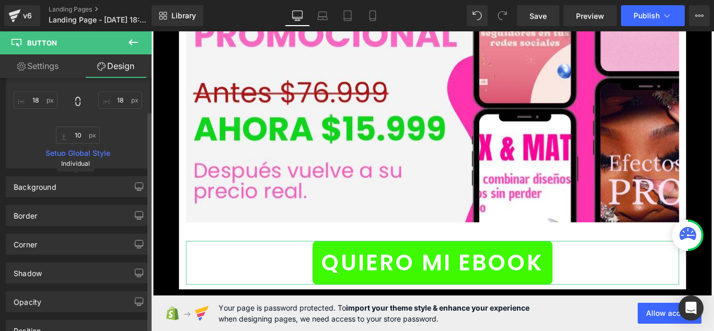
scroll to position [209, 0]
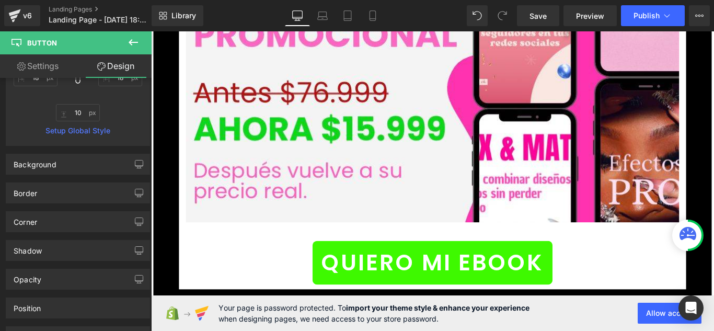
click at [128, 41] on icon at bounding box center [133, 42] width 13 height 13
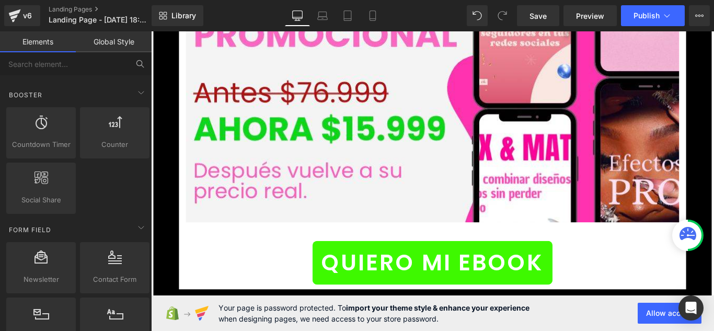
scroll to position [889, 0]
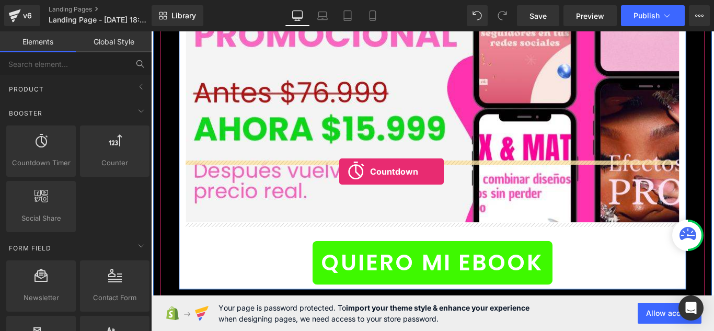
drag, startPoint x: 196, startPoint y: 184, endPoint x: 363, endPoint y: 189, distance: 166.8
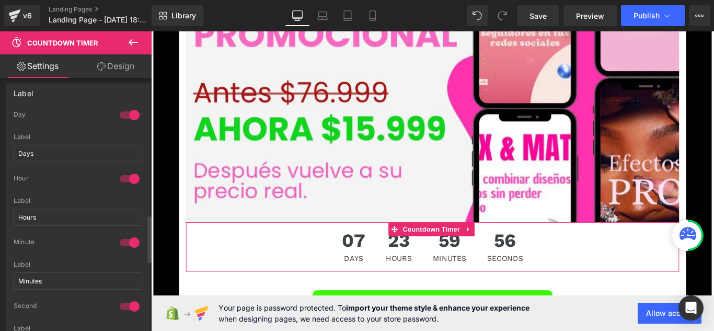
scroll to position [732, 0]
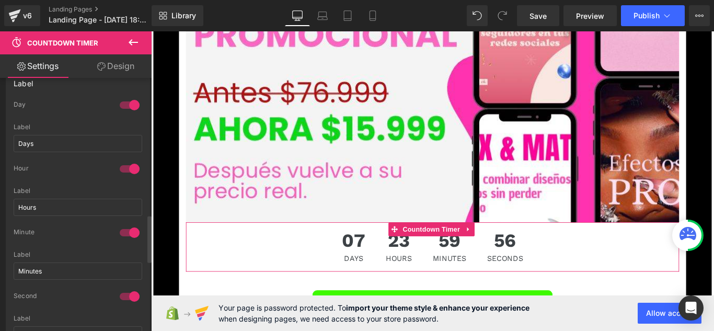
click at [129, 168] on div at bounding box center [129, 168] width 25 height 17
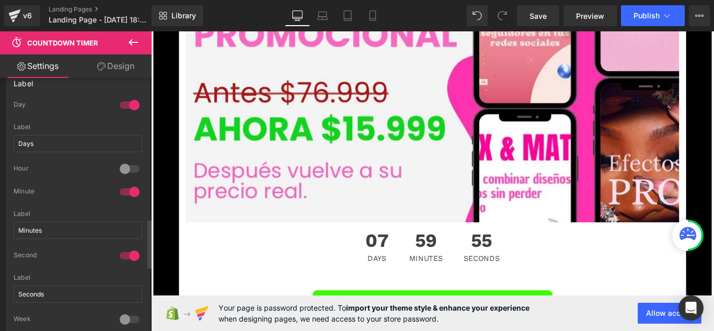
click at [128, 108] on div at bounding box center [129, 105] width 25 height 17
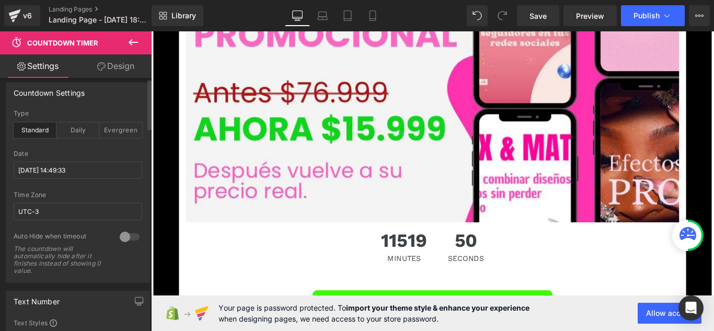
scroll to position [0, 0]
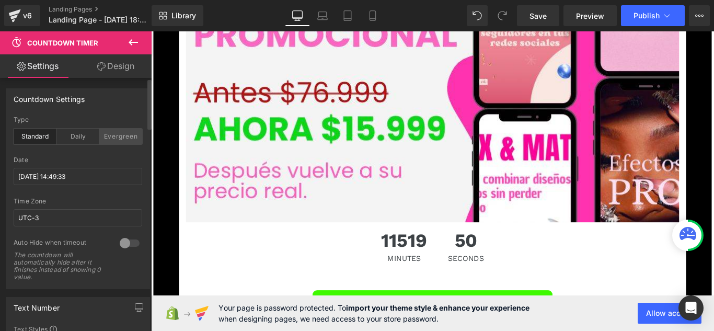
click at [119, 136] on div "Evergreen" at bounding box center [120, 137] width 43 height 16
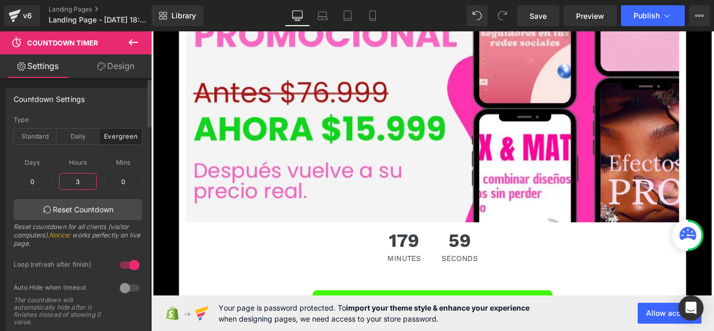
click at [75, 175] on input "3" at bounding box center [78, 181] width 38 height 17
click at [83, 181] on input "3" at bounding box center [78, 181] width 38 height 17
click at [121, 183] on input "0" at bounding box center [124, 181] width 38 height 17
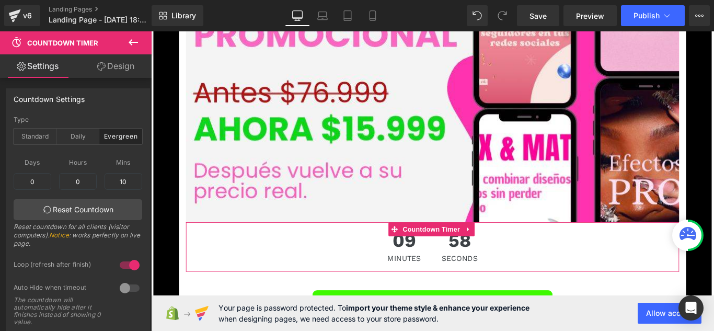
click at [59, 70] on link "Settings" at bounding box center [38, 66] width 76 height 24
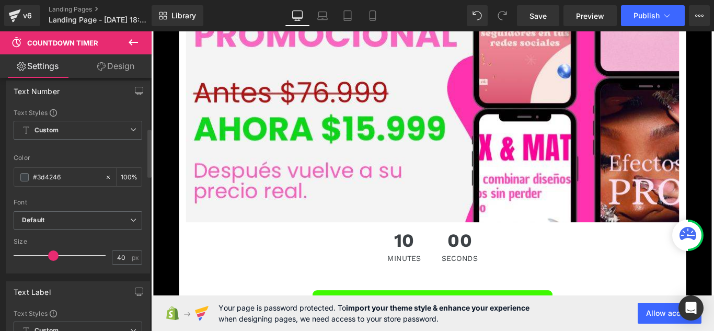
scroll to position [366, 0]
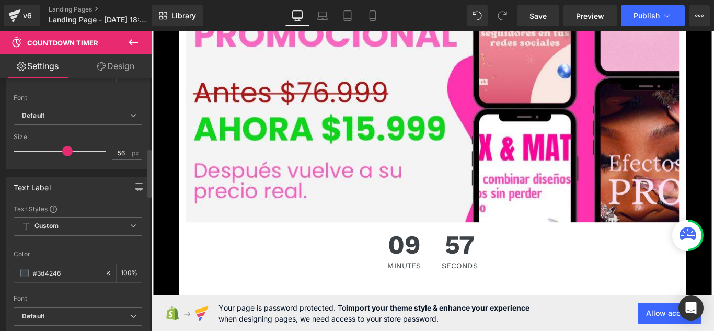
drag, startPoint x: 54, startPoint y: 151, endPoint x: 67, endPoint y: 149, distance: 13.8
click at [67, 149] on span at bounding box center [67, 151] width 10 height 10
click at [368, 14] on icon at bounding box center [372, 15] width 10 height 10
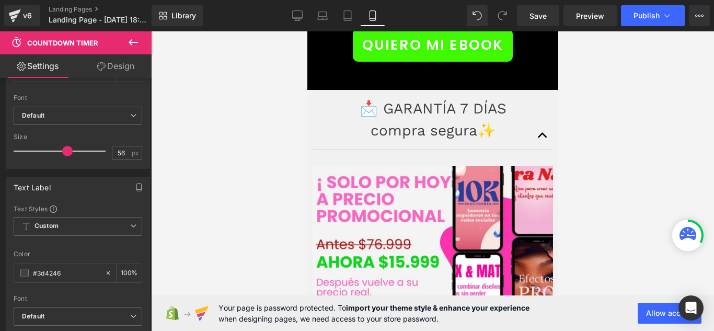
scroll to position [4887, 0]
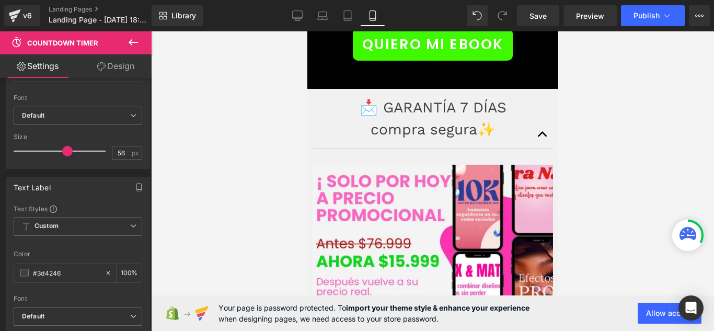
click at [99, 56] on link "Design" at bounding box center [116, 66] width 76 height 24
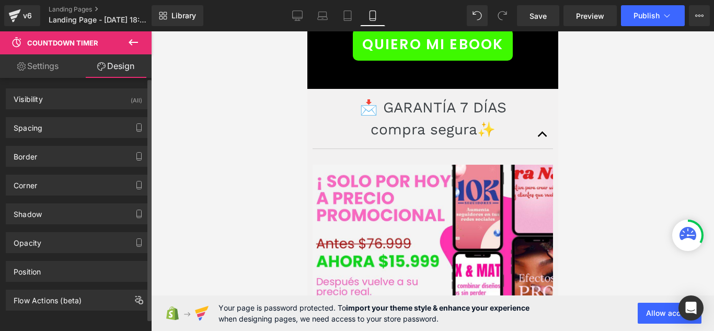
click at [97, 139] on div "Border Border Style Custom Custom Setup Global Style Custom Setup Global Style …" at bounding box center [78, 152] width 156 height 29
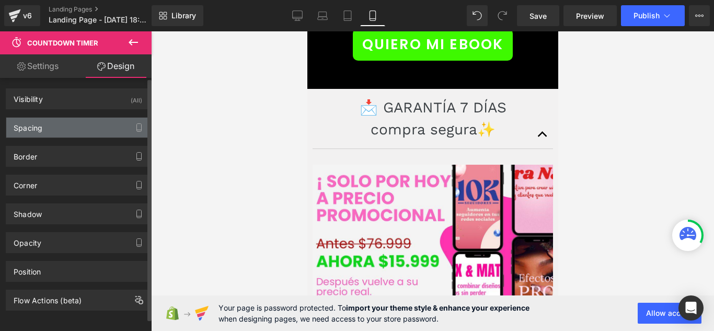
click at [105, 131] on div "Spacing" at bounding box center [77, 128] width 143 height 20
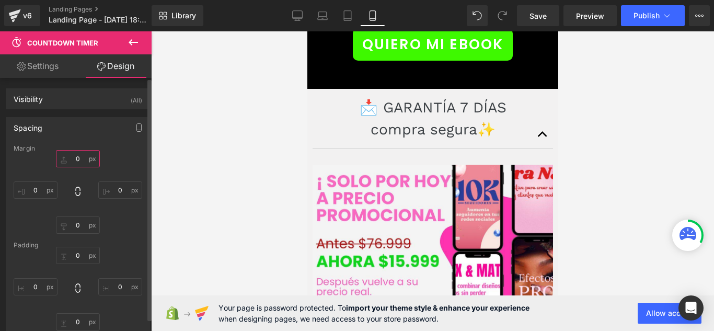
click at [83, 154] on input "0" at bounding box center [78, 158] width 44 height 17
click at [207, 167] on div at bounding box center [432, 181] width 563 height 300
click at [291, 15] on link "Desktop" at bounding box center [297, 15] width 25 height 21
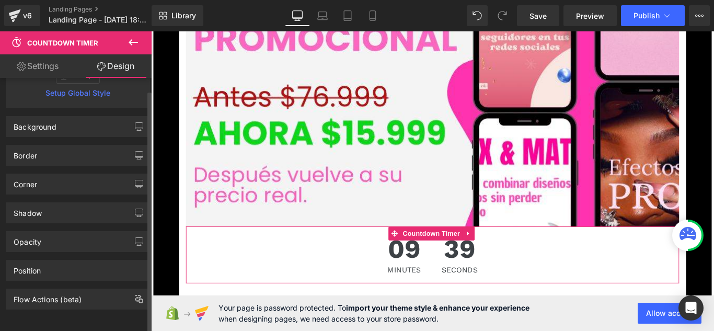
scroll to position [255, 0]
click at [62, 61] on link "Settings" at bounding box center [38, 66] width 76 height 24
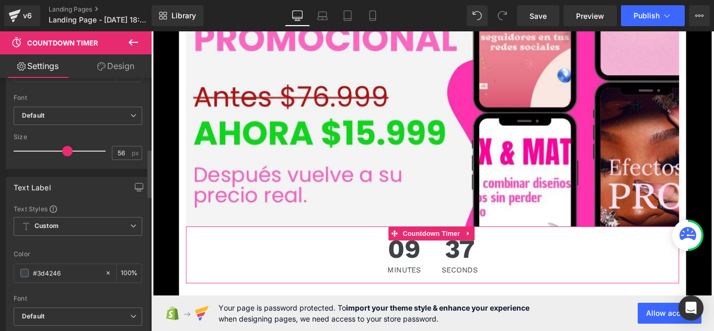
scroll to position [418, 0]
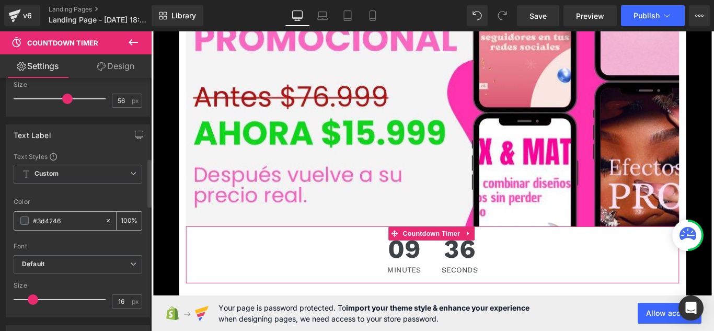
click at [28, 221] on span at bounding box center [24, 220] width 8 height 8
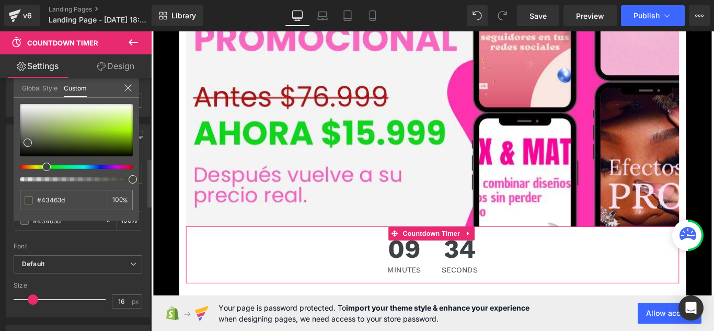
click at [42, 168] on div at bounding box center [72, 167] width 113 height 4
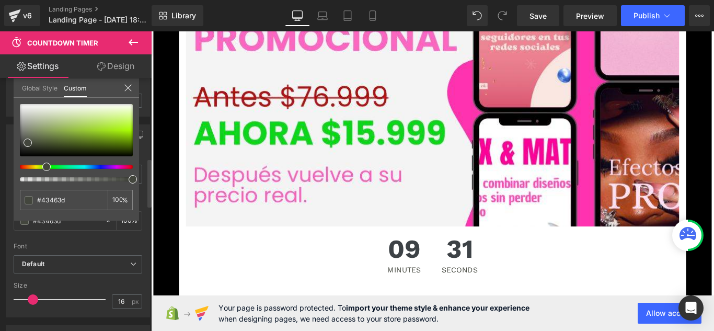
click at [32, 164] on div at bounding box center [76, 142] width 113 height 77
click at [118, 166] on div at bounding box center [72, 167] width 113 height 4
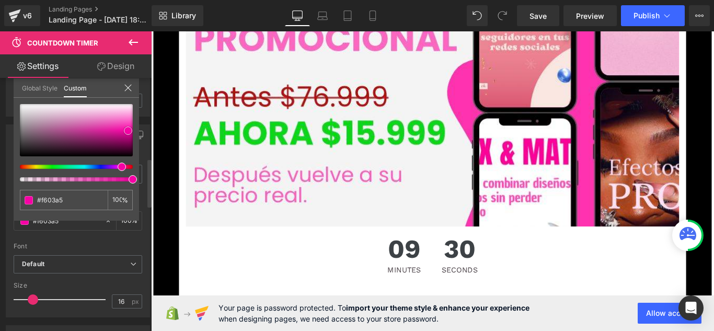
click at [128, 131] on div at bounding box center [76, 130] width 113 height 52
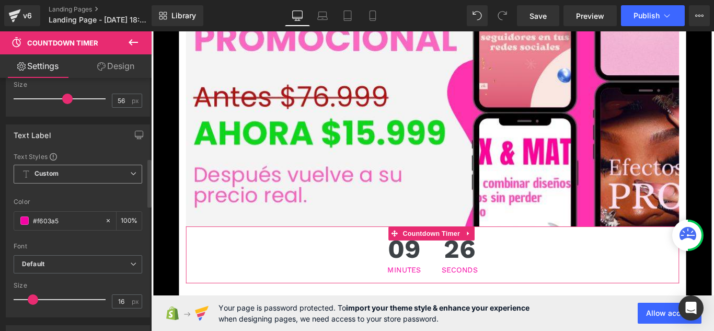
click at [57, 175] on b "Custom" at bounding box center [47, 173] width 24 height 9
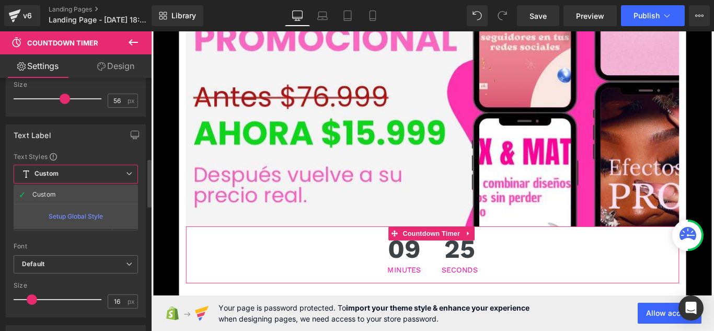
click at [69, 244] on div "Font" at bounding box center [76, 246] width 124 height 7
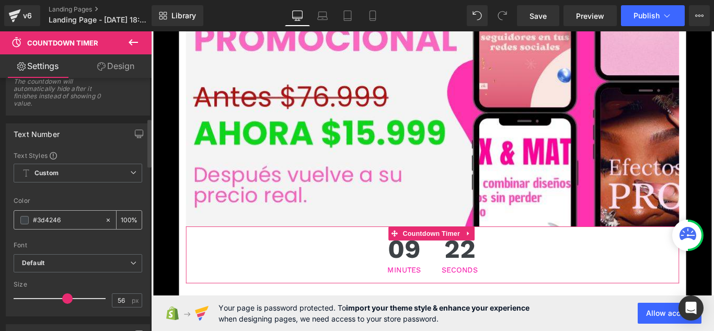
scroll to position [209, 0]
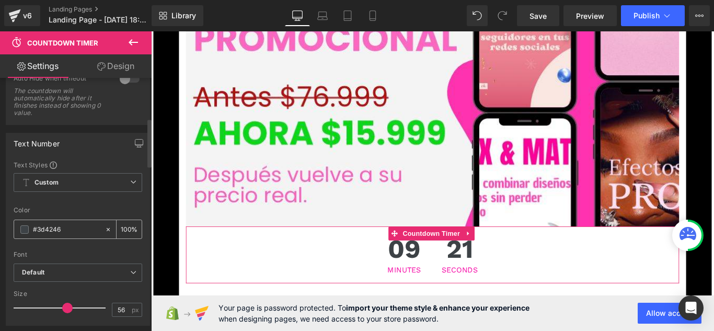
click at [30, 223] on div "#3d4246" at bounding box center [59, 229] width 90 height 18
click at [25, 228] on span at bounding box center [24, 229] width 8 height 8
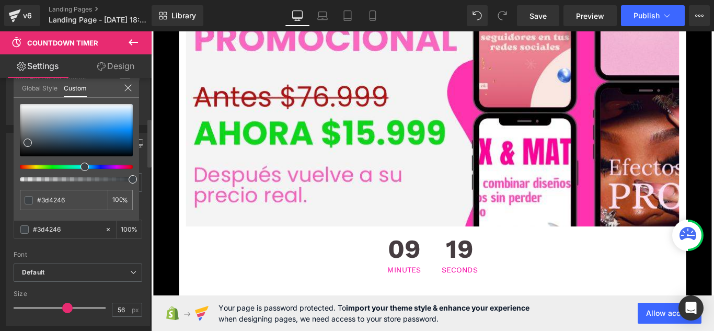
click at [120, 167] on div at bounding box center [72, 167] width 113 height 4
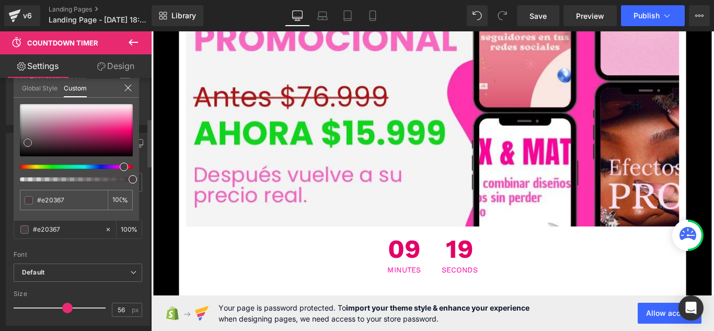
click at [128, 133] on div at bounding box center [76, 130] width 113 height 52
click at [130, 124] on div at bounding box center [76, 130] width 113 height 52
drag, startPoint x: 130, startPoint y: 124, endPoint x: 132, endPoint y: 131, distance: 7.6
click at [132, 131] on span at bounding box center [132, 131] width 8 height 8
click at [129, 88] on icon at bounding box center [127, 87] width 7 height 7
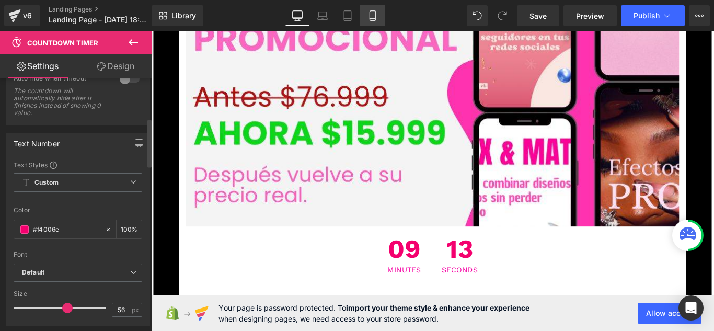
click at [372, 14] on icon at bounding box center [372, 15] width 10 height 10
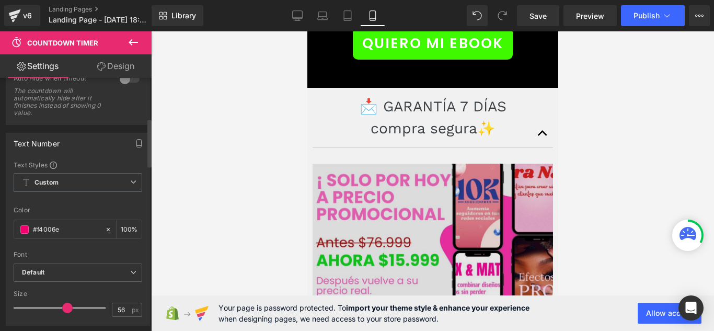
scroll to position [4940, 0]
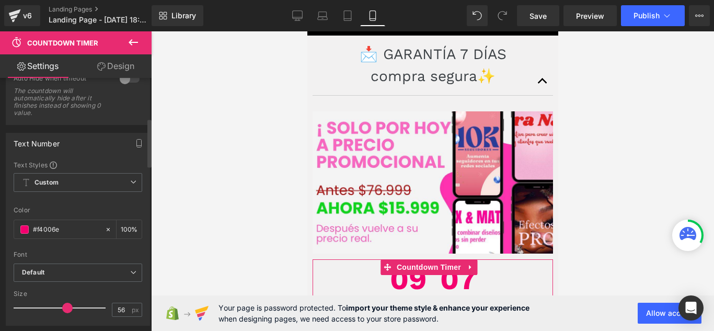
click at [117, 64] on link "Design" at bounding box center [116, 66] width 76 height 24
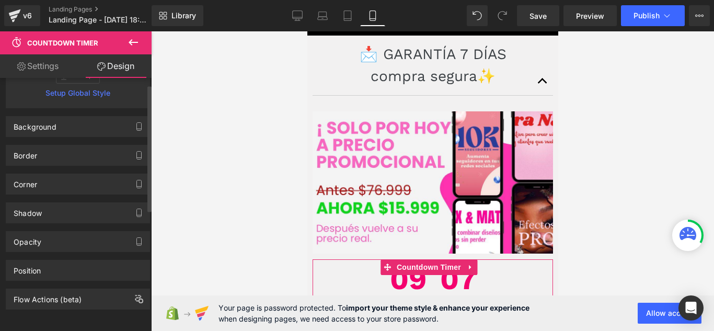
scroll to position [13, 0]
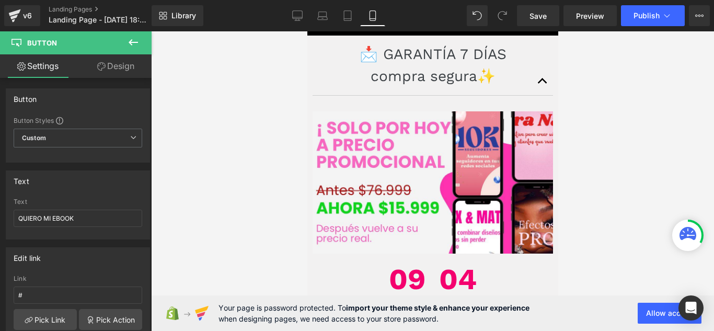
click at [137, 76] on link "Design" at bounding box center [116, 66] width 76 height 24
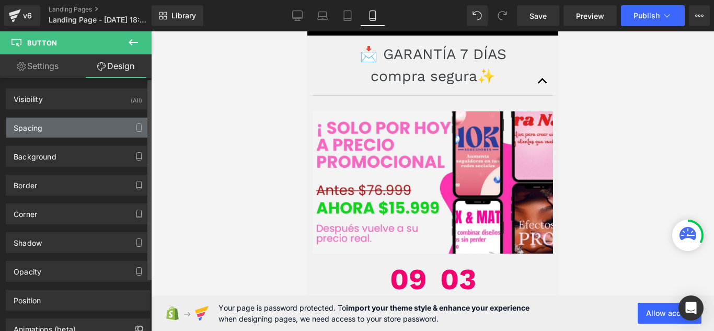
click at [89, 131] on div "Spacing" at bounding box center [77, 128] width 143 height 20
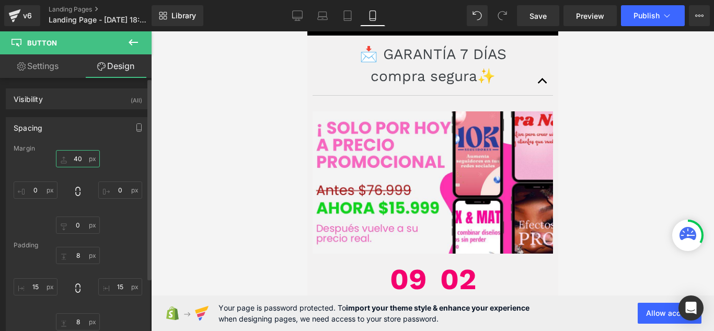
click at [86, 160] on input "40" at bounding box center [78, 158] width 44 height 17
click at [254, 142] on div at bounding box center [432, 181] width 563 height 300
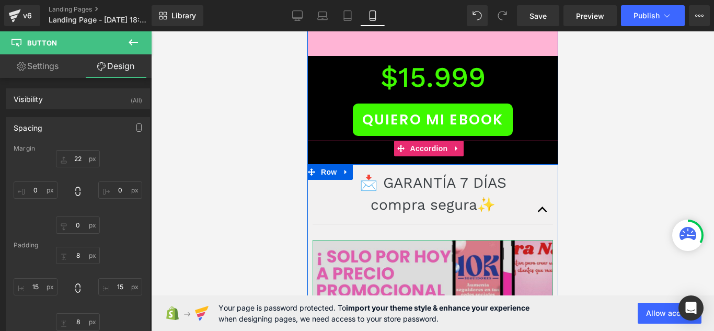
scroll to position [4835, 0]
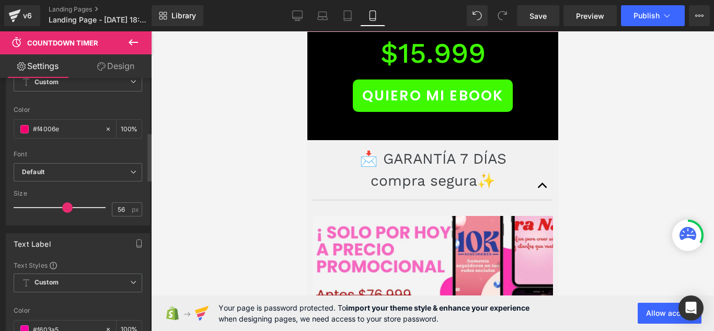
scroll to position [314, 0]
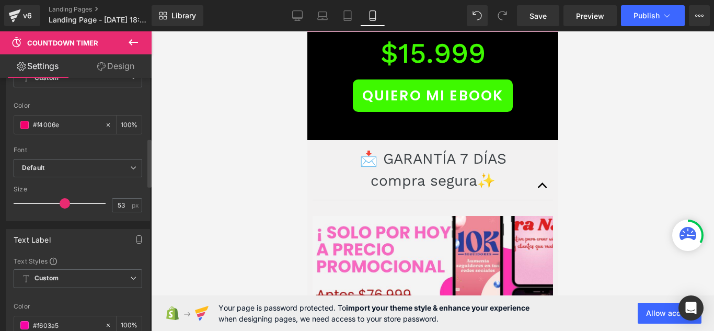
click at [64, 203] on span at bounding box center [65, 203] width 10 height 10
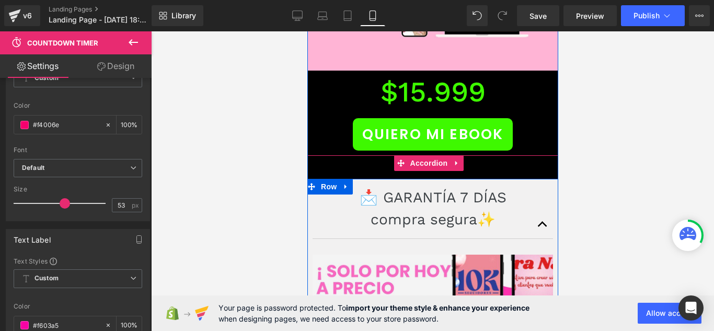
scroll to position [4783, 0]
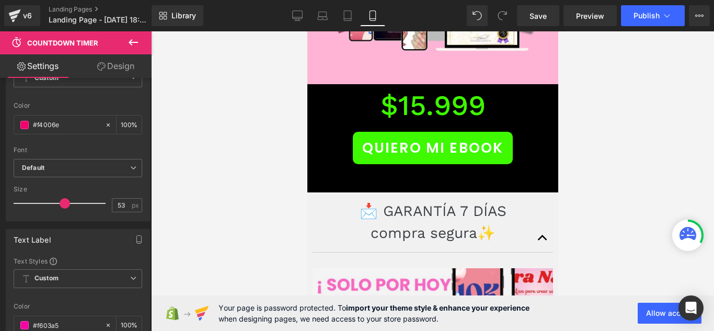
click at [582, 154] on div at bounding box center [432, 181] width 563 height 300
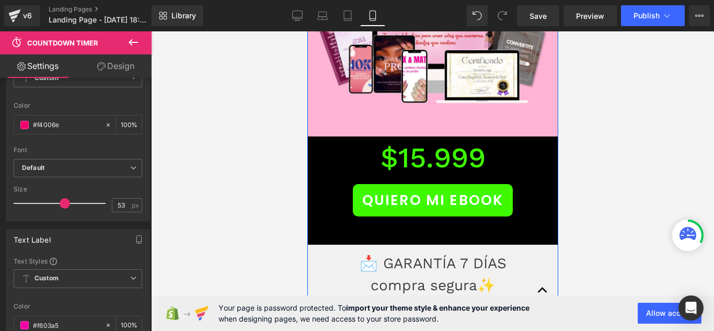
click at [533, 260] on div "📩 GARANTÍA 7 DÍAS compra segura✨ Text Block Sabemos que este manual no es solo …" at bounding box center [432, 290] width 240 height 60
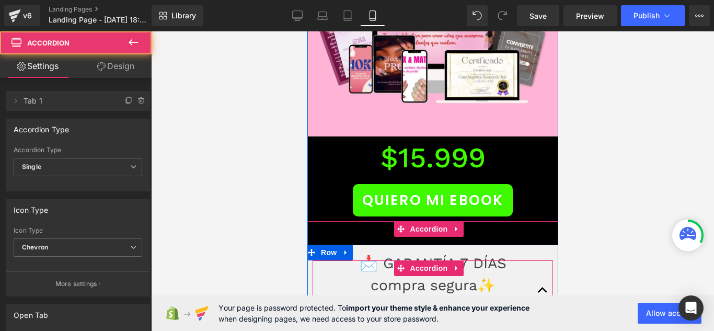
click at [307, 31] on div at bounding box center [307, 31] width 0 height 0
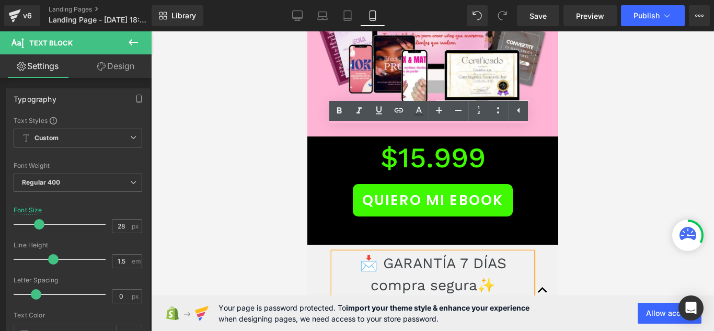
click at [535, 276] on button "button" at bounding box center [542, 290] width 21 height 28
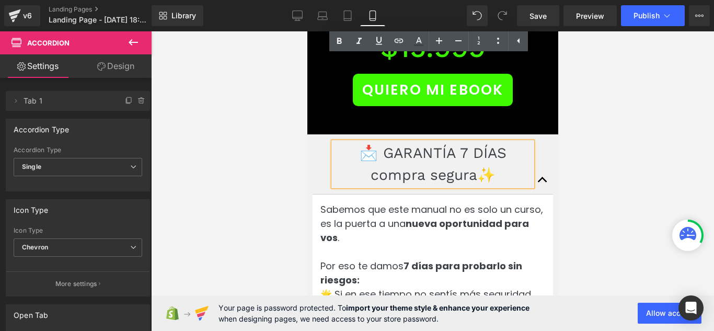
scroll to position [4835, 0]
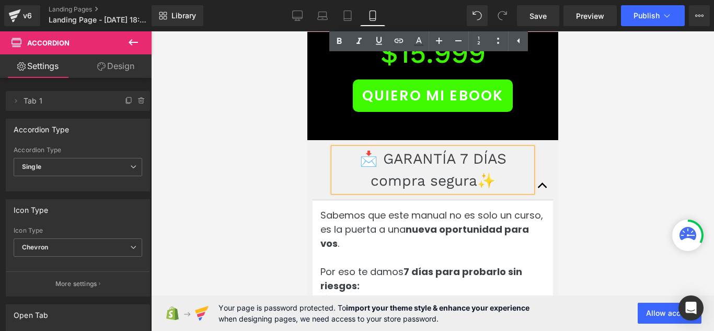
click at [532, 171] on button "button" at bounding box center [542, 185] width 21 height 28
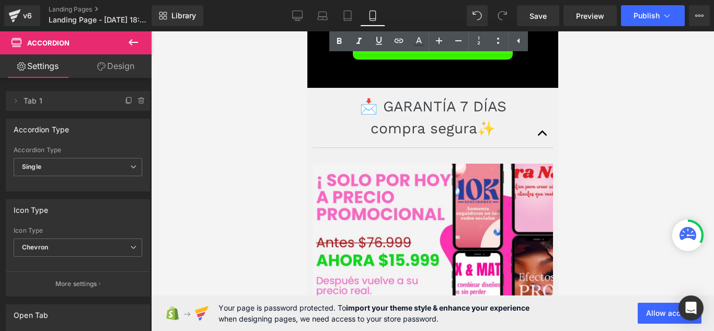
click at [624, 153] on div at bounding box center [432, 181] width 563 height 300
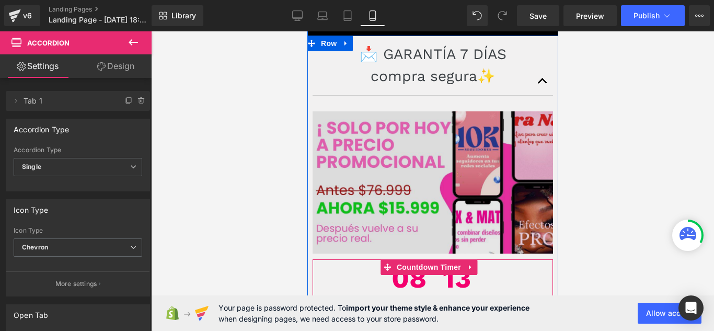
scroll to position [4992, 0]
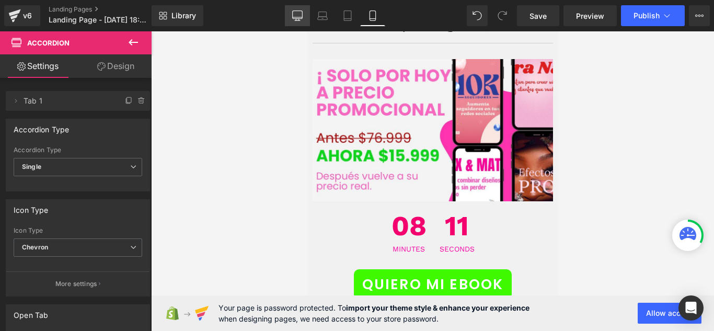
click at [291, 17] on link "Desktop" at bounding box center [297, 15] width 25 height 21
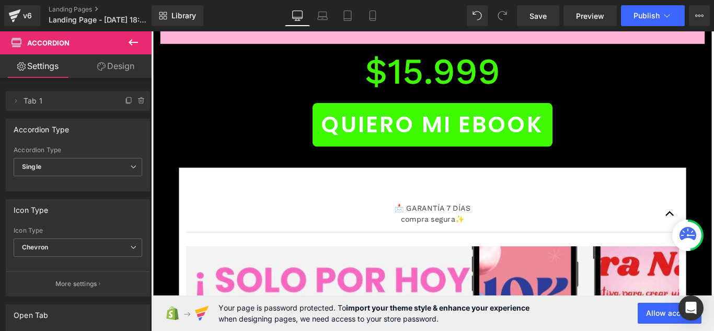
scroll to position [11316, 0]
click at [550, 13] on link "Save" at bounding box center [538, 15] width 42 height 21
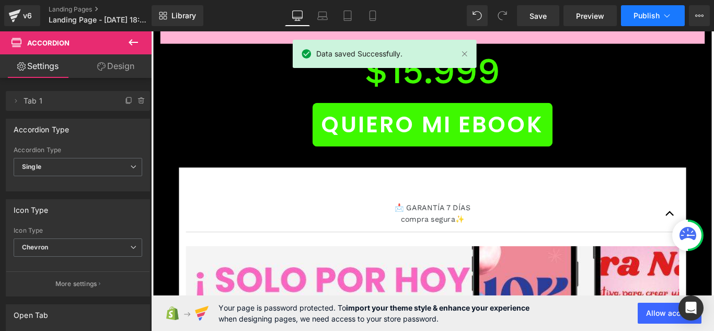
click at [652, 15] on span "Publish" at bounding box center [647, 16] width 26 height 8
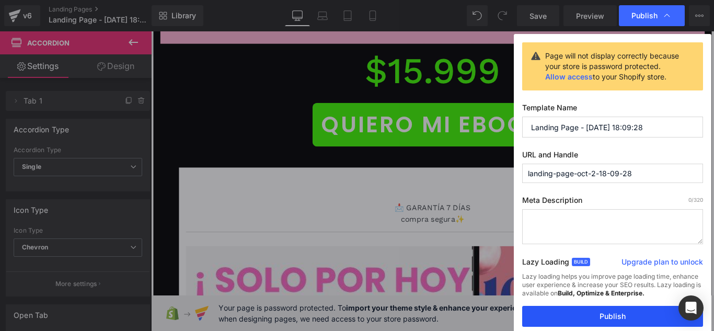
click at [598, 319] on button "Publish" at bounding box center [612, 316] width 181 height 21
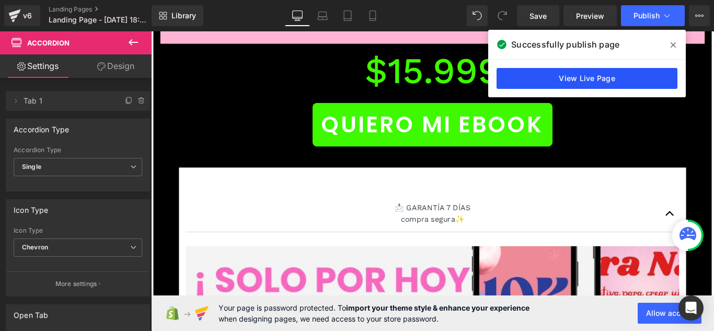
click at [653, 75] on link "View Live Page" at bounding box center [587, 78] width 181 height 21
